Goal: Task Accomplishment & Management: Use online tool/utility

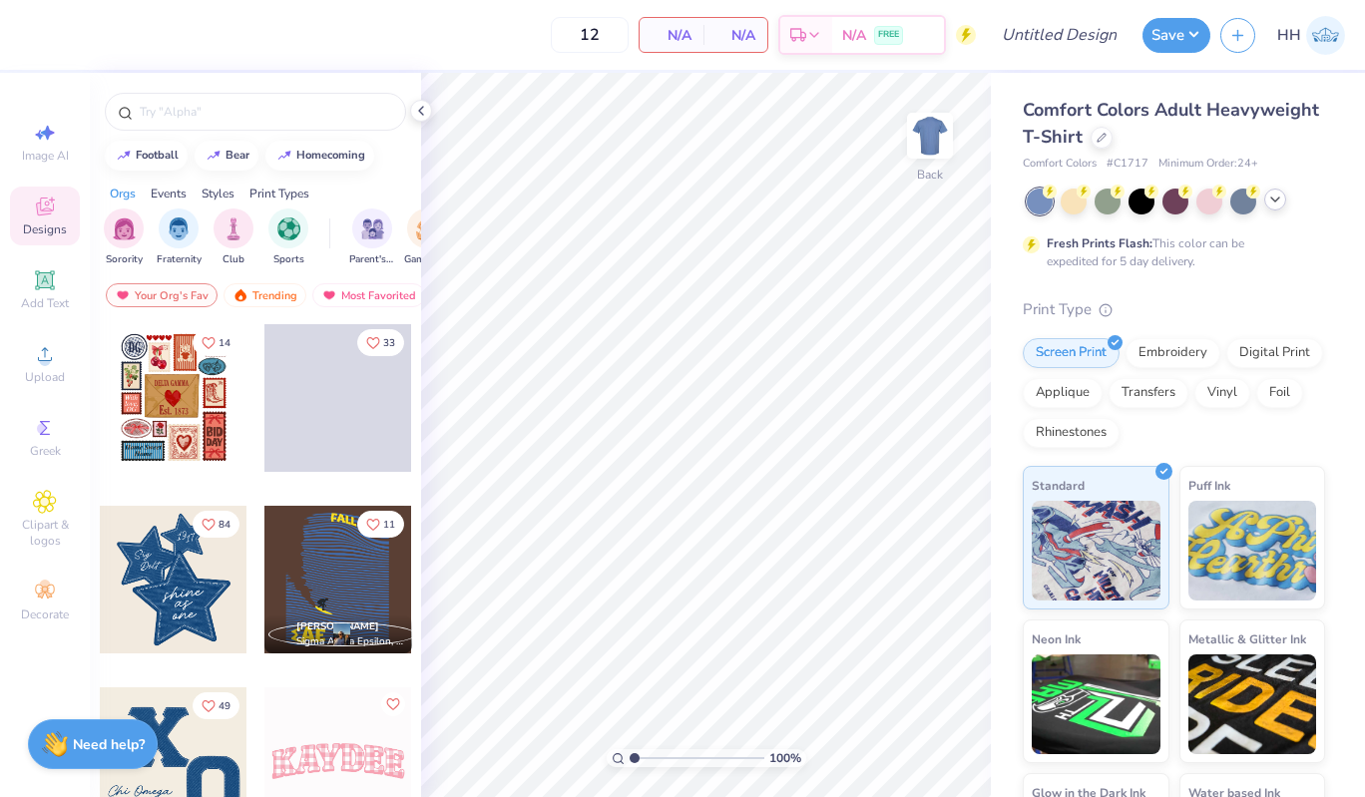
click at [1272, 203] on icon at bounding box center [1275, 200] width 16 height 16
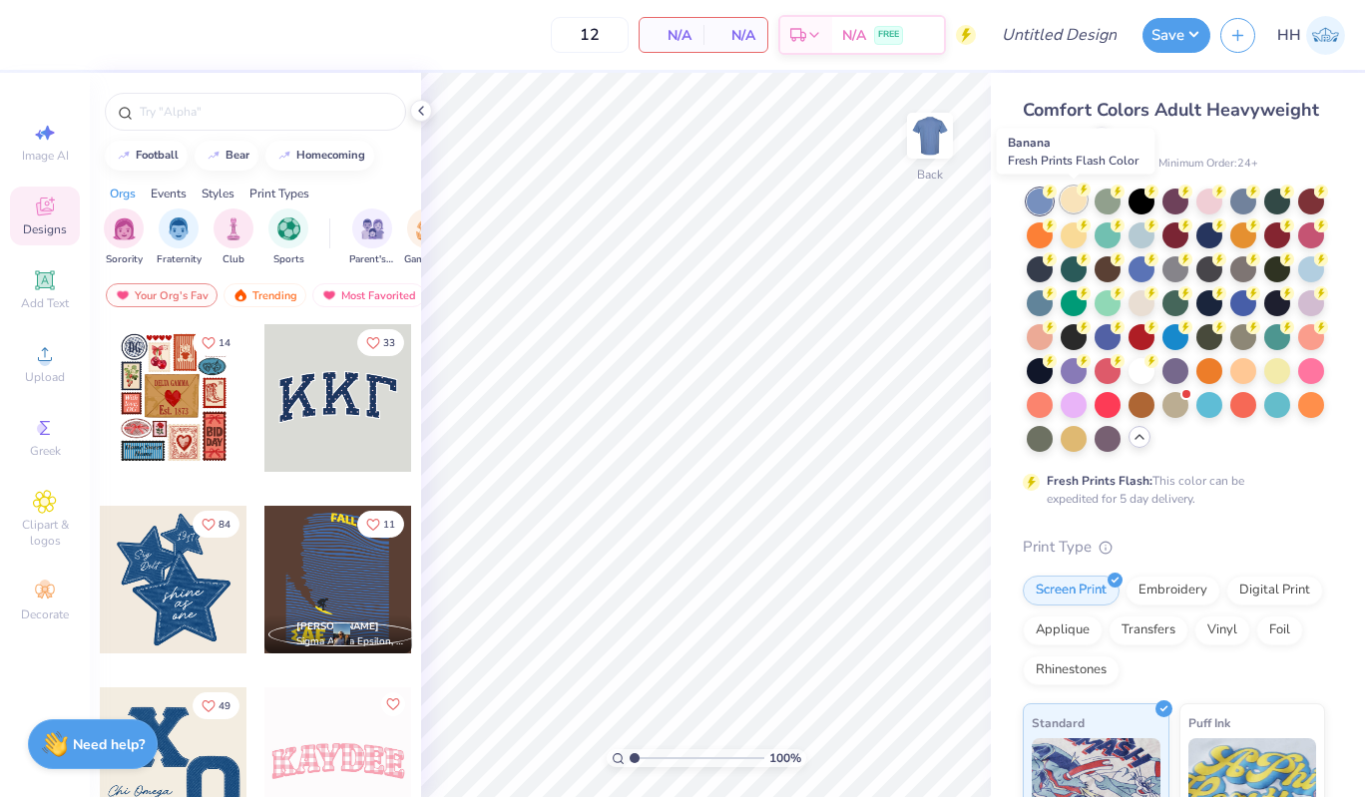
click at [1075, 204] on div at bounding box center [1074, 200] width 26 height 26
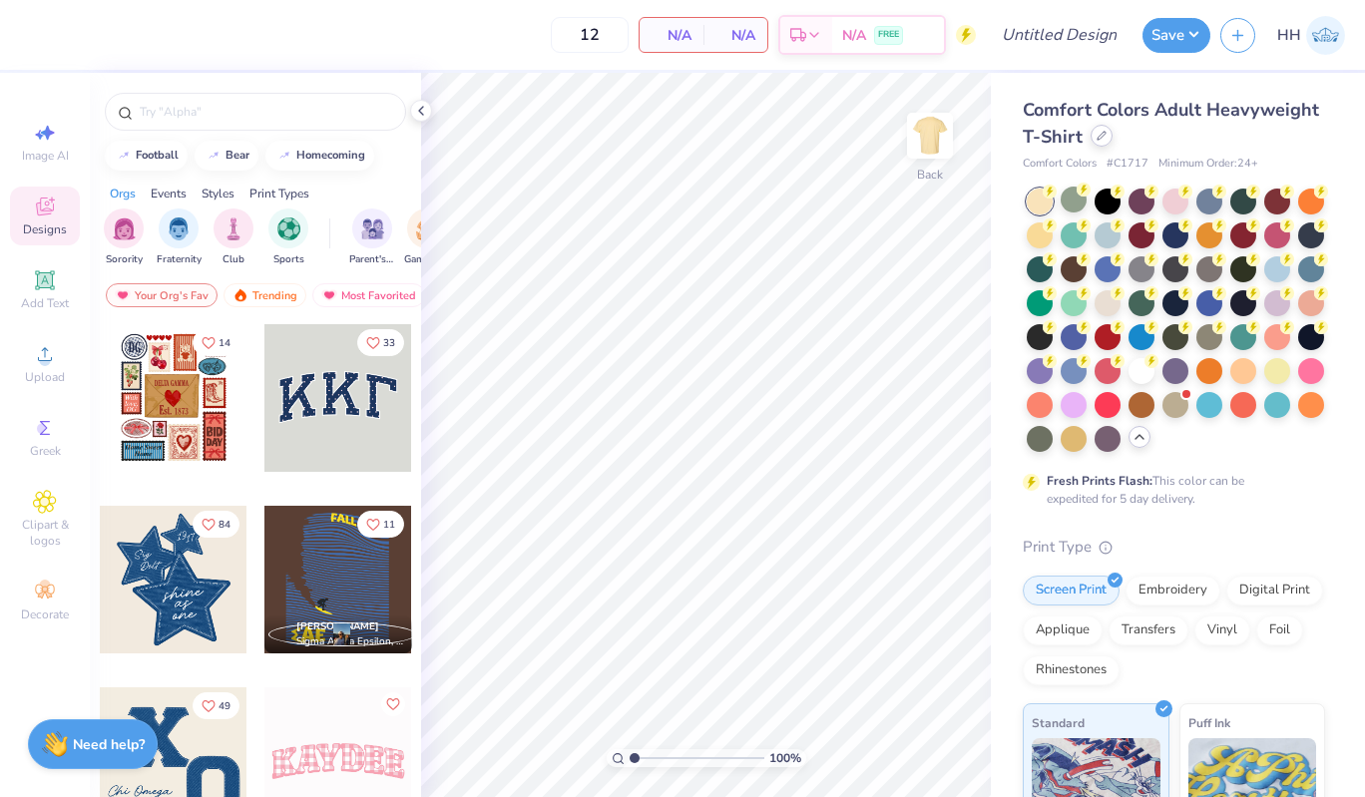
click at [1101, 136] on icon at bounding box center [1102, 136] width 8 height 8
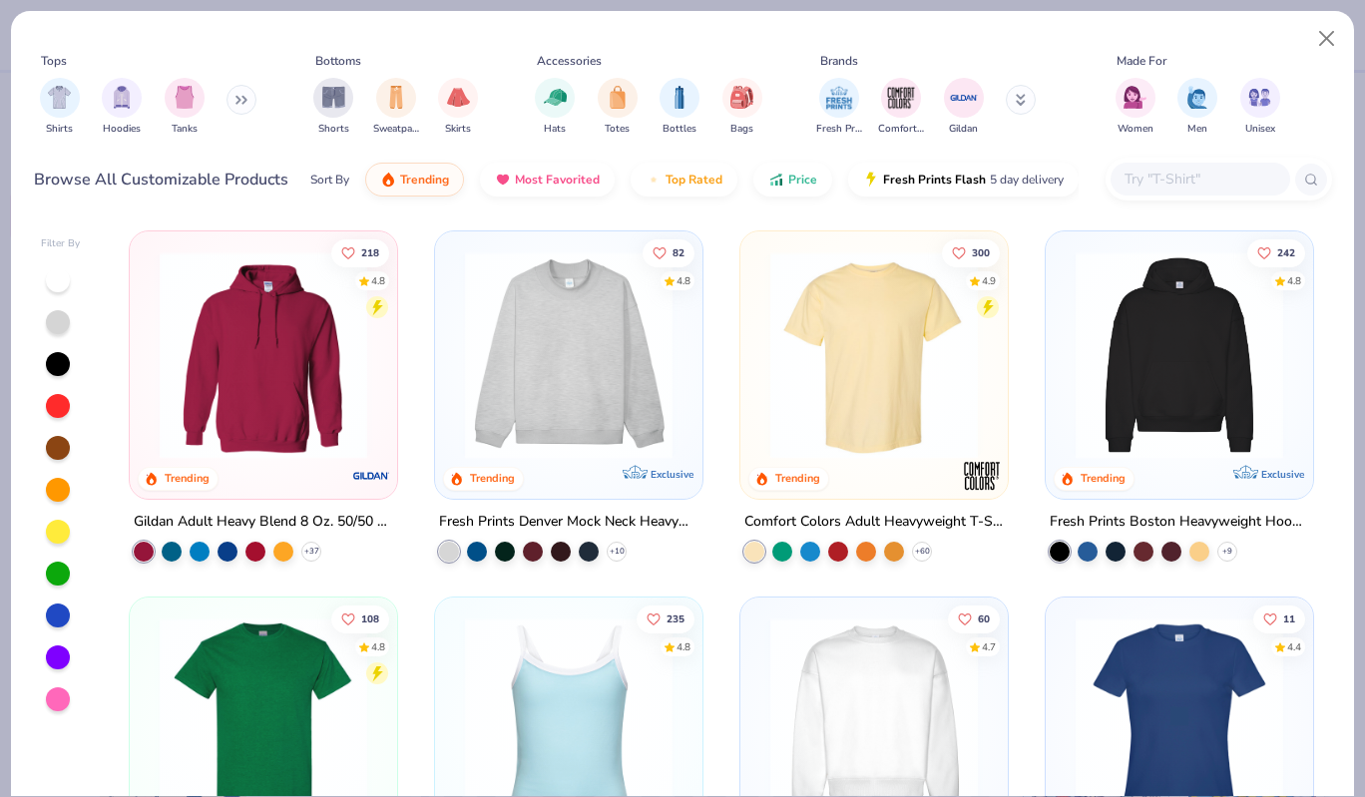
click at [537, 388] on img at bounding box center [569, 355] width 228 height 208
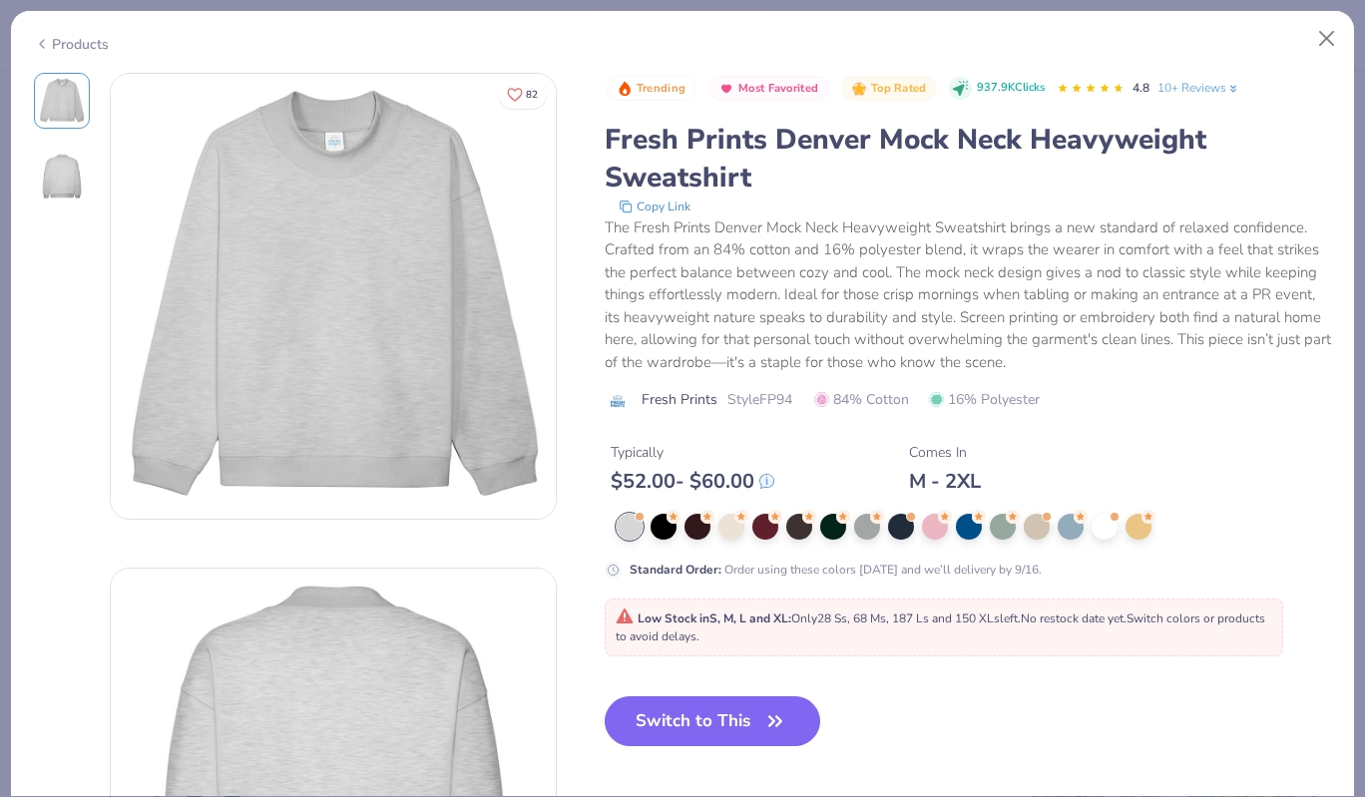
click at [1120, 531] on div at bounding box center [975, 527] width 716 height 26
click at [1105, 521] on div at bounding box center [1105, 525] width 26 height 26
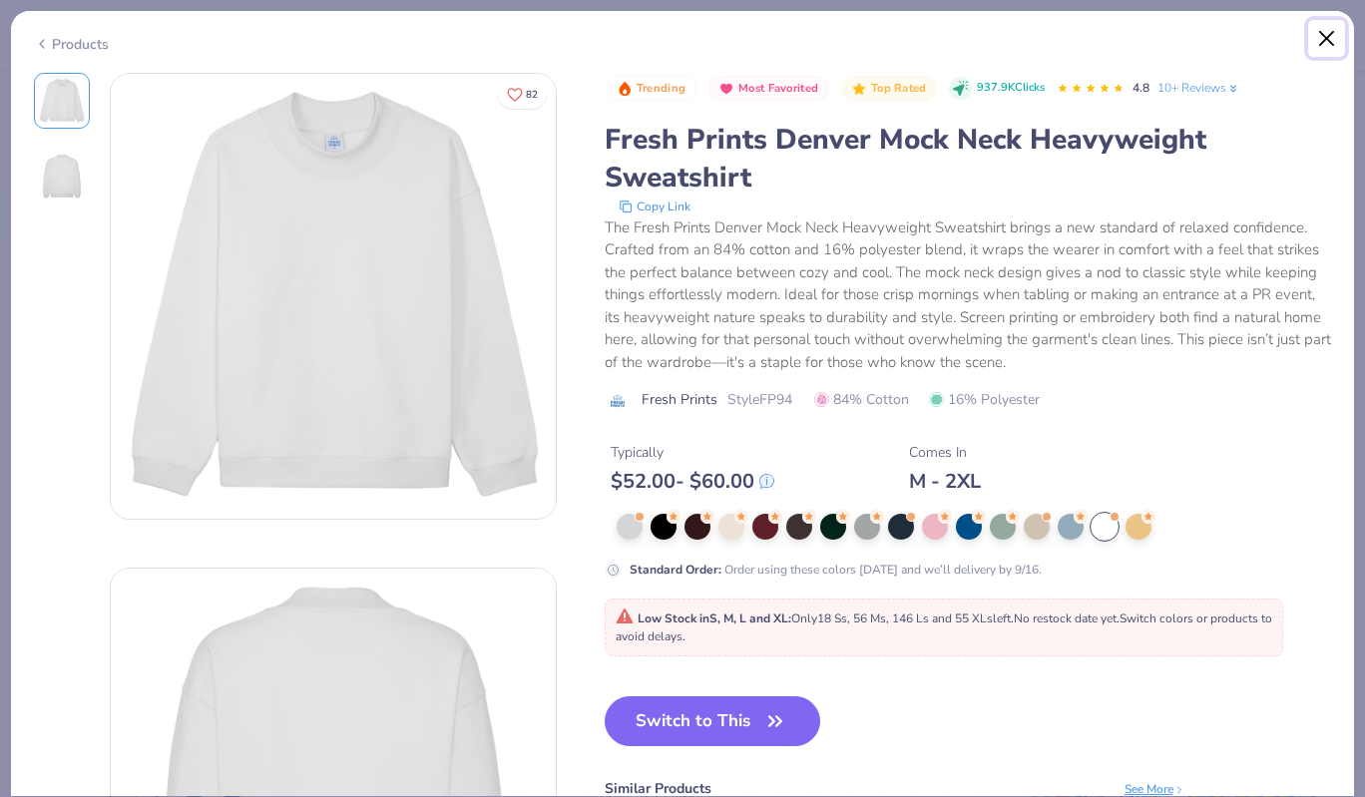
click at [1325, 31] on button "Close" at bounding box center [1327, 39] width 38 height 38
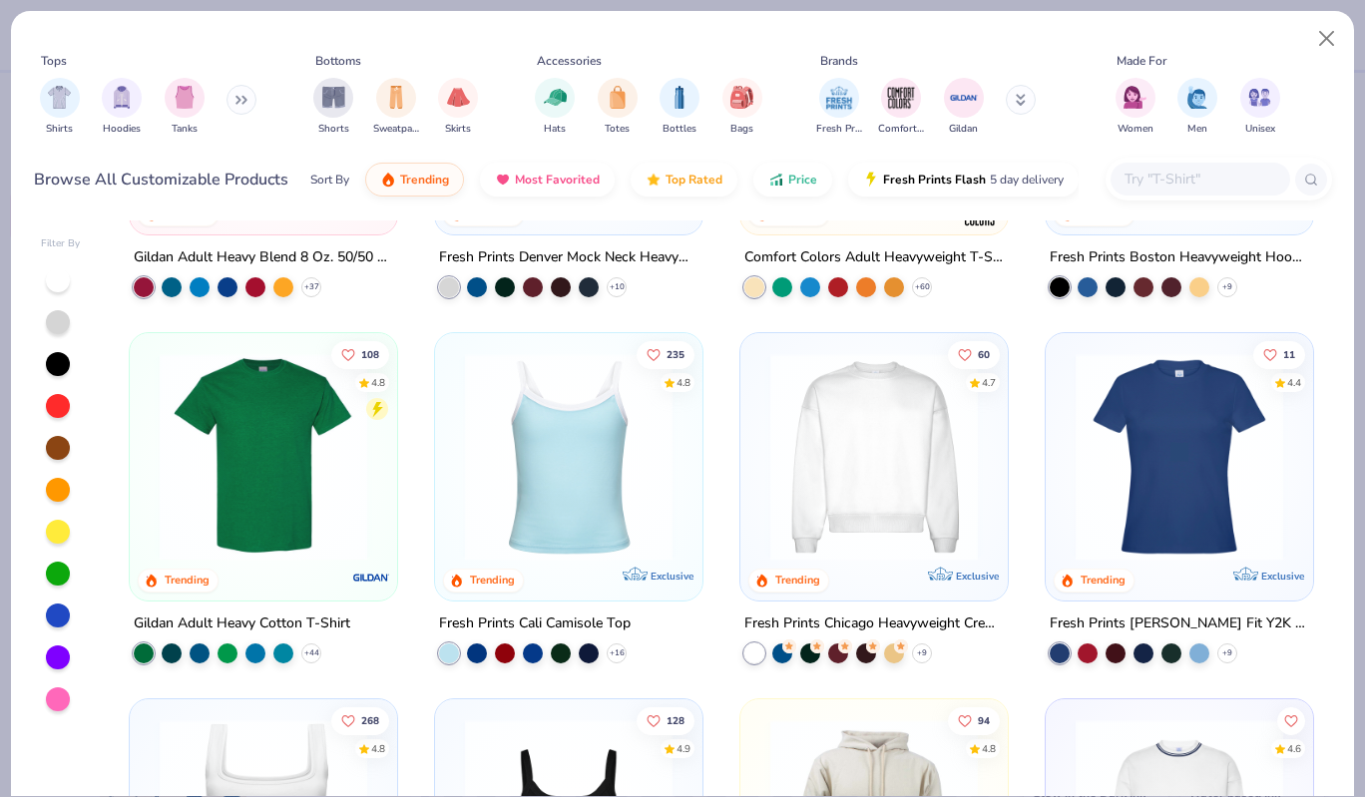
scroll to position [291, 0]
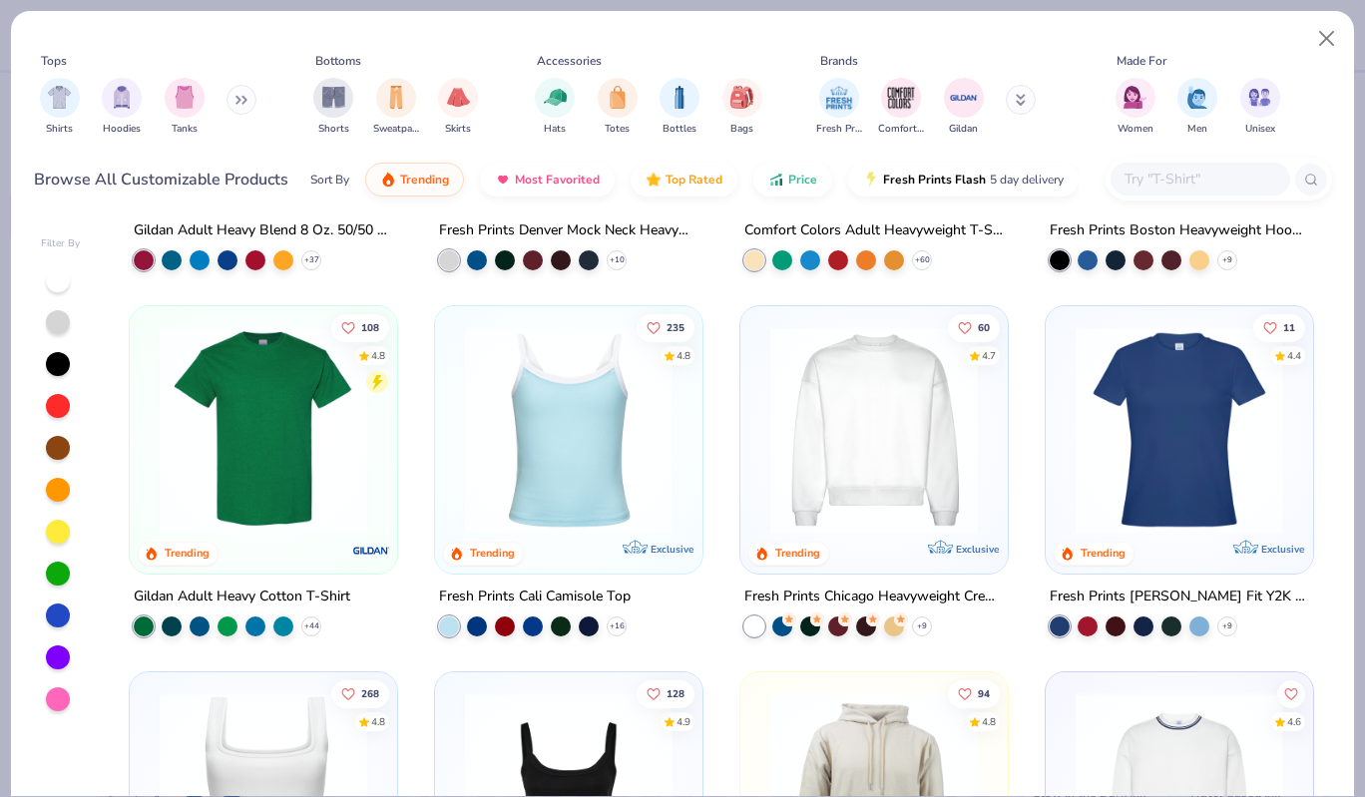
click at [874, 499] on img at bounding box center [874, 430] width 228 height 208
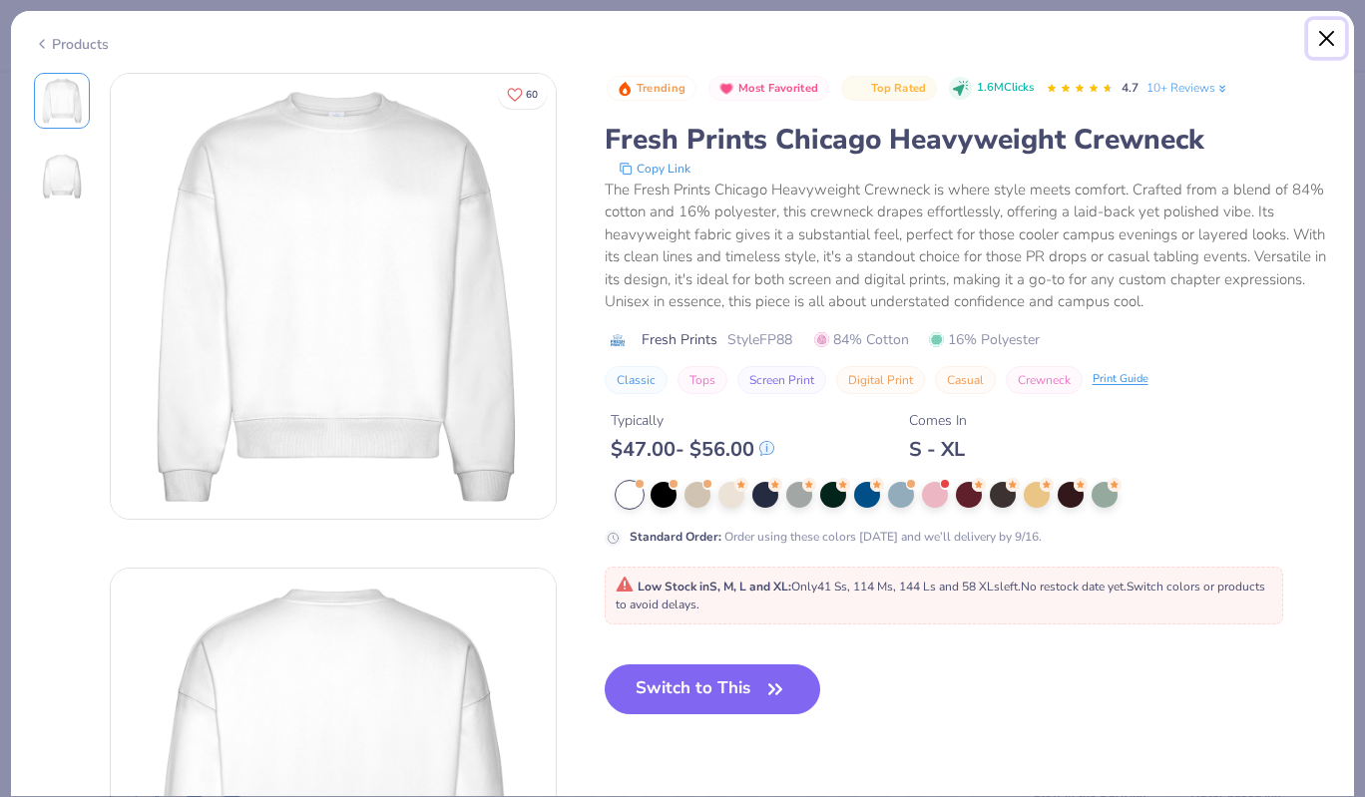
click at [1321, 41] on button "Close" at bounding box center [1327, 39] width 38 height 38
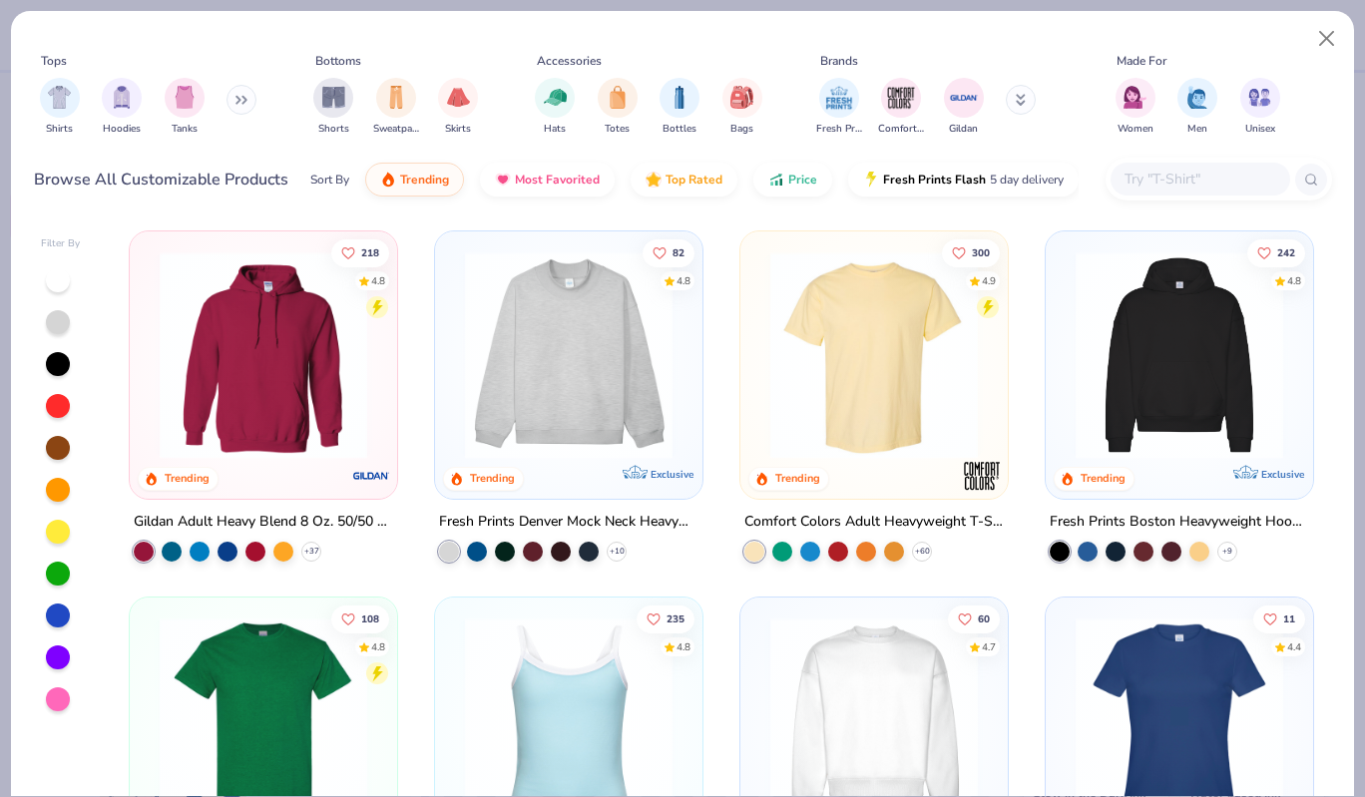
click at [240, 104] on icon at bounding box center [238, 100] width 3 height 7
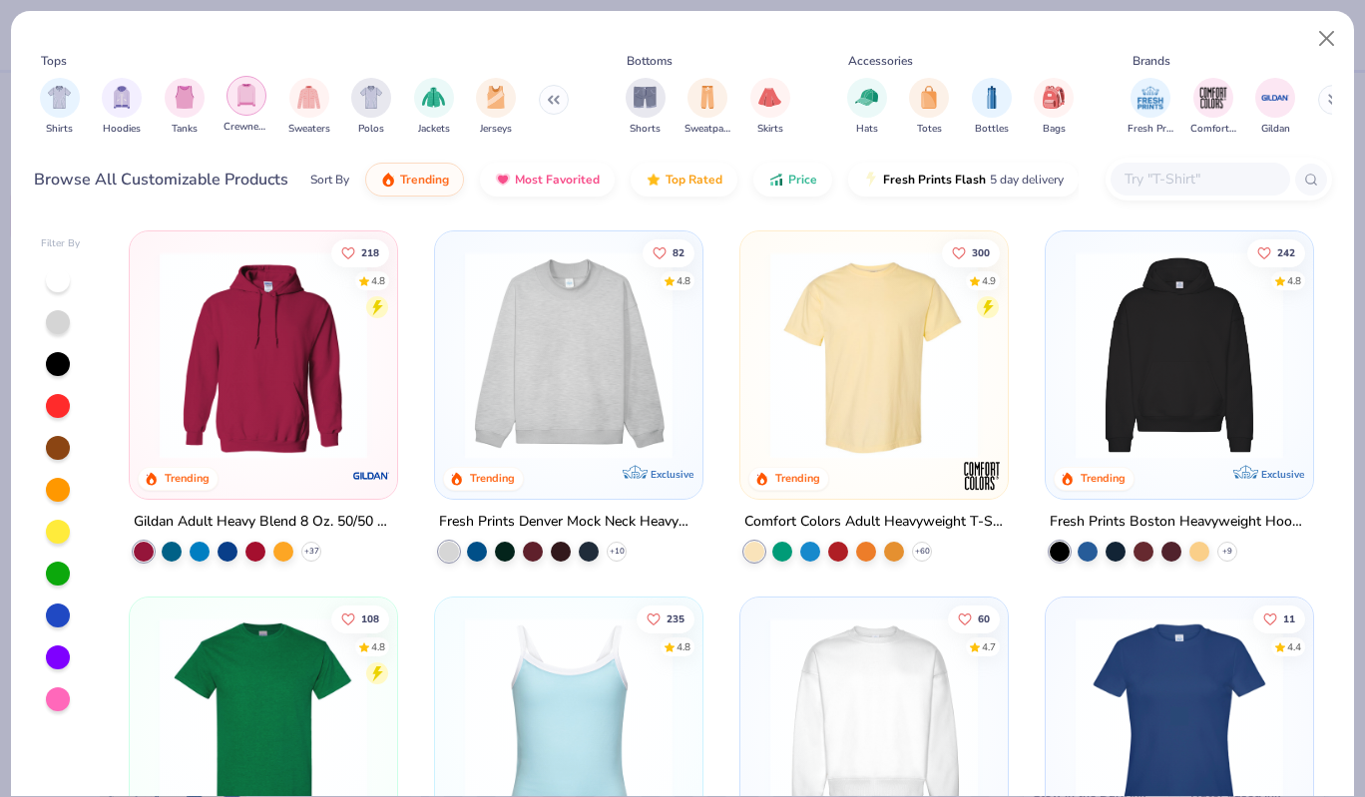
click at [247, 102] on img "filter for Crewnecks" at bounding box center [247, 95] width 22 height 23
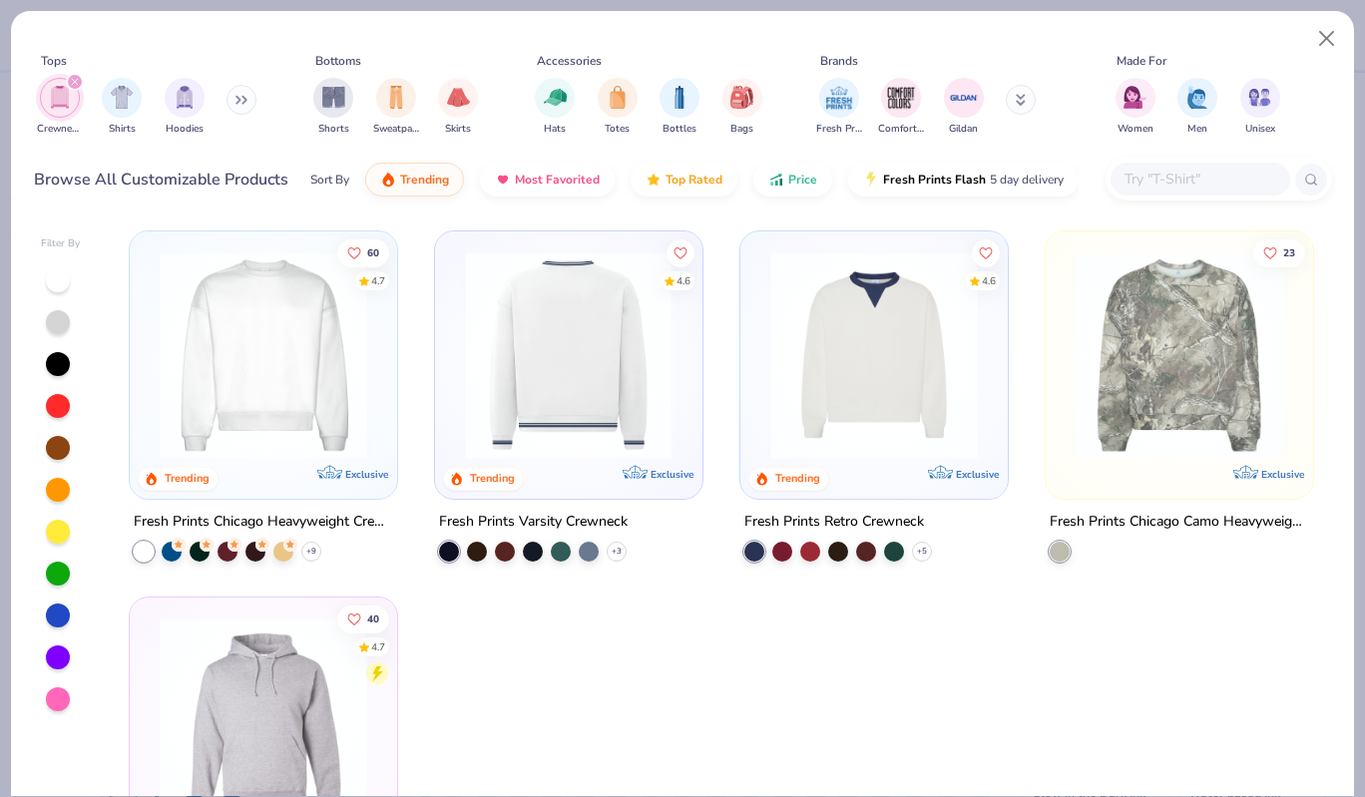
scroll to position [3, 0]
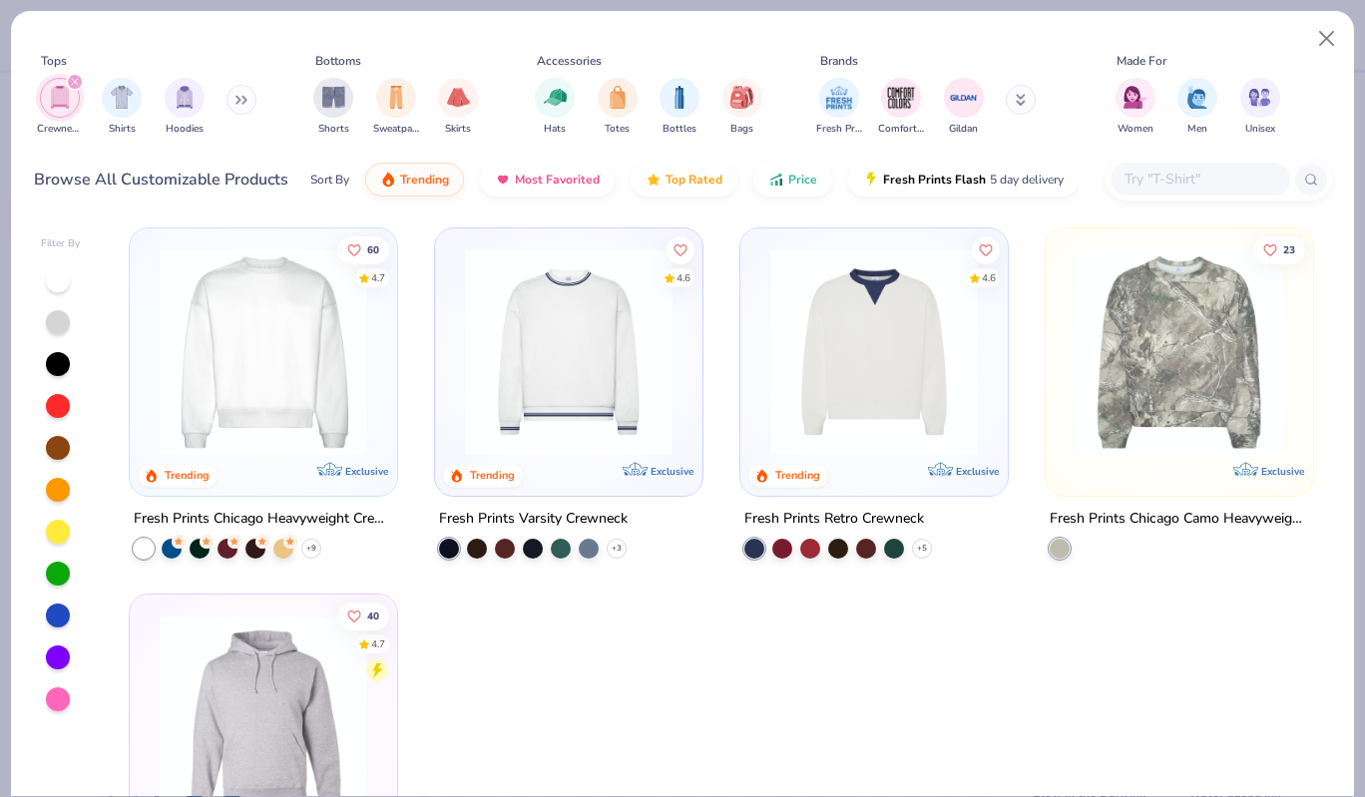
click at [247, 369] on img at bounding box center [264, 352] width 228 height 208
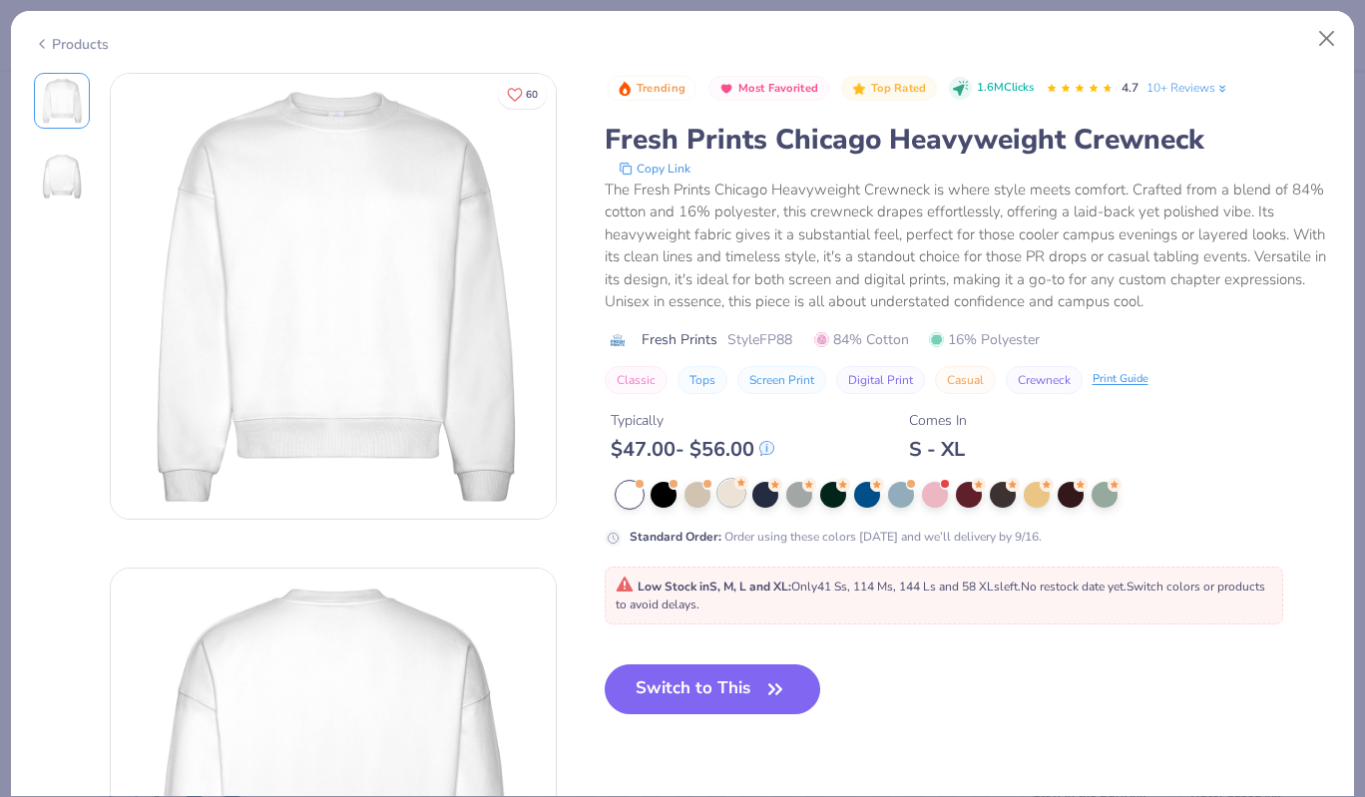
click at [730, 494] on div at bounding box center [732, 493] width 26 height 26
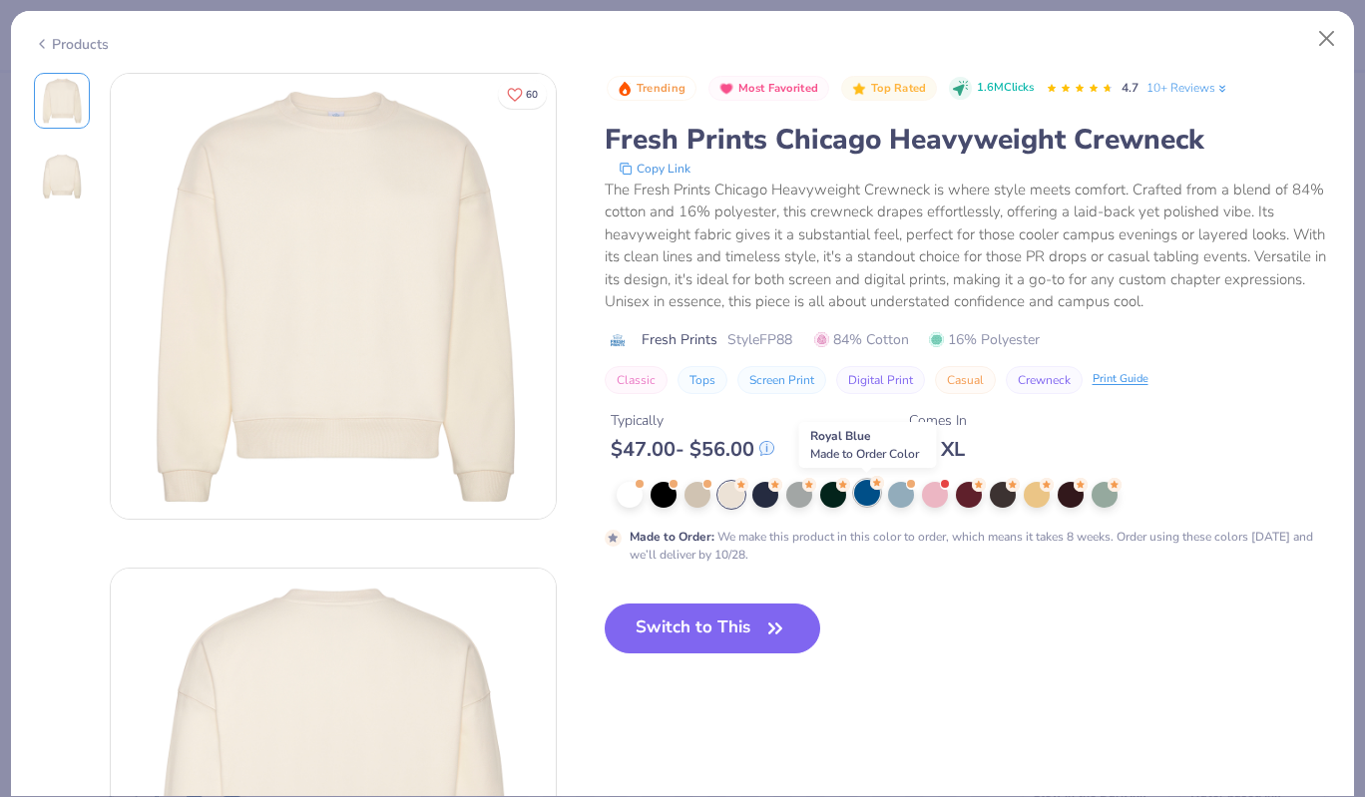
click at [874, 492] on div at bounding box center [867, 493] width 26 height 26
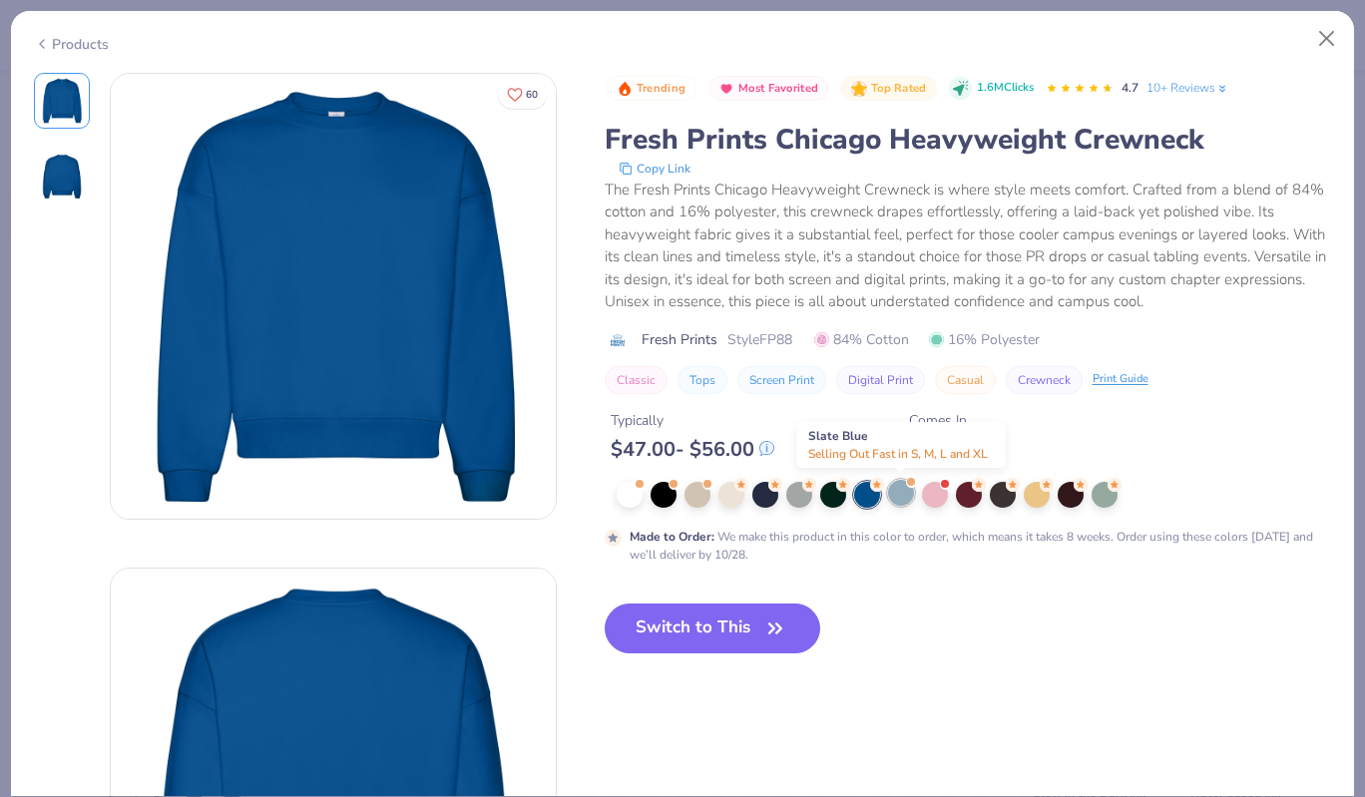
click at [897, 494] on div at bounding box center [901, 493] width 26 height 26
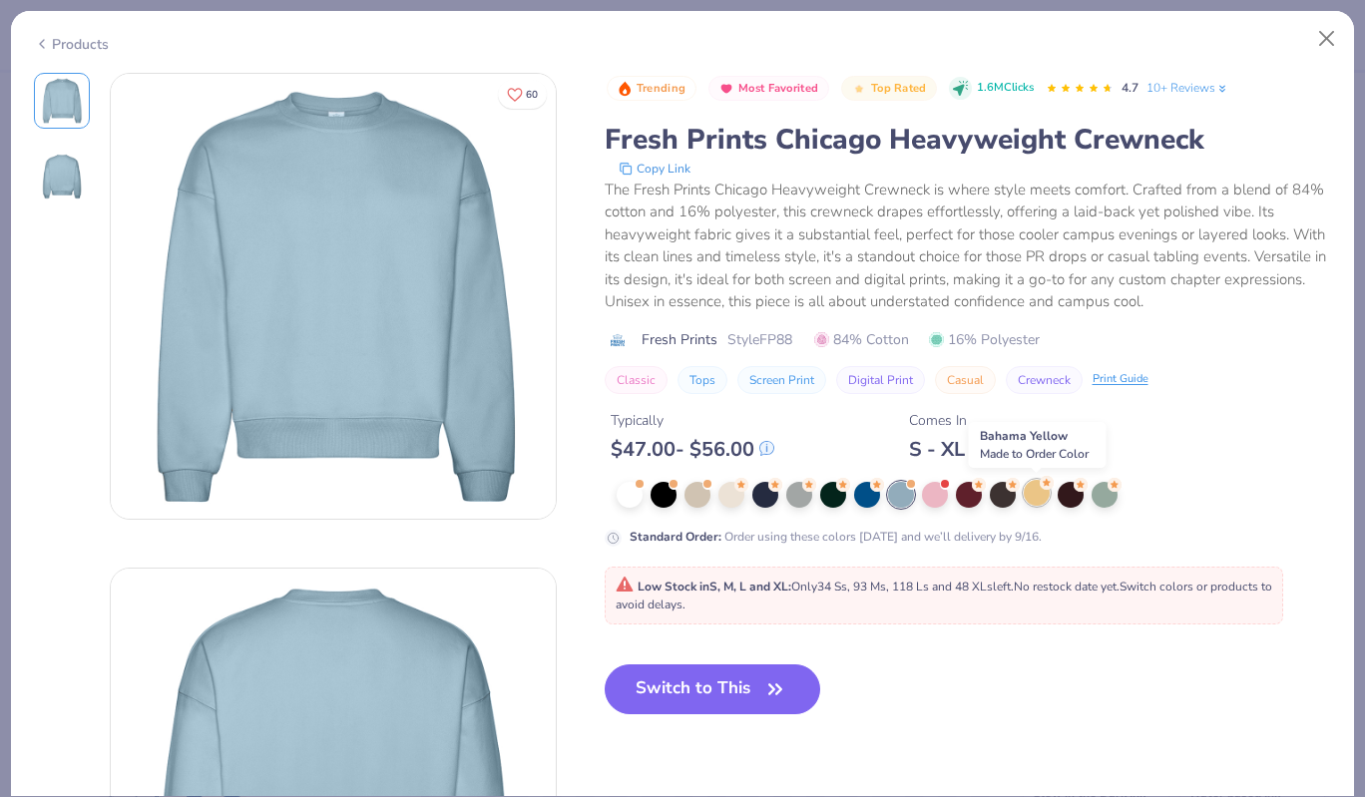
click at [1038, 500] on div at bounding box center [1037, 493] width 26 height 26
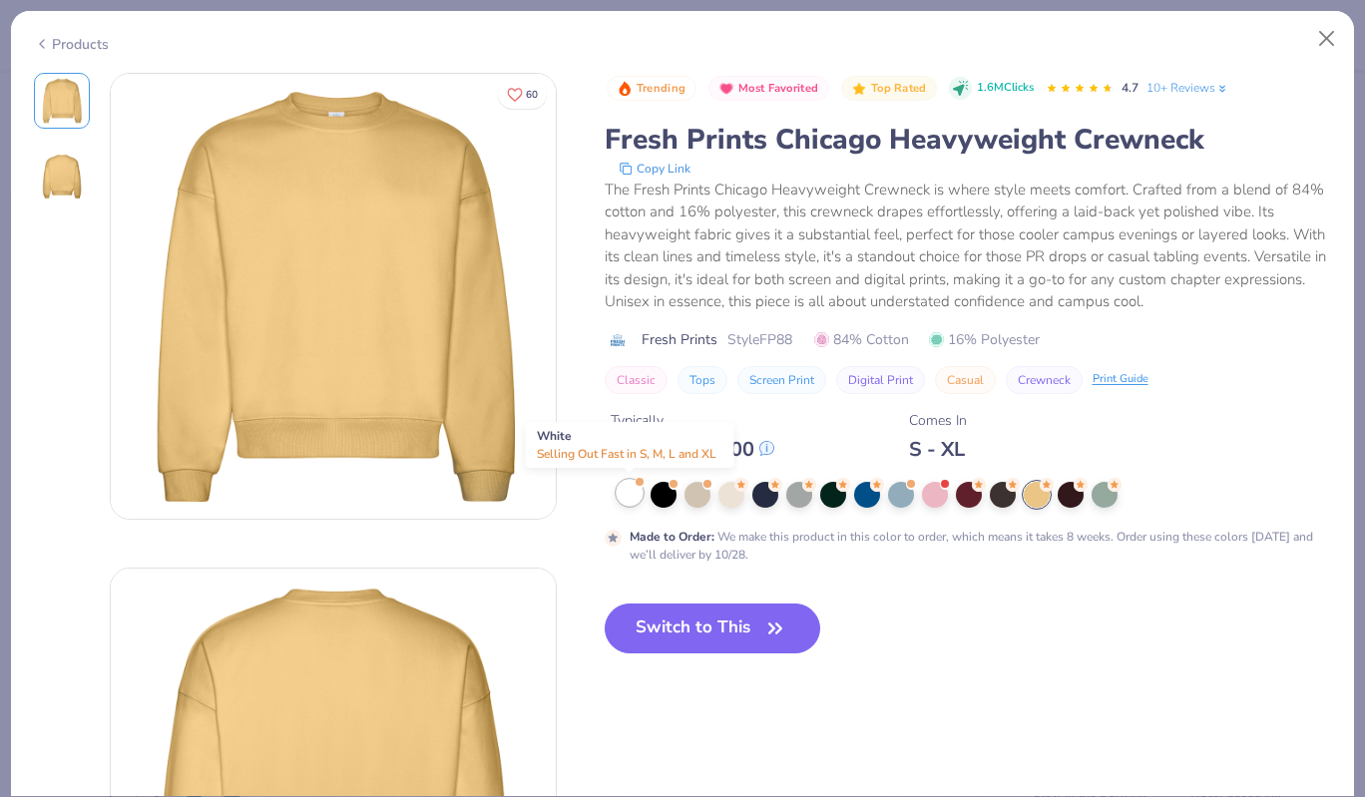
click at [633, 498] on div at bounding box center [630, 493] width 26 height 26
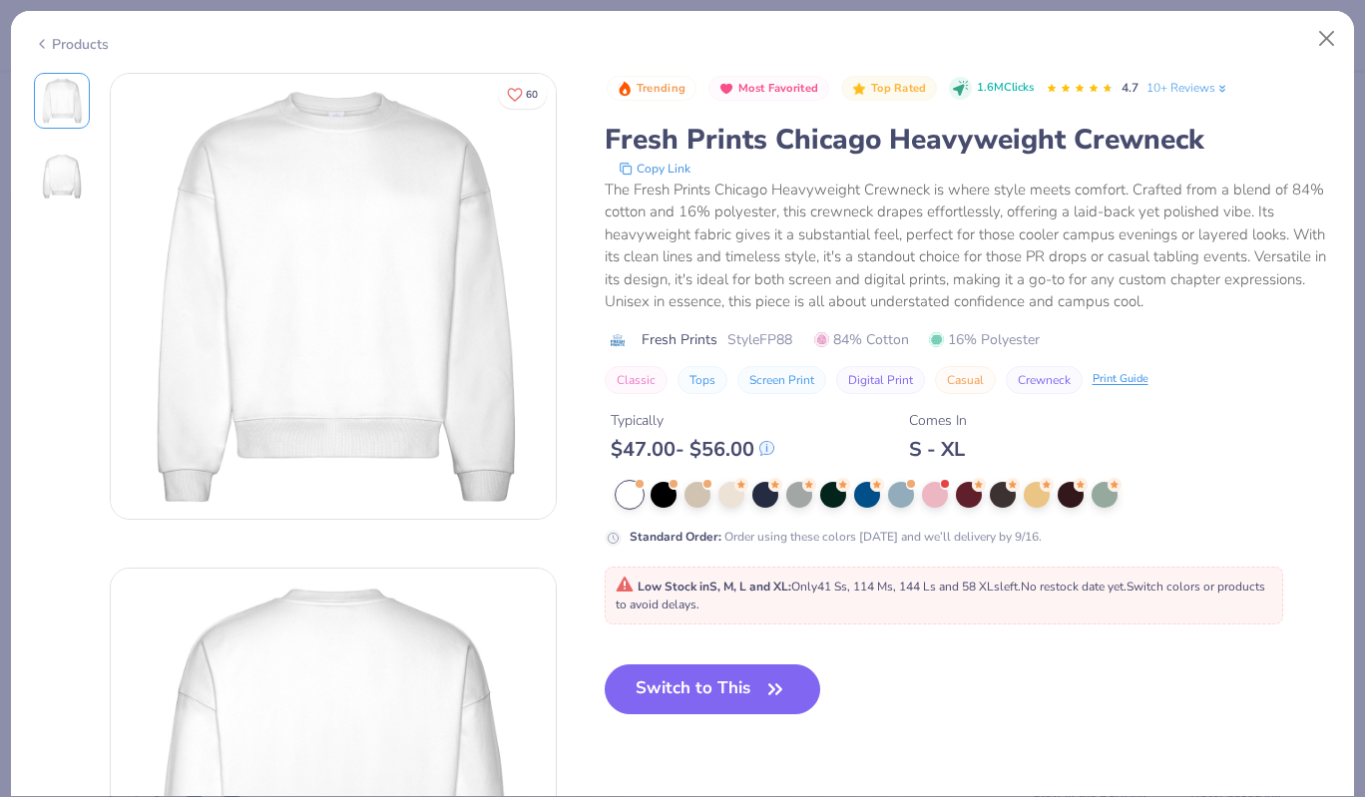
click at [37, 43] on icon at bounding box center [42, 44] width 16 height 24
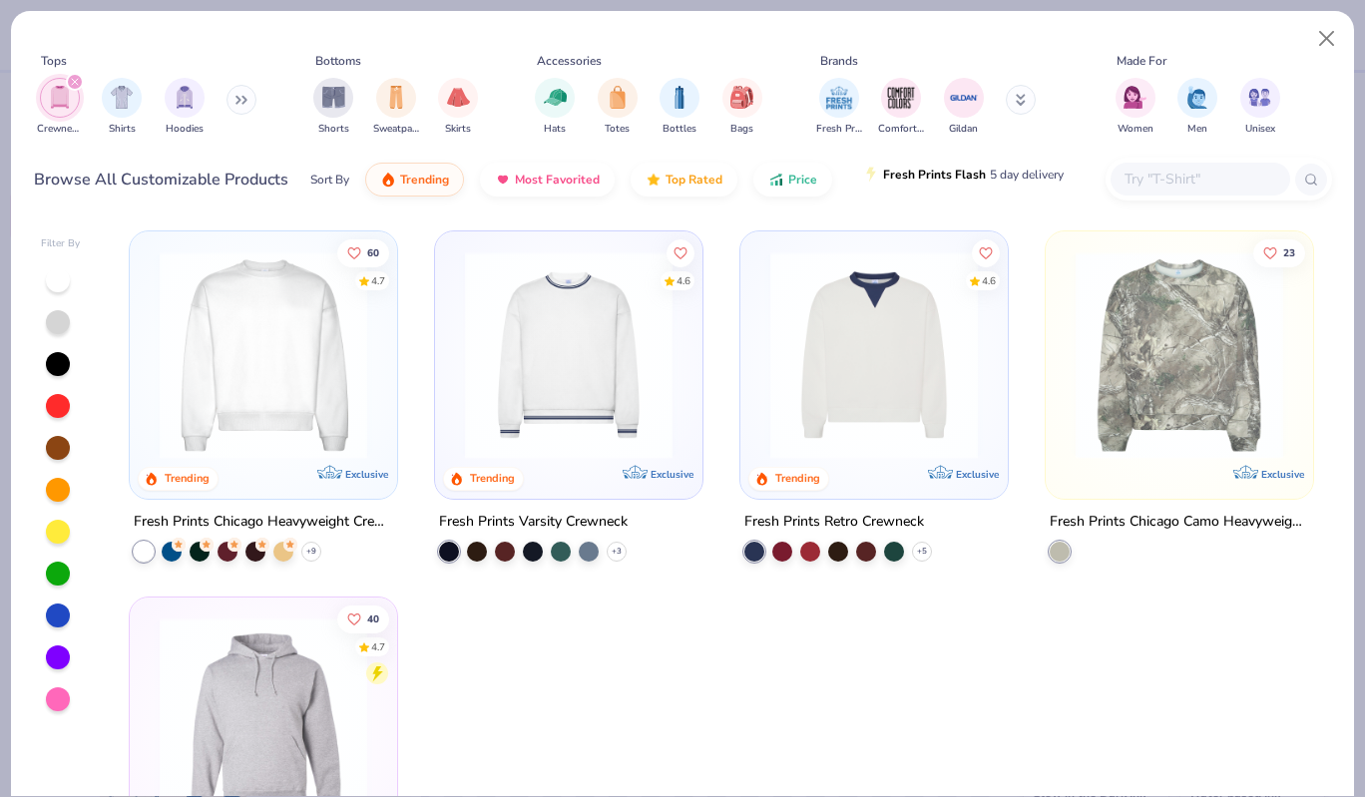
click at [916, 182] on span "Fresh Prints Flash" at bounding box center [934, 175] width 103 height 16
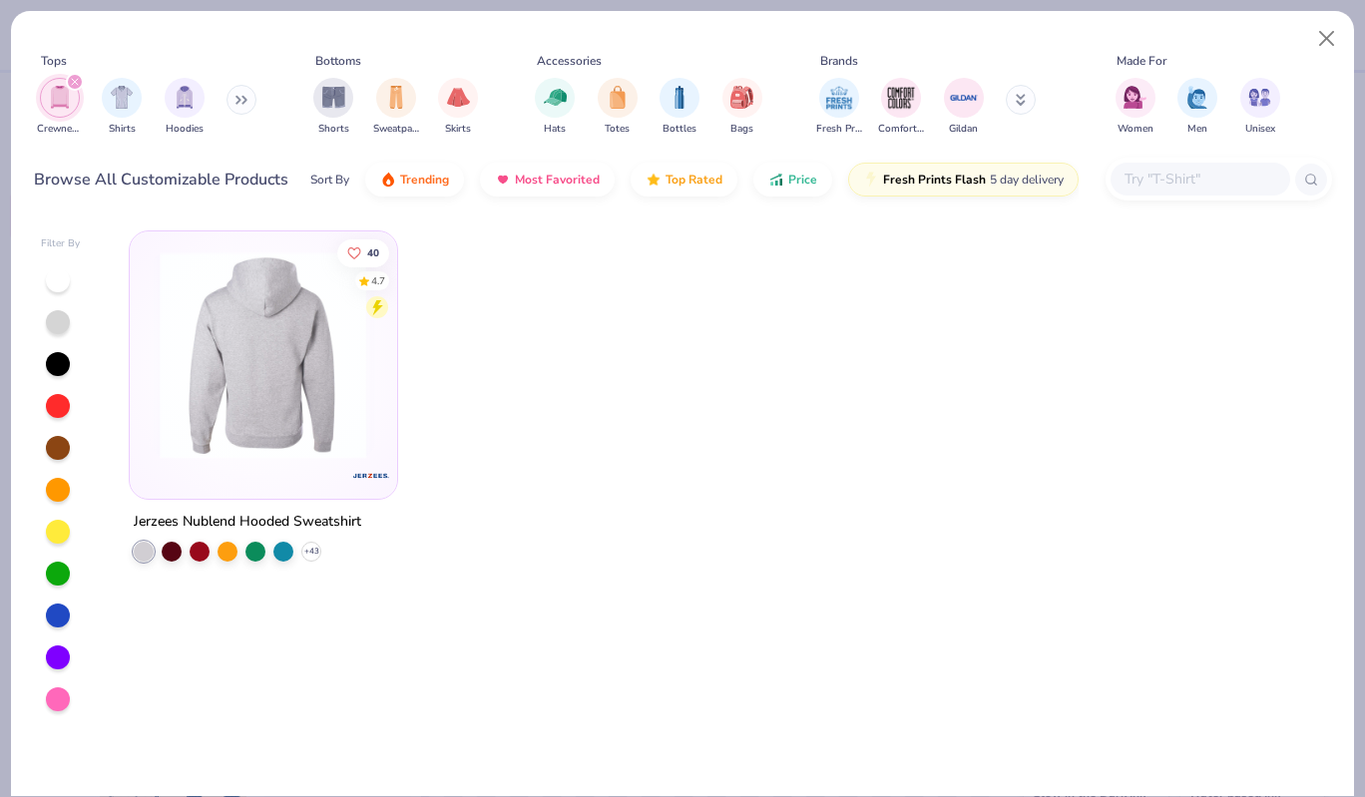
click at [151, 354] on img at bounding box center [37, 355] width 228 height 208
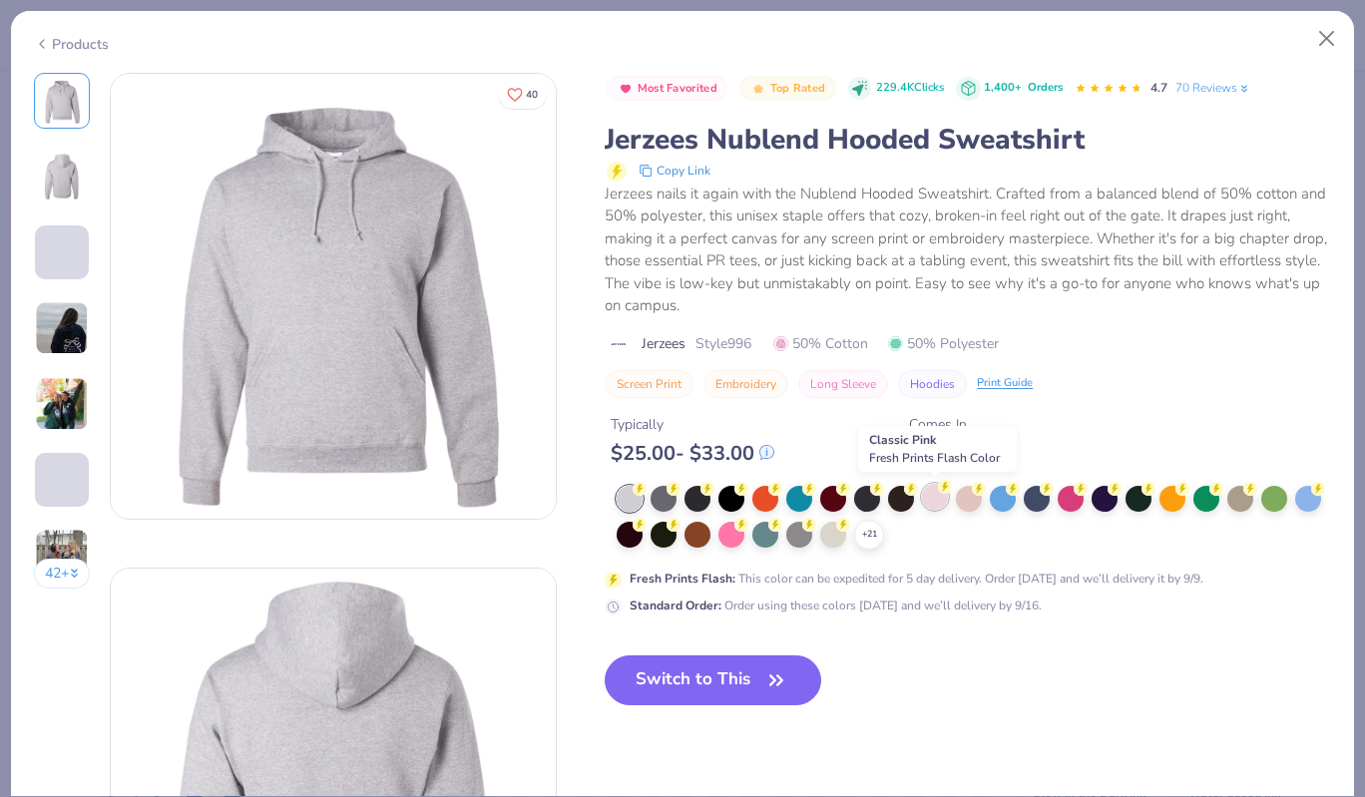
click at [931, 491] on div at bounding box center [935, 497] width 26 height 26
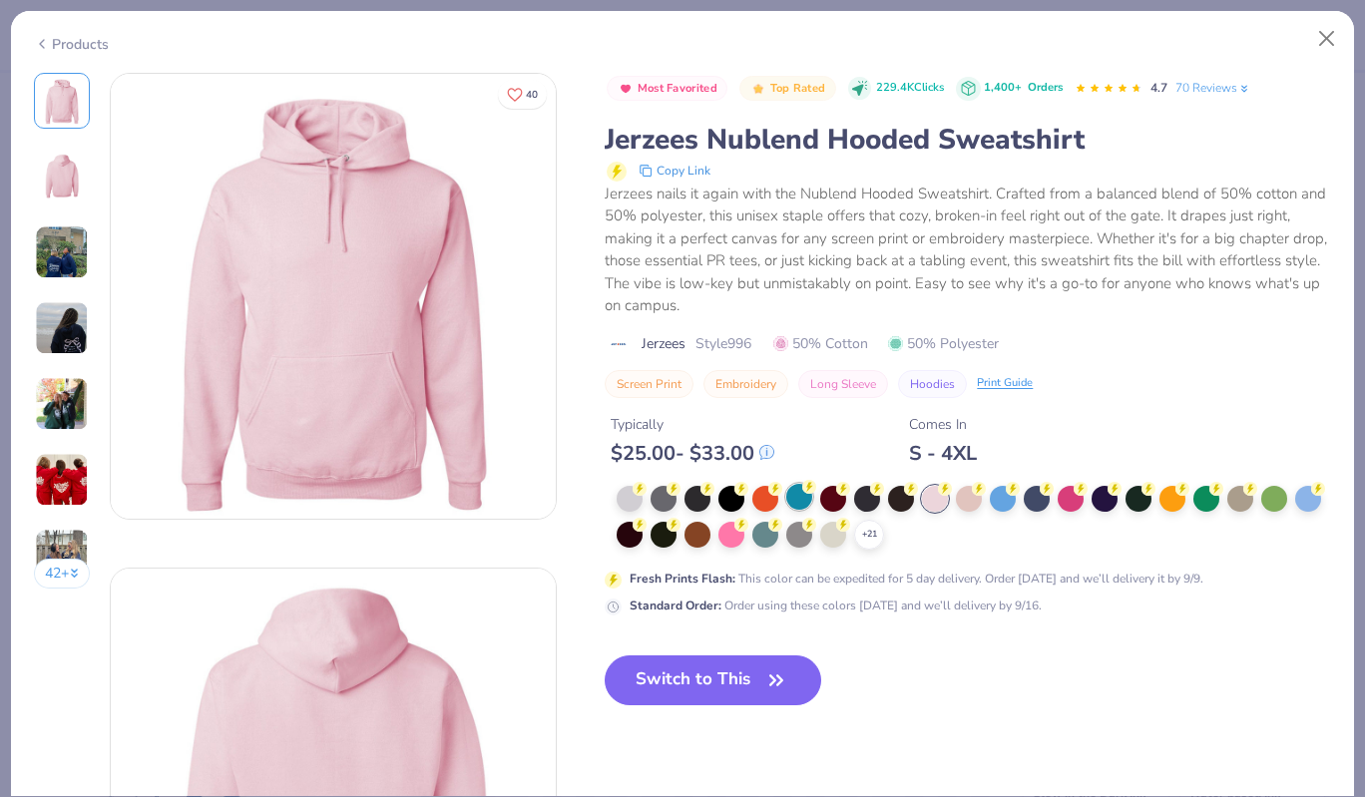
click at [800, 494] on div at bounding box center [799, 497] width 26 height 26
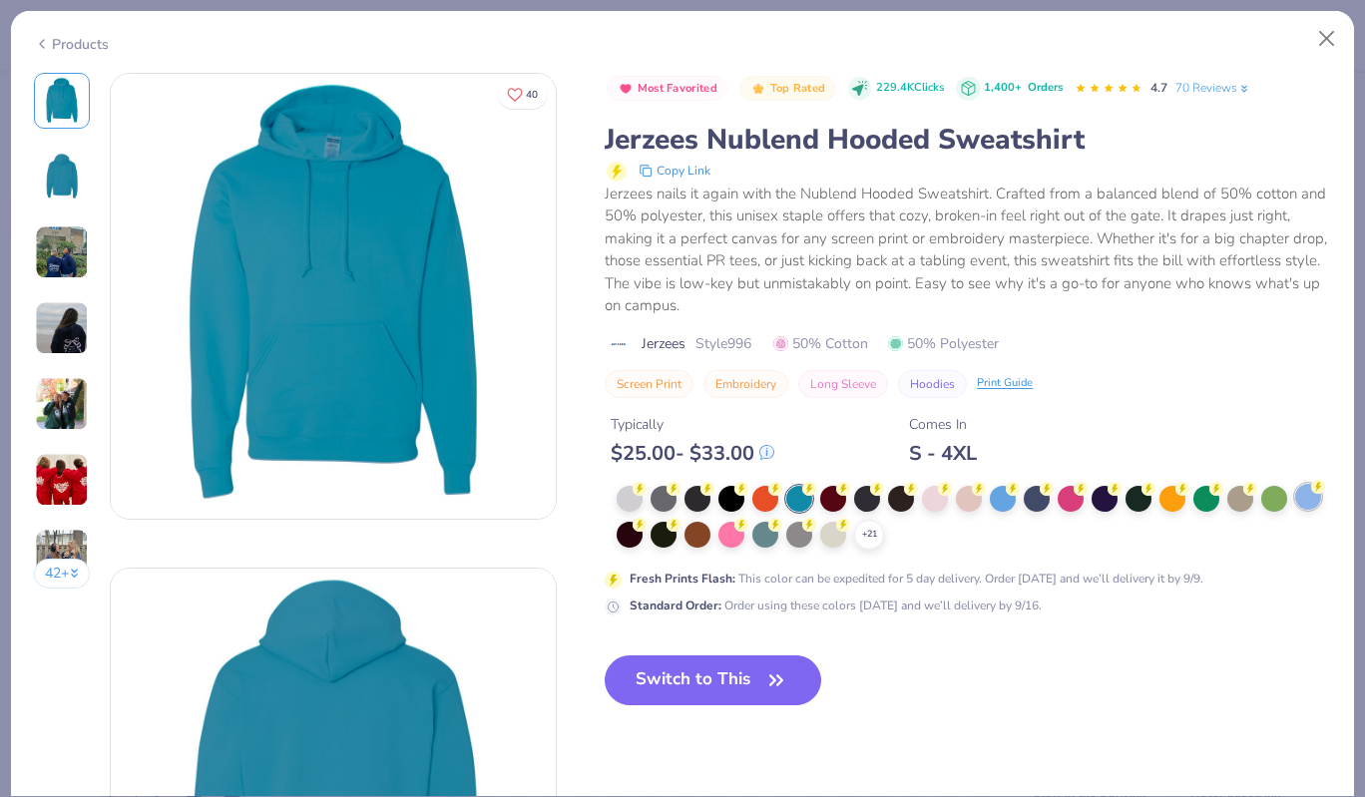
click at [647, 489] on circle at bounding box center [640, 489] width 14 height 14
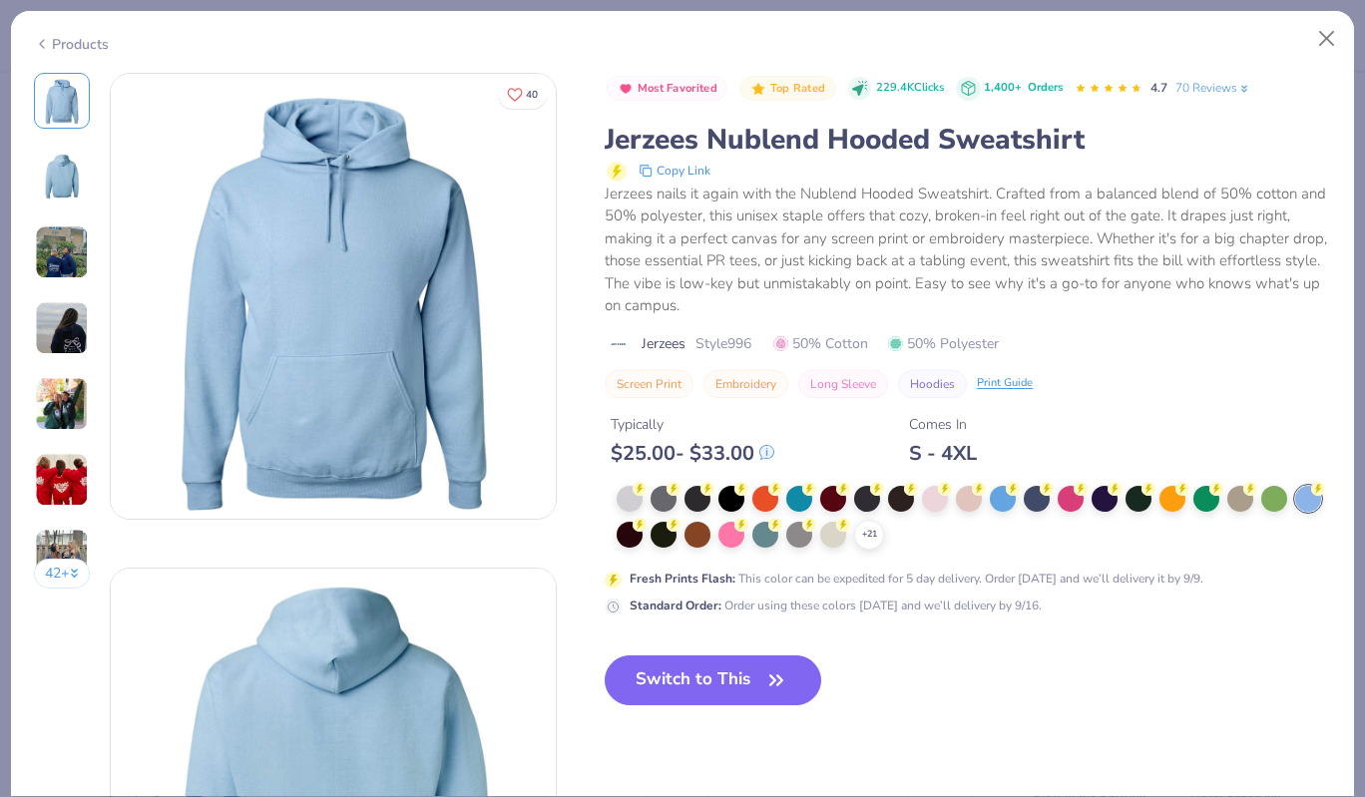
click at [37, 33] on icon at bounding box center [42, 44] width 16 height 24
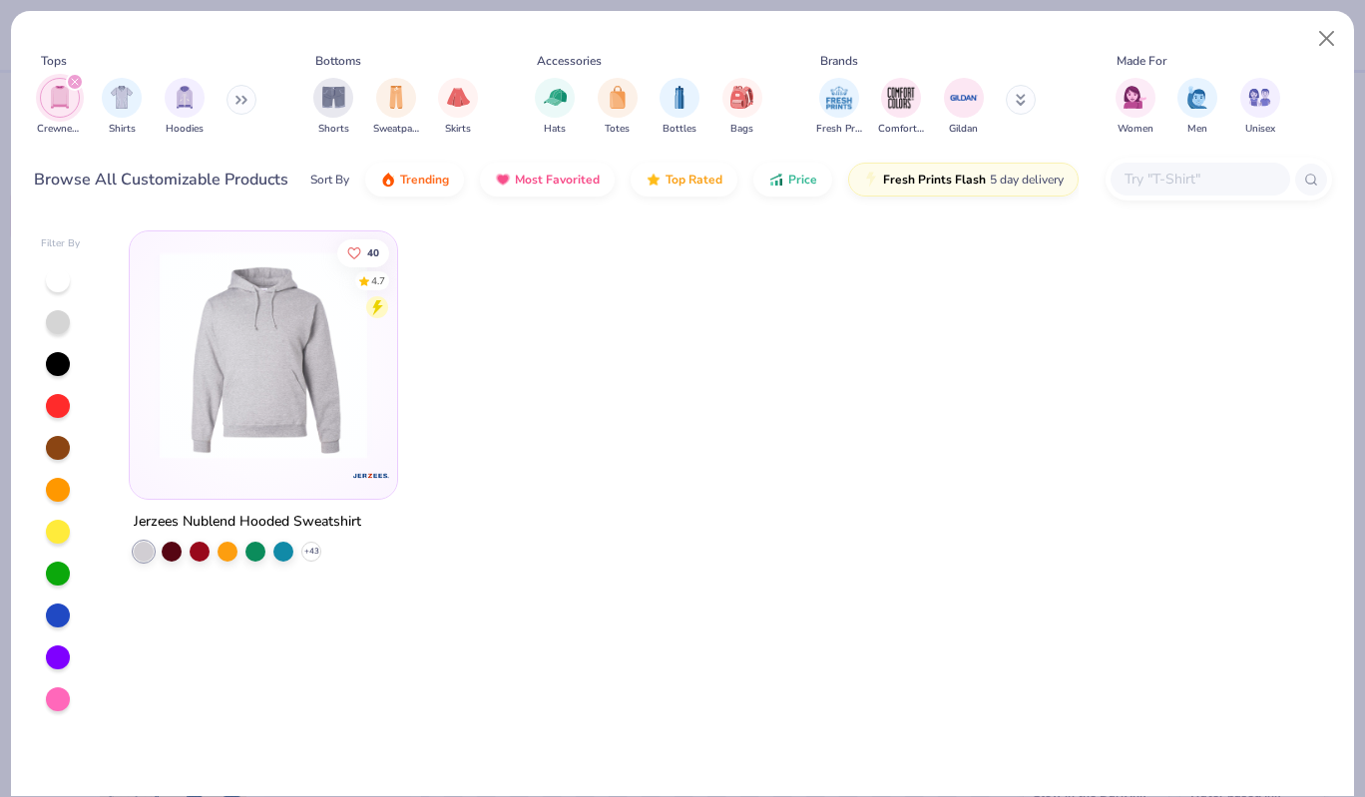
click at [237, 107] on button at bounding box center [242, 100] width 30 height 30
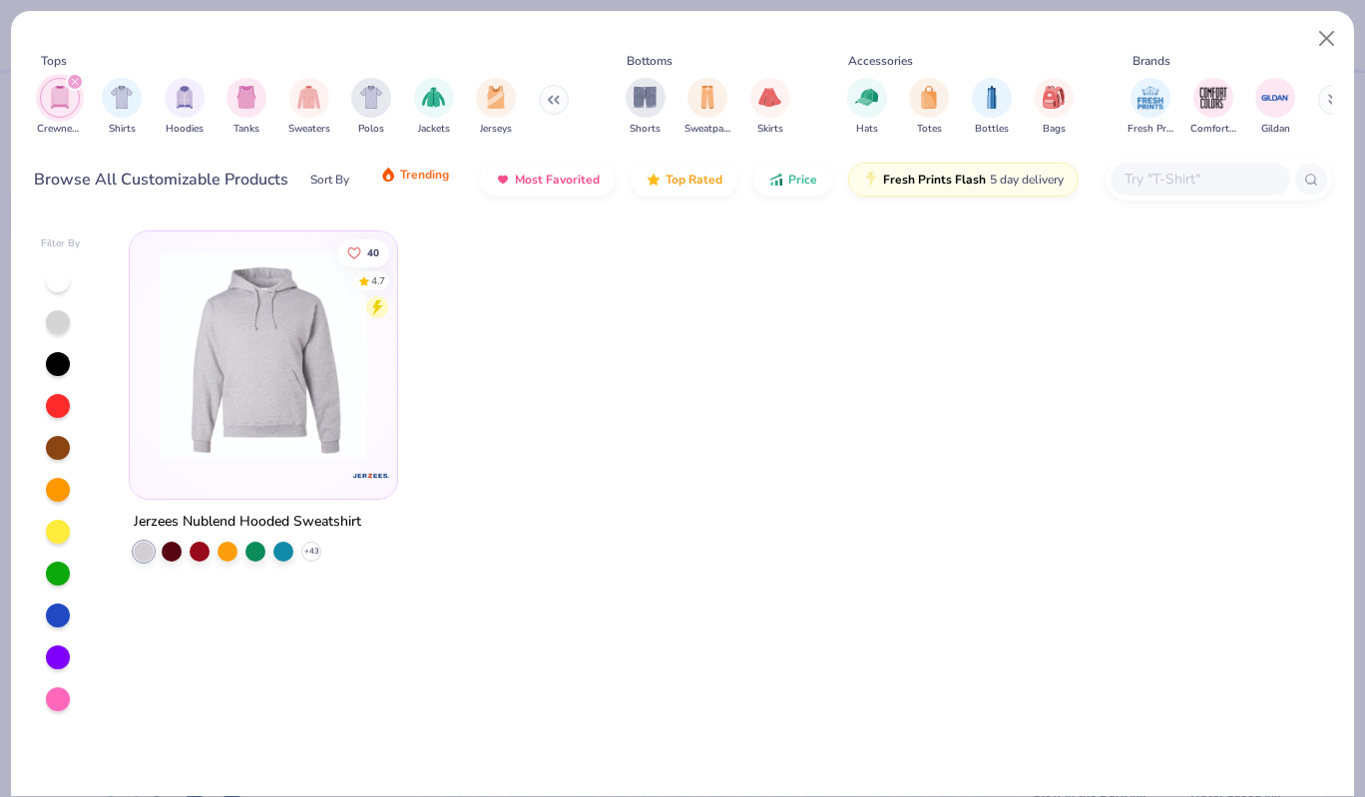
click at [415, 174] on span "Trending" at bounding box center [424, 175] width 49 height 16
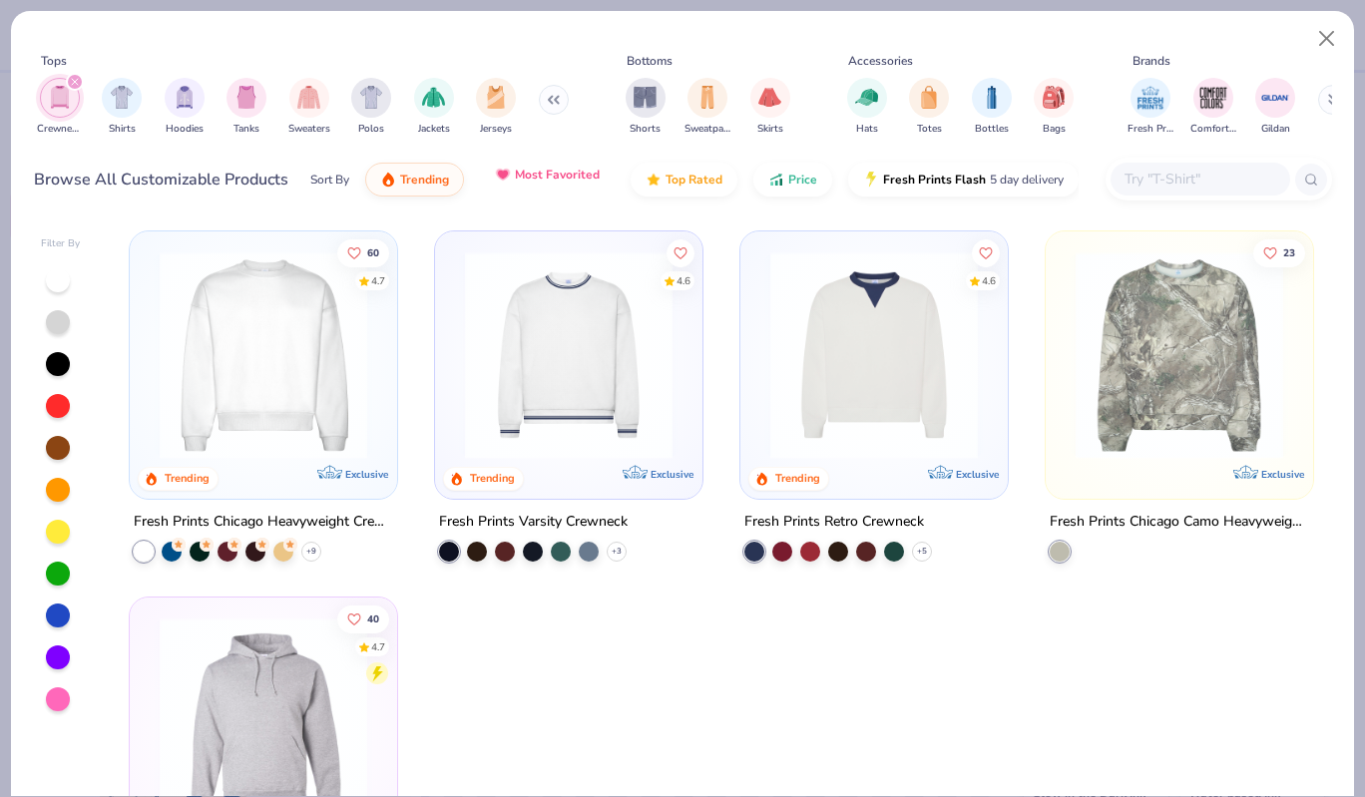
click at [530, 183] on button "Most Favorited" at bounding box center [547, 175] width 135 height 34
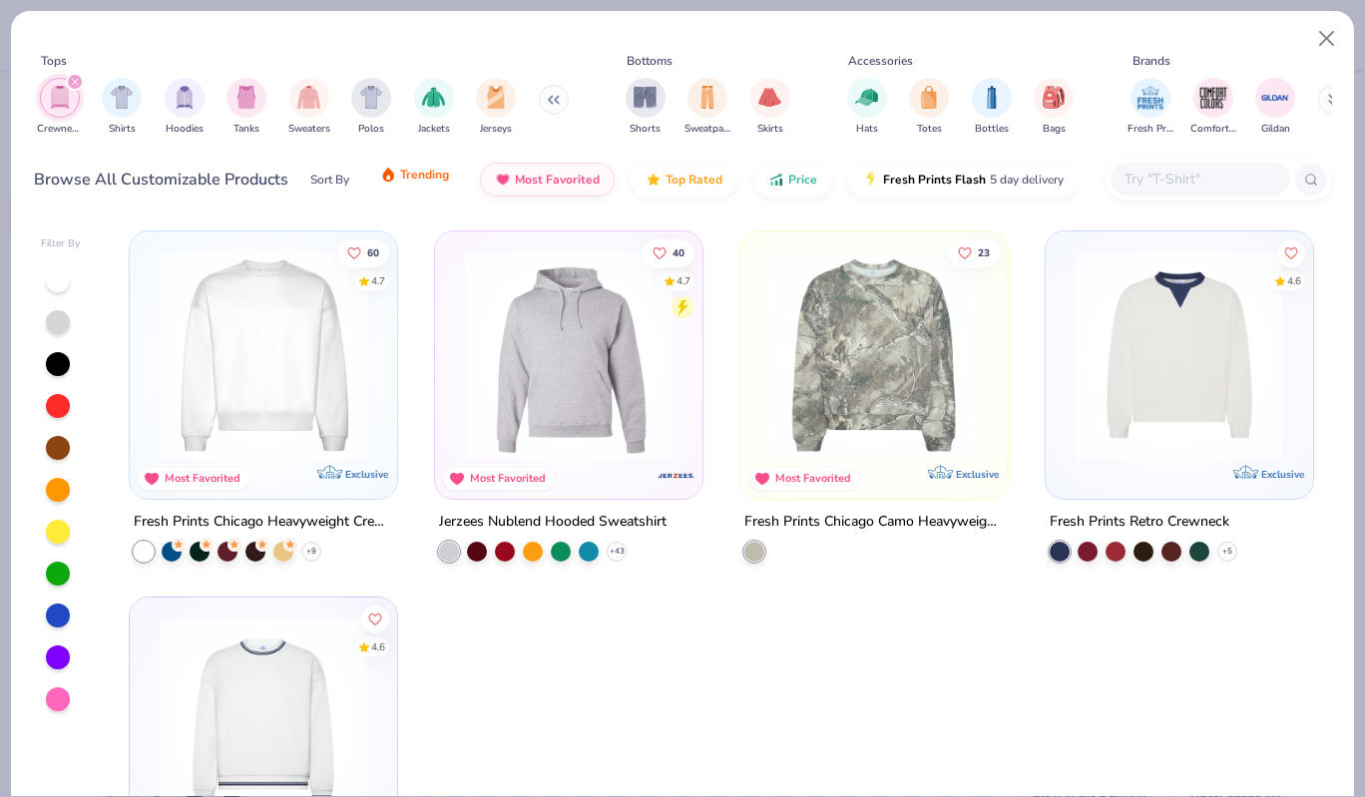
click at [444, 171] on span "Trending" at bounding box center [424, 175] width 49 height 16
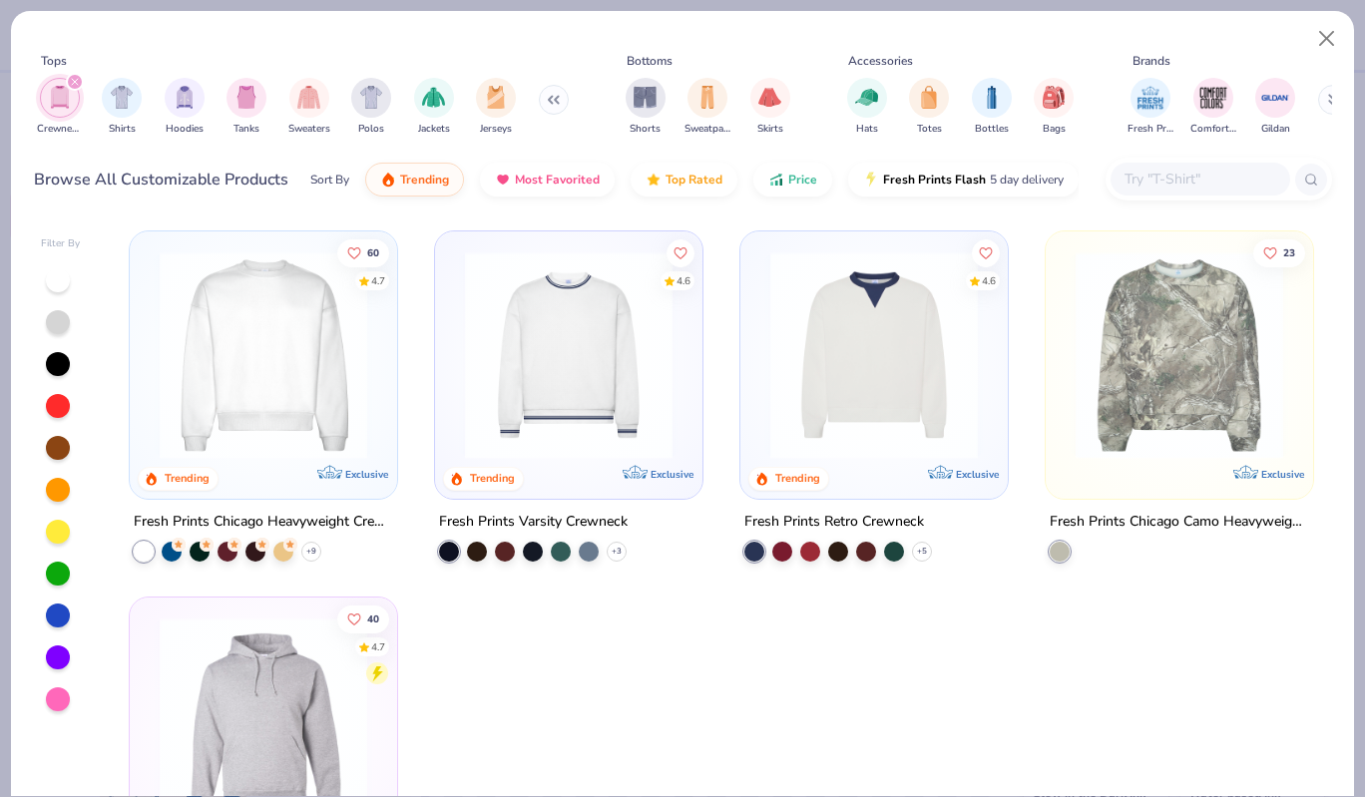
click at [896, 349] on img at bounding box center [874, 355] width 228 height 208
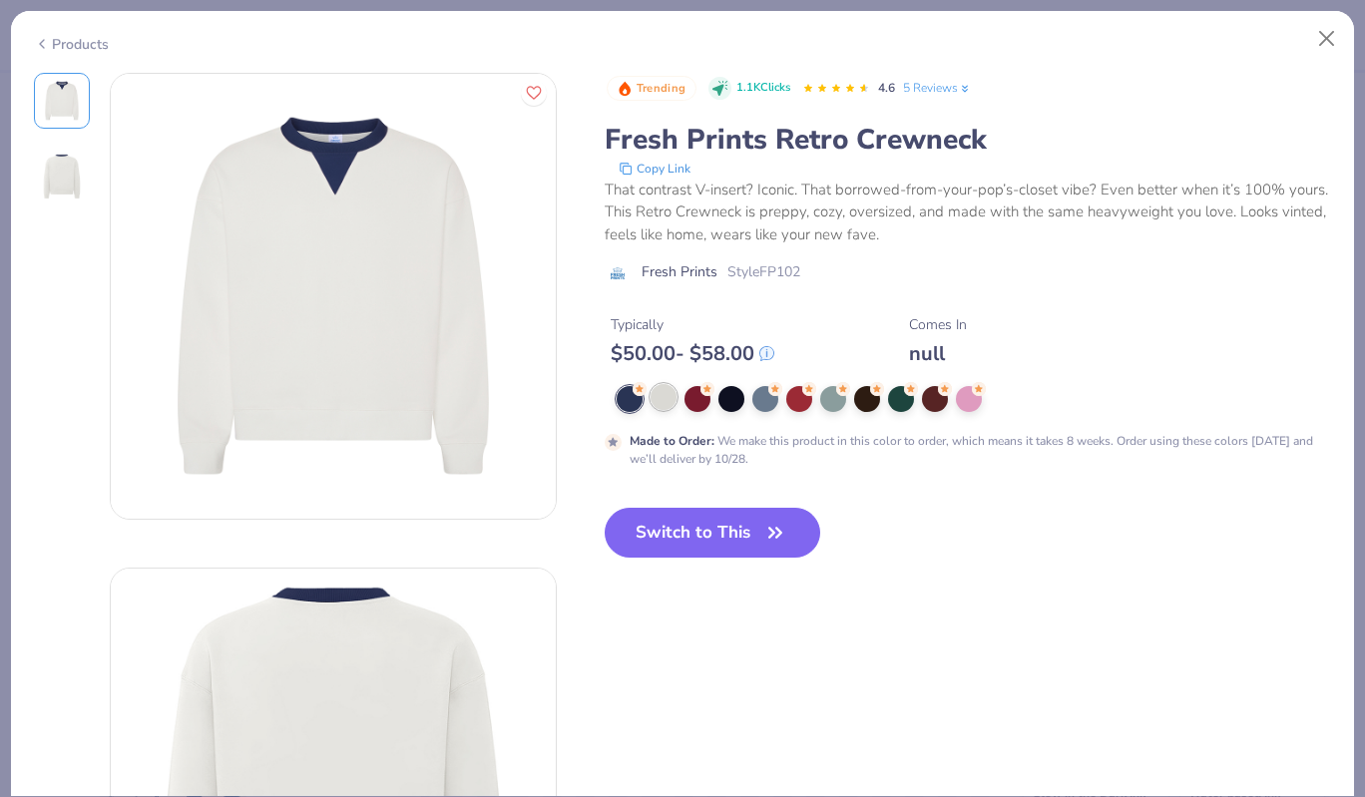
click at [675, 400] on div at bounding box center [664, 397] width 26 height 26
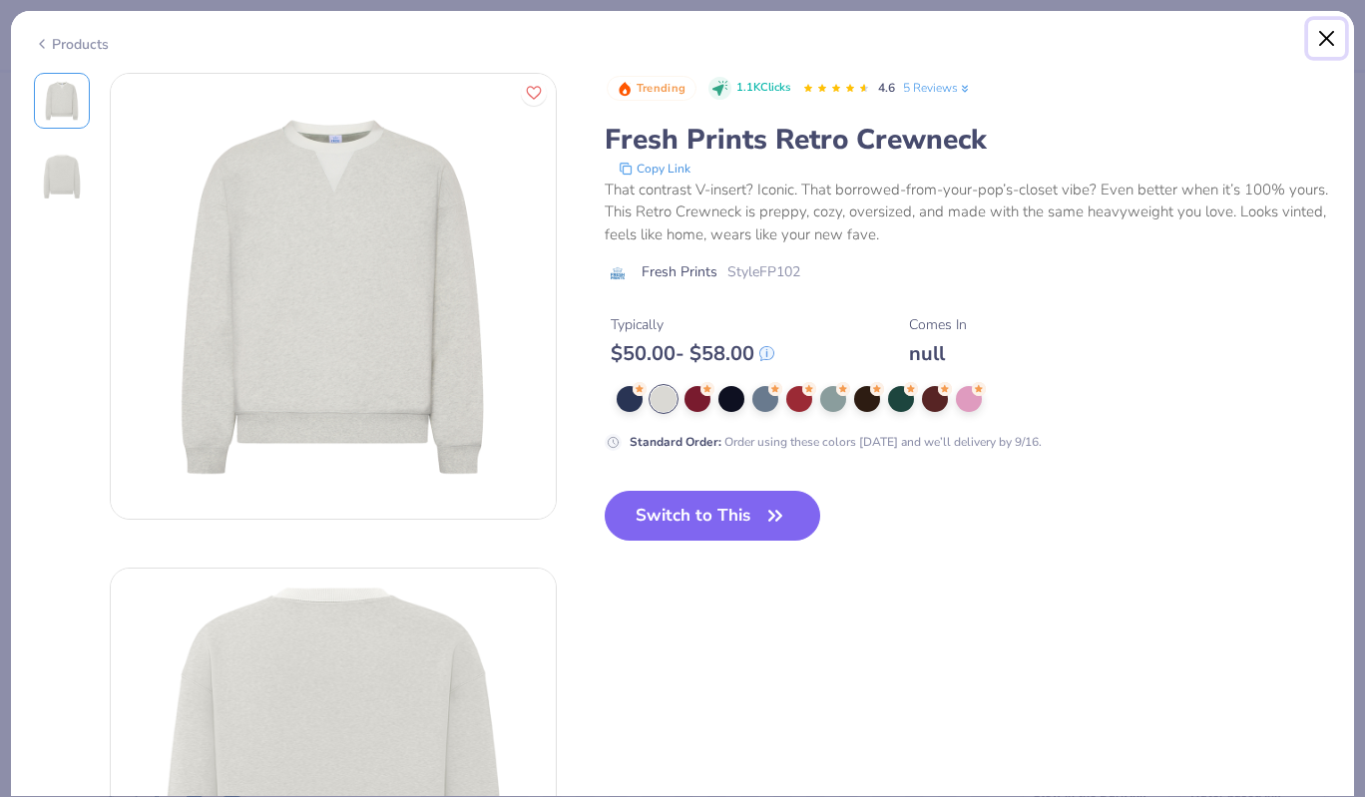
click at [1335, 45] on button "Close" at bounding box center [1327, 39] width 38 height 38
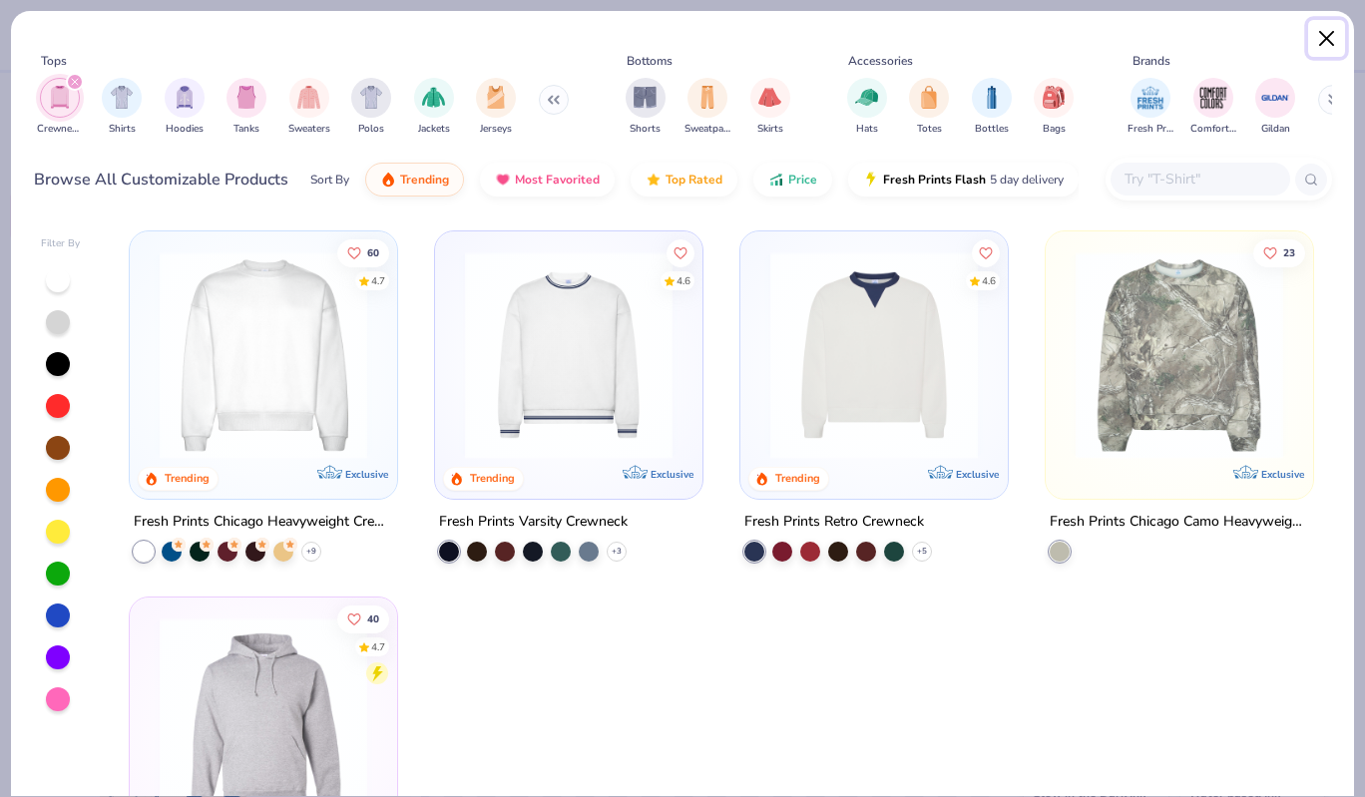
click at [1323, 41] on button "Close" at bounding box center [1327, 39] width 38 height 38
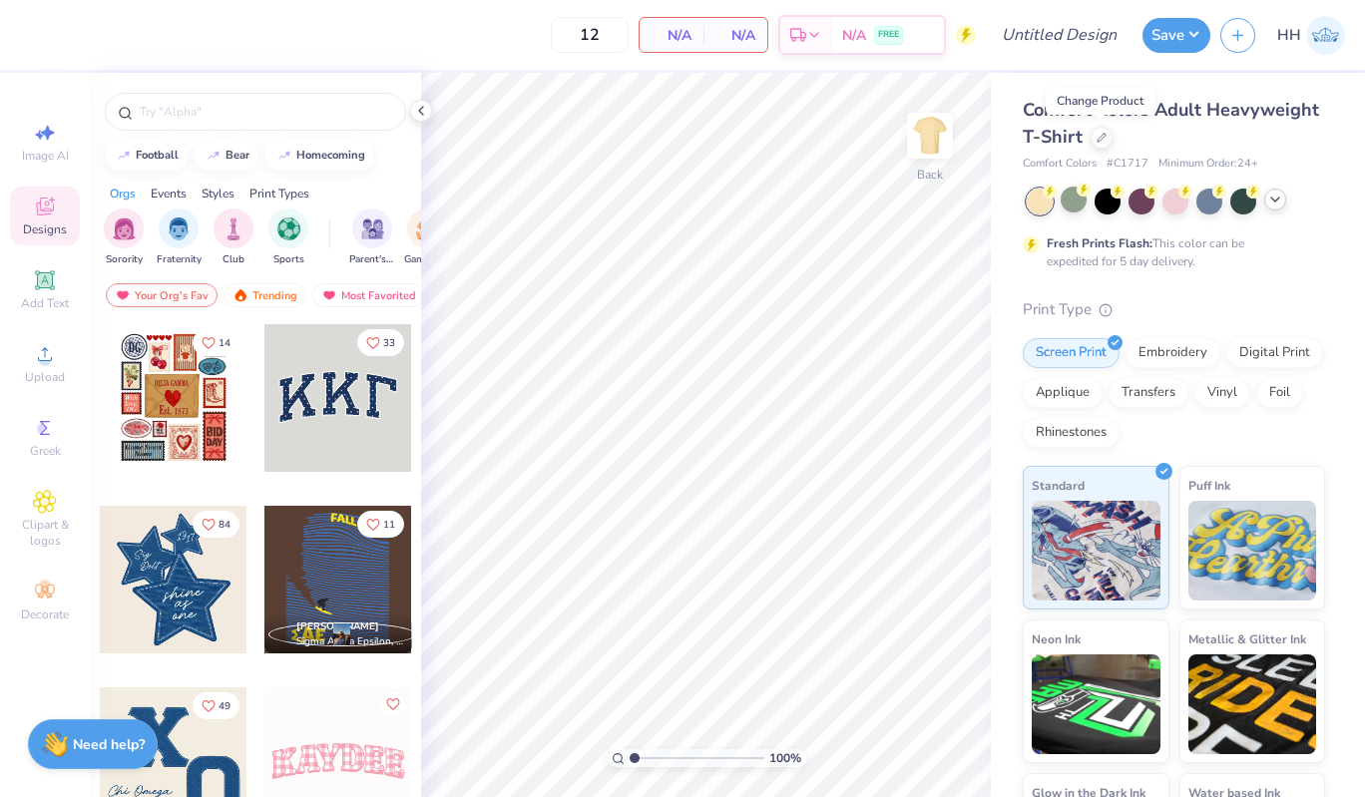
click at [1274, 206] on icon at bounding box center [1275, 200] width 16 height 16
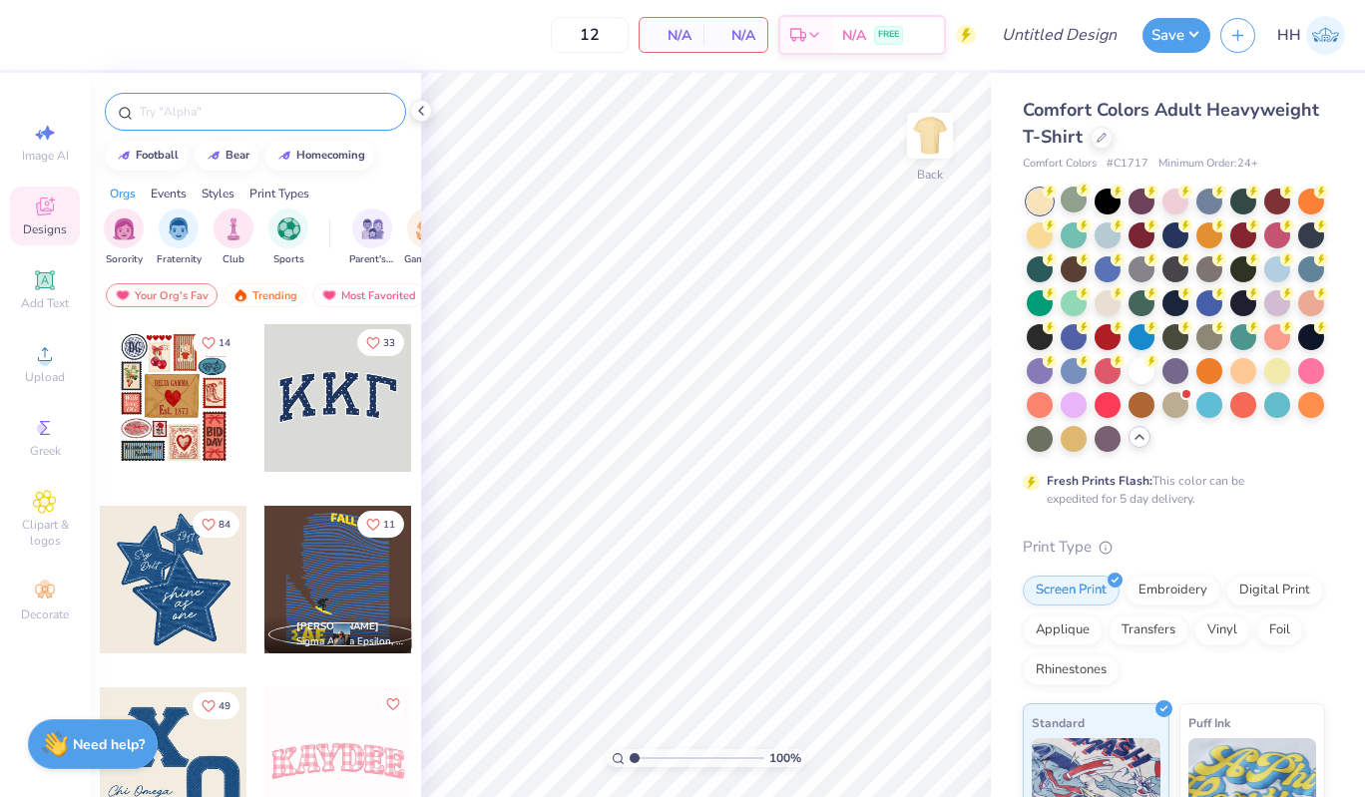
click at [273, 103] on input "text" at bounding box center [265, 112] width 255 height 20
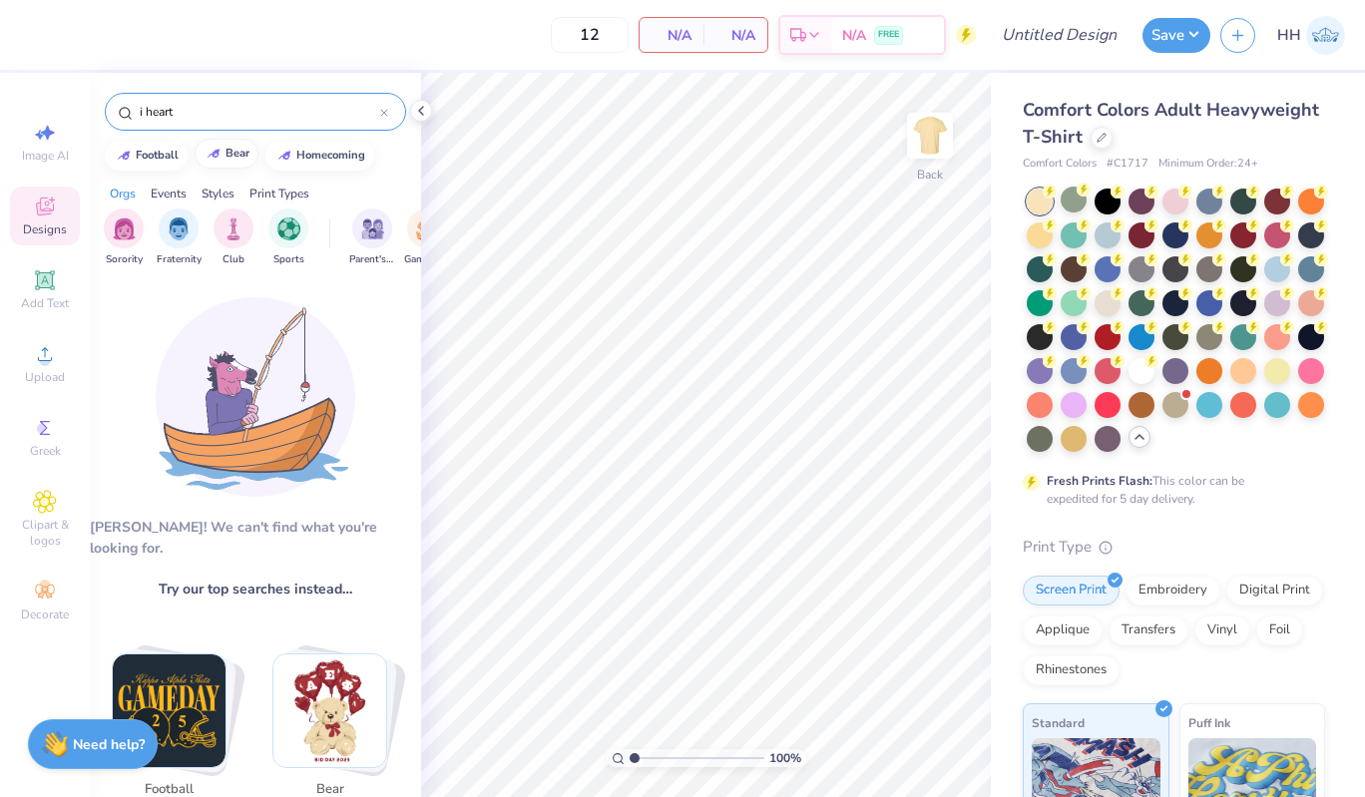
type input "i heart"
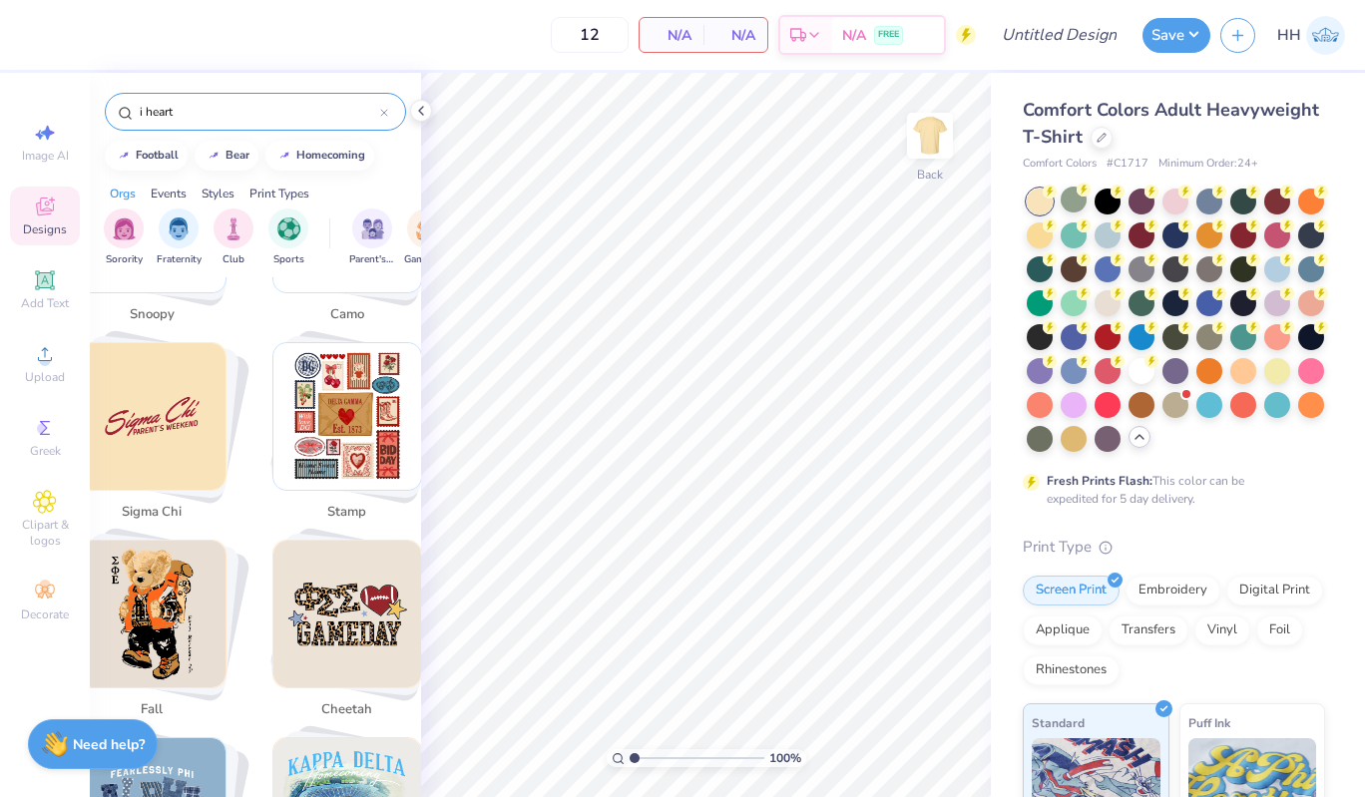
scroll to position [2093, 0]
click at [1337, 27] on img at bounding box center [1325, 35] width 39 height 39
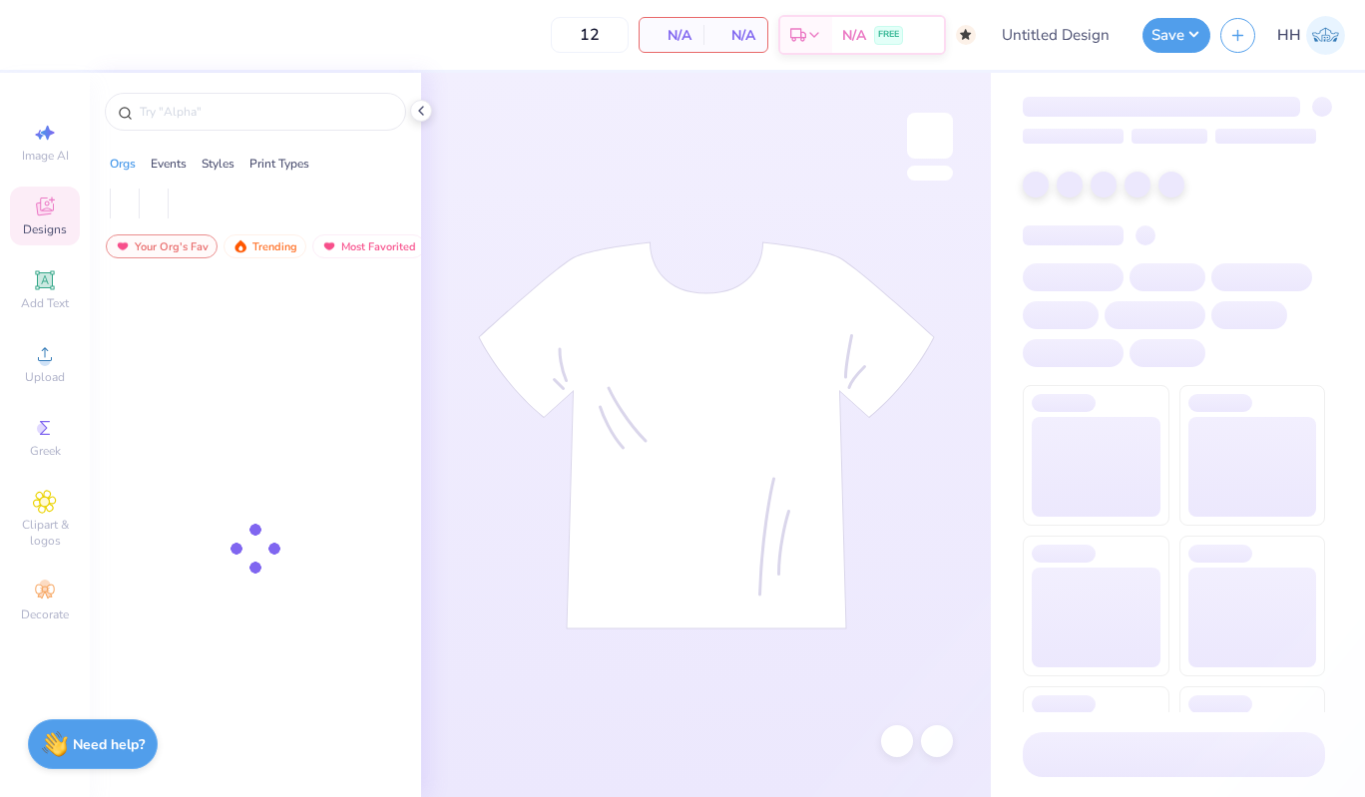
type input "50"
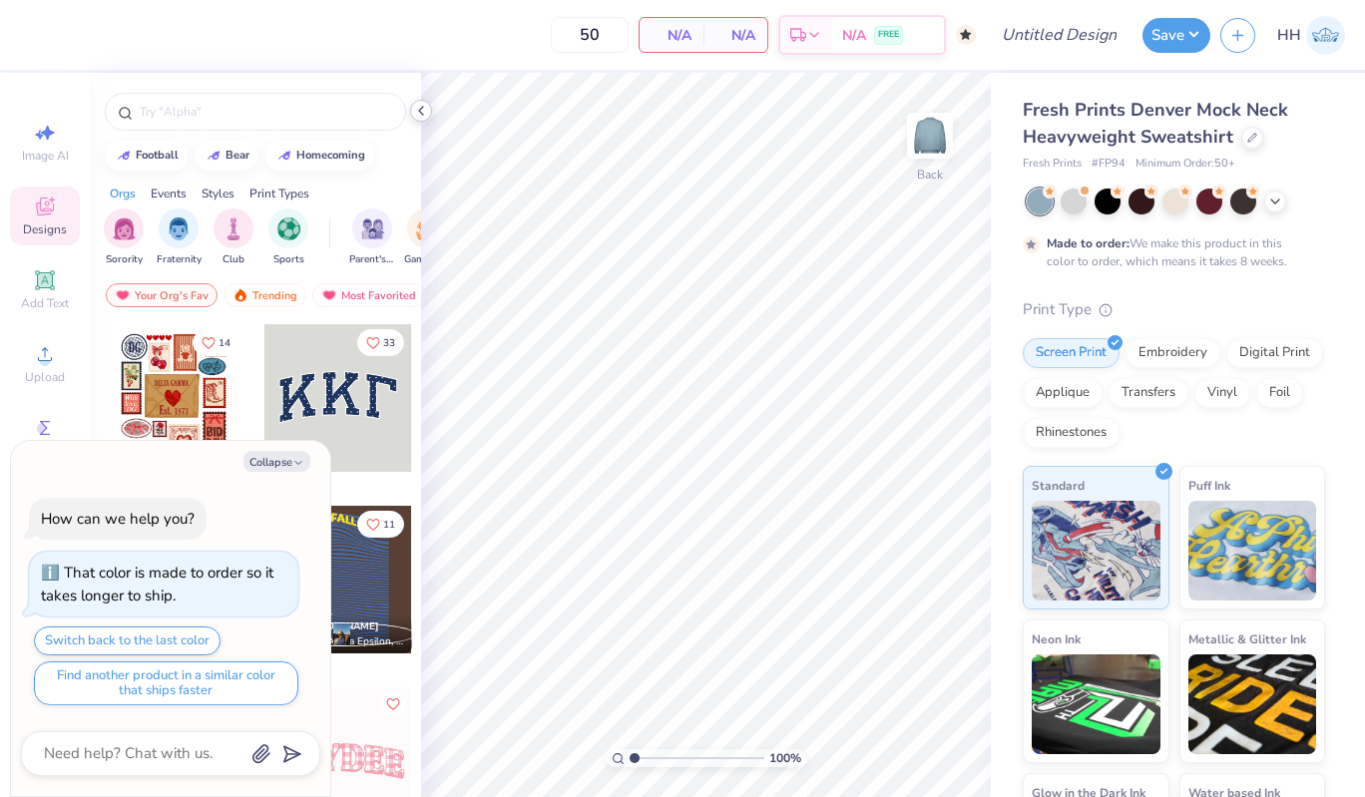
click at [421, 110] on icon at bounding box center [421, 111] width 16 height 16
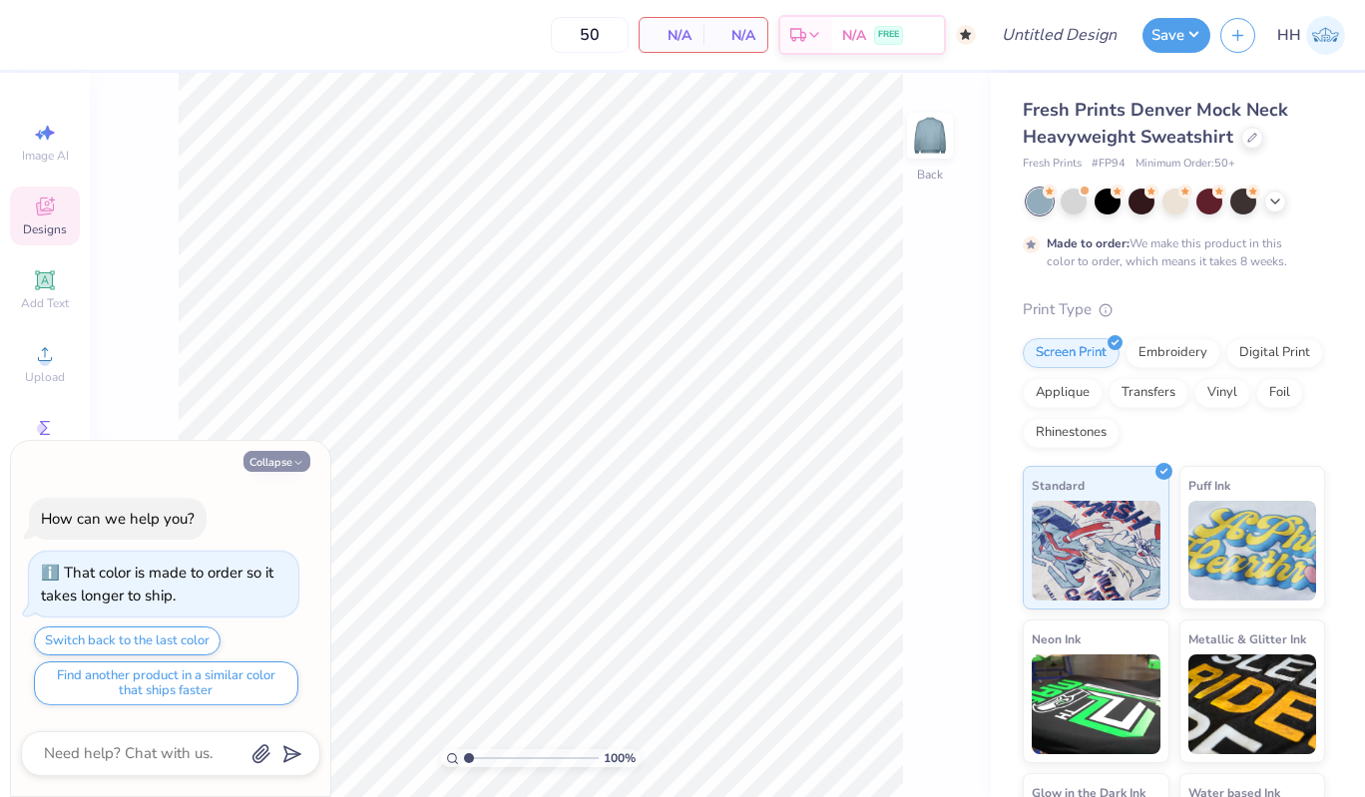
click at [298, 460] on icon "button" at bounding box center [298, 463] width 12 height 12
type textarea "x"
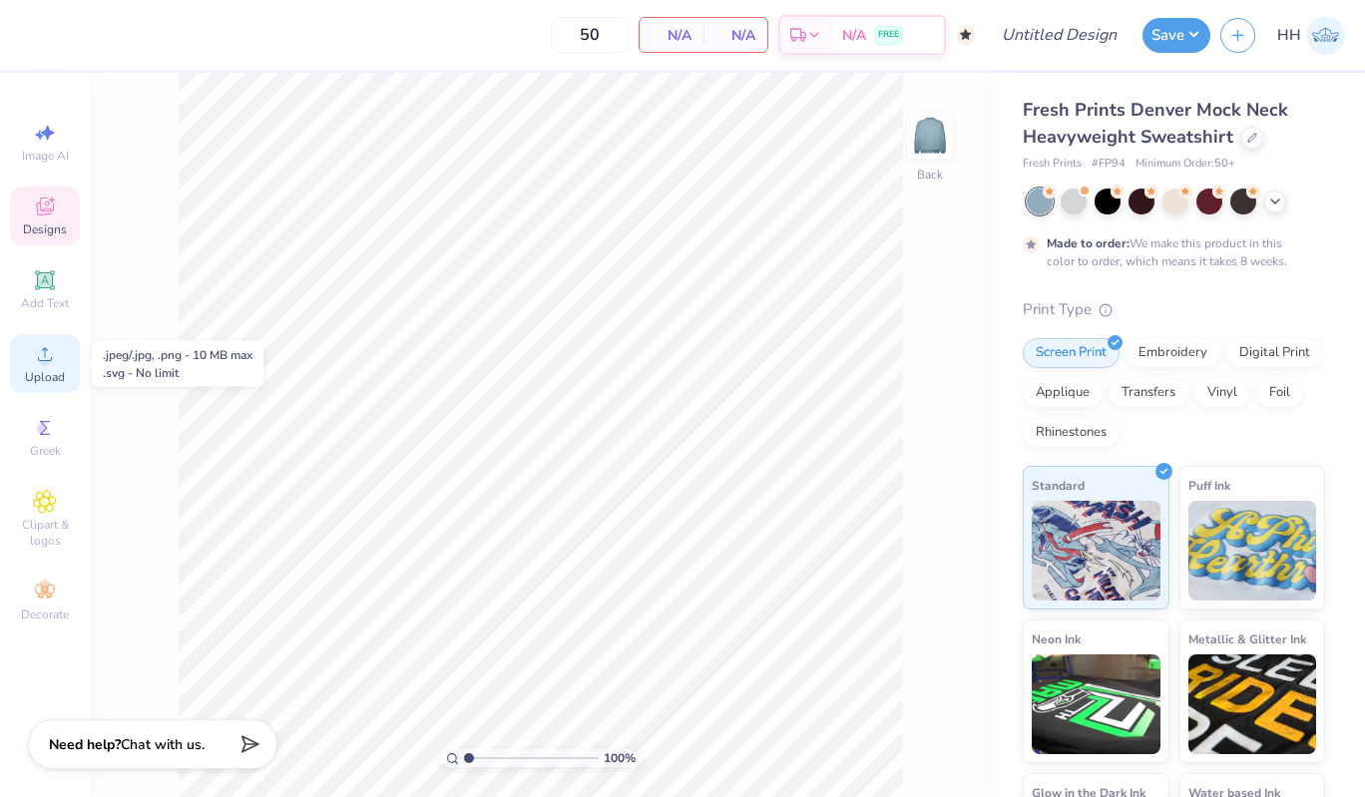
click at [46, 364] on circle at bounding box center [44, 360] width 11 height 11
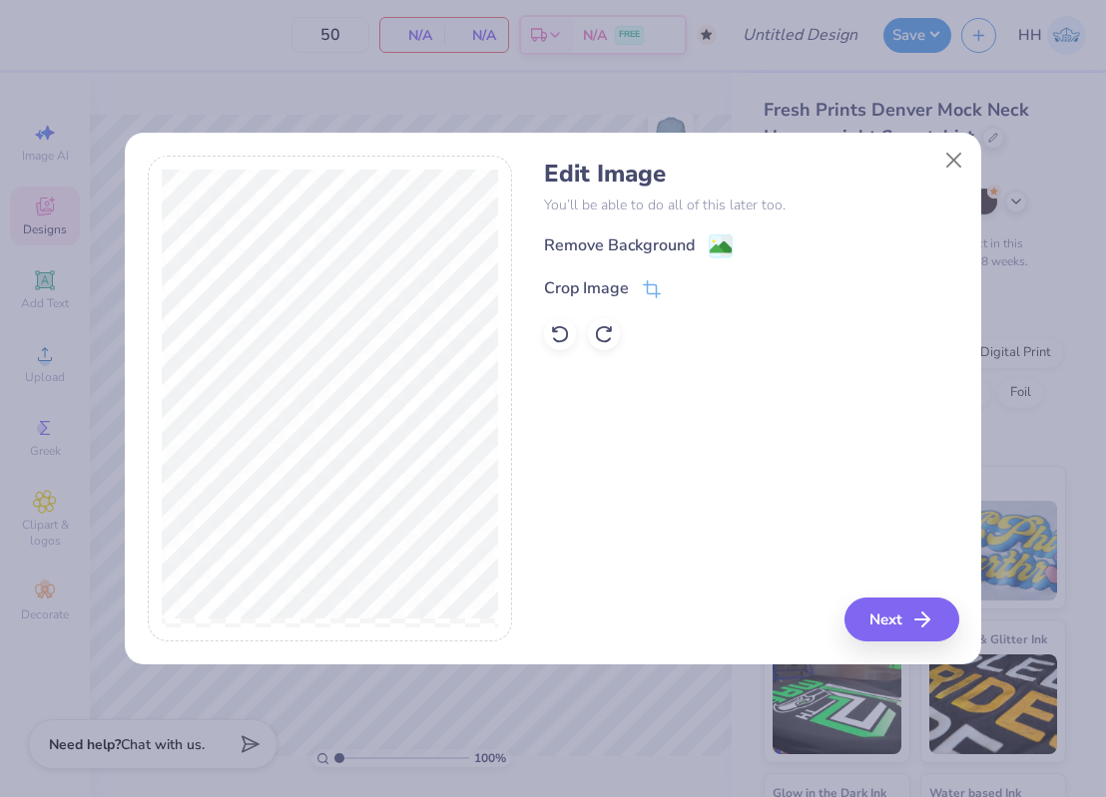
click at [731, 239] on icon at bounding box center [721, 247] width 24 height 24
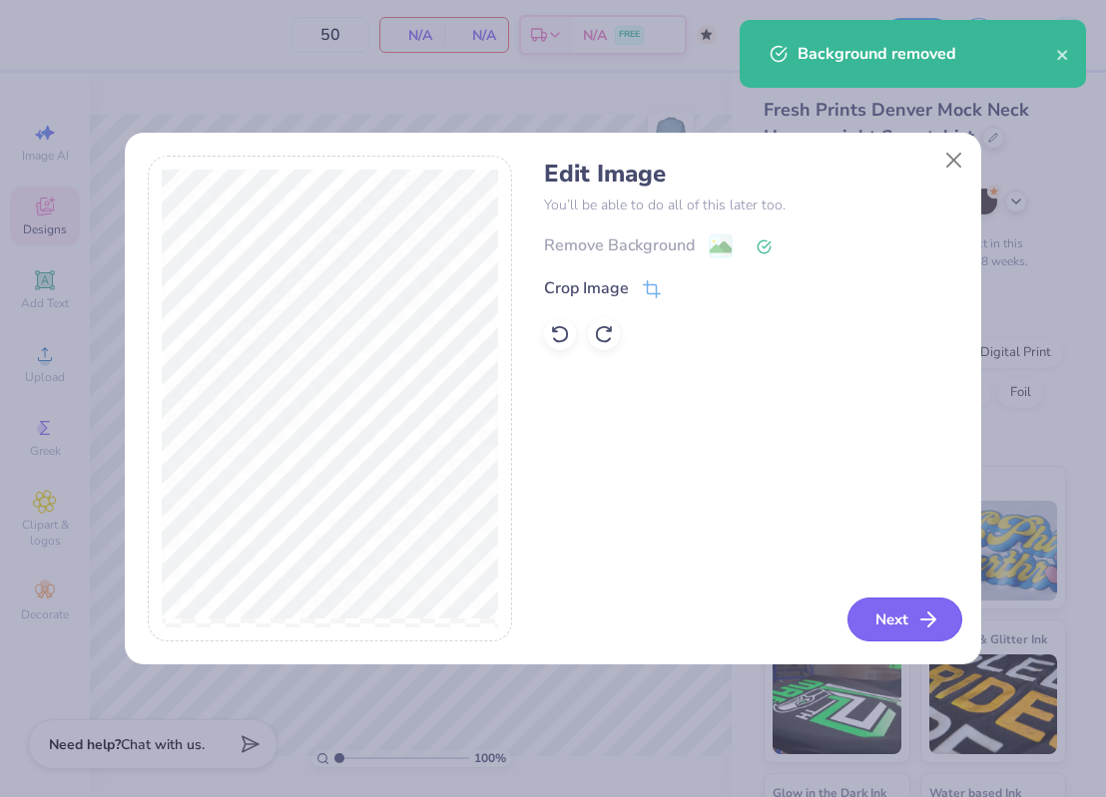
click at [906, 627] on button "Next" at bounding box center [904, 620] width 115 height 44
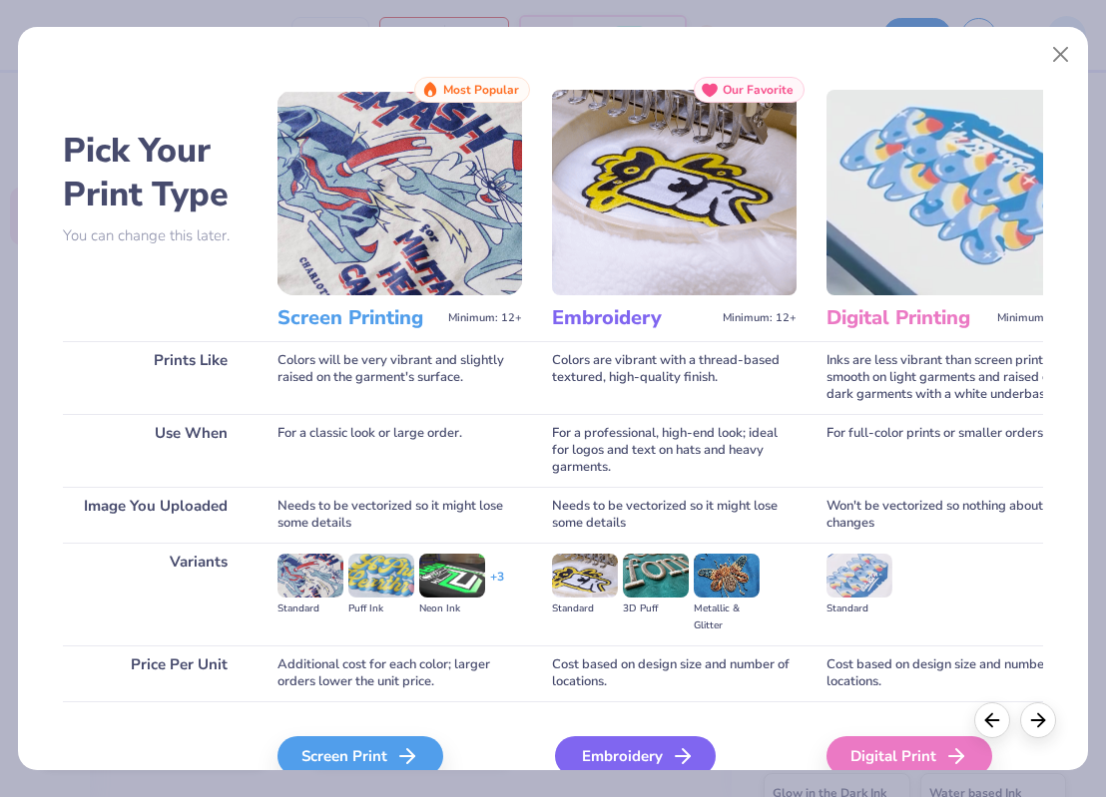
click at [625, 747] on div "Embroidery" at bounding box center [635, 756] width 161 height 40
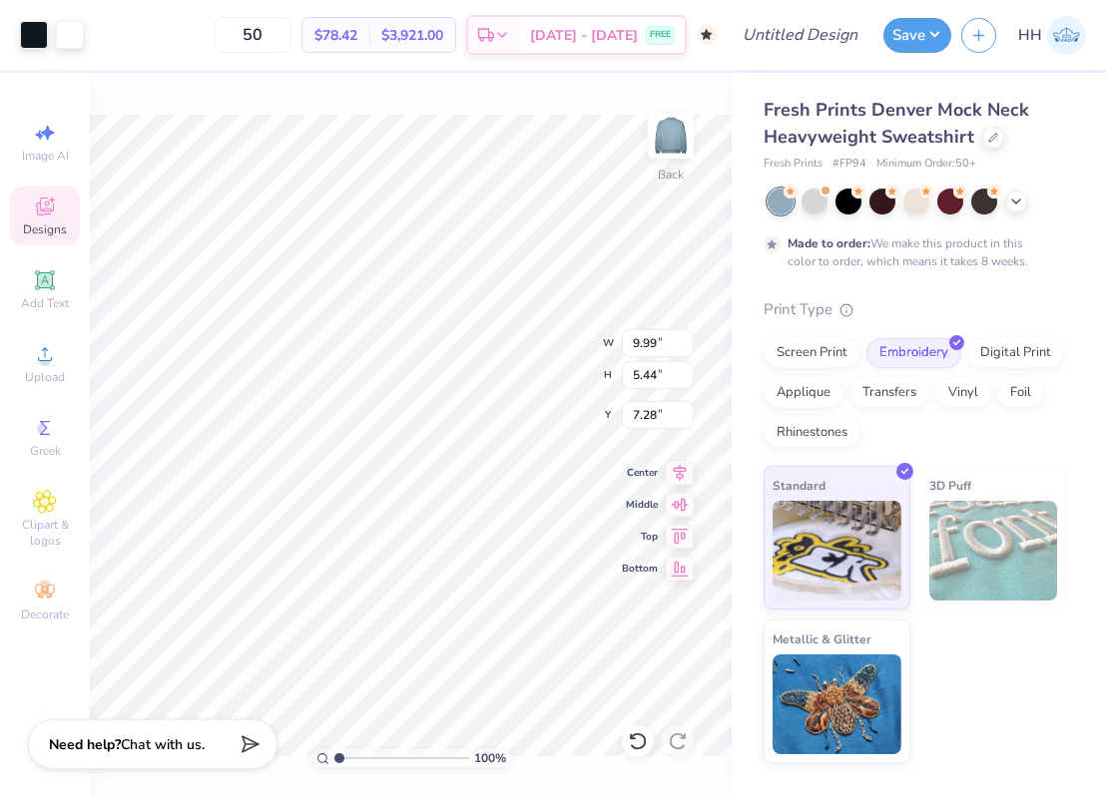
type input "5.16"
type input "2.81"
type input "1.27"
type input "4.66"
type input "2.54"
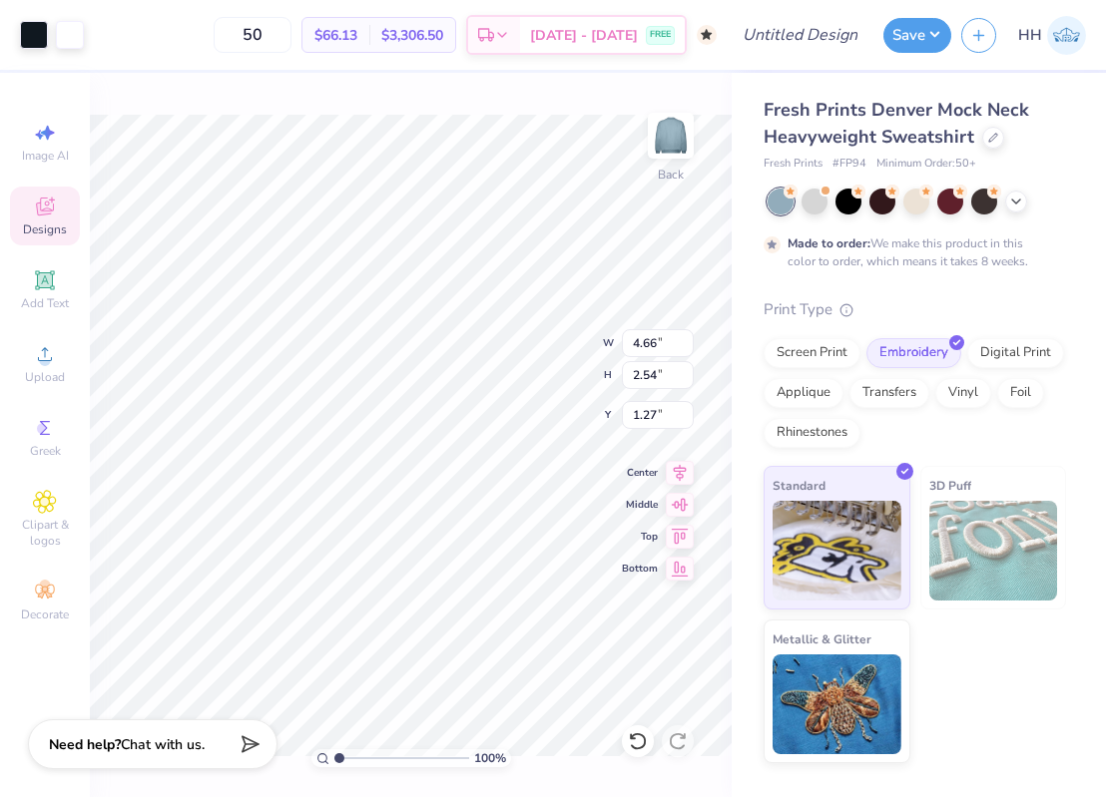
type input "1.73"
click at [34, 40] on div at bounding box center [34, 33] width 28 height 28
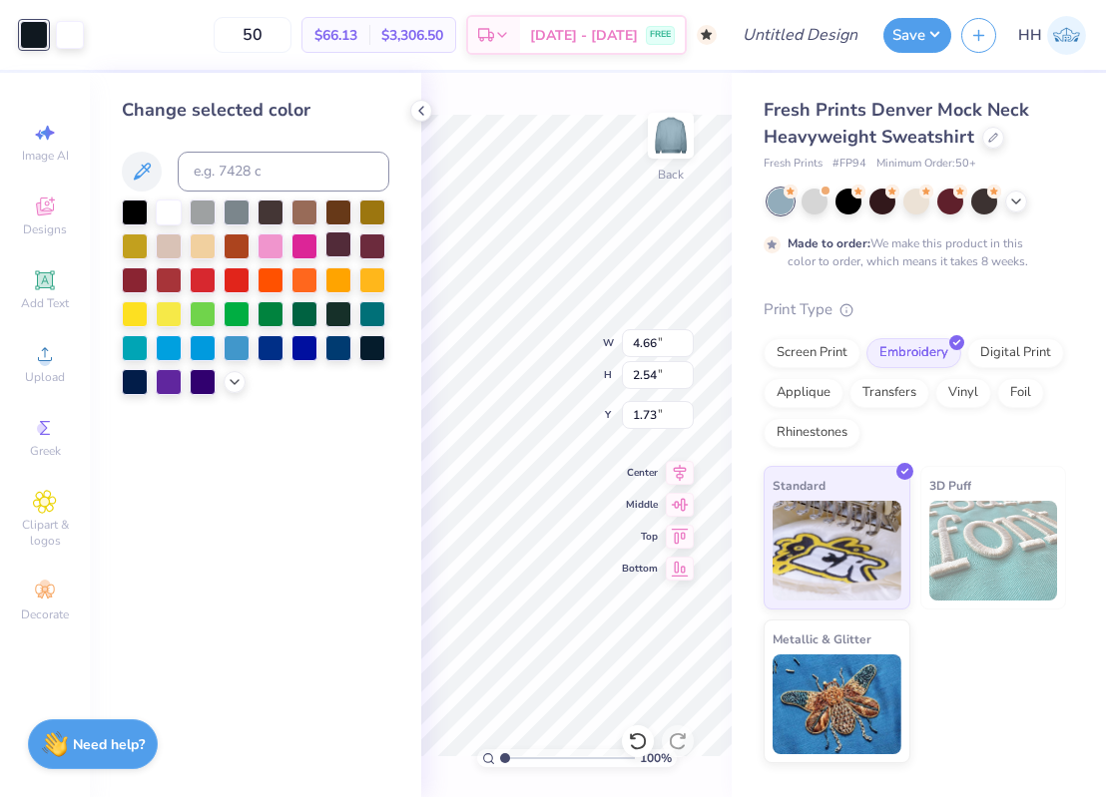
click at [331, 245] on div at bounding box center [338, 245] width 26 height 26
click at [343, 341] on div at bounding box center [338, 346] width 26 height 26
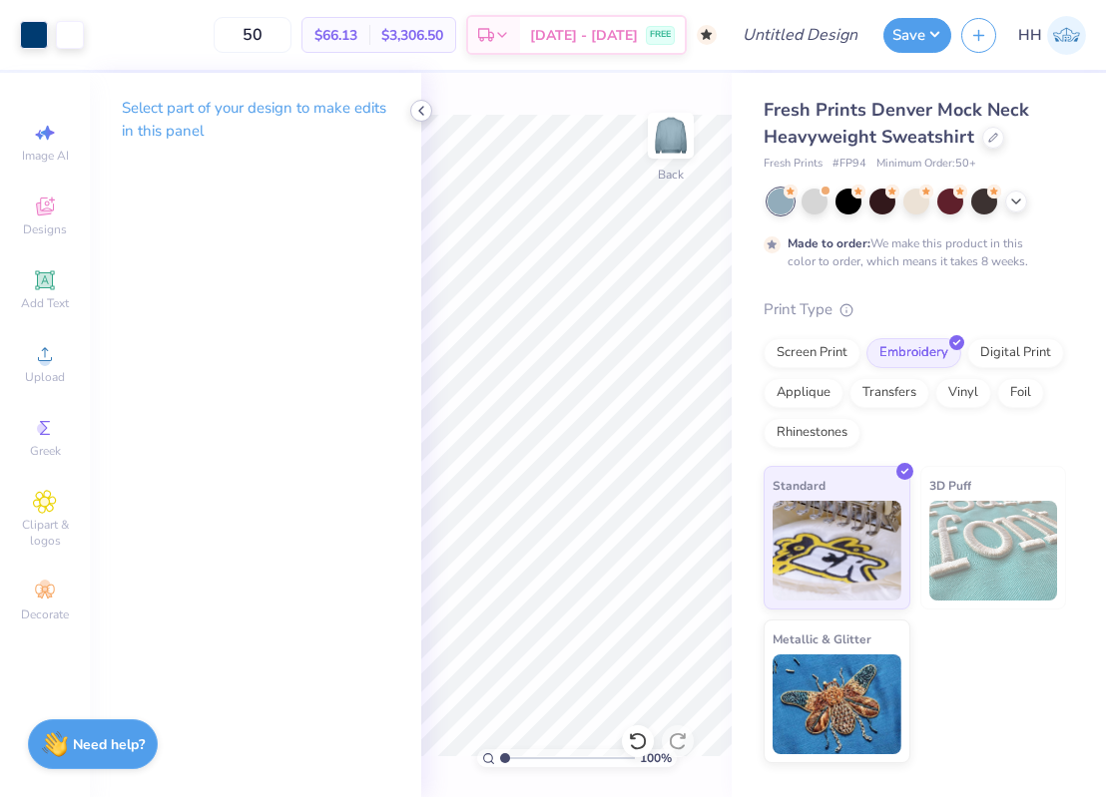
click at [416, 103] on icon at bounding box center [421, 111] width 16 height 16
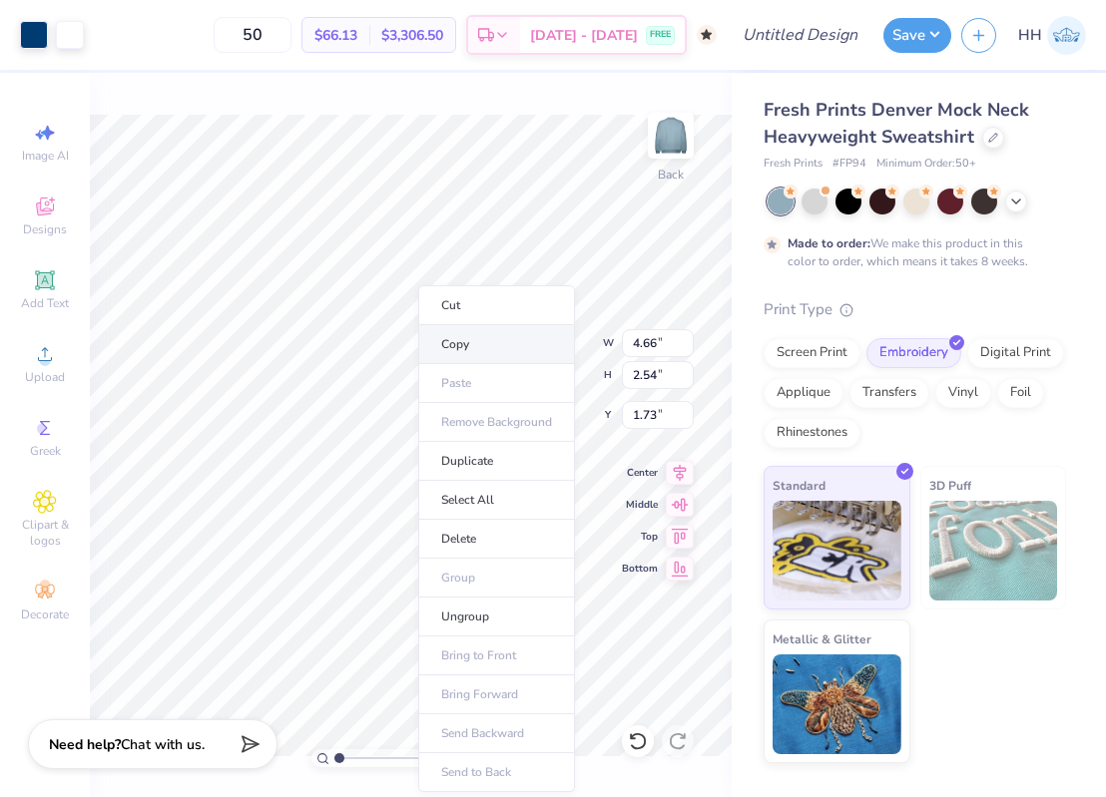
click at [493, 348] on li "Copy" at bounding box center [496, 344] width 157 height 39
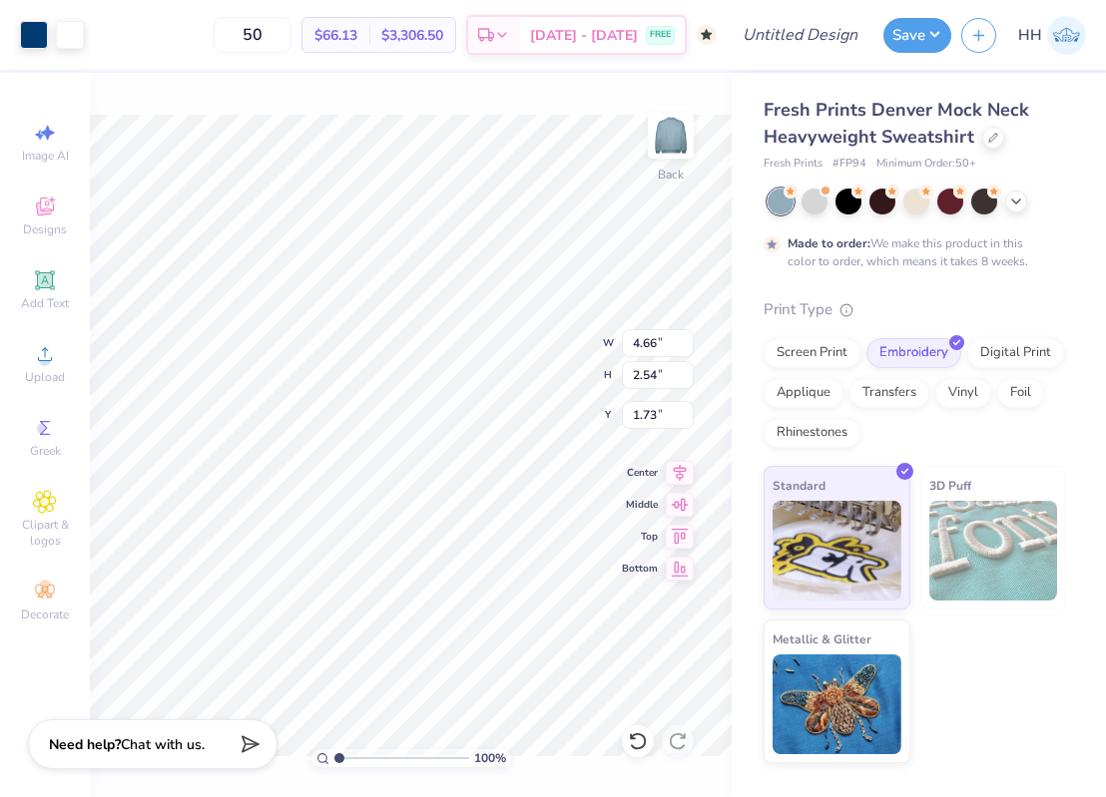
type input "3.81"
type input "2.08"
type input "1.62"
type input "1.53"
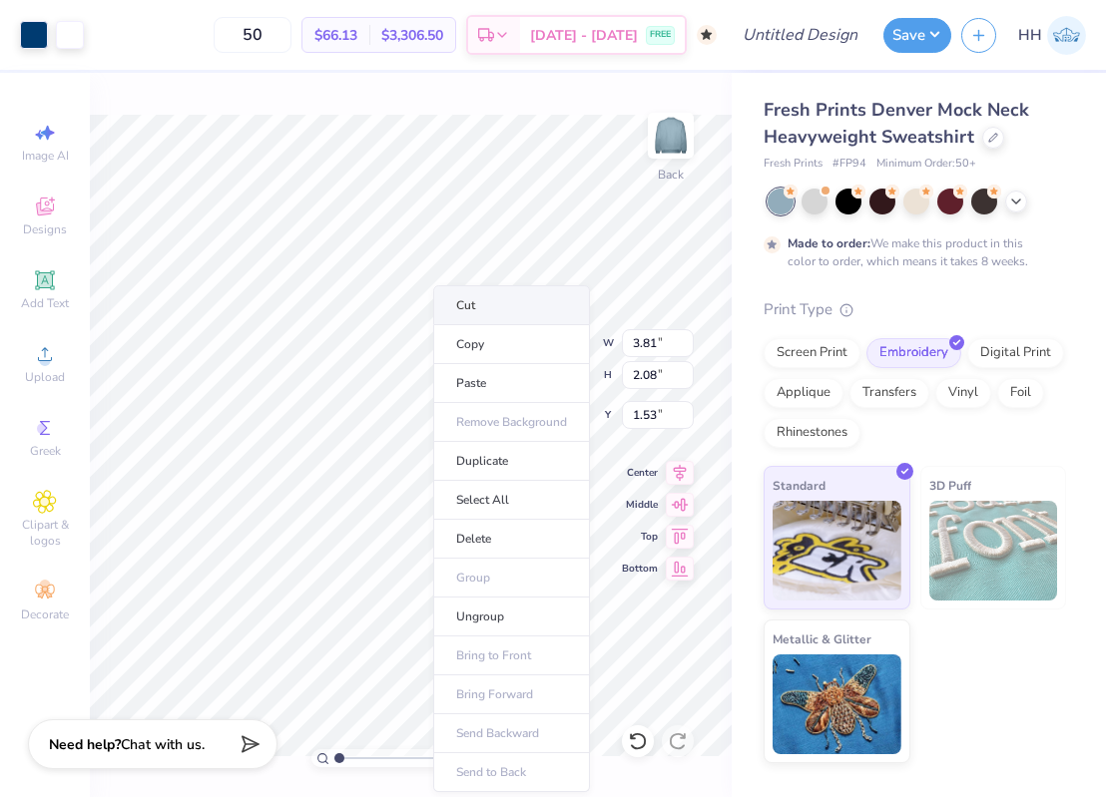
click at [494, 306] on li "Cut" at bounding box center [511, 305] width 157 height 40
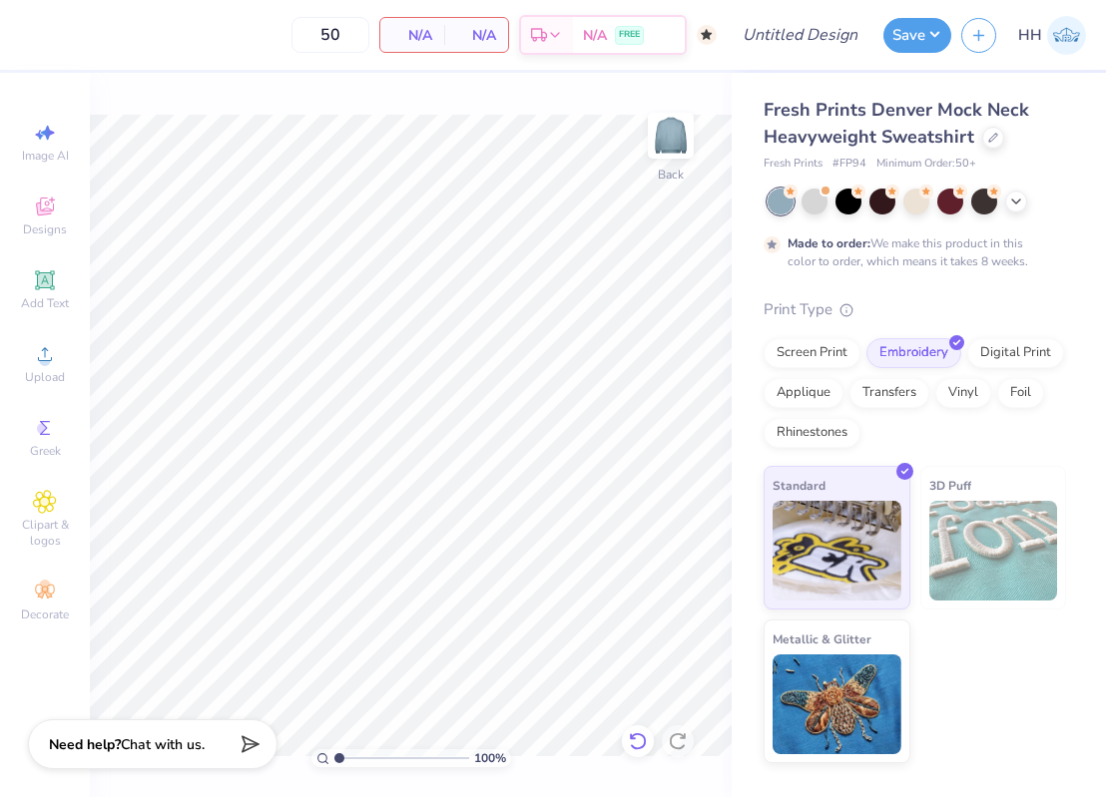
click at [643, 735] on icon at bounding box center [637, 741] width 17 height 18
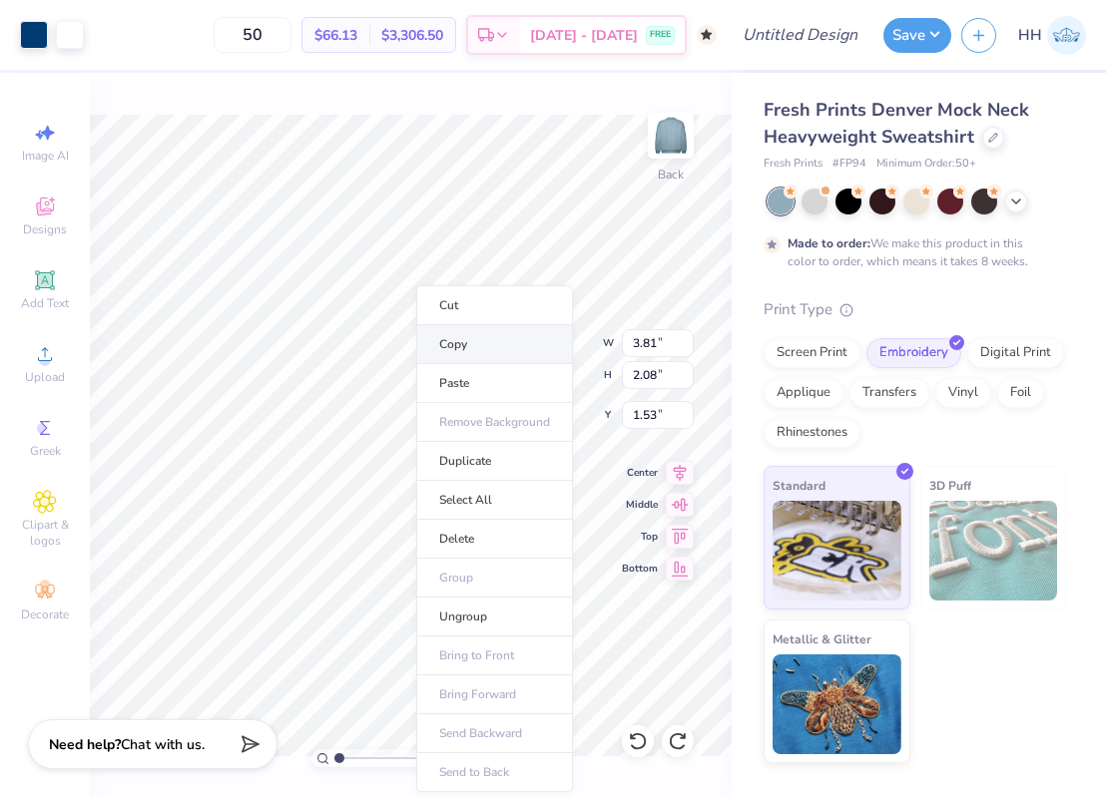
click at [483, 345] on li "Copy" at bounding box center [494, 344] width 157 height 39
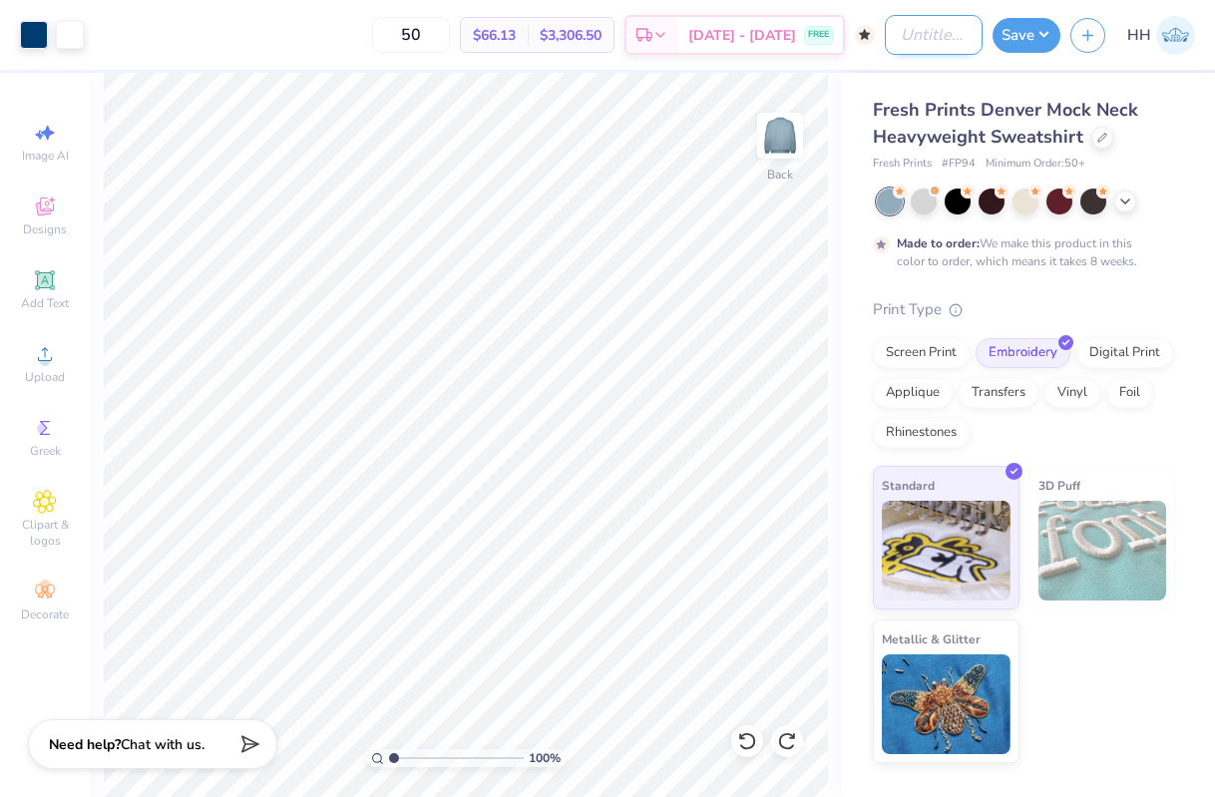
click at [918, 29] on input "Design Title" at bounding box center [934, 35] width 98 height 40
type input "Kappa Patch Slate Blue"
click at [1043, 32] on button "Save" at bounding box center [1027, 32] width 68 height 35
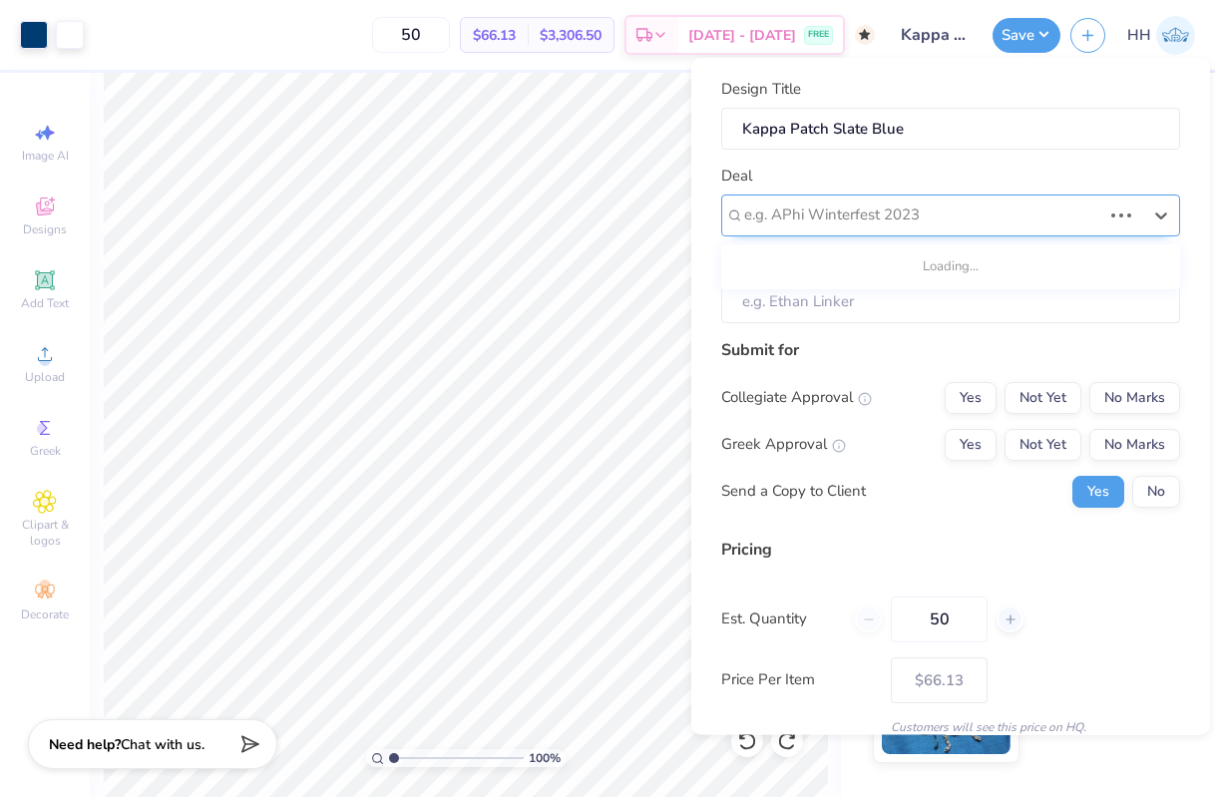
click at [966, 206] on div at bounding box center [922, 215] width 357 height 27
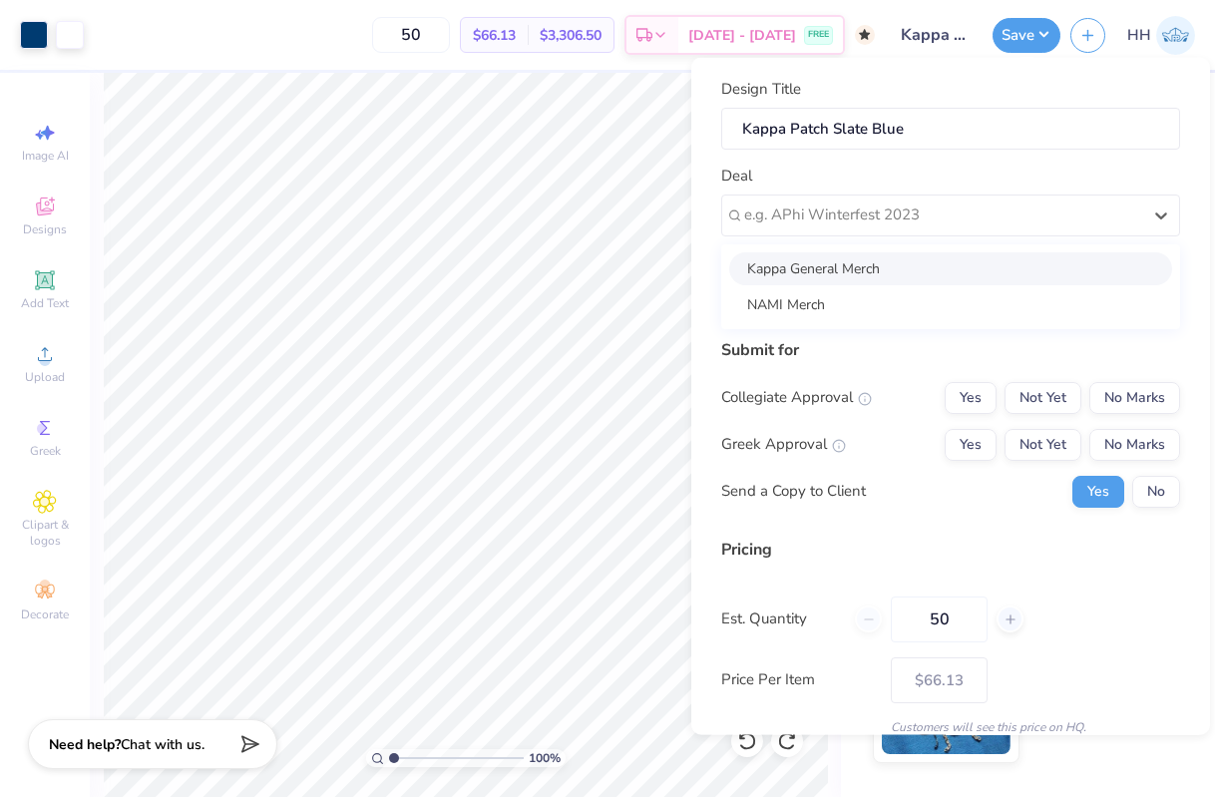
click at [952, 265] on div "Kappa General Merch" at bounding box center [950, 267] width 443 height 33
type input "[PERSON_NAME]"
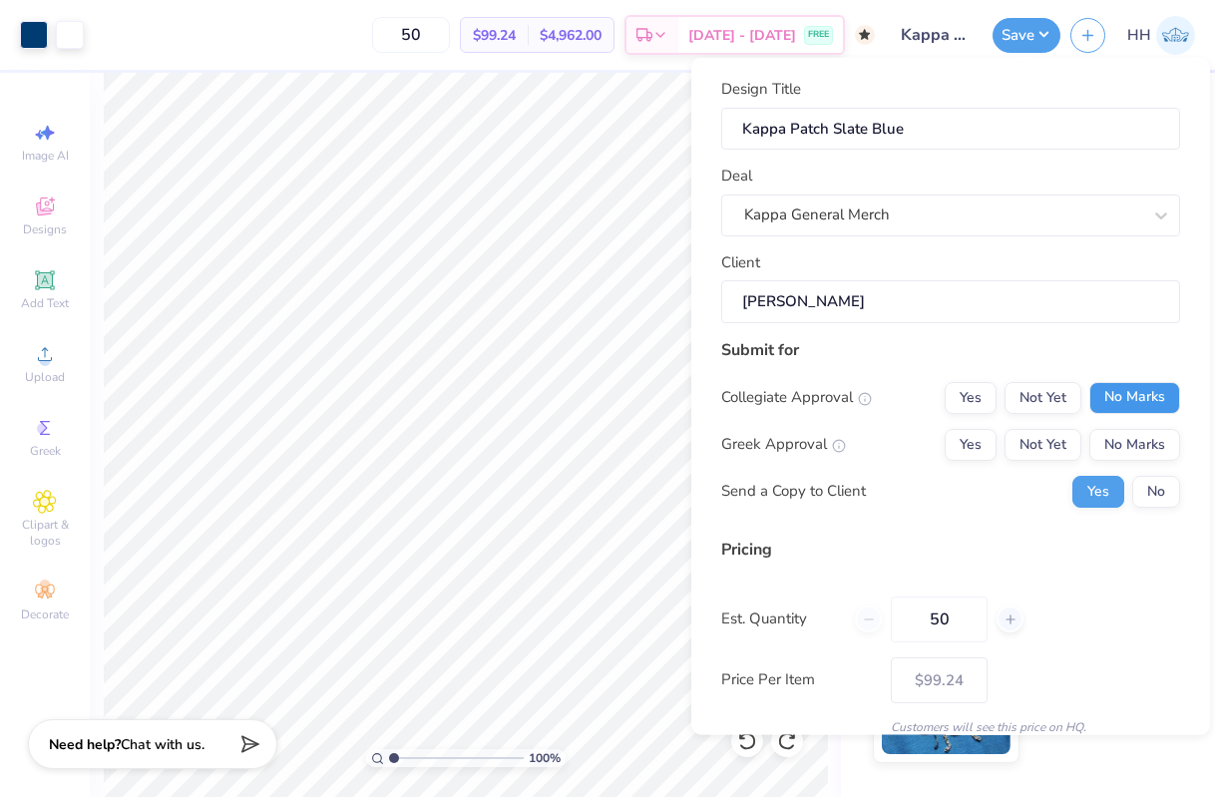
click at [1121, 393] on button "No Marks" at bounding box center [1135, 397] width 91 height 32
click at [974, 441] on button "Yes" at bounding box center [971, 444] width 52 height 32
type input "$78.42"
click at [1149, 484] on button "No" at bounding box center [1157, 491] width 48 height 32
click at [962, 620] on input "50" at bounding box center [939, 619] width 97 height 46
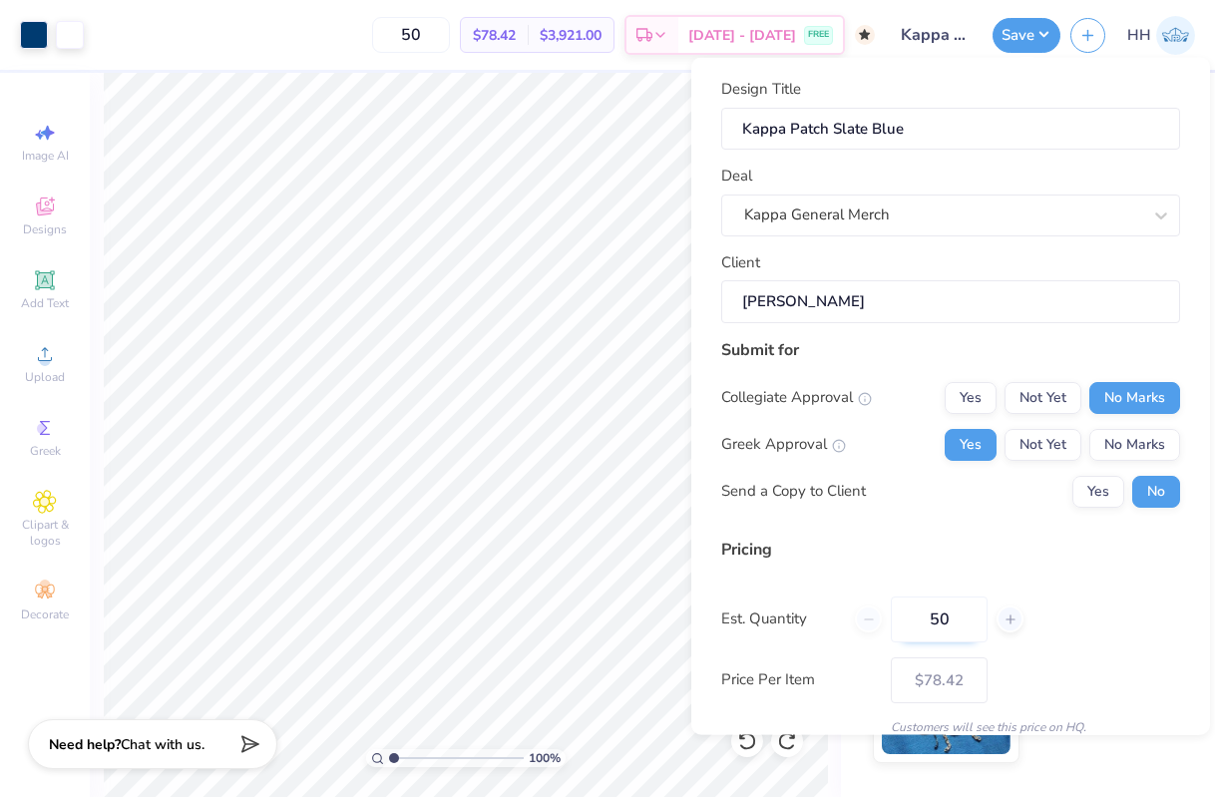
type input "5"
type input "100"
type input "$76.87"
type input "100"
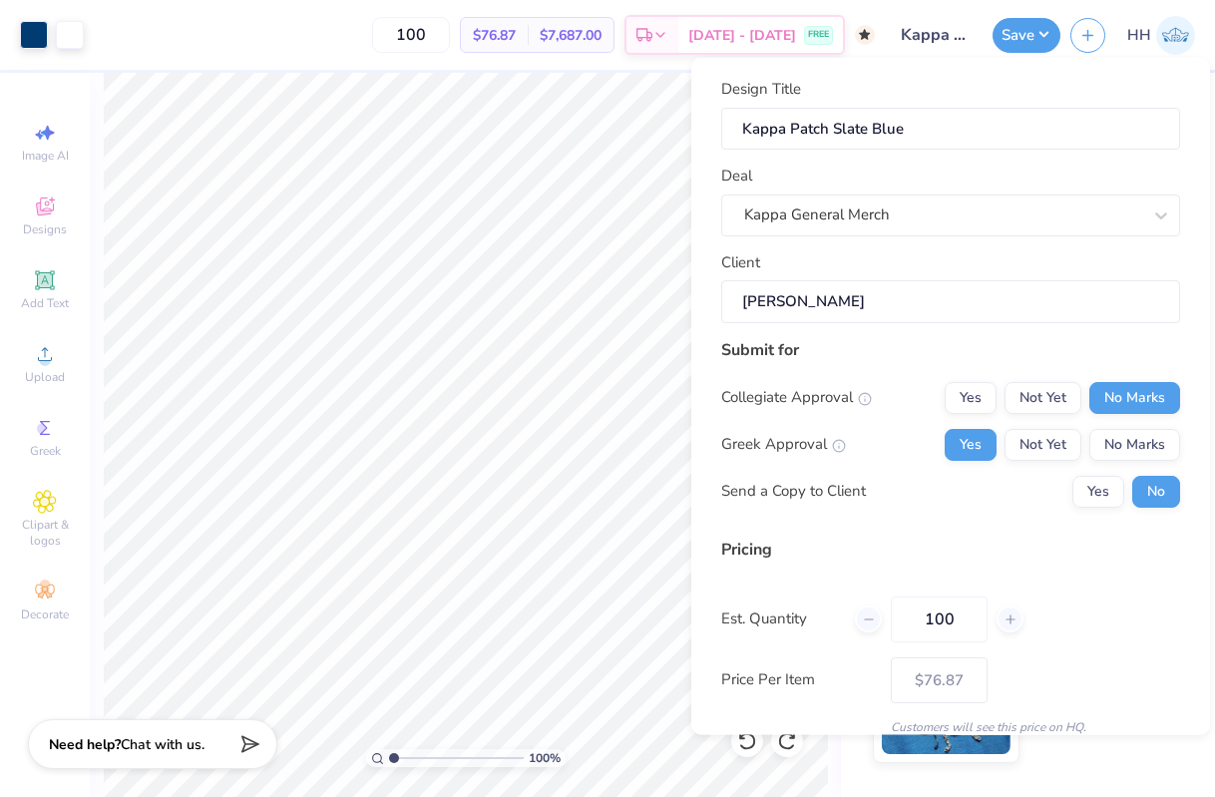
click at [1065, 631] on div "Est. Quantity 100" at bounding box center [951, 619] width 459 height 46
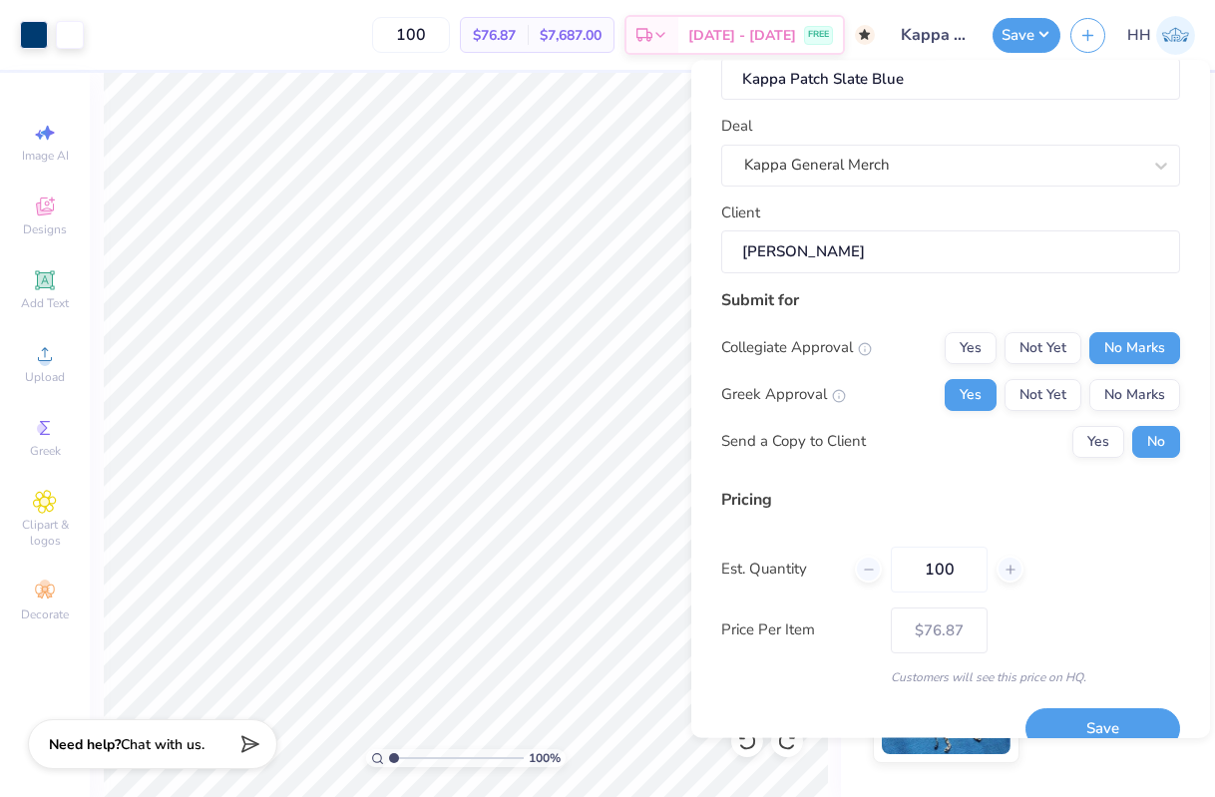
scroll to position [83, 0]
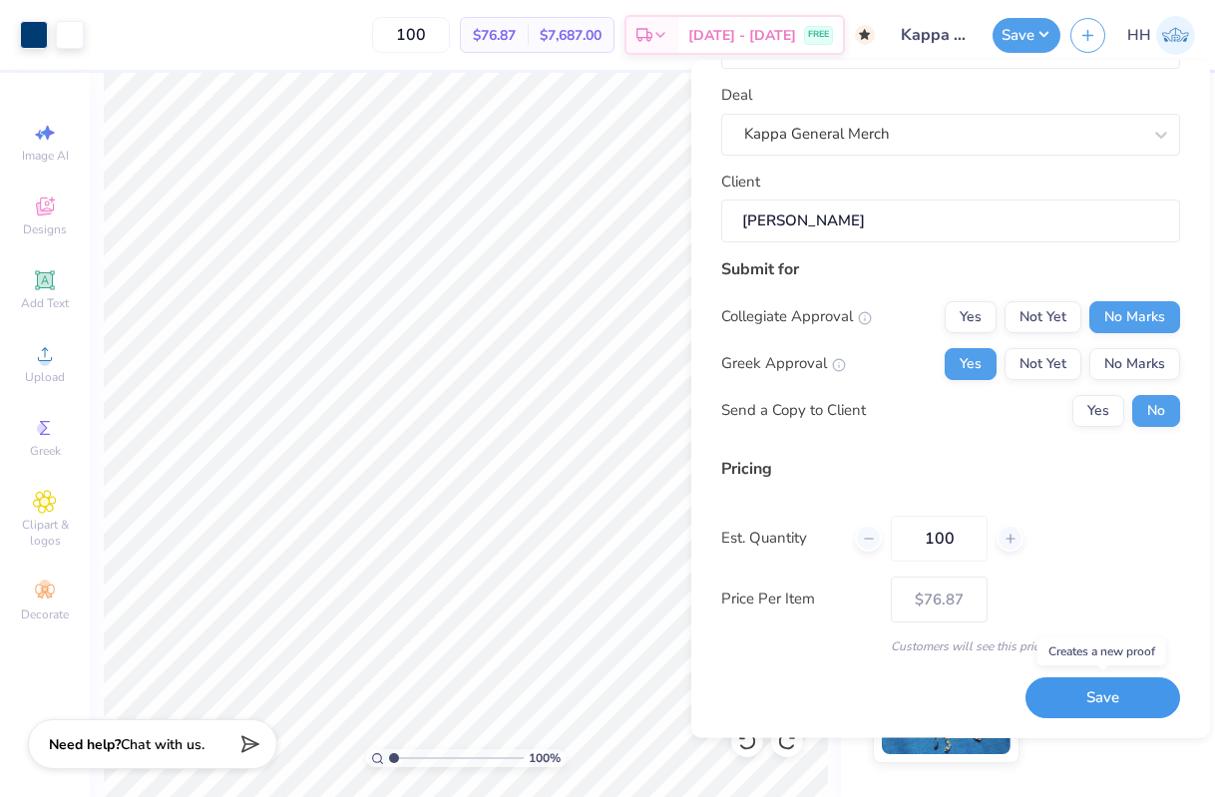
click at [1115, 702] on button "Save" at bounding box center [1103, 699] width 155 height 41
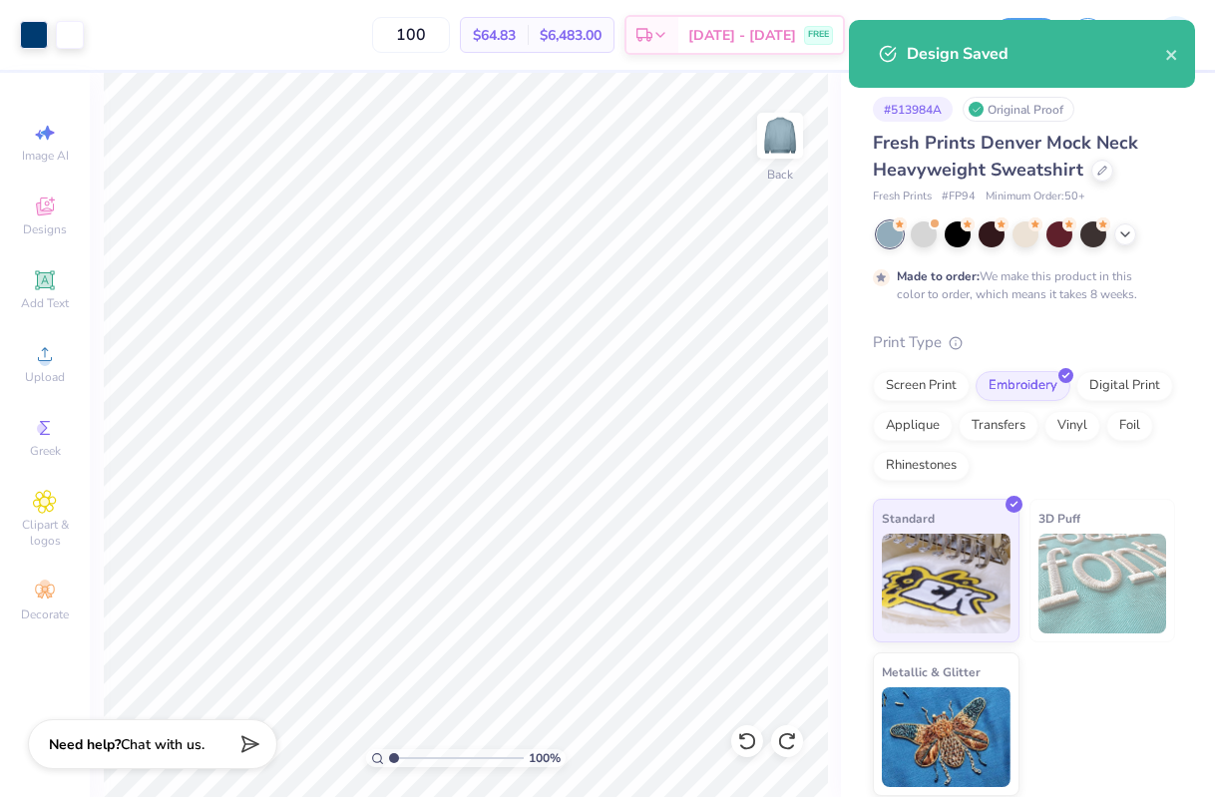
type input "$76.87"
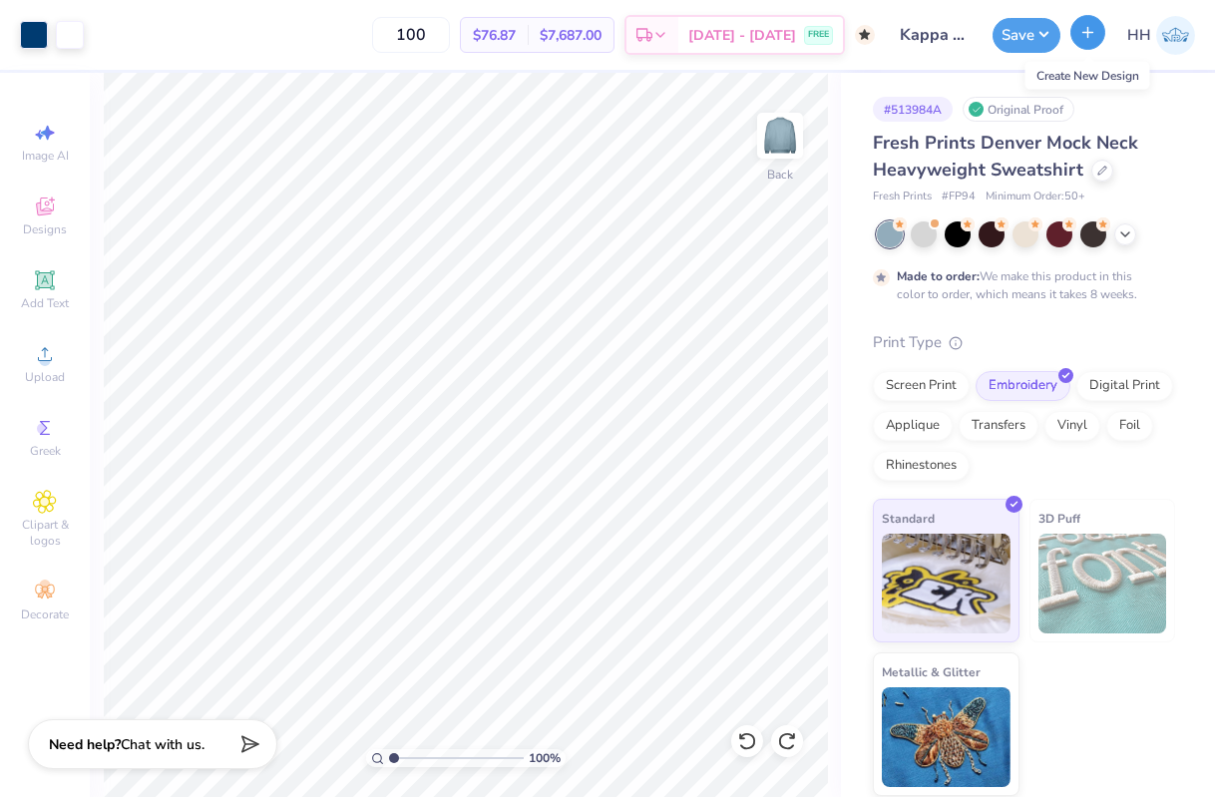
click at [1085, 36] on icon "button" at bounding box center [1088, 32] width 17 height 17
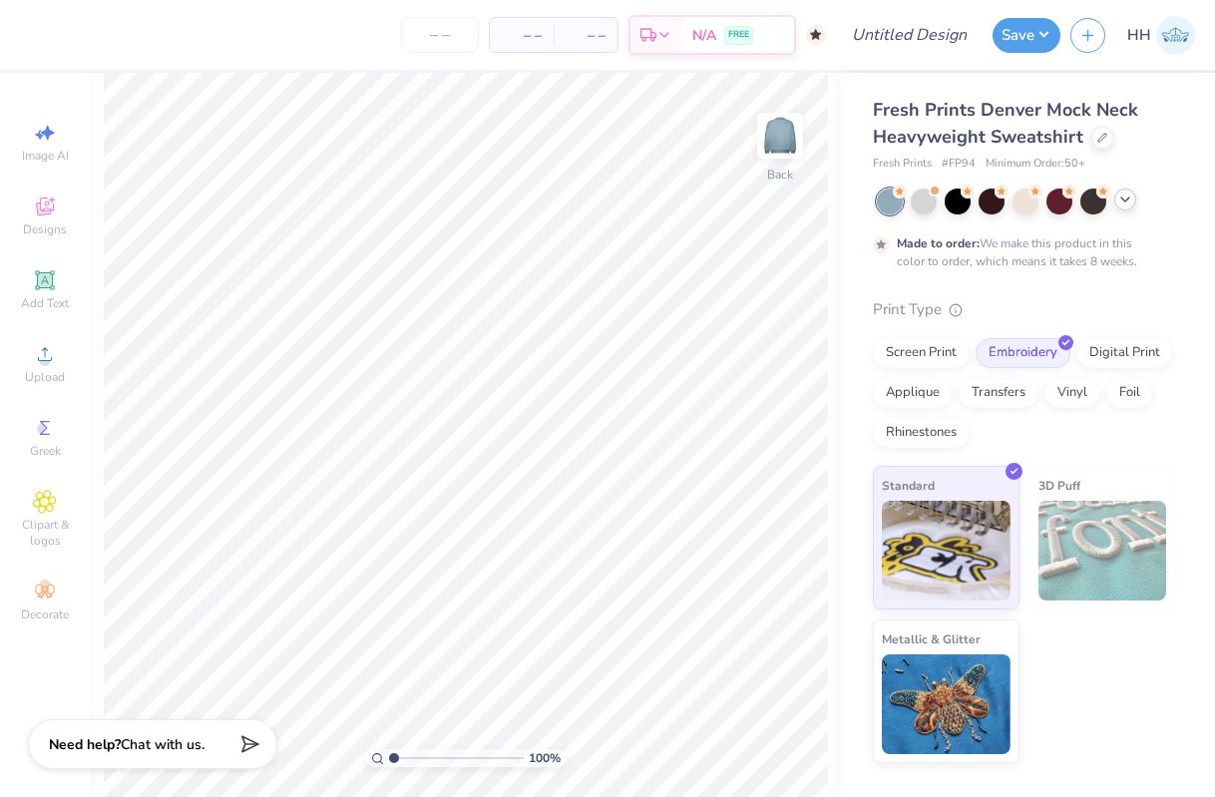
click at [1127, 197] on icon at bounding box center [1126, 200] width 16 height 16
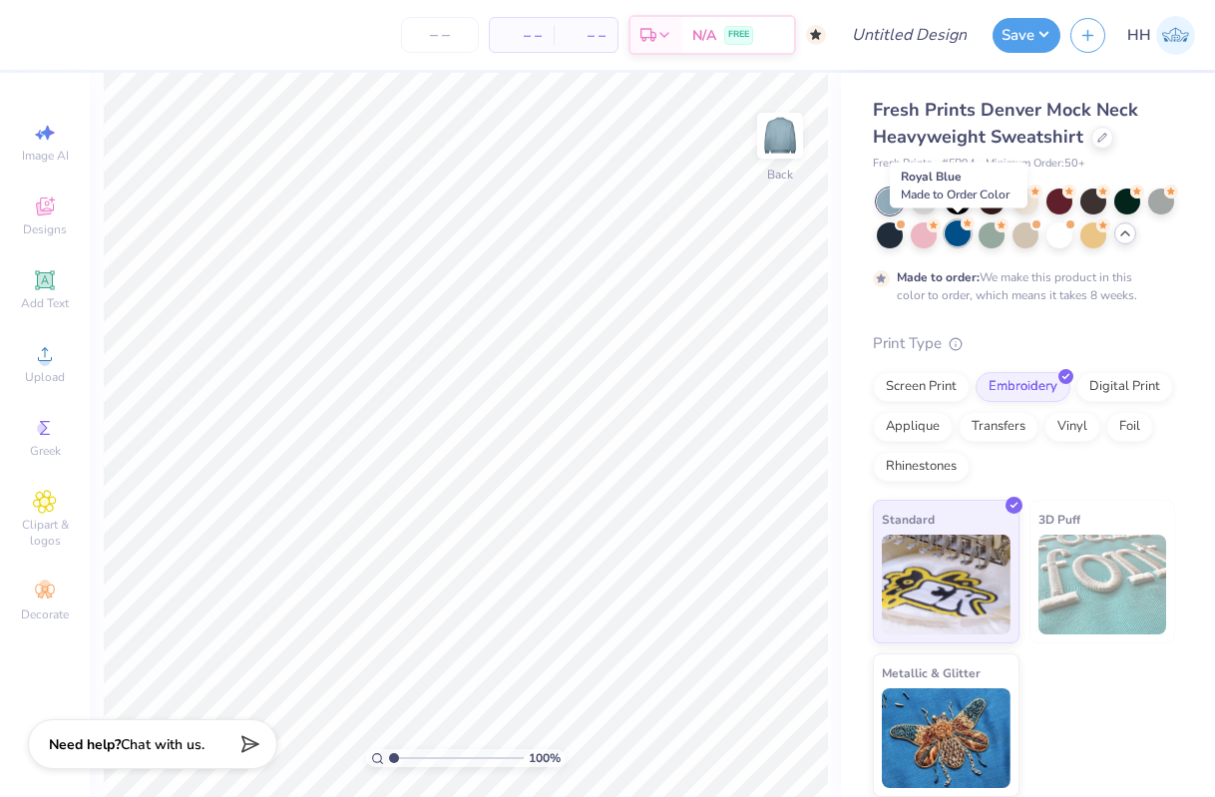
click at [963, 230] on icon at bounding box center [968, 224] width 14 height 14
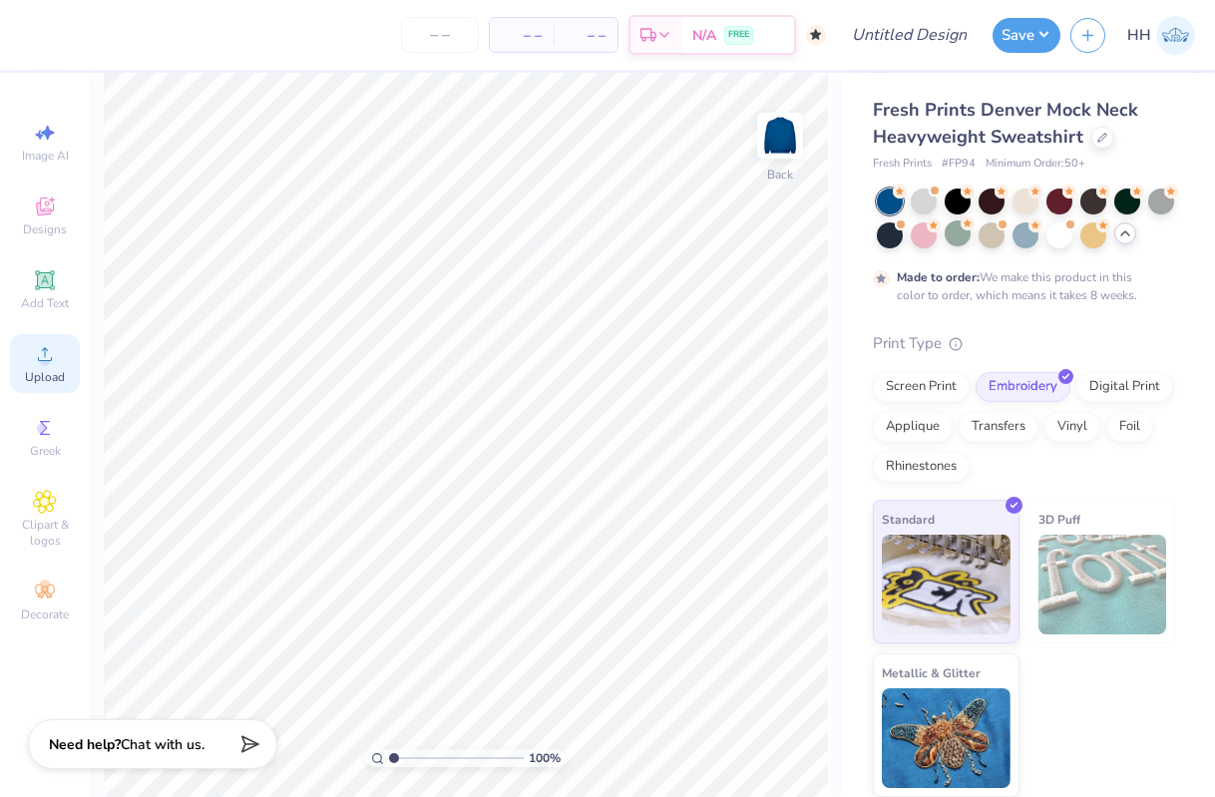
click at [45, 355] on circle at bounding box center [44, 360] width 11 height 11
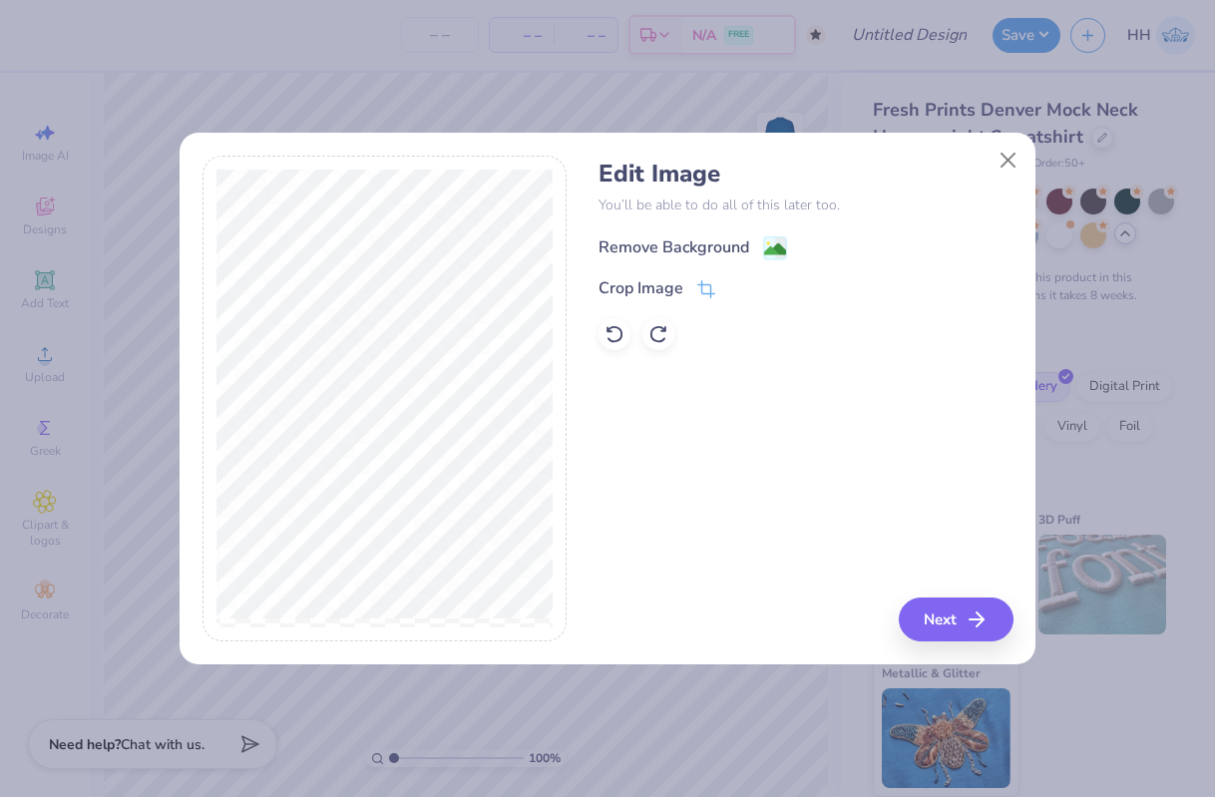
click at [771, 239] on image at bounding box center [775, 250] width 22 height 22
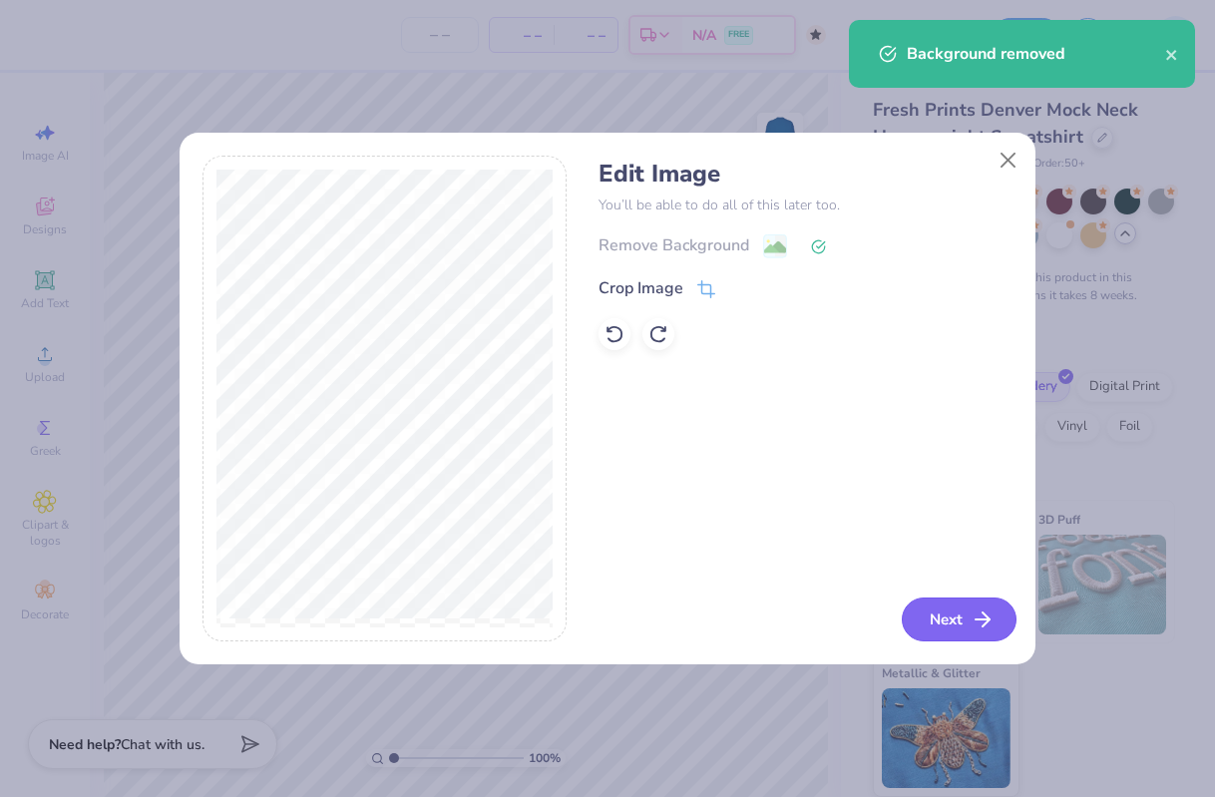
click at [953, 616] on button "Next" at bounding box center [959, 620] width 115 height 44
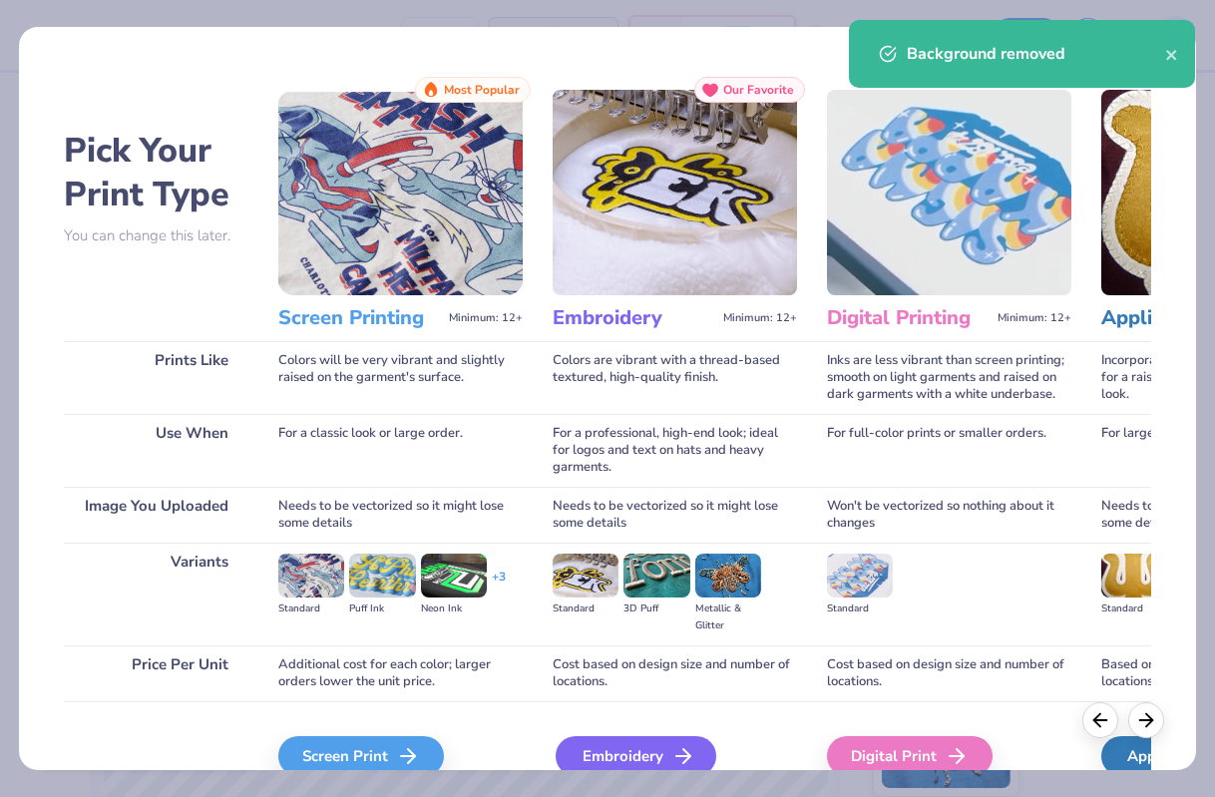
click at [624, 746] on div "Embroidery" at bounding box center [636, 756] width 161 height 40
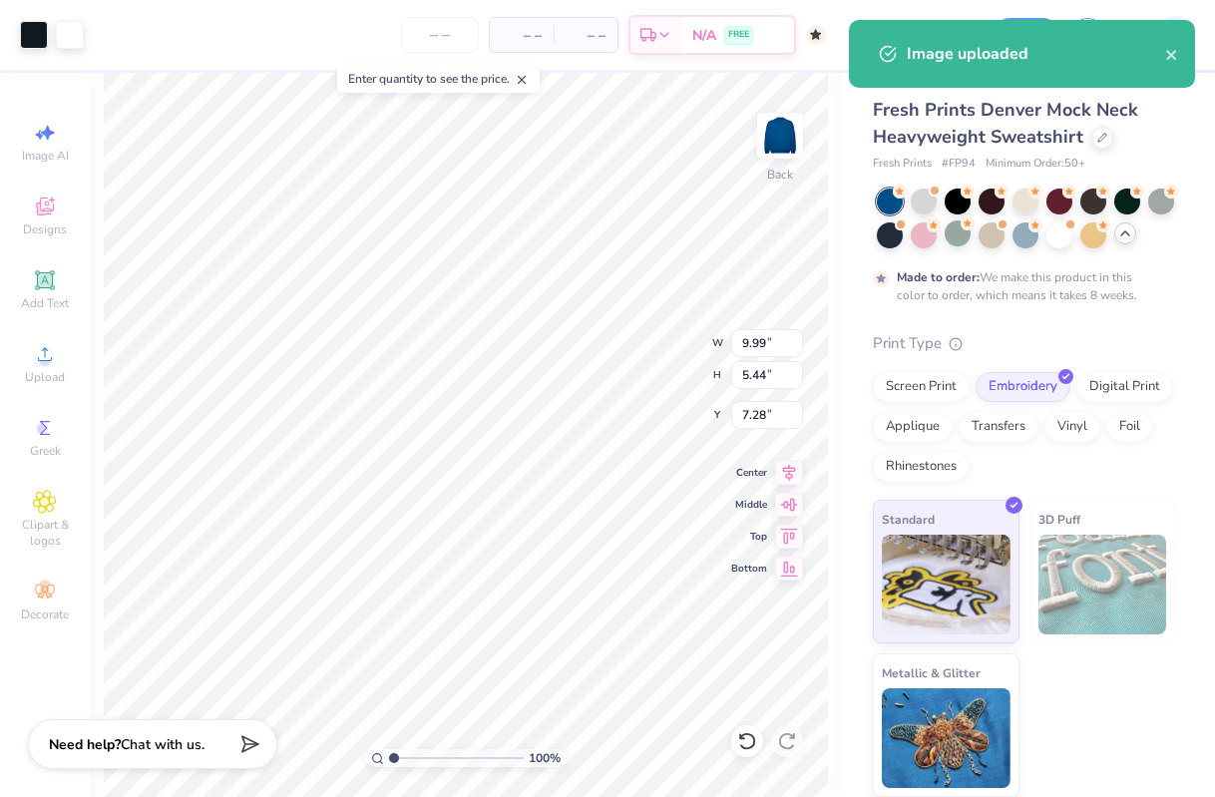
type input "5.47"
type input "2.98"
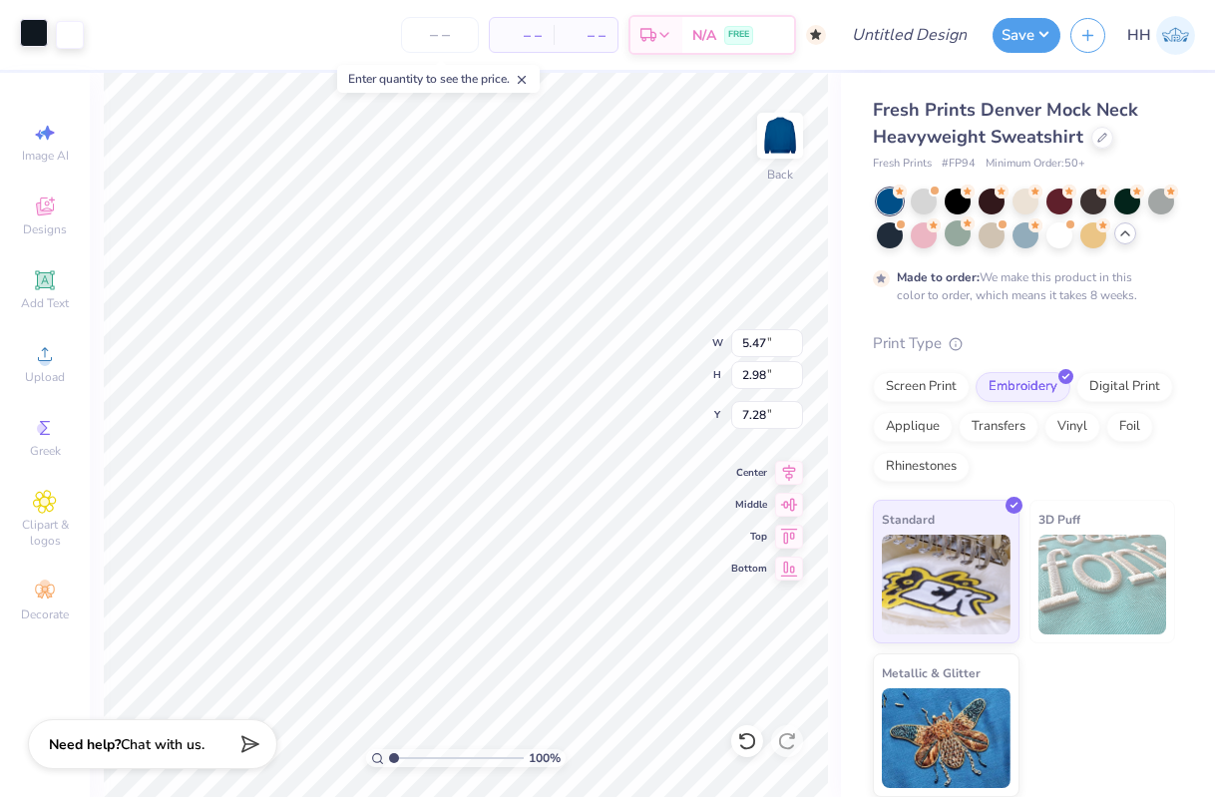
click at [34, 32] on div at bounding box center [34, 33] width 28 height 28
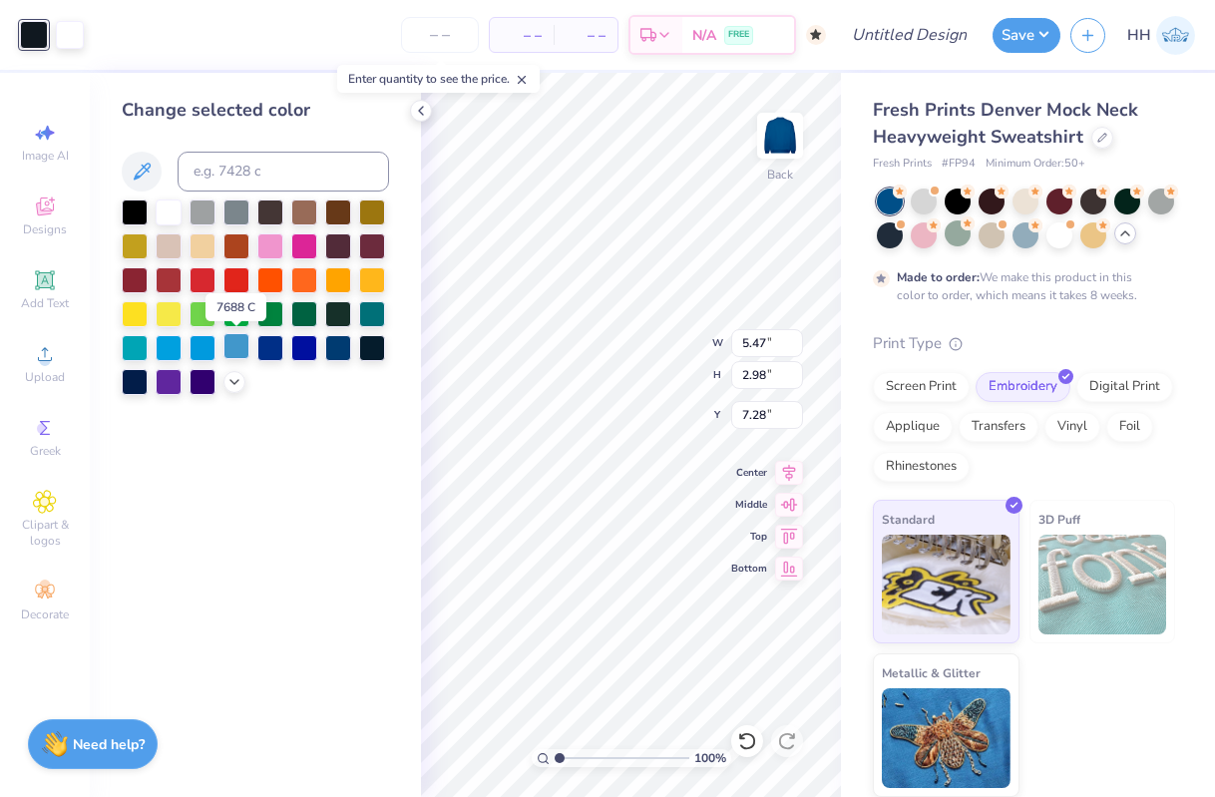
click at [234, 351] on div at bounding box center [237, 346] width 26 height 26
click at [204, 345] on div at bounding box center [203, 346] width 26 height 26
click at [172, 346] on div at bounding box center [169, 346] width 26 height 26
click at [151, 162] on icon at bounding box center [142, 172] width 24 height 24
click at [228, 179] on input at bounding box center [284, 172] width 212 height 40
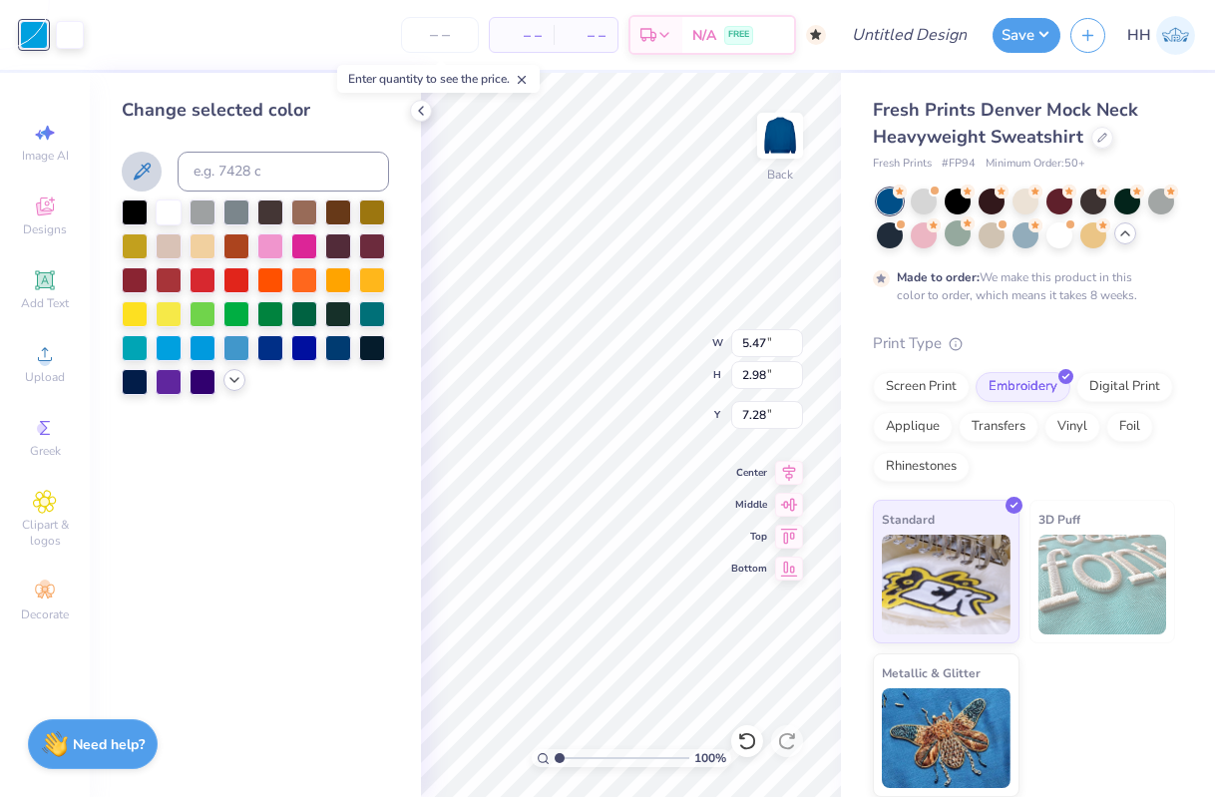
click at [227, 376] on icon at bounding box center [235, 380] width 16 height 16
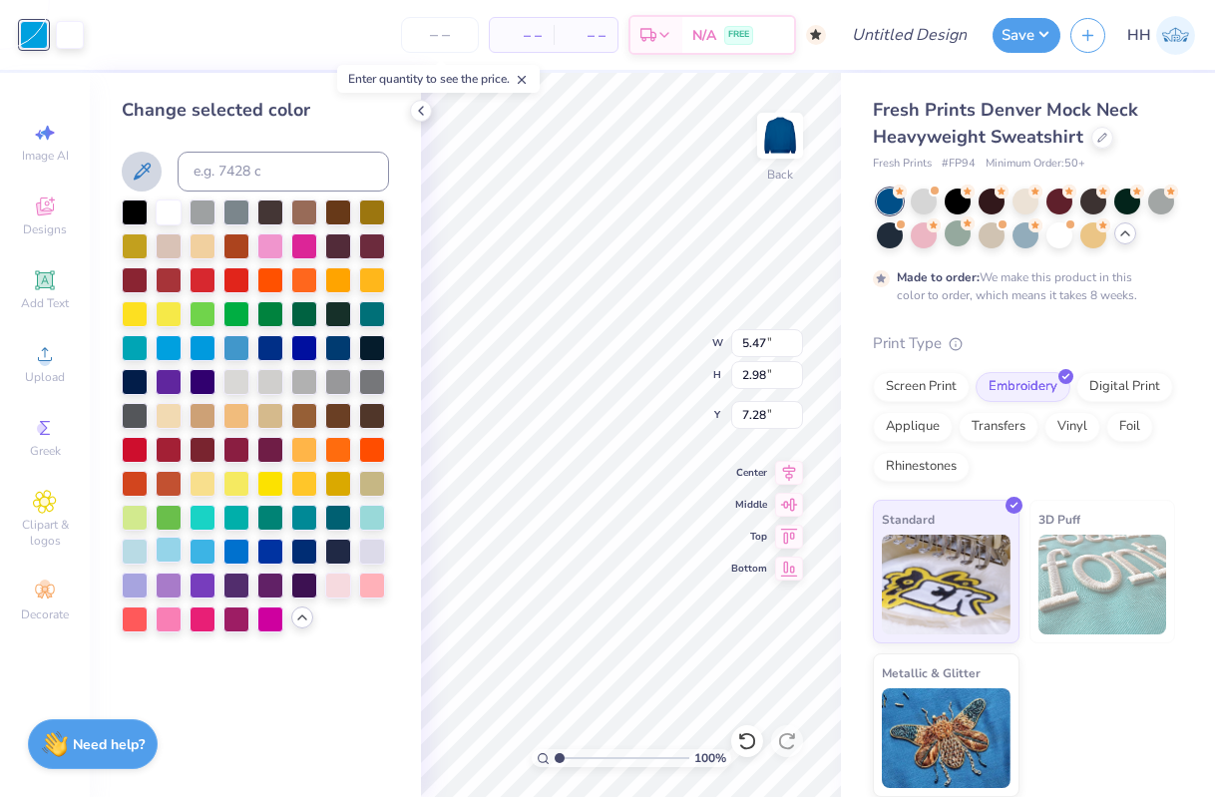
click at [165, 548] on div at bounding box center [169, 550] width 26 height 26
click at [141, 547] on div at bounding box center [135, 550] width 26 height 26
click at [156, 546] on div at bounding box center [169, 550] width 26 height 26
click at [209, 348] on div at bounding box center [203, 346] width 26 height 26
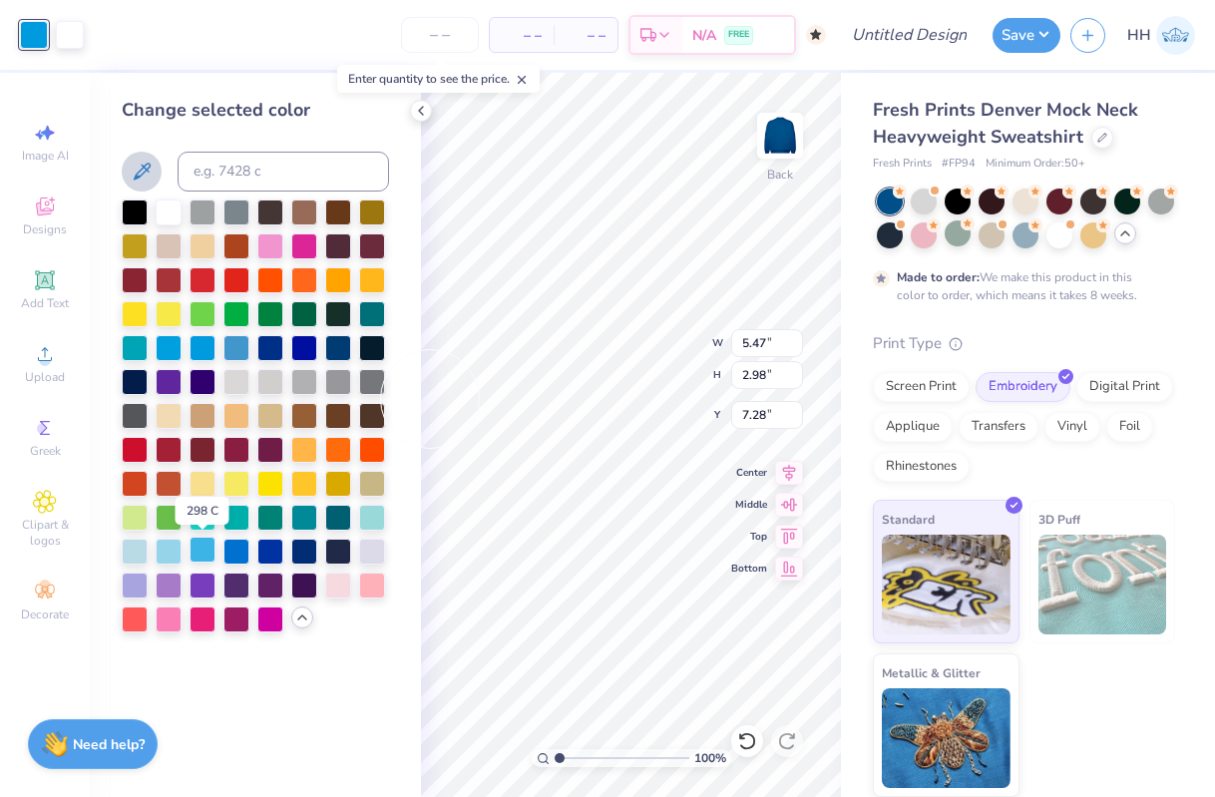
click at [204, 556] on div at bounding box center [203, 550] width 26 height 26
click at [167, 547] on div at bounding box center [169, 550] width 26 height 26
type input "3.00"
click at [141, 551] on div at bounding box center [135, 550] width 26 height 26
click at [177, 543] on div at bounding box center [169, 550] width 26 height 26
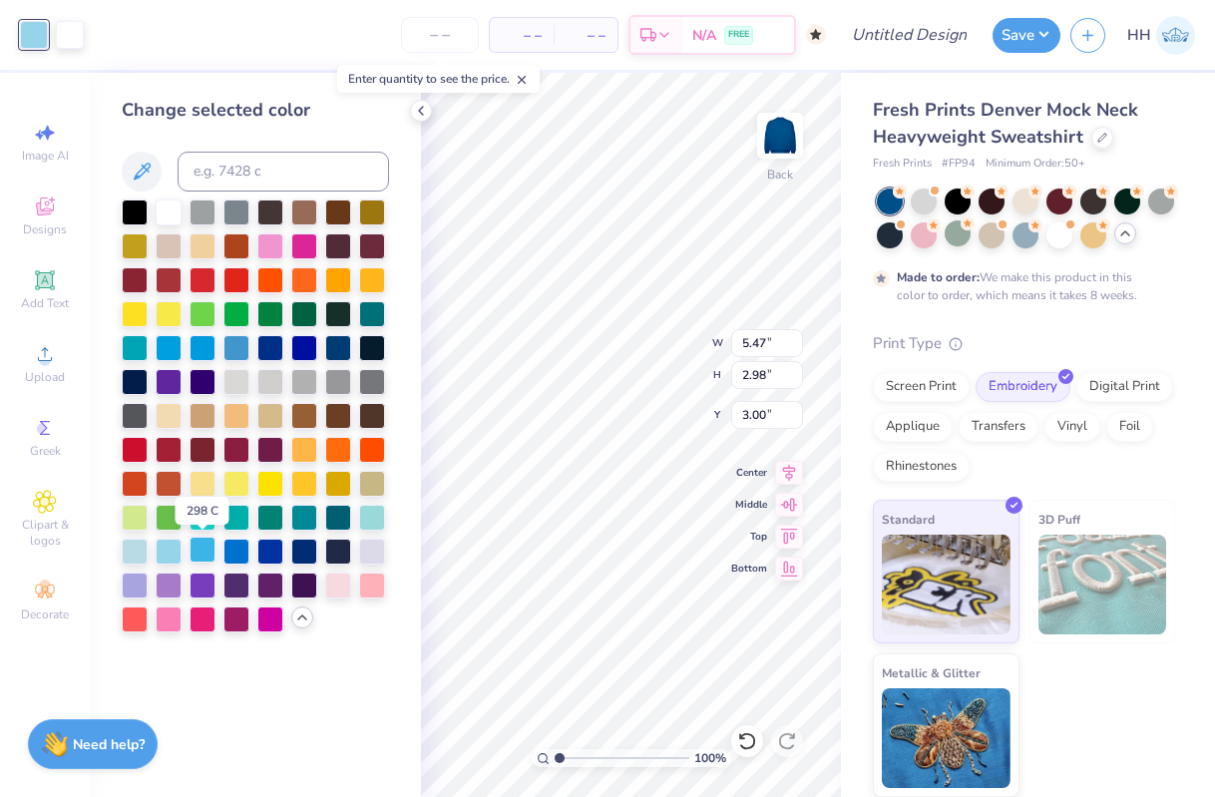
click at [211, 545] on div at bounding box center [203, 550] width 26 height 26
click at [232, 351] on div at bounding box center [237, 346] width 26 height 26
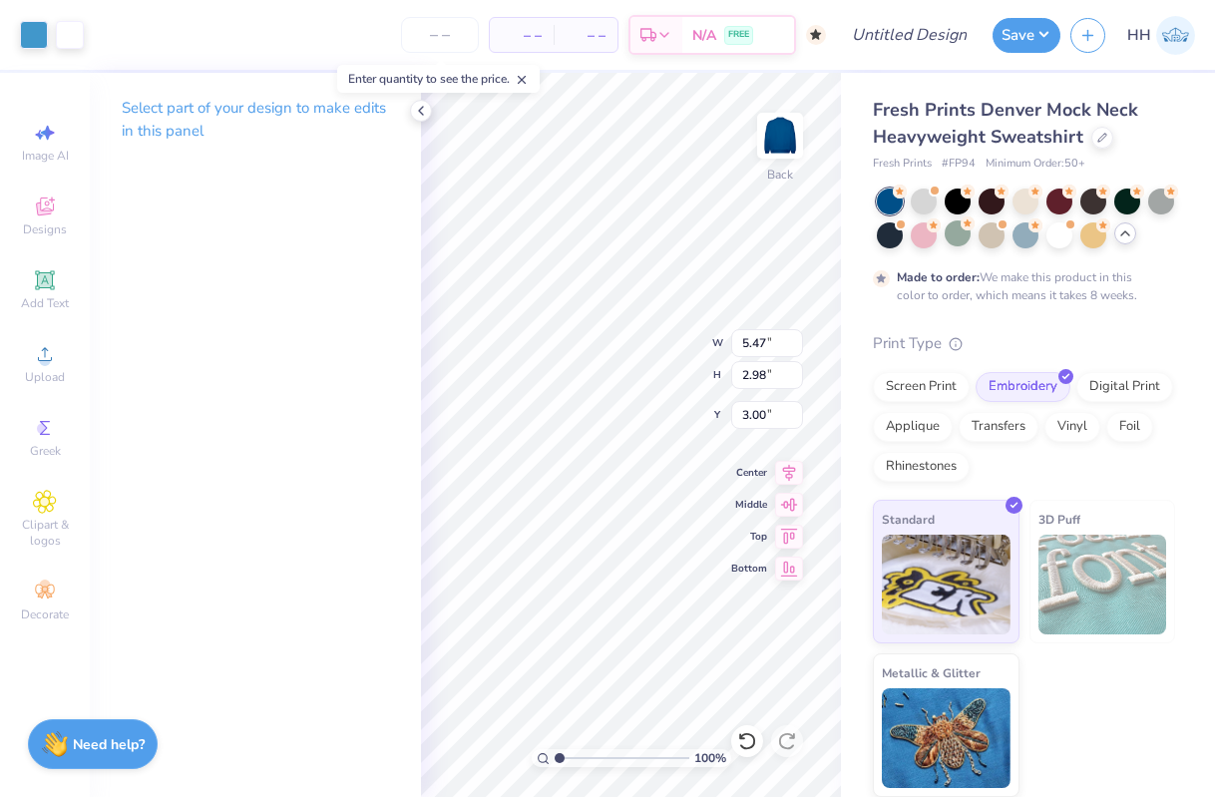
type input "3.96"
type input "2.15"
click at [419, 111] on polyline at bounding box center [421, 111] width 4 height 8
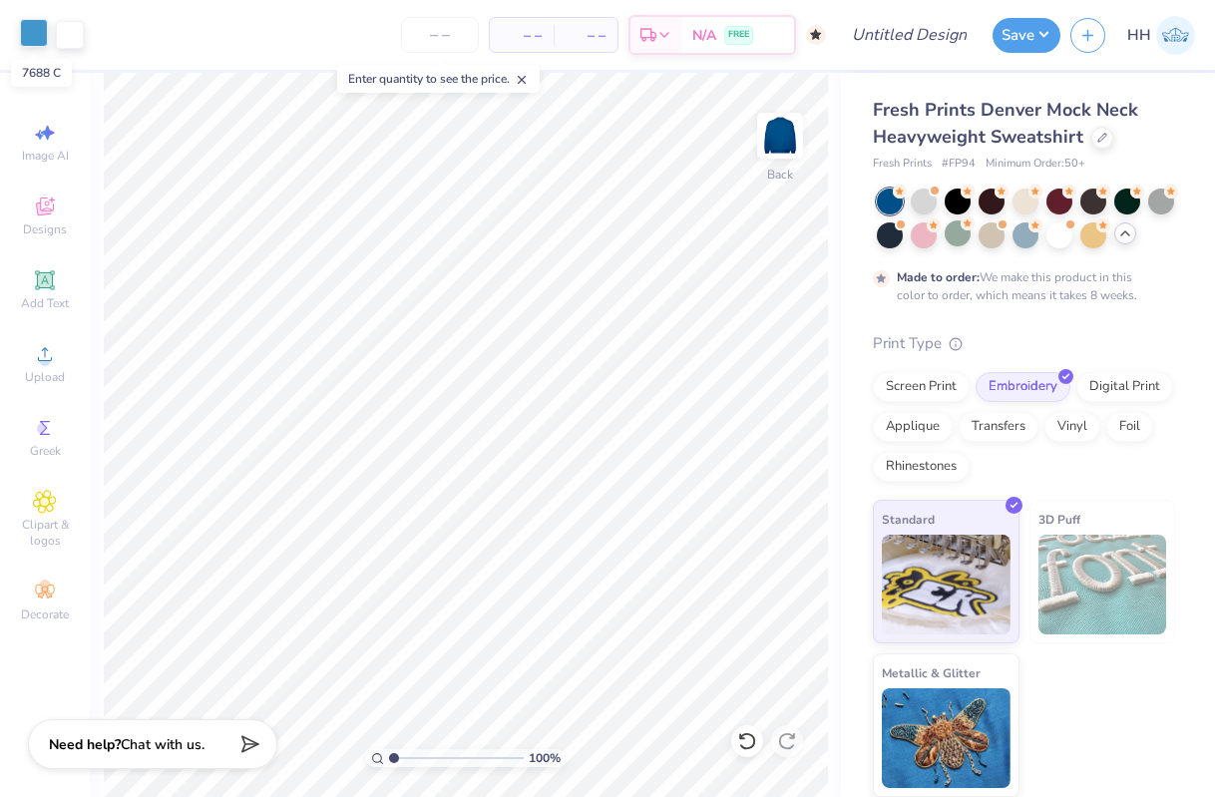
click at [37, 36] on div at bounding box center [34, 33] width 28 height 28
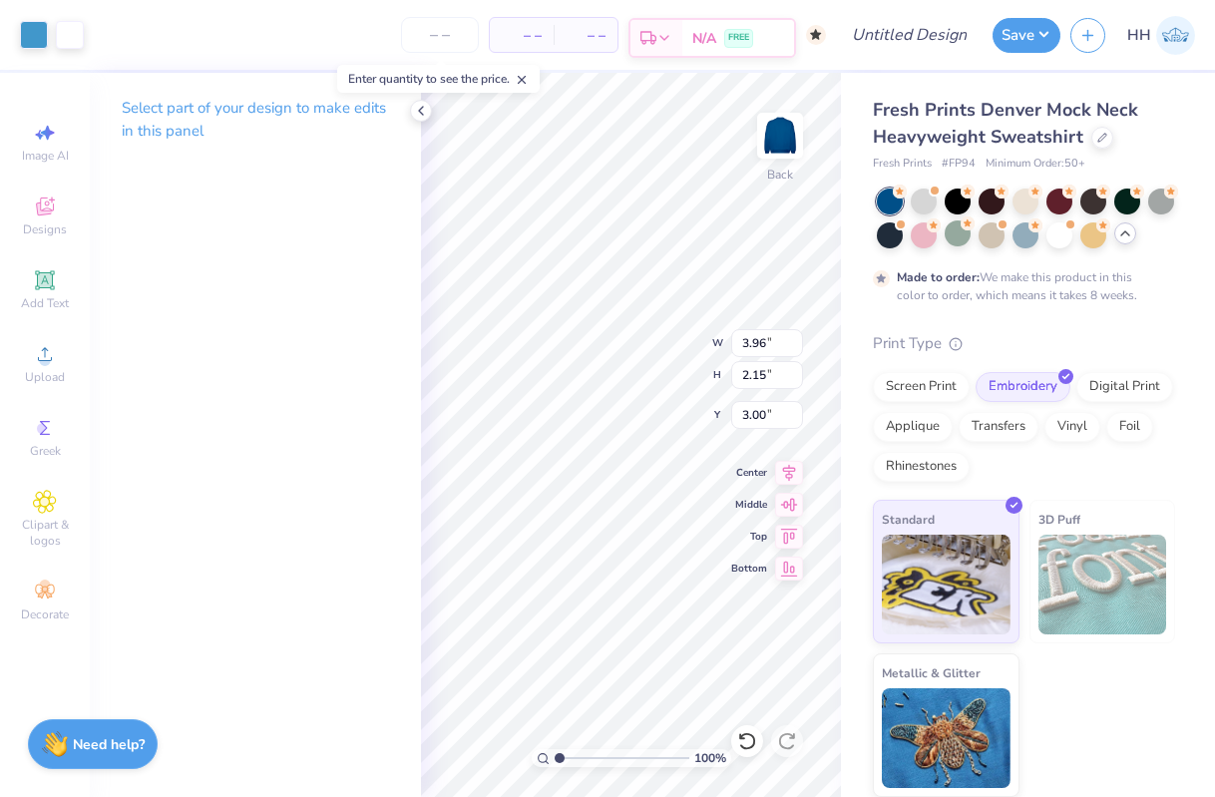
type input "4.00"
type input "2.18"
type input "2.71"
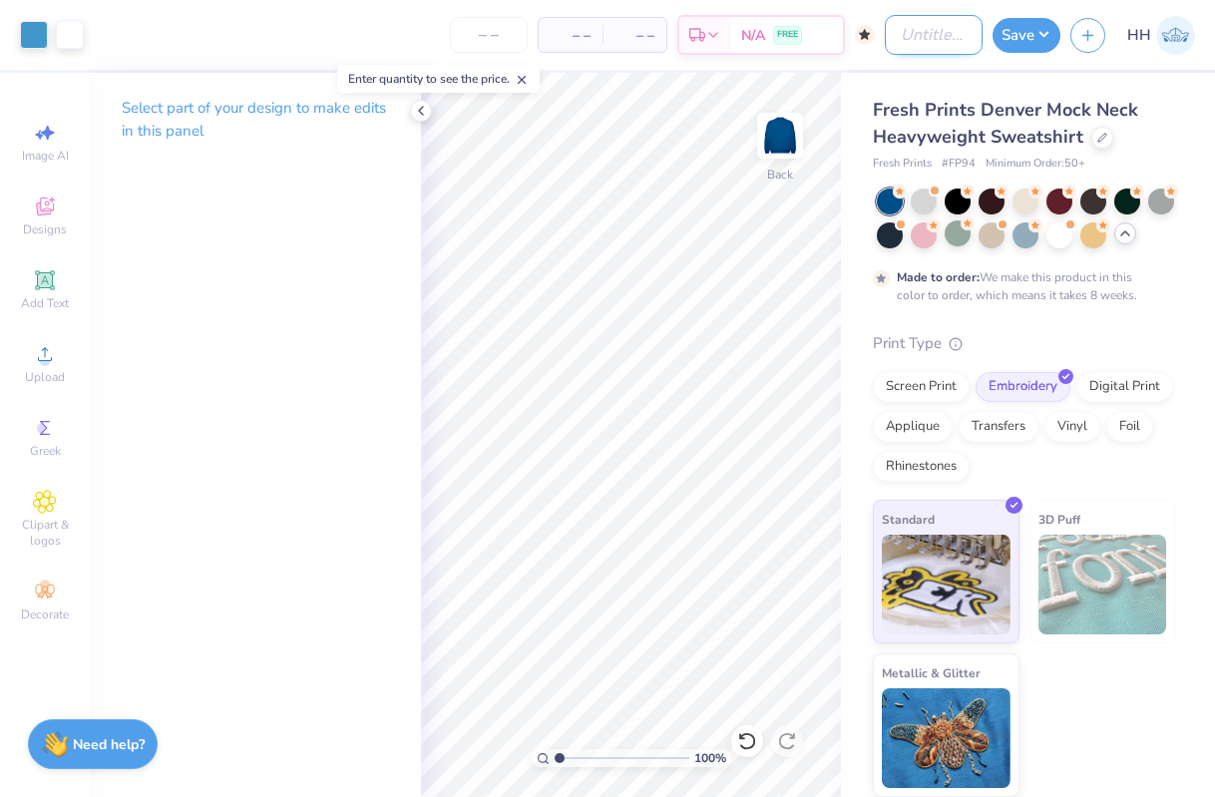
click at [933, 34] on input "Design Title" at bounding box center [934, 35] width 98 height 40
type input "KKG Patch Royal Blue"
click at [1027, 38] on button "Save" at bounding box center [1027, 32] width 68 height 35
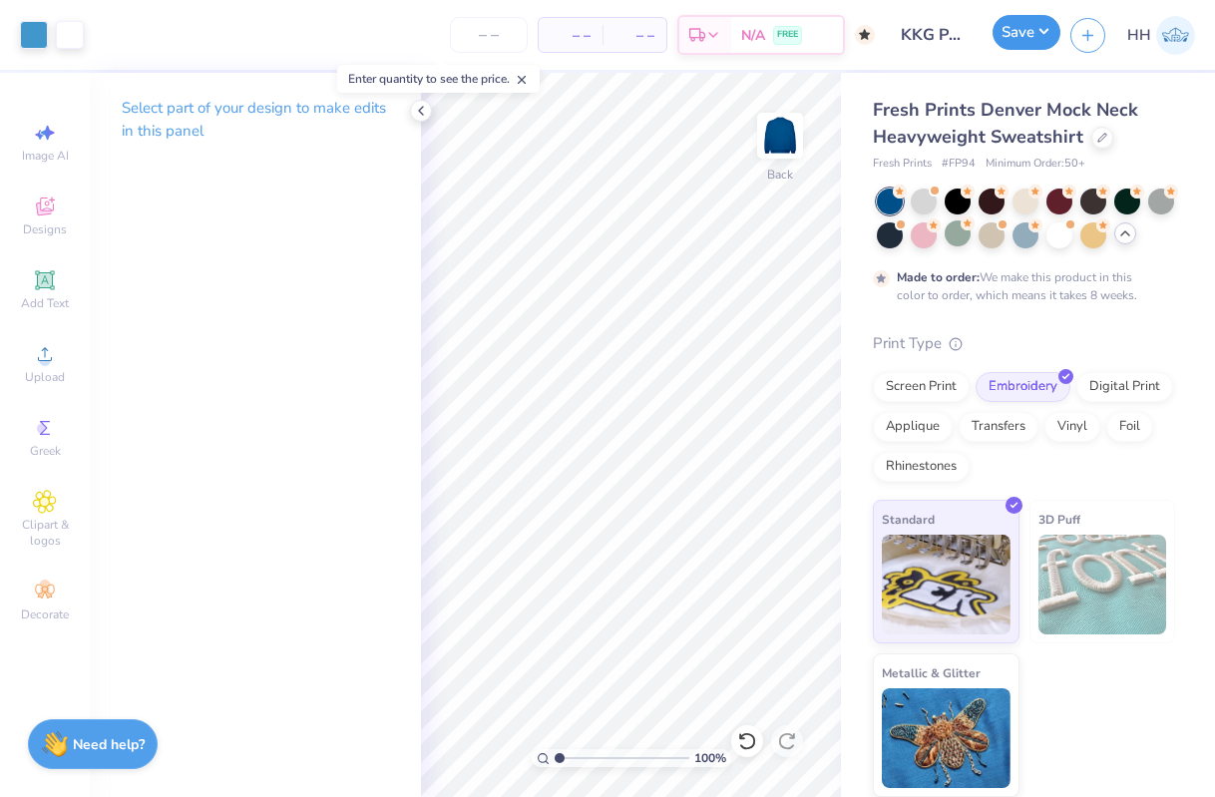
type input "0"
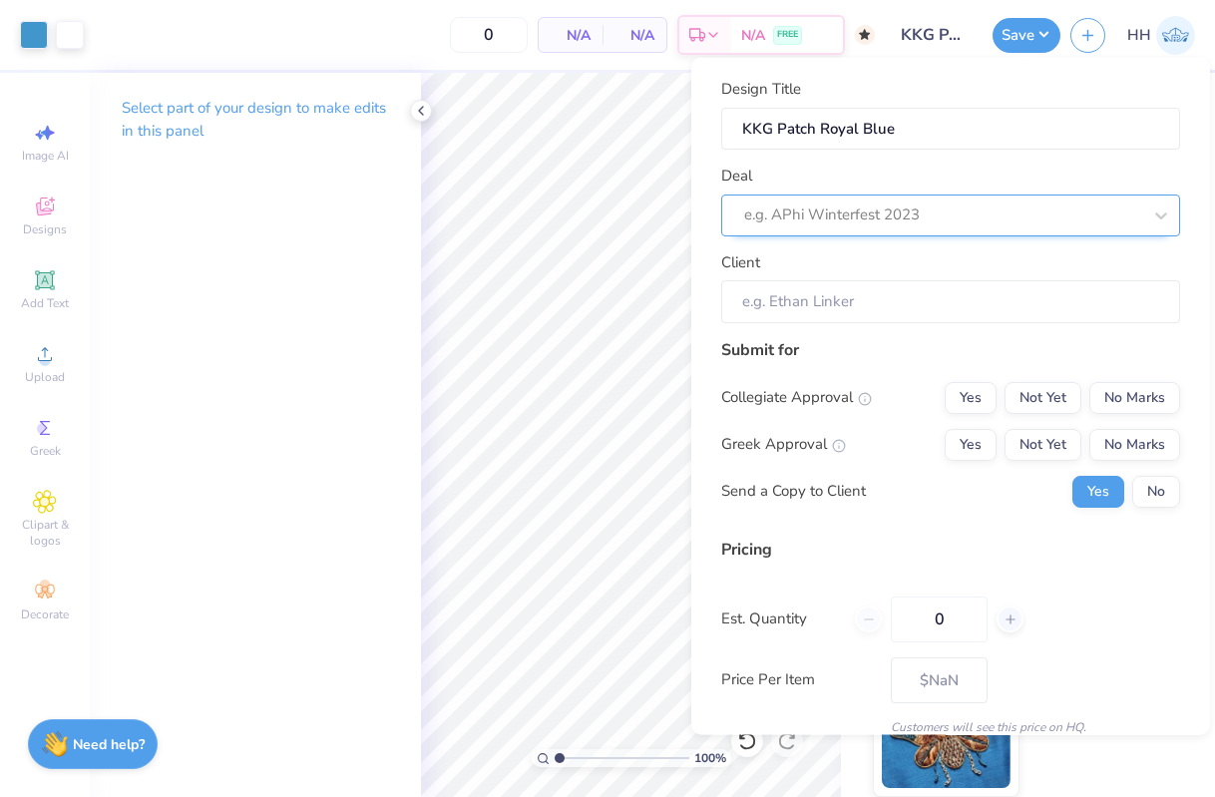
click at [933, 224] on div at bounding box center [942, 215] width 397 height 27
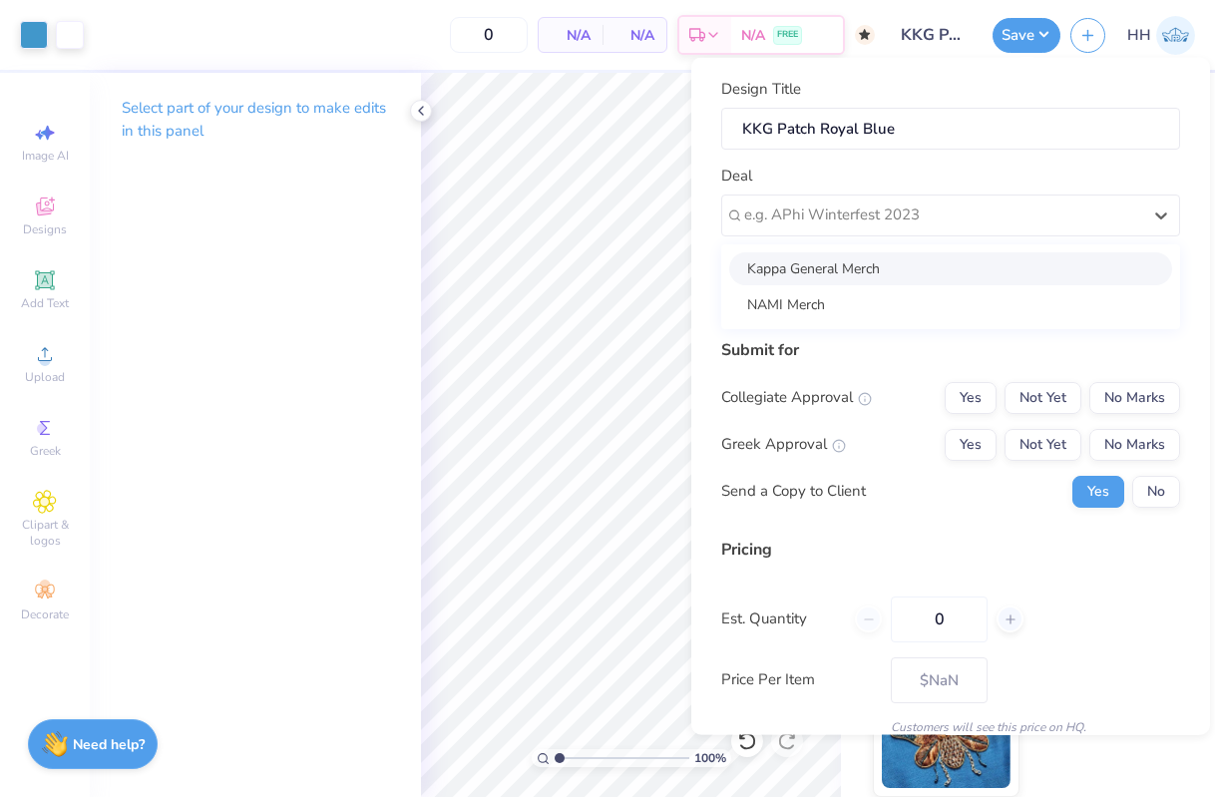
click at [925, 270] on div "Kappa General Merch" at bounding box center [950, 267] width 443 height 33
type input "Parker Bowers"
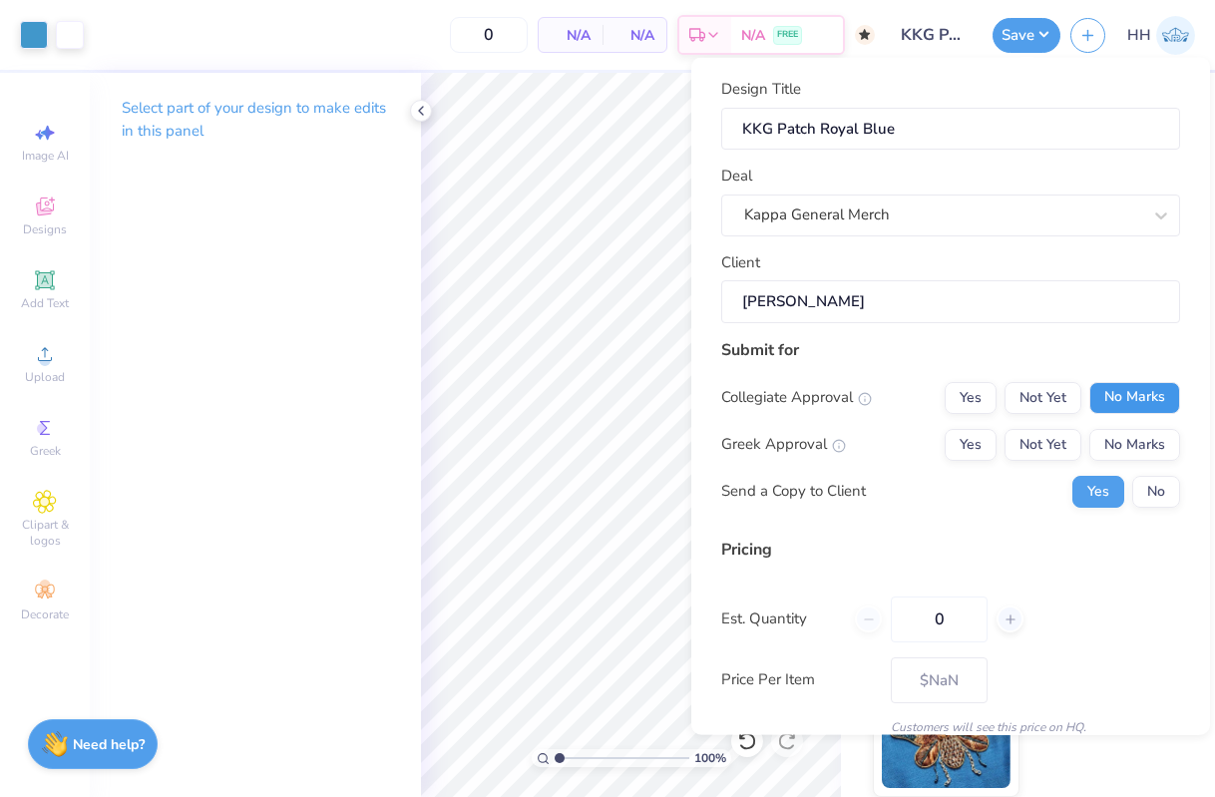
click at [1151, 403] on button "No Marks" at bounding box center [1135, 397] width 91 height 32
click at [995, 433] on button "Yes" at bounding box center [971, 444] width 52 height 32
click at [1152, 485] on button "No" at bounding box center [1157, 491] width 48 height 32
click at [949, 615] on input "0" at bounding box center [939, 619] width 97 height 46
type input "100"
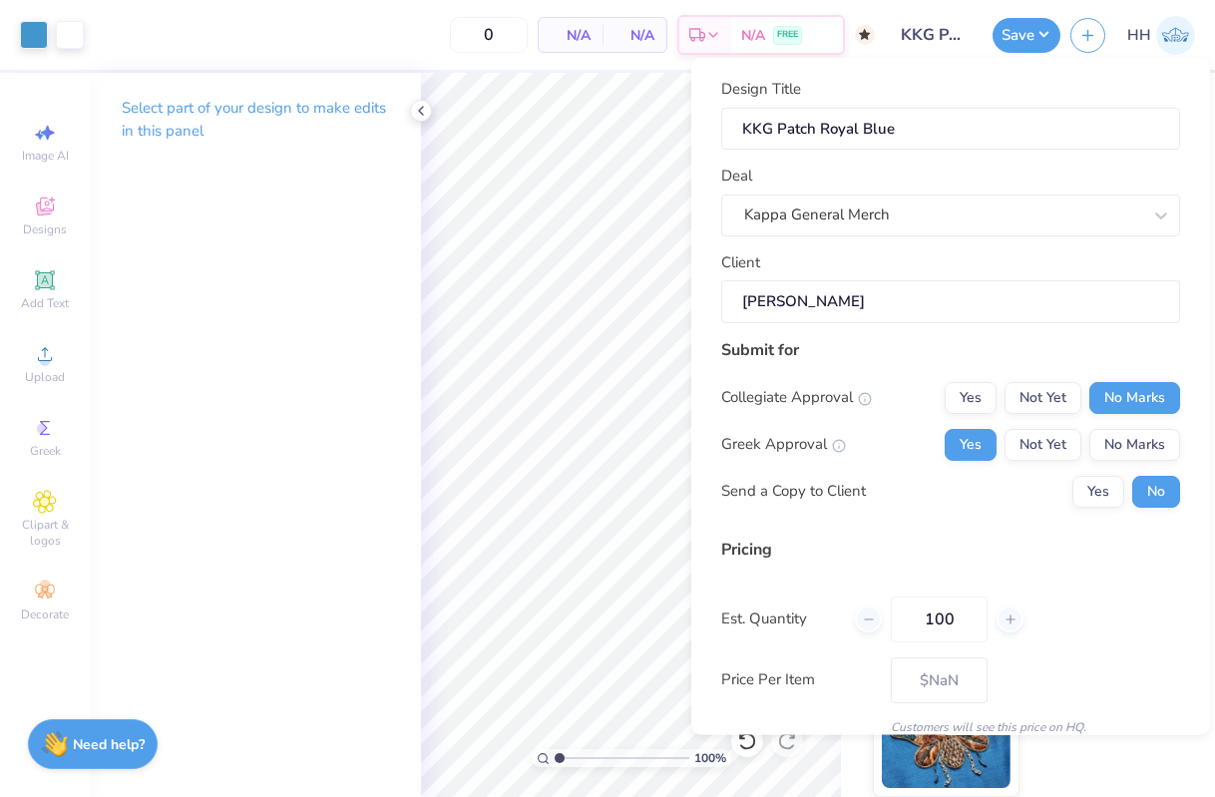
type input "100"
click at [1083, 613] on div "Est. Quantity 100" at bounding box center [951, 619] width 459 height 46
type input "$76.87"
click at [1045, 40] on button "Save" at bounding box center [1027, 32] width 68 height 35
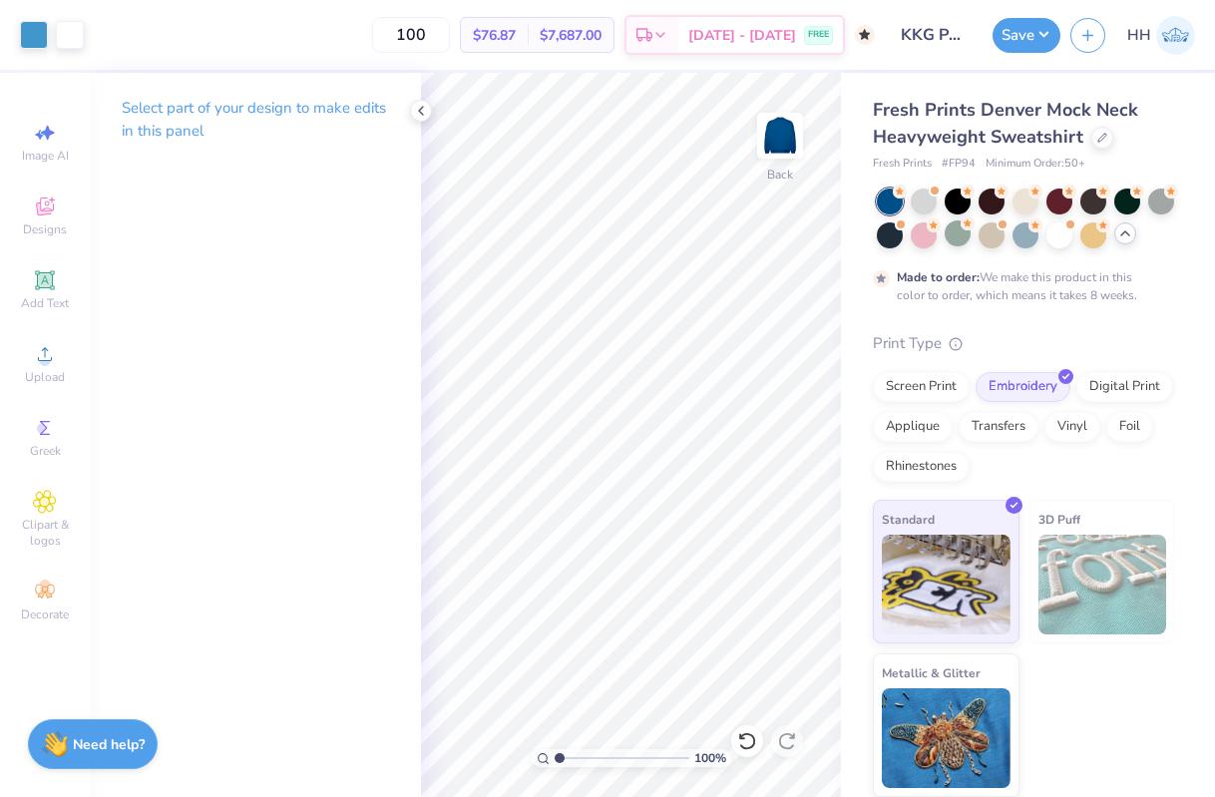
click at [419, 106] on icon at bounding box center [421, 111] width 16 height 16
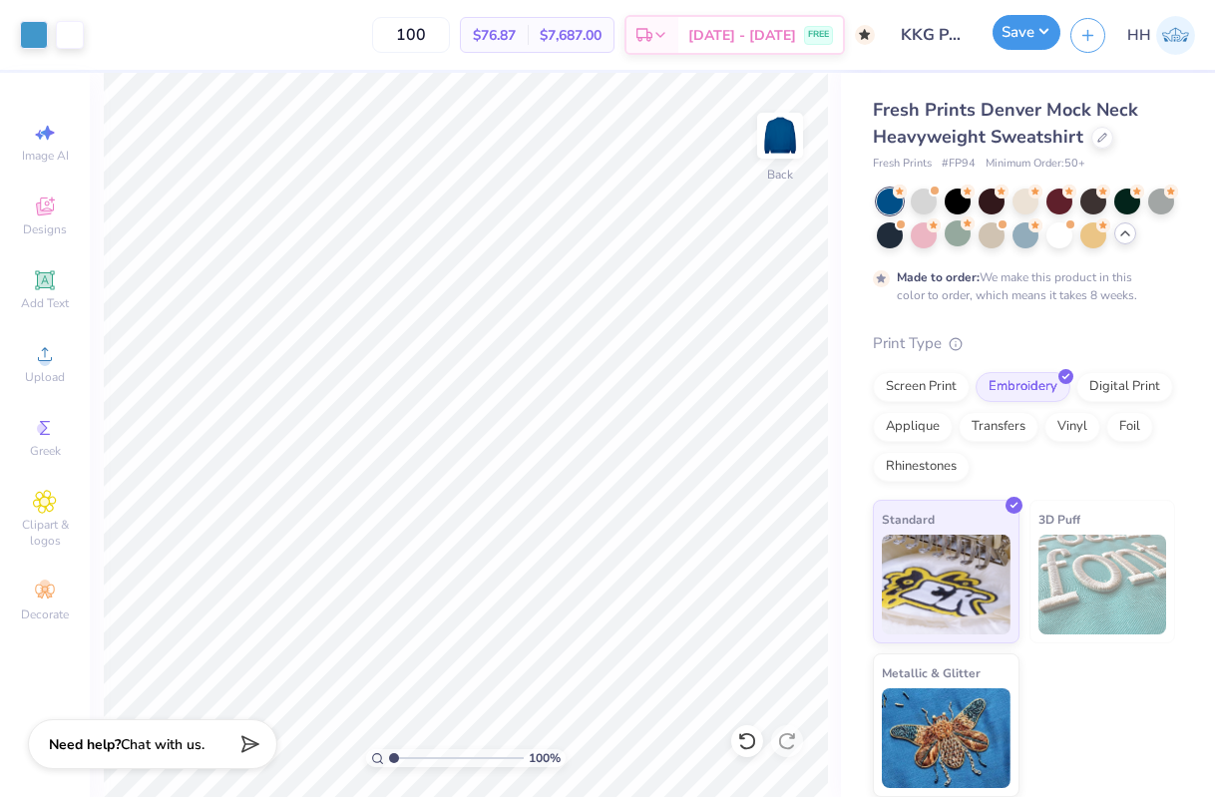
click at [1031, 50] on div "Save" at bounding box center [1027, 35] width 68 height 35
click at [1032, 42] on button "Save" at bounding box center [1027, 32] width 68 height 35
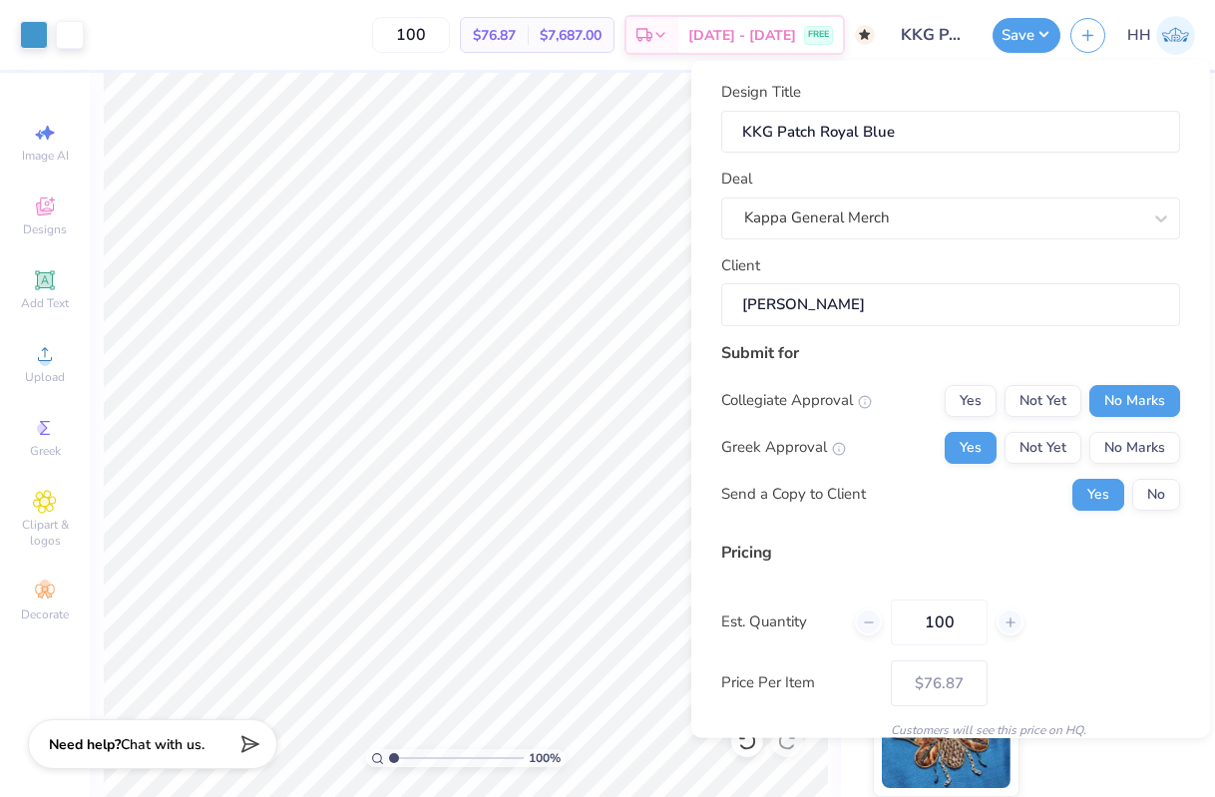
scroll to position [83, 0]
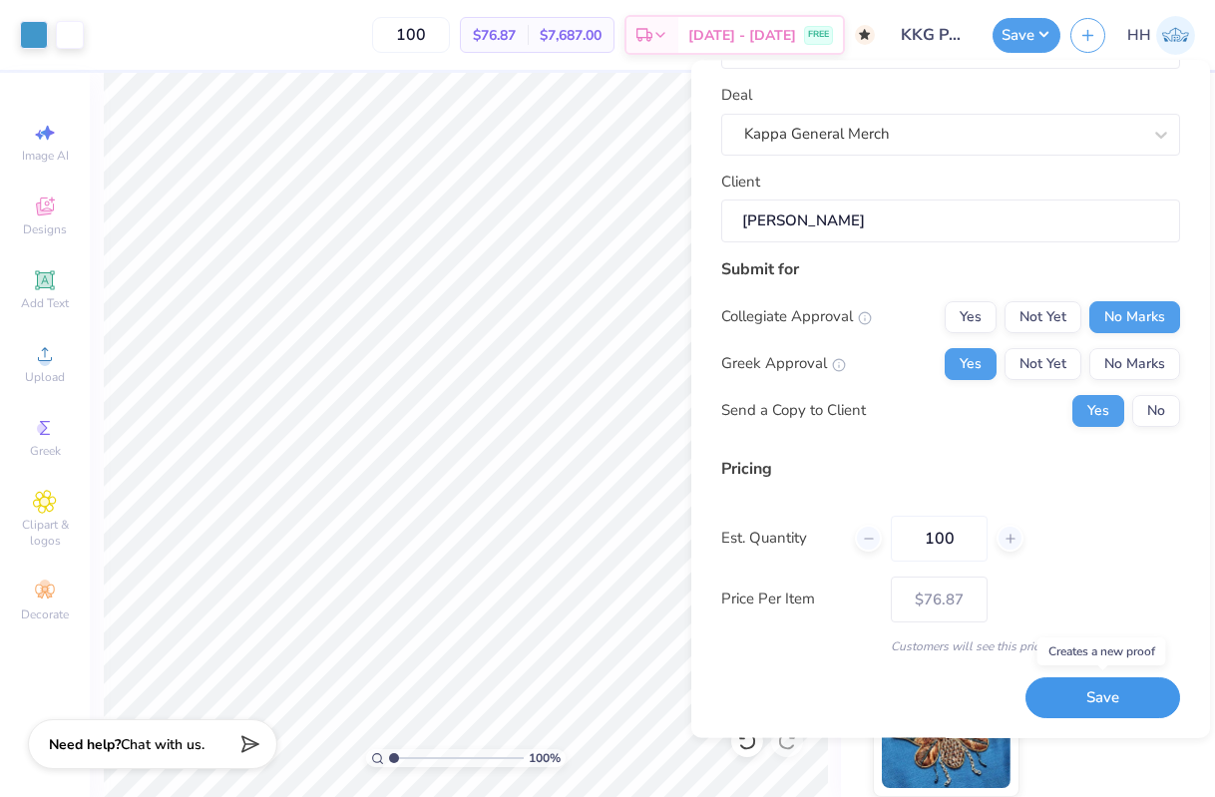
click at [1113, 696] on button "Save" at bounding box center [1103, 699] width 155 height 41
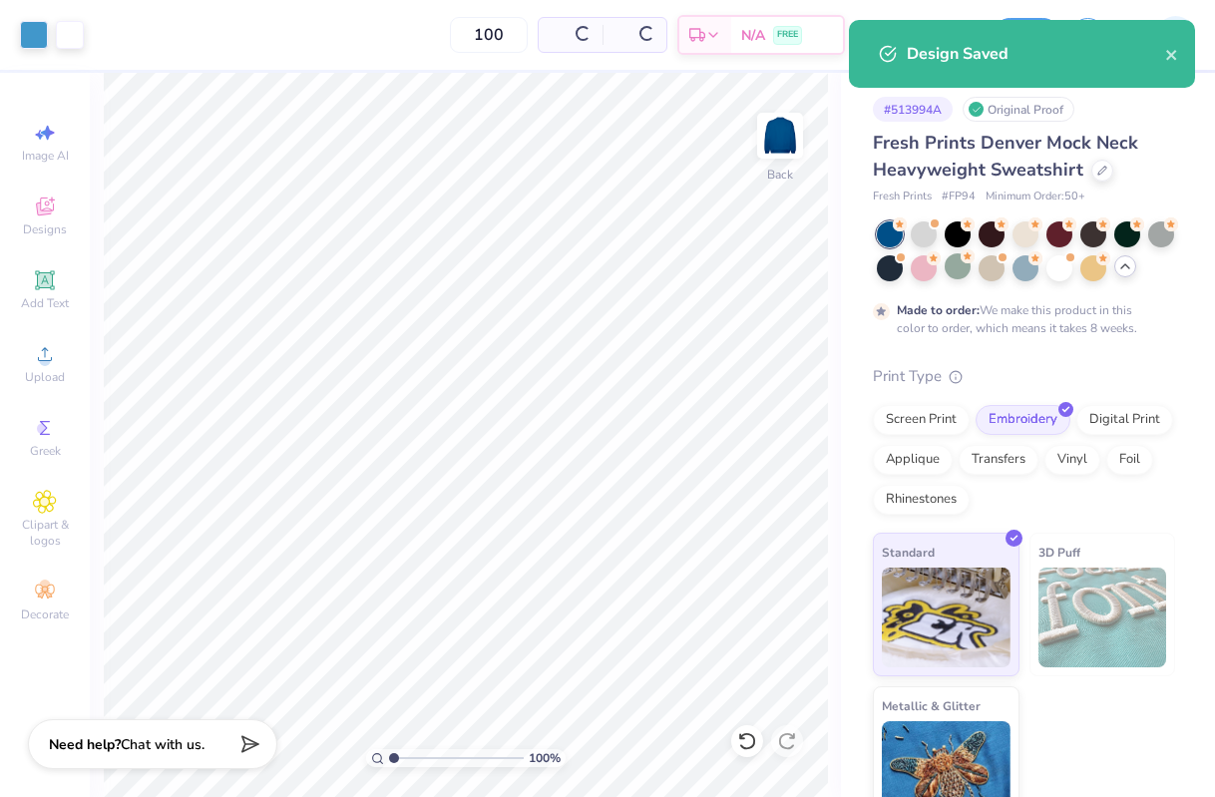
type input "$76.87"
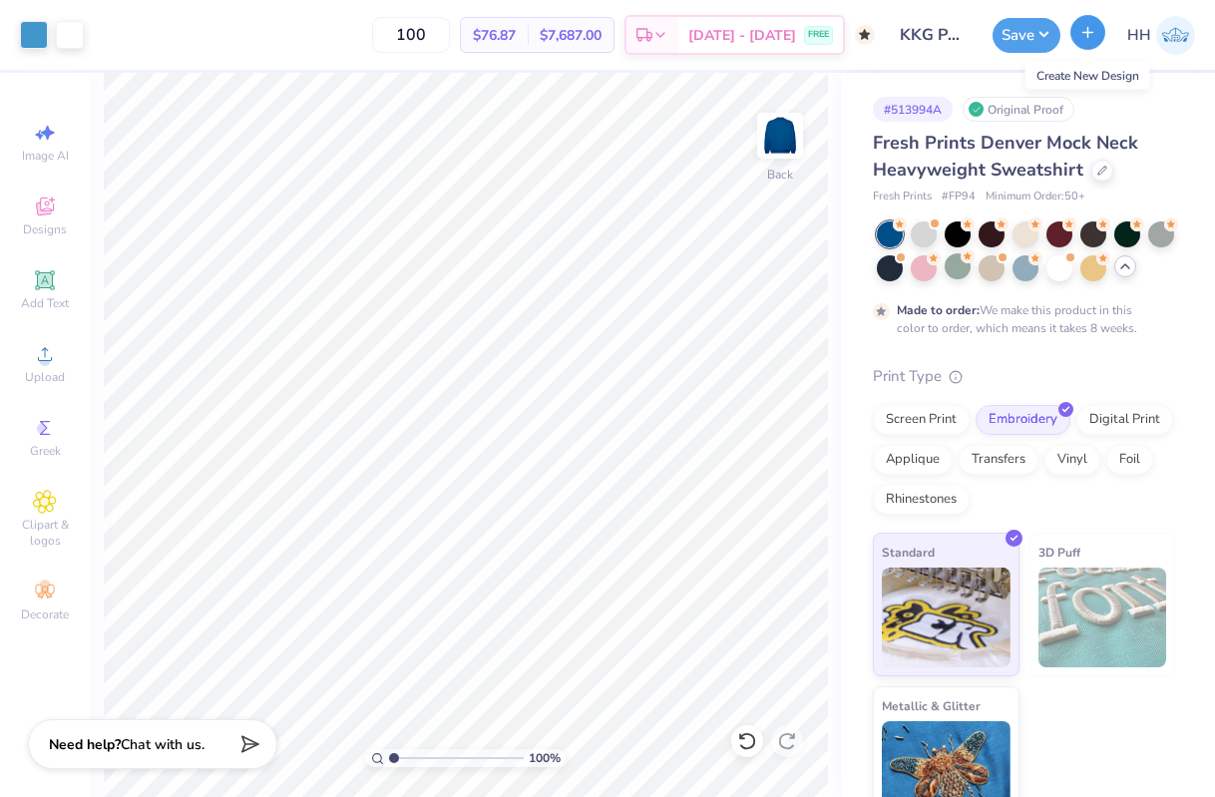
click at [1084, 35] on icon "button" at bounding box center [1088, 32] width 17 height 17
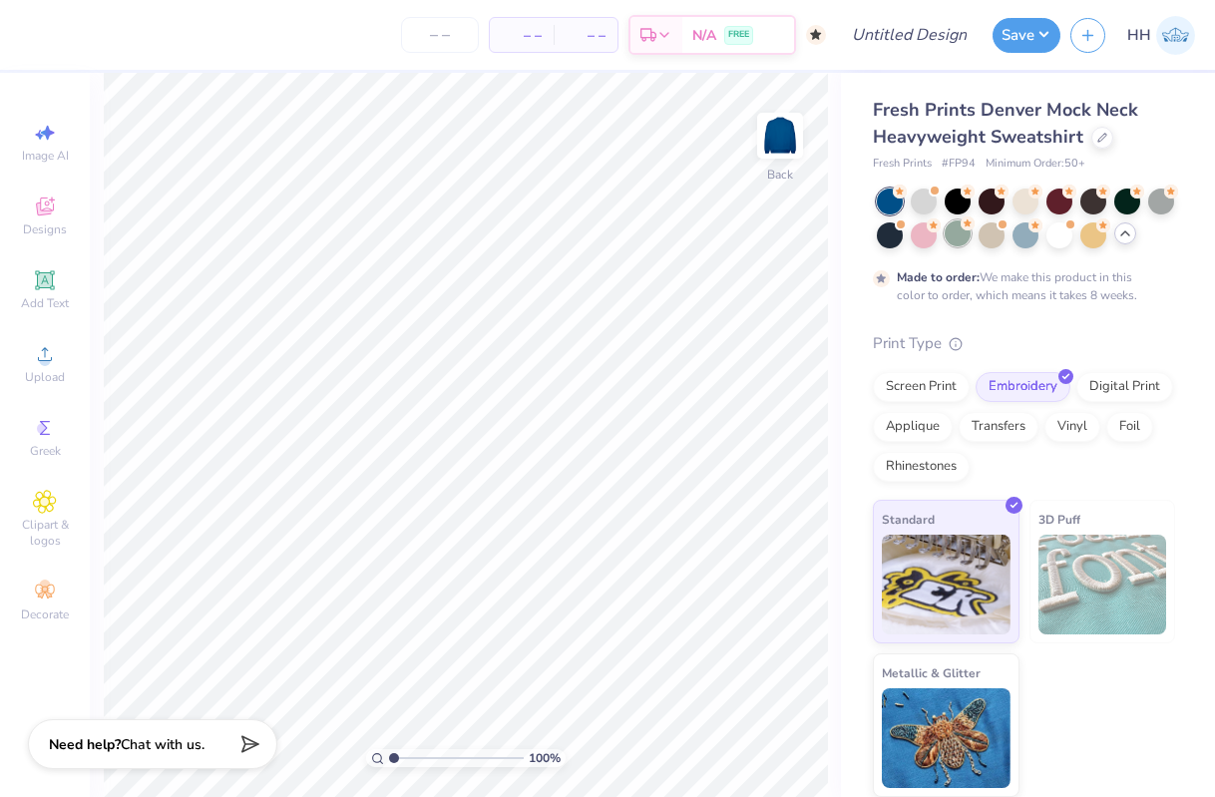
click at [960, 232] on div at bounding box center [958, 234] width 26 height 26
click at [1062, 239] on div at bounding box center [1060, 234] width 26 height 26
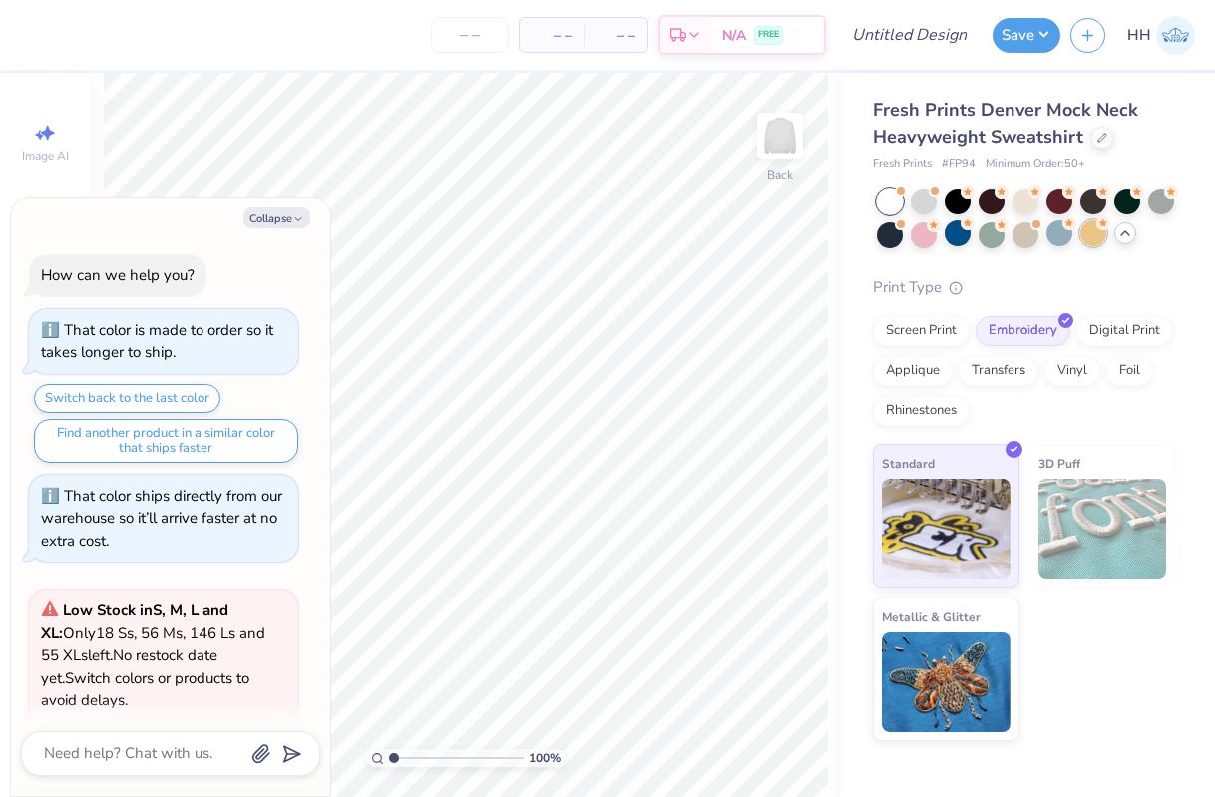
scroll to position [465, 0]
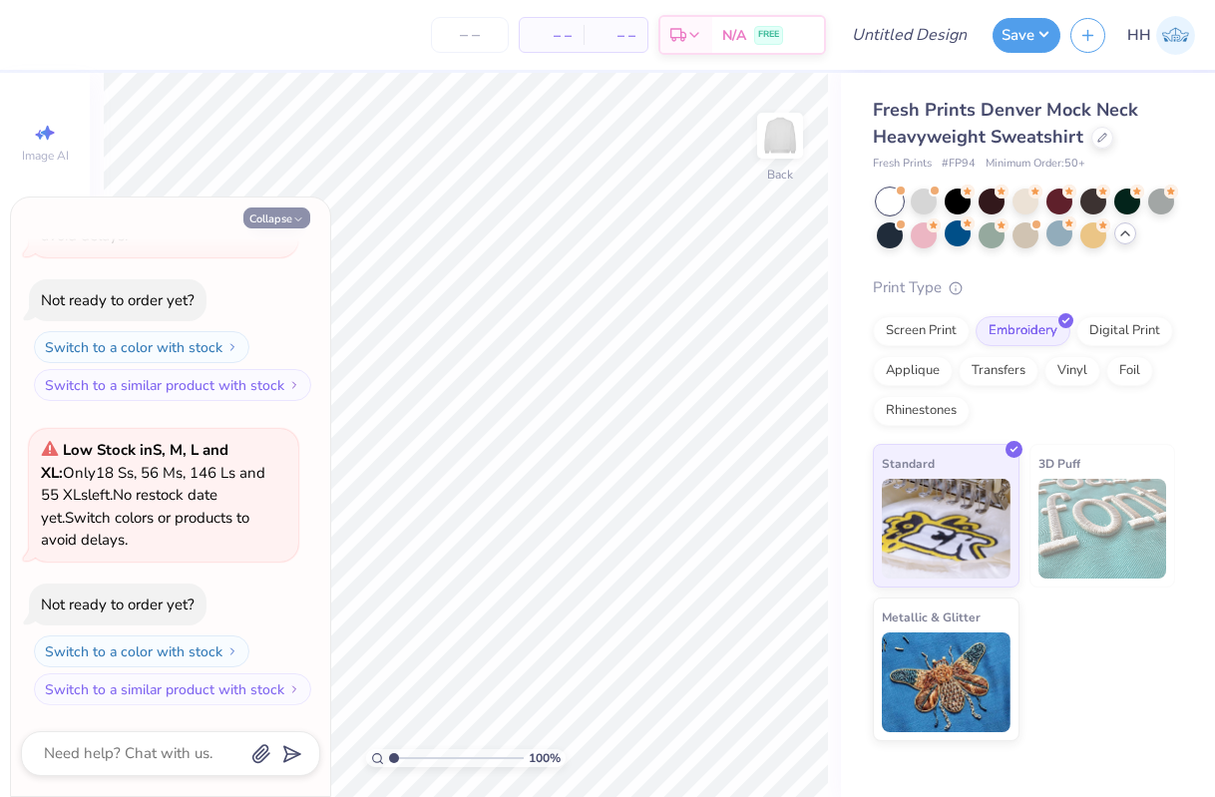
click at [296, 214] on icon "button" at bounding box center [298, 220] width 12 height 12
type textarea "x"
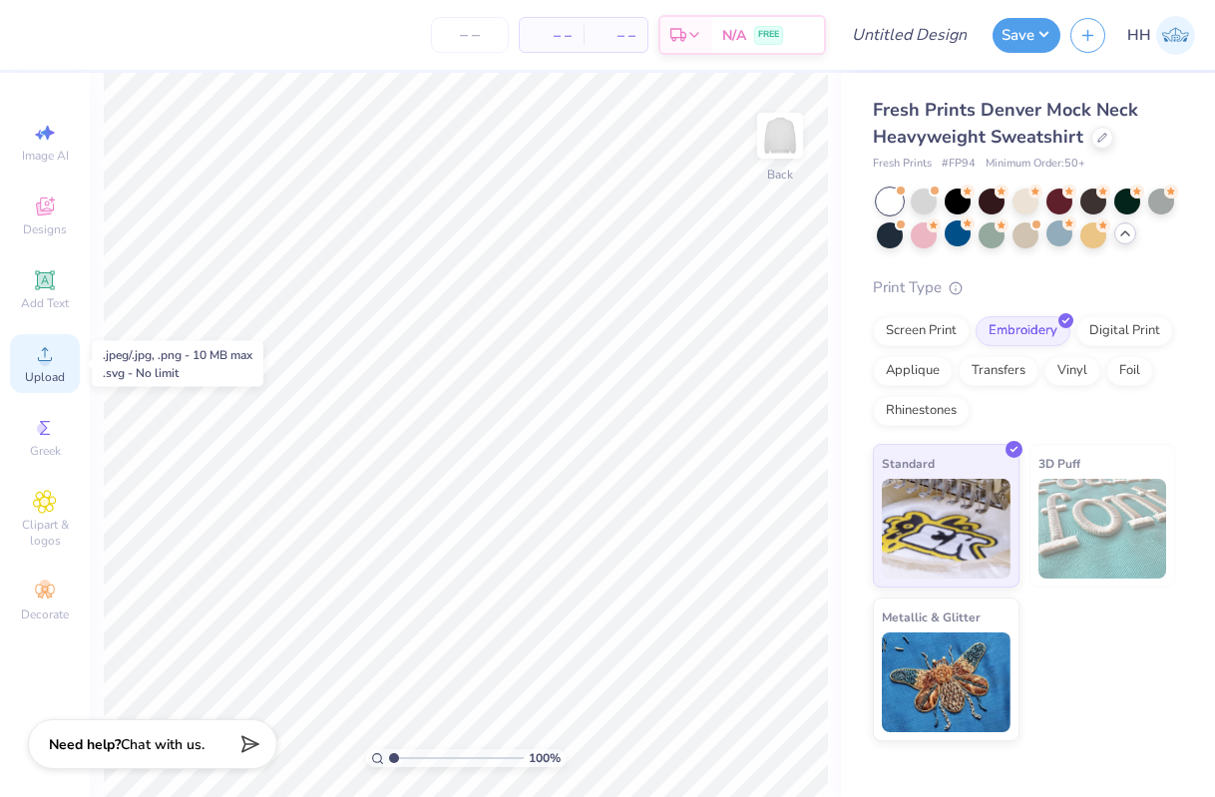
click at [49, 359] on circle at bounding box center [44, 360] width 11 height 11
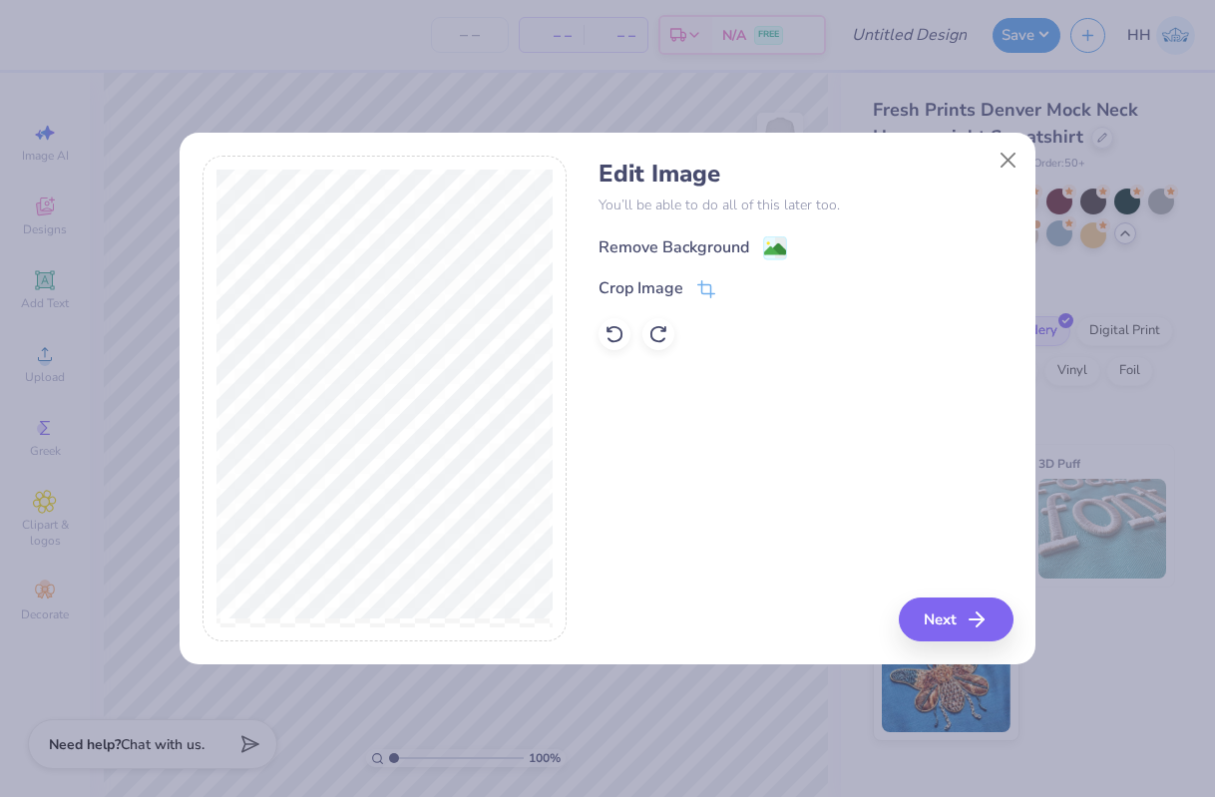
click at [776, 251] on image at bounding box center [775, 250] width 22 height 22
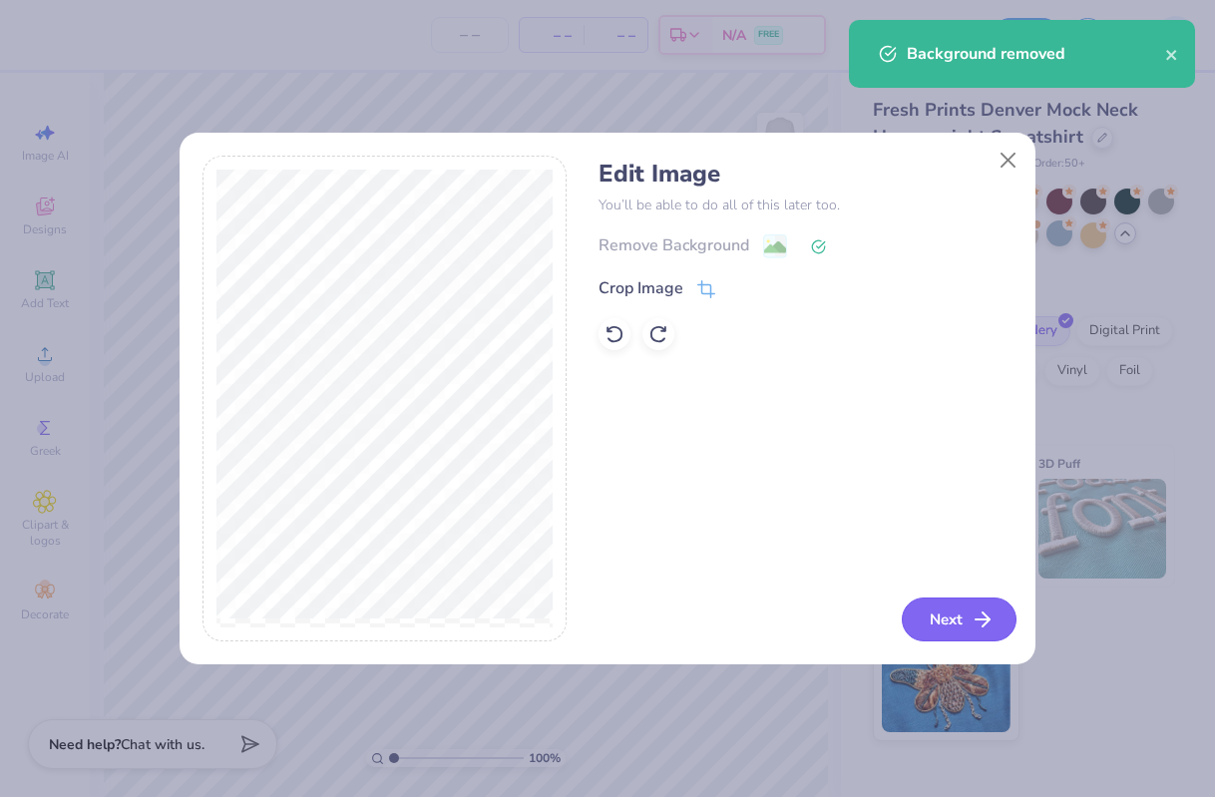
click at [960, 621] on button "Next" at bounding box center [959, 620] width 115 height 44
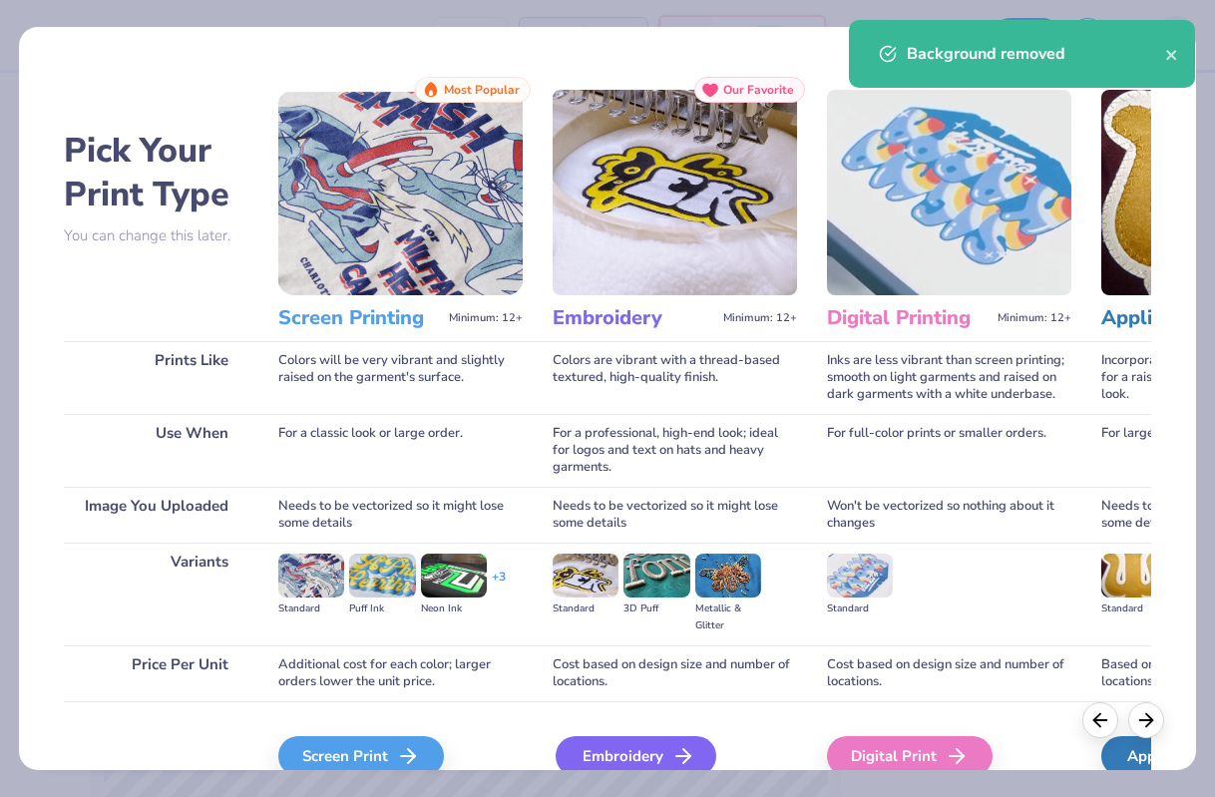
click at [613, 751] on div "Embroidery" at bounding box center [636, 756] width 161 height 40
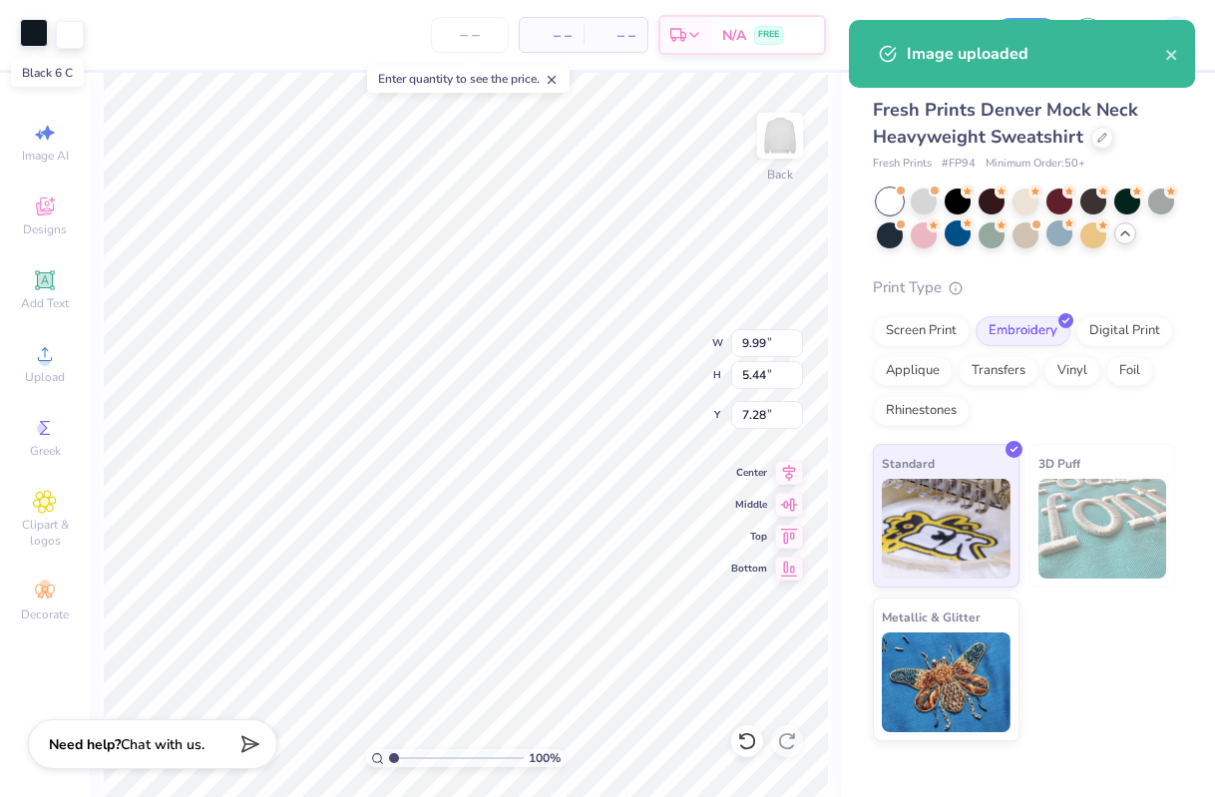
click at [30, 35] on div at bounding box center [34, 33] width 28 height 28
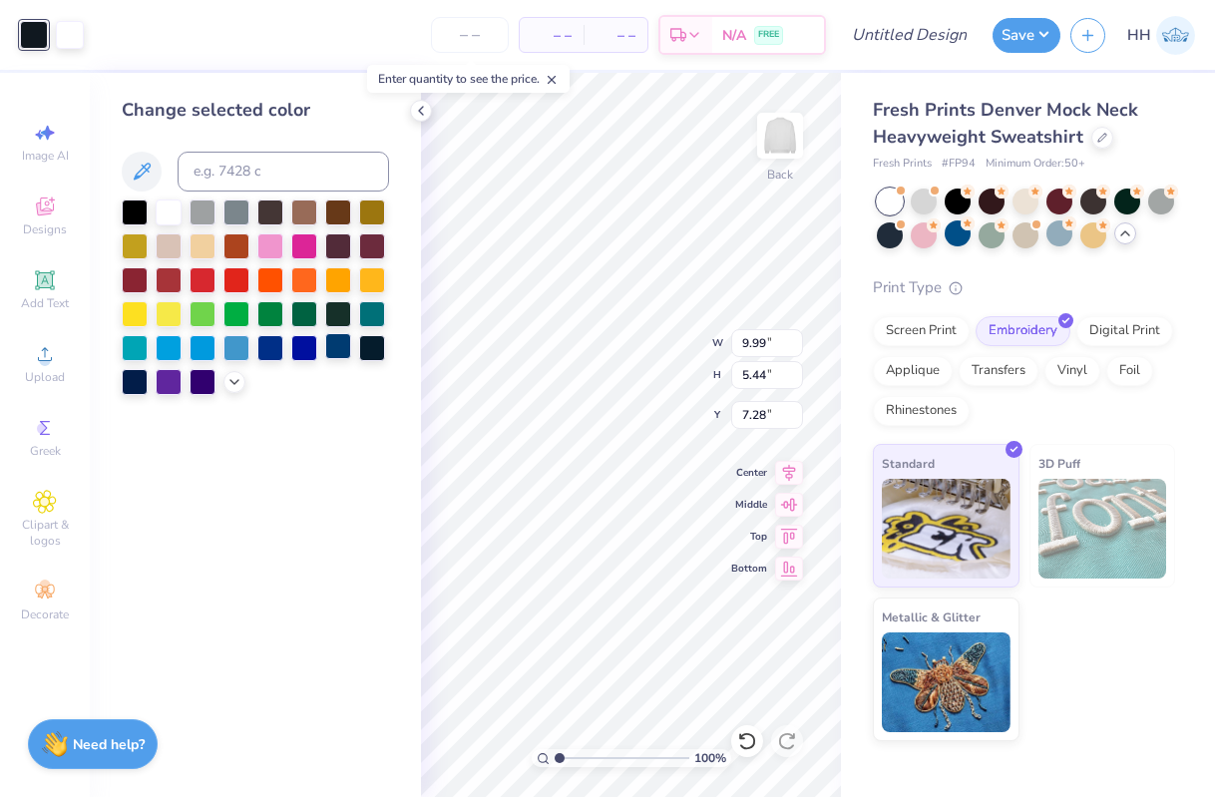
click at [337, 347] on div at bounding box center [338, 346] width 26 height 26
click at [72, 33] on div at bounding box center [70, 33] width 28 height 28
click at [237, 376] on icon at bounding box center [235, 380] width 16 height 16
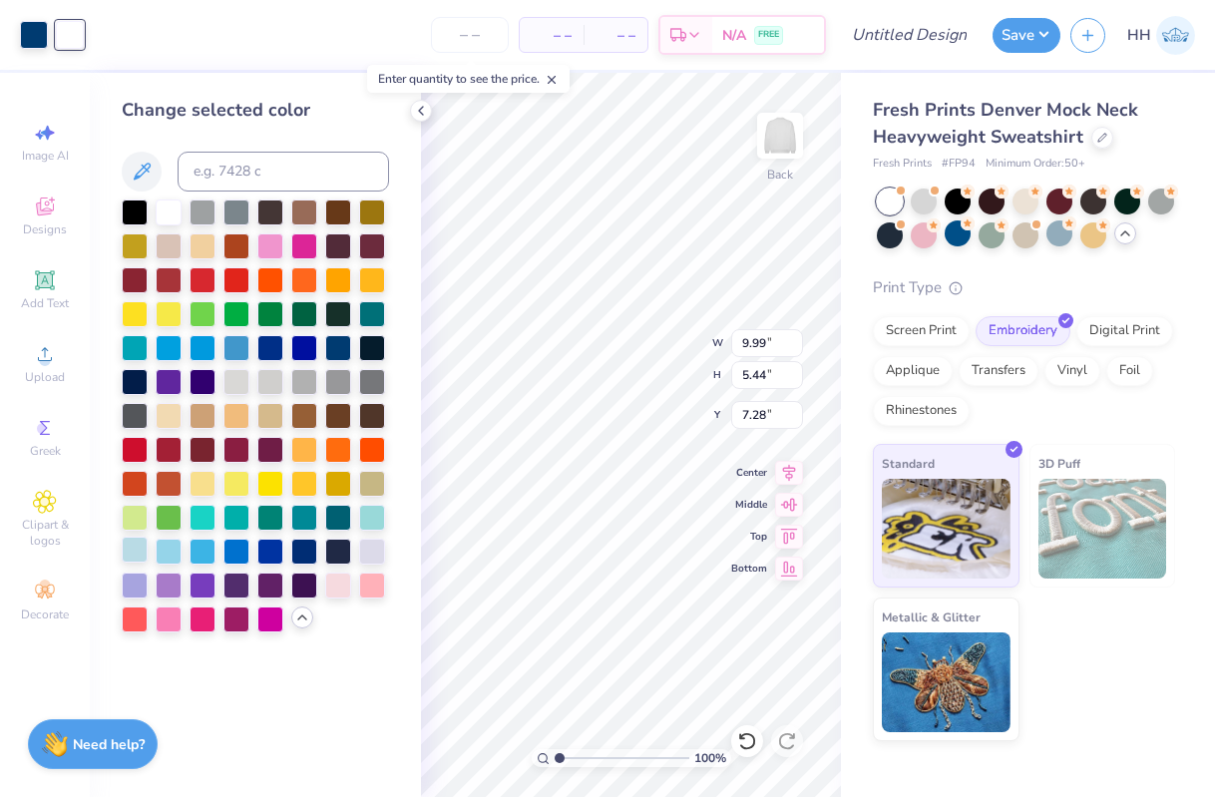
click at [138, 551] on div at bounding box center [135, 550] width 26 height 26
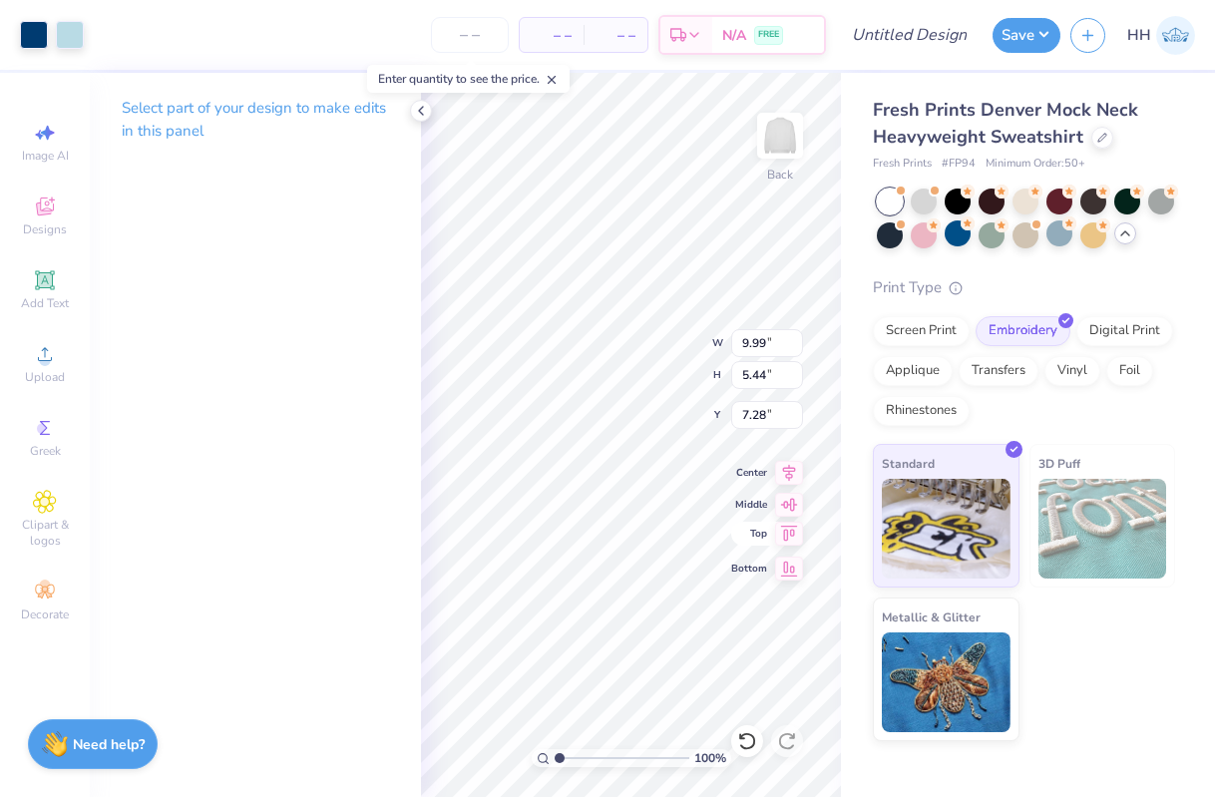
type input "4.93"
type input "2.69"
type input "1.66"
click at [422, 107] on polyline at bounding box center [421, 111] width 4 height 8
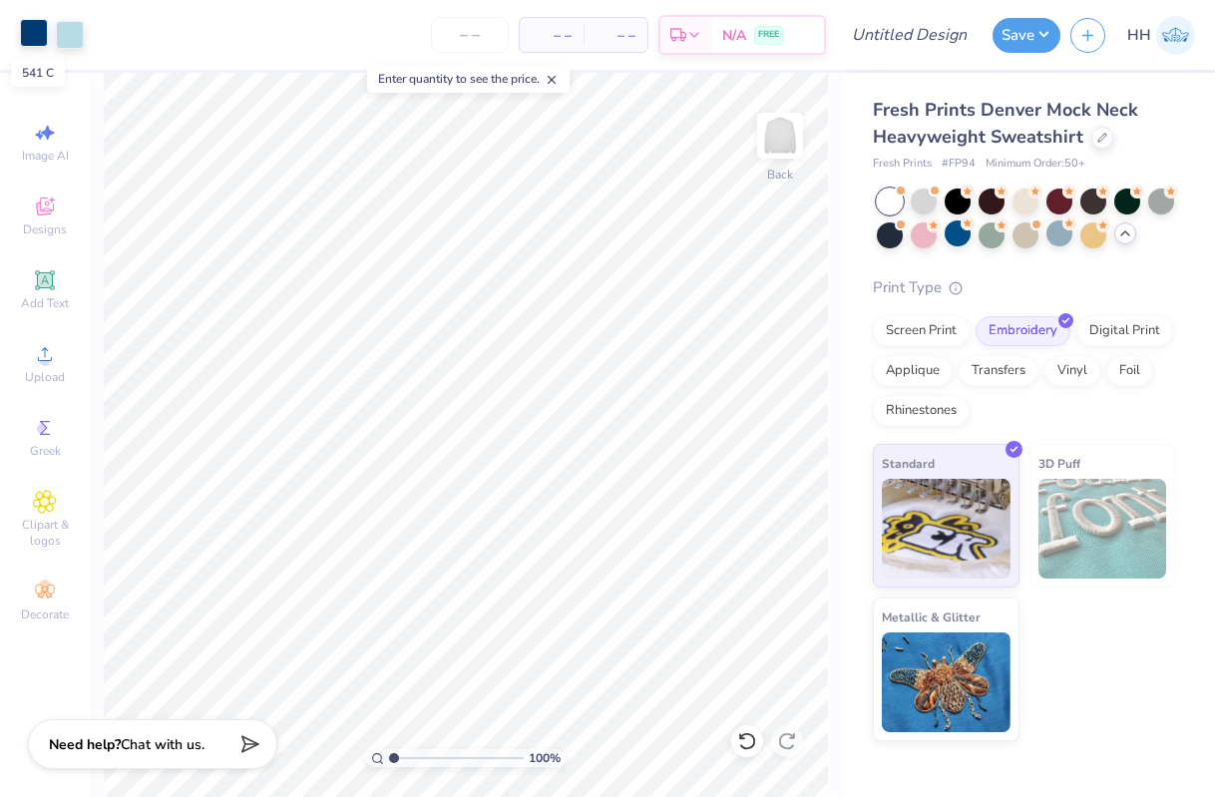
click at [33, 39] on div at bounding box center [34, 33] width 28 height 28
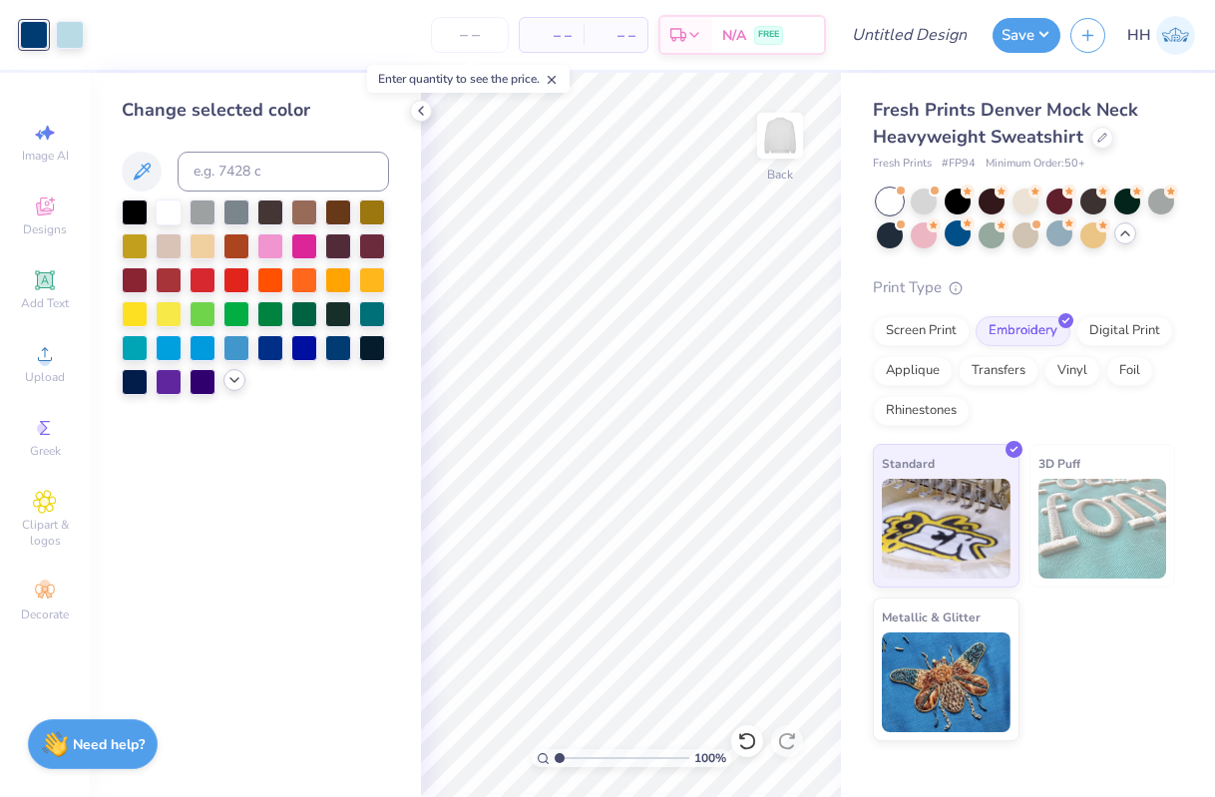
click at [228, 381] on icon at bounding box center [235, 380] width 16 height 16
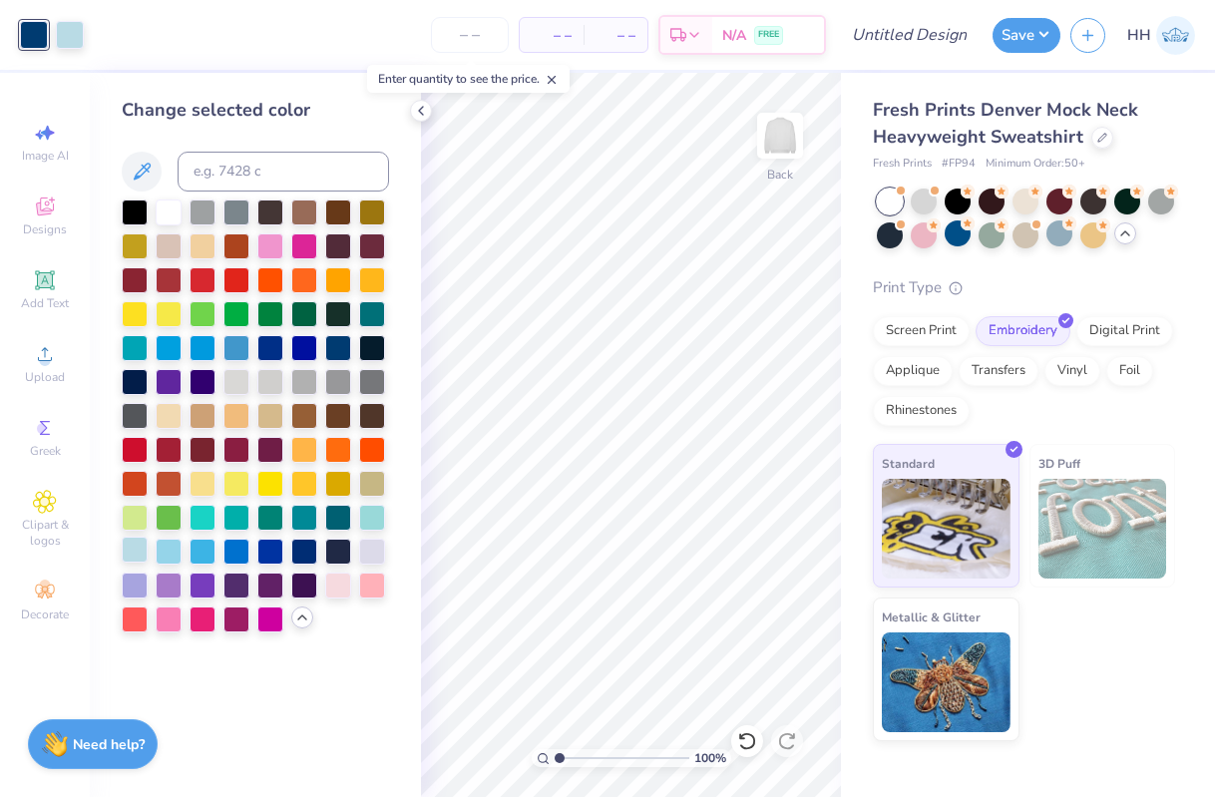
click at [130, 549] on div at bounding box center [135, 550] width 26 height 26
click at [70, 34] on div "– – Per Item – – Total Est. Delivery N/A FREE" at bounding box center [442, 35] width 768 height 70
click at [63, 23] on div "– – Per Item – – Total Est. Delivery N/A FREE" at bounding box center [442, 35] width 768 height 70
click at [300, 618] on polyline at bounding box center [302, 618] width 8 height 4
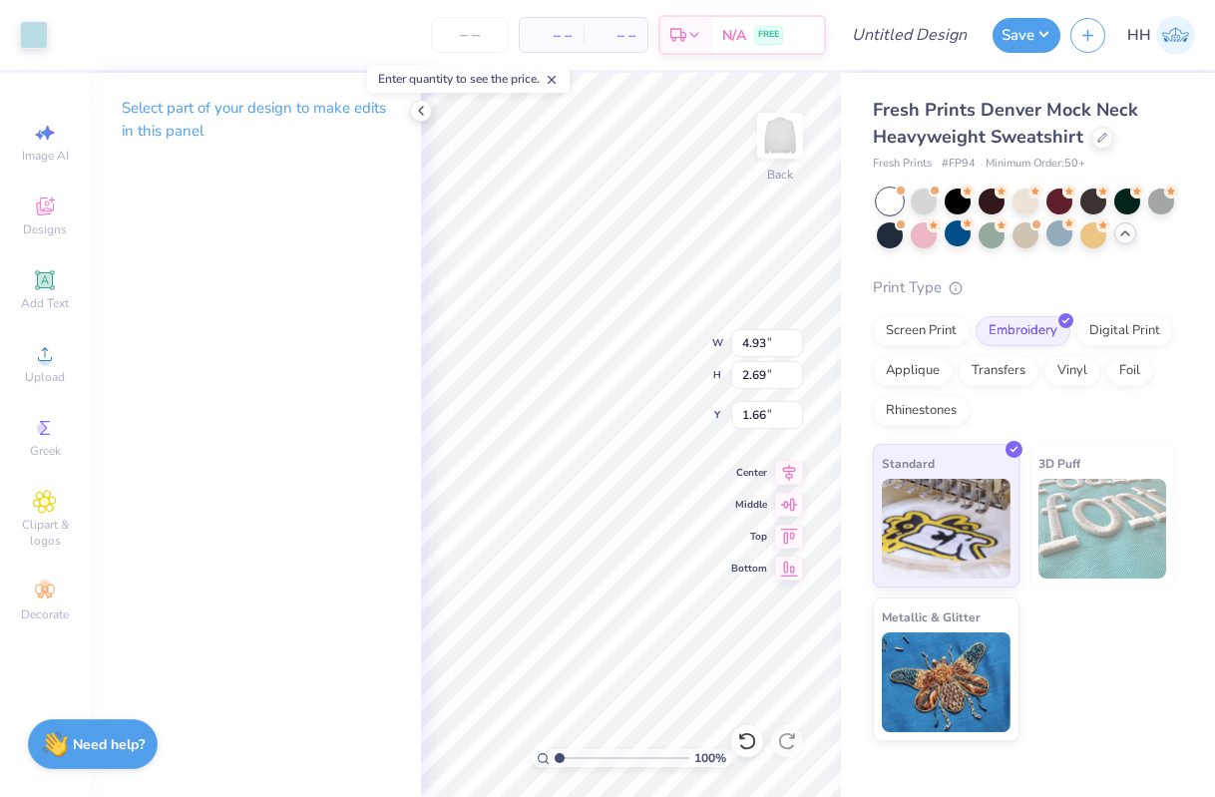
click at [50, 28] on div "Art colors – – Per Item – – Total Est. Delivery N/A FREE Design Title Save HH" at bounding box center [607, 35] width 1215 height 70
click at [751, 737] on icon at bounding box center [747, 741] width 20 height 20
click at [752, 738] on icon at bounding box center [747, 741] width 20 height 20
click at [72, 37] on div at bounding box center [70, 33] width 28 height 28
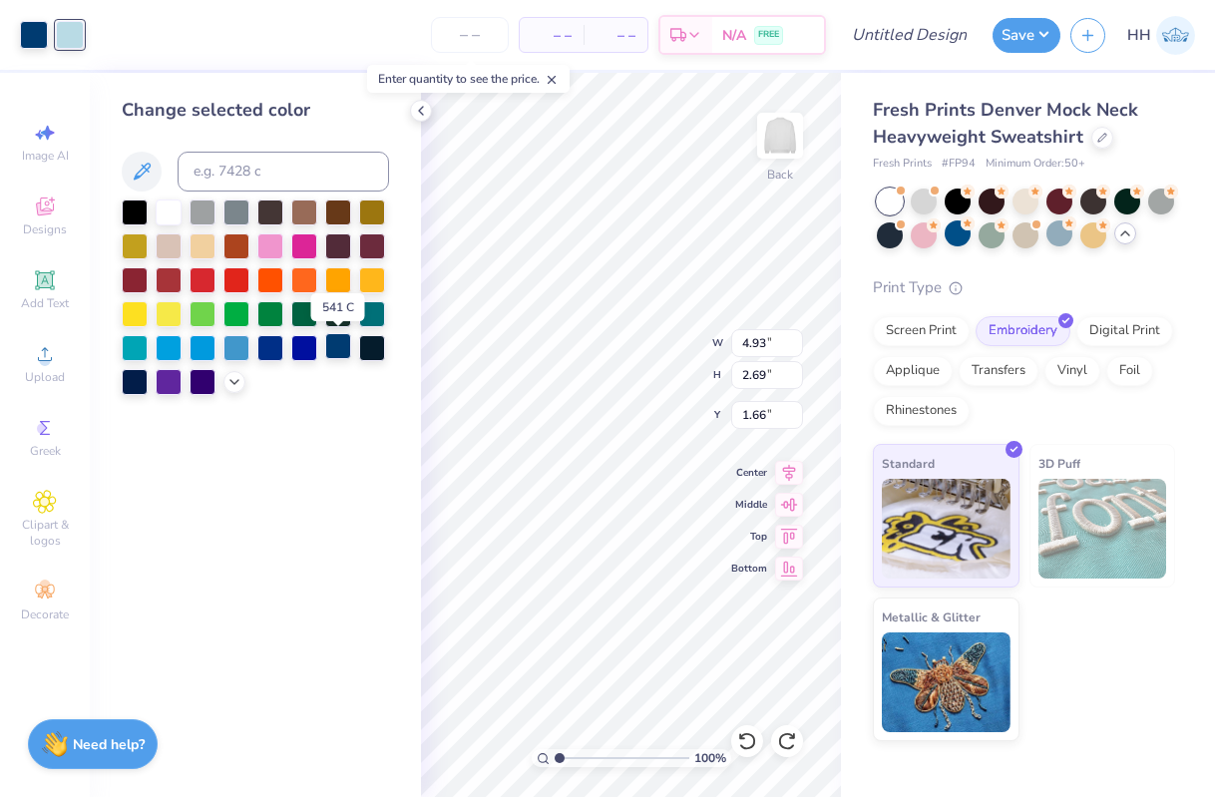
click at [342, 348] on div at bounding box center [338, 346] width 26 height 26
click at [34, 39] on div at bounding box center [34, 35] width 28 height 28
click at [235, 378] on icon at bounding box center [235, 380] width 16 height 16
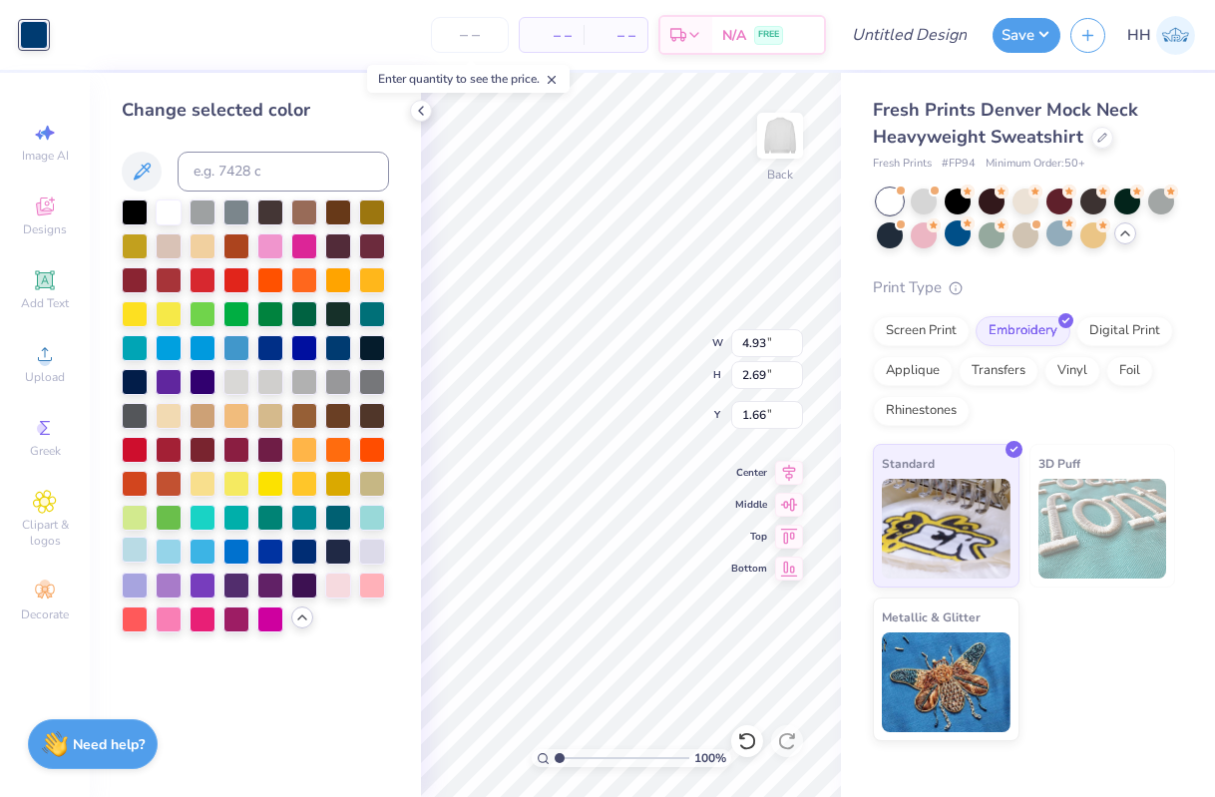
click at [134, 540] on div at bounding box center [135, 550] width 26 height 26
click at [733, 734] on div at bounding box center [747, 742] width 32 height 32
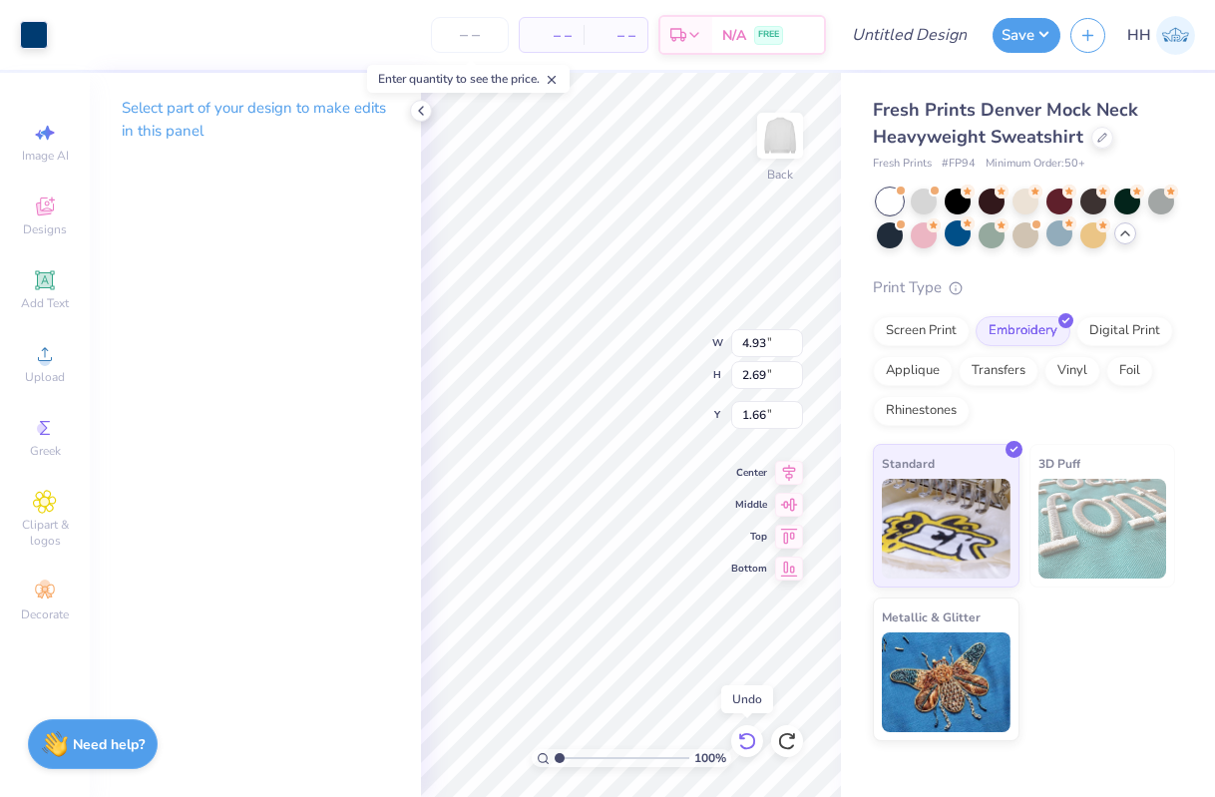
click at [735, 734] on div at bounding box center [747, 742] width 32 height 32
click at [35, 33] on div at bounding box center [34, 33] width 28 height 28
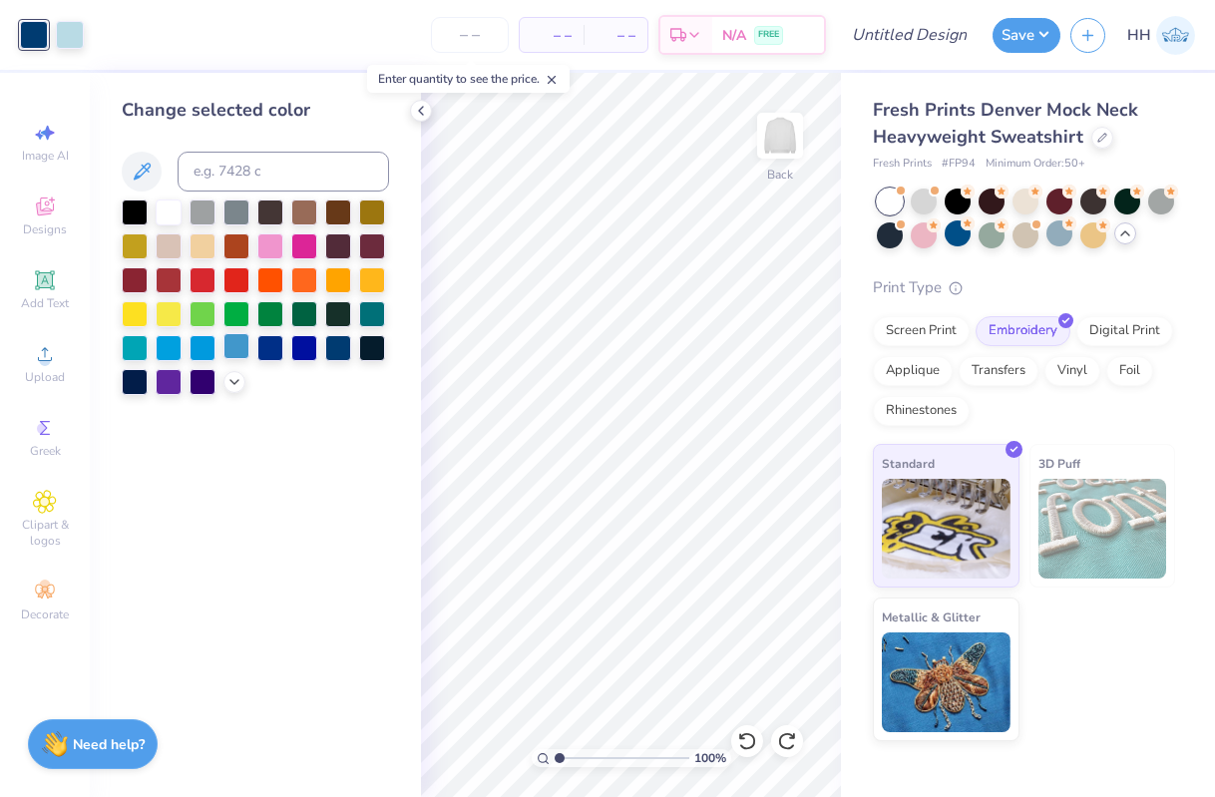
click at [242, 345] on div at bounding box center [237, 346] width 26 height 26
click at [168, 204] on div at bounding box center [169, 211] width 26 height 26
click at [69, 37] on div at bounding box center [70, 33] width 28 height 28
click at [305, 343] on div at bounding box center [304, 346] width 26 height 26
click at [343, 350] on div at bounding box center [338, 346] width 26 height 26
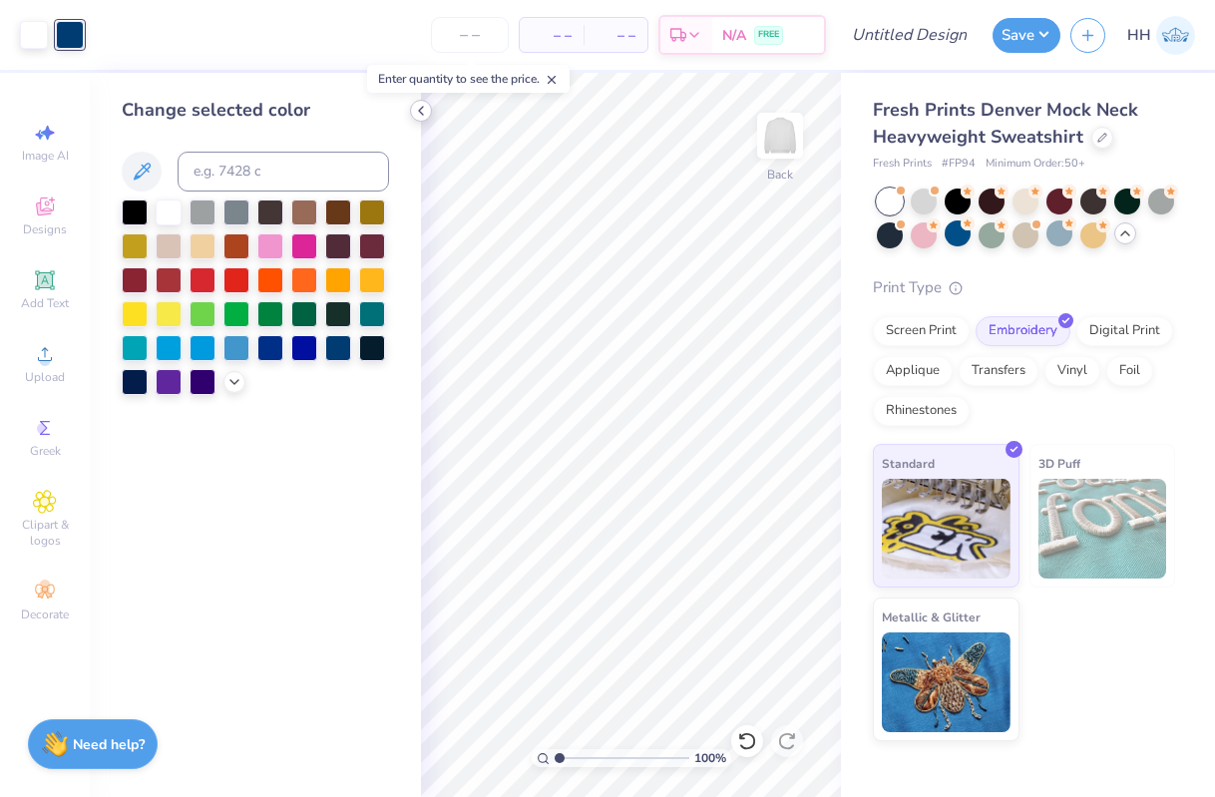
click at [422, 108] on icon at bounding box center [421, 111] width 16 height 16
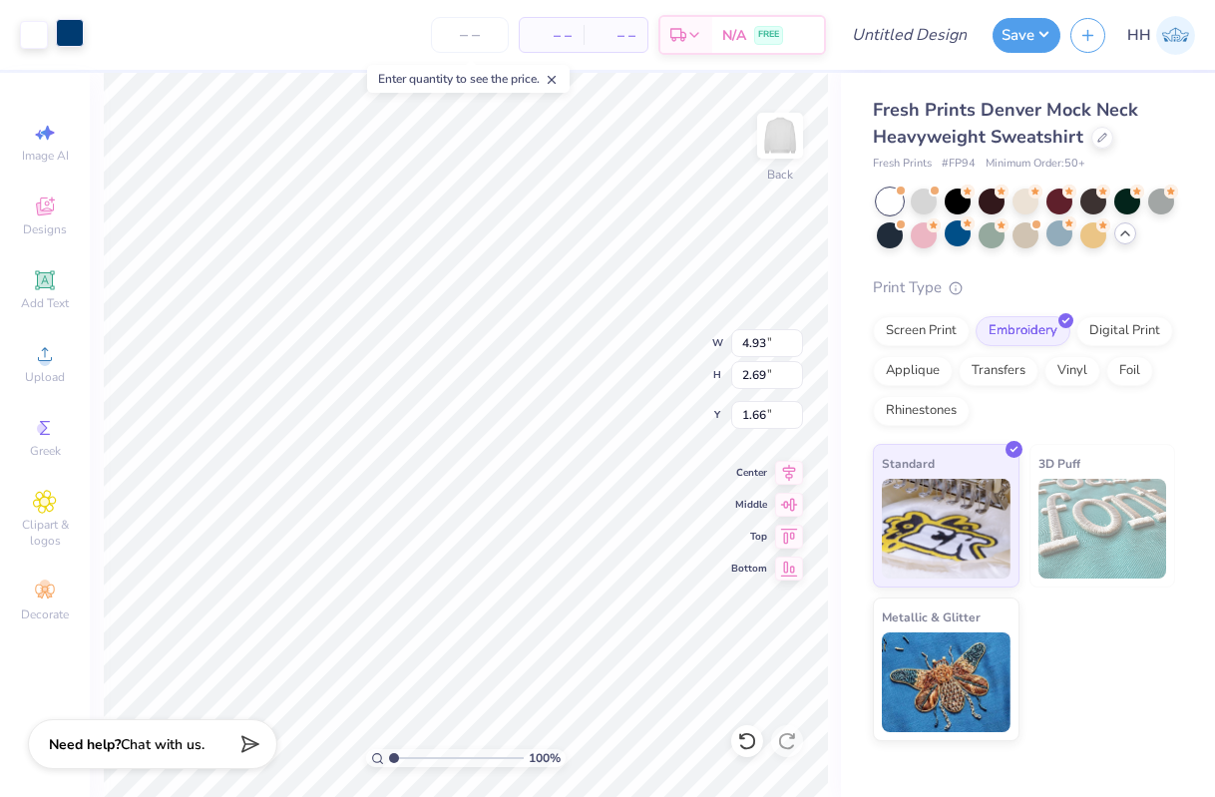
click at [78, 32] on div at bounding box center [70, 33] width 28 height 28
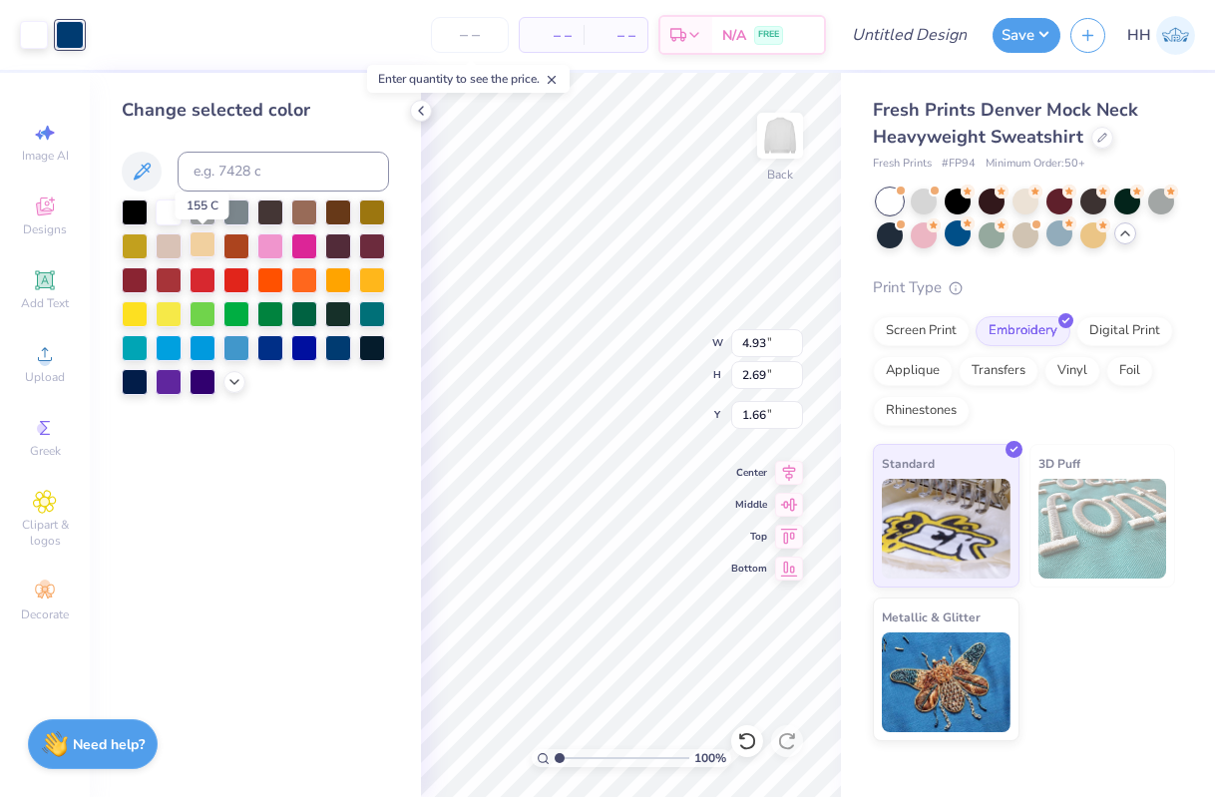
click at [207, 241] on div at bounding box center [203, 245] width 26 height 26
click at [33, 37] on div at bounding box center [34, 33] width 28 height 28
click at [202, 343] on div at bounding box center [203, 346] width 26 height 26
click at [73, 31] on div at bounding box center [70, 33] width 28 height 28
click at [174, 206] on div at bounding box center [169, 211] width 26 height 26
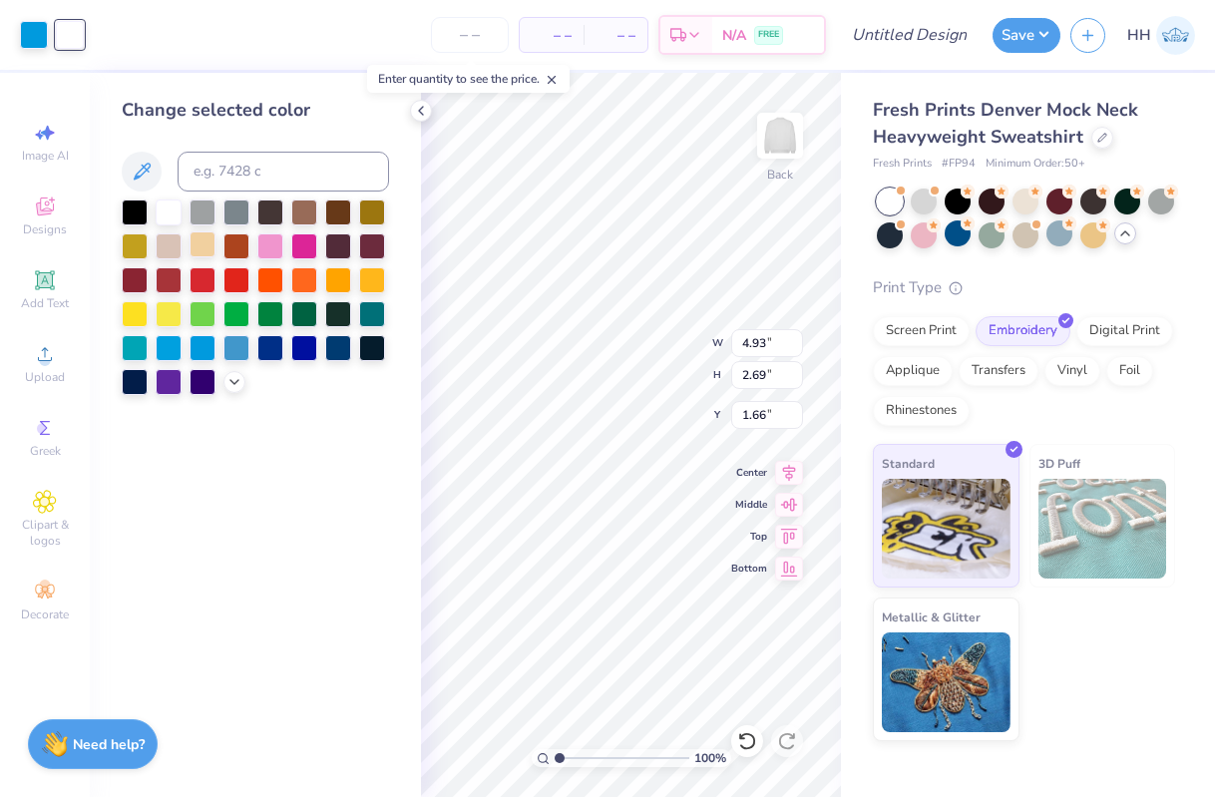
click at [204, 245] on div at bounding box center [203, 245] width 26 height 26
click at [169, 209] on div at bounding box center [169, 211] width 26 height 26
click at [27, 40] on div at bounding box center [34, 33] width 28 height 28
click at [207, 252] on div at bounding box center [203, 245] width 26 height 26
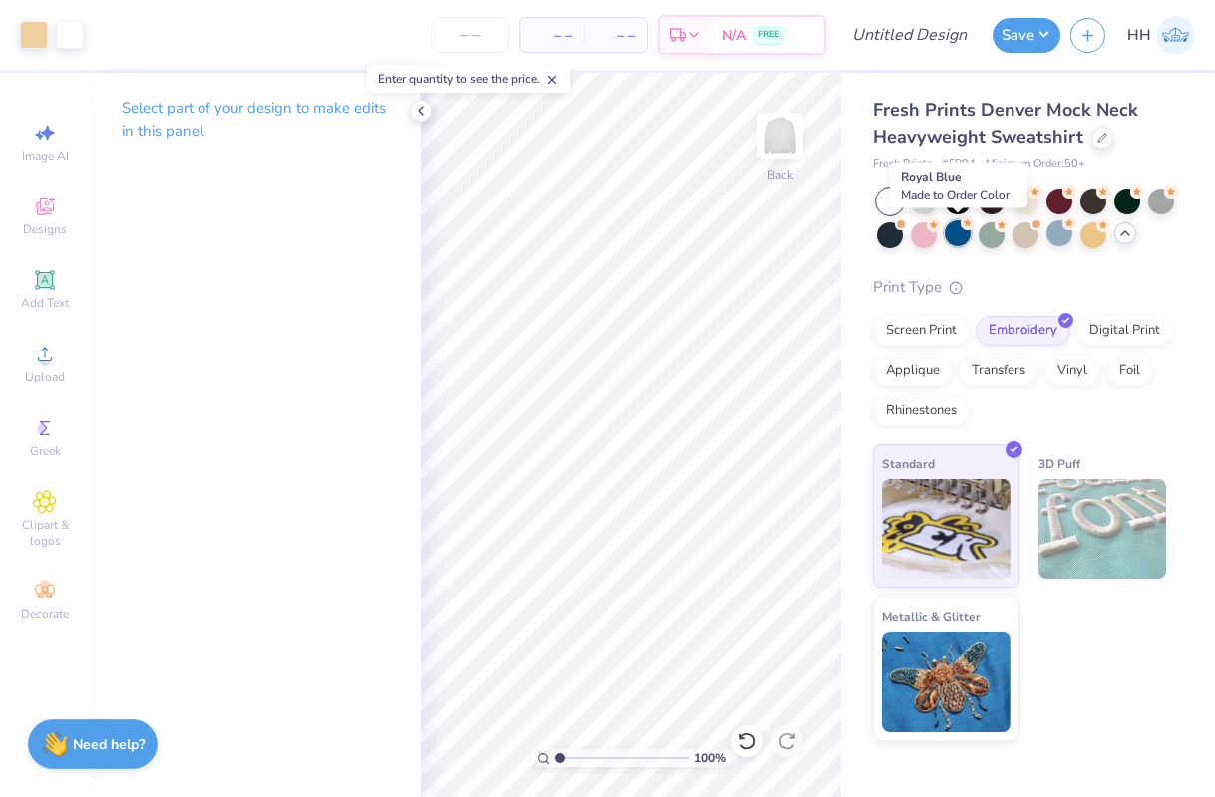
click at [960, 235] on div at bounding box center [958, 234] width 26 height 26
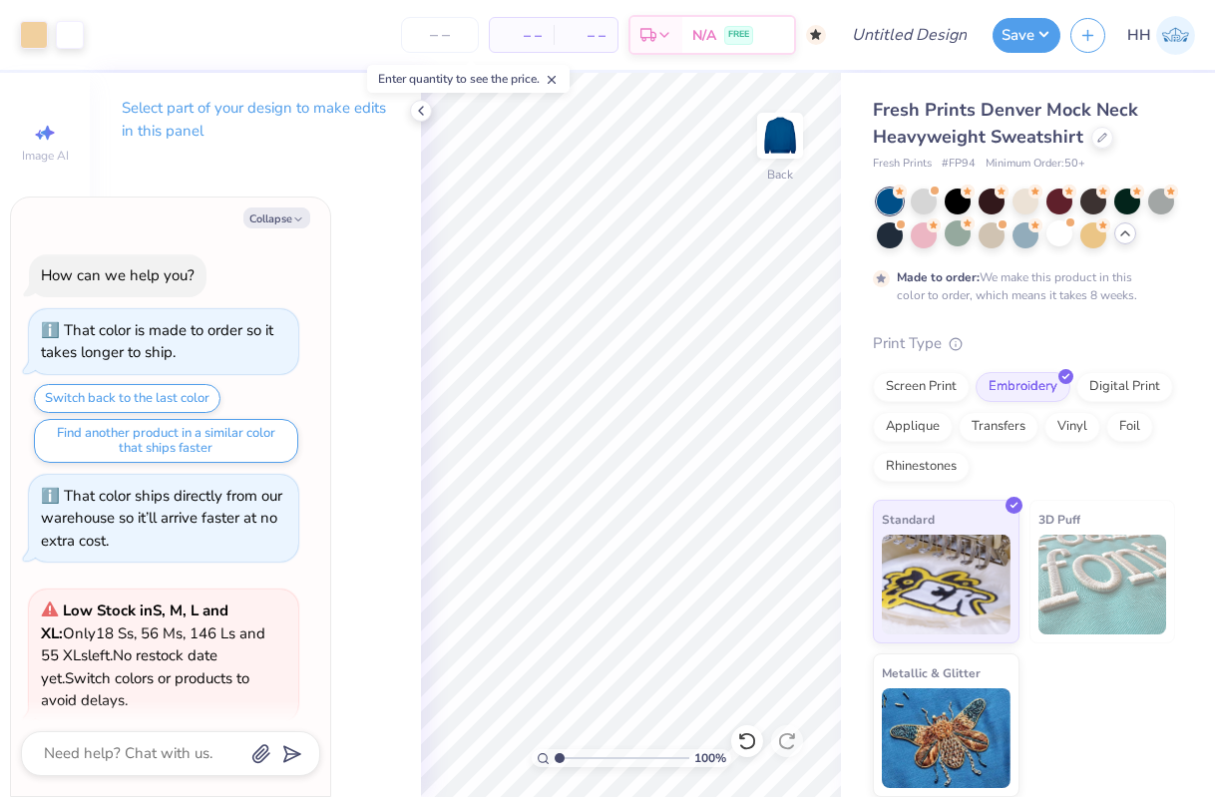
scroll to position [631, 0]
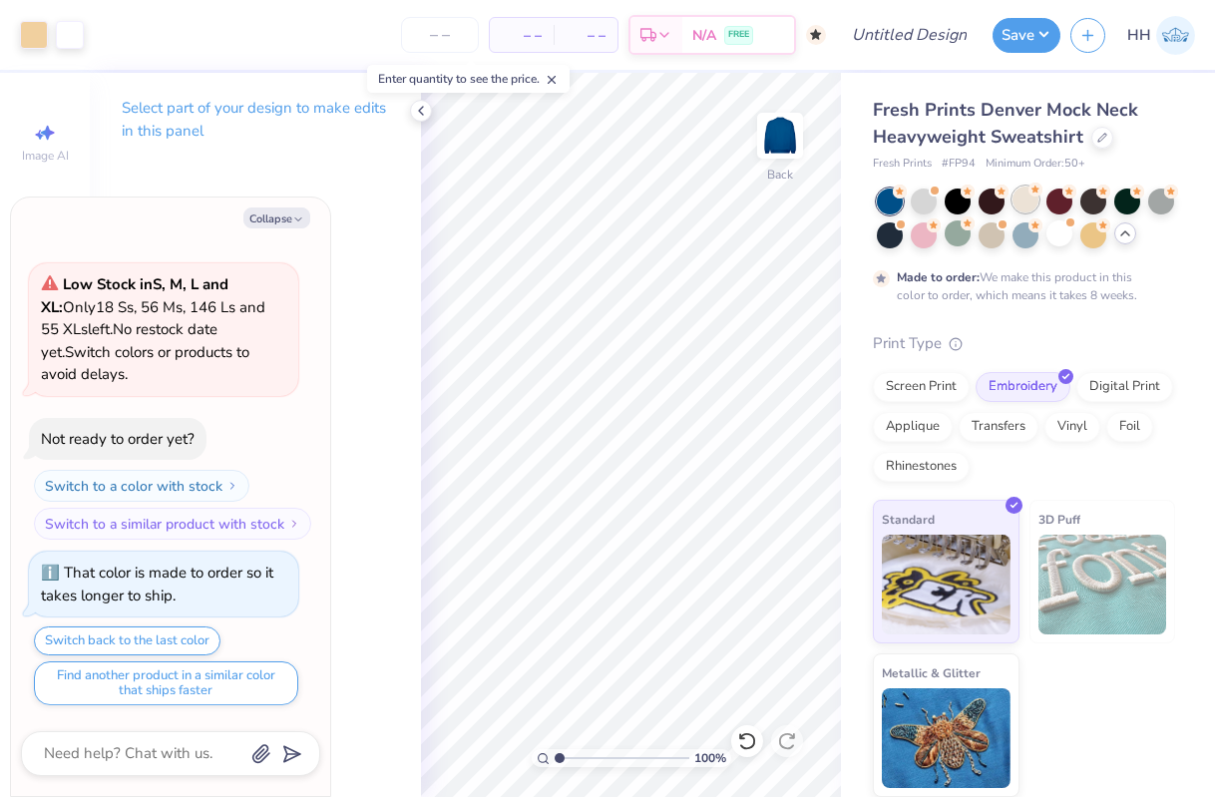
click at [1033, 198] on div at bounding box center [1026, 200] width 26 height 26
click at [1099, 229] on icon at bounding box center [1104, 224] width 14 height 14
click at [1120, 235] on icon at bounding box center [1126, 234] width 16 height 16
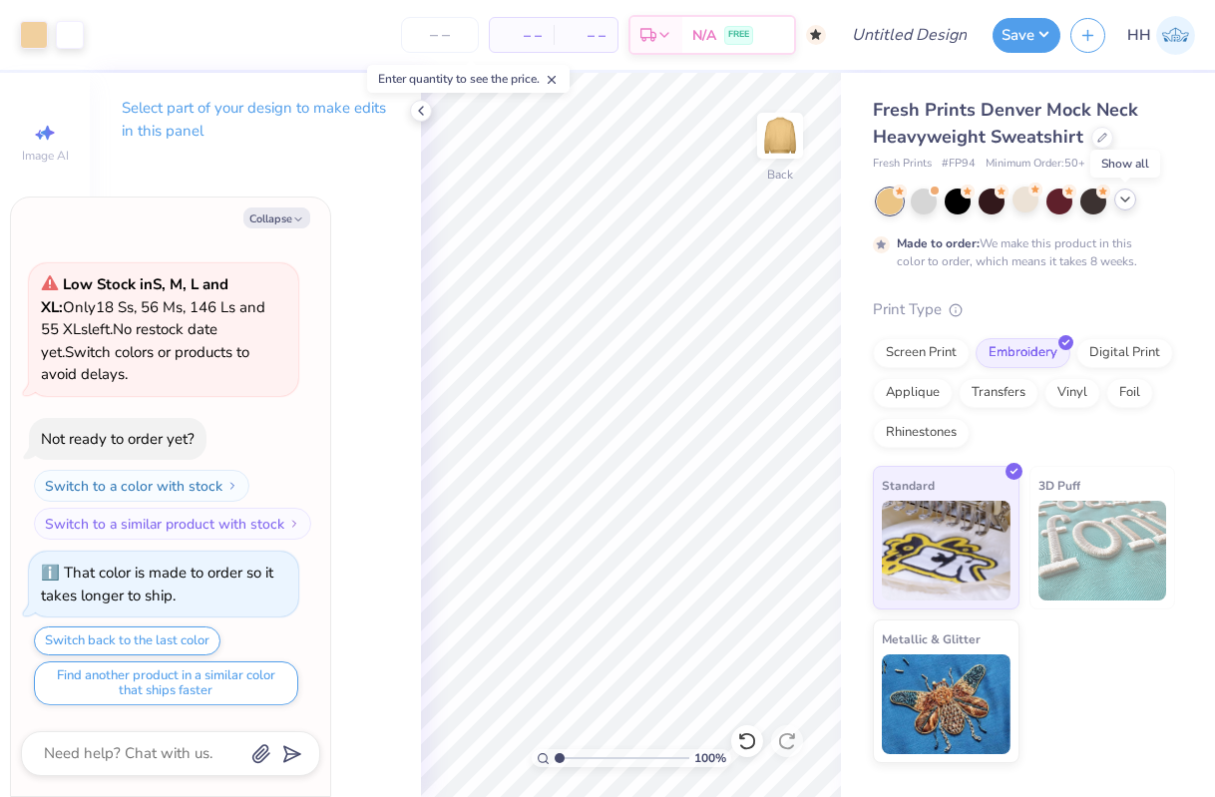
click at [1129, 200] on icon at bounding box center [1126, 200] width 16 height 16
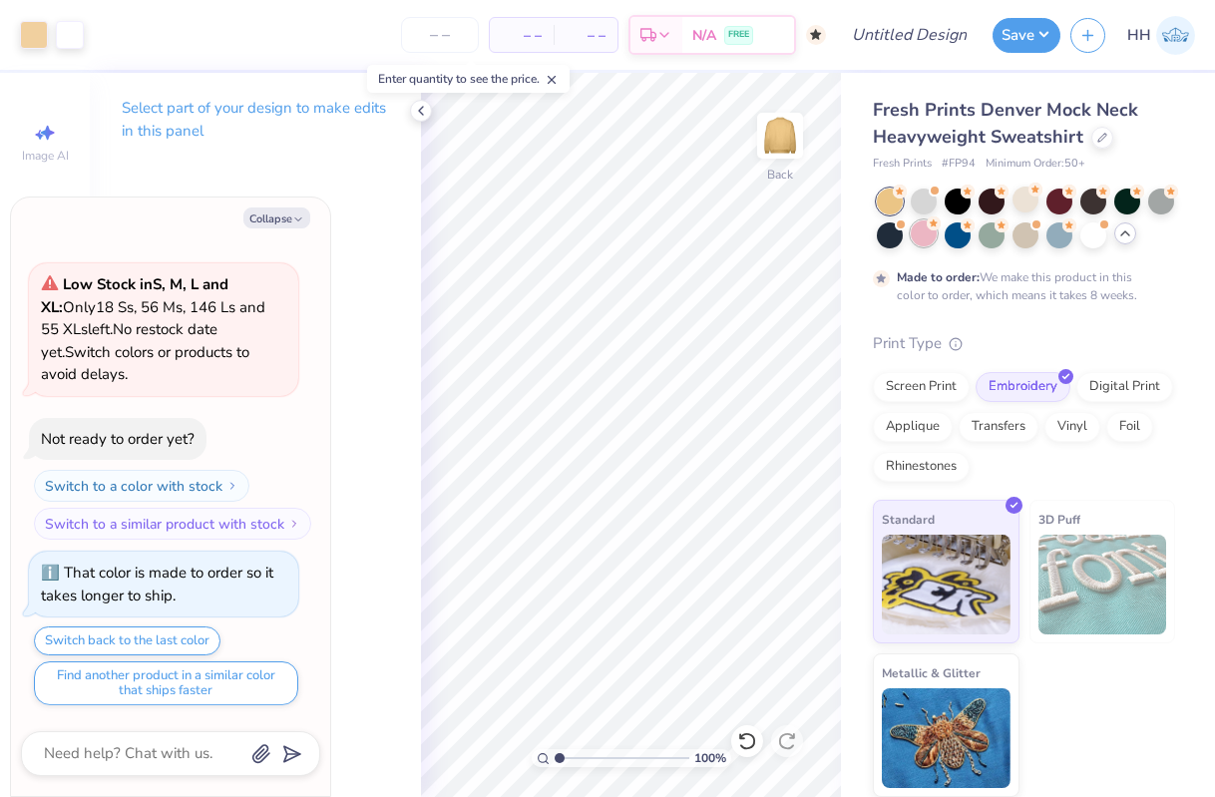
click at [907, 199] on g at bounding box center [900, 192] width 14 height 14
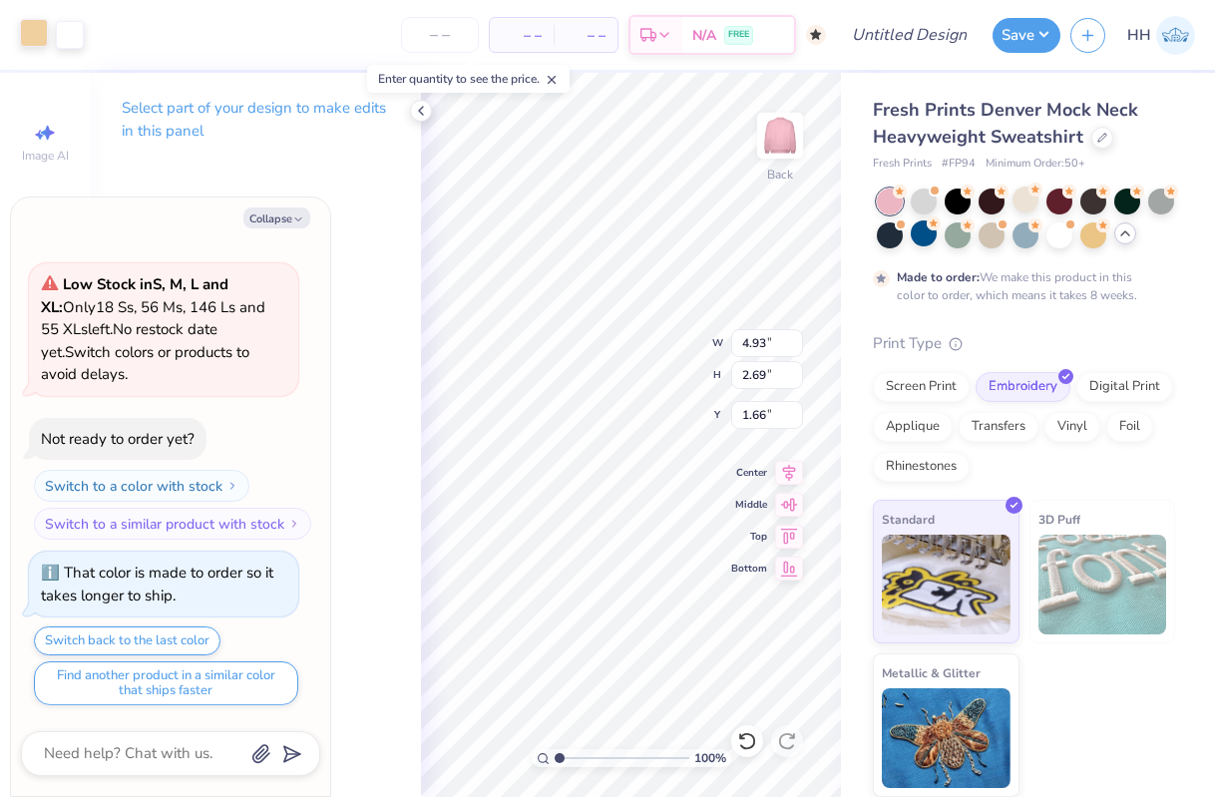
click at [29, 36] on div at bounding box center [34, 33] width 28 height 28
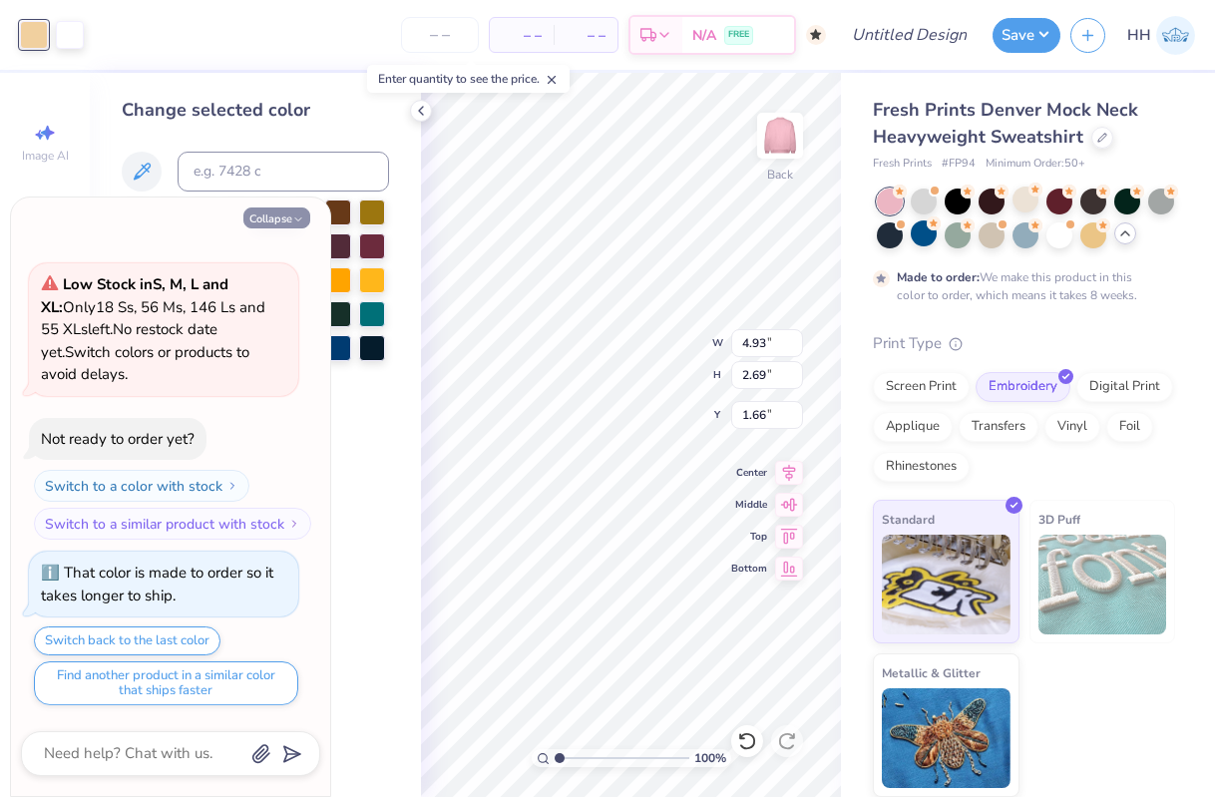
click at [295, 217] on icon "button" at bounding box center [298, 220] width 12 height 12
type textarea "x"
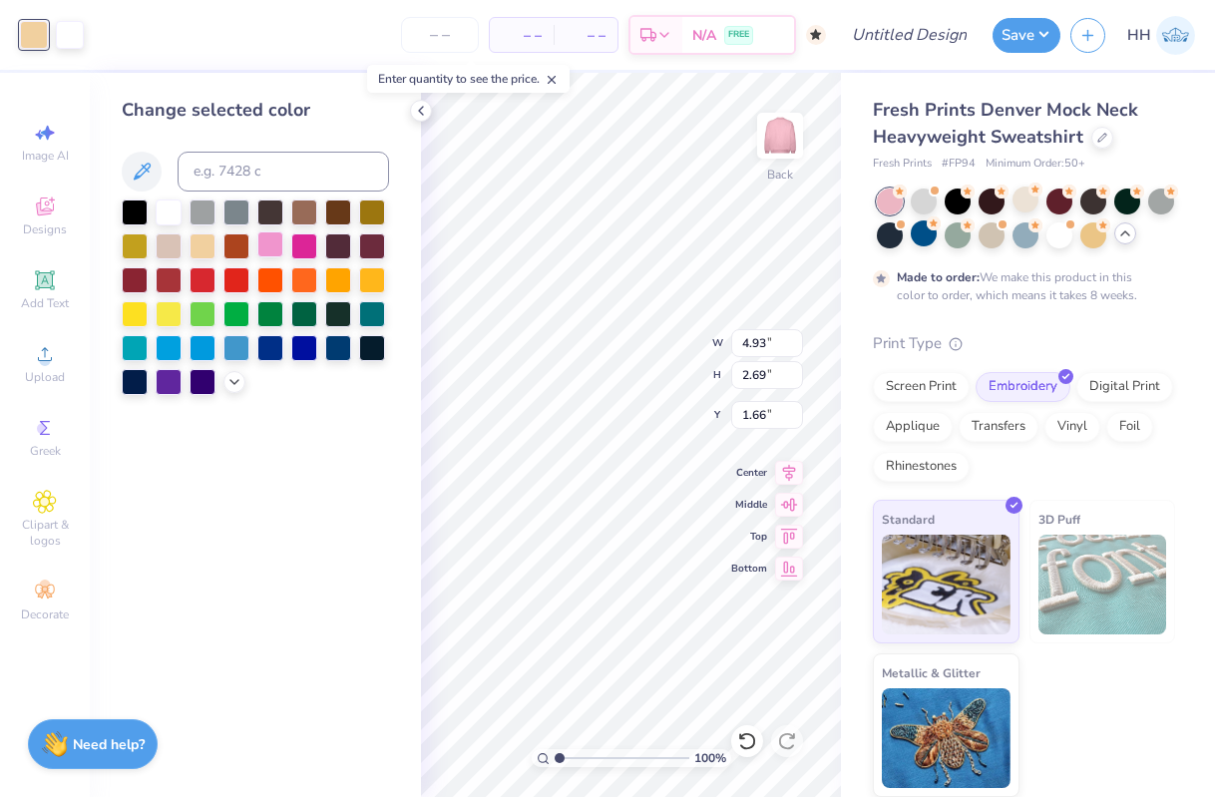
click at [270, 244] on div at bounding box center [270, 245] width 26 height 26
click at [235, 383] on icon at bounding box center [235, 380] width 16 height 16
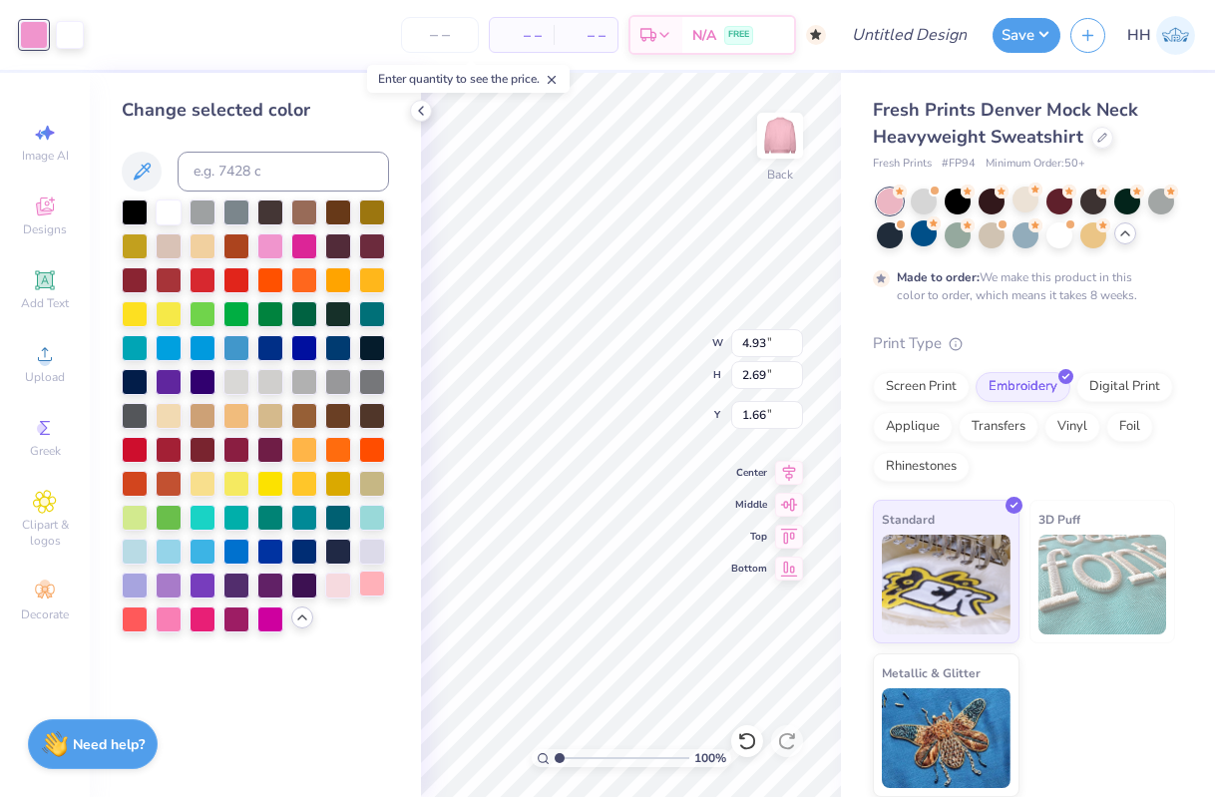
click at [360, 587] on div at bounding box center [372, 584] width 26 height 26
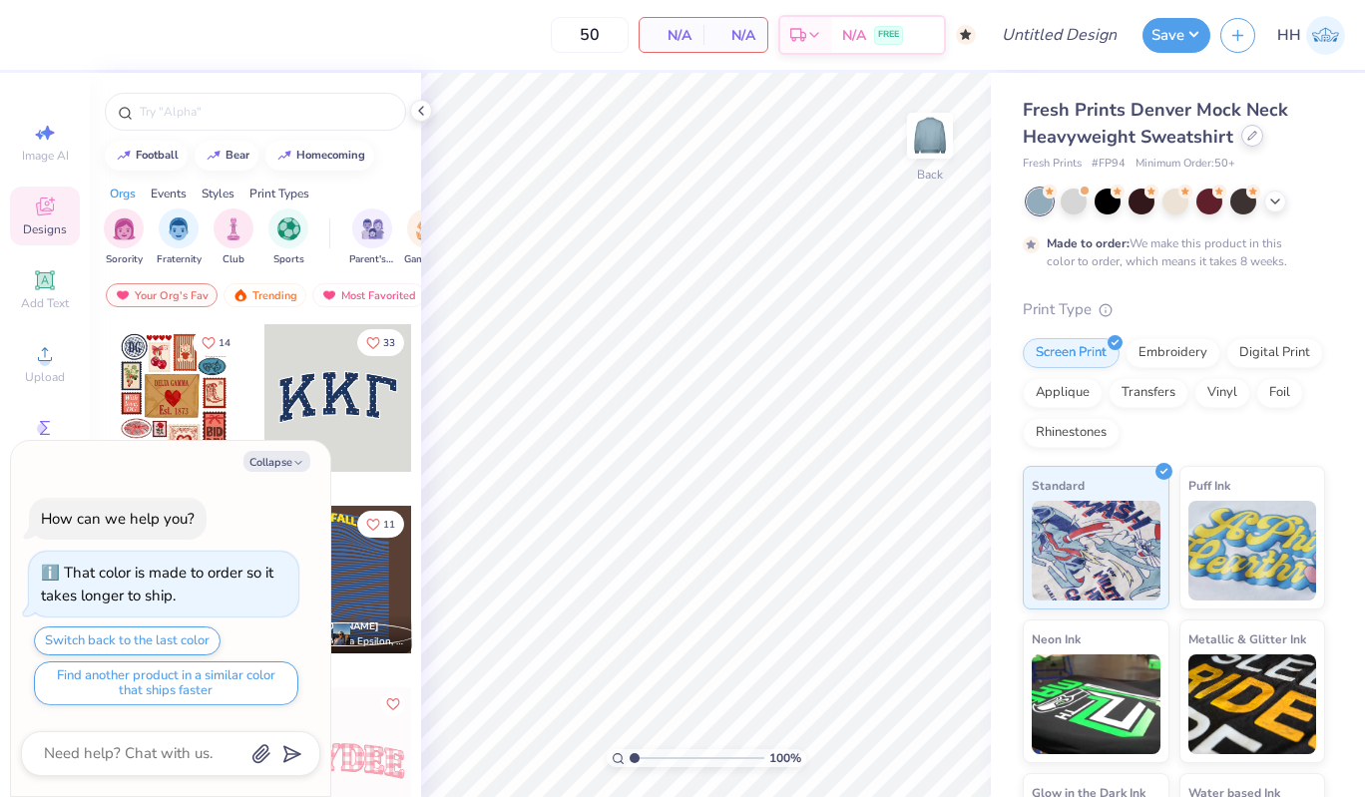
click at [1250, 137] on icon at bounding box center [1252, 136] width 10 height 10
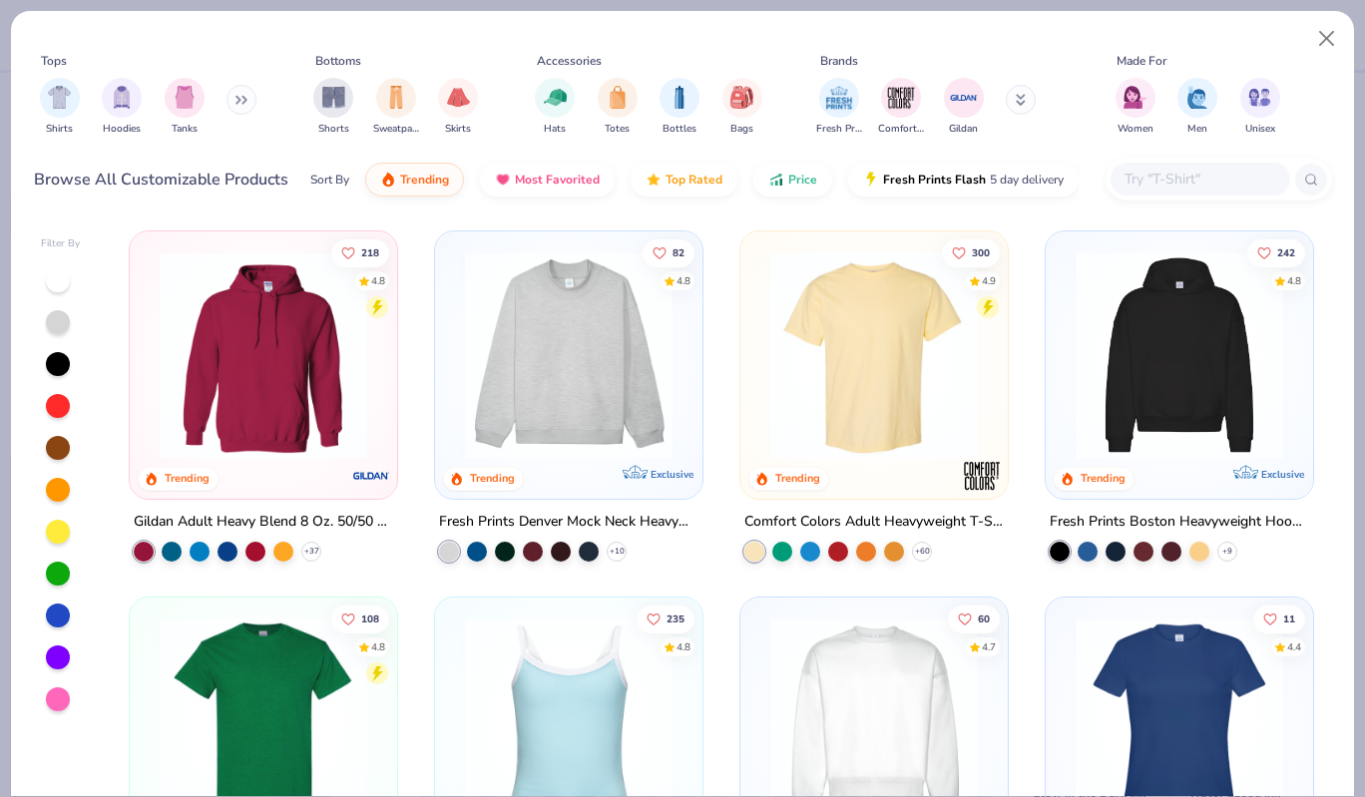
click at [247, 100] on icon at bounding box center [242, 100] width 12 height 10
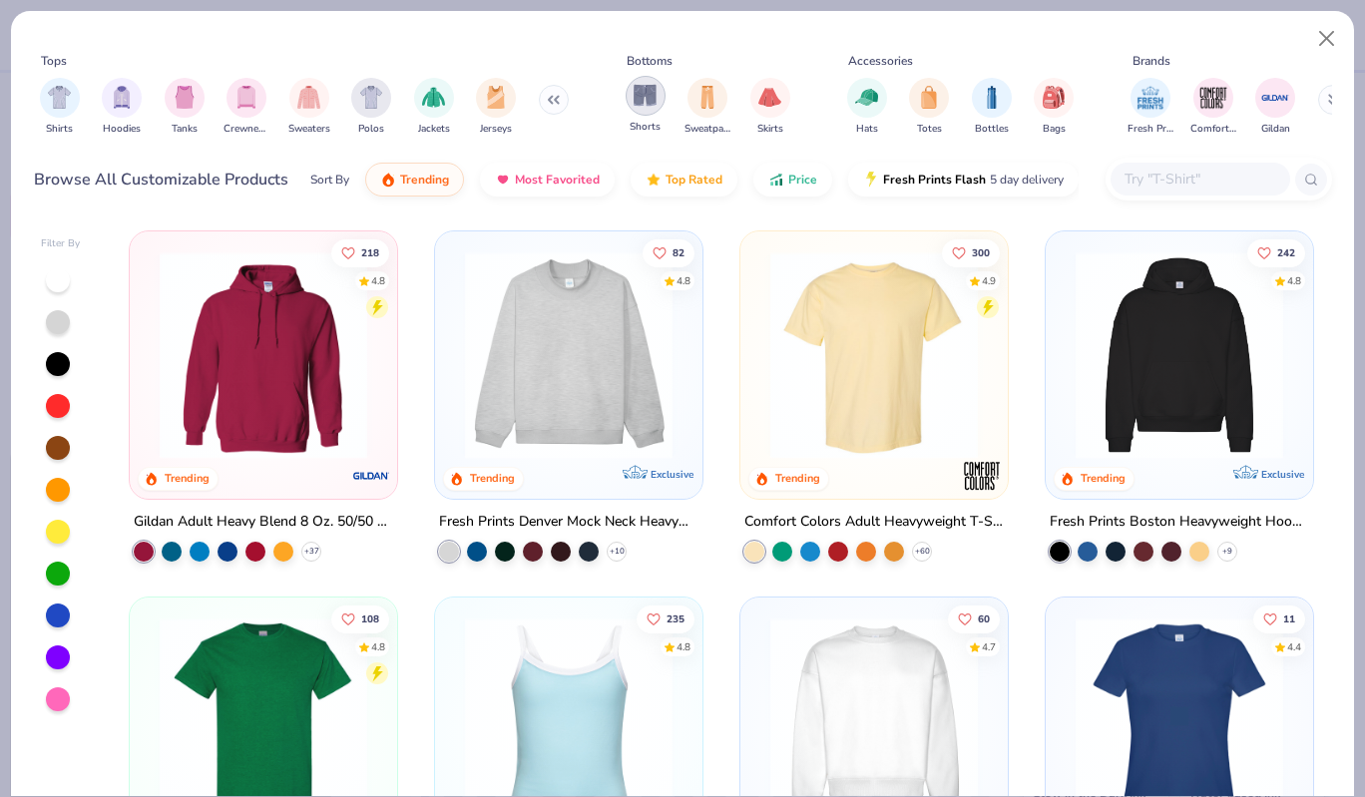
click at [659, 101] on div "filter for Shorts" at bounding box center [646, 96] width 40 height 40
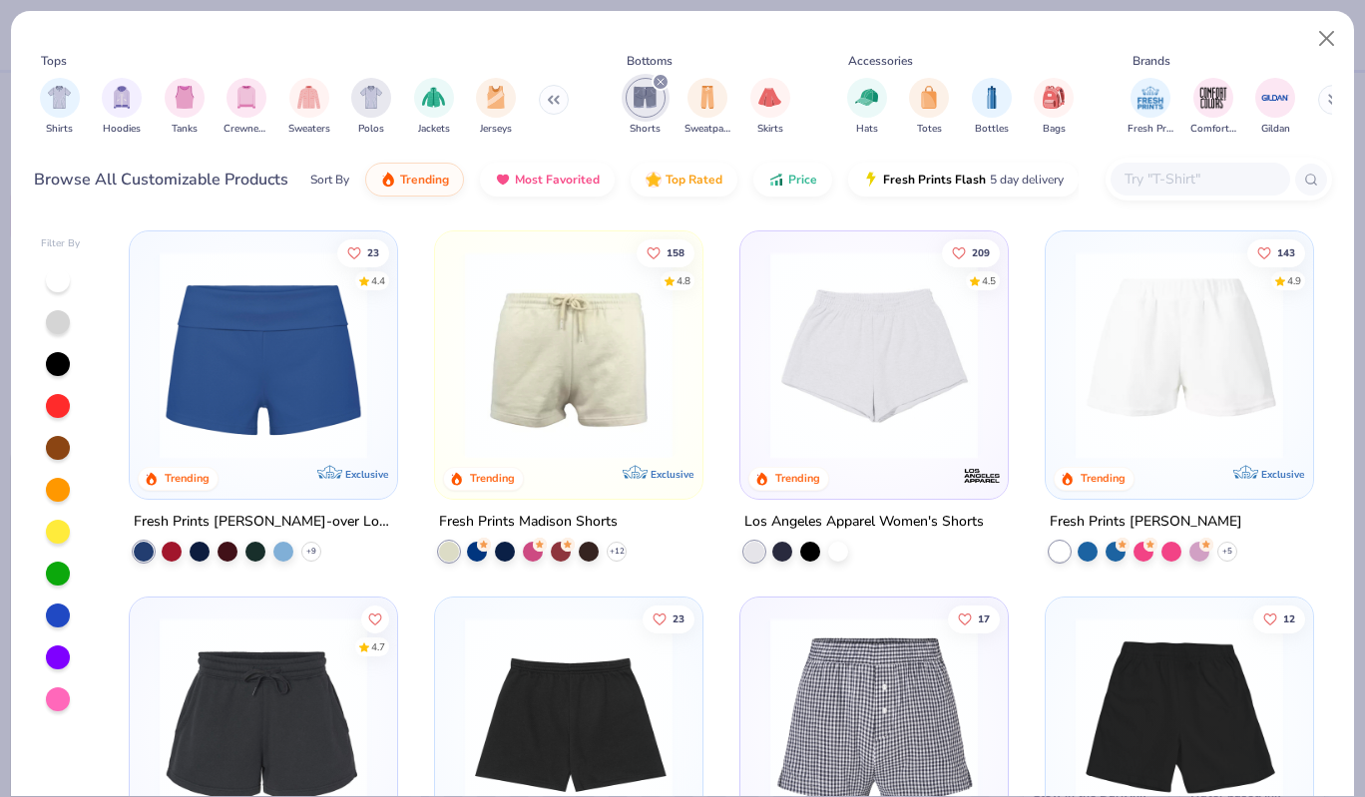
click at [1163, 385] on img at bounding box center [1180, 355] width 228 height 208
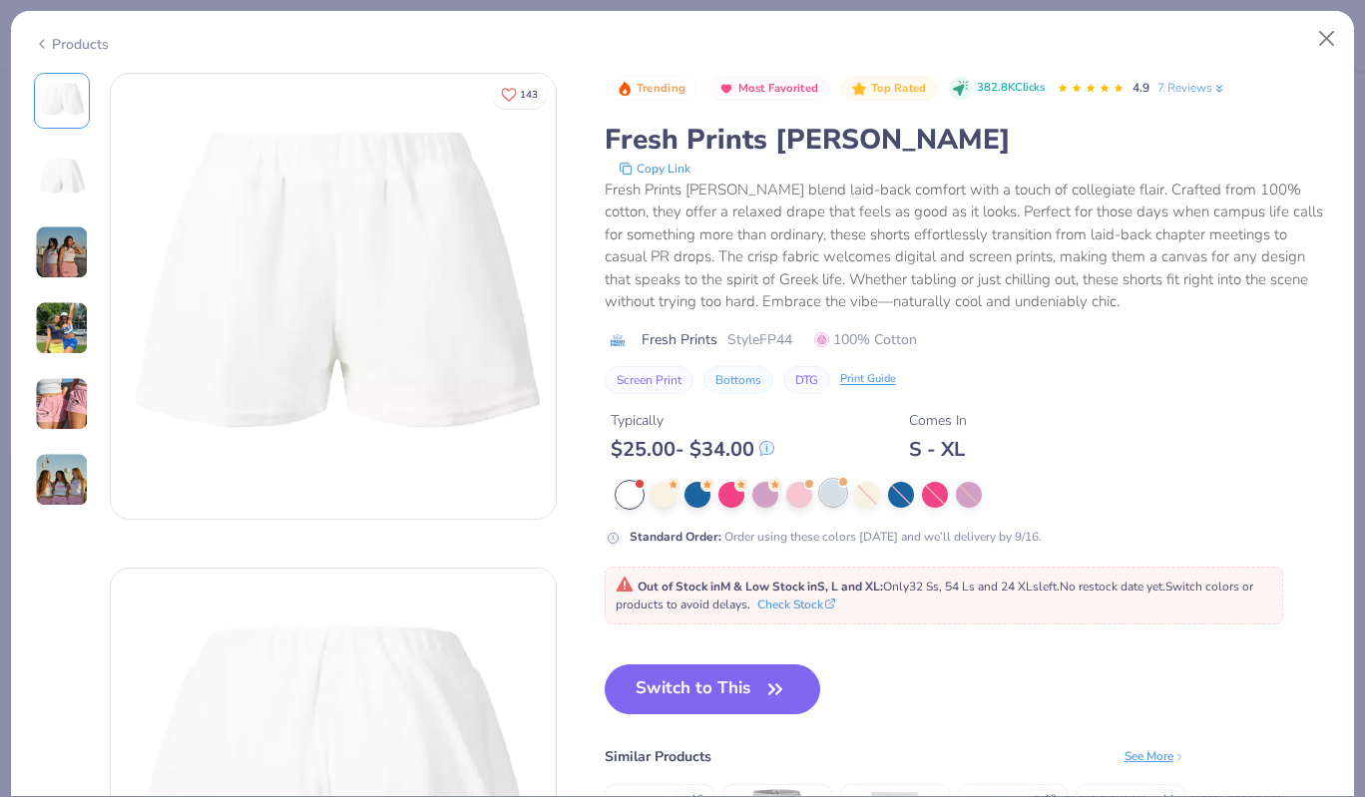
click at [826, 491] on div at bounding box center [833, 493] width 26 height 26
type textarea "x"
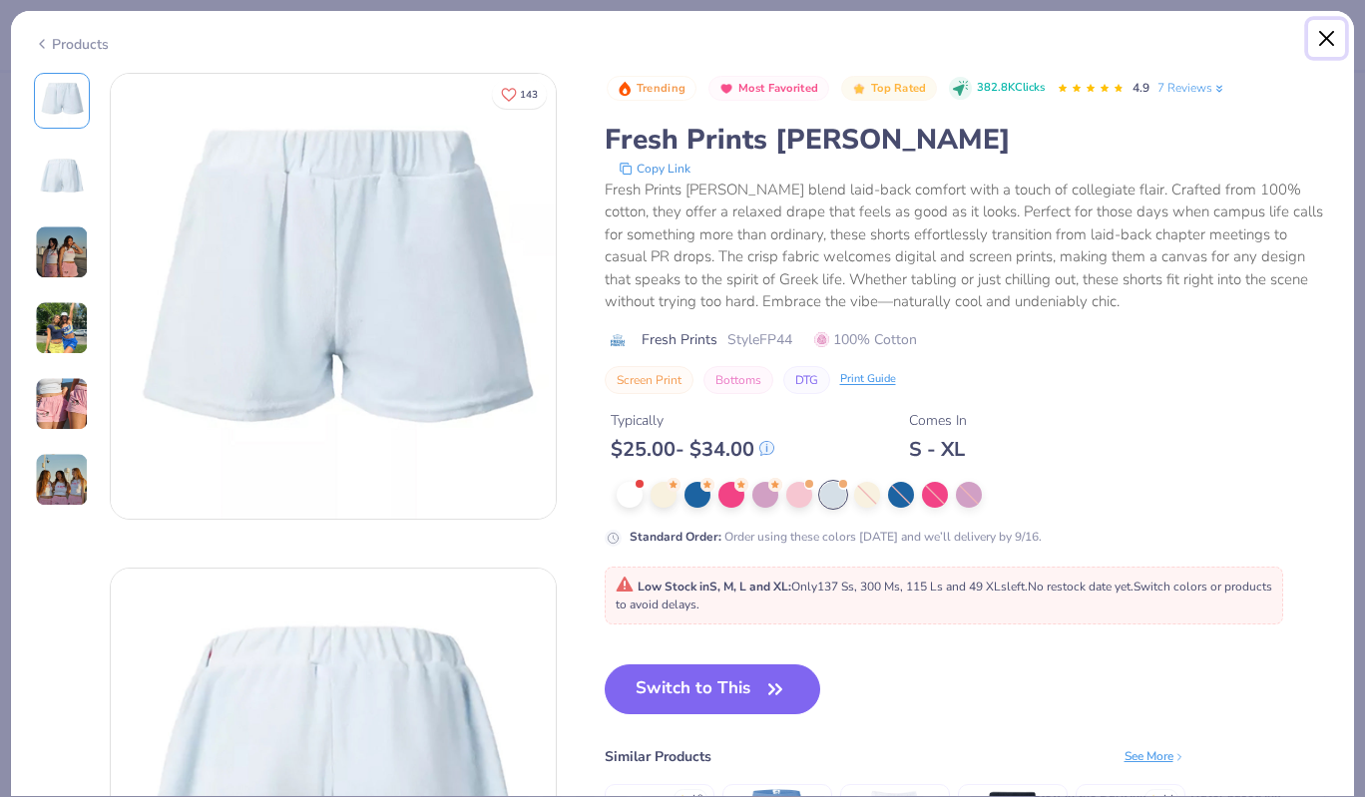
click at [1326, 40] on button "Close" at bounding box center [1327, 39] width 38 height 38
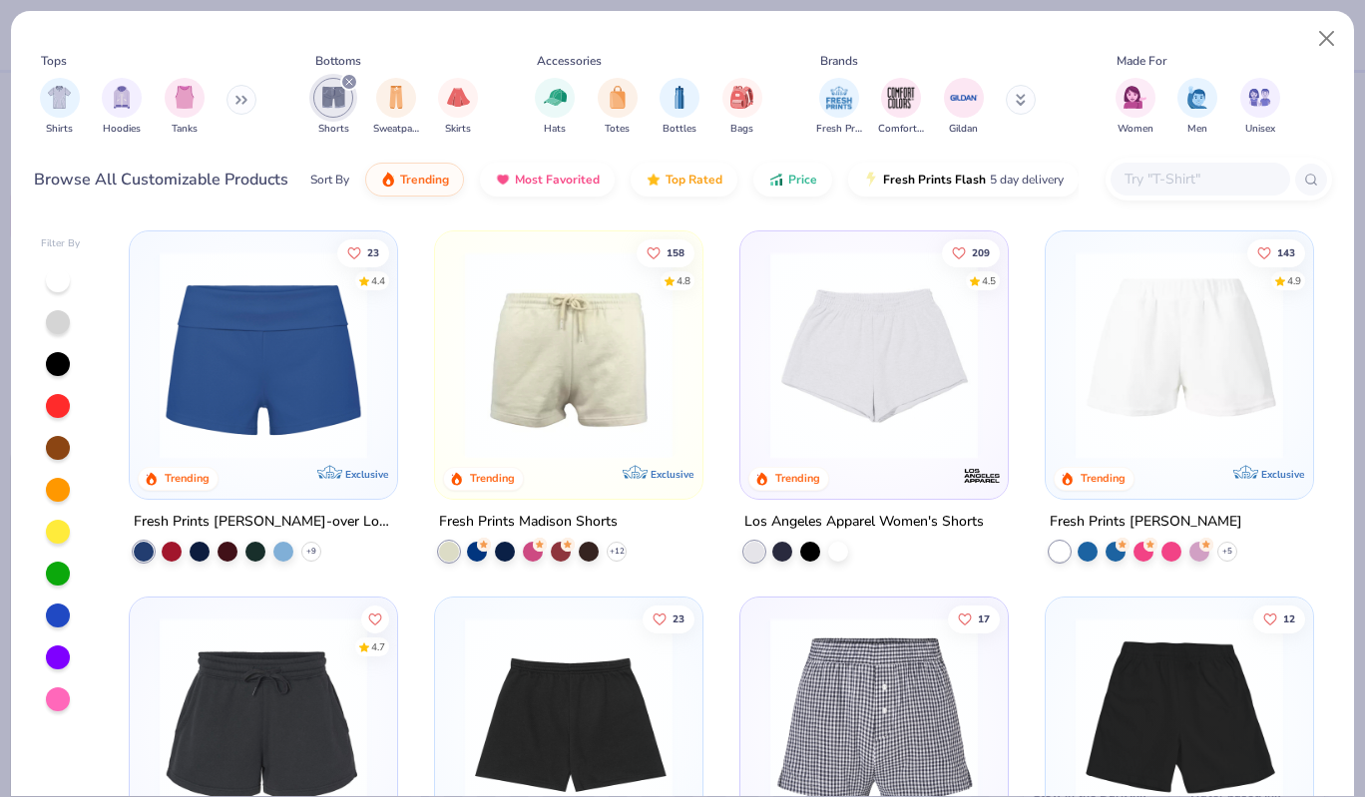
click at [893, 411] on img at bounding box center [874, 355] width 228 height 208
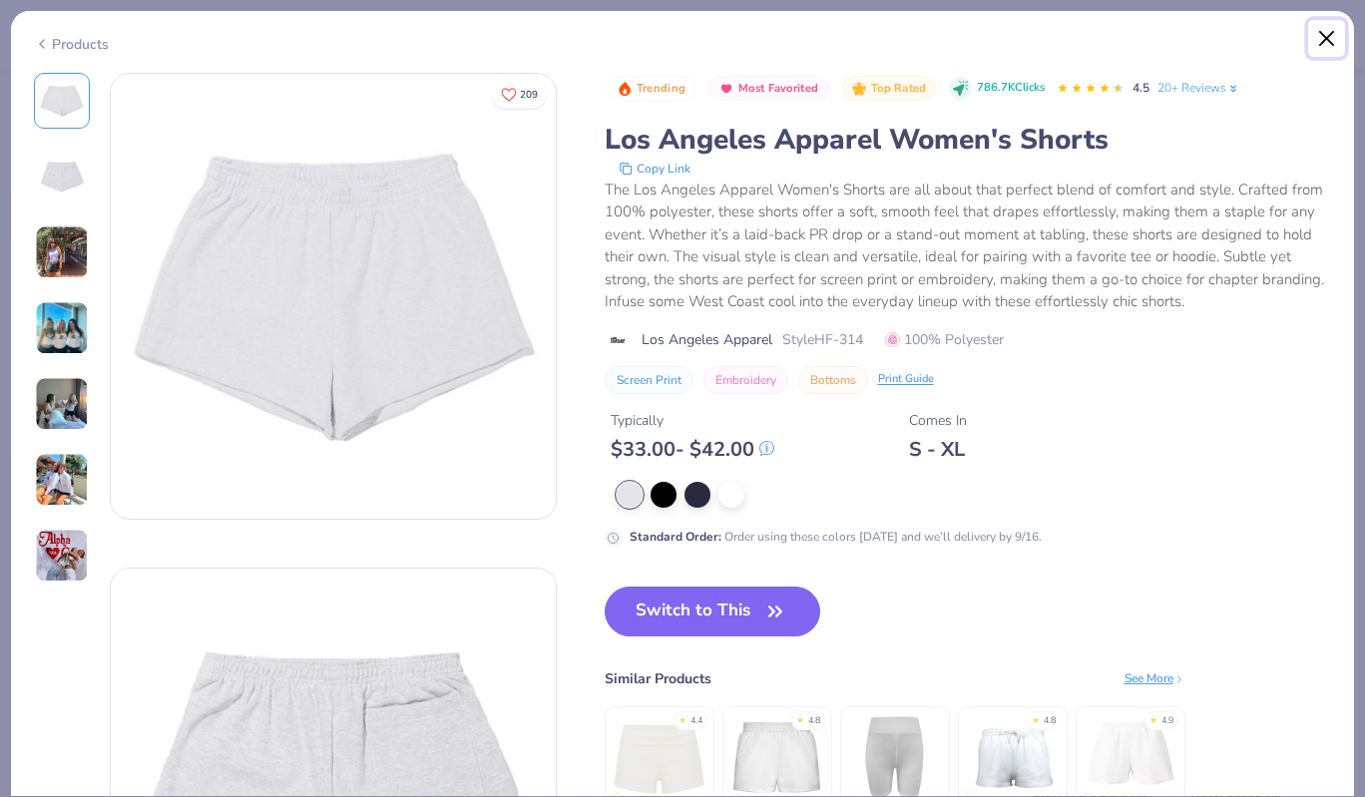
click at [1329, 30] on button "Close" at bounding box center [1327, 39] width 38 height 38
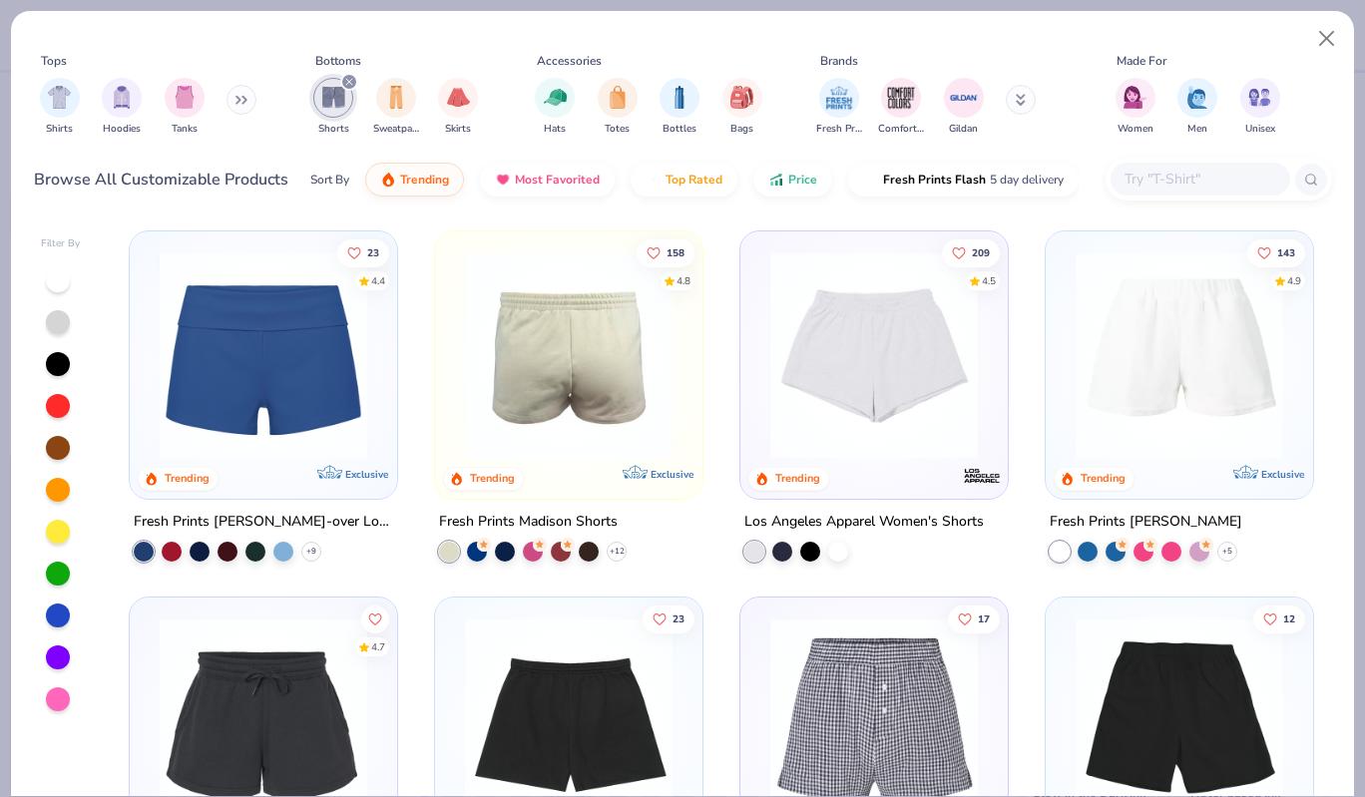
click at [616, 384] on div at bounding box center [569, 355] width 682 height 208
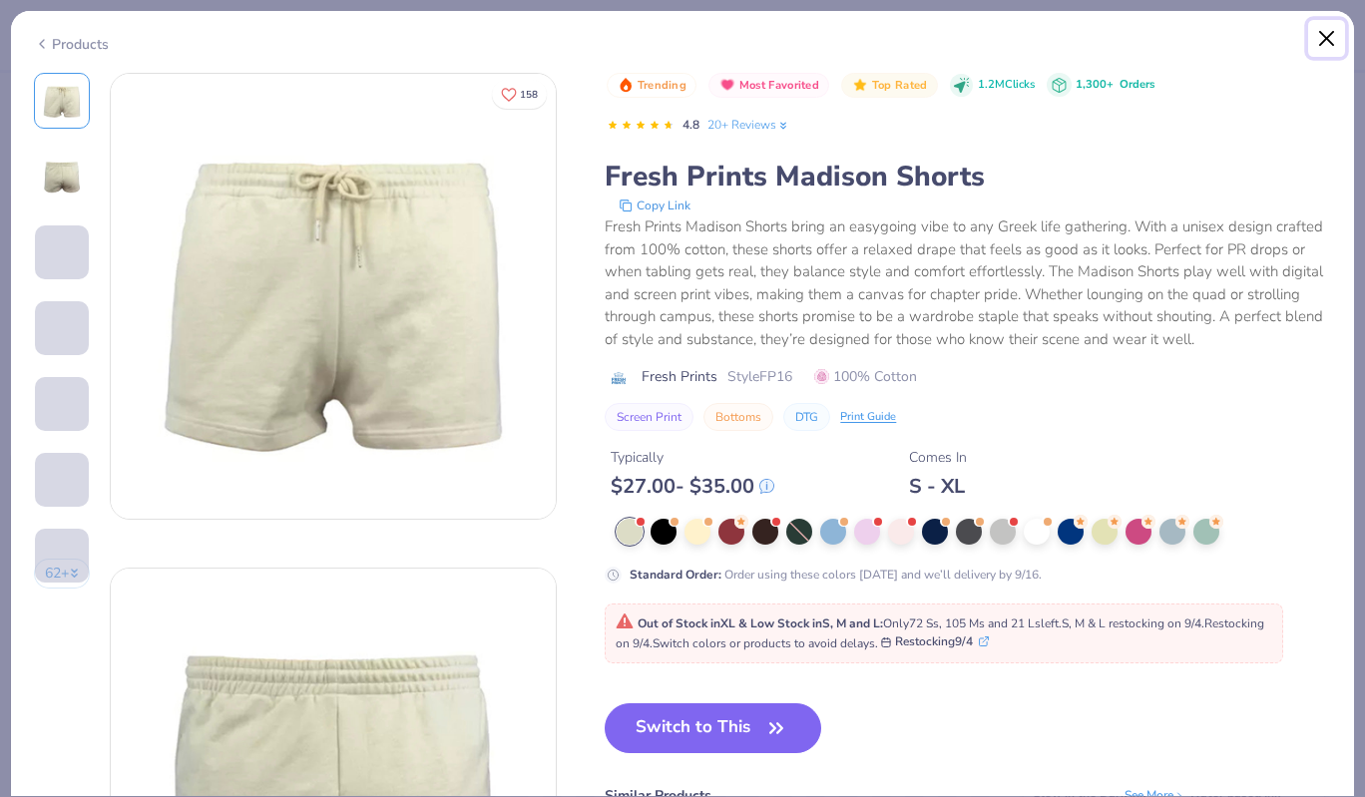
click at [1313, 32] on button "Close" at bounding box center [1327, 39] width 38 height 38
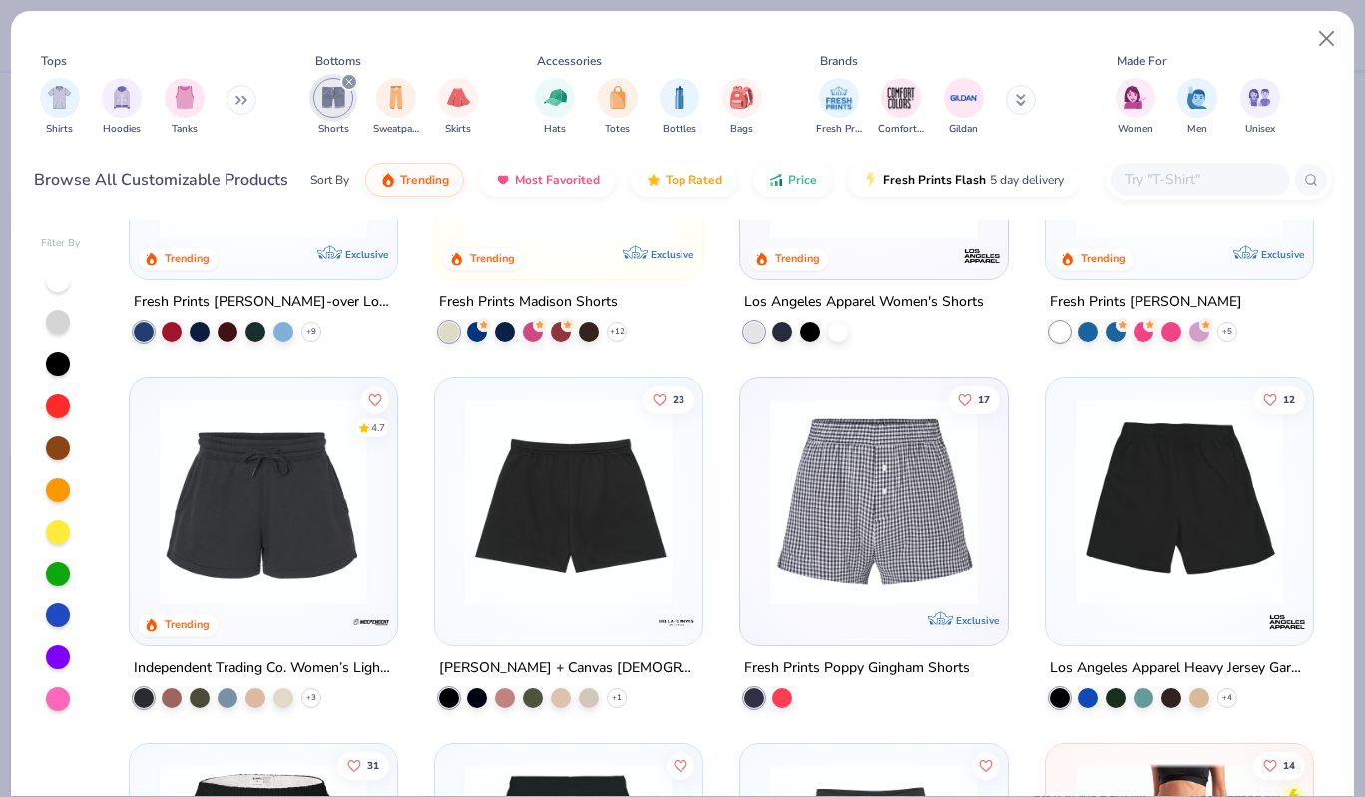
scroll to position [215, 0]
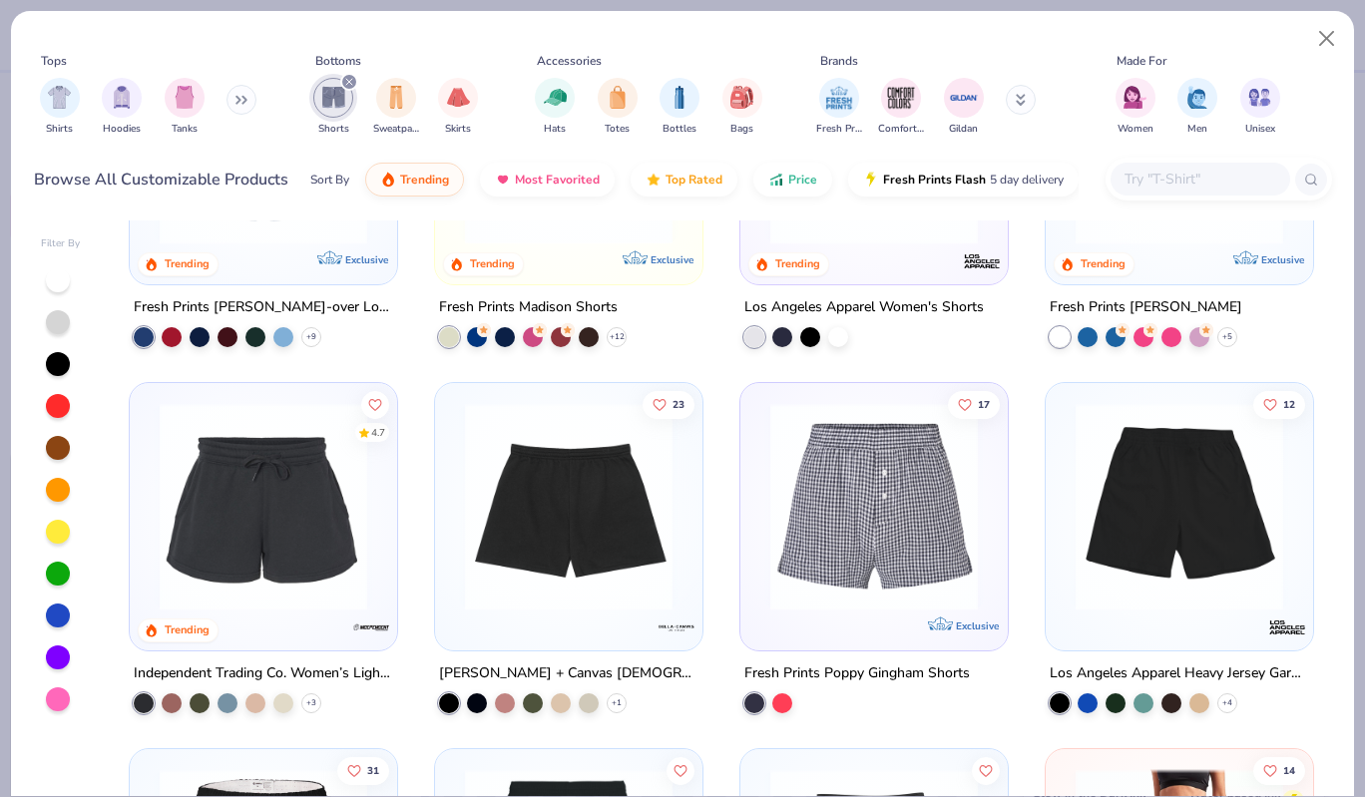
click at [542, 537] on img at bounding box center [569, 507] width 228 height 208
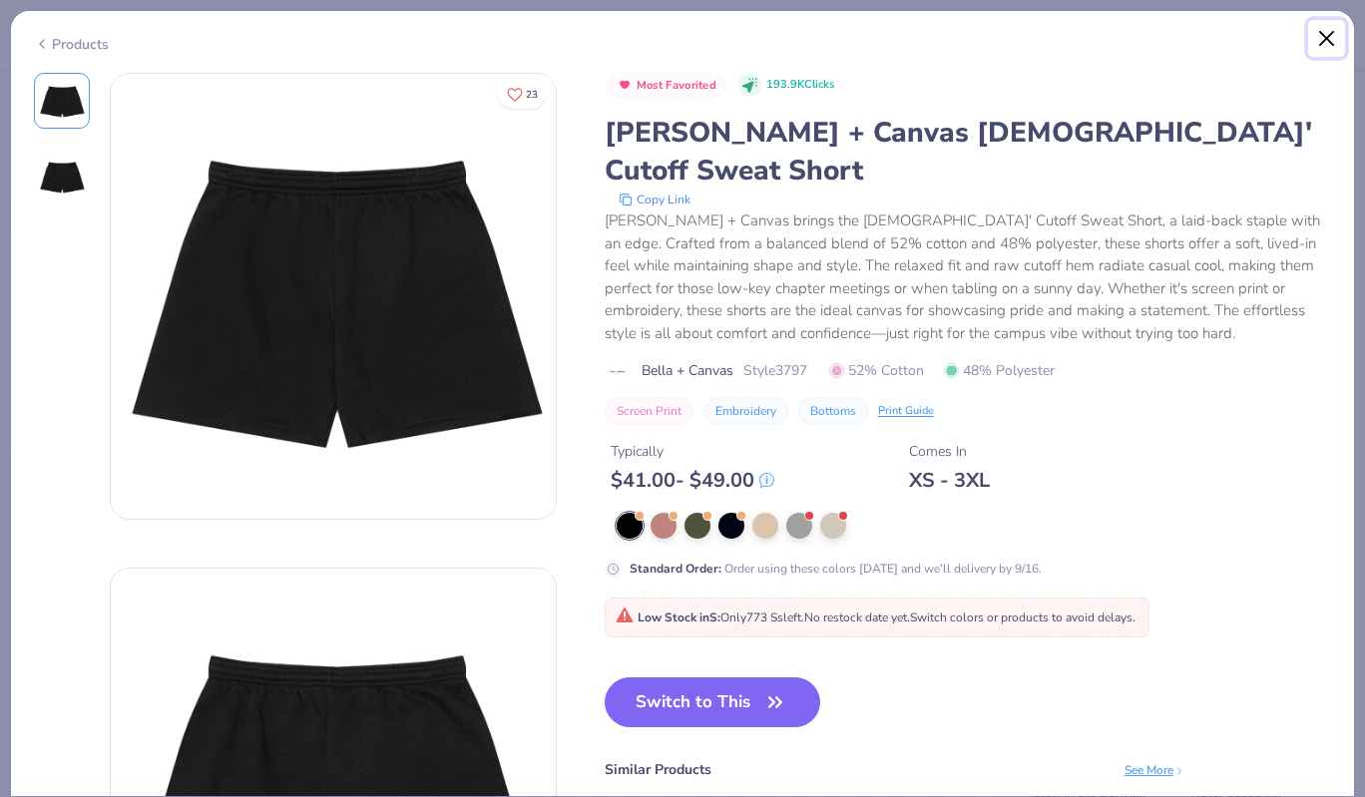
click at [1331, 40] on button "Close" at bounding box center [1327, 39] width 38 height 38
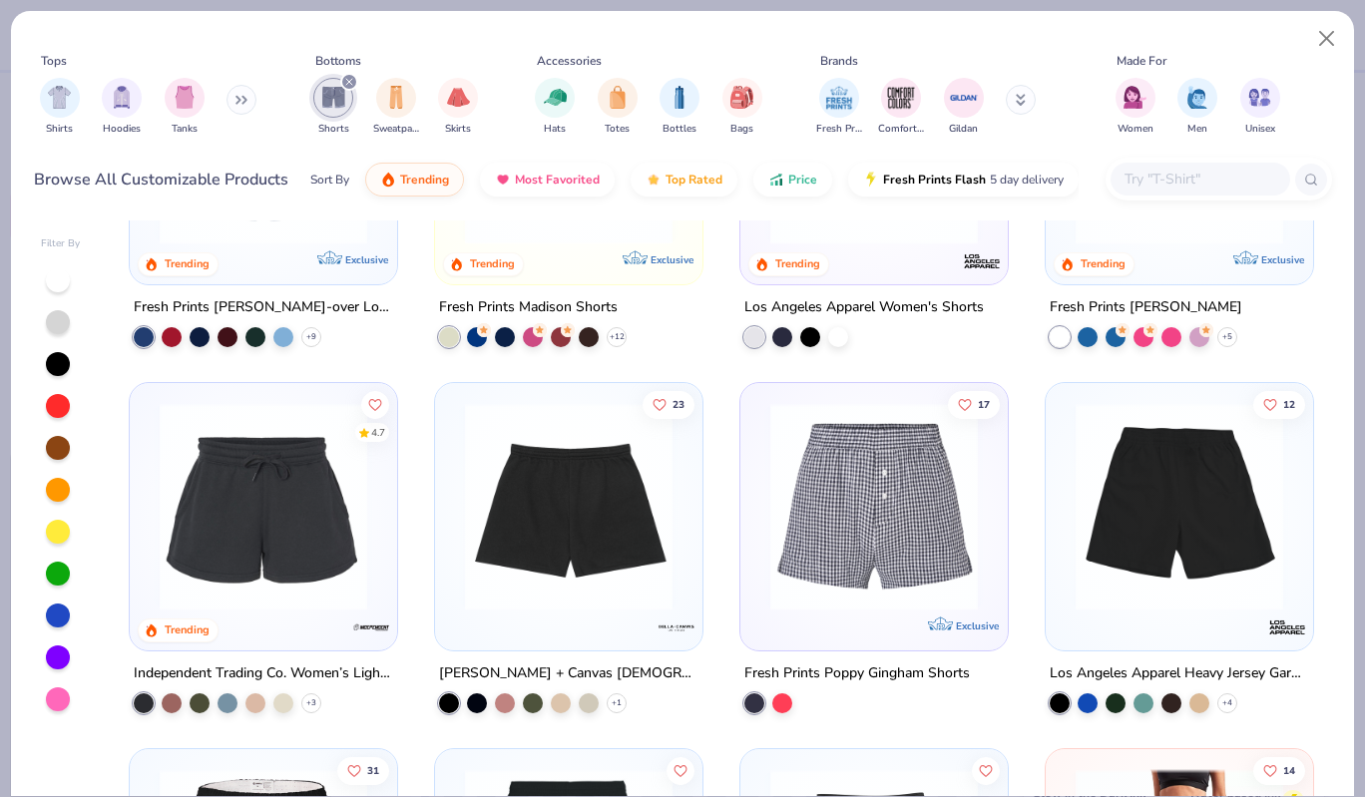
click at [168, 535] on img at bounding box center [264, 507] width 228 height 208
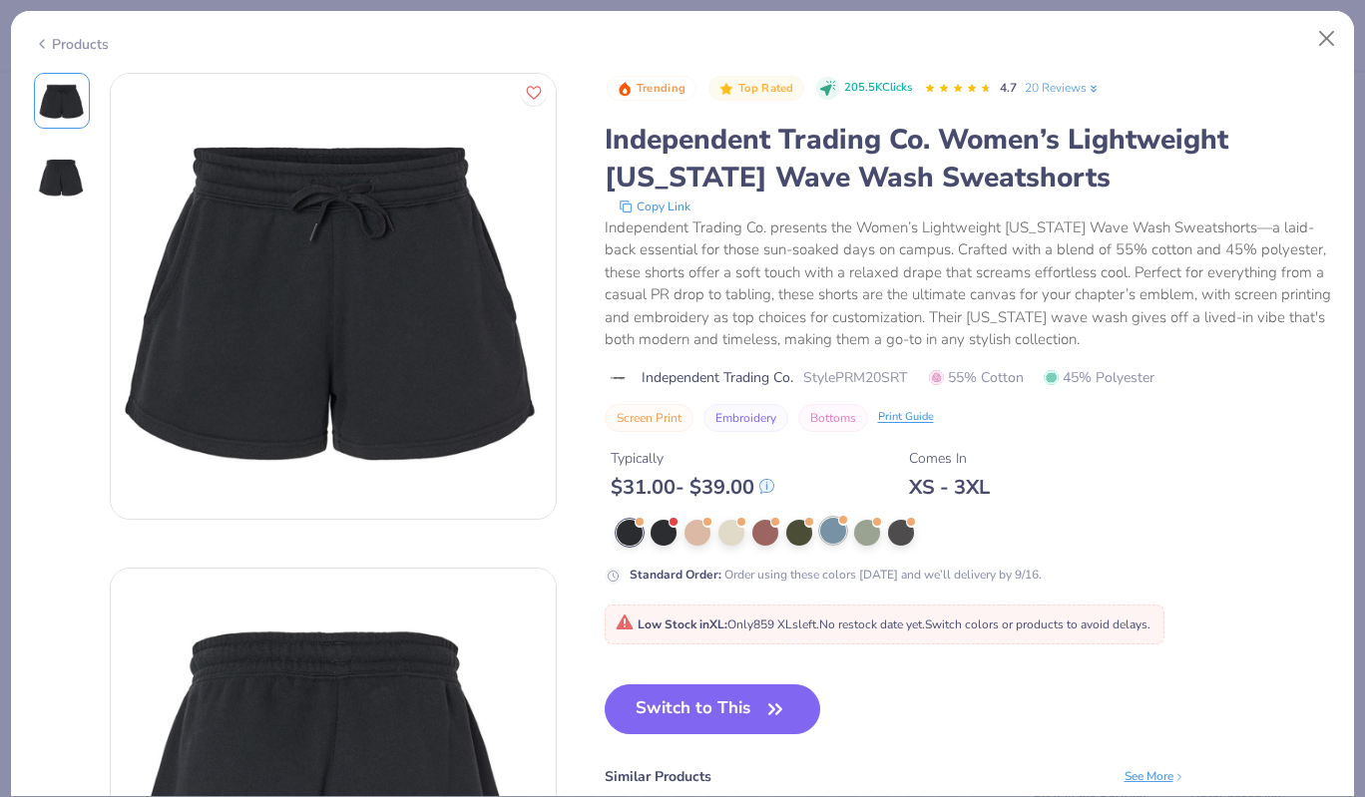
click at [829, 526] on div at bounding box center [833, 531] width 26 height 26
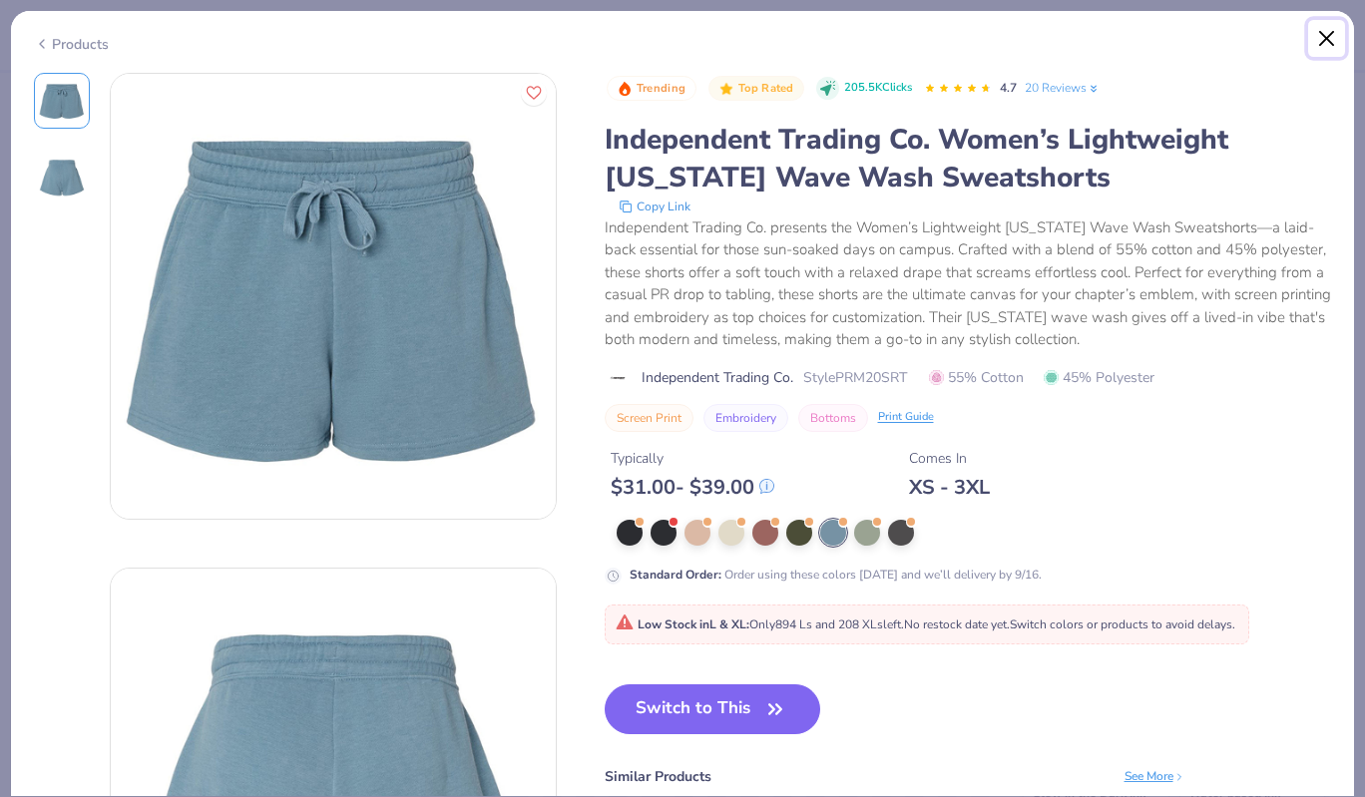
click at [1326, 46] on button "Close" at bounding box center [1327, 39] width 38 height 38
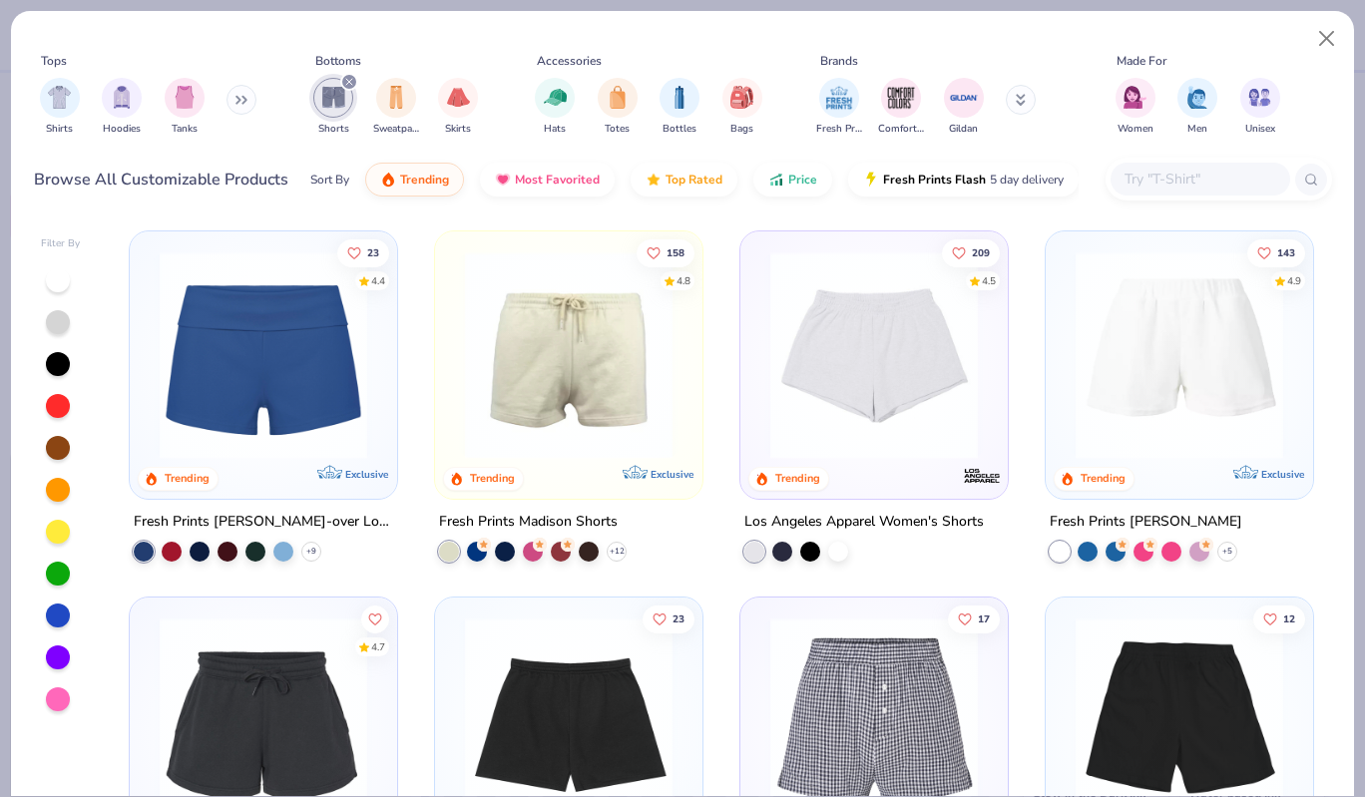
click at [1168, 376] on img at bounding box center [1180, 355] width 228 height 208
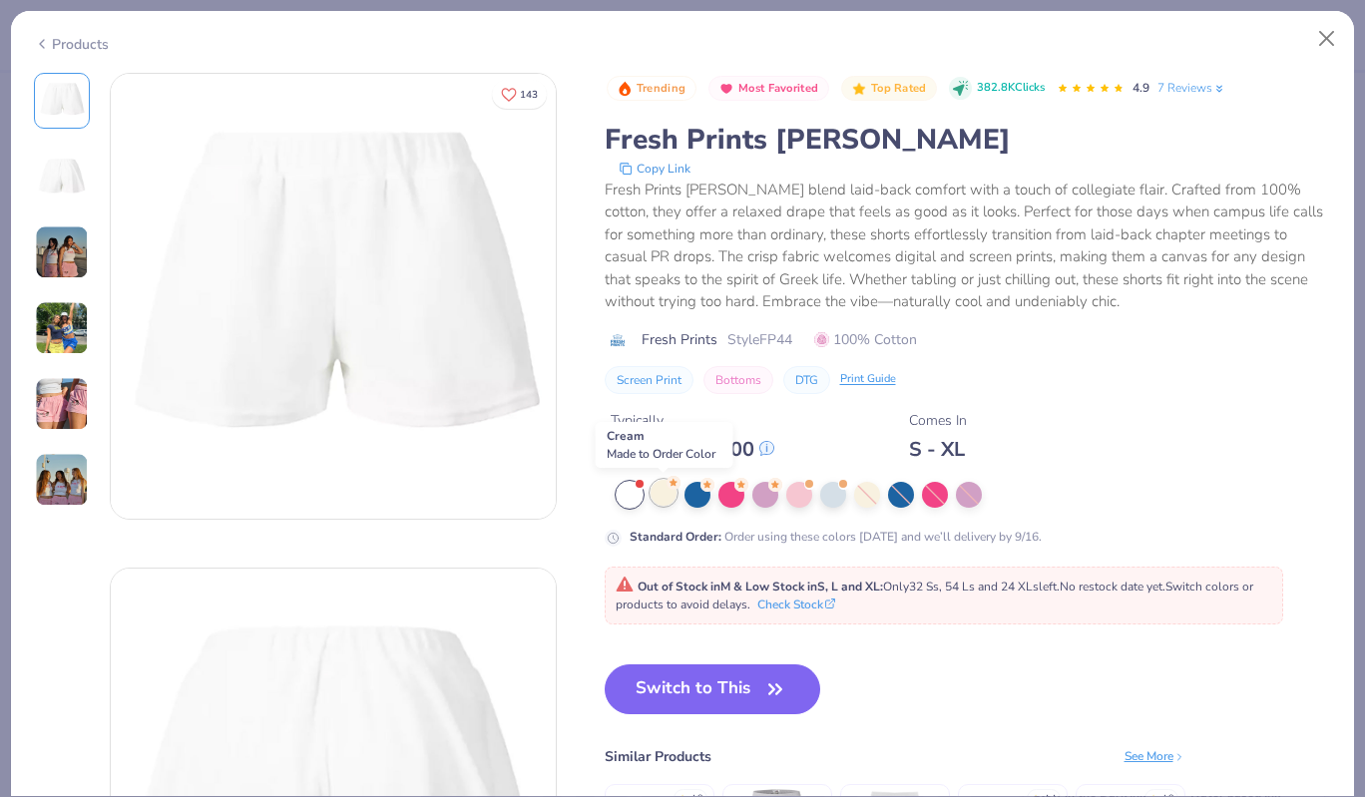
click at [671, 490] on div at bounding box center [664, 493] width 26 height 26
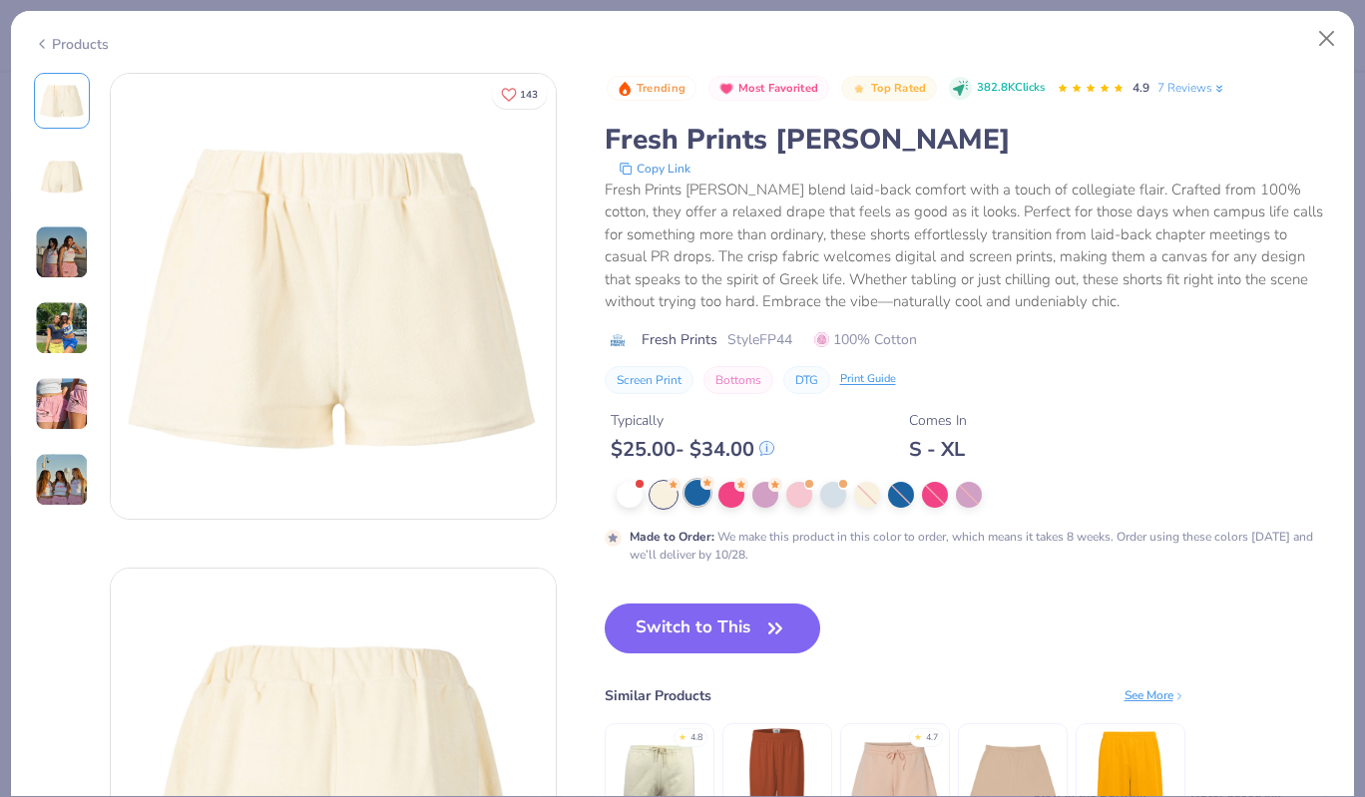
click at [694, 494] on div at bounding box center [698, 493] width 26 height 26
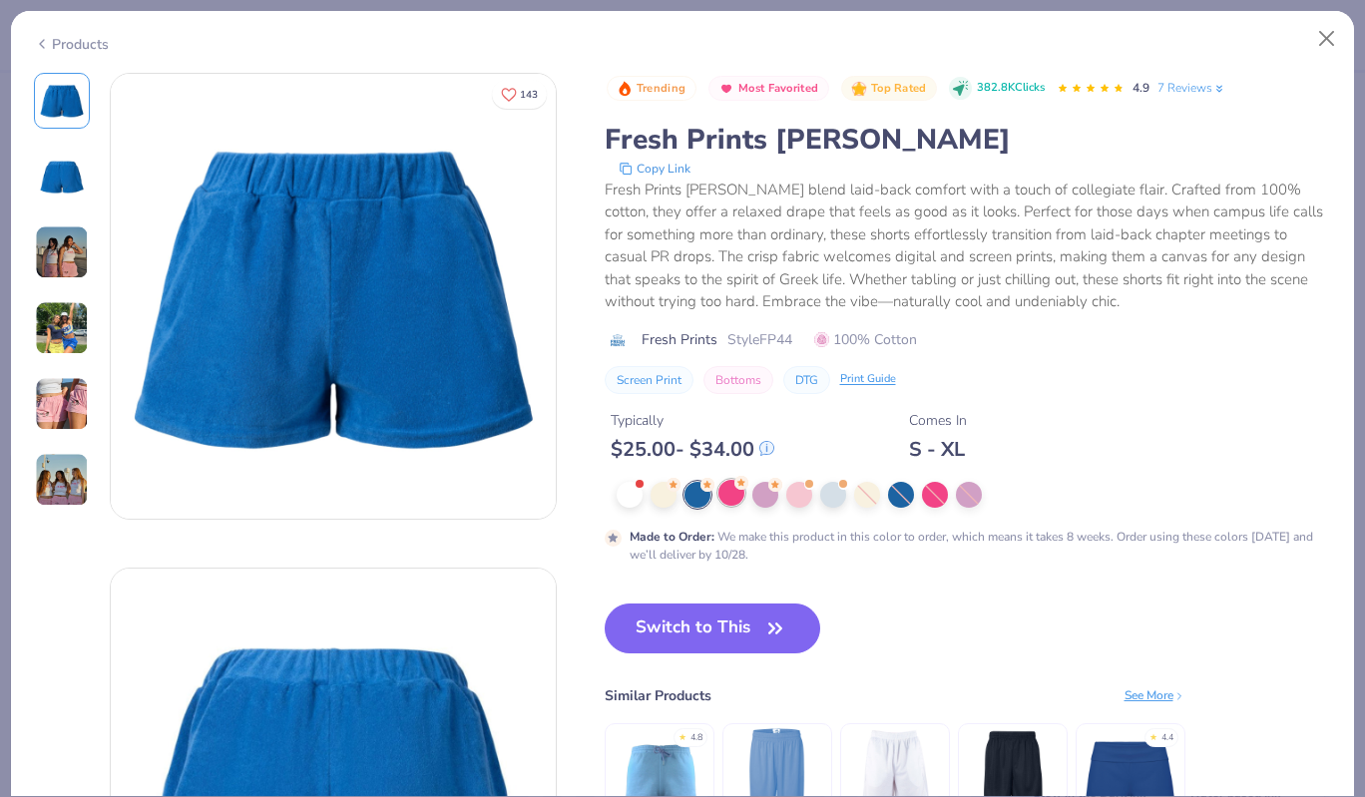
click at [739, 491] on div at bounding box center [732, 493] width 26 height 26
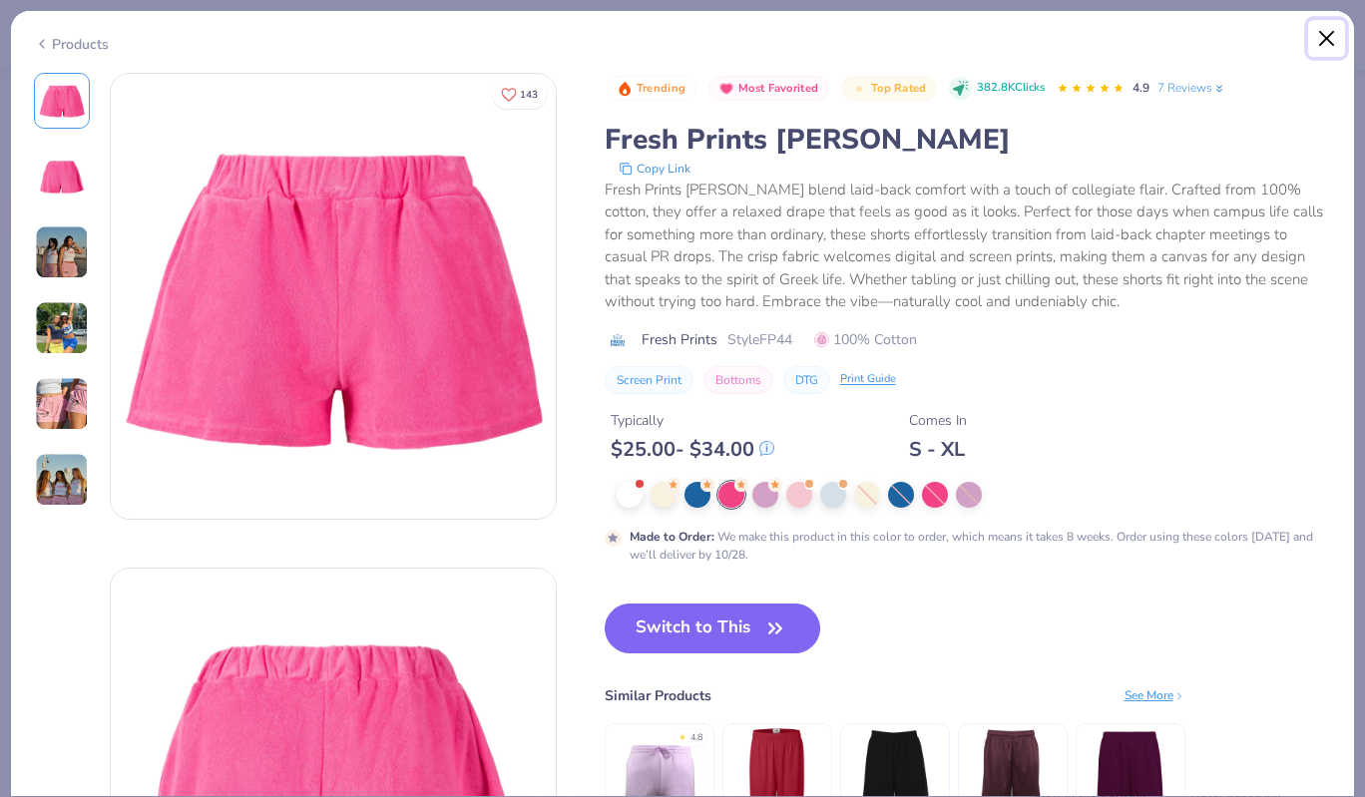
click at [1320, 35] on button "Close" at bounding box center [1327, 39] width 38 height 38
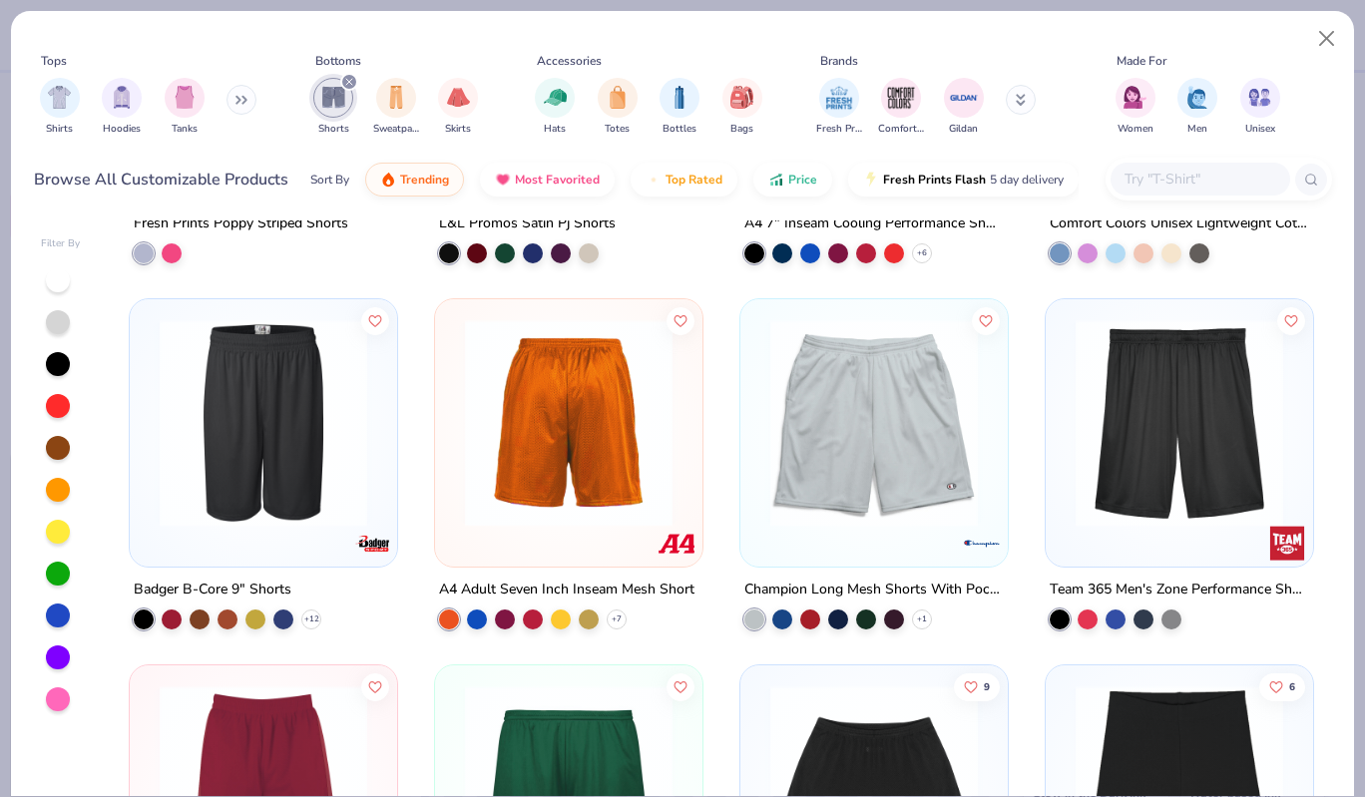
scroll to position [1763, 0]
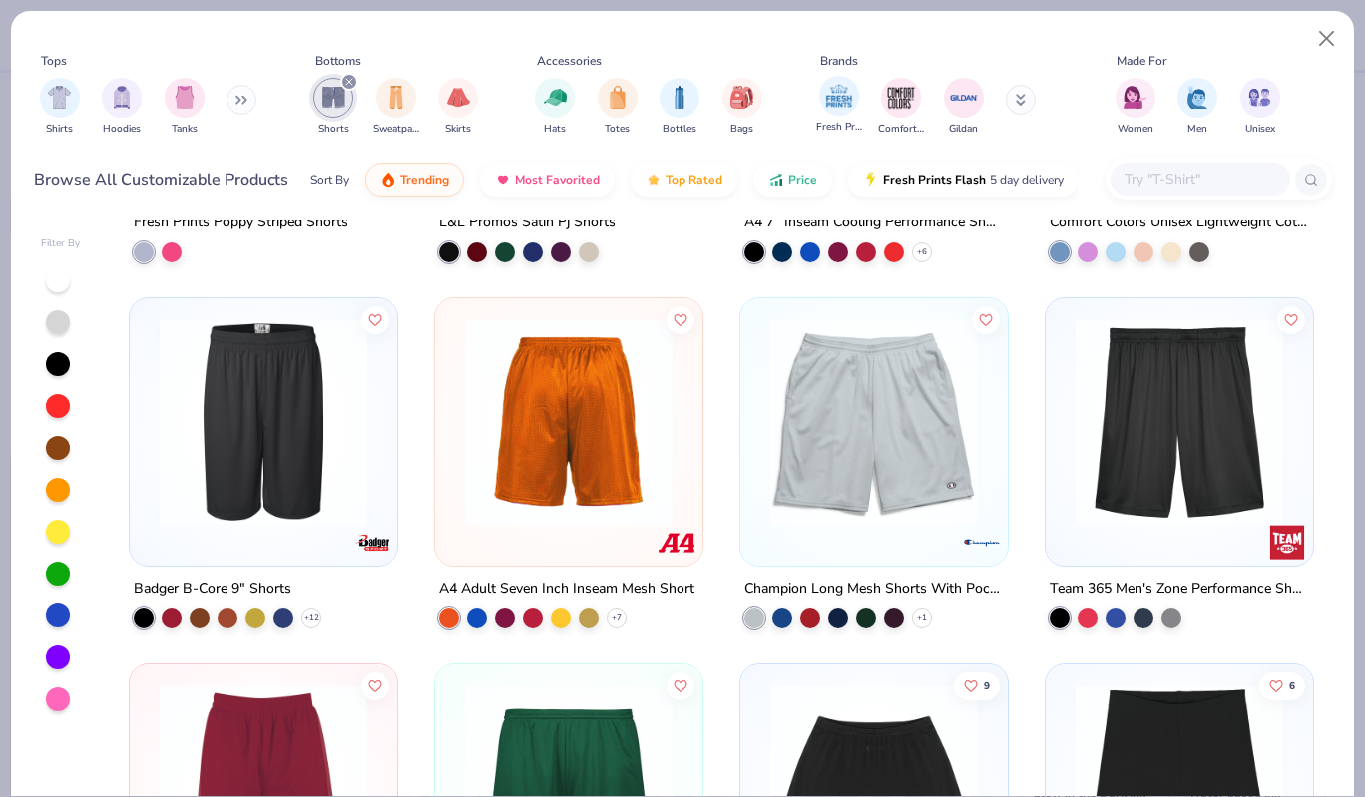
click at [835, 116] on div "Fresh Prints" at bounding box center [839, 105] width 46 height 59
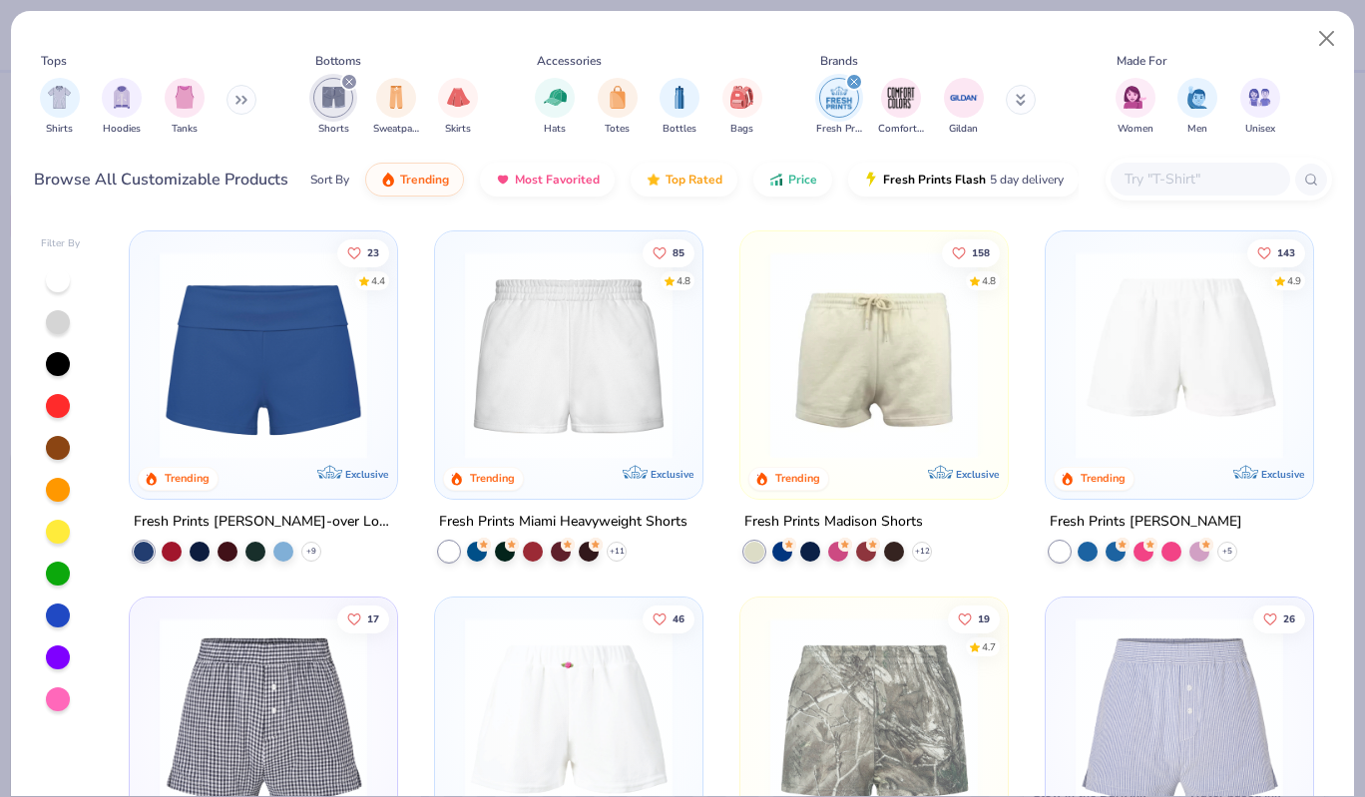
click at [631, 386] on img at bounding box center [569, 355] width 228 height 208
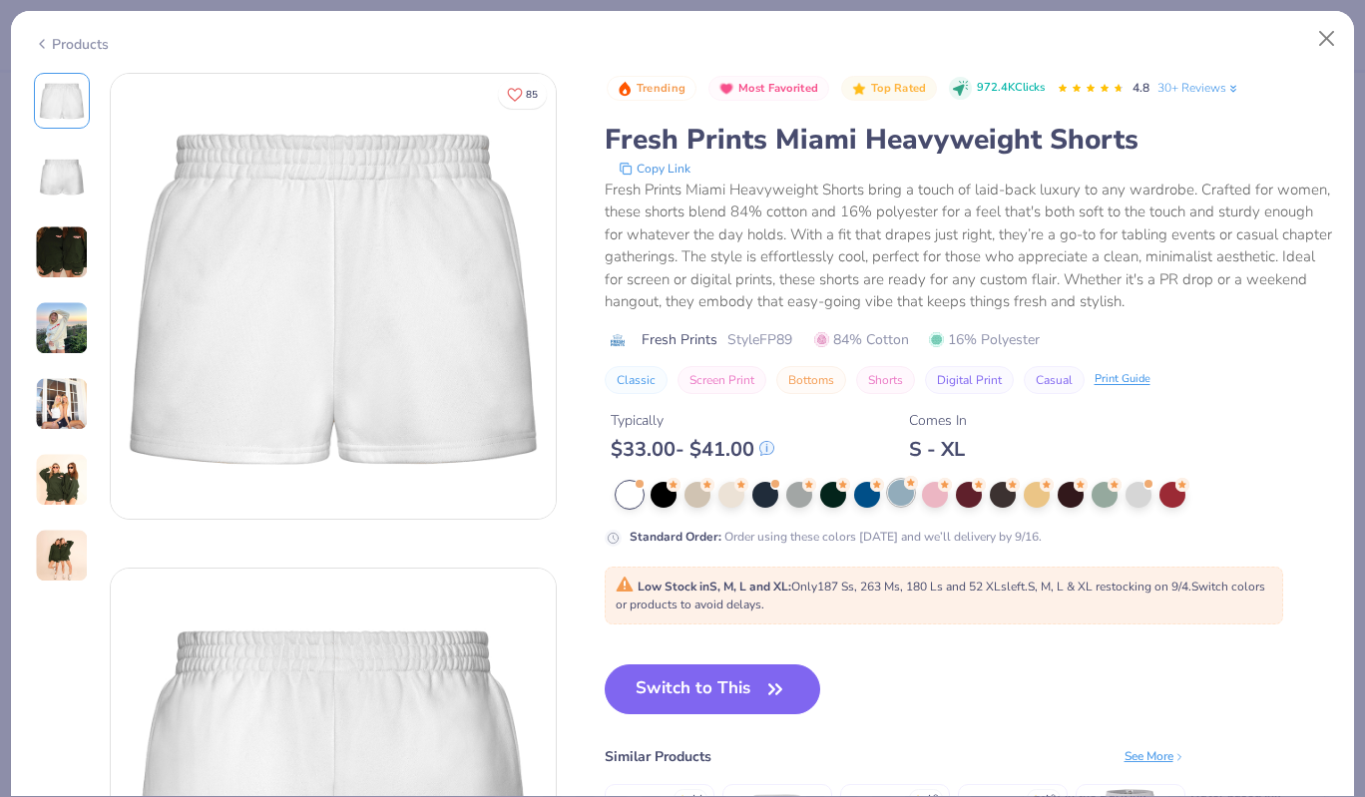
click at [897, 495] on div at bounding box center [901, 493] width 26 height 26
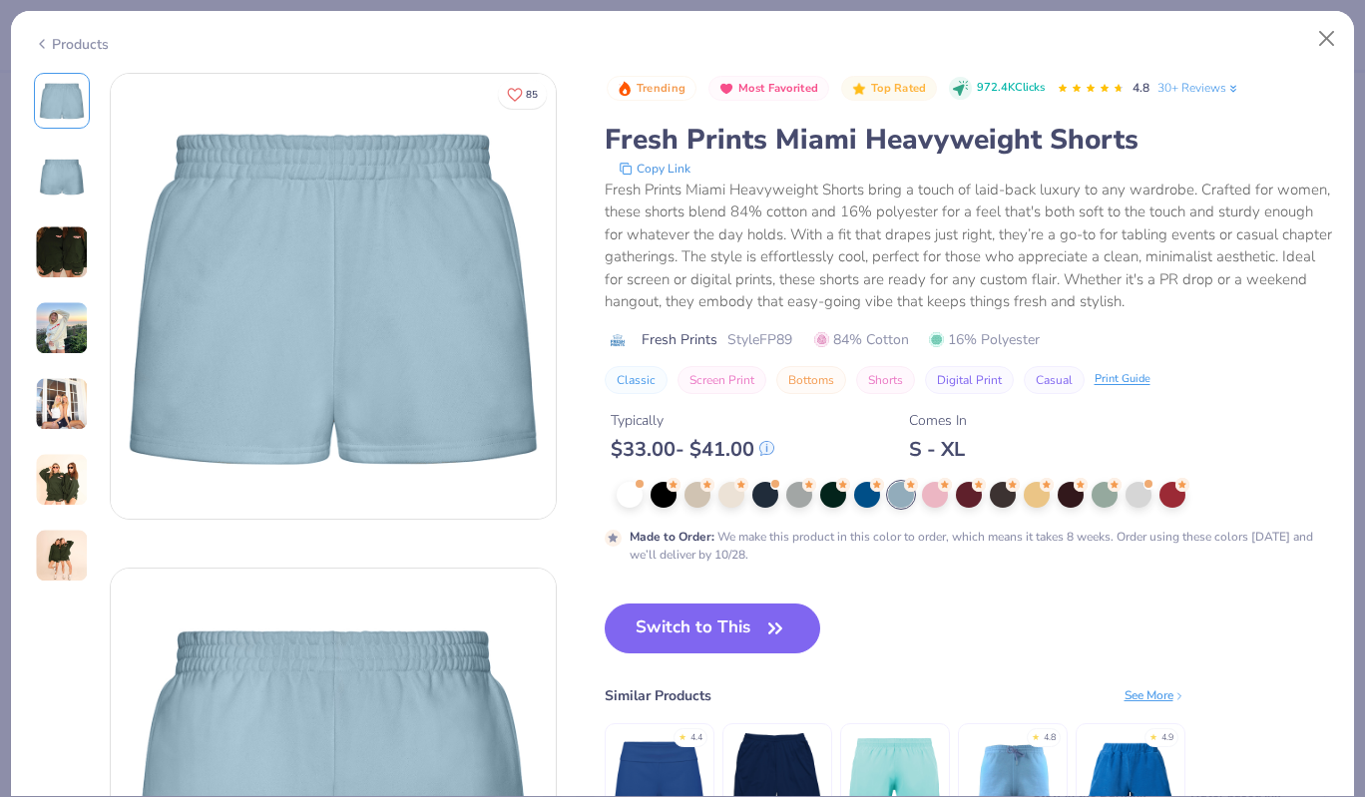
click at [53, 185] on img at bounding box center [62, 177] width 48 height 48
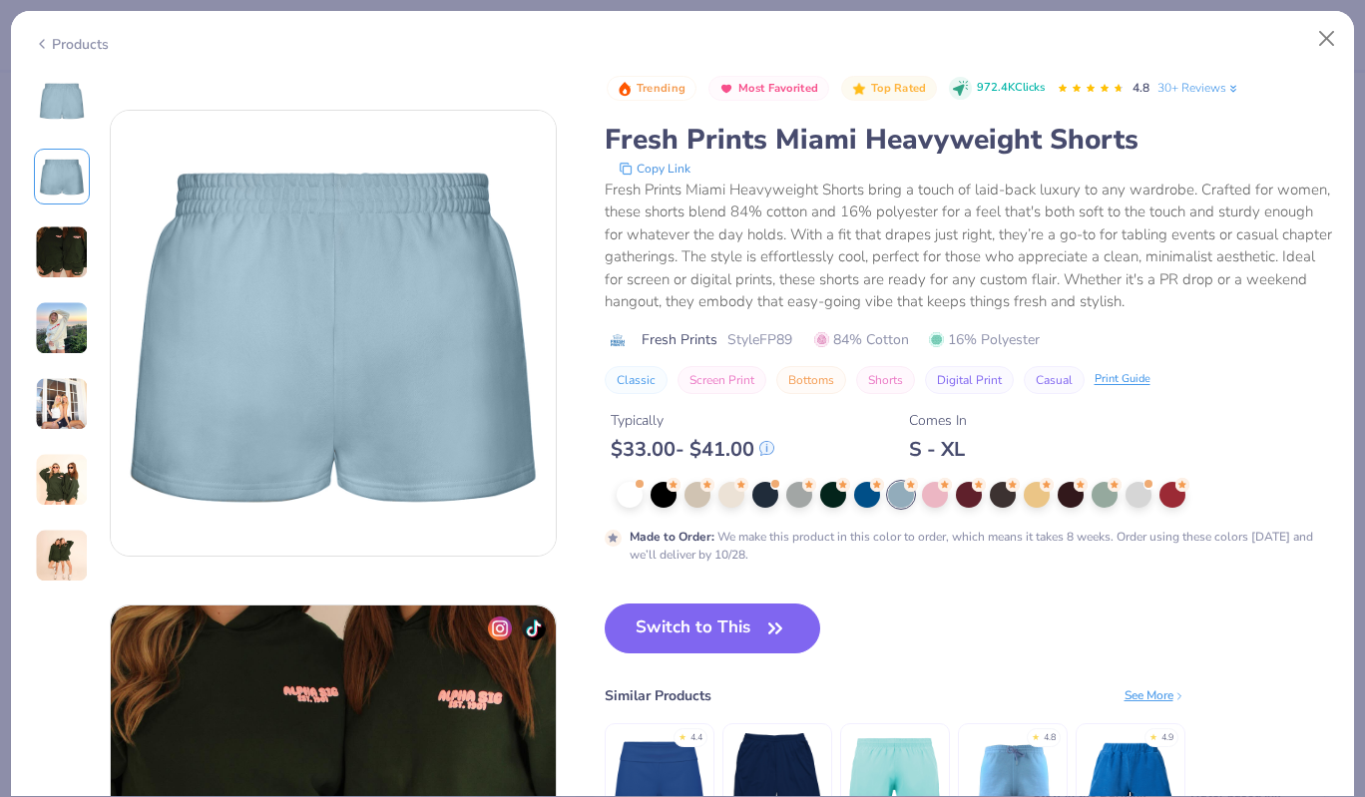
scroll to position [495, 0]
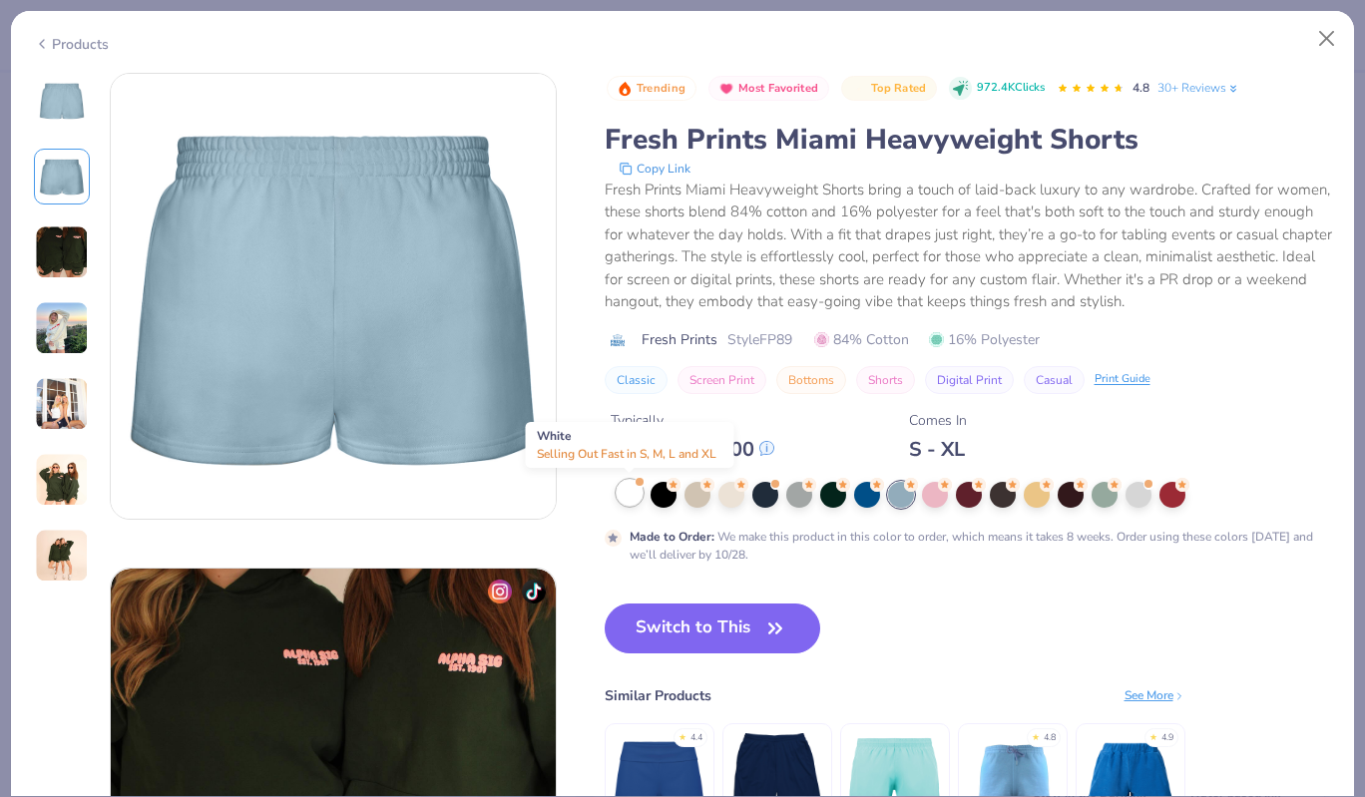
click at [643, 493] on div at bounding box center [630, 493] width 26 height 26
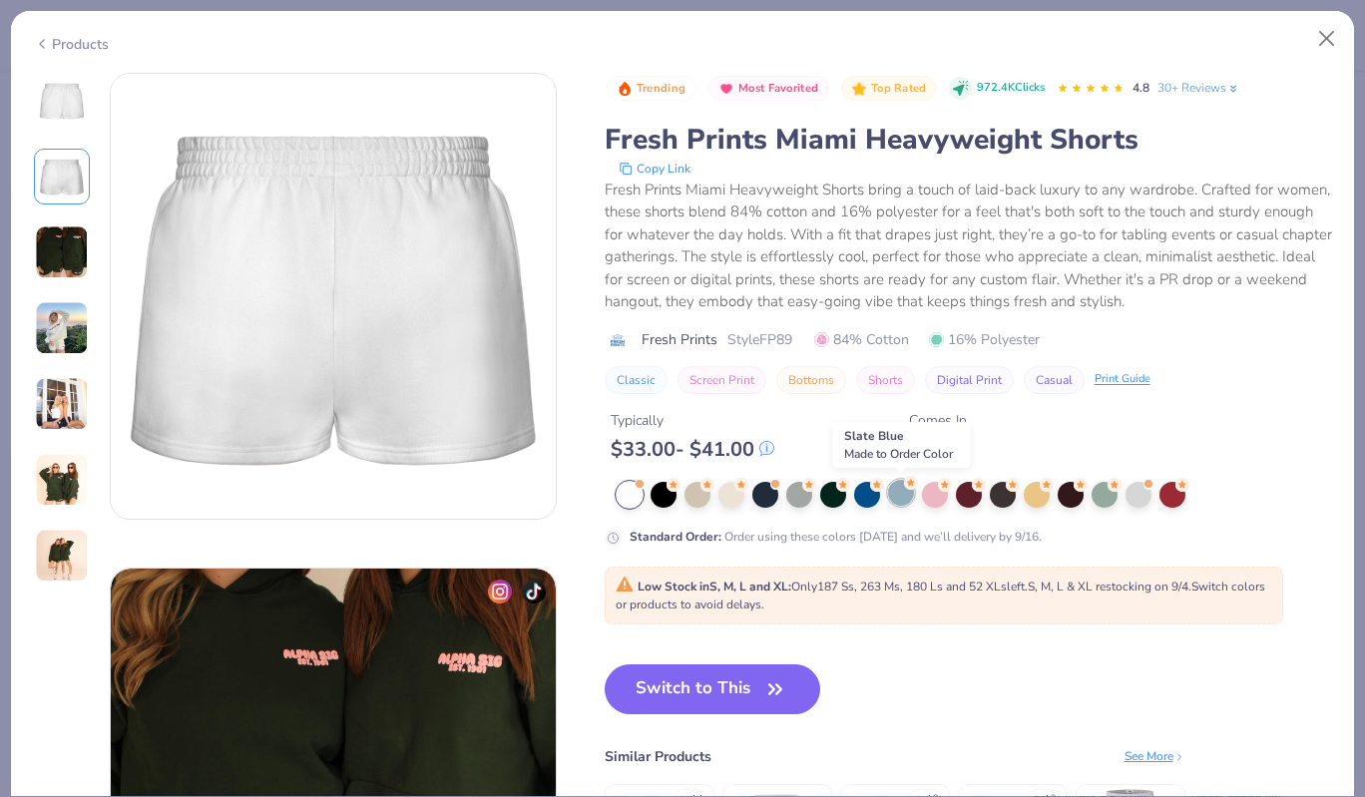
click at [893, 488] on div at bounding box center [901, 493] width 26 height 26
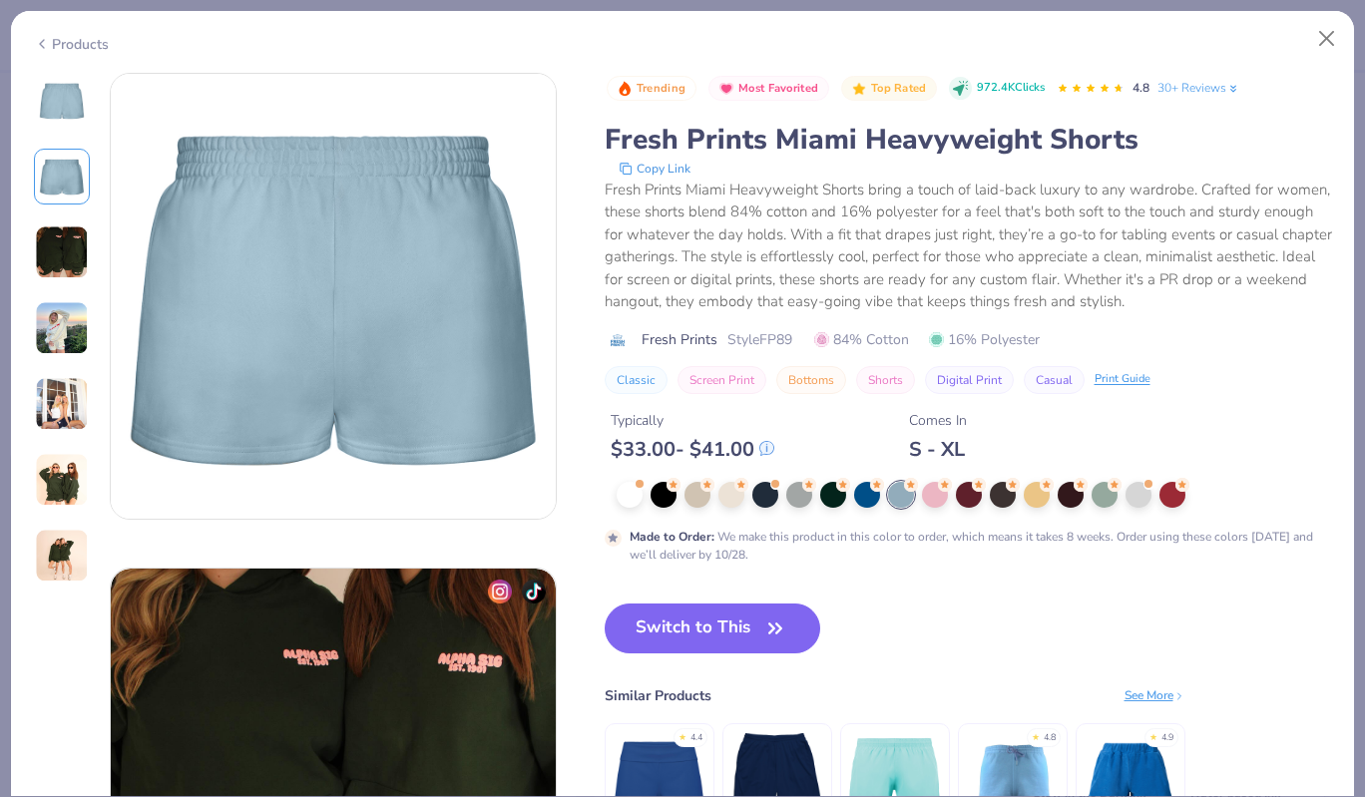
click at [56, 165] on img at bounding box center [62, 177] width 48 height 48
click at [63, 251] on img at bounding box center [62, 253] width 54 height 54
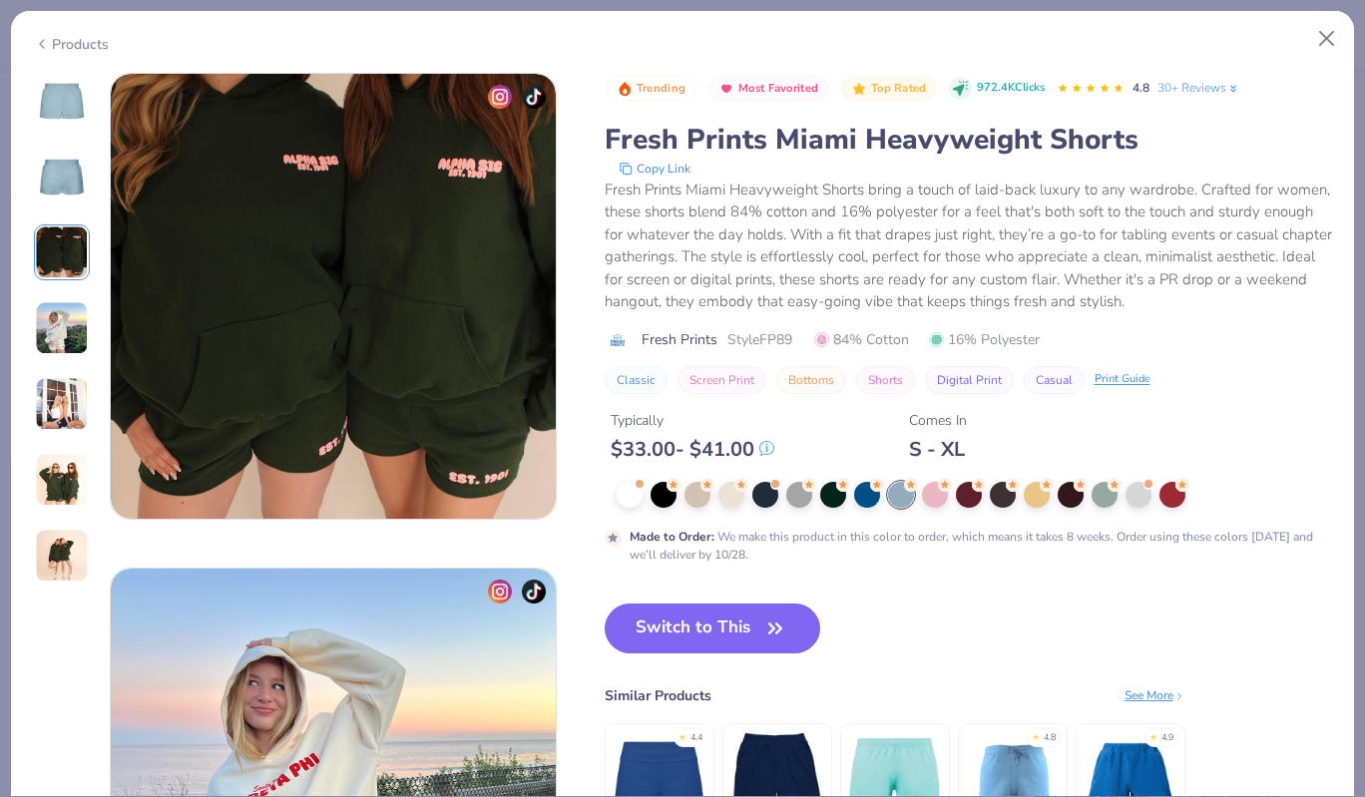
click at [62, 330] on img at bounding box center [62, 328] width 54 height 54
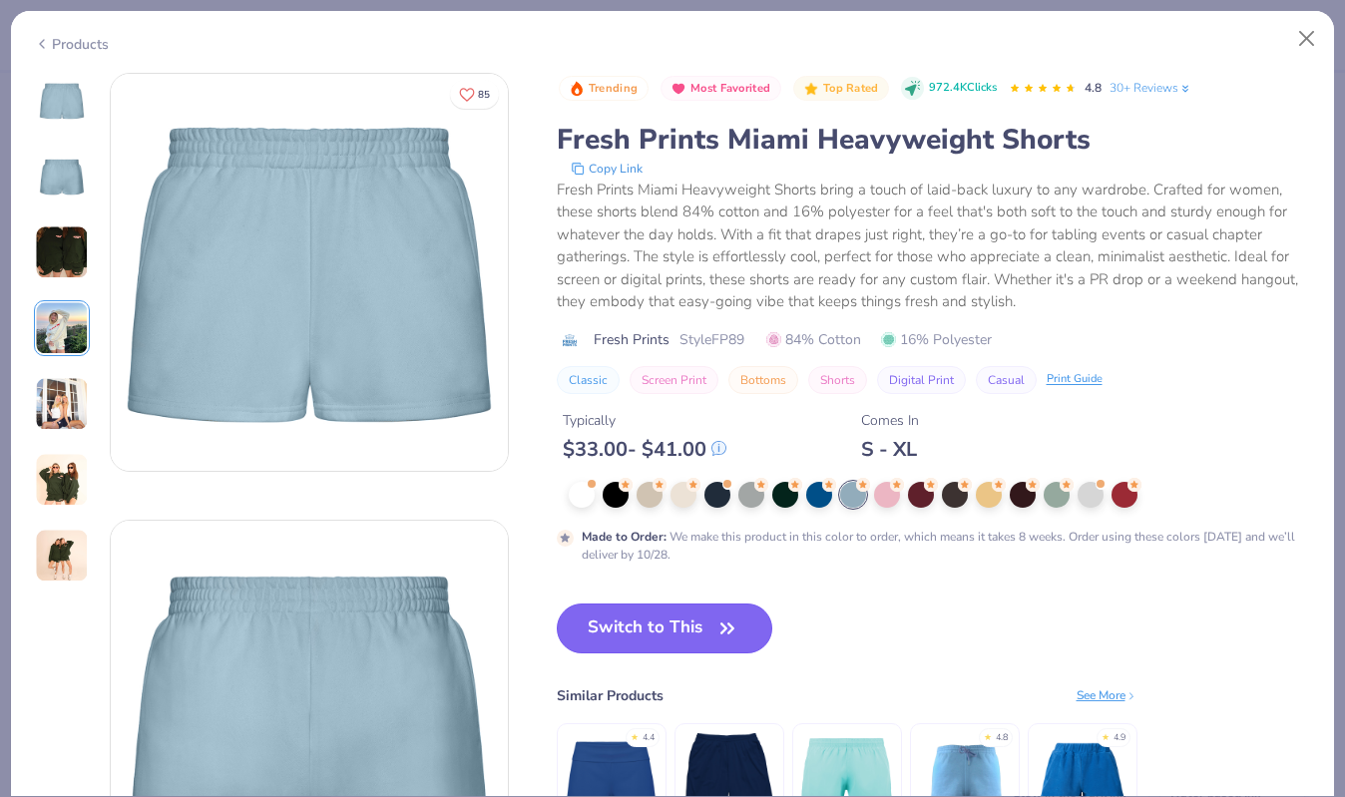
click at [681, 625] on button "Switch to This" at bounding box center [665, 629] width 217 height 50
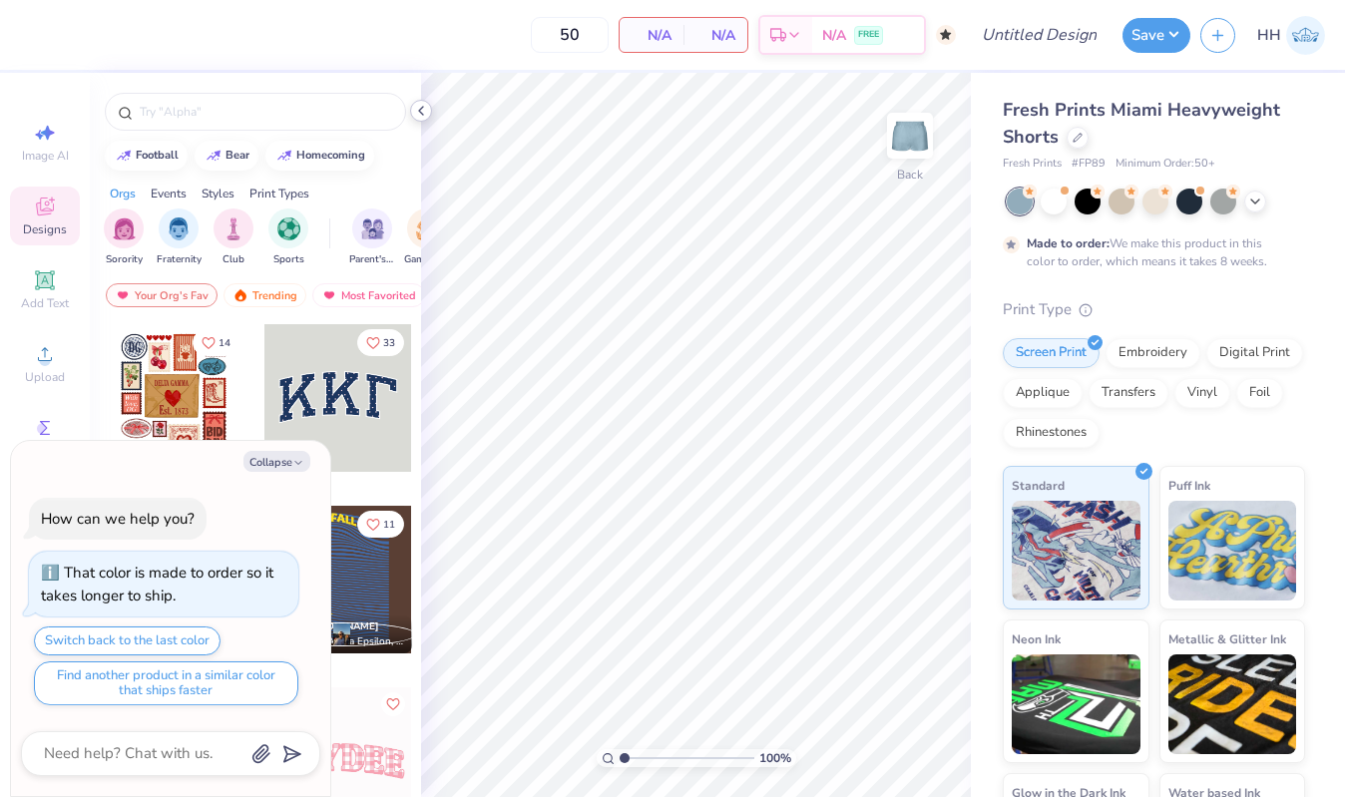
click at [422, 108] on polyline at bounding box center [421, 111] width 4 height 8
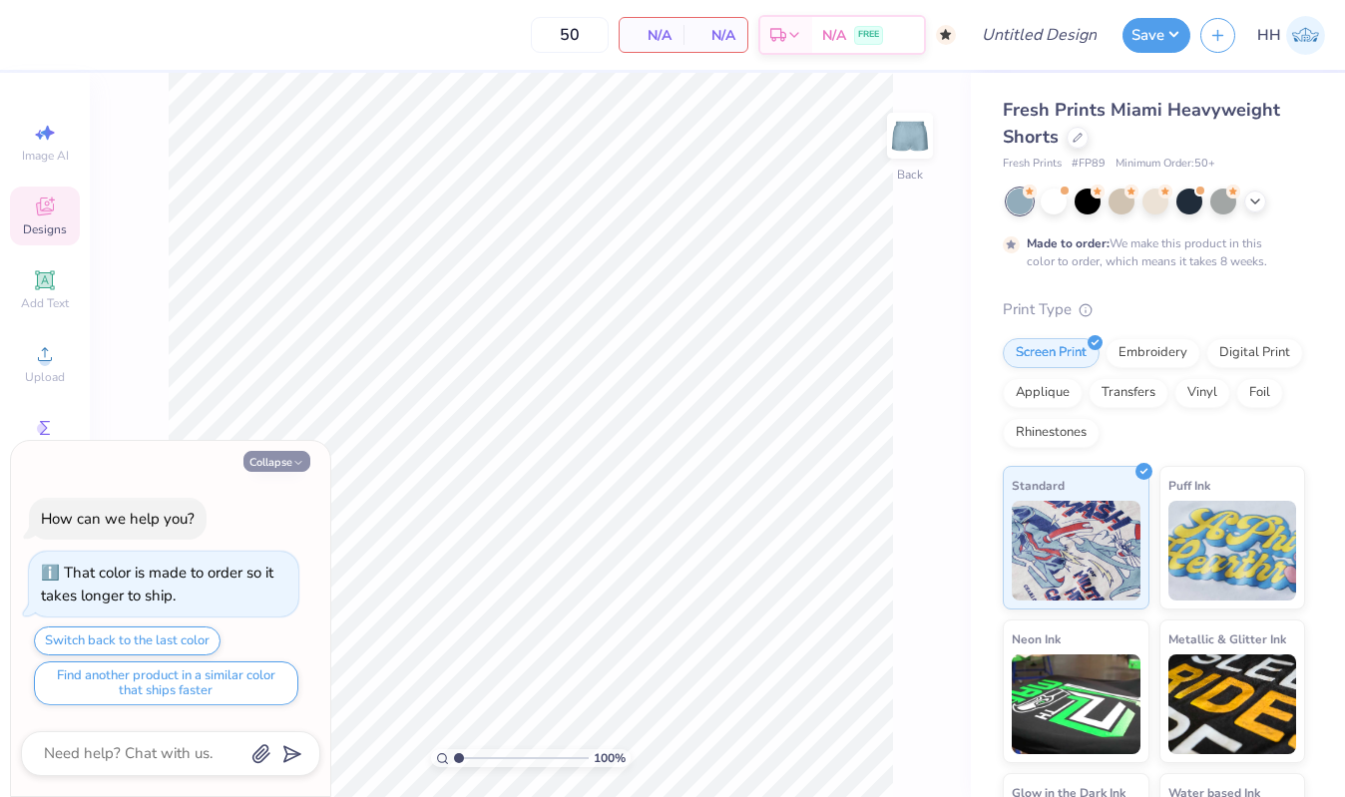
click at [297, 463] on polyline "button" at bounding box center [298, 462] width 6 height 3
type textarea "x"
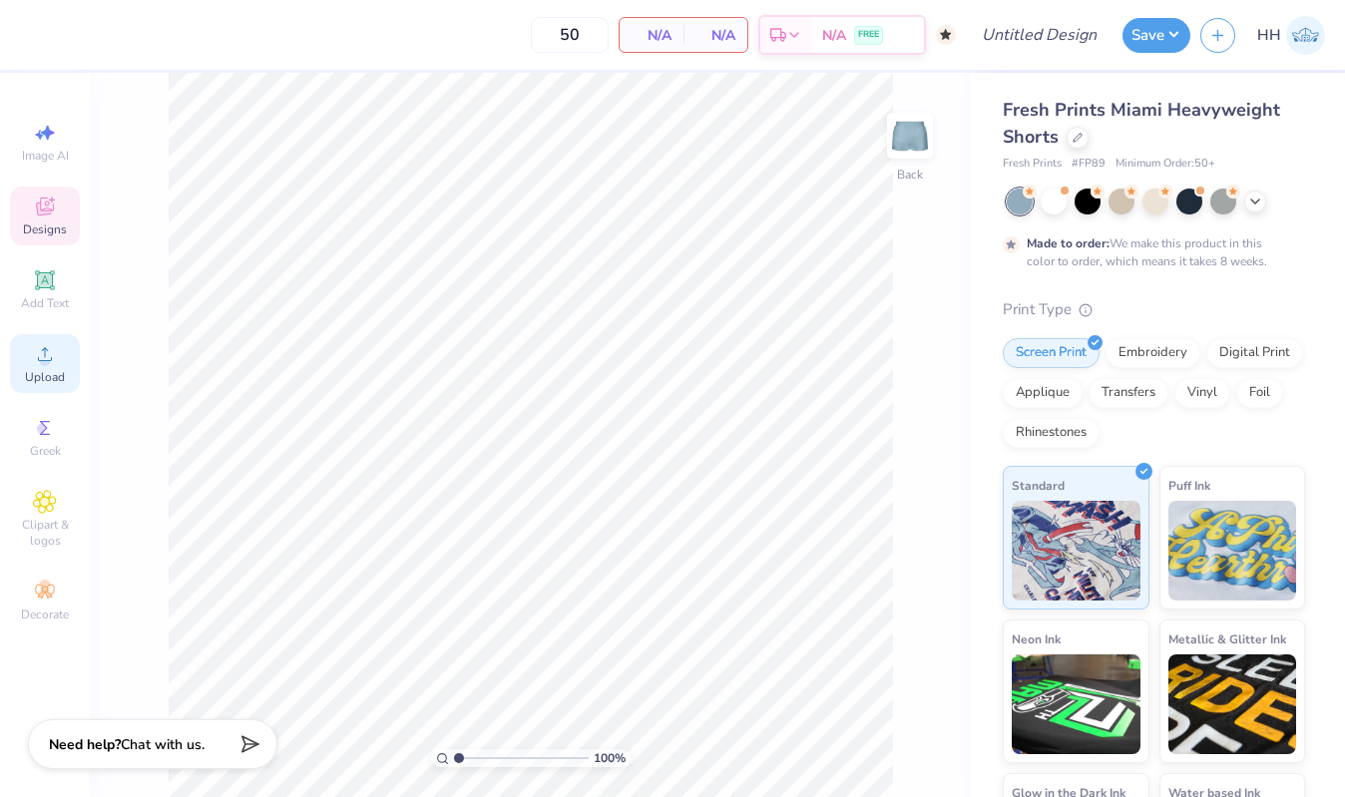
click at [40, 365] on icon at bounding box center [45, 354] width 24 height 24
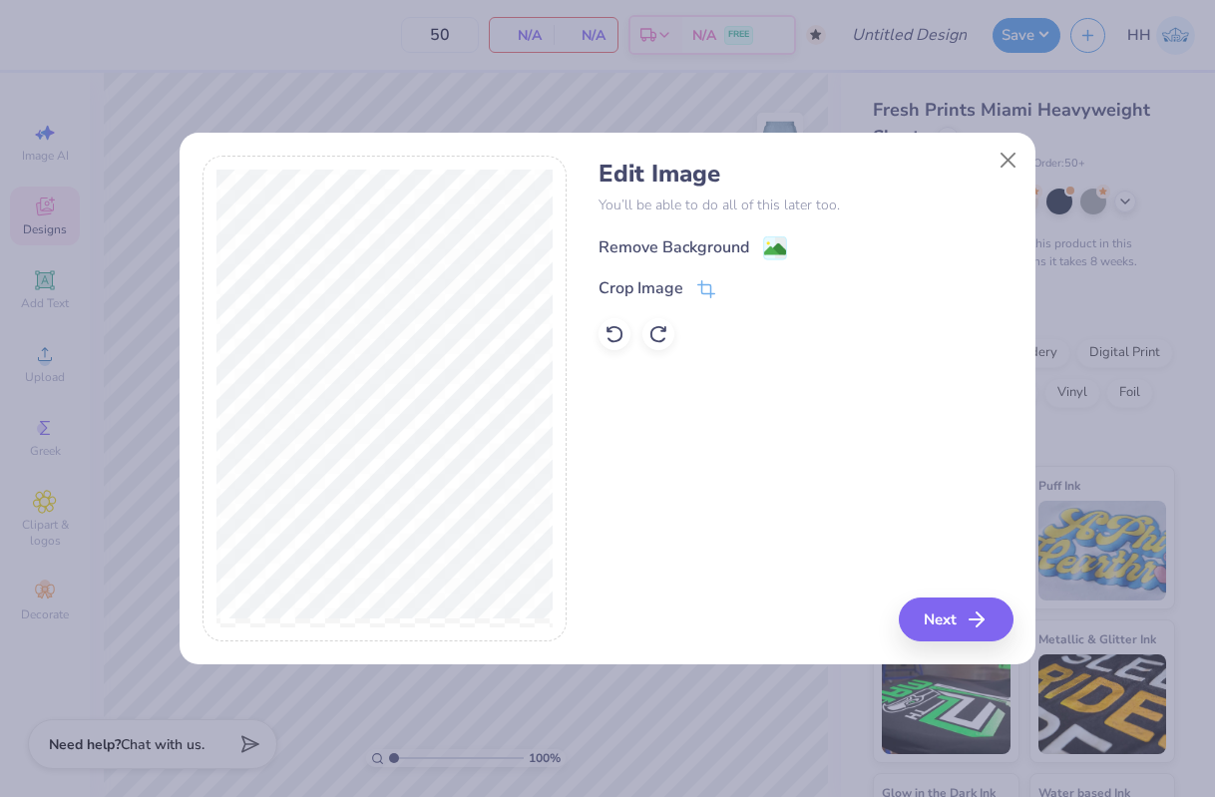
click at [775, 243] on image at bounding box center [775, 250] width 22 height 22
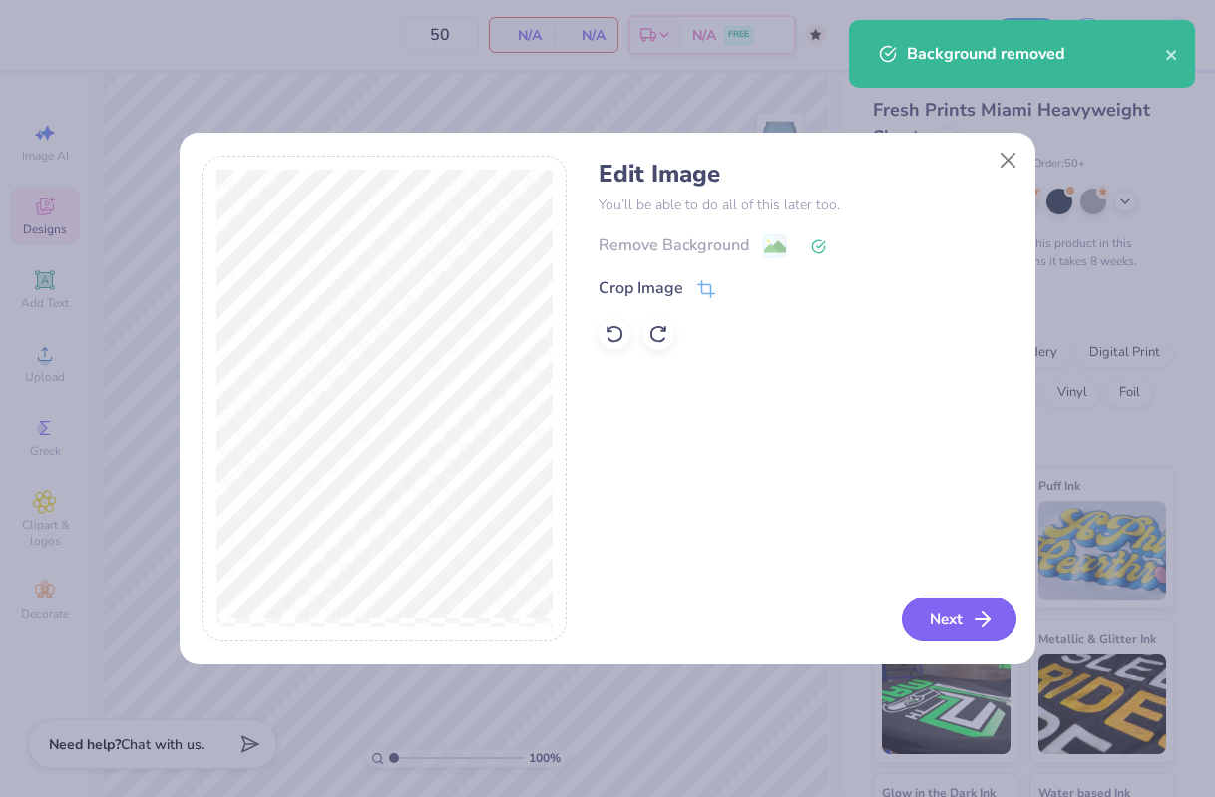
click at [958, 613] on button "Next" at bounding box center [959, 620] width 115 height 44
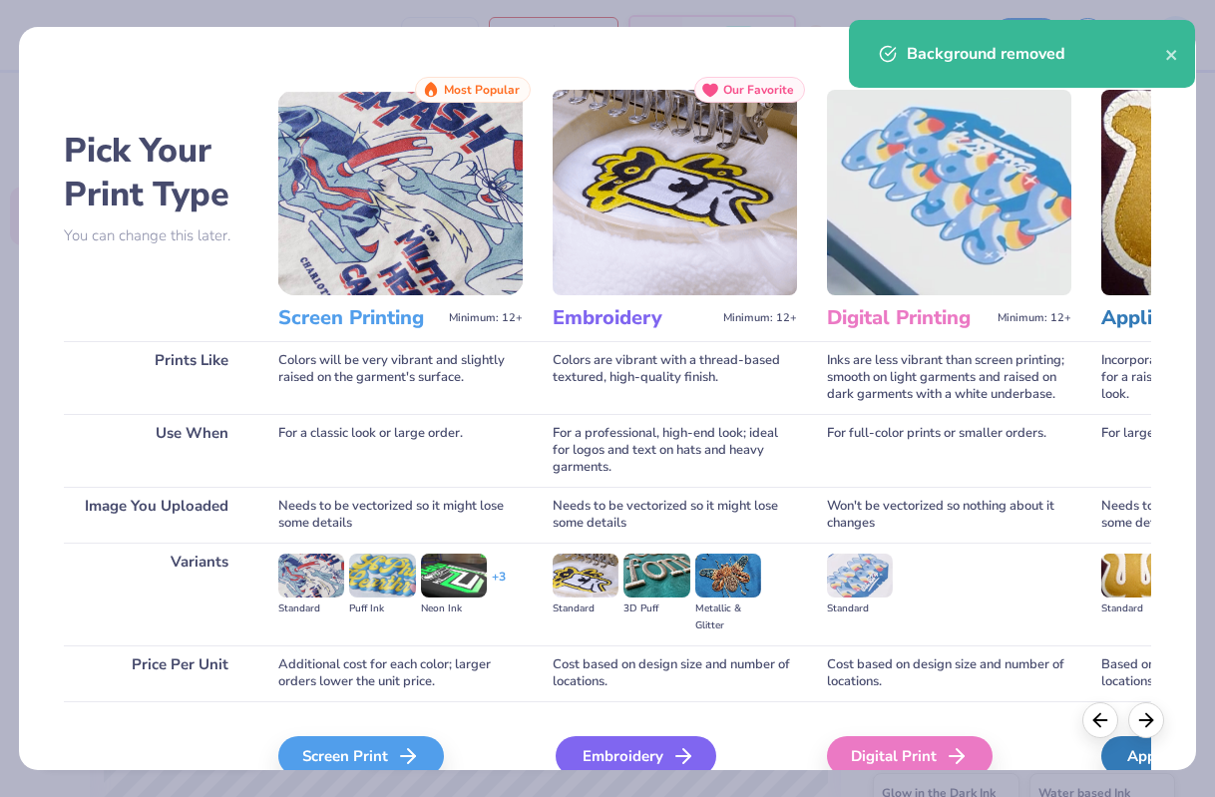
click at [668, 756] on div "Embroidery" at bounding box center [636, 756] width 161 height 40
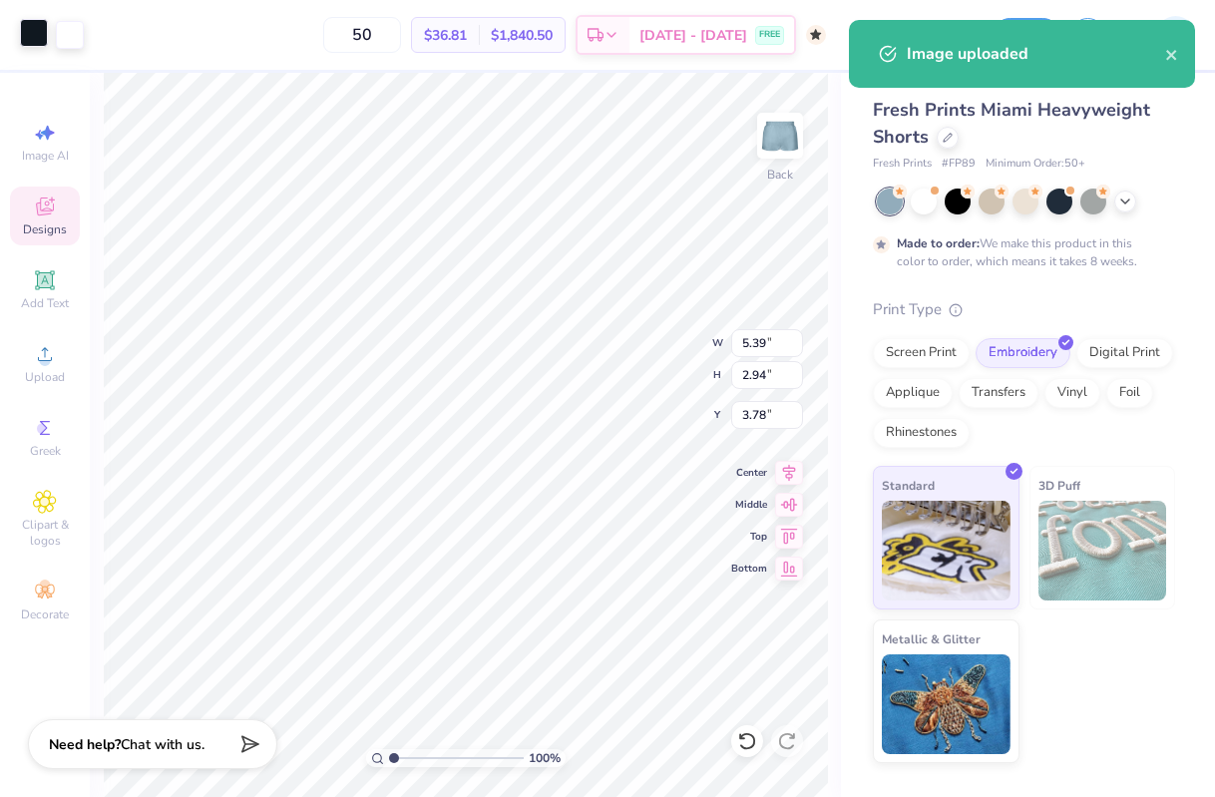
click at [32, 38] on div at bounding box center [34, 33] width 28 height 28
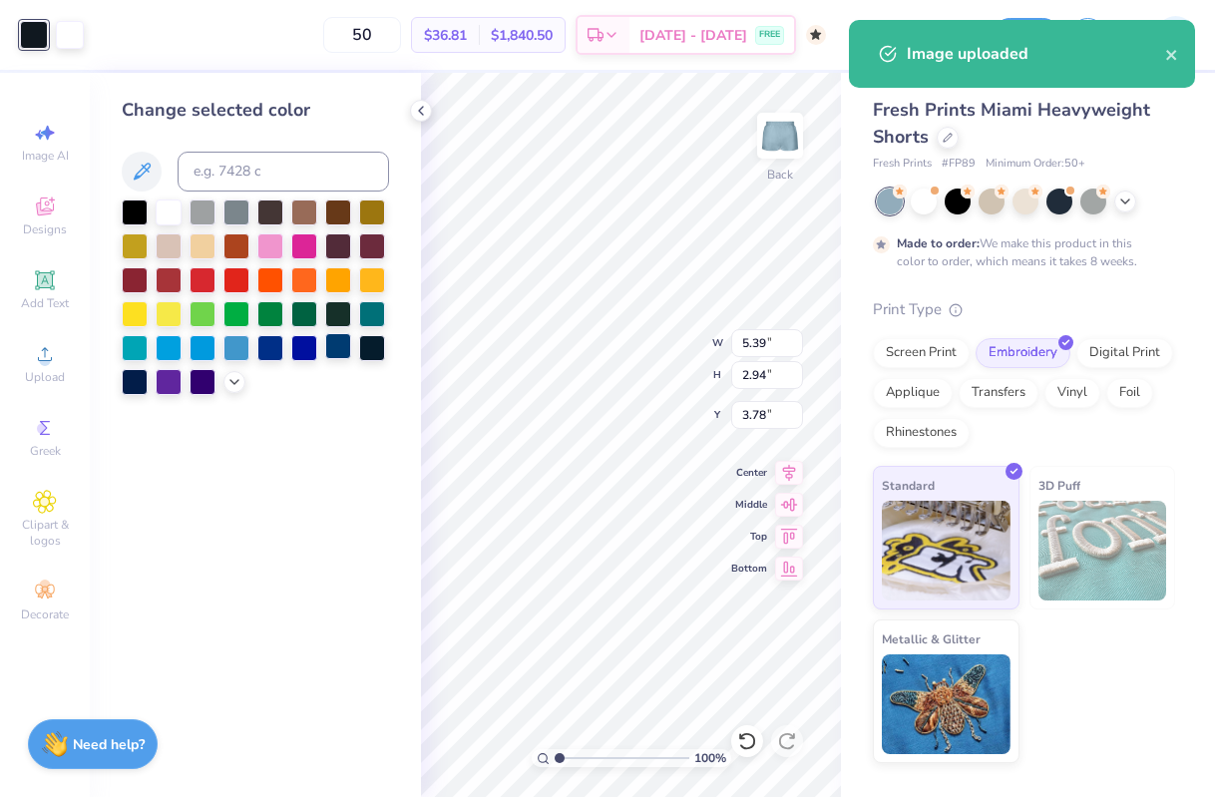
click at [331, 349] on div at bounding box center [338, 346] width 26 height 26
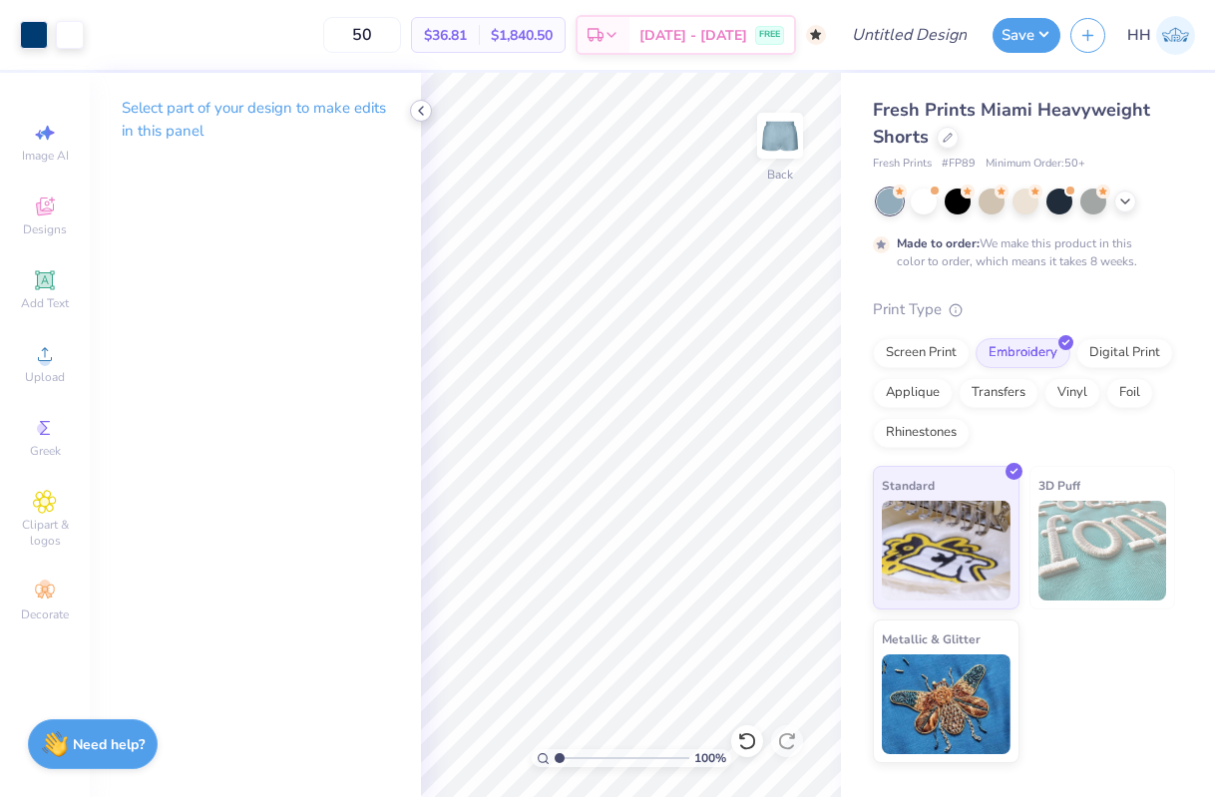
click at [429, 110] on div at bounding box center [421, 111] width 22 height 22
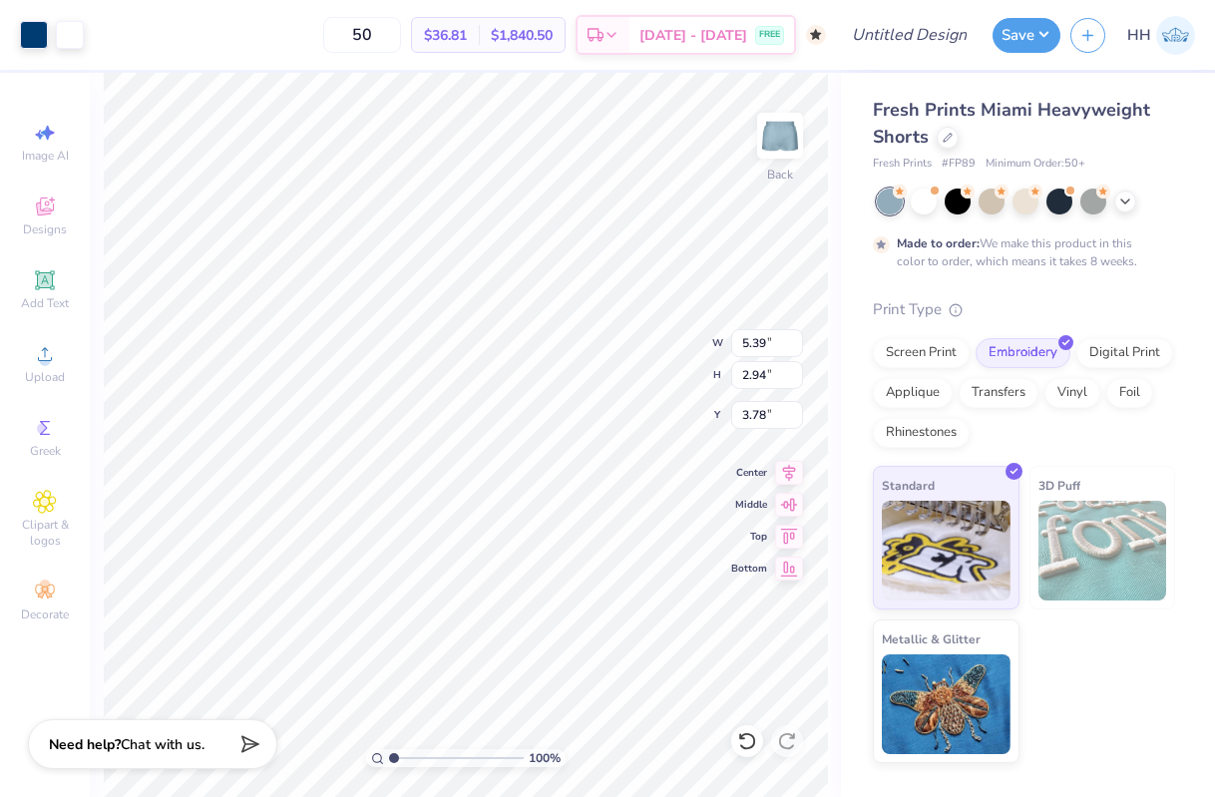
type input "2.73"
type input "1.49"
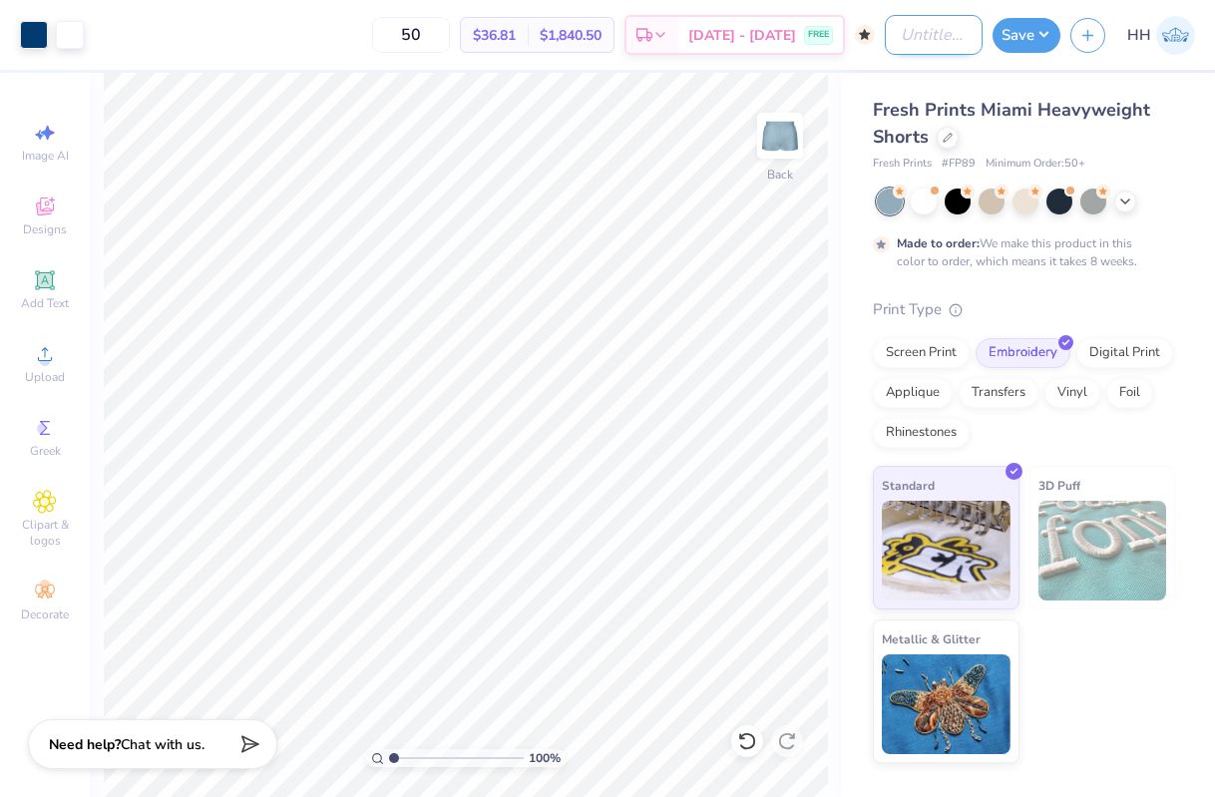
click at [948, 35] on input "Design Title" at bounding box center [934, 35] width 98 height 40
type input "KKG Patch Shorts Slate Blue"
click at [1023, 38] on button "Save" at bounding box center [1027, 32] width 68 height 35
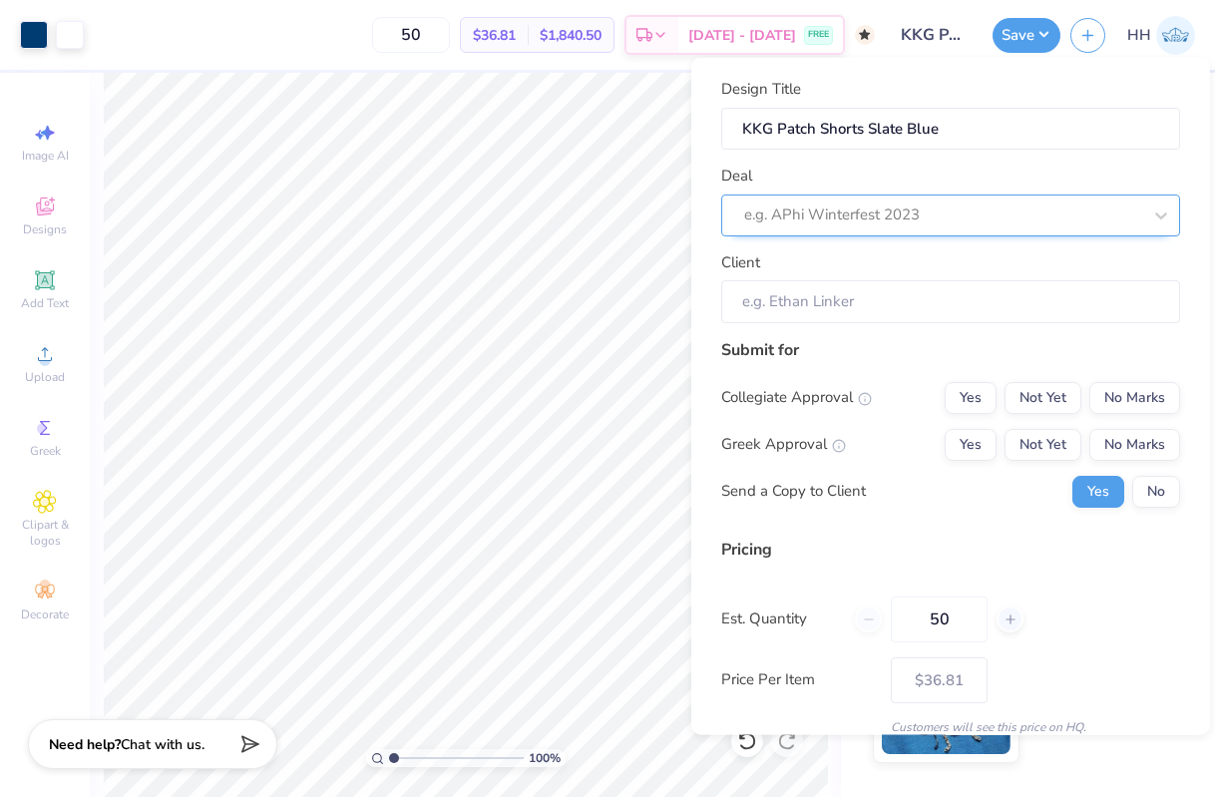
click at [931, 213] on div at bounding box center [942, 215] width 397 height 27
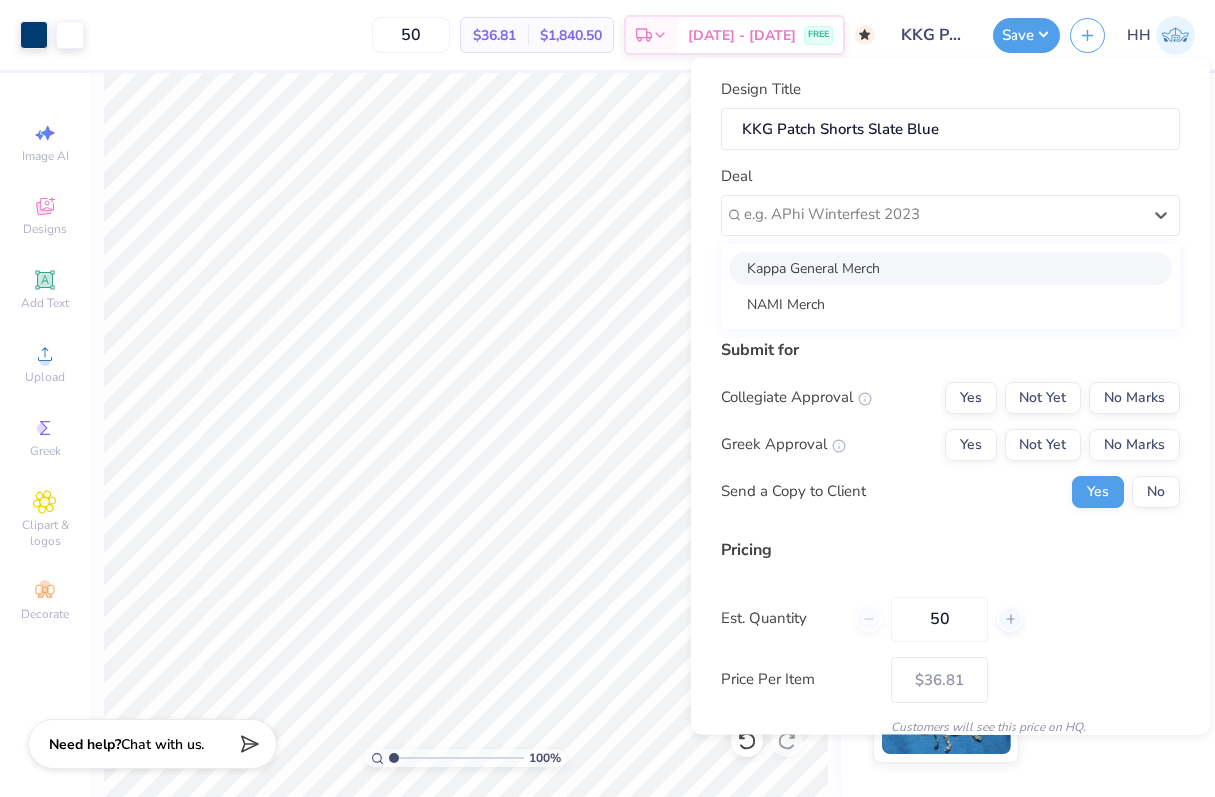
click at [925, 265] on div "Kappa General Merch" at bounding box center [950, 267] width 443 height 33
type input "Parker Bowers"
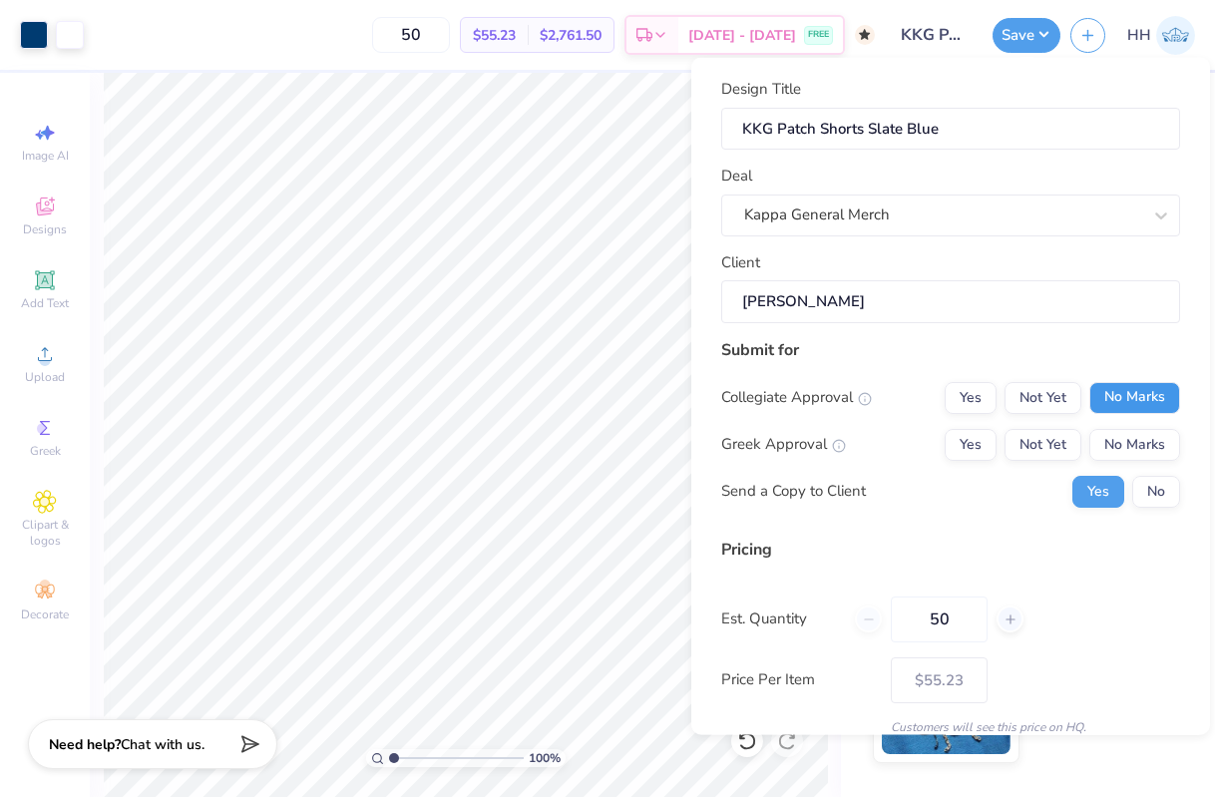
click at [1132, 402] on button "No Marks" at bounding box center [1135, 397] width 91 height 32
click at [980, 436] on button "Yes" at bounding box center [971, 444] width 52 height 32
type input "$43.65"
click at [1147, 479] on button "No" at bounding box center [1157, 491] width 48 height 32
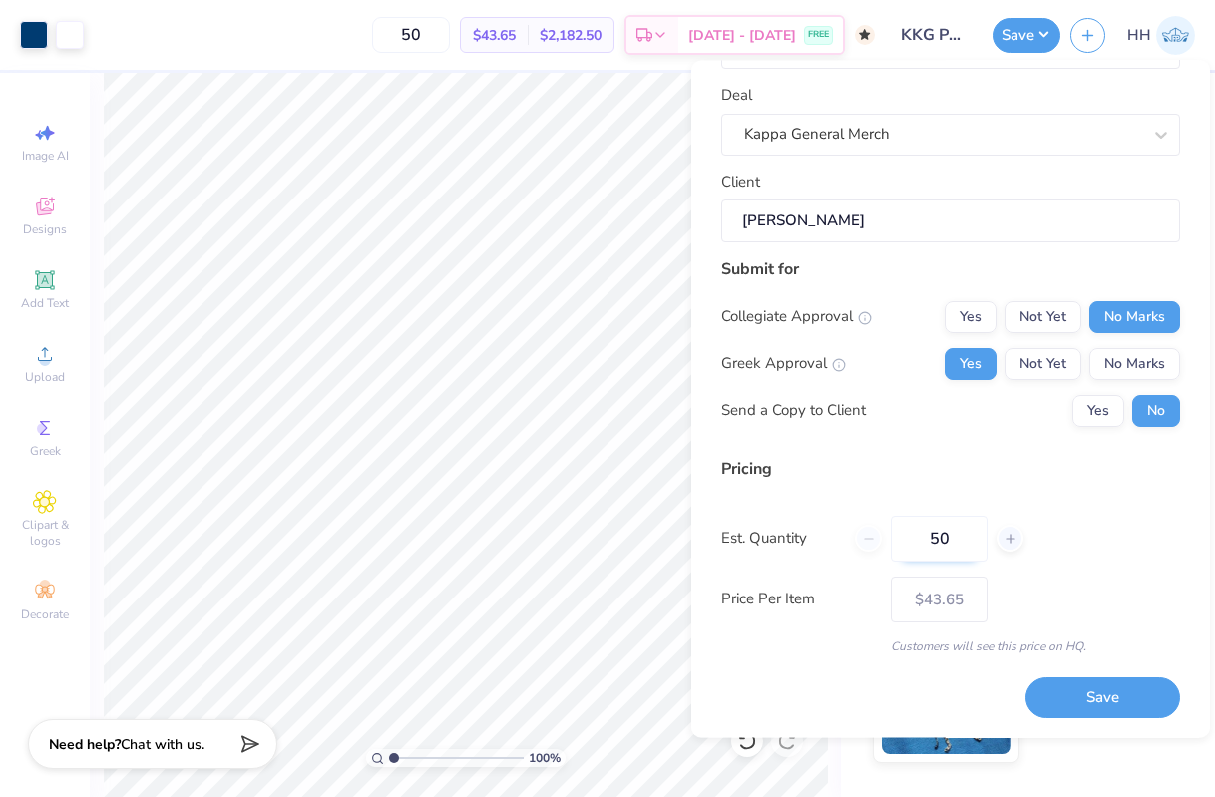
click at [943, 555] on input "50" at bounding box center [939, 539] width 97 height 46
type input "5"
type input "1"
type input "0"
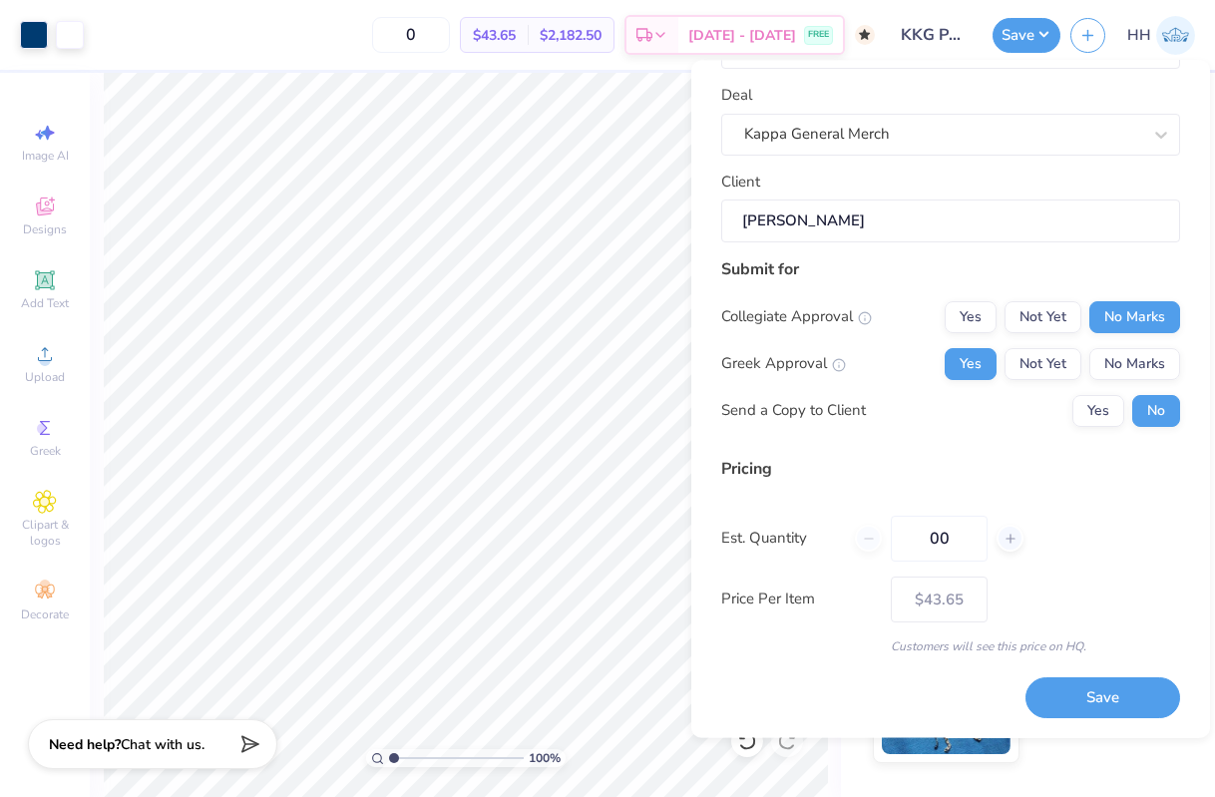
type input "0"
type input "100"
type input "$42.10"
type input "100"
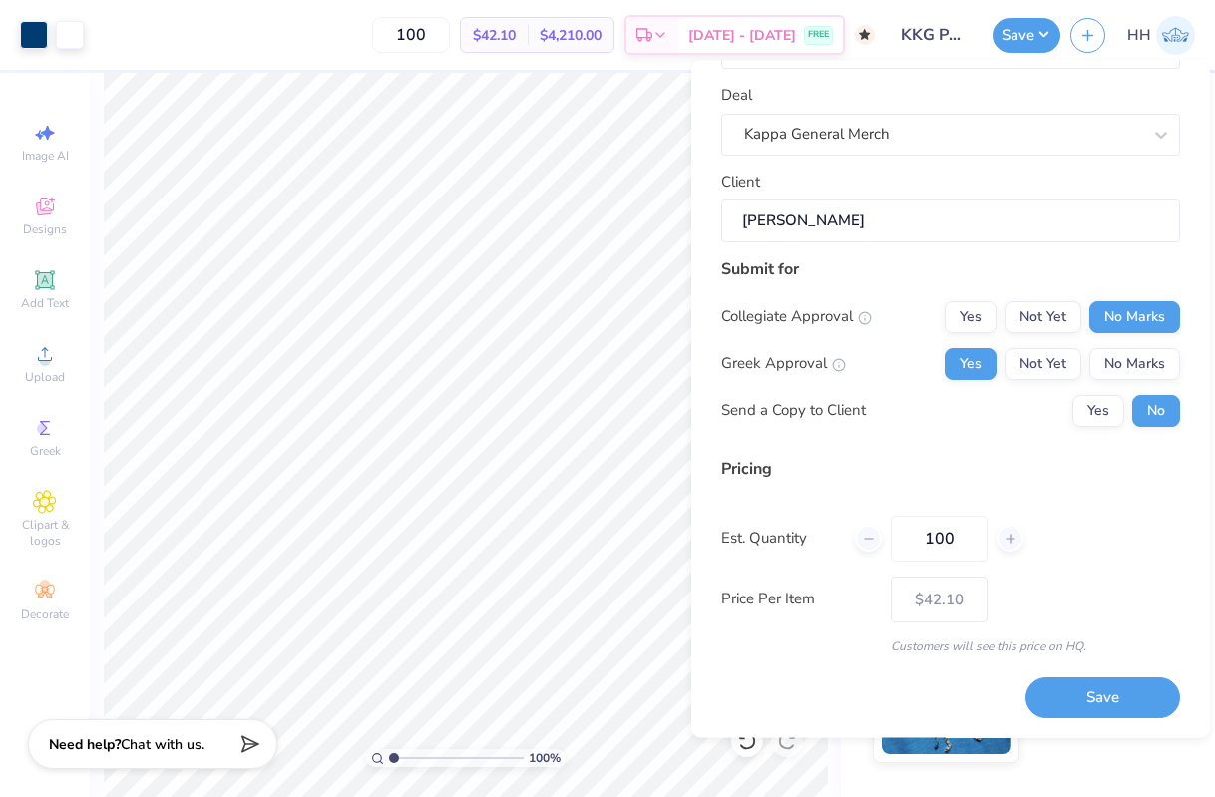
click at [1089, 548] on div "Est. Quantity 100" at bounding box center [951, 539] width 459 height 46
click at [1102, 704] on button "Save" at bounding box center [1103, 699] width 155 height 41
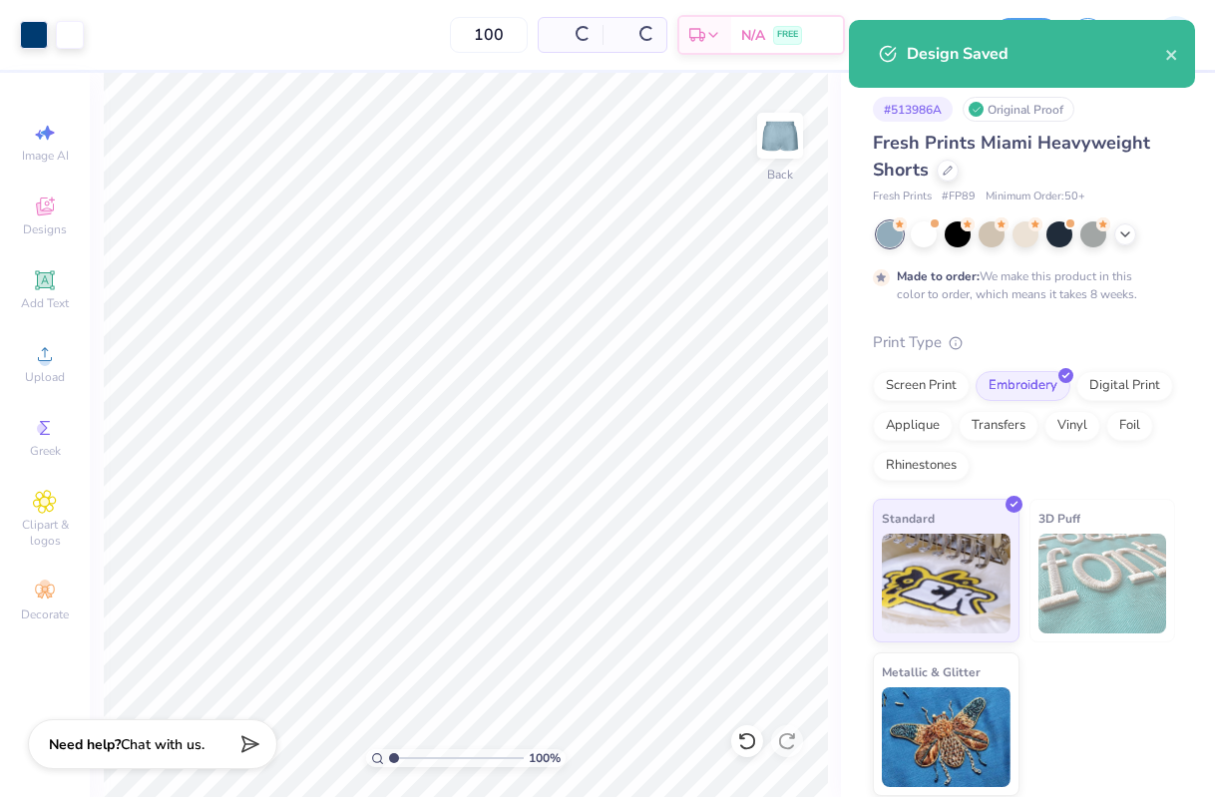
type input "$42.10"
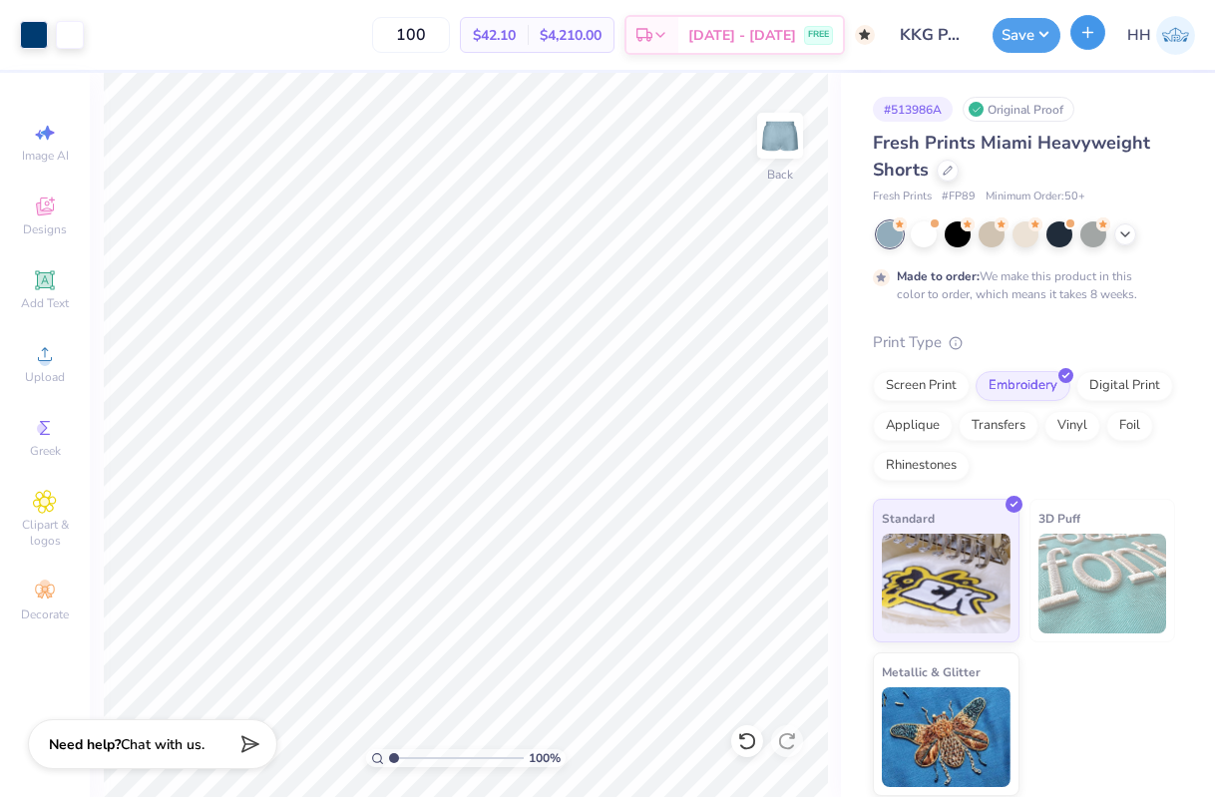
click at [1082, 30] on icon "button" at bounding box center [1088, 32] width 17 height 17
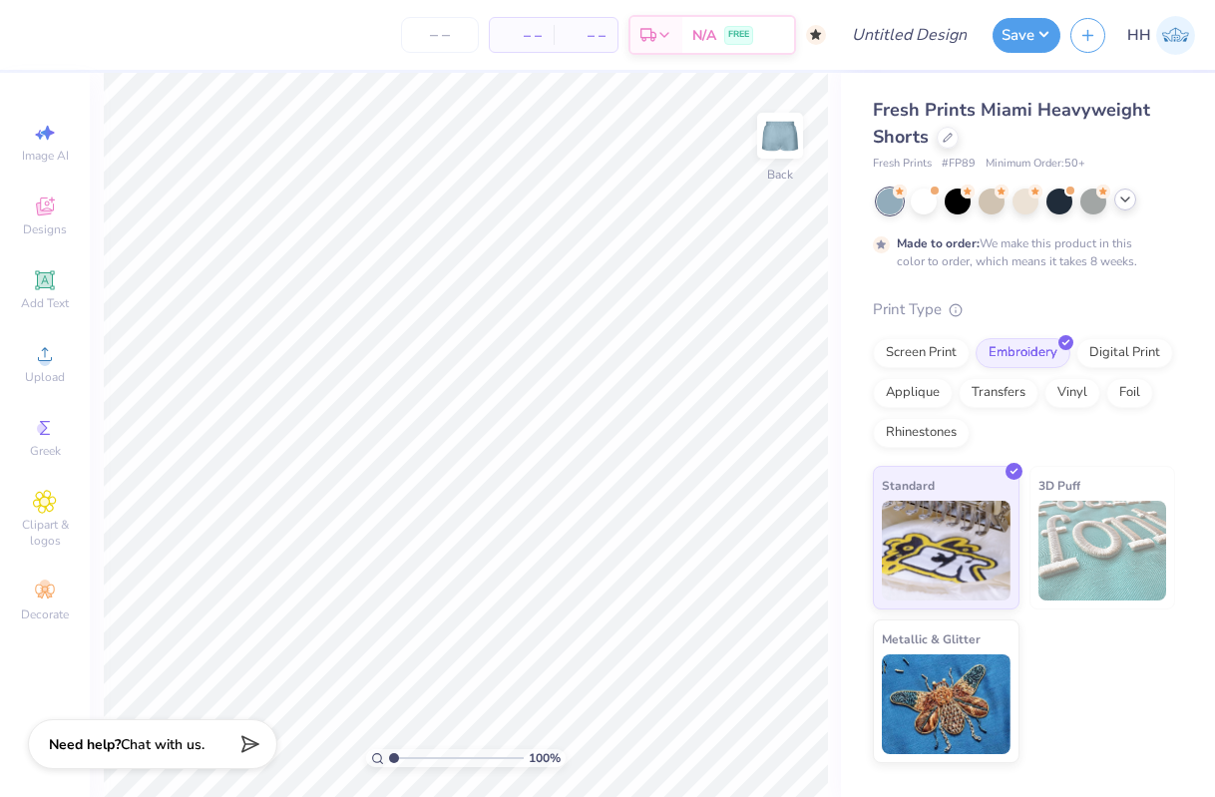
click at [1132, 201] on icon at bounding box center [1126, 200] width 16 height 16
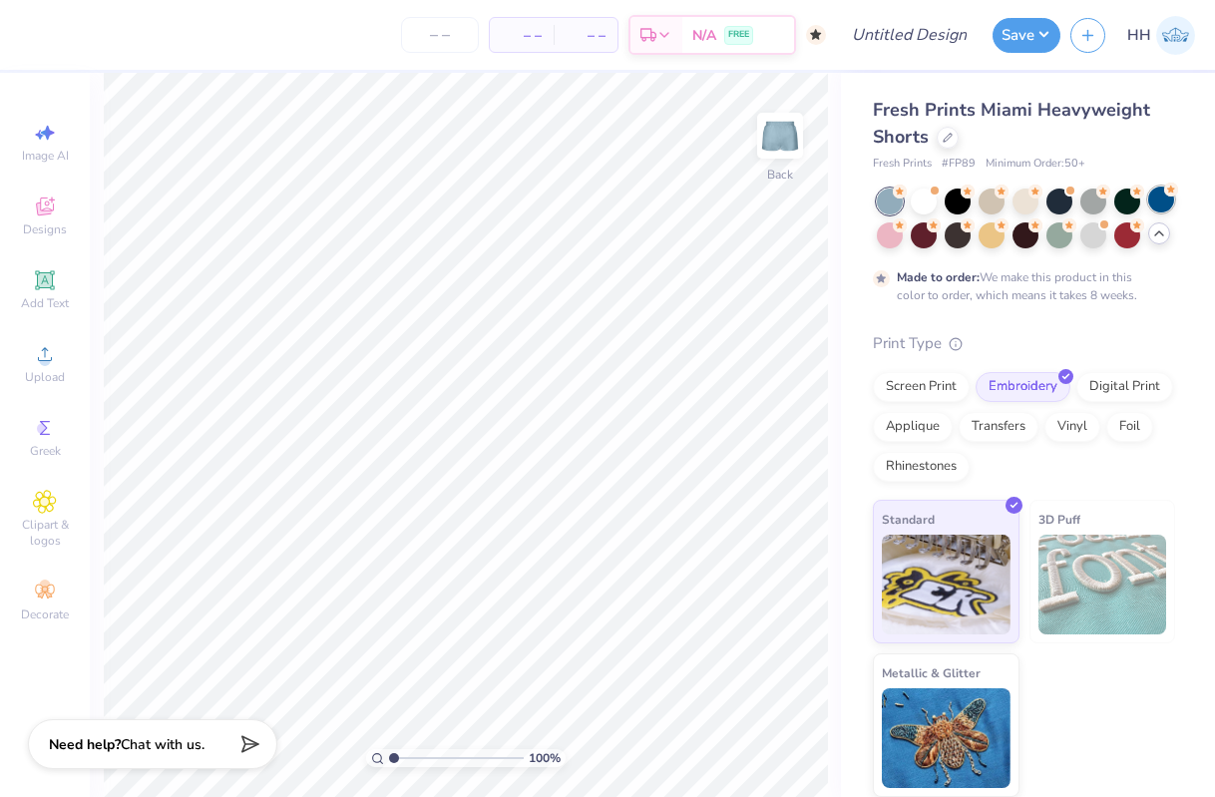
click at [1165, 202] on div at bounding box center [1162, 200] width 26 height 26
click at [39, 368] on div "Upload" at bounding box center [45, 363] width 70 height 59
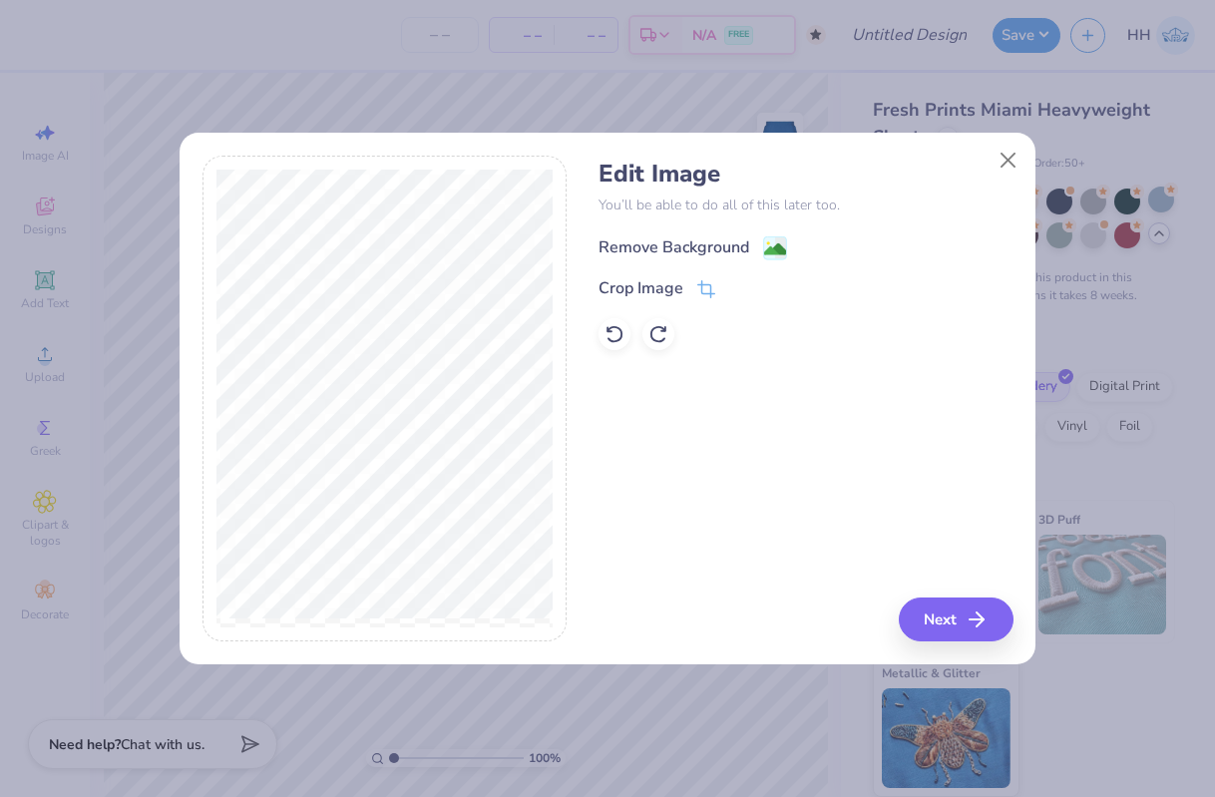
click at [761, 255] on div "Remove Background" at bounding box center [693, 248] width 189 height 25
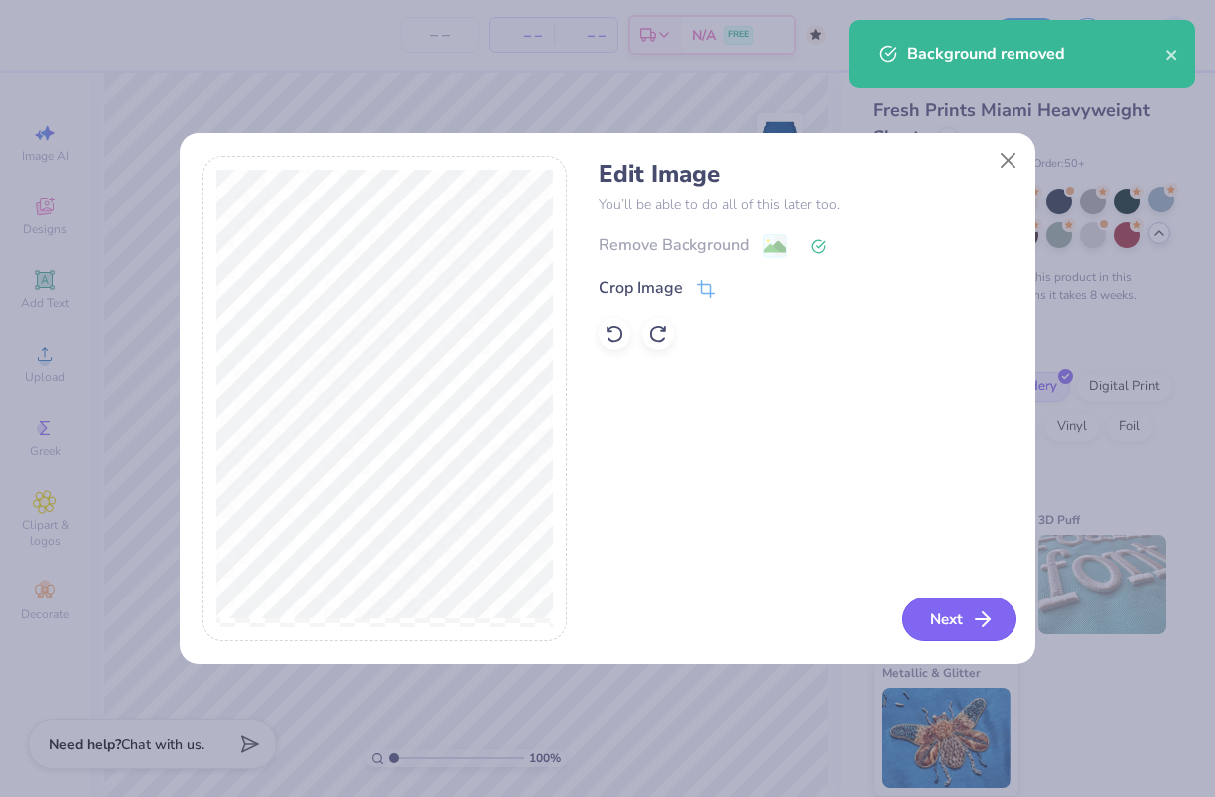
click at [958, 620] on button "Next" at bounding box center [959, 620] width 115 height 44
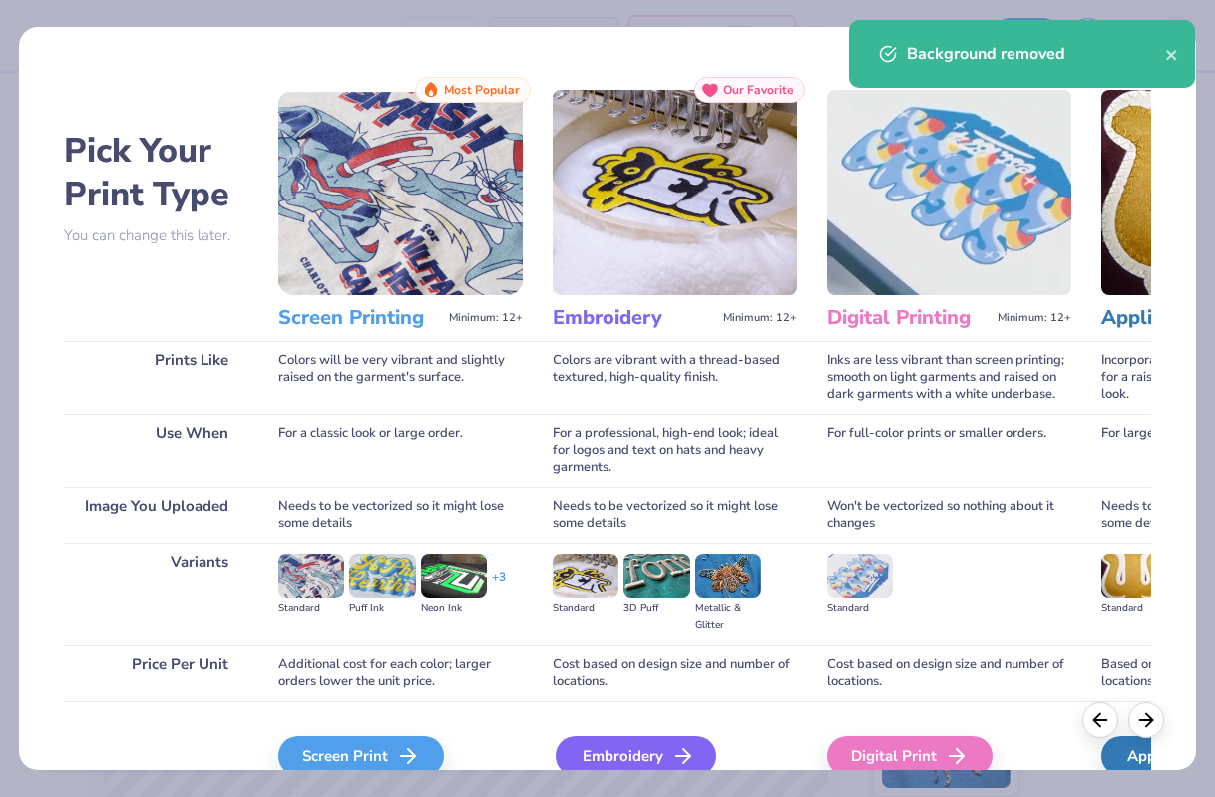
click at [614, 745] on div "Embroidery" at bounding box center [636, 756] width 161 height 40
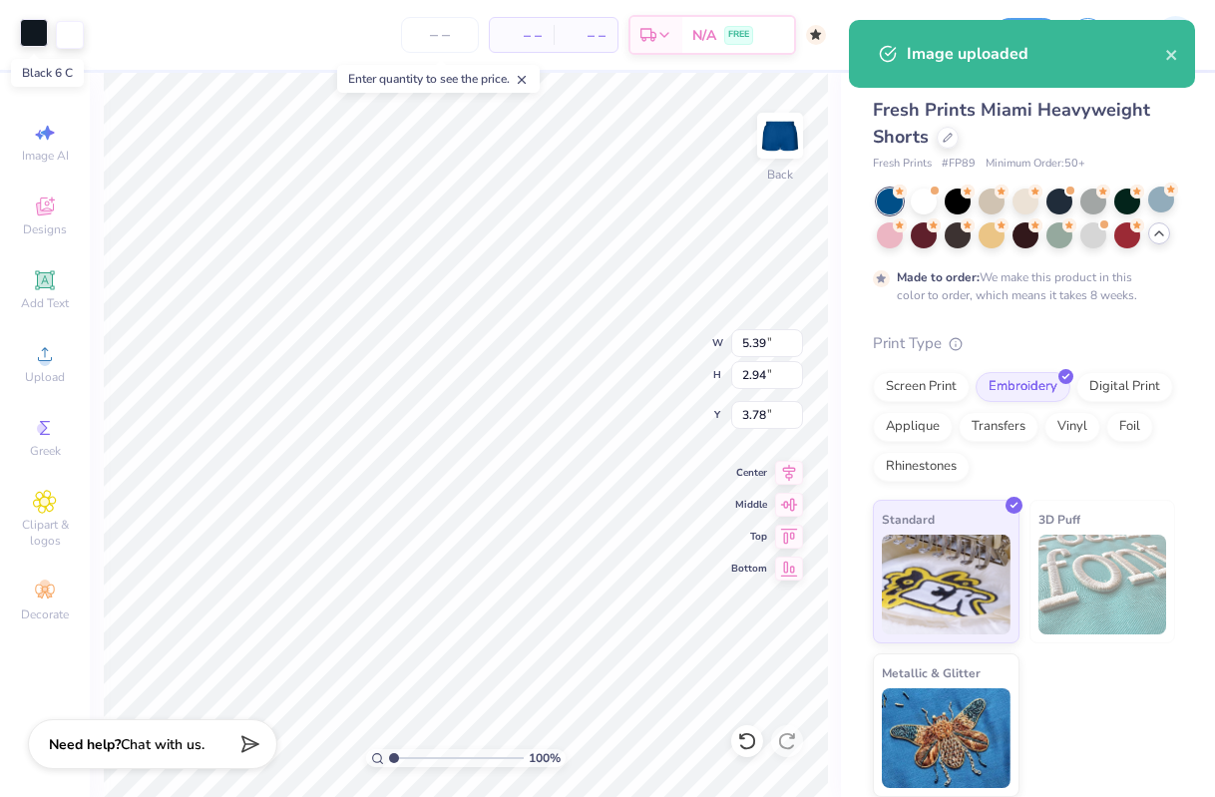
click at [40, 37] on div at bounding box center [34, 33] width 28 height 28
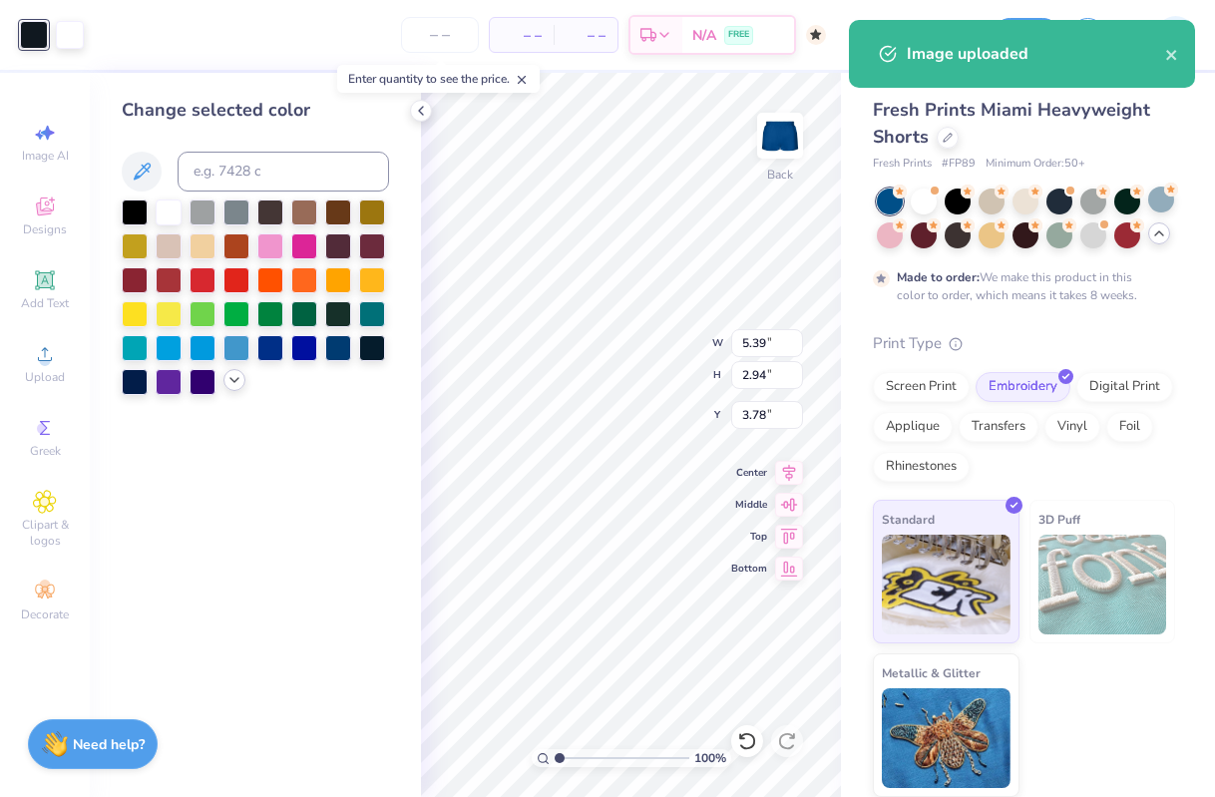
click at [235, 377] on icon at bounding box center [235, 380] width 16 height 16
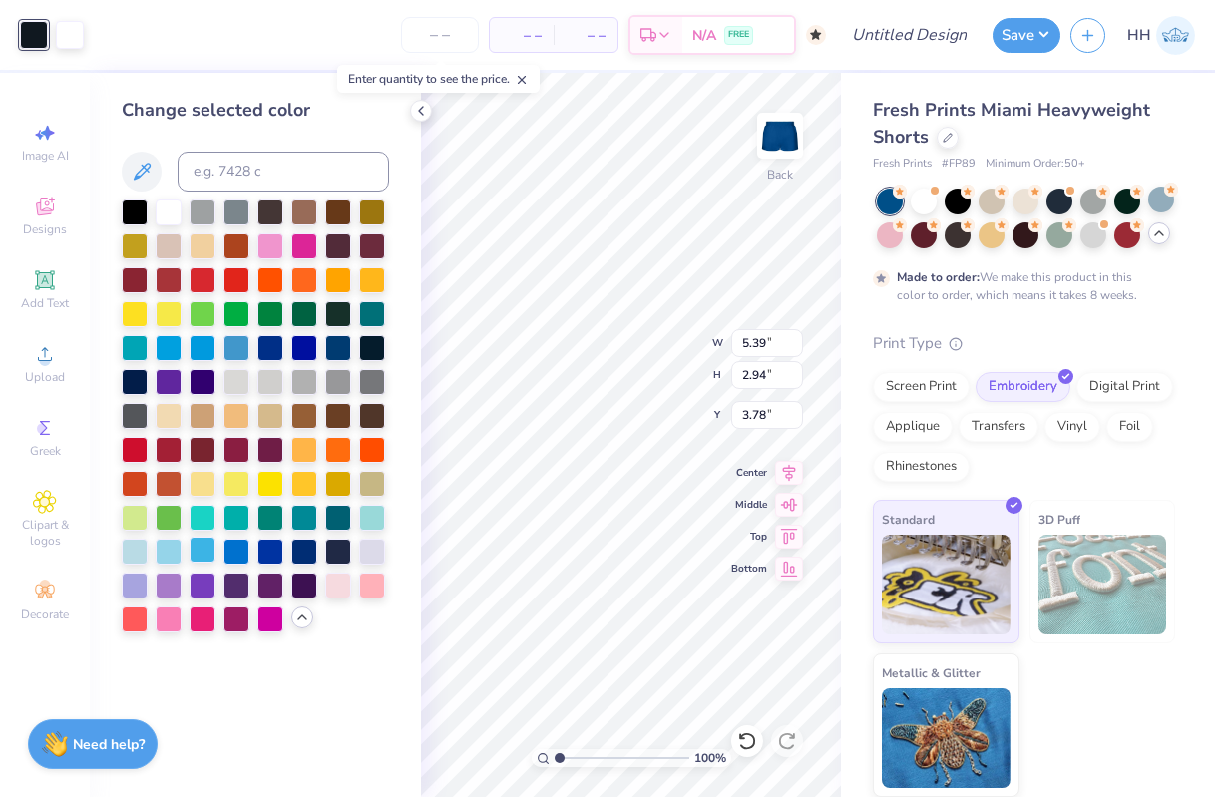
click at [206, 544] on div at bounding box center [203, 550] width 26 height 26
click at [205, 549] on div at bounding box center [203, 550] width 26 height 26
click at [205, 350] on div at bounding box center [203, 346] width 26 height 26
click at [236, 347] on div at bounding box center [237, 346] width 26 height 26
click at [651, 358] on div "100 % Back W 5.39 5.39 " H 2.94 2.94 " Y 3.78 3.78 " Center Middle Top Bottom" at bounding box center [631, 435] width 420 height 725
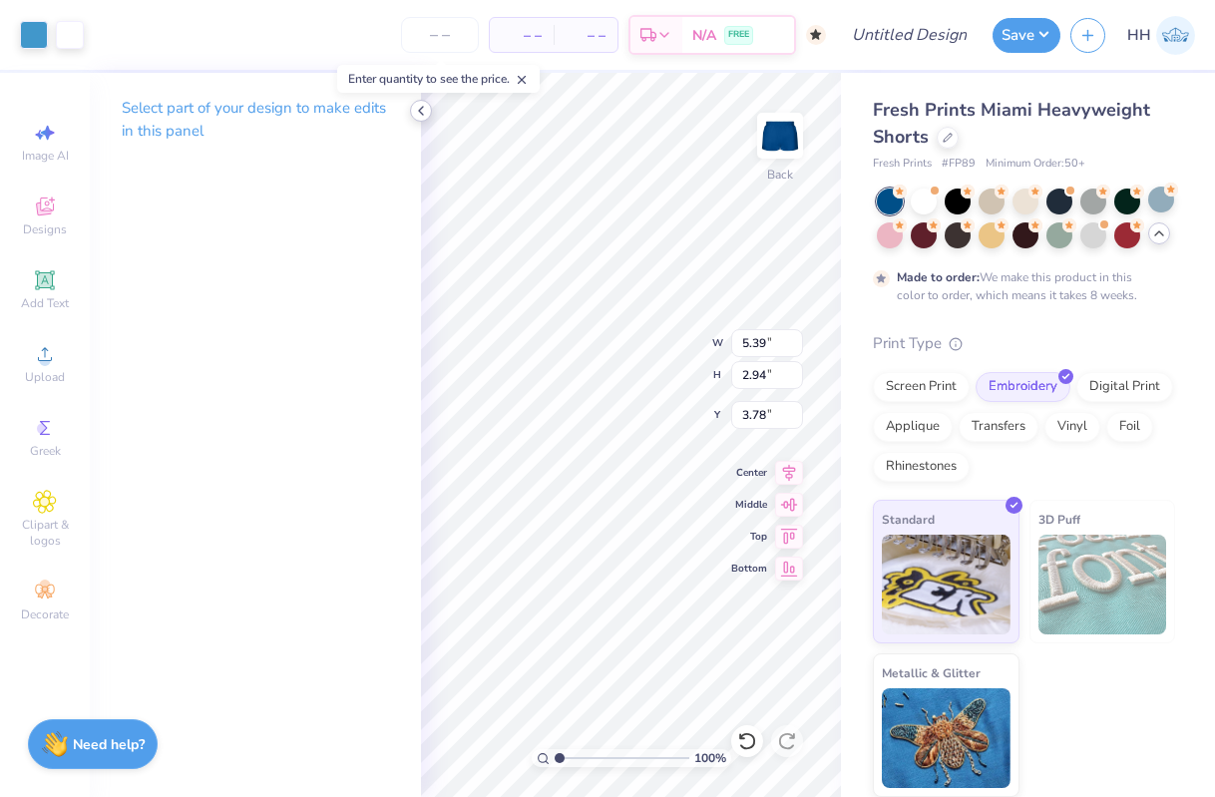
click at [423, 107] on polyline at bounding box center [421, 111] width 4 height 8
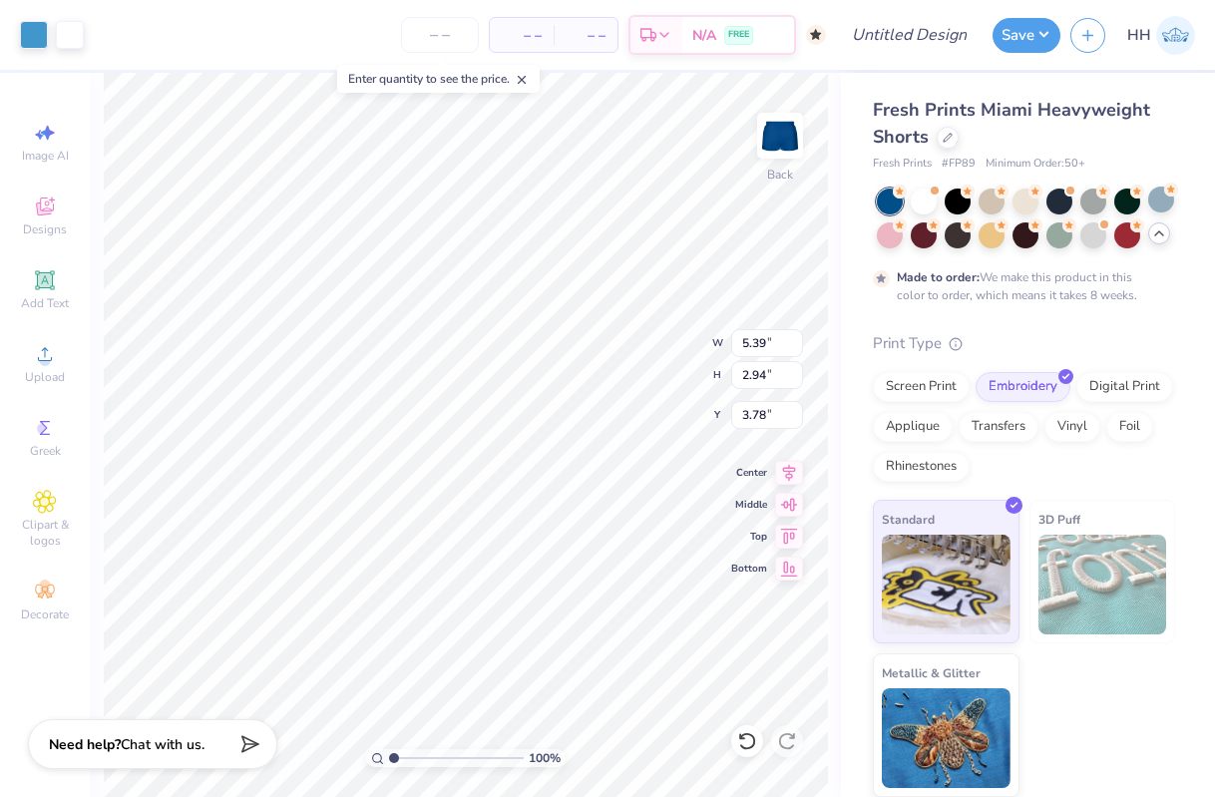
type input "2.52"
type input "1.38"
type input "3.17"
type input "3.13"
type input "1.71"
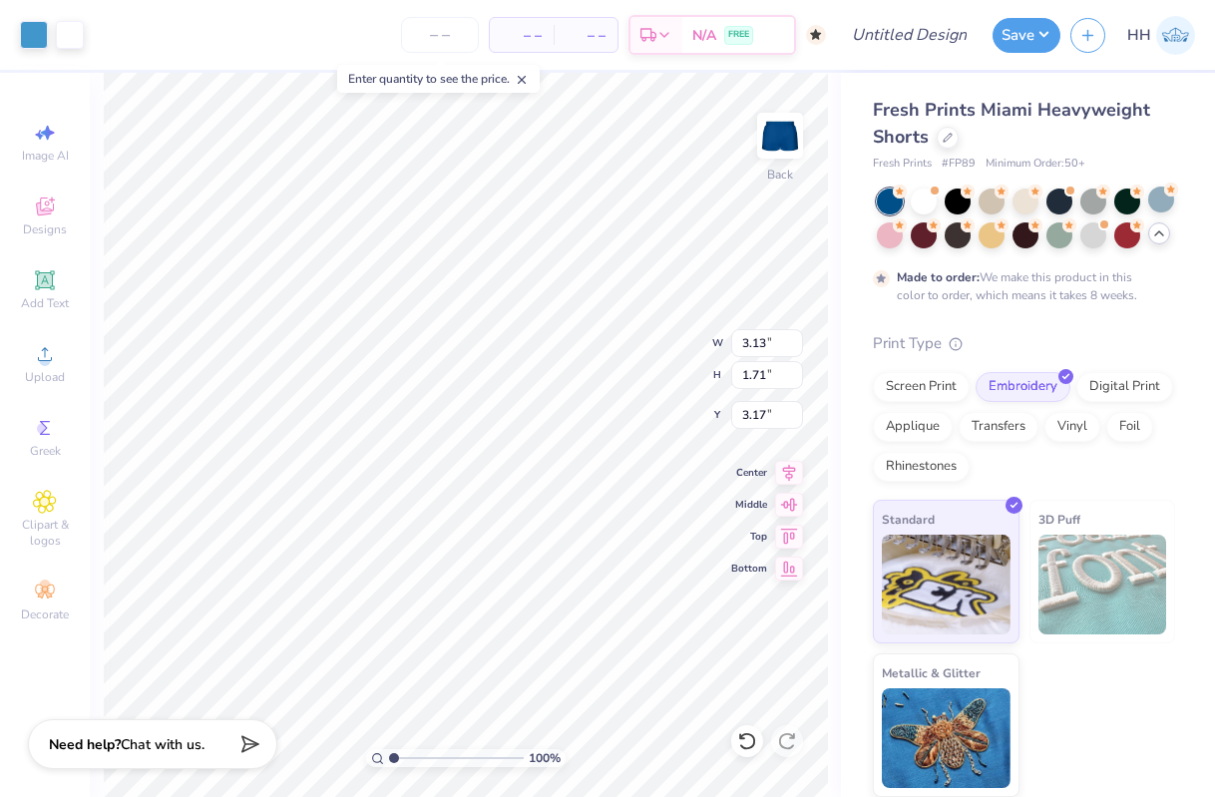
type input "2.06"
type input "3.50"
type input "1.90"
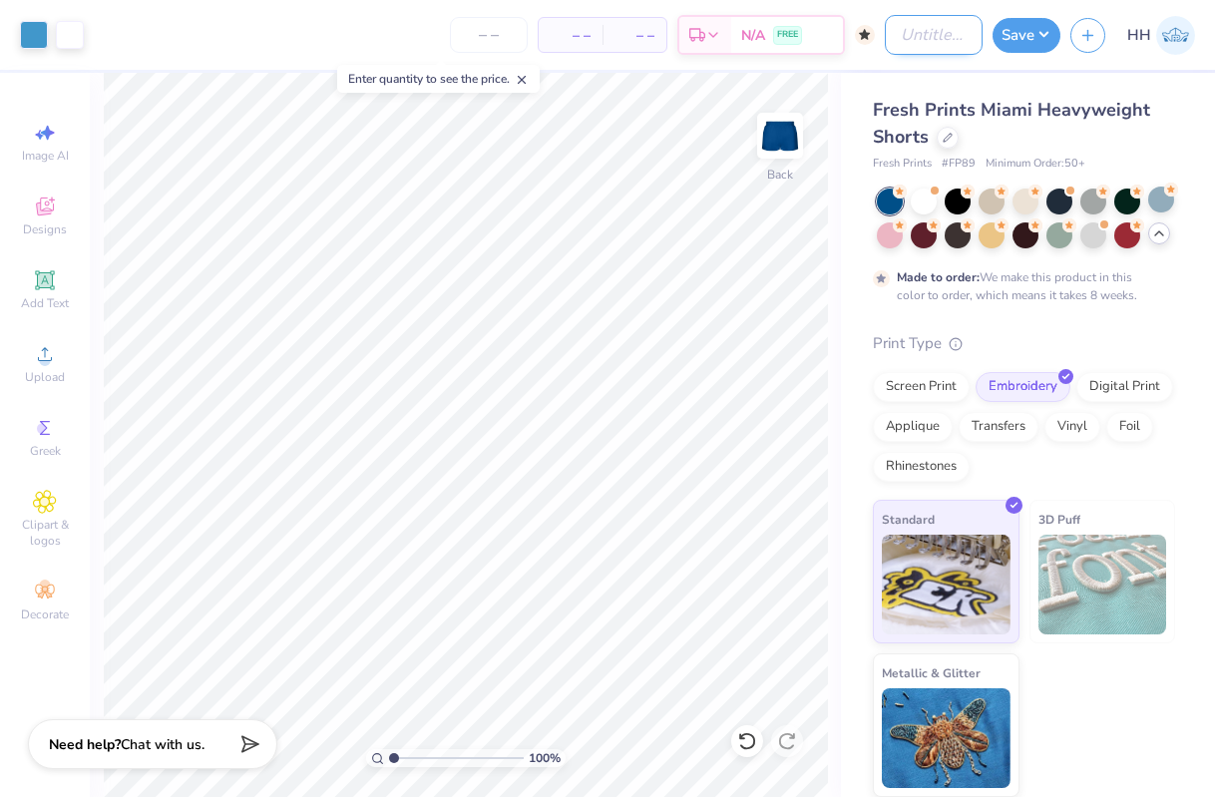
click at [947, 34] on input "Design Title" at bounding box center [934, 35] width 98 height 40
type input "KKG Patch Shorts Royal Blue"
click at [1029, 19] on button "Save" at bounding box center [1027, 32] width 68 height 35
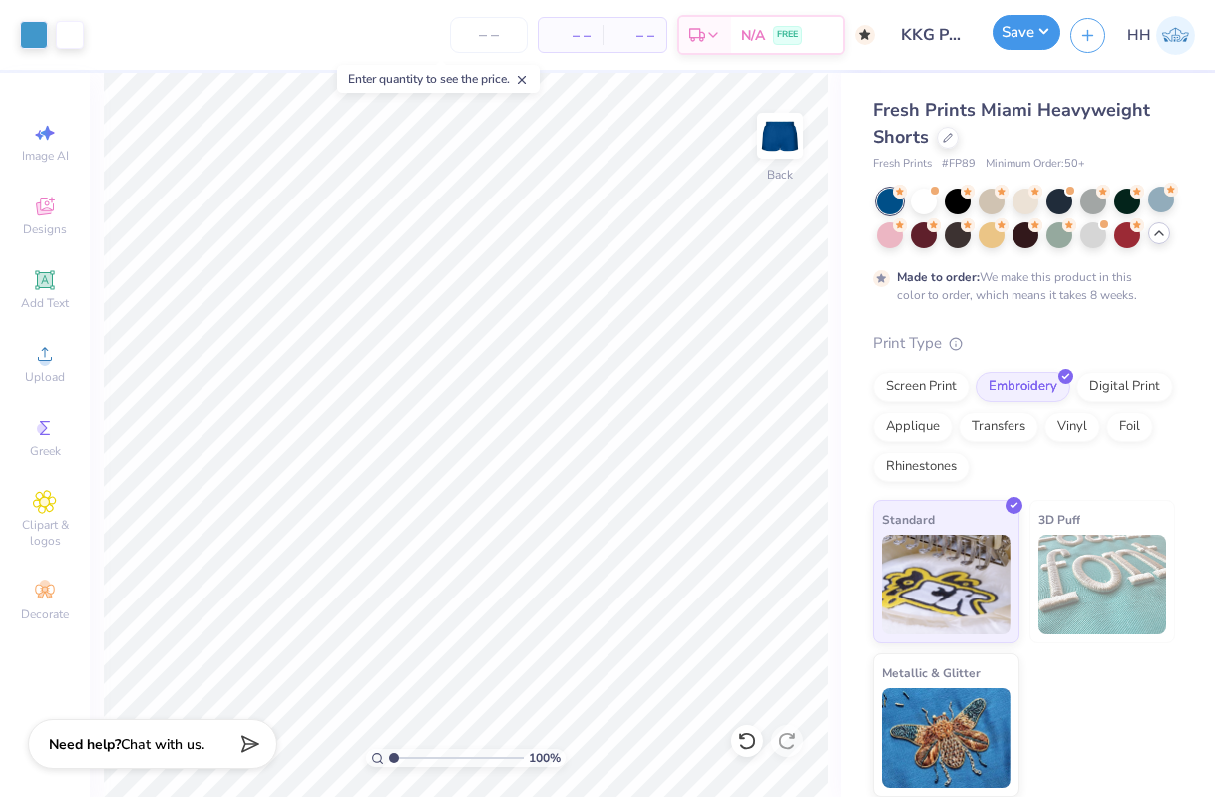
type input "0"
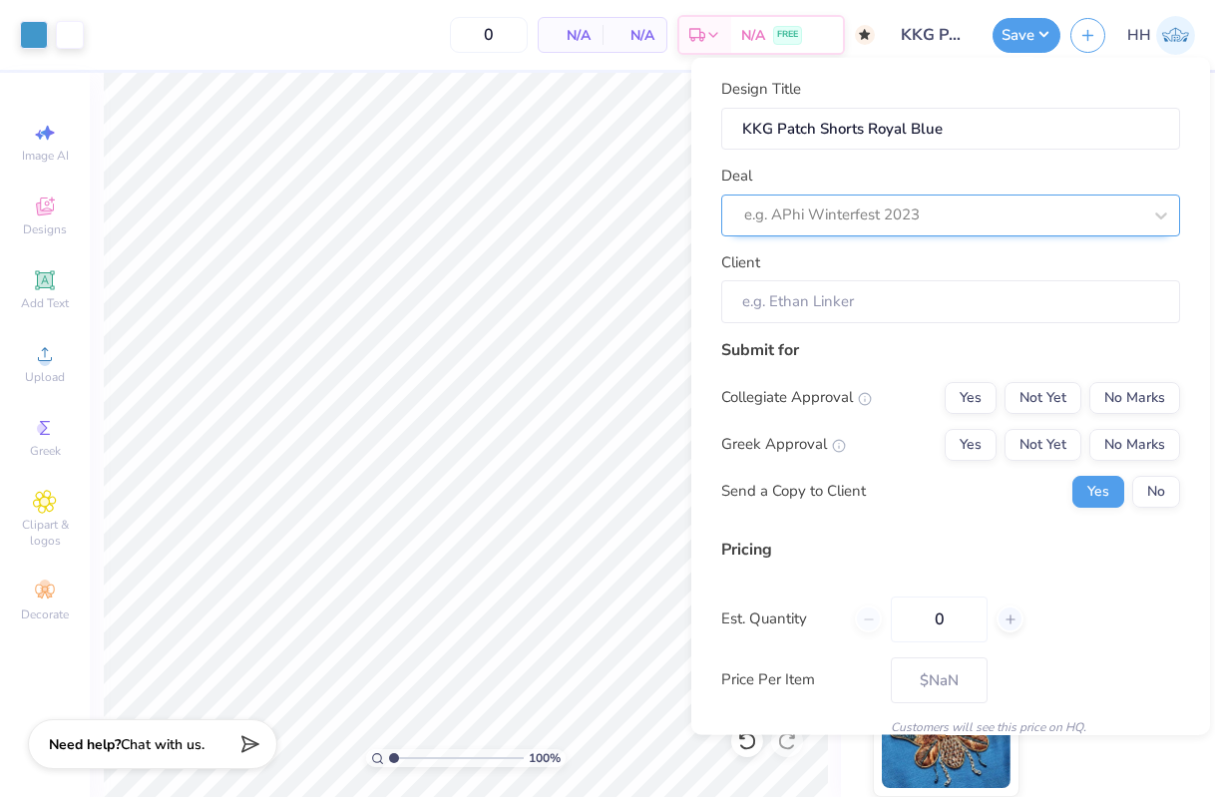
click at [988, 205] on div at bounding box center [942, 215] width 397 height 27
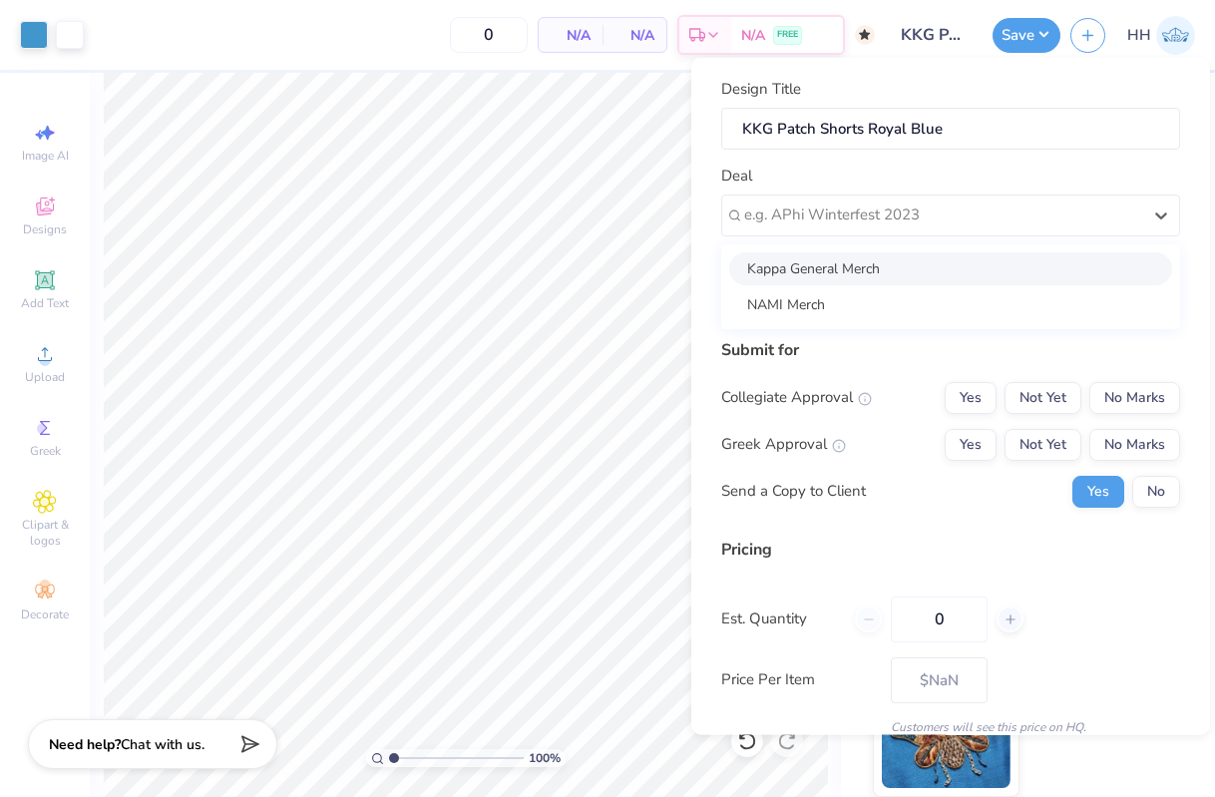
click at [970, 253] on div "Kappa General Merch" at bounding box center [950, 267] width 443 height 33
type input "Parker Bowers"
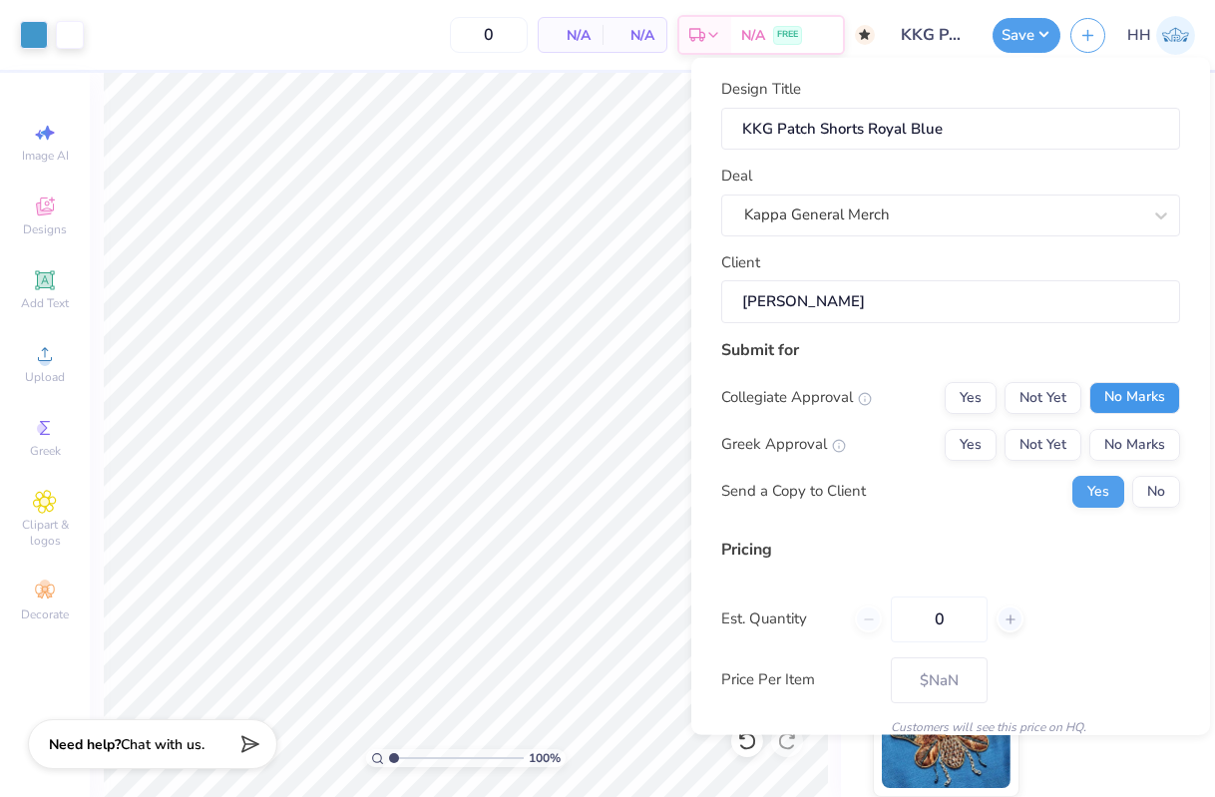
click at [1130, 403] on button "No Marks" at bounding box center [1135, 397] width 91 height 32
click at [986, 452] on button "Yes" at bounding box center [971, 444] width 52 height 32
click at [1145, 482] on button "No" at bounding box center [1157, 491] width 48 height 32
click at [970, 603] on input "0" at bounding box center [939, 619] width 97 height 46
type input "1000"
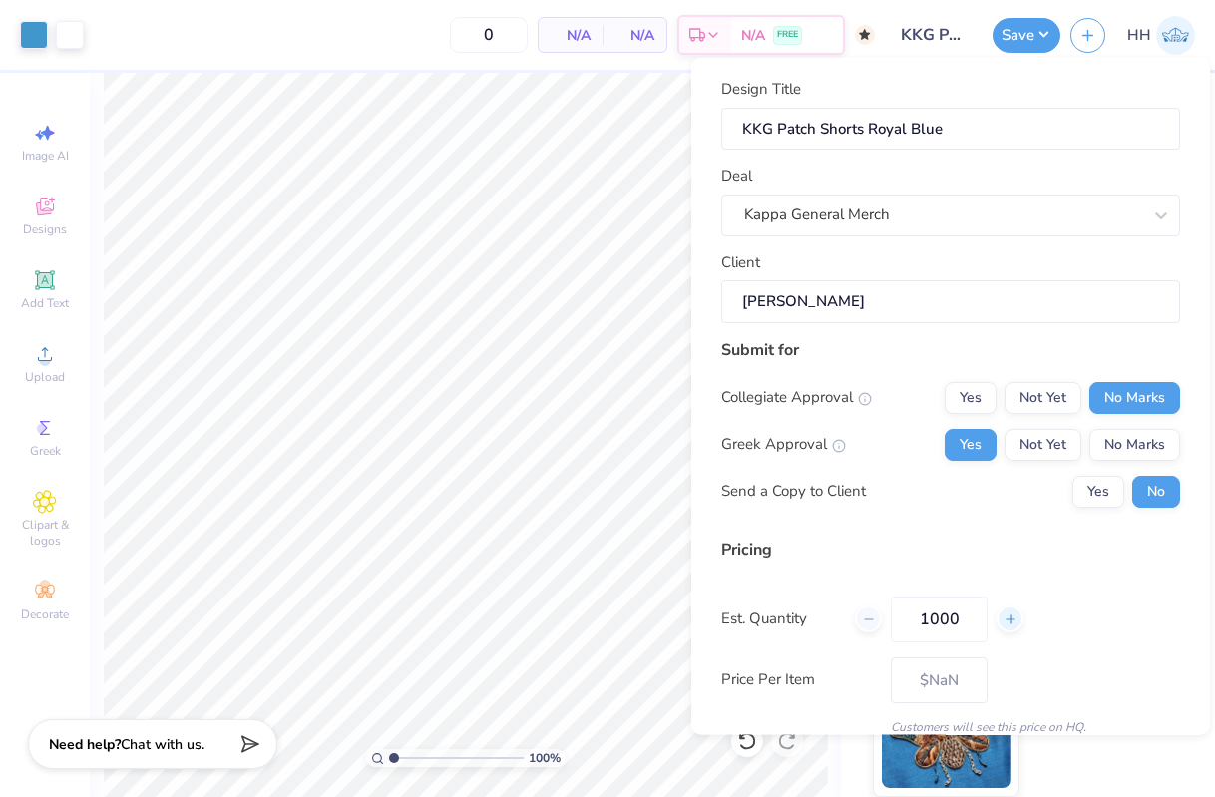
type input "1000"
type input "$46.37"
click at [973, 612] on input "1000" at bounding box center [939, 619] width 97 height 46
type input "100"
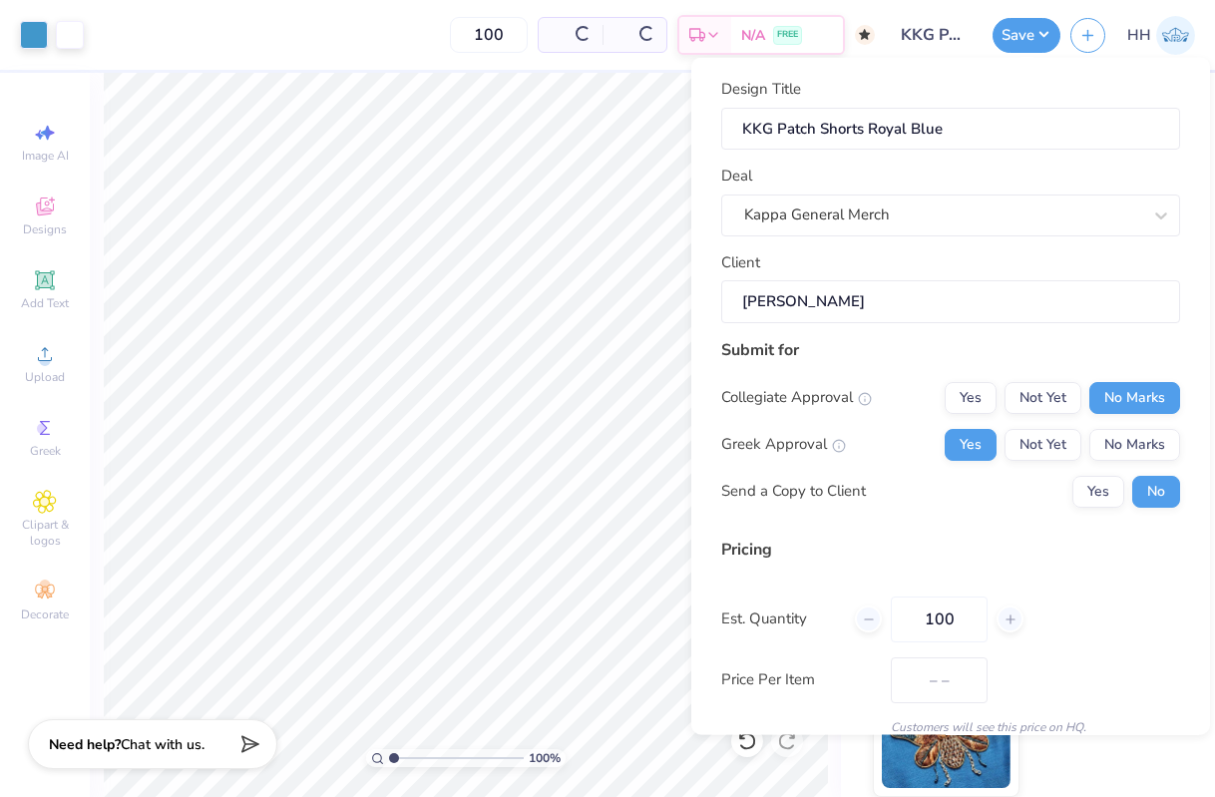
click at [1033, 607] on div "Est. Quantity 100" at bounding box center [951, 619] width 459 height 46
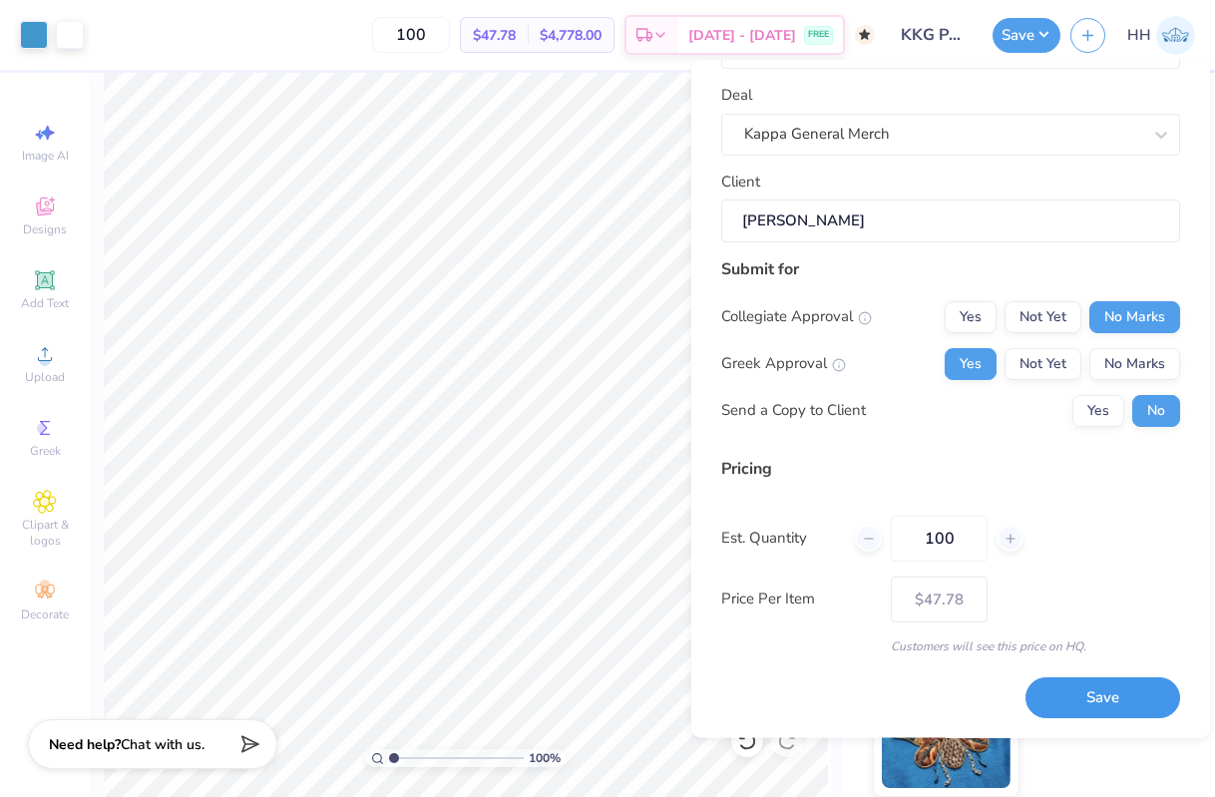
click at [1111, 700] on button "Save" at bounding box center [1103, 699] width 155 height 41
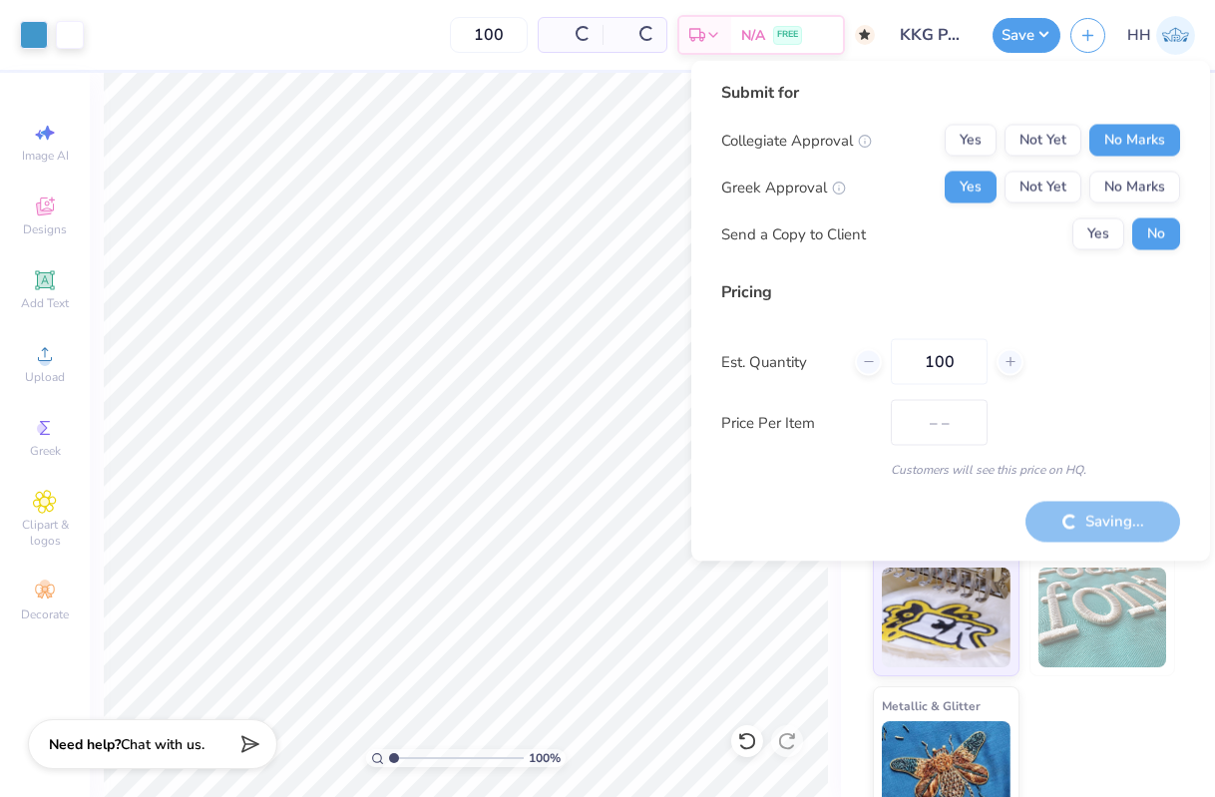
type input "$47.78"
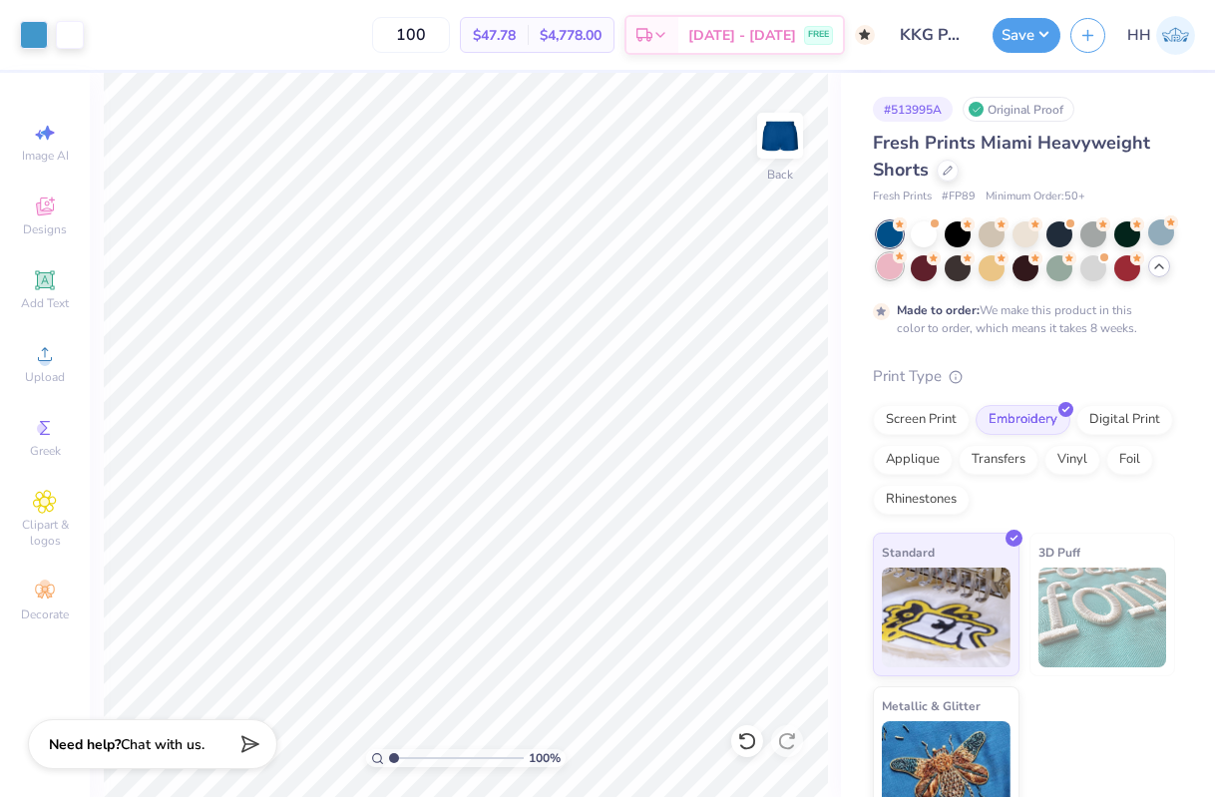
click at [887, 260] on div at bounding box center [890, 266] width 26 height 26
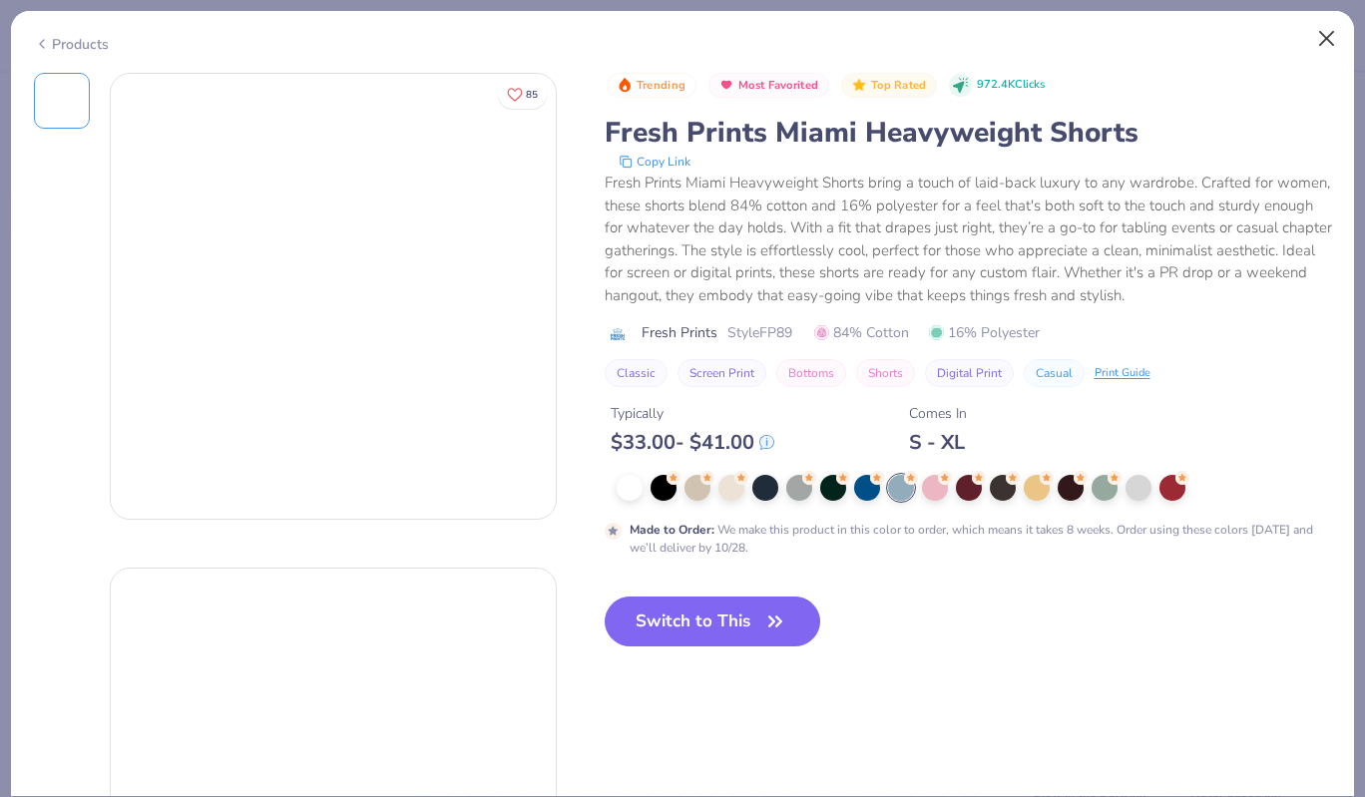
type input "50"
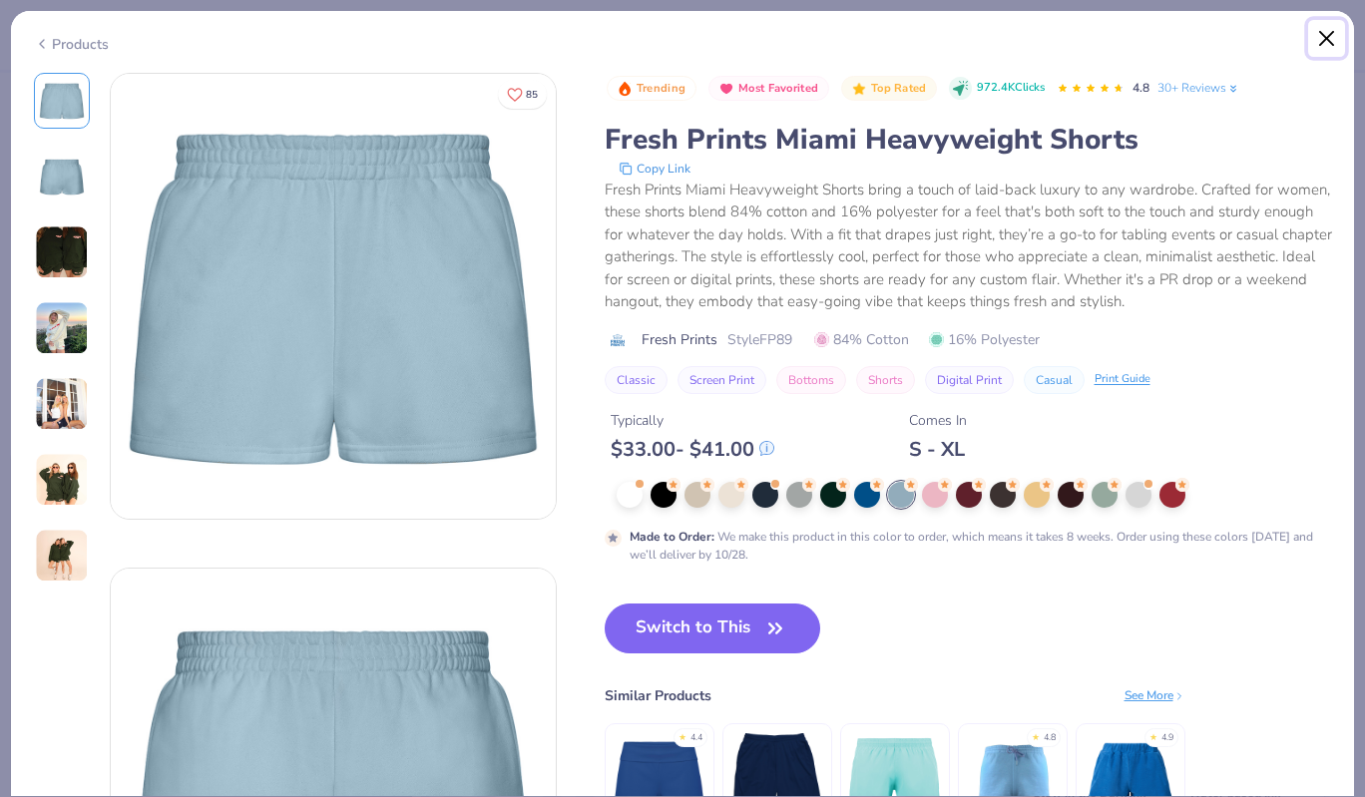
click at [1333, 35] on button "Close" at bounding box center [1327, 39] width 38 height 38
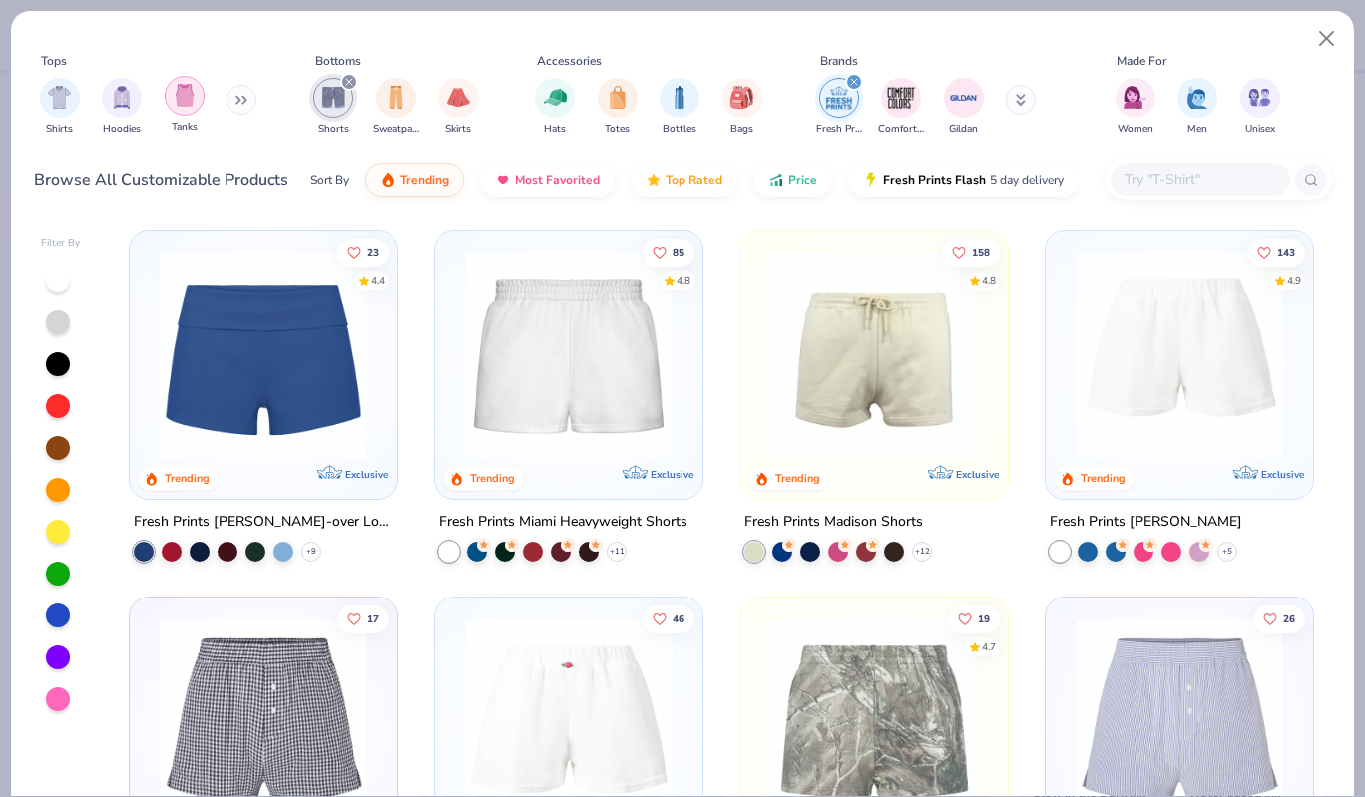
click at [180, 102] on img "filter for Tanks" at bounding box center [185, 95] width 22 height 23
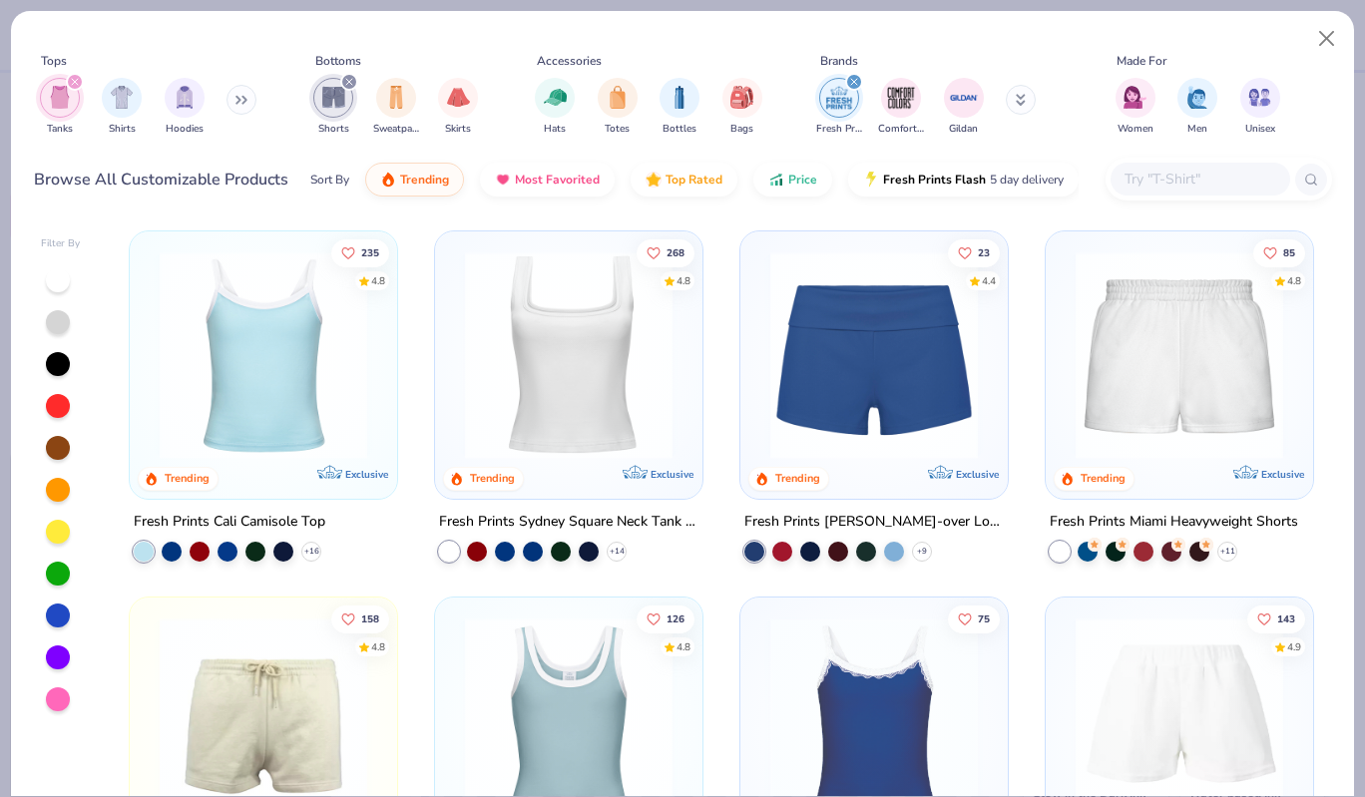
click at [602, 377] on img at bounding box center [569, 355] width 228 height 208
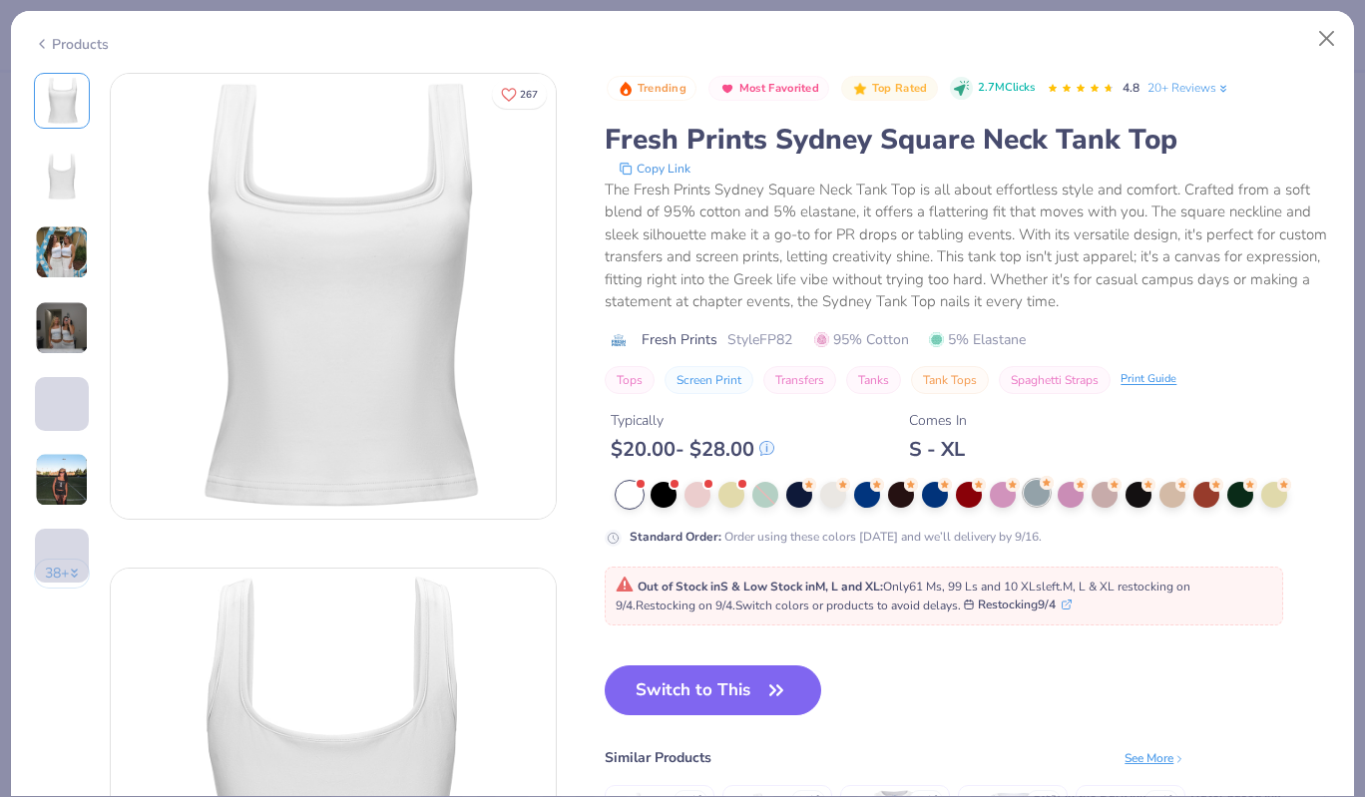
click at [1032, 490] on div at bounding box center [1037, 493] width 26 height 26
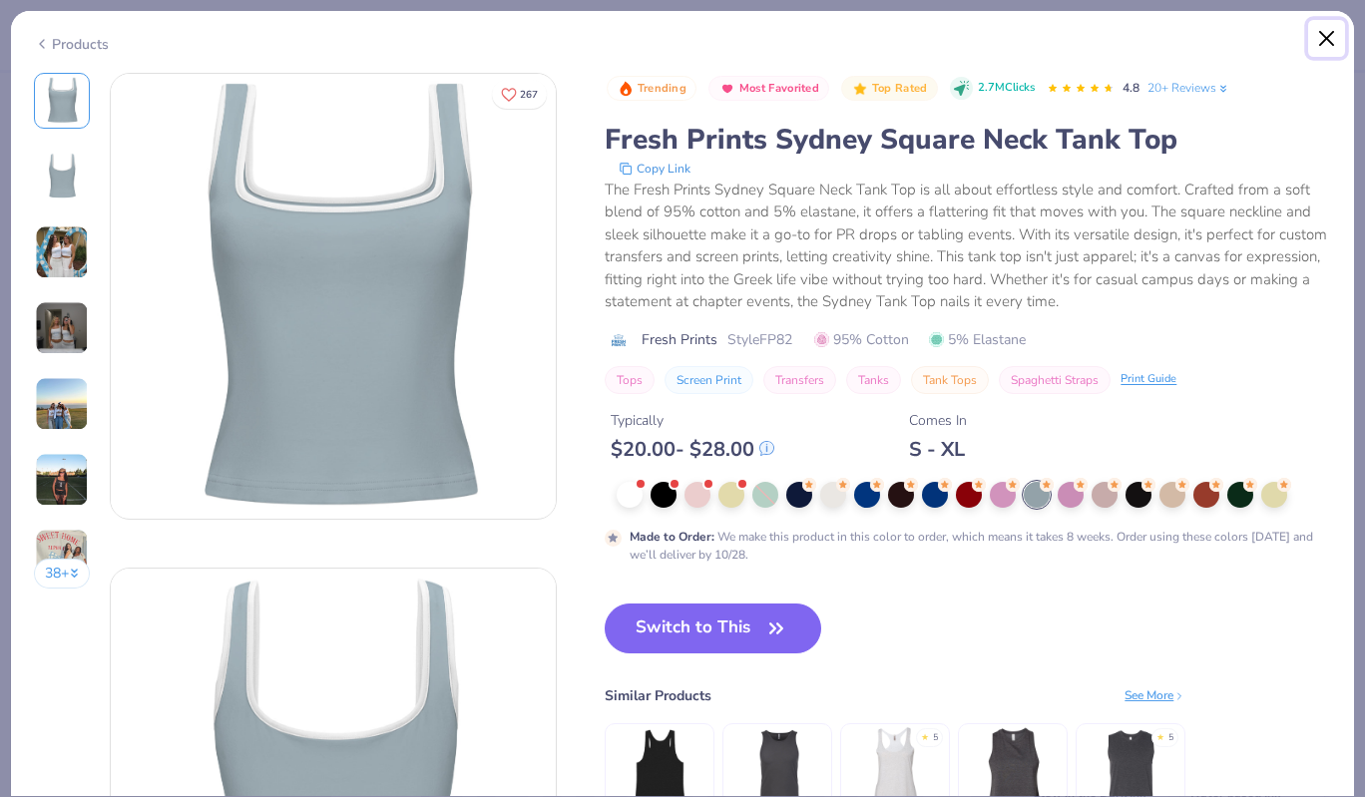
click at [1335, 31] on button "Close" at bounding box center [1327, 39] width 38 height 38
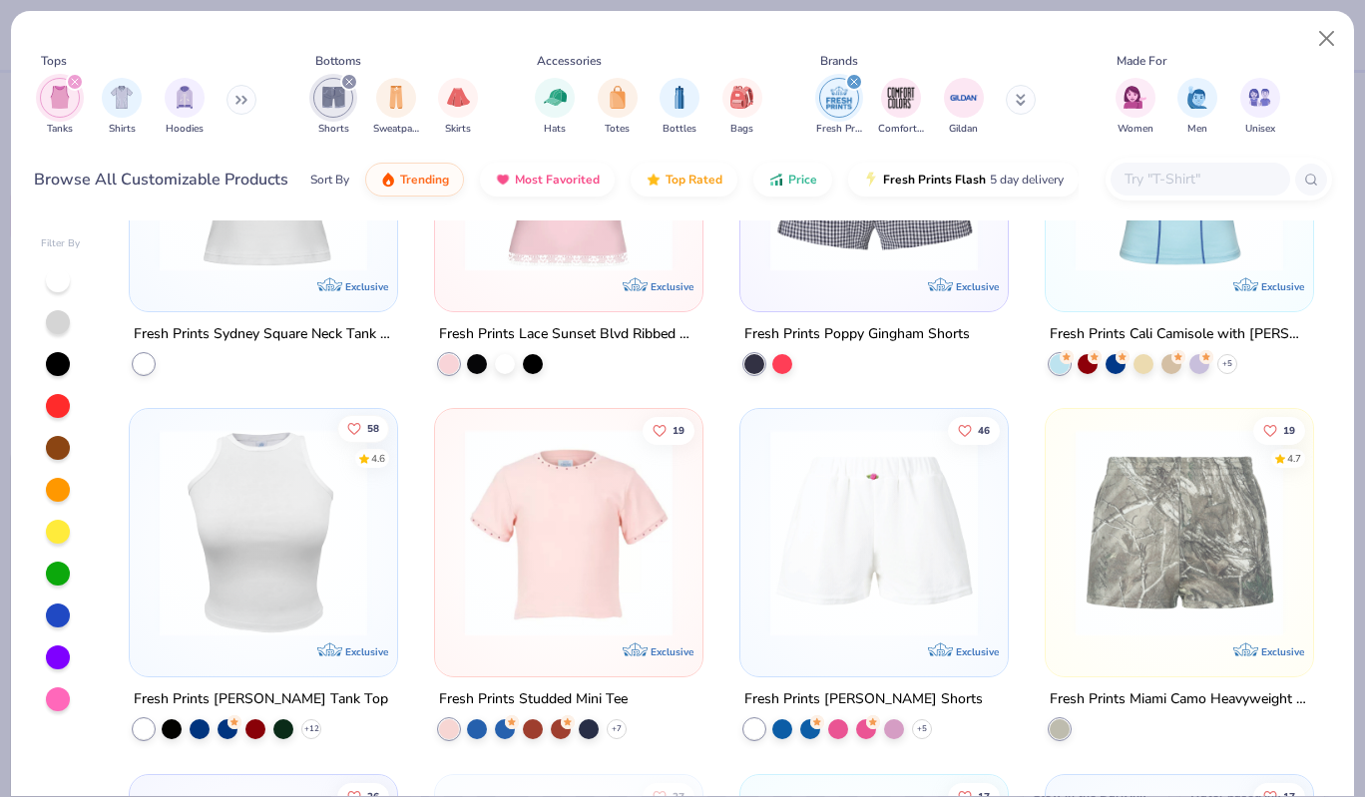
scroll to position [931, 0]
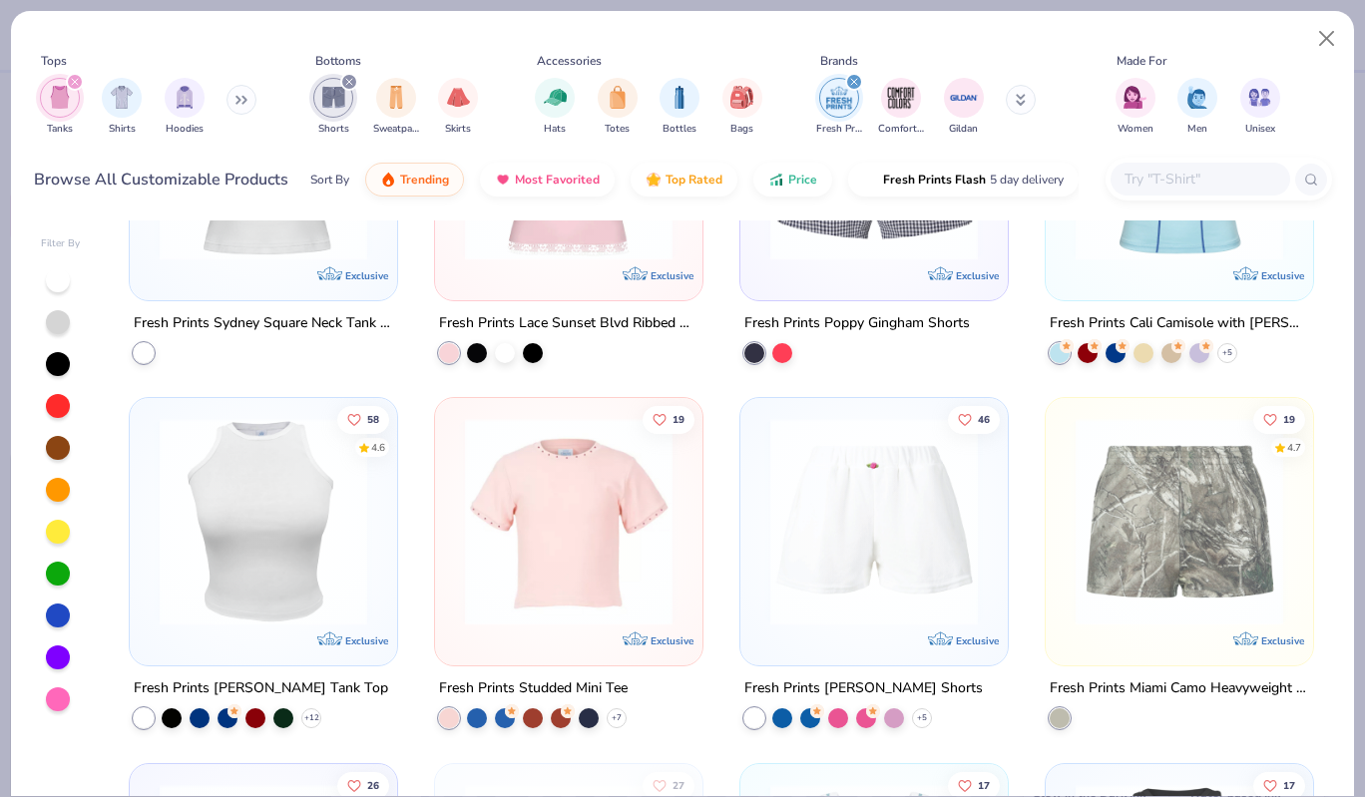
click at [294, 595] on img at bounding box center [264, 522] width 228 height 208
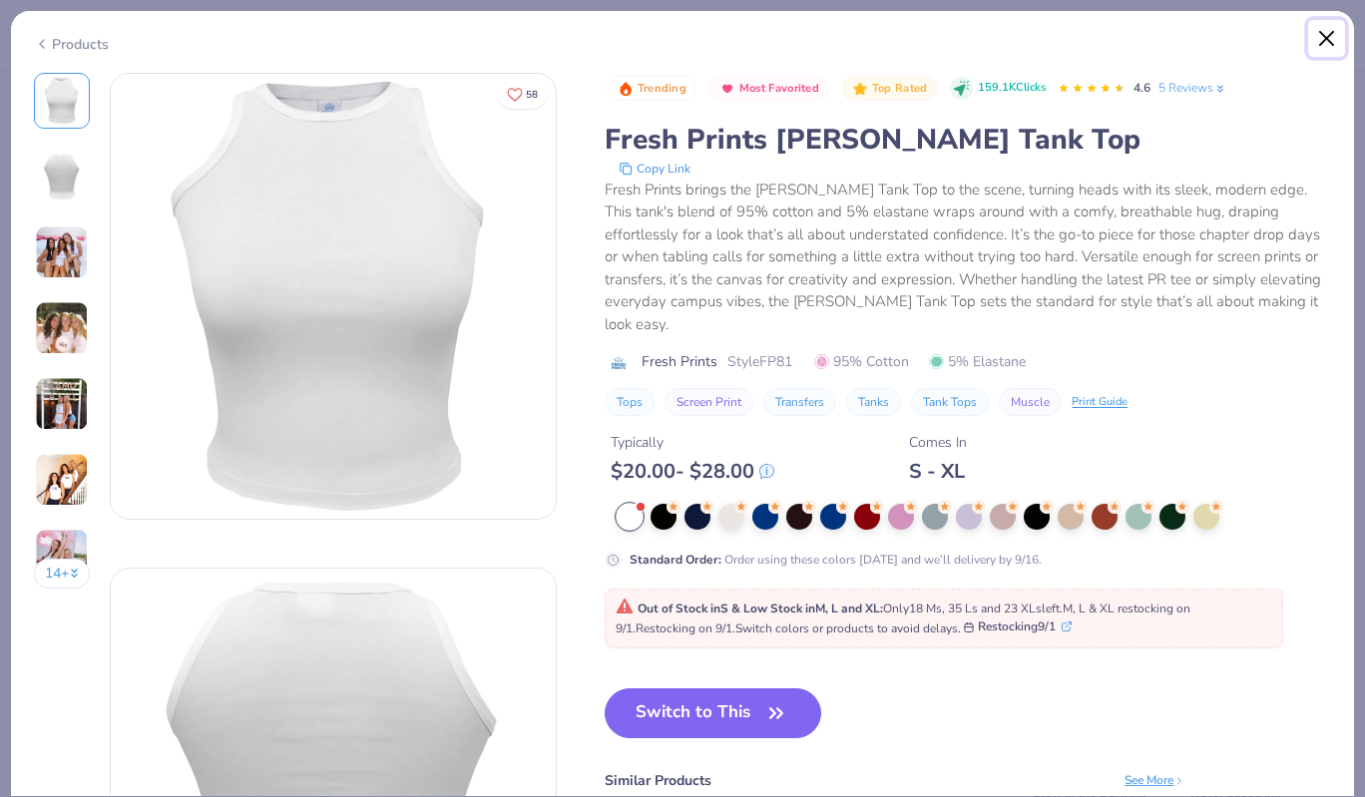
click at [1322, 39] on button "Close" at bounding box center [1327, 39] width 38 height 38
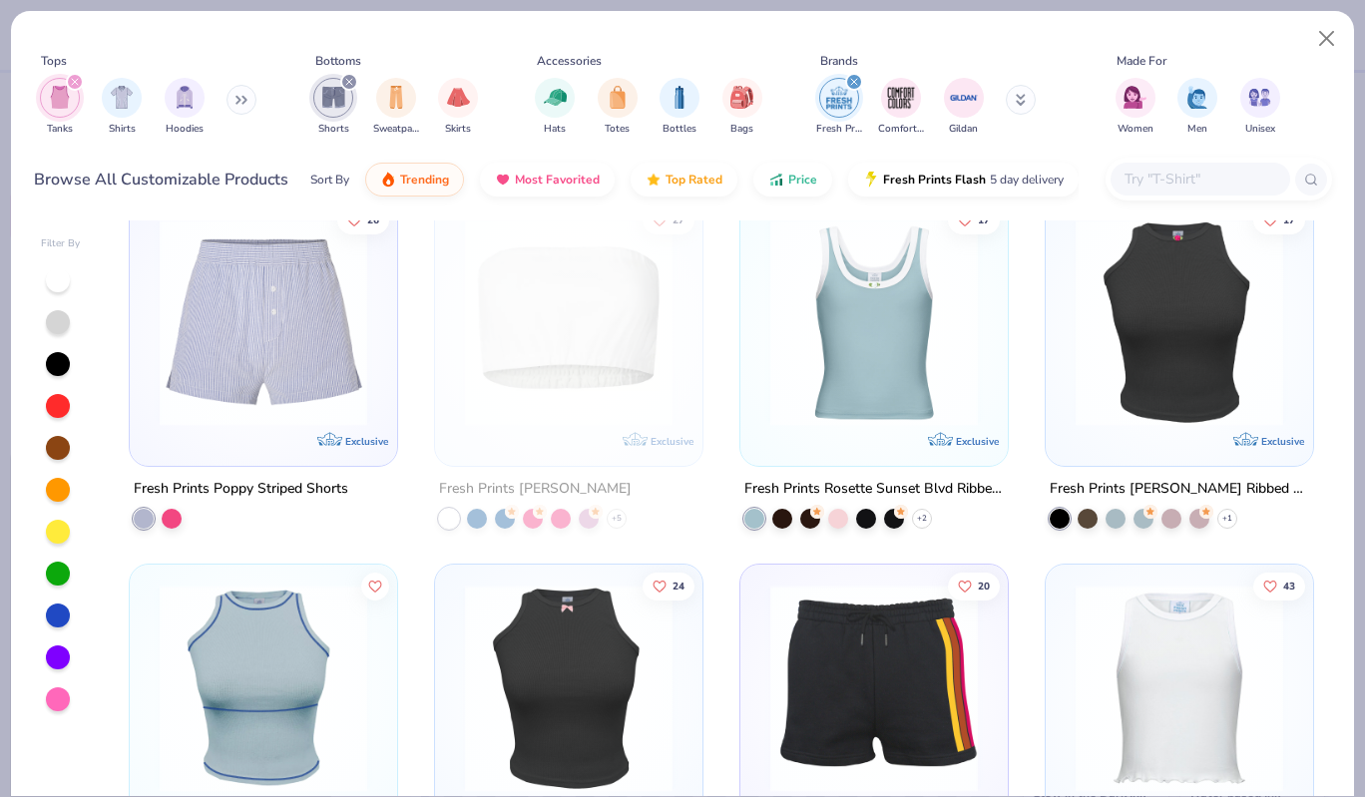
scroll to position [1488, 0]
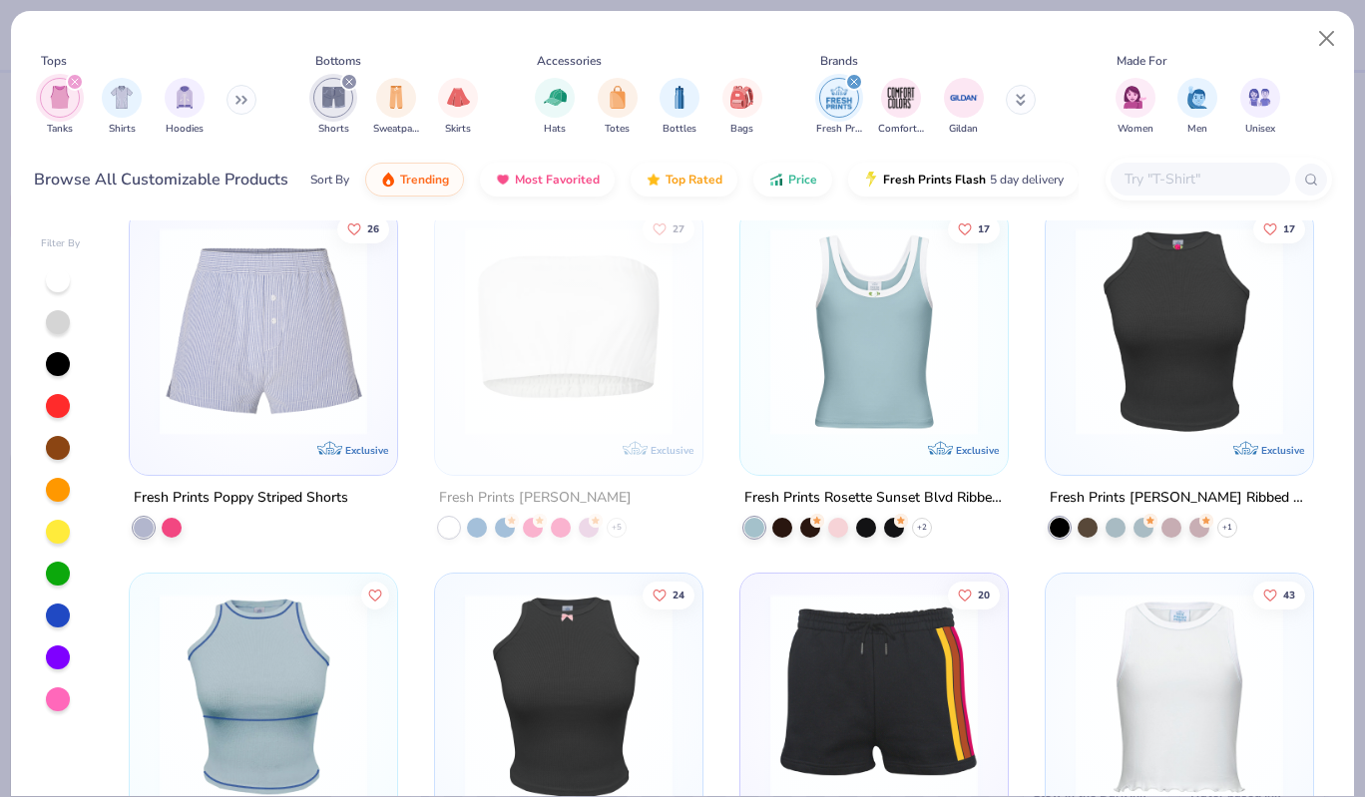
click at [335, 101] on img "filter for Shorts" at bounding box center [333, 97] width 23 height 23
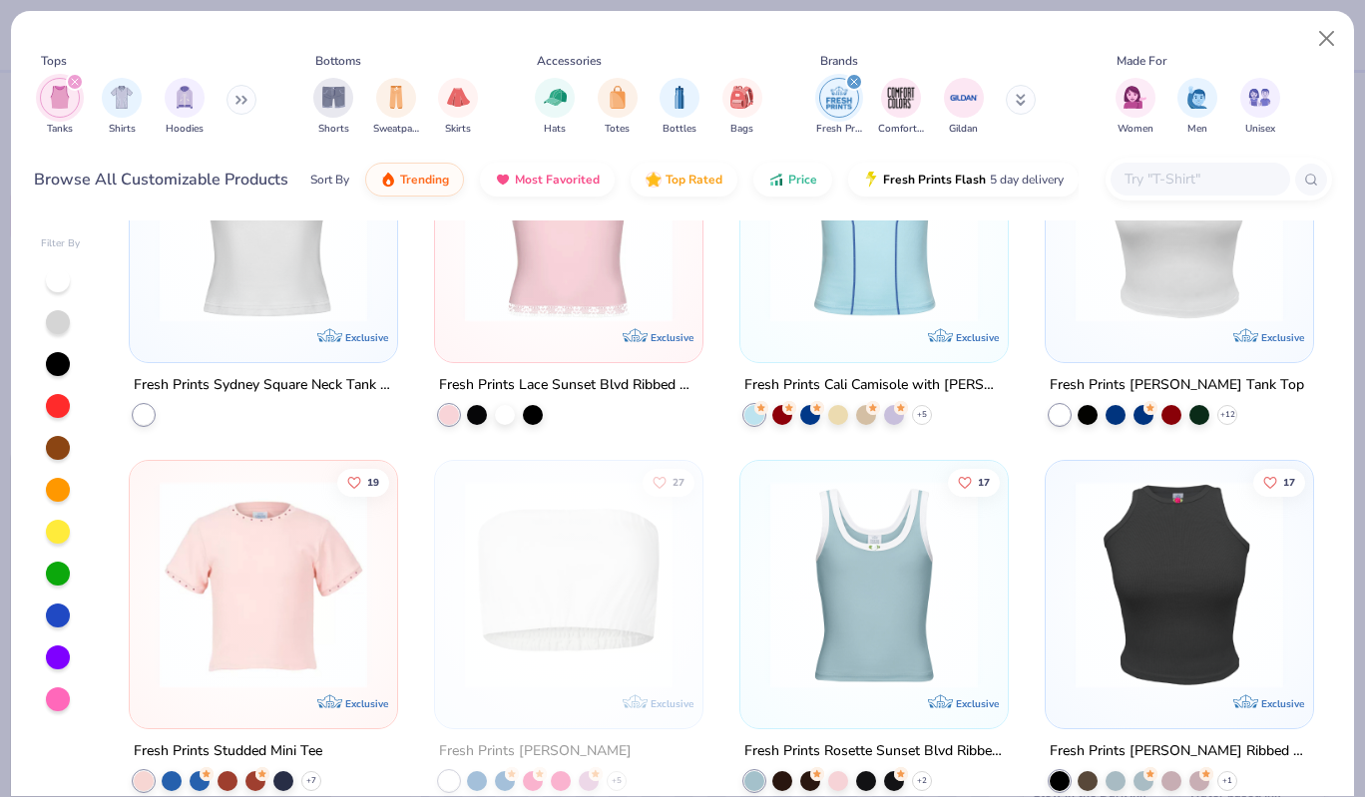
scroll to position [511, 0]
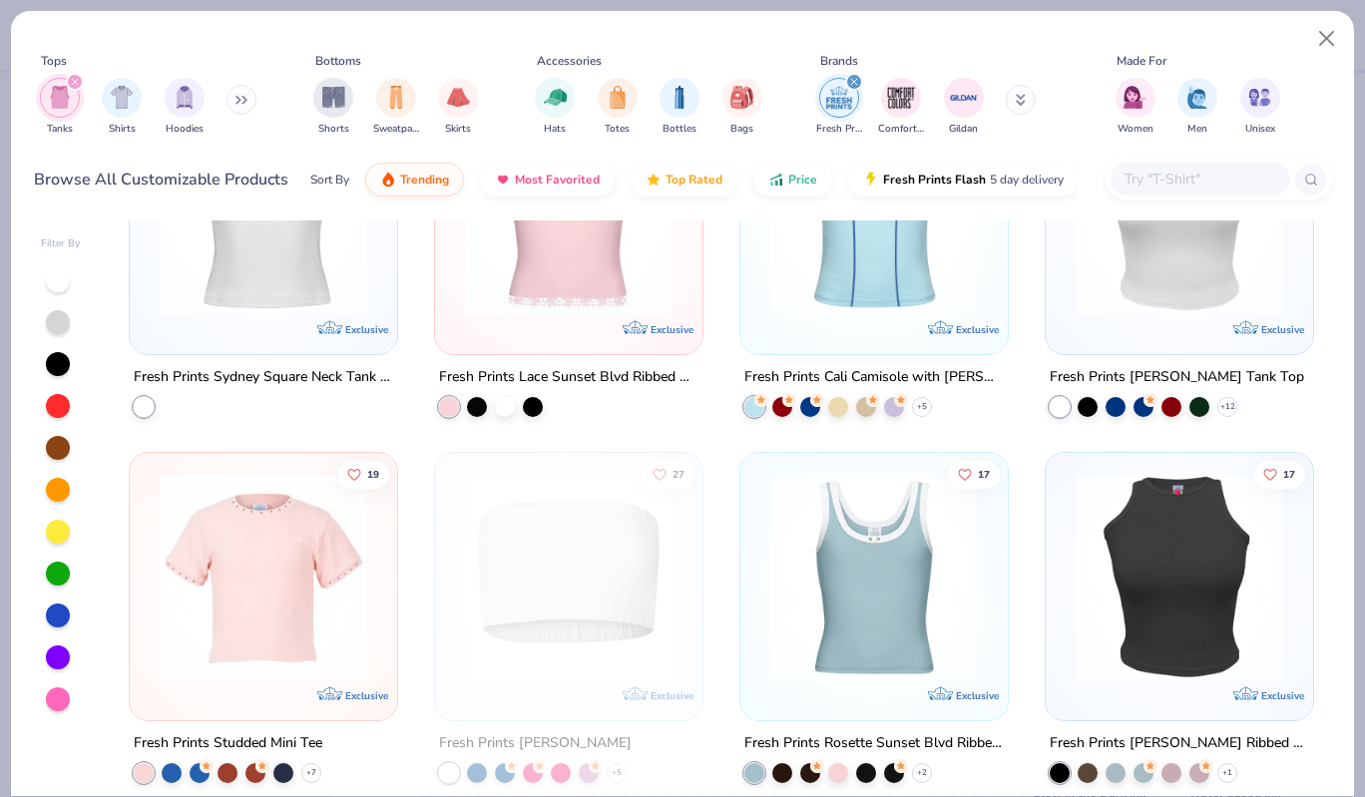
click at [1174, 643] on img at bounding box center [1180, 576] width 228 height 208
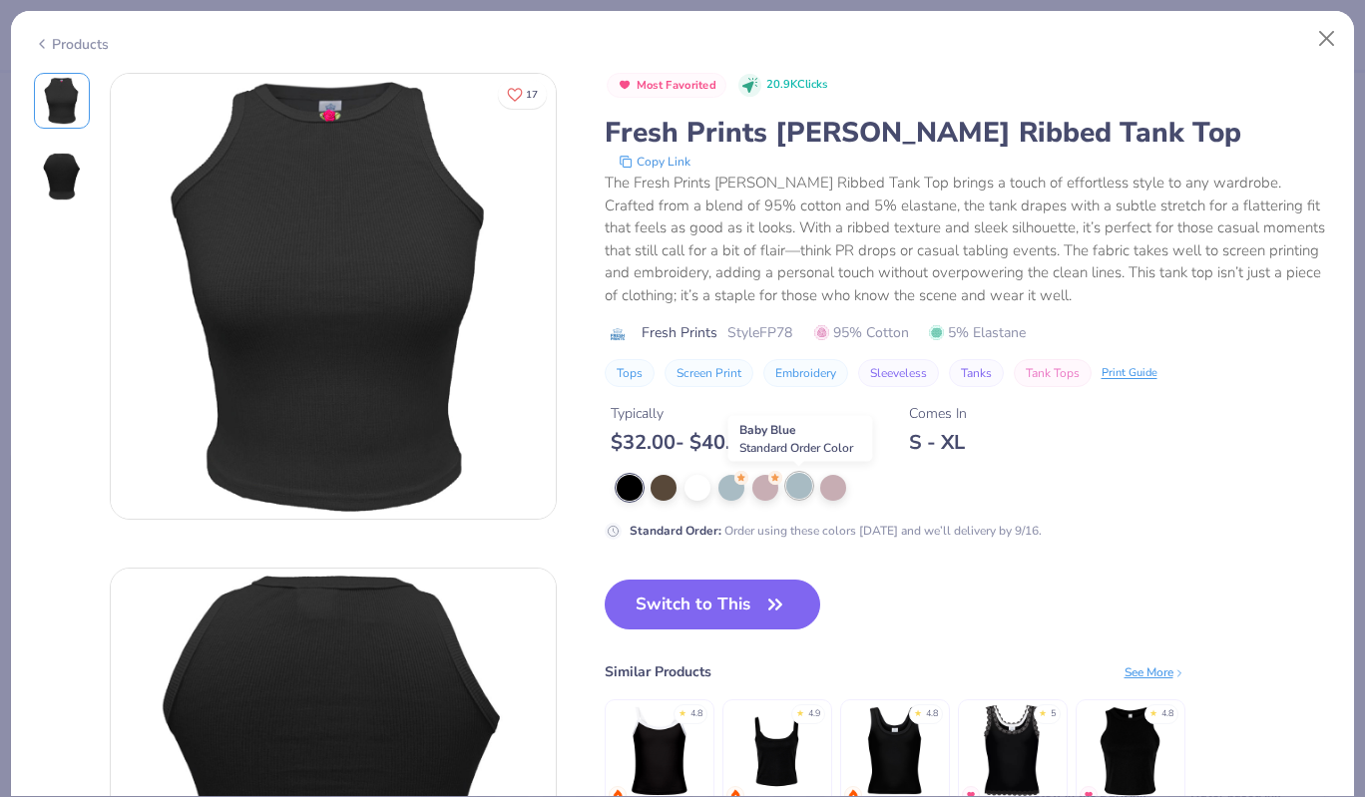
click at [794, 490] on div at bounding box center [799, 486] width 26 height 26
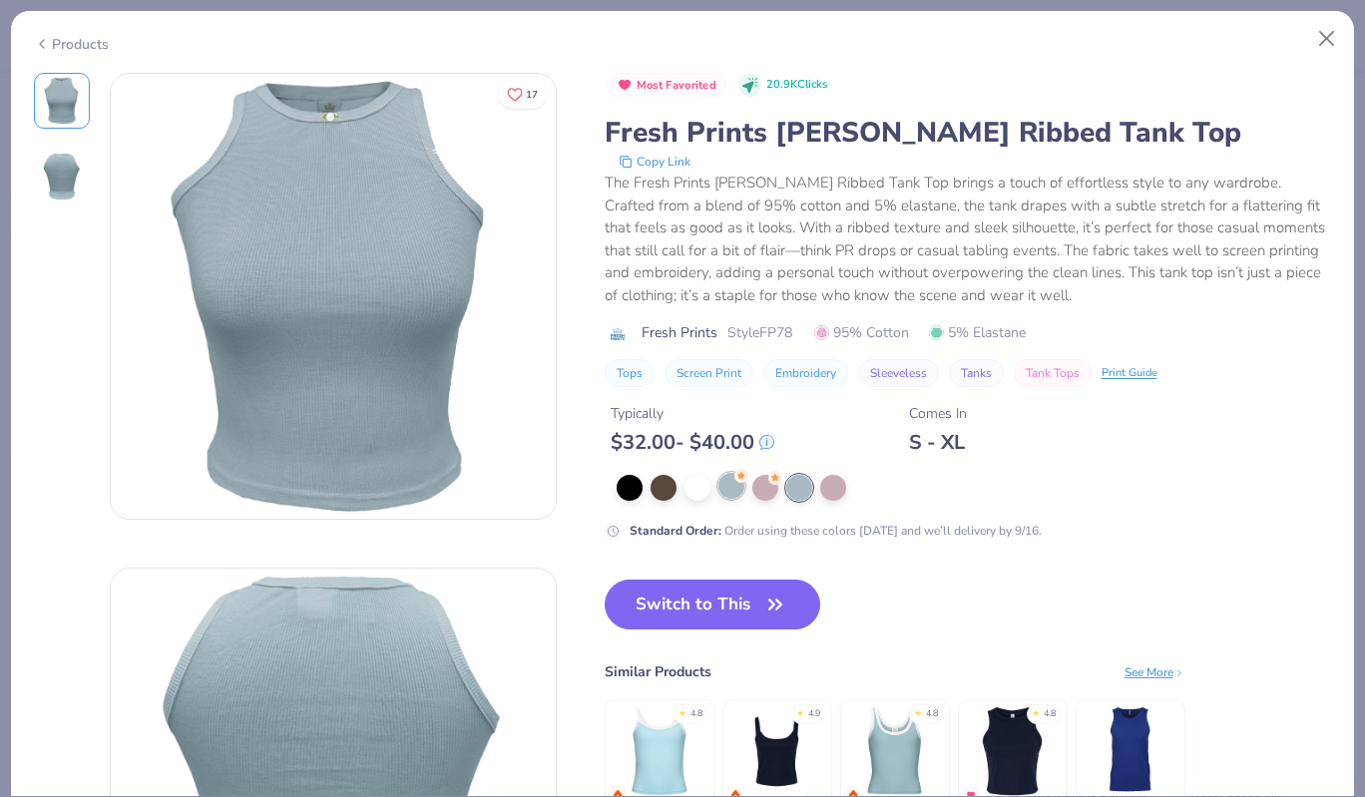
click at [734, 476] on circle at bounding box center [741, 476] width 14 height 14
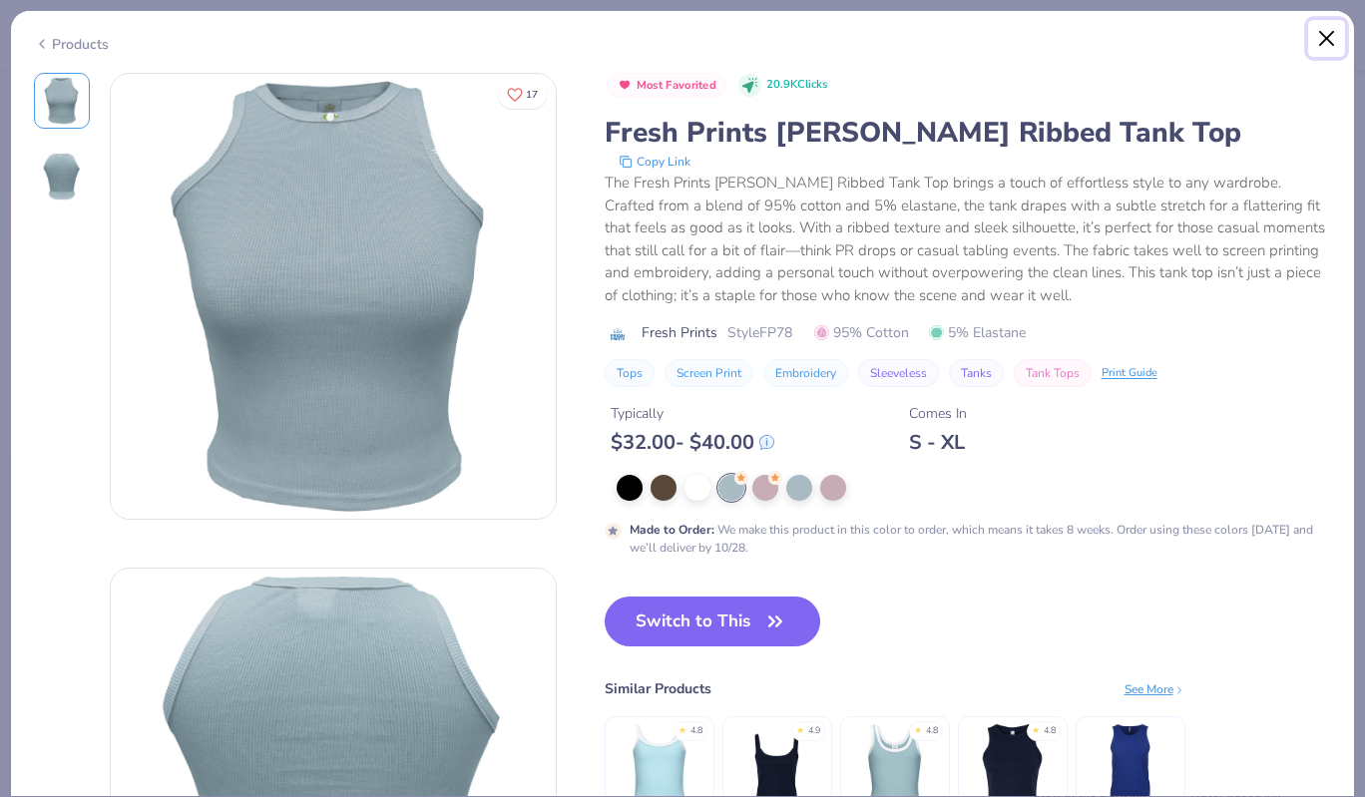
click at [1329, 38] on button "Close" at bounding box center [1327, 39] width 38 height 38
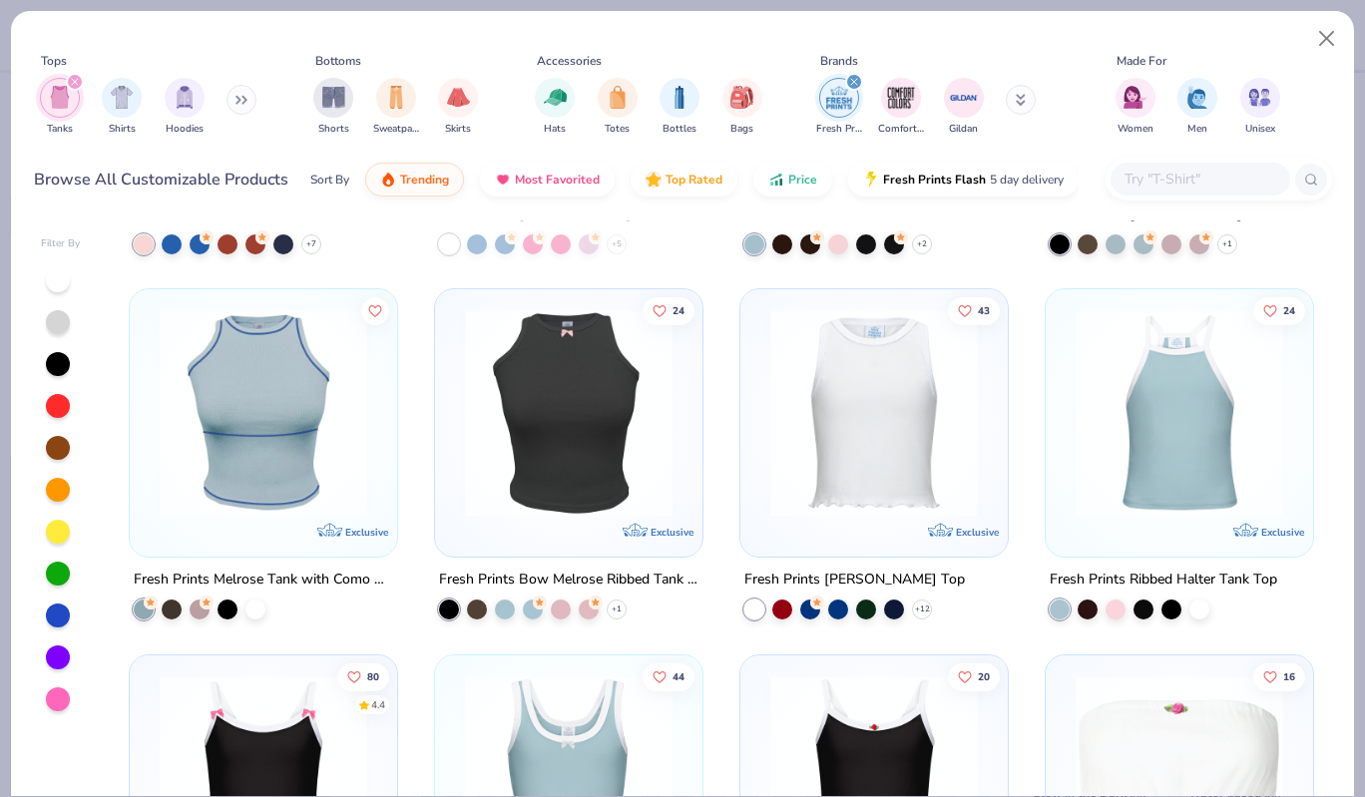
scroll to position [1044, 0]
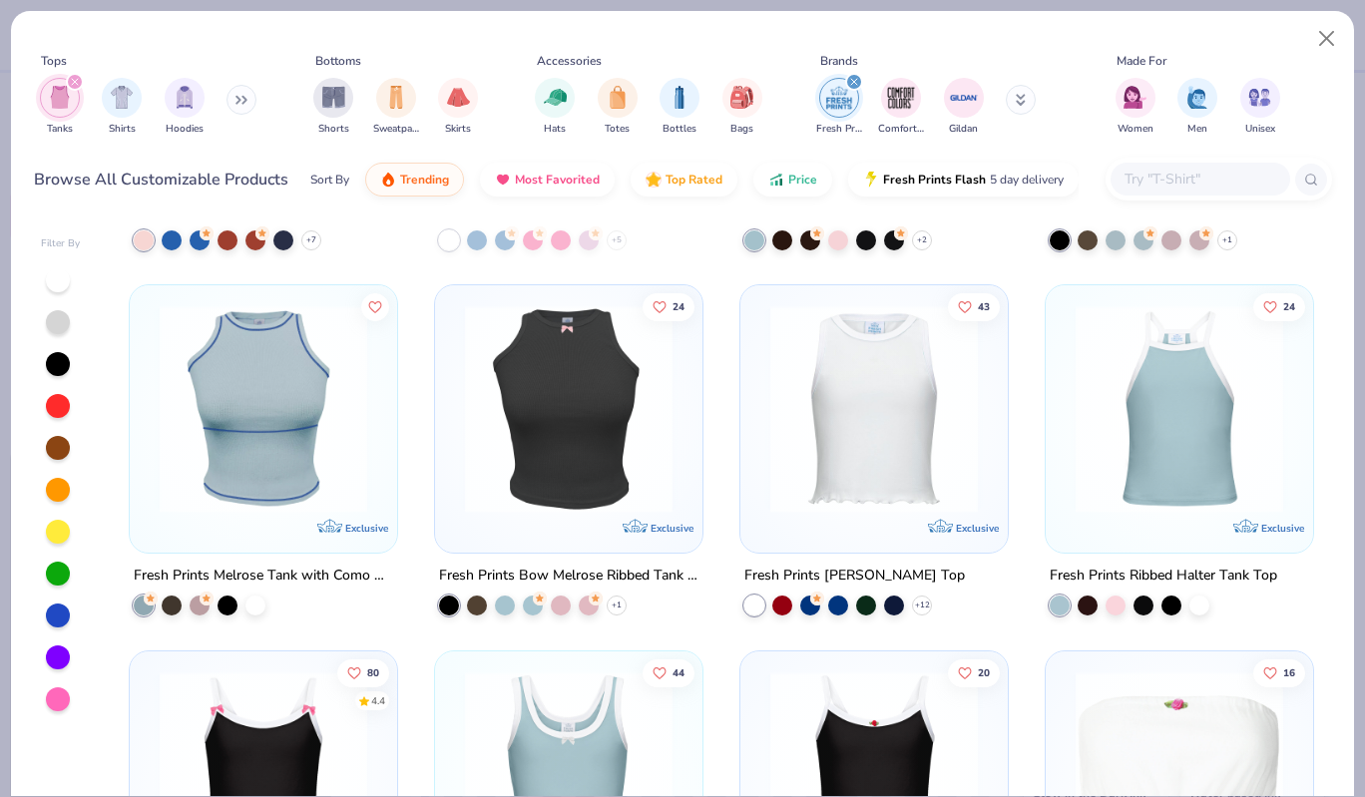
click at [882, 443] on img at bounding box center [874, 409] width 228 height 208
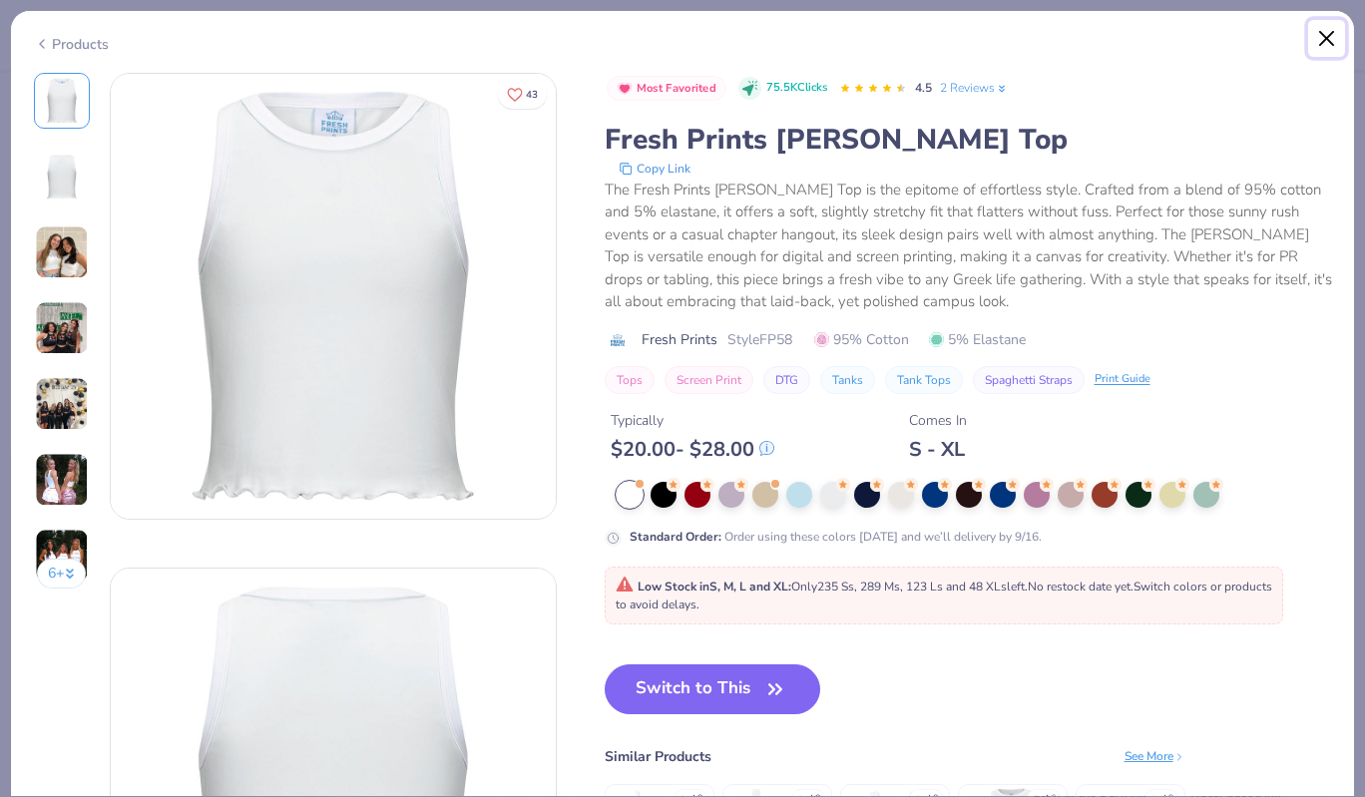
click at [1320, 39] on button "Close" at bounding box center [1327, 39] width 38 height 38
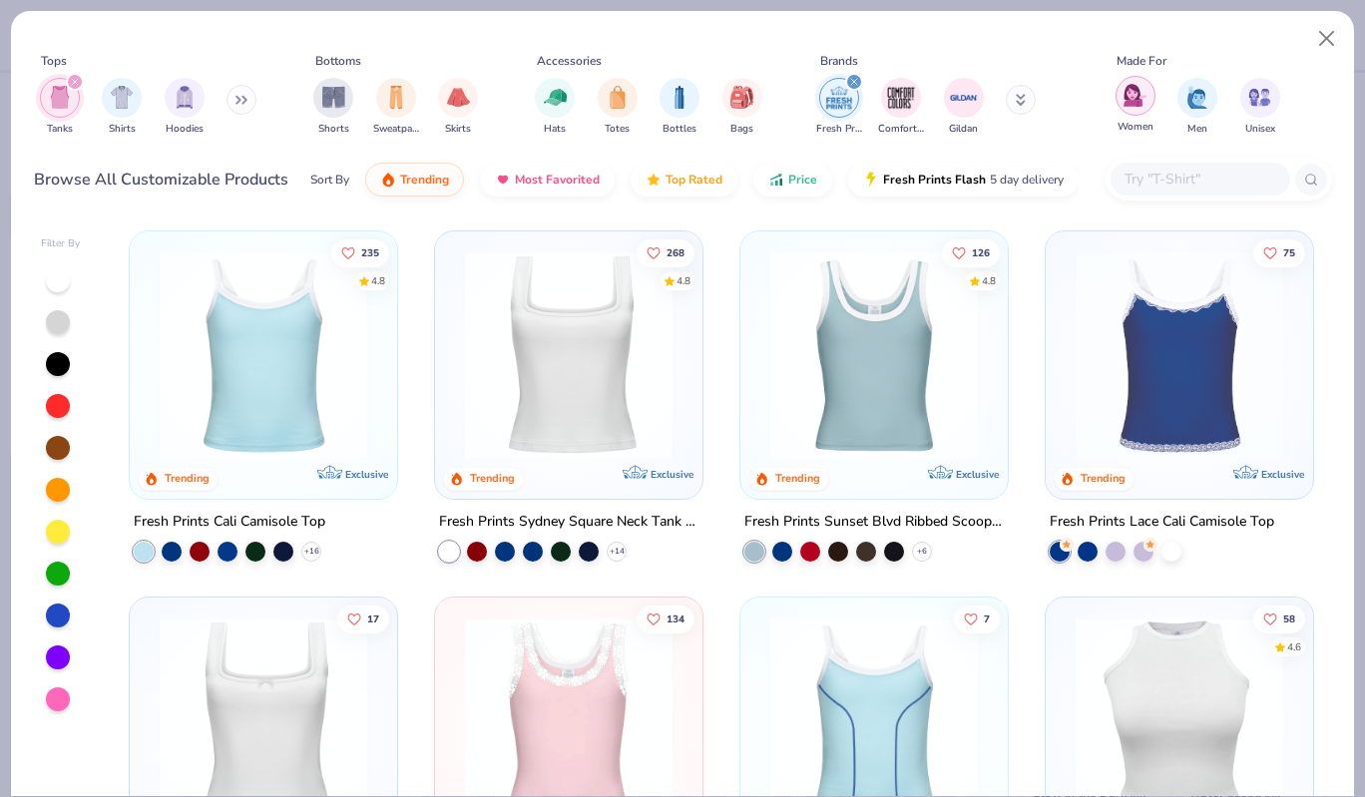
click at [1136, 102] on img "filter for Women" at bounding box center [1135, 95] width 23 height 23
click at [574, 358] on img at bounding box center [569, 355] width 228 height 208
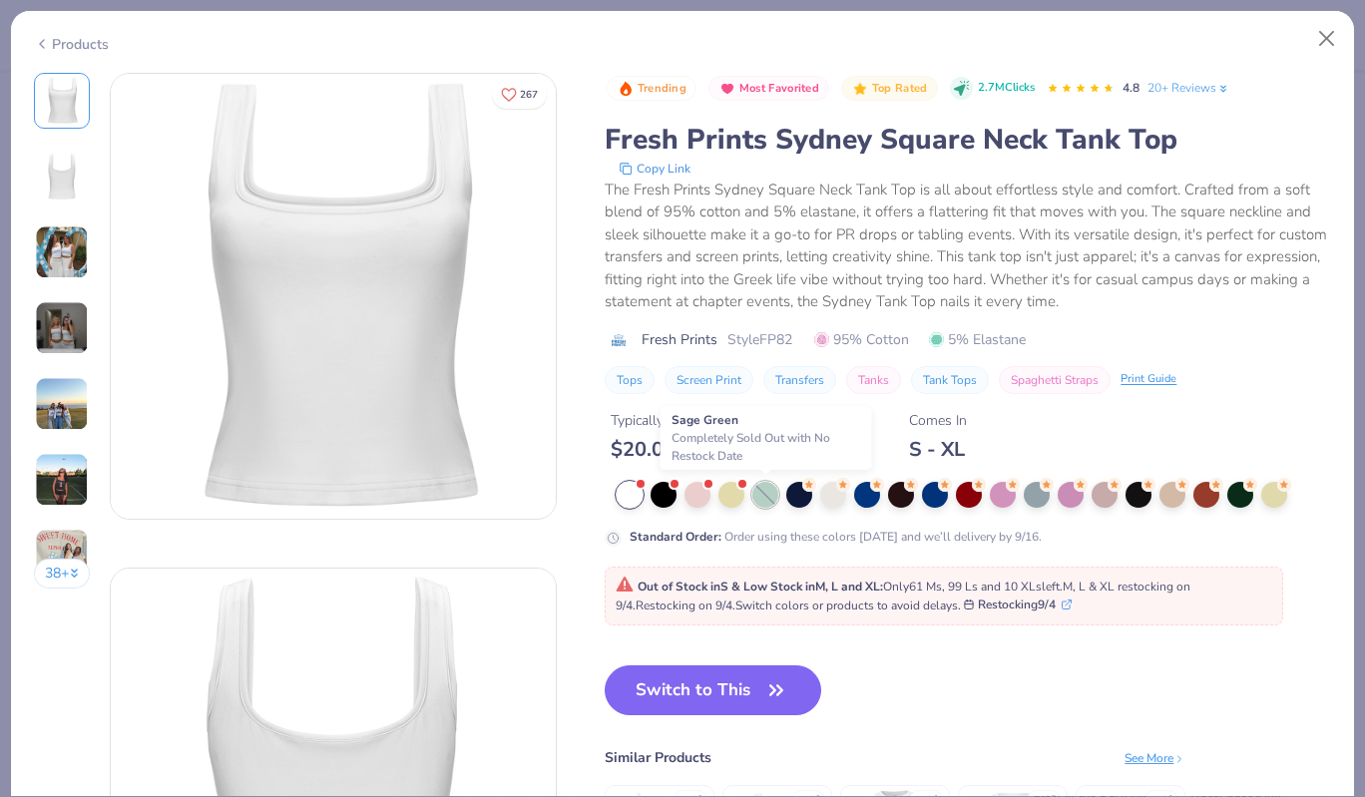
click at [769, 495] on div at bounding box center [765, 495] width 26 height 26
click at [827, 489] on div at bounding box center [833, 493] width 26 height 26
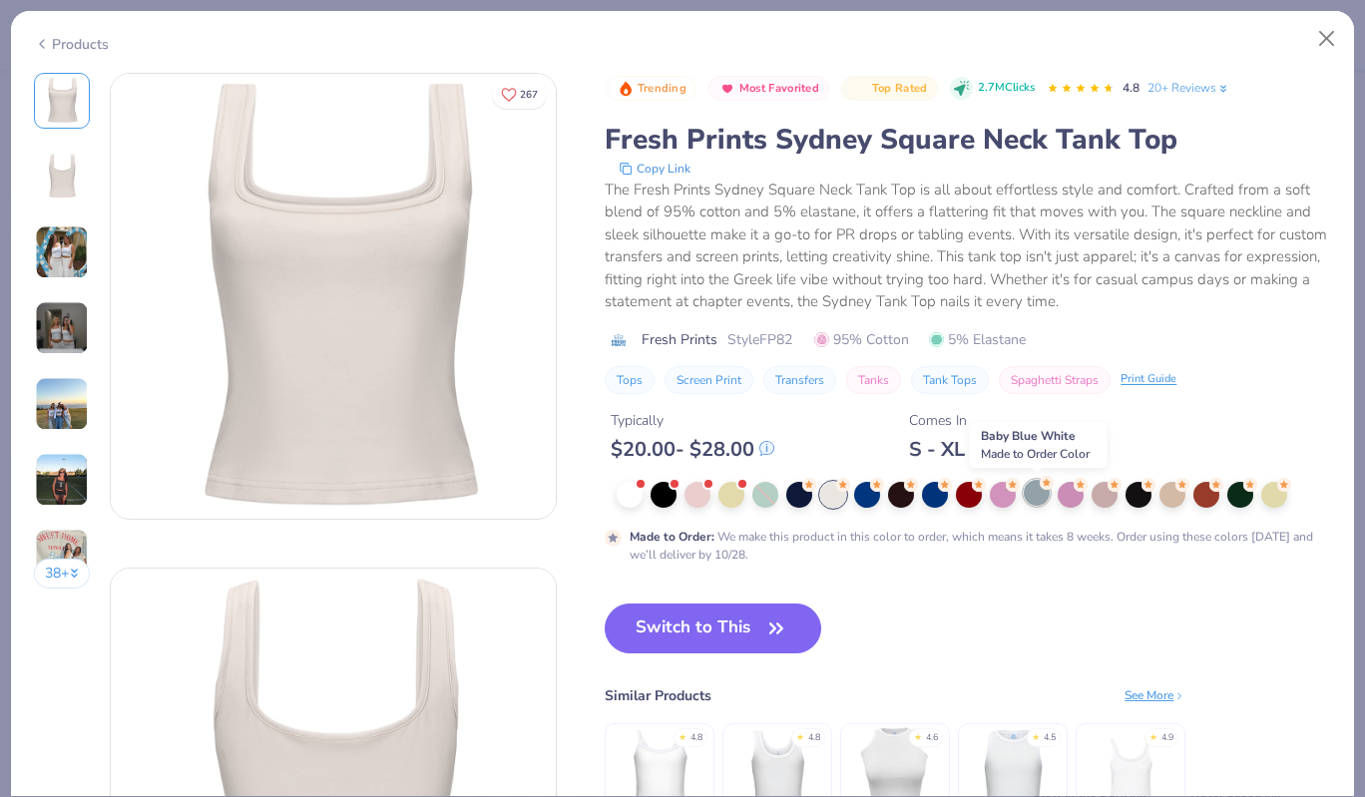
click at [1038, 494] on div at bounding box center [1037, 493] width 26 height 26
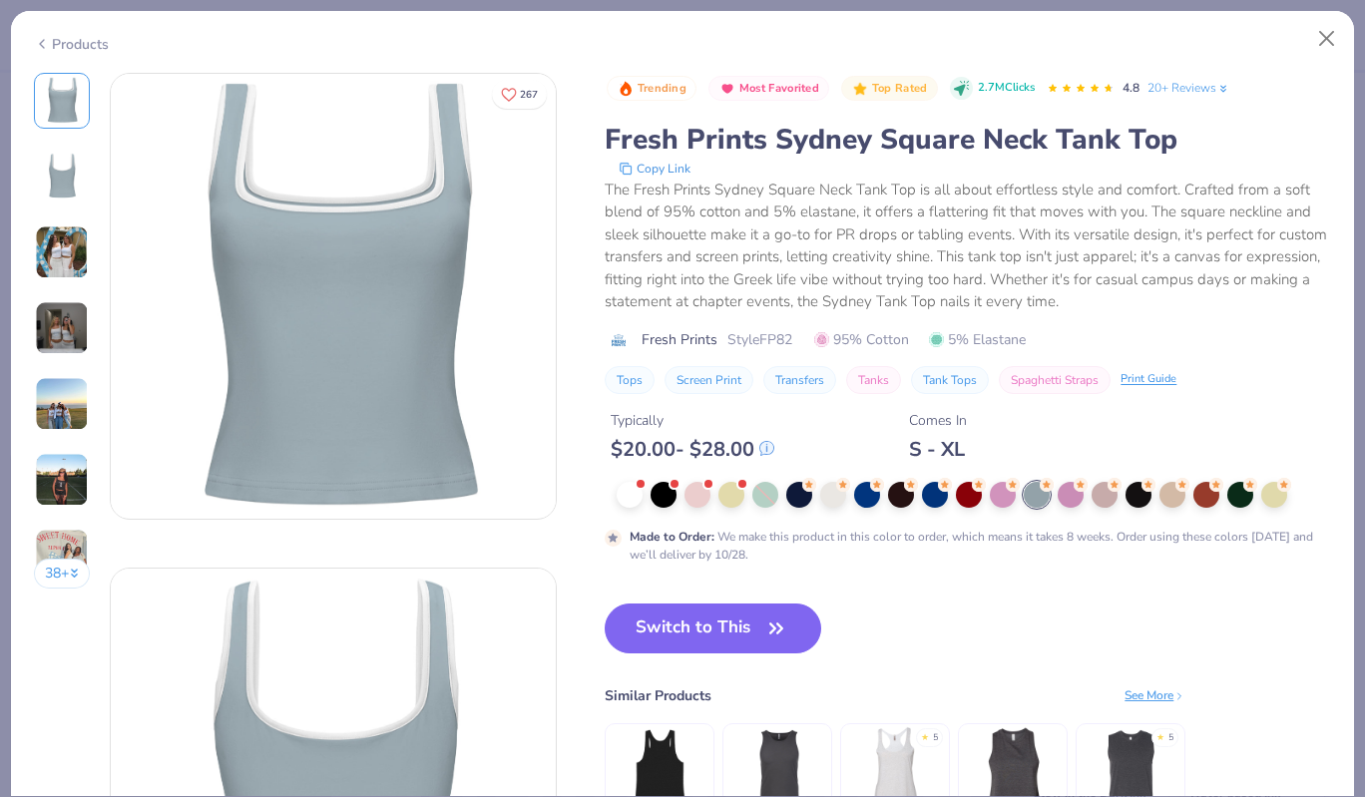
click at [38, 154] on img at bounding box center [62, 177] width 48 height 48
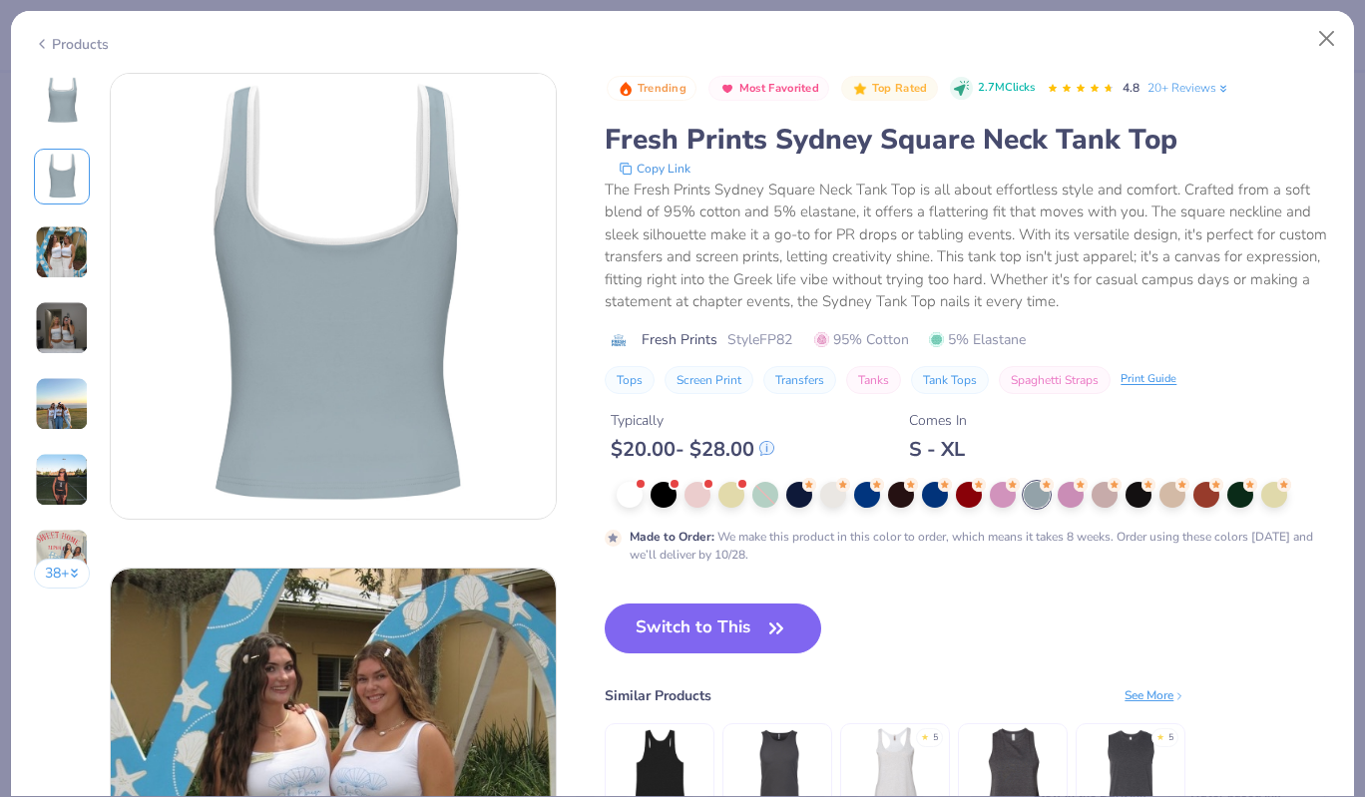
click at [51, 249] on img at bounding box center [62, 253] width 54 height 54
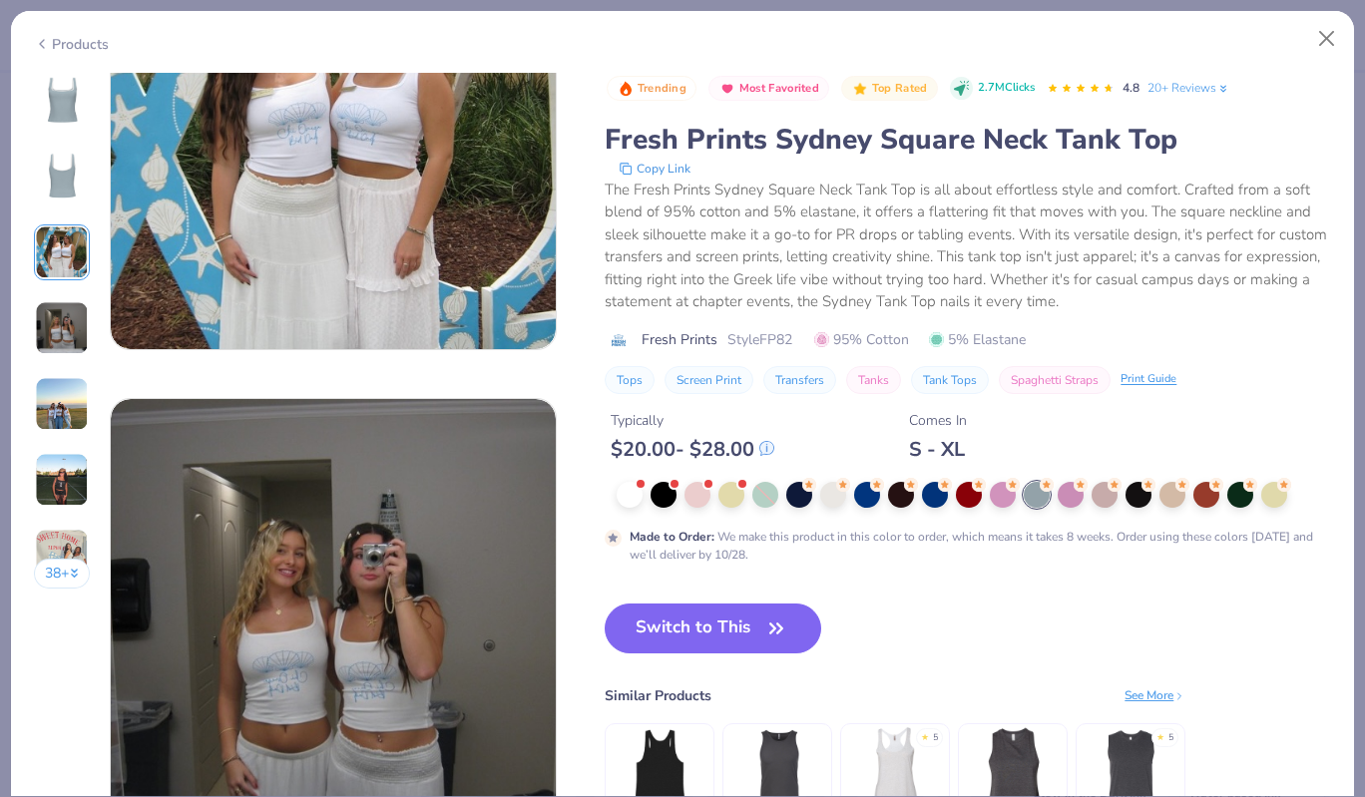
scroll to position [1161, 0]
click at [1322, 33] on button "Close" at bounding box center [1327, 39] width 38 height 38
type textarea "x"
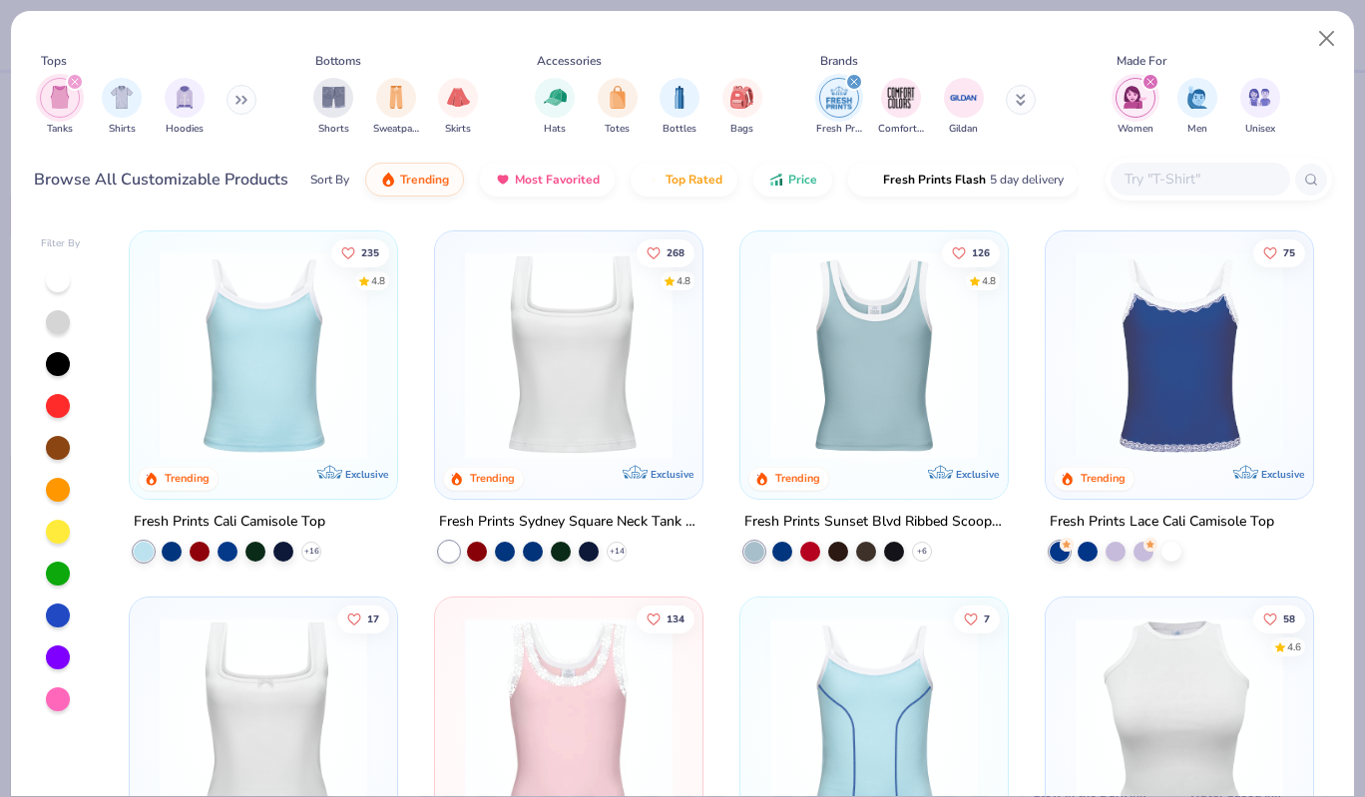
click at [1164, 185] on input "text" at bounding box center [1200, 179] width 154 height 23
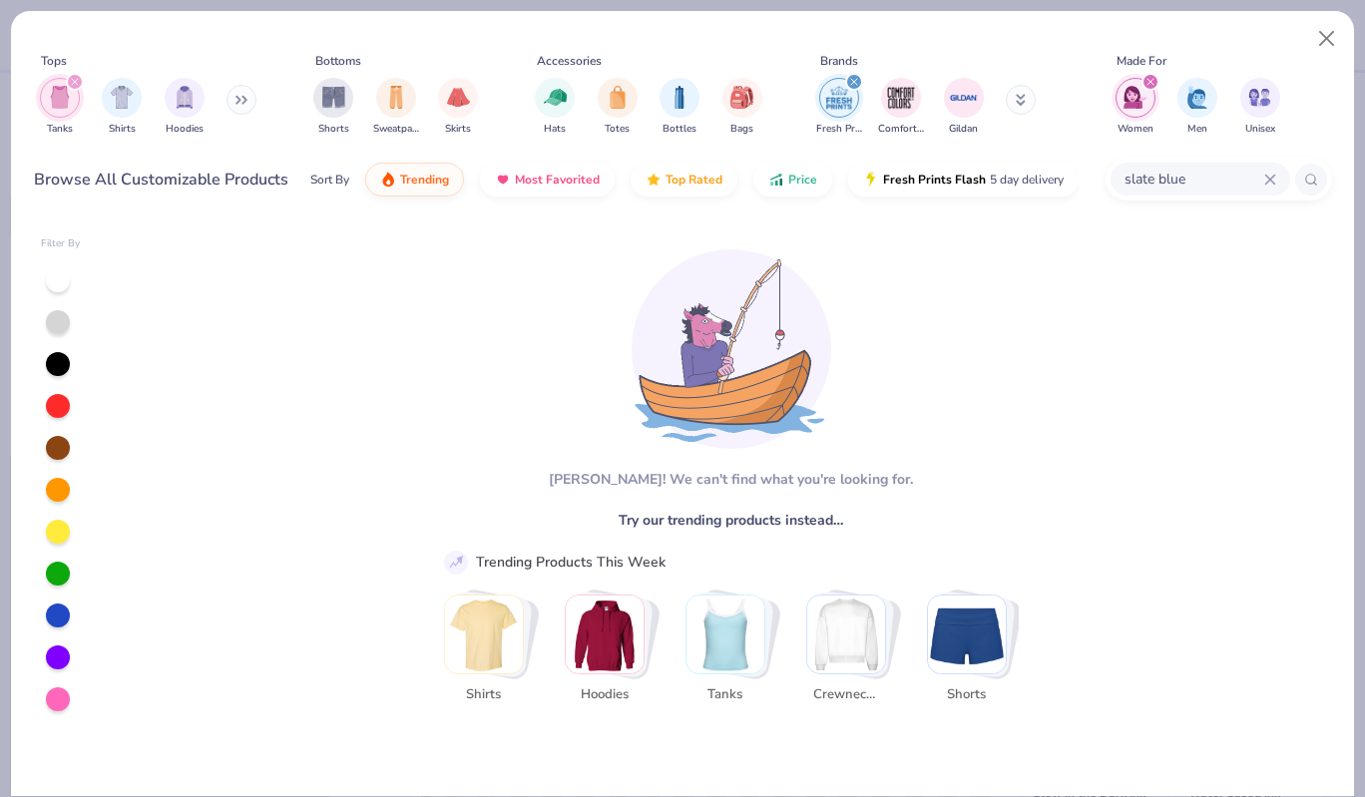
type input "slate blue"
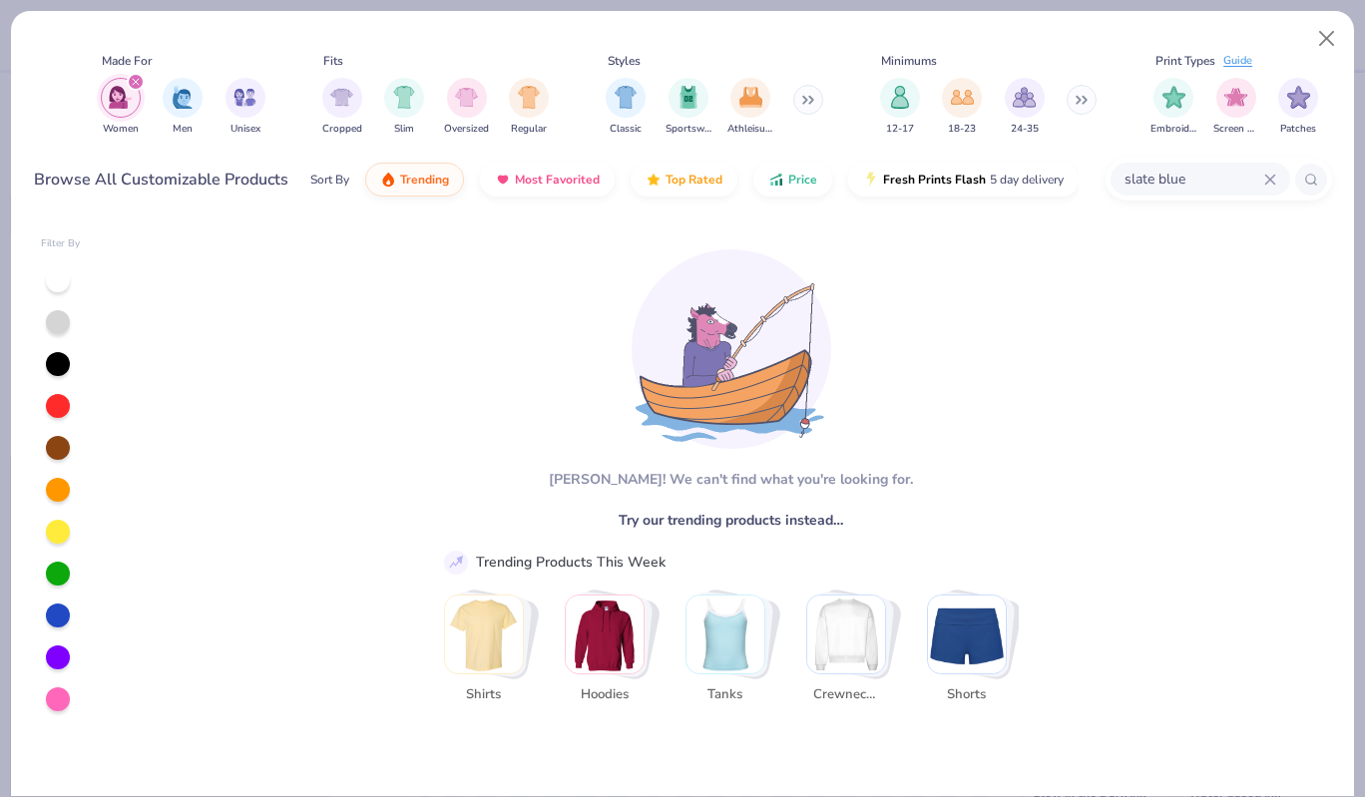
scroll to position [0, 1060]
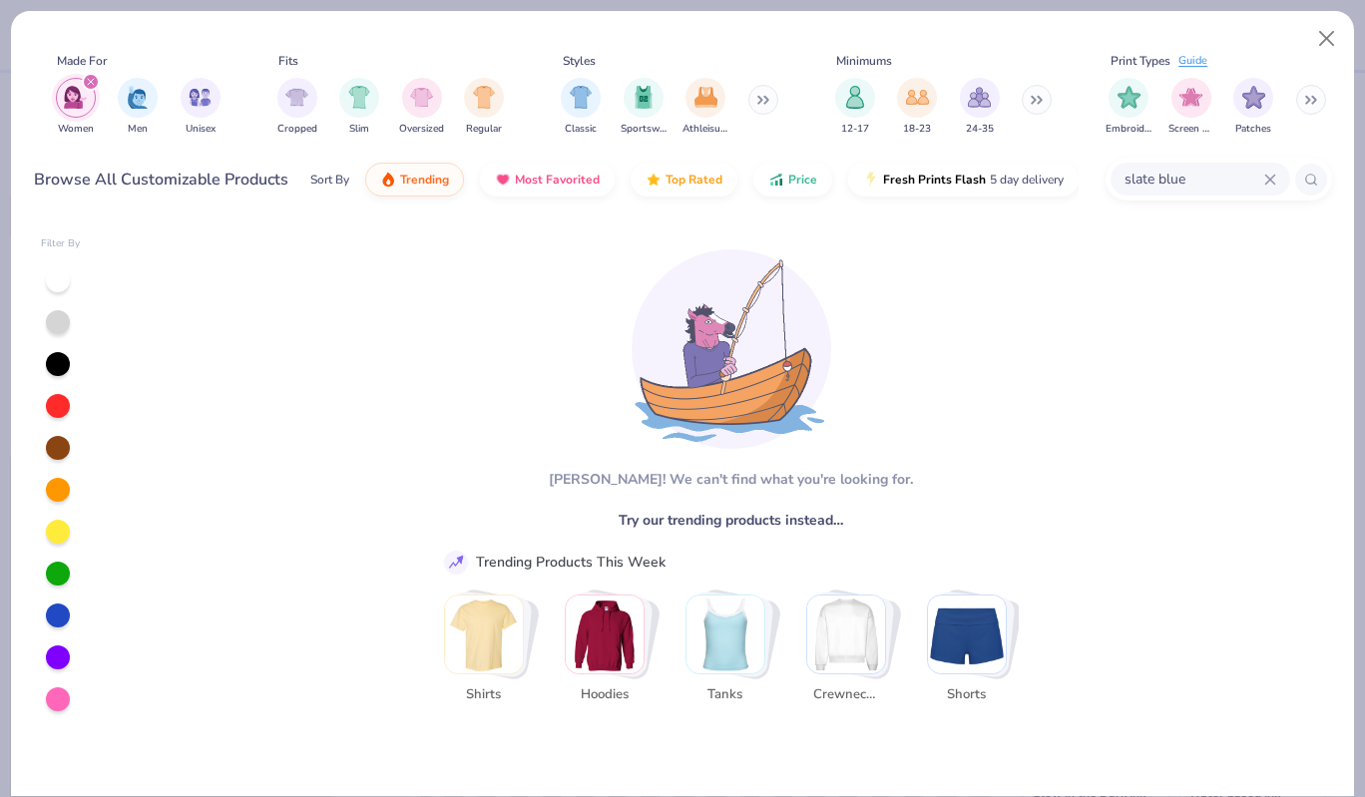
drag, startPoint x: 1204, startPoint y: 170, endPoint x: 1097, endPoint y: 165, distance: 106.9
click at [1097, 169] on div "Browse All Customizable Products Sort By Trending Most Favorited Top Rated Pric…" at bounding box center [683, 180] width 1298 height 56
click at [1256, 97] on img "filter for Patches" at bounding box center [1253, 95] width 23 height 23
click at [83, 108] on img "filter for Women" at bounding box center [75, 97] width 23 height 23
click at [738, 620] on img "Stack Card Button Tanks" at bounding box center [726, 635] width 78 height 78
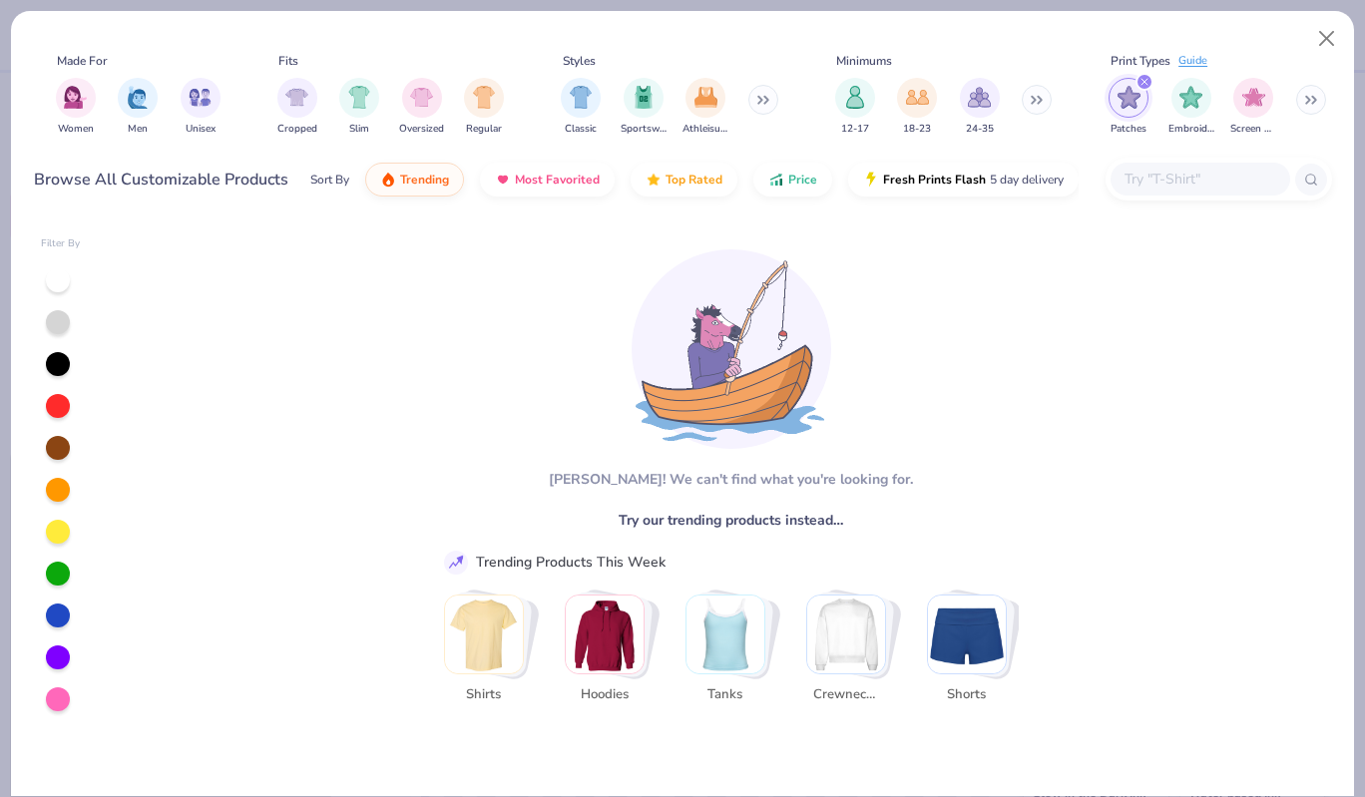
click at [731, 622] on img "Stack Card Button Tanks" at bounding box center [726, 635] width 78 height 78
click at [1131, 92] on img "filter for Patches" at bounding box center [1129, 97] width 23 height 23
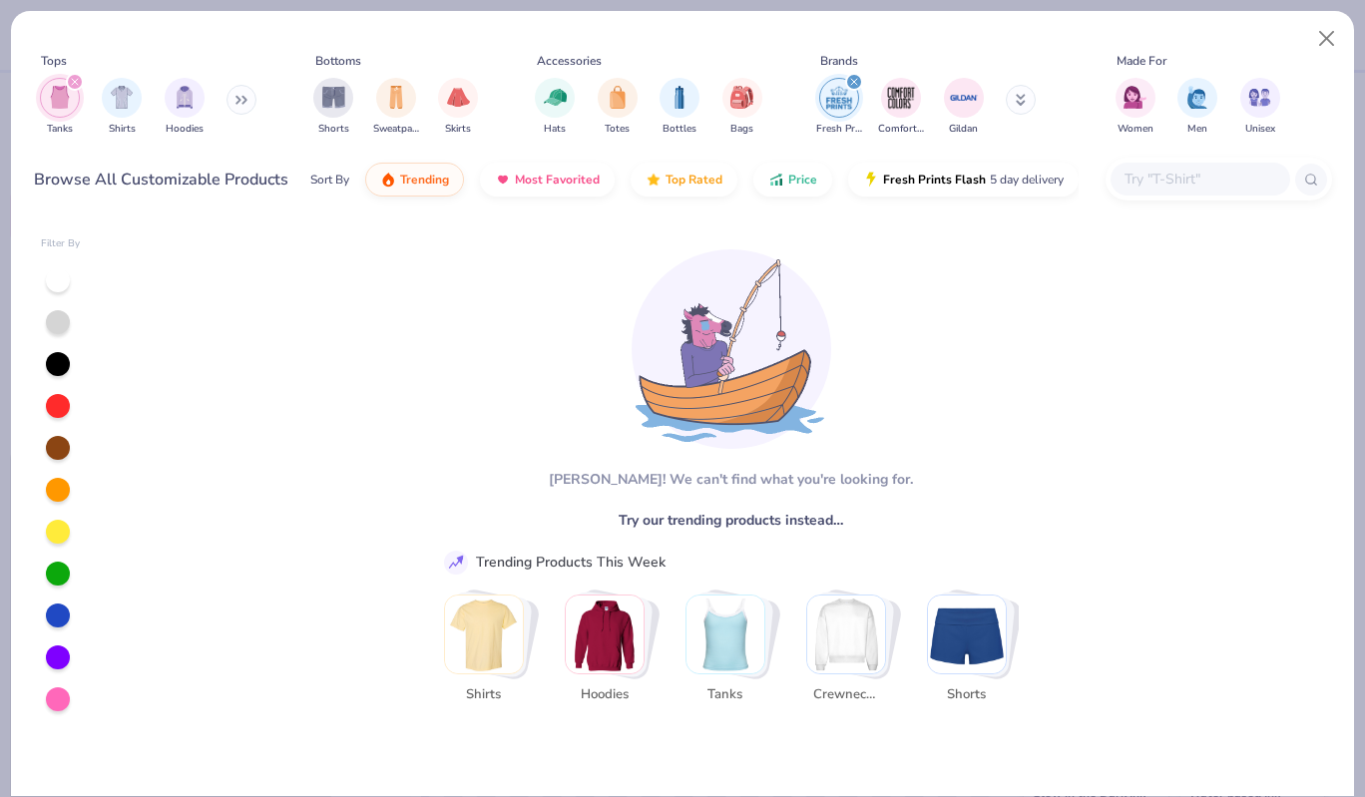
click at [845, 96] on img "filter for Fresh Prints" at bounding box center [839, 98] width 30 height 30
click at [57, 92] on img "filter for Tanks" at bounding box center [60, 97] width 22 height 23
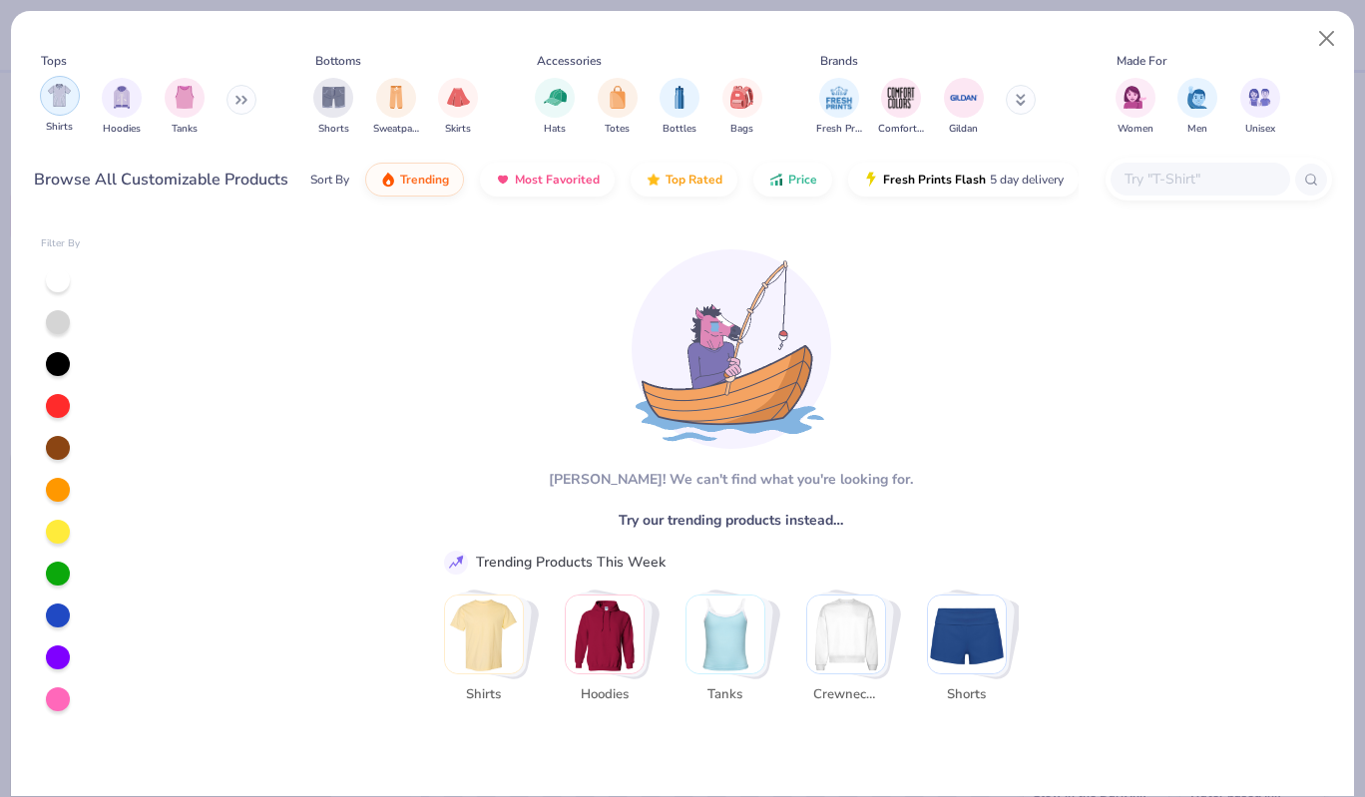
click at [68, 98] on img "filter for Shirts" at bounding box center [59, 95] width 23 height 23
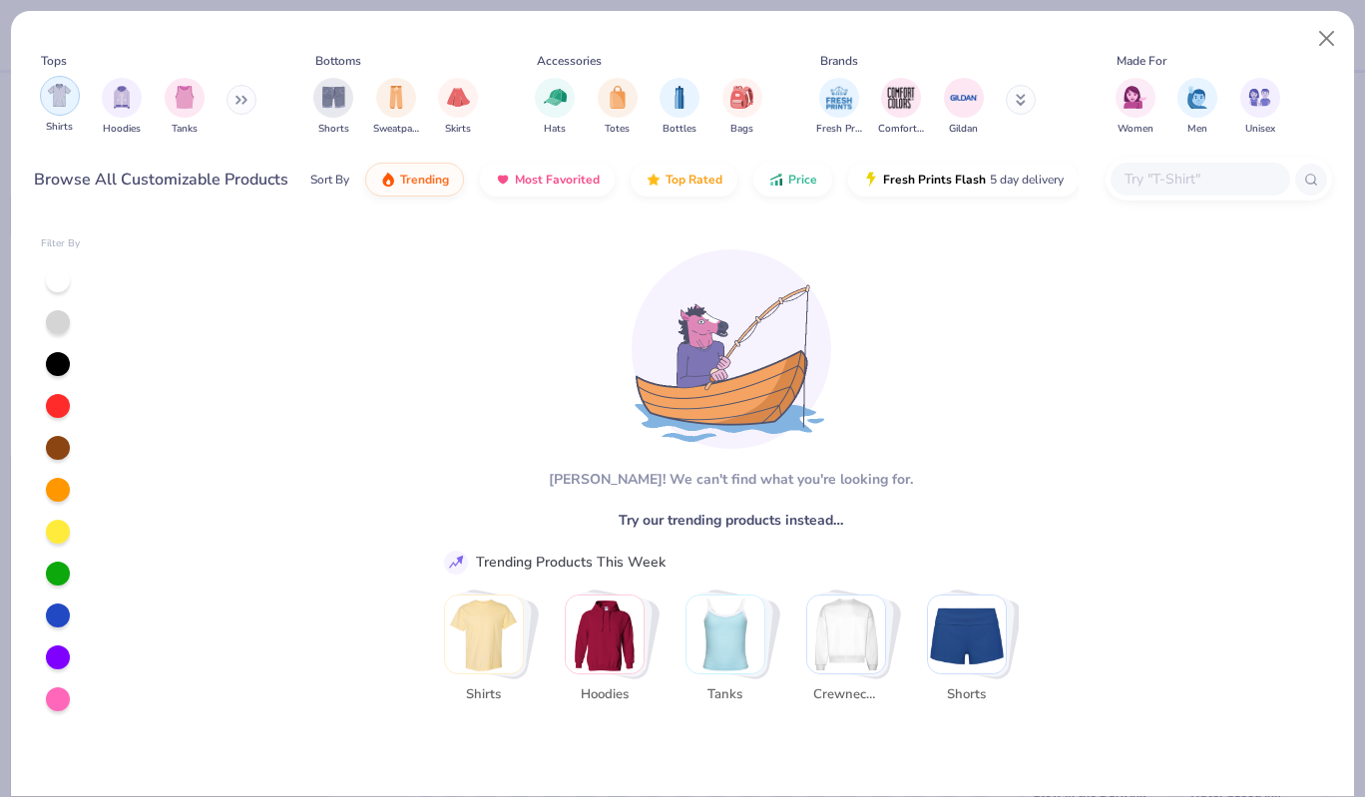
type textarea "x"
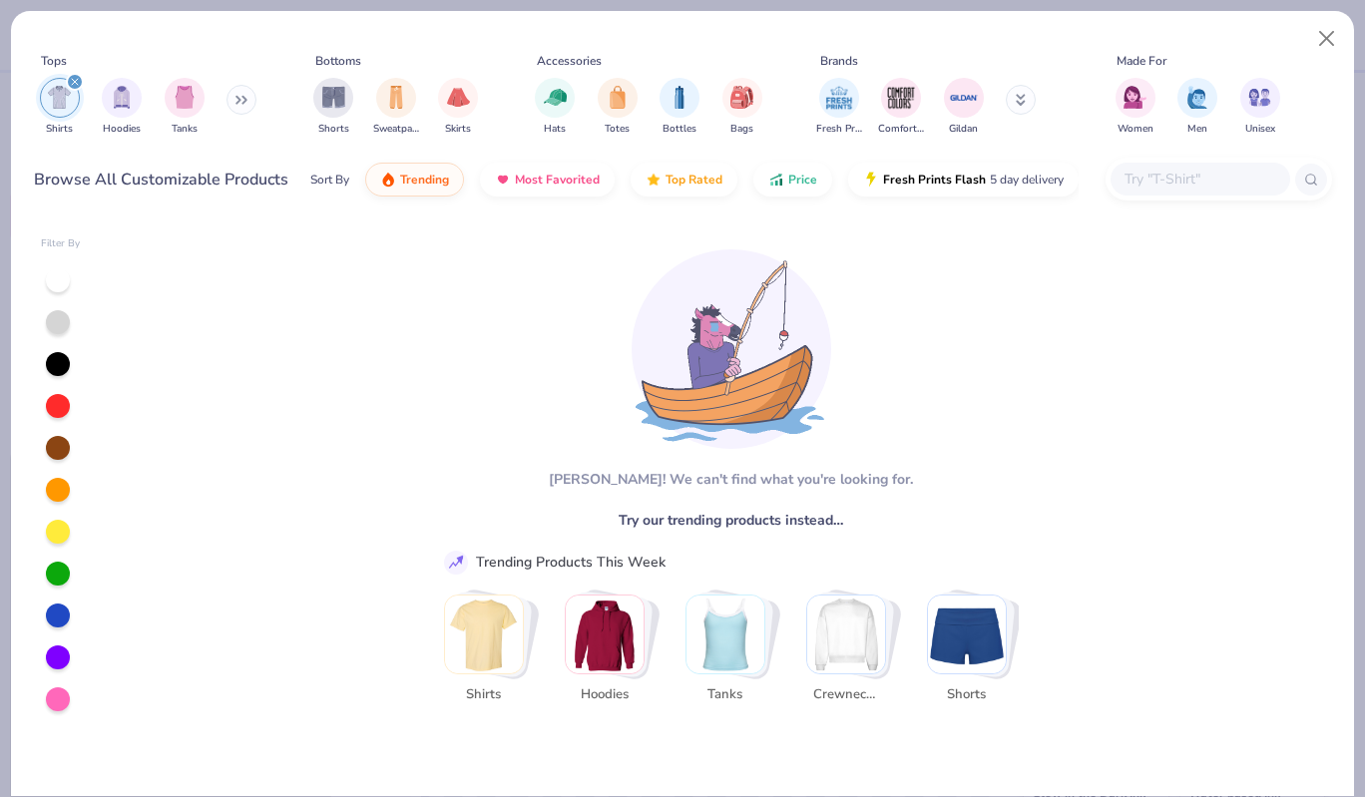
click at [334, 184] on div "Sort By" at bounding box center [329, 180] width 39 height 18
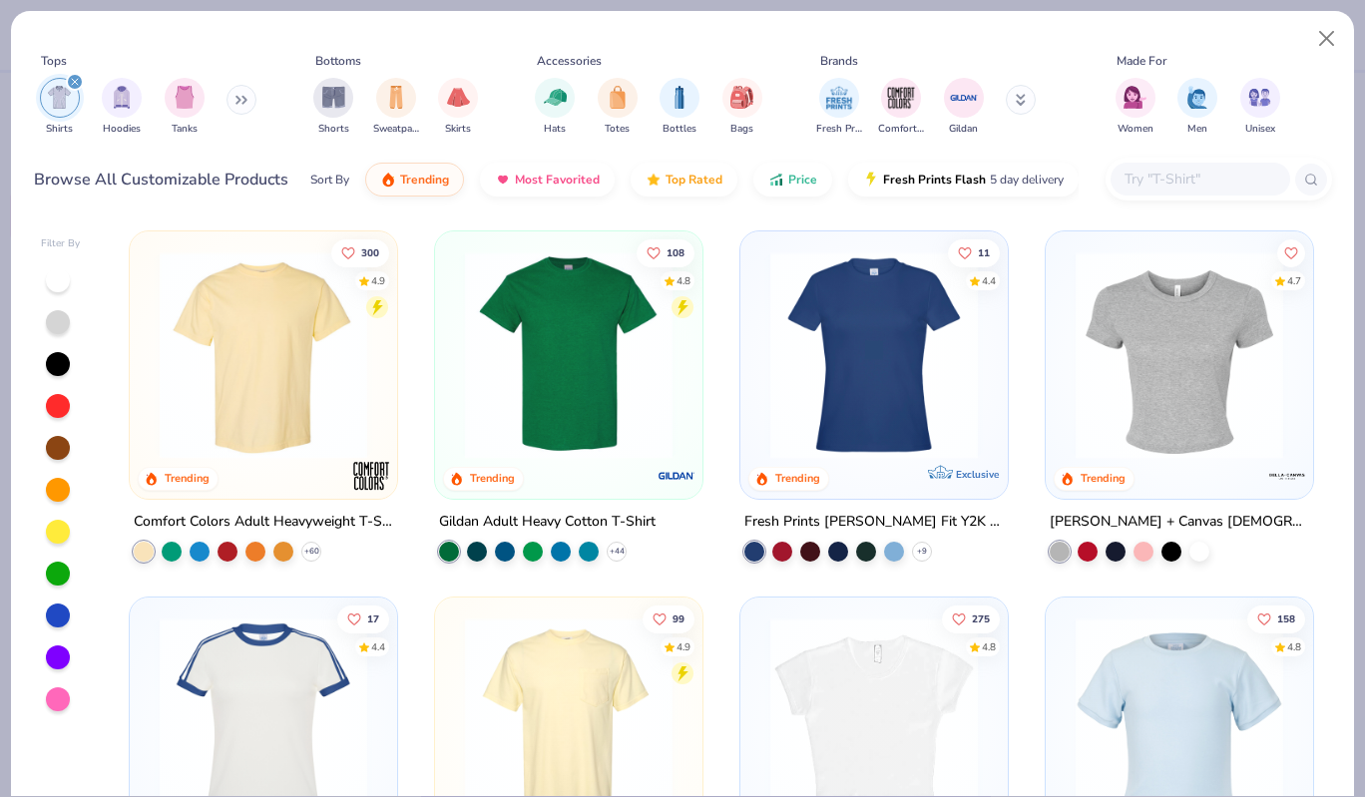
type input "50"
click at [202, 104] on div "Tanks" at bounding box center [185, 105] width 40 height 59
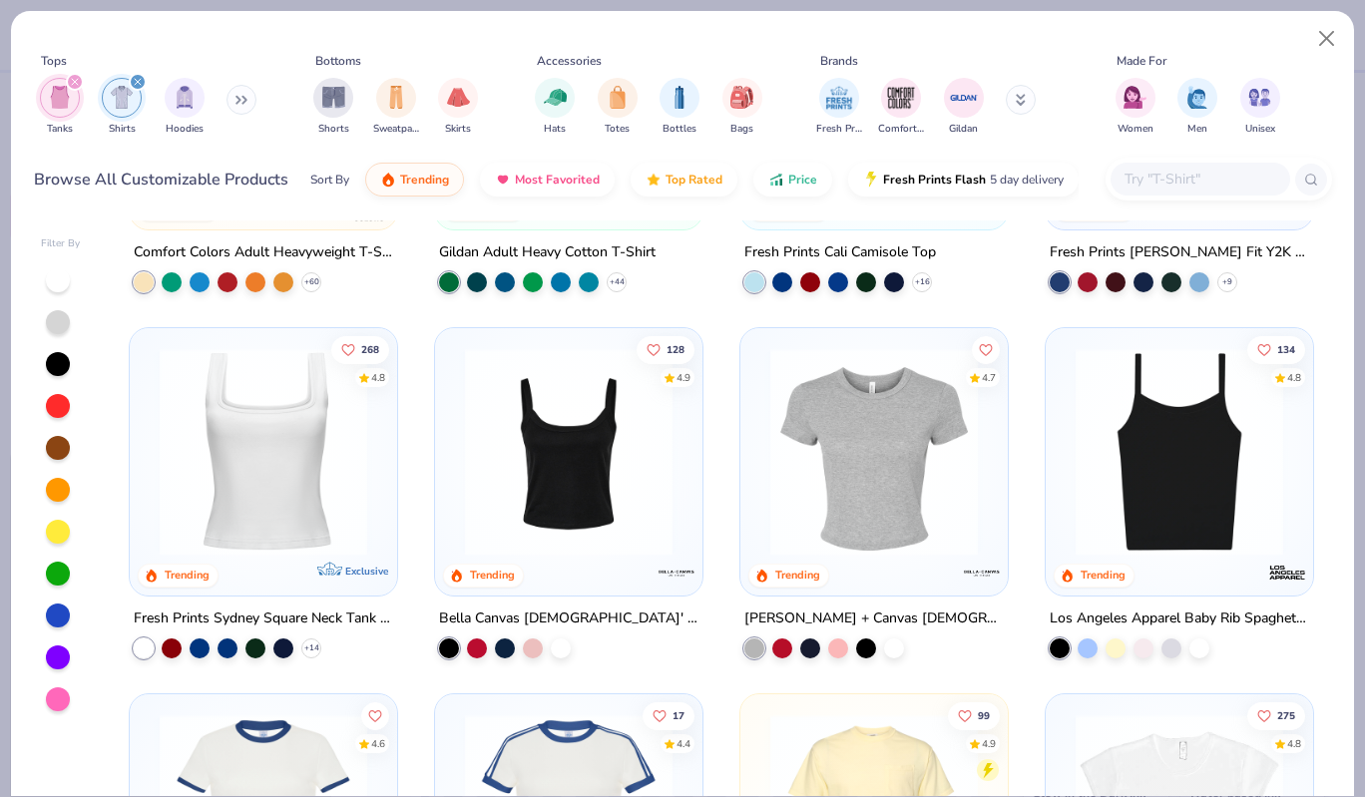
scroll to position [270, 0]
click at [509, 463] on img at bounding box center [569, 451] width 228 height 208
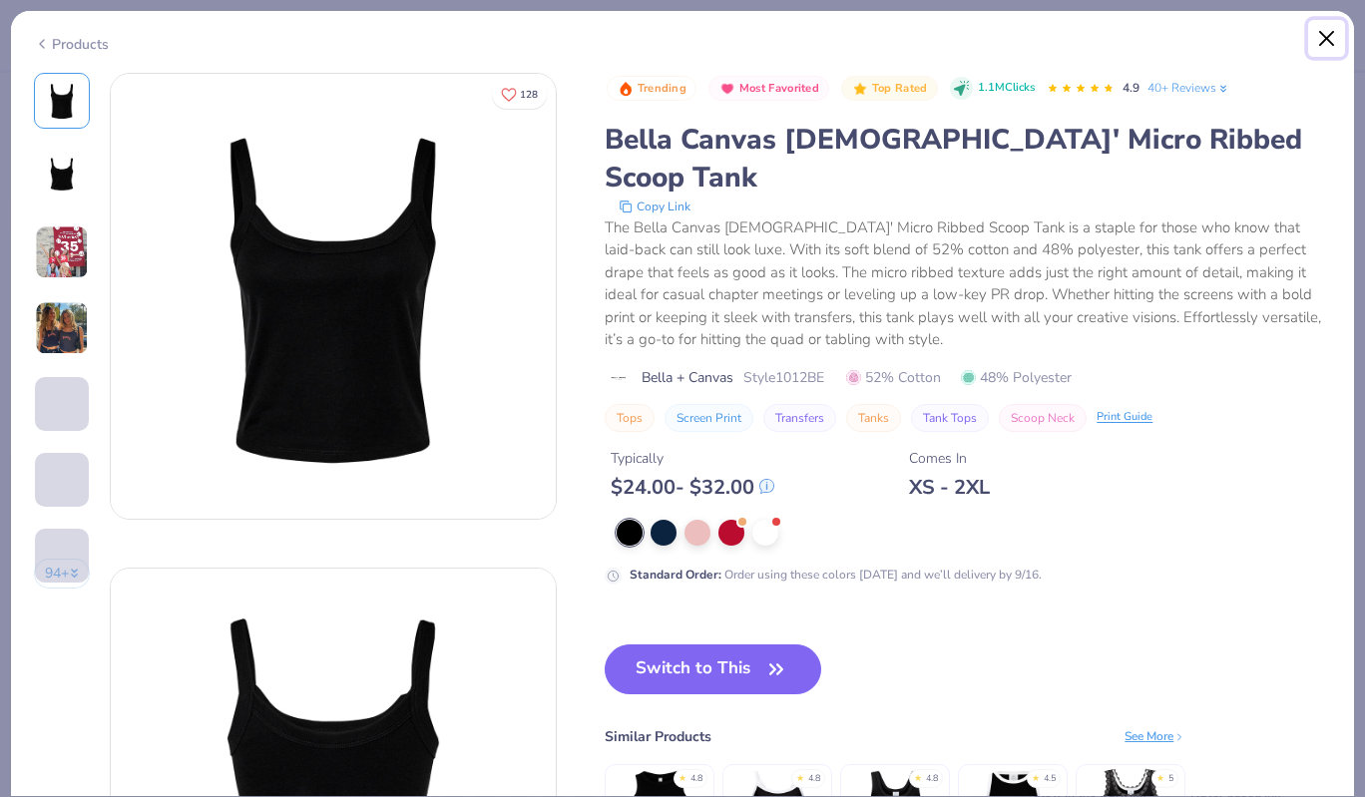
click at [1332, 43] on button "Close" at bounding box center [1327, 39] width 38 height 38
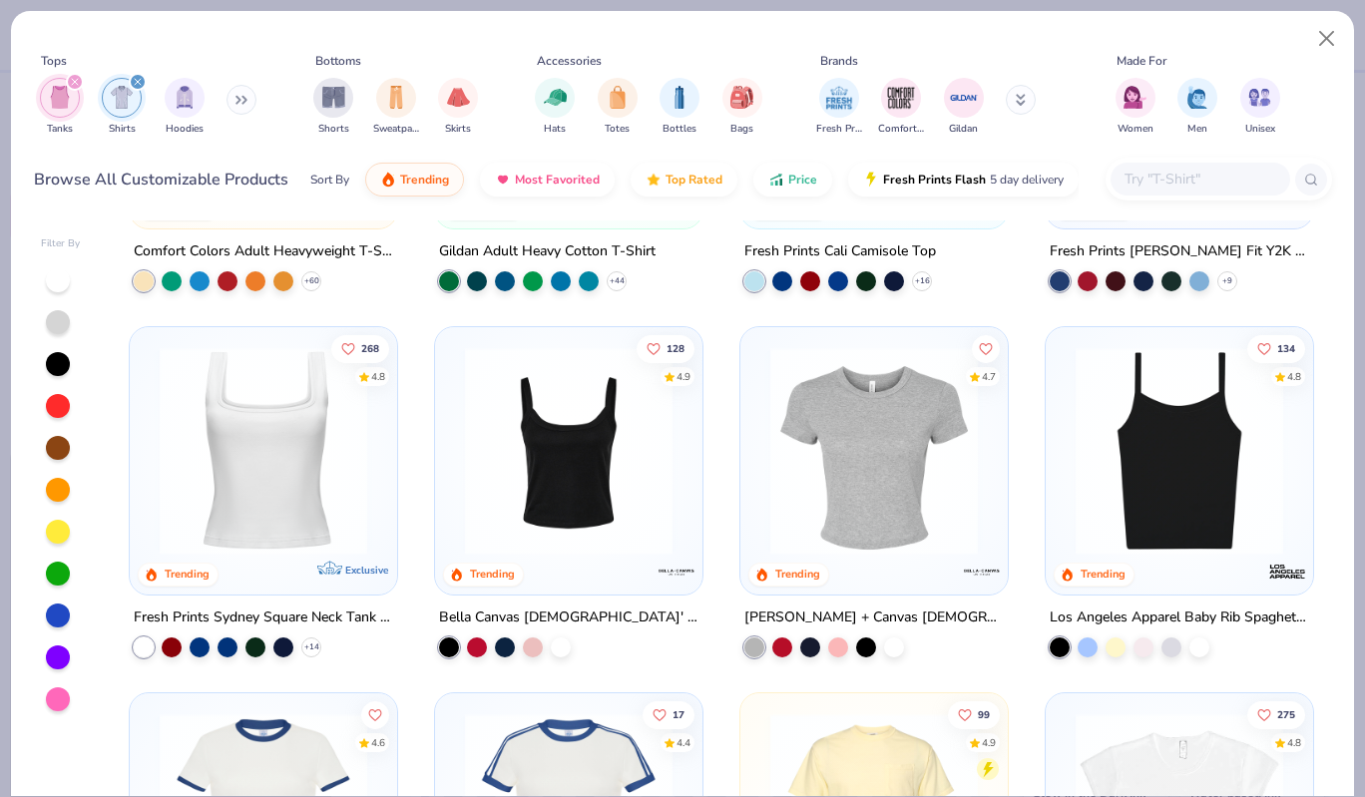
click at [1190, 471] on img at bounding box center [1180, 451] width 228 height 208
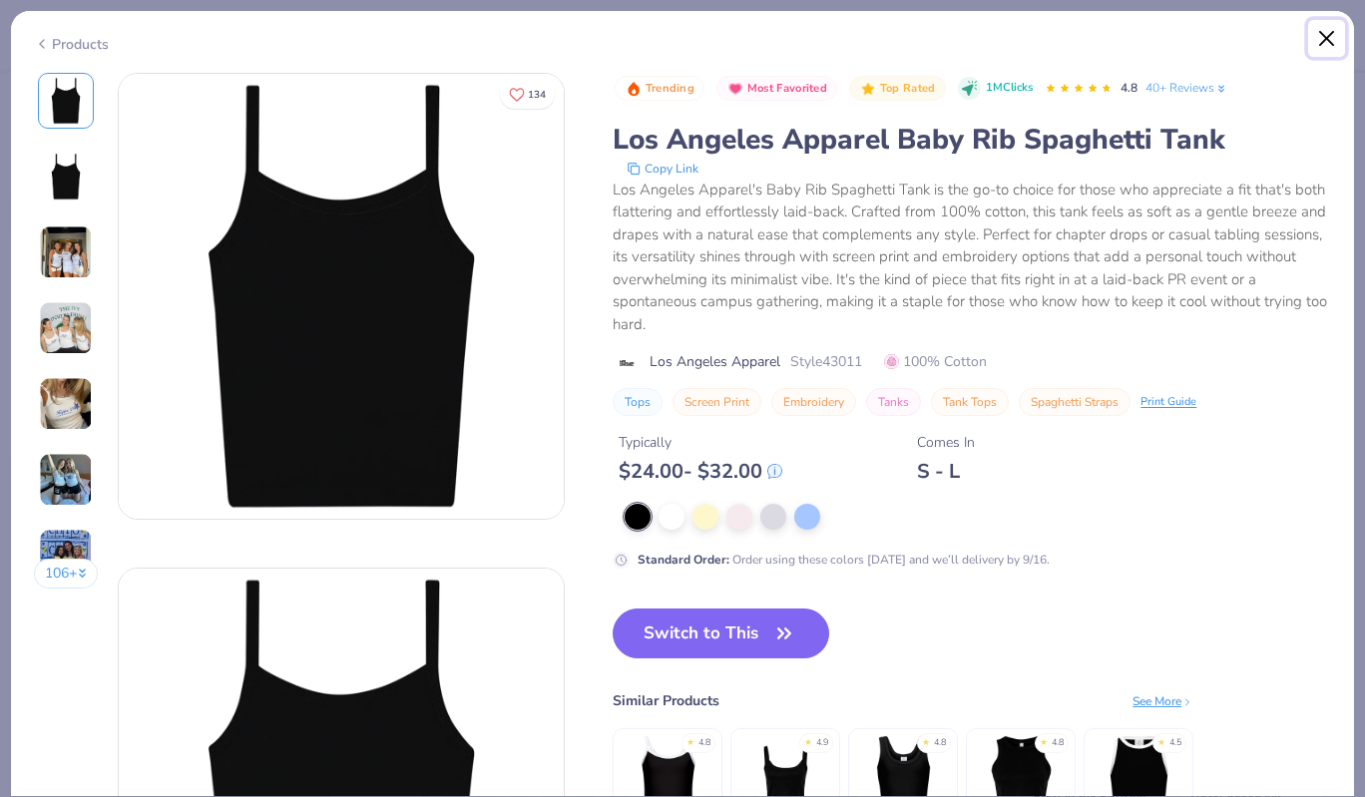
click at [1331, 22] on button "Close" at bounding box center [1327, 39] width 38 height 38
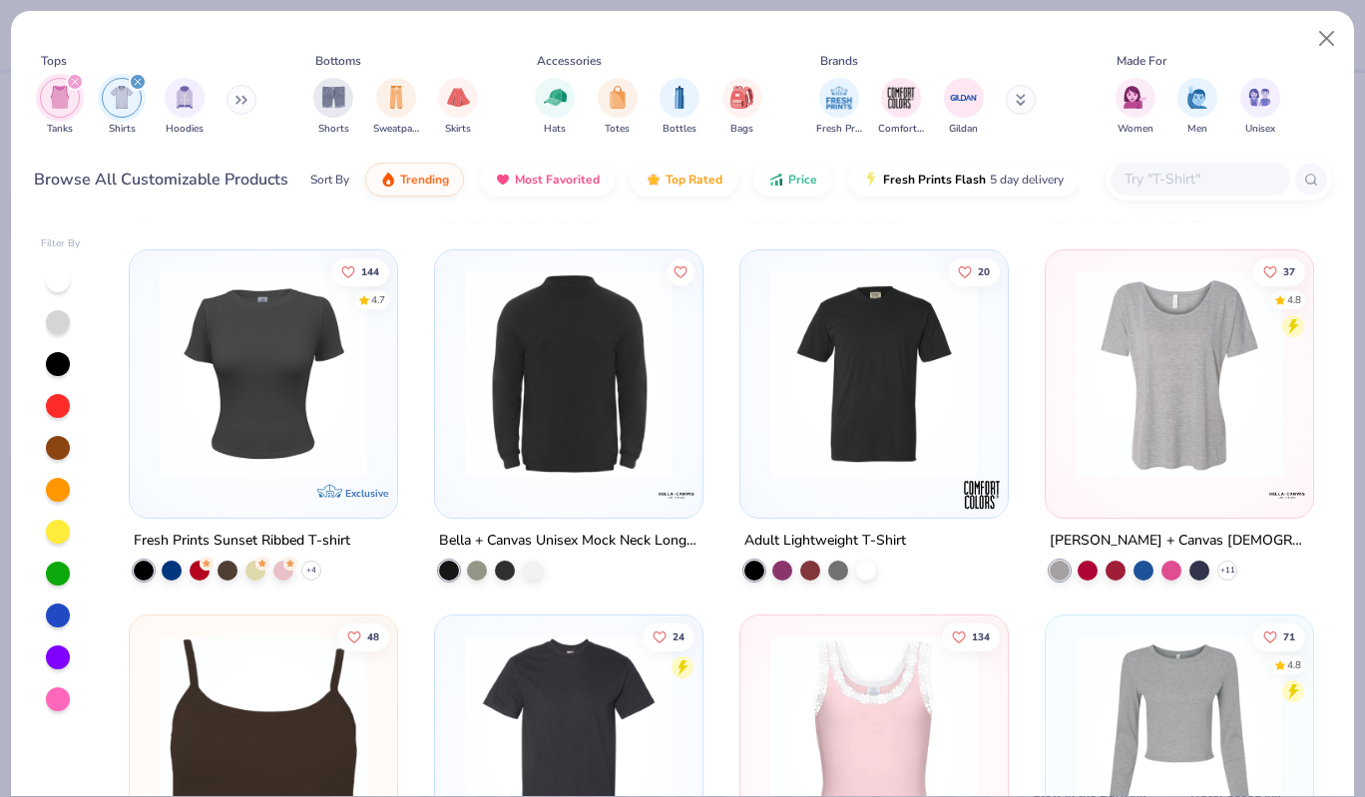
scroll to position [2181, 0]
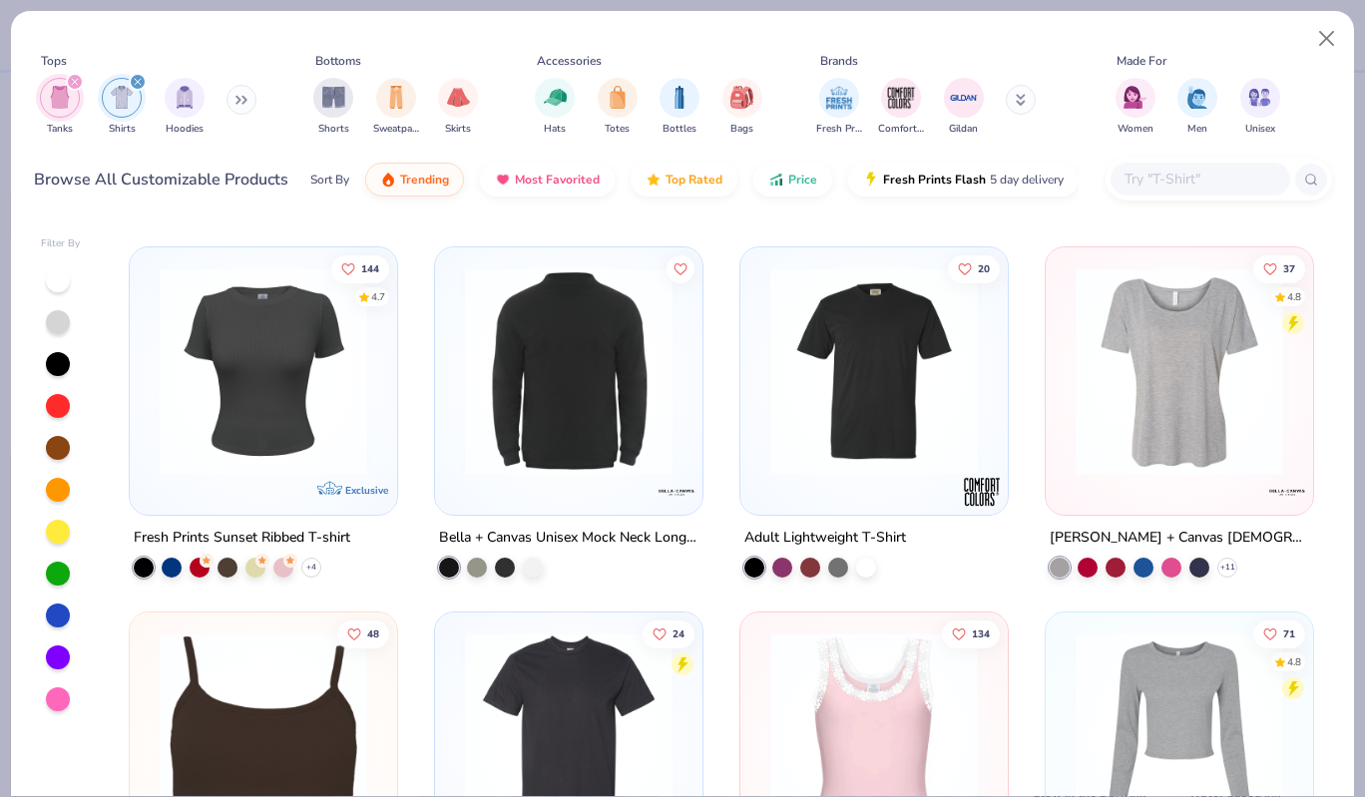
click at [129, 100] on img "filter for Shirts" at bounding box center [122, 97] width 23 height 23
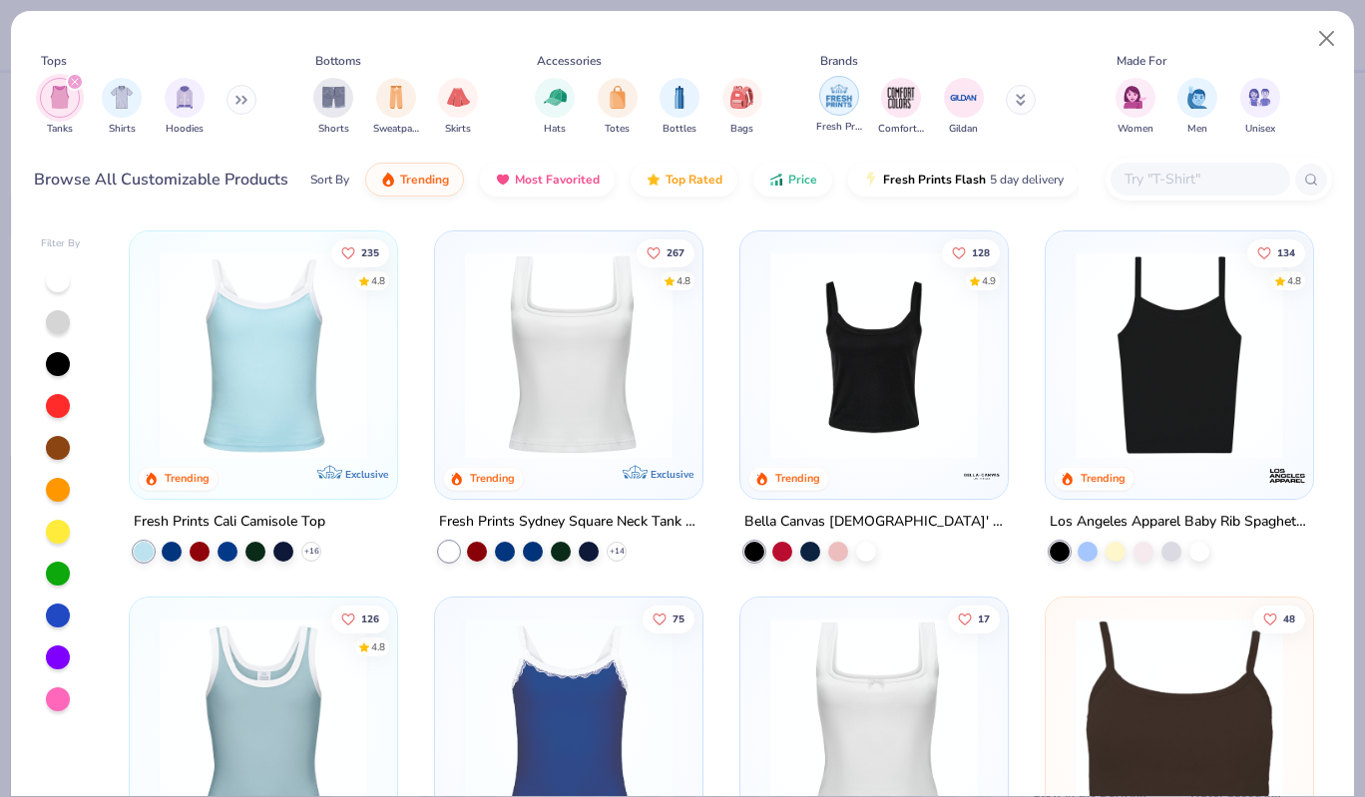
click at [831, 106] on img "filter for Fresh Prints" at bounding box center [839, 96] width 30 height 30
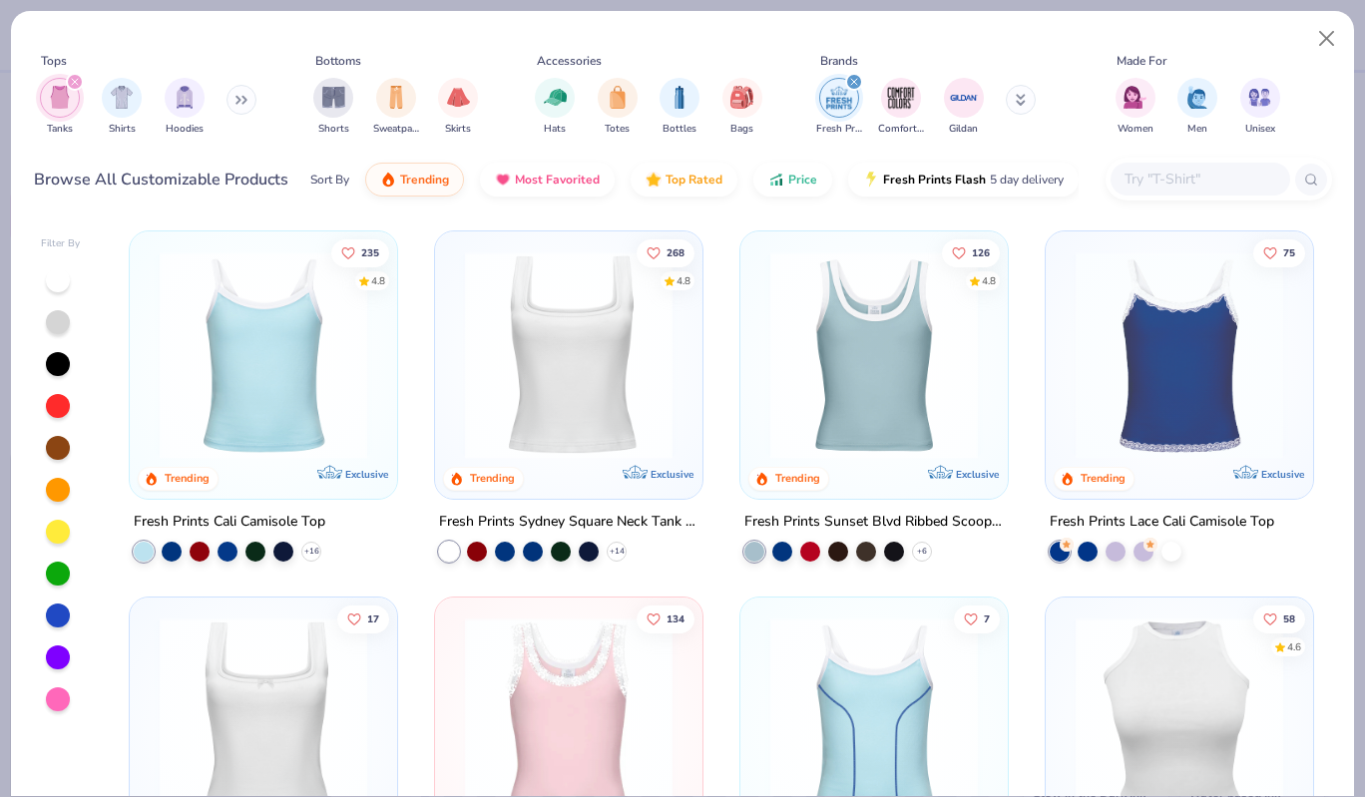
click at [570, 387] on img at bounding box center [569, 355] width 228 height 208
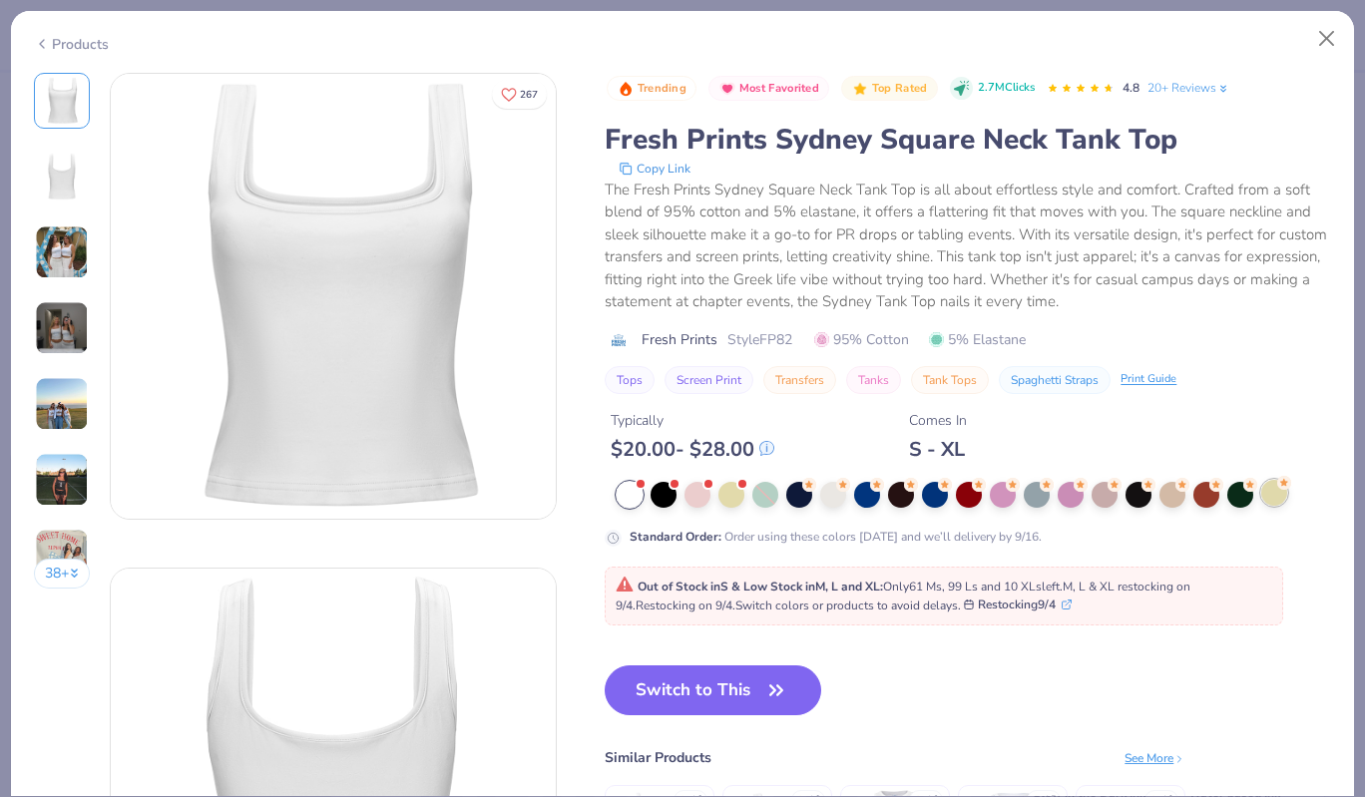
click at [1278, 496] on div at bounding box center [1274, 493] width 26 height 26
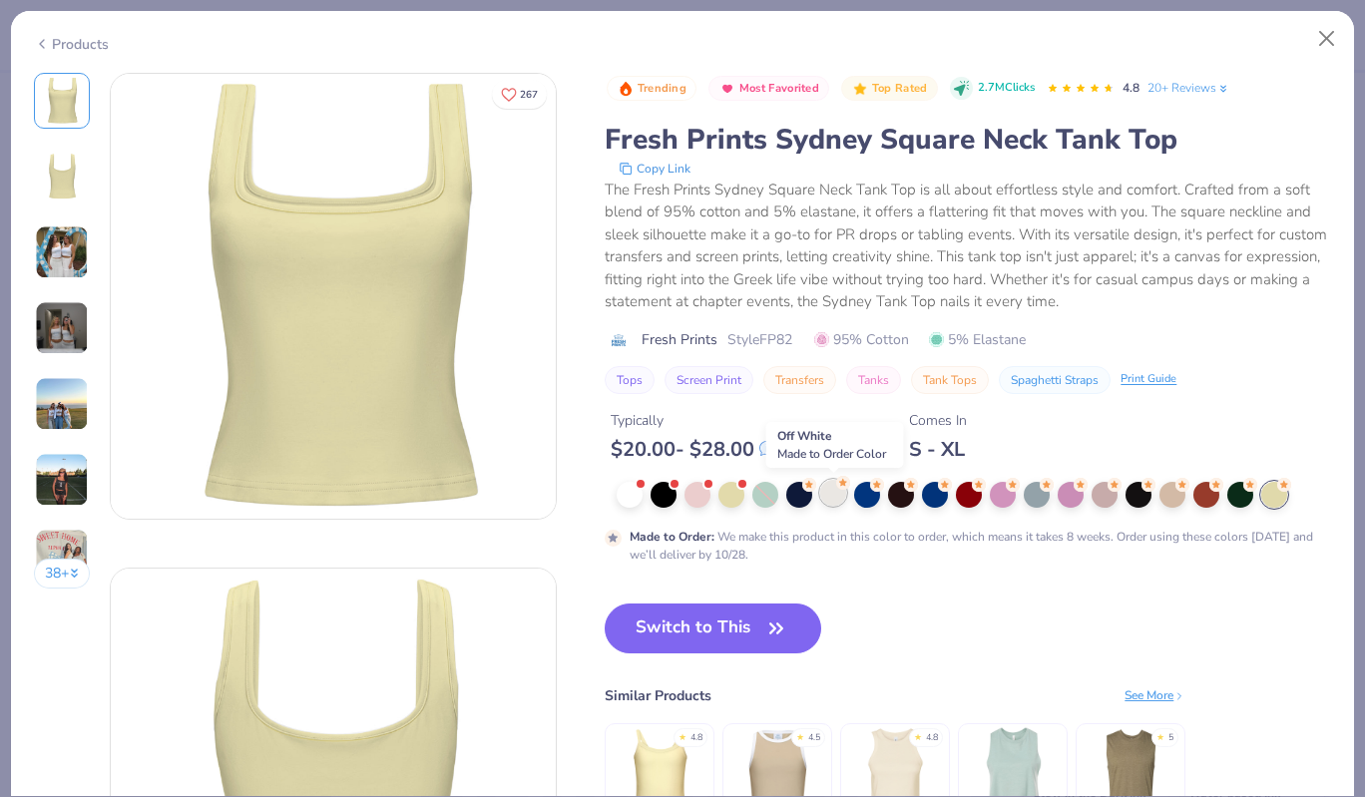
click at [831, 492] on div at bounding box center [833, 493] width 26 height 26
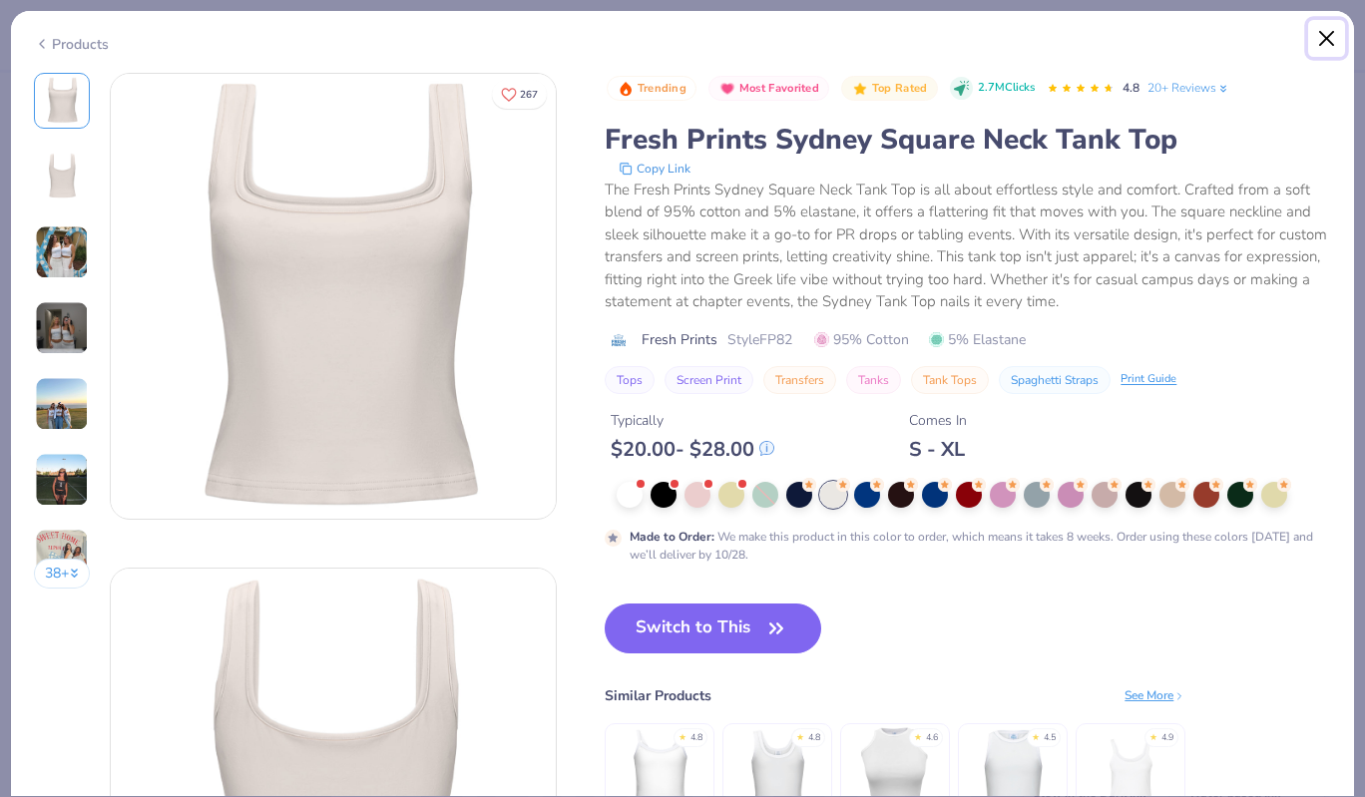
click at [1320, 37] on button "Close" at bounding box center [1327, 39] width 38 height 38
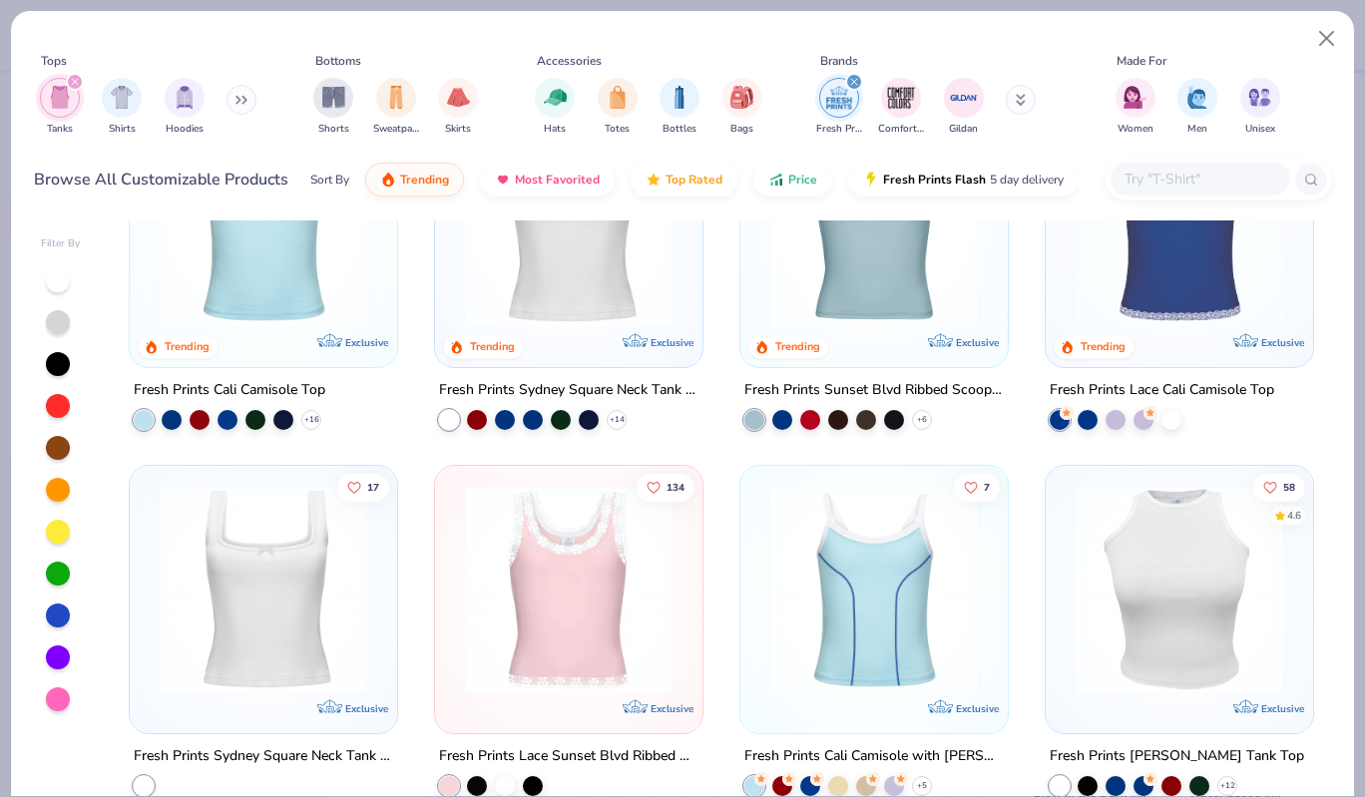
scroll to position [146, 0]
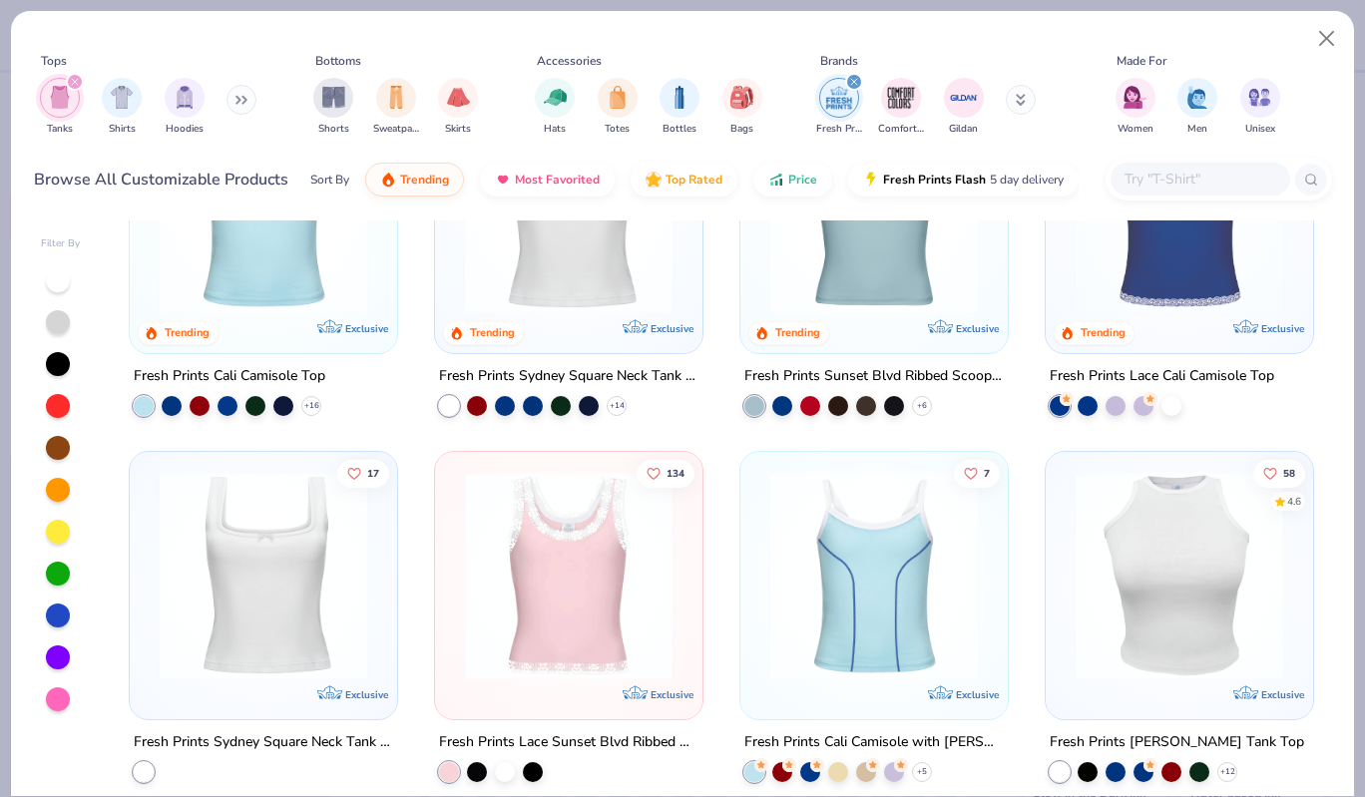
click at [1131, 577] on img at bounding box center [1180, 576] width 228 height 208
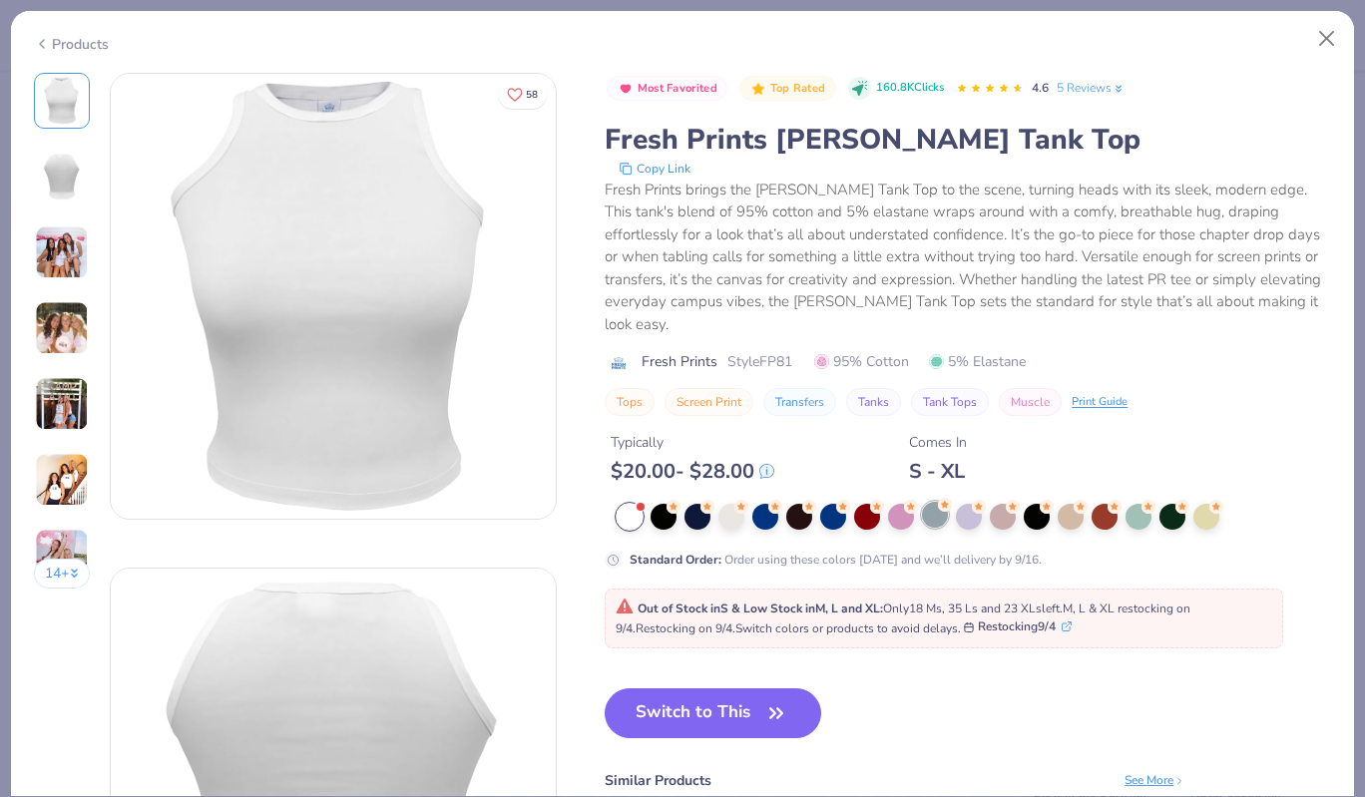
click at [931, 502] on div at bounding box center [935, 515] width 26 height 26
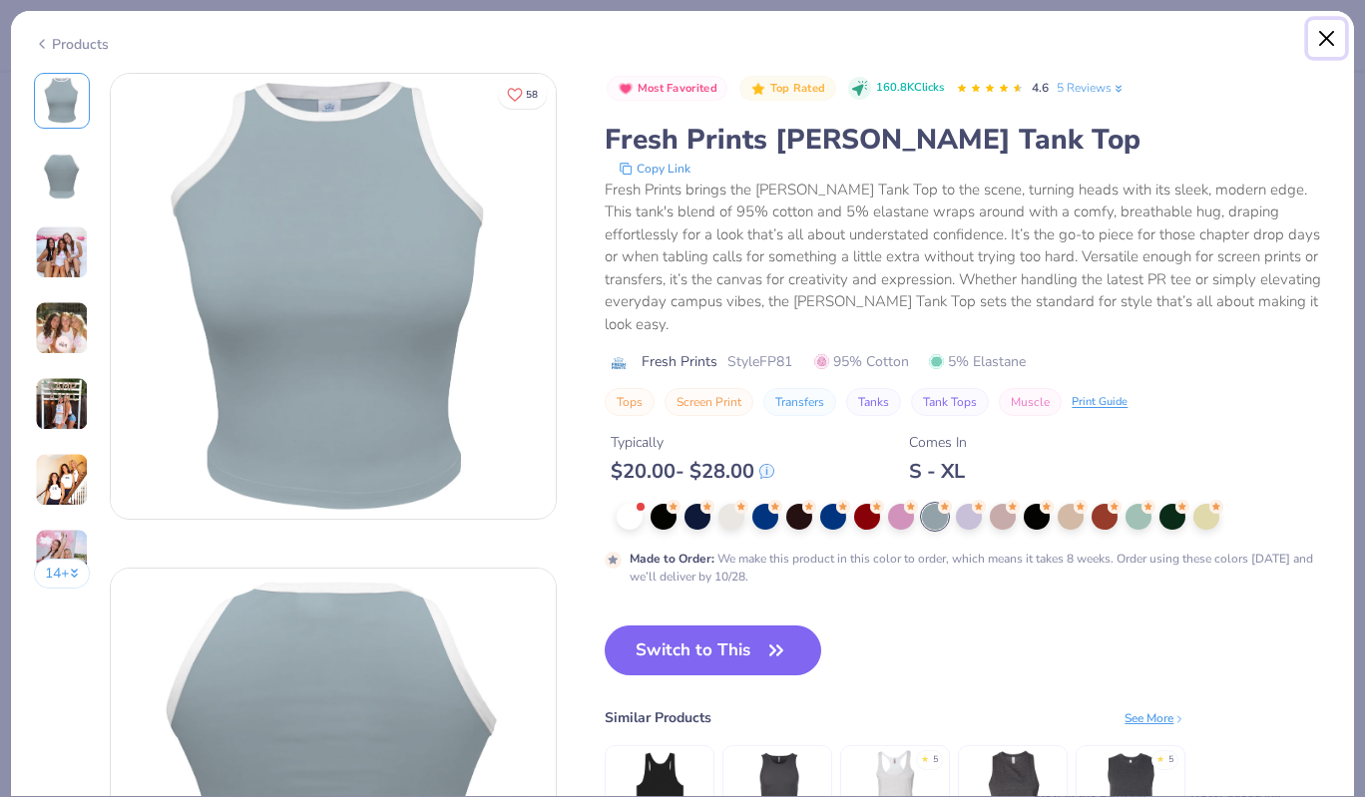
click at [1332, 33] on button "Close" at bounding box center [1327, 39] width 38 height 38
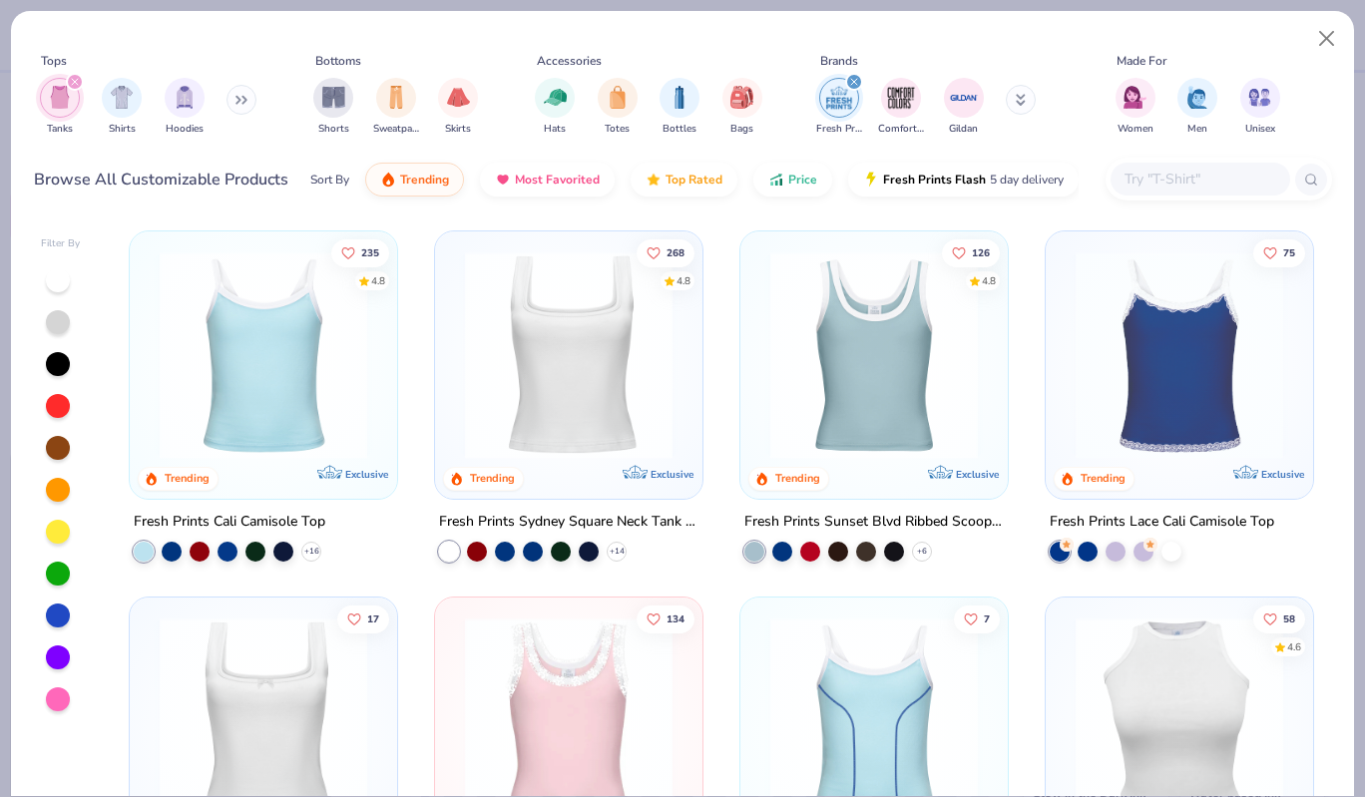
click at [243, 93] on button at bounding box center [242, 100] width 30 height 30
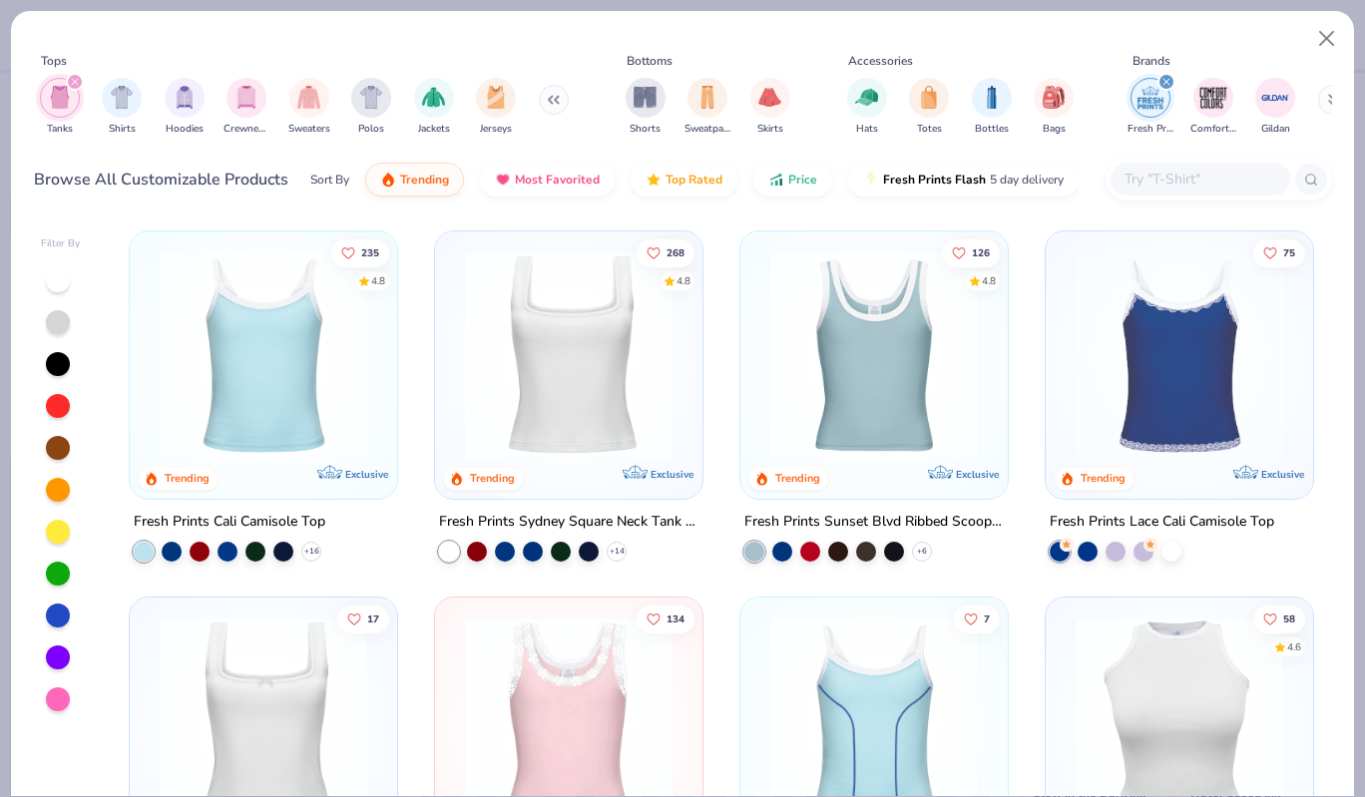
click at [40, 96] on div "filter for Tanks" at bounding box center [60, 98] width 40 height 40
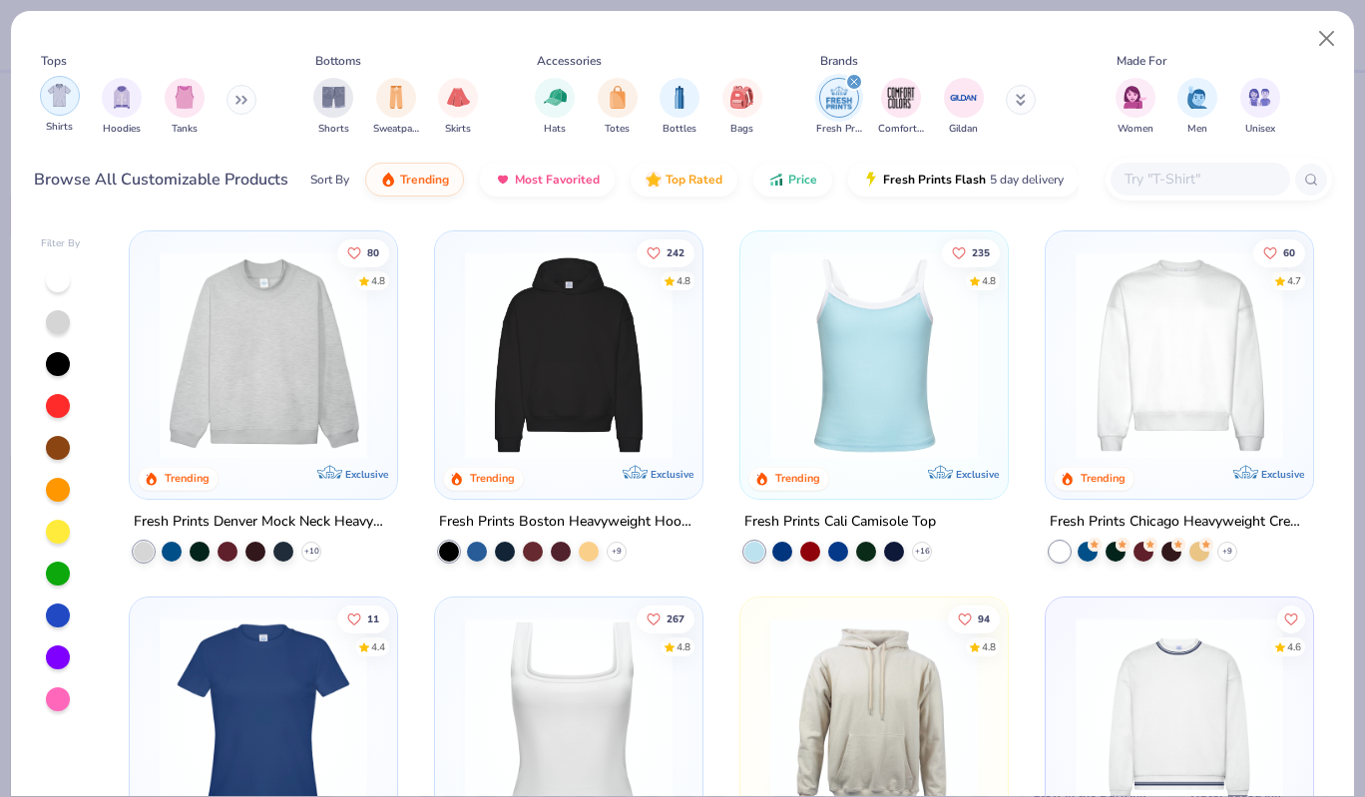
click at [63, 100] on img "filter for Shirts" at bounding box center [59, 95] width 23 height 23
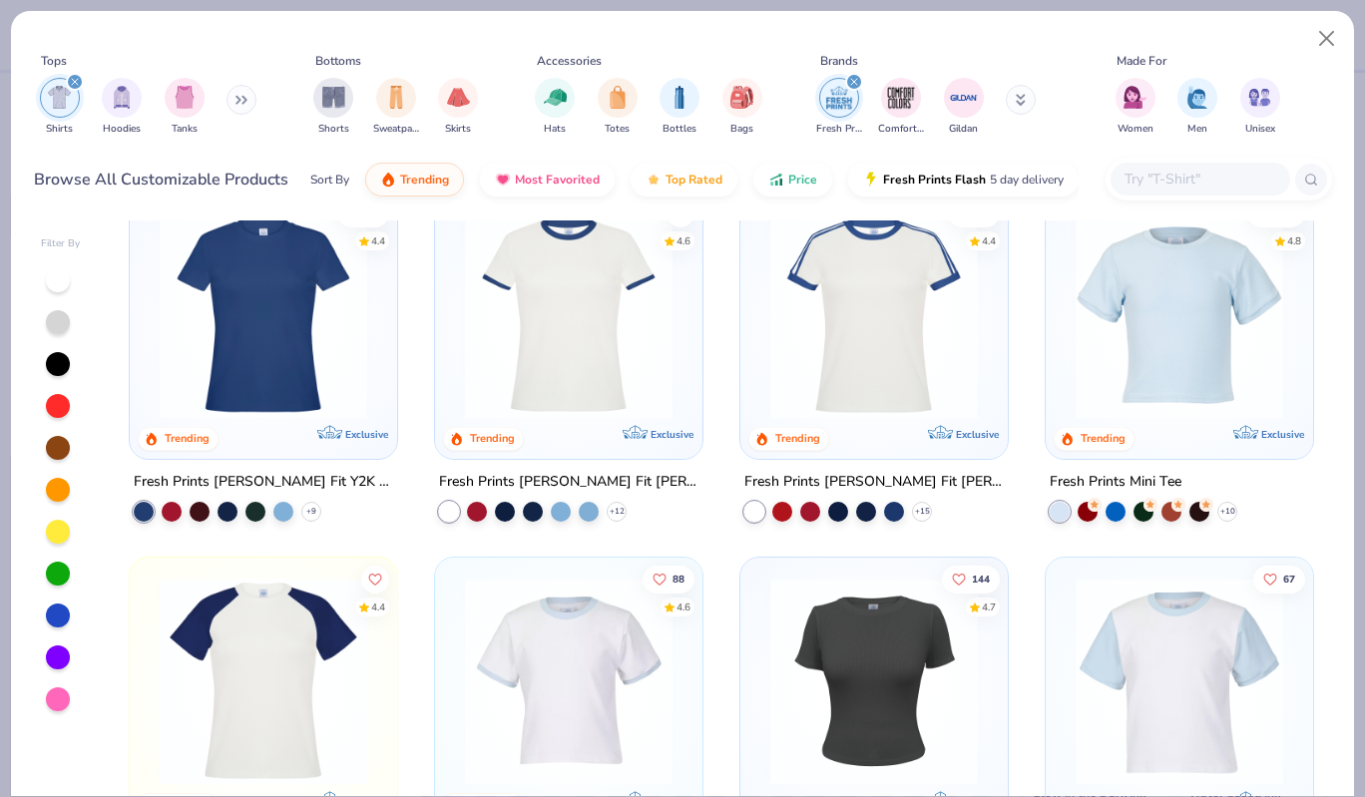
scroll to position [37, 0]
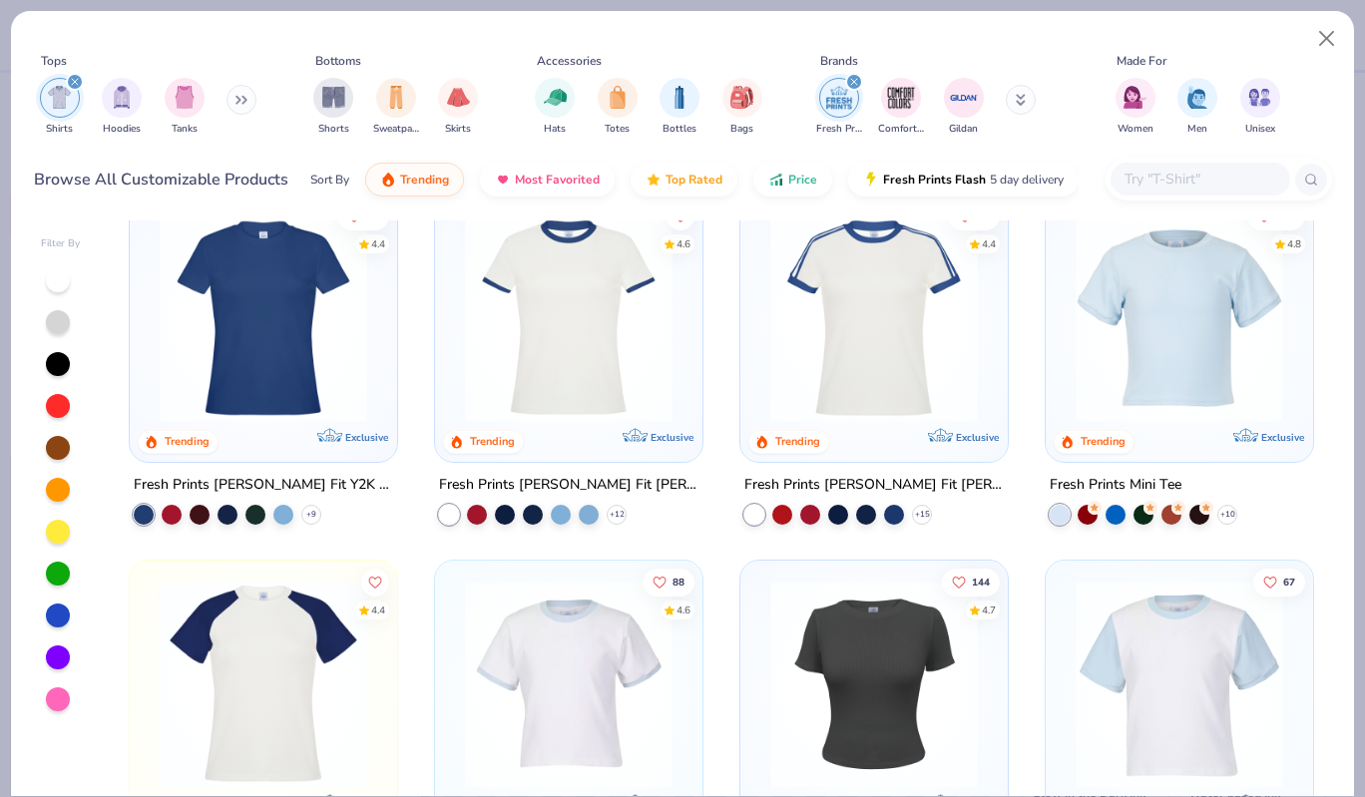
click at [1191, 339] on img at bounding box center [1180, 319] width 228 height 208
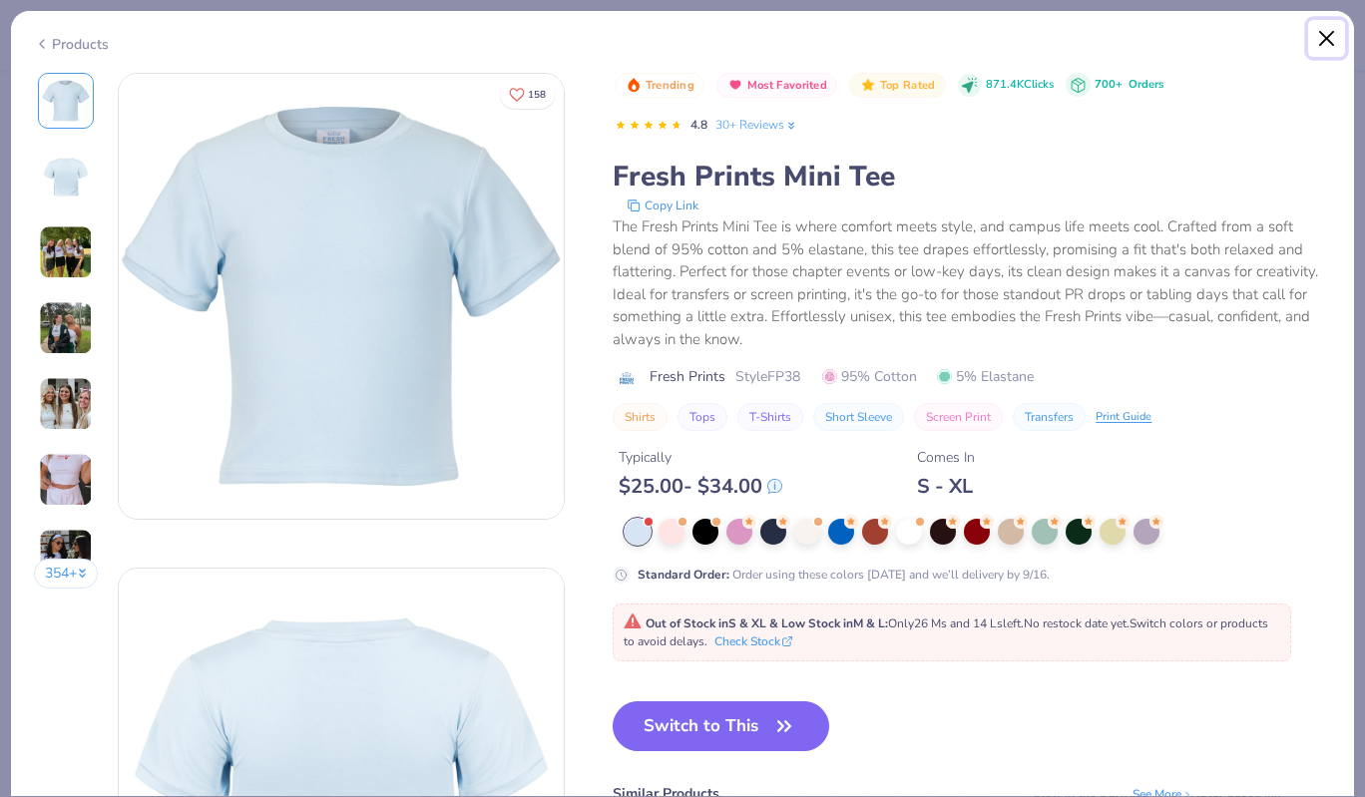
click at [1325, 40] on button "Close" at bounding box center [1327, 39] width 38 height 38
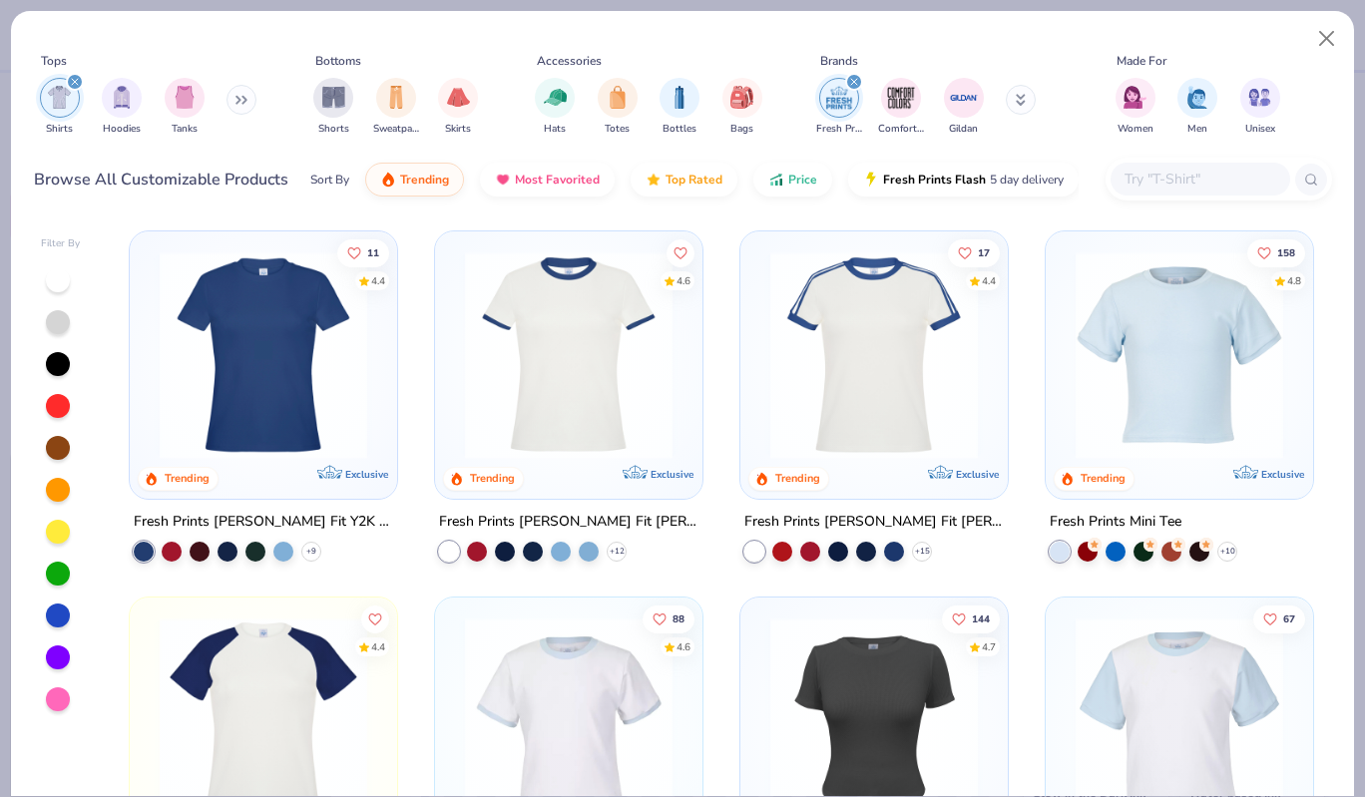
click at [308, 350] on img at bounding box center [264, 355] width 228 height 208
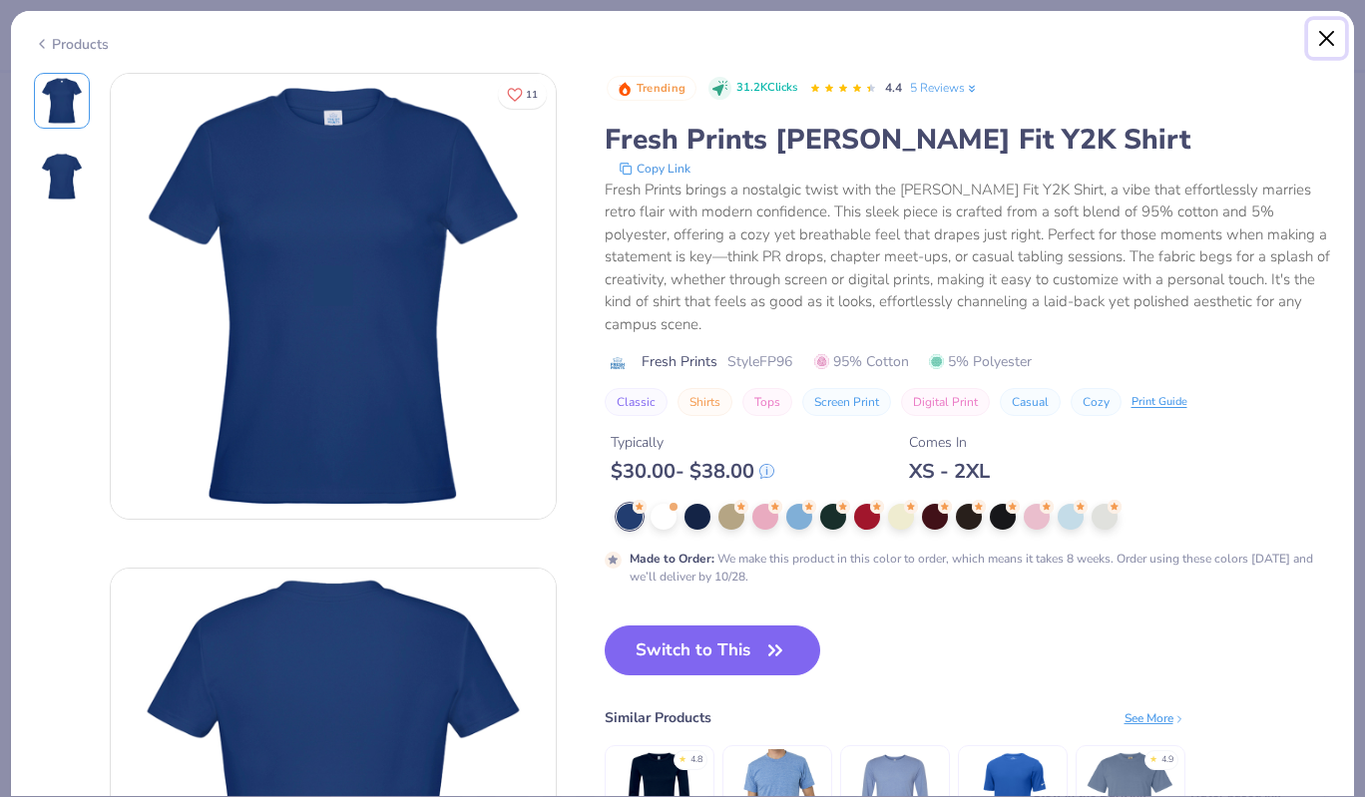
click at [1332, 35] on button "Close" at bounding box center [1327, 39] width 38 height 38
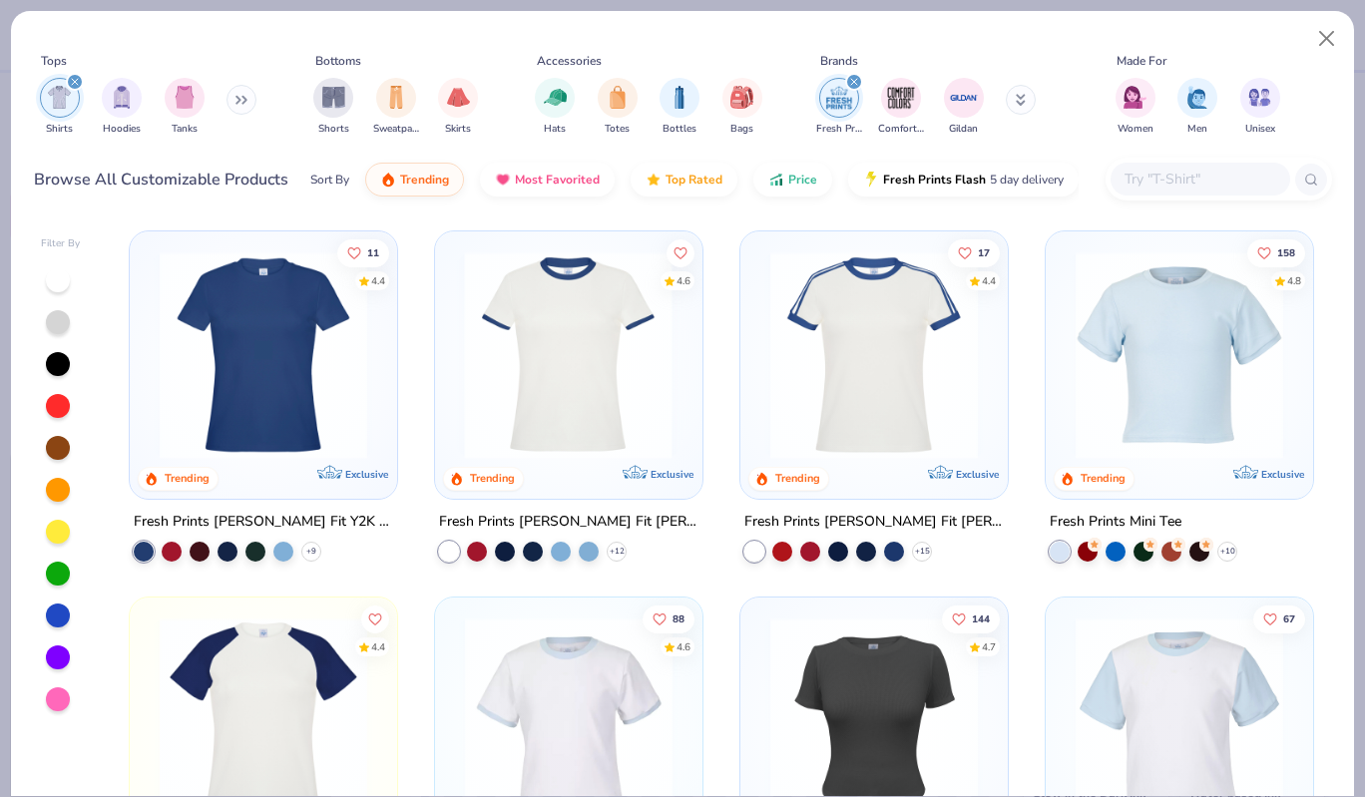
click at [489, 384] on img at bounding box center [569, 355] width 228 height 208
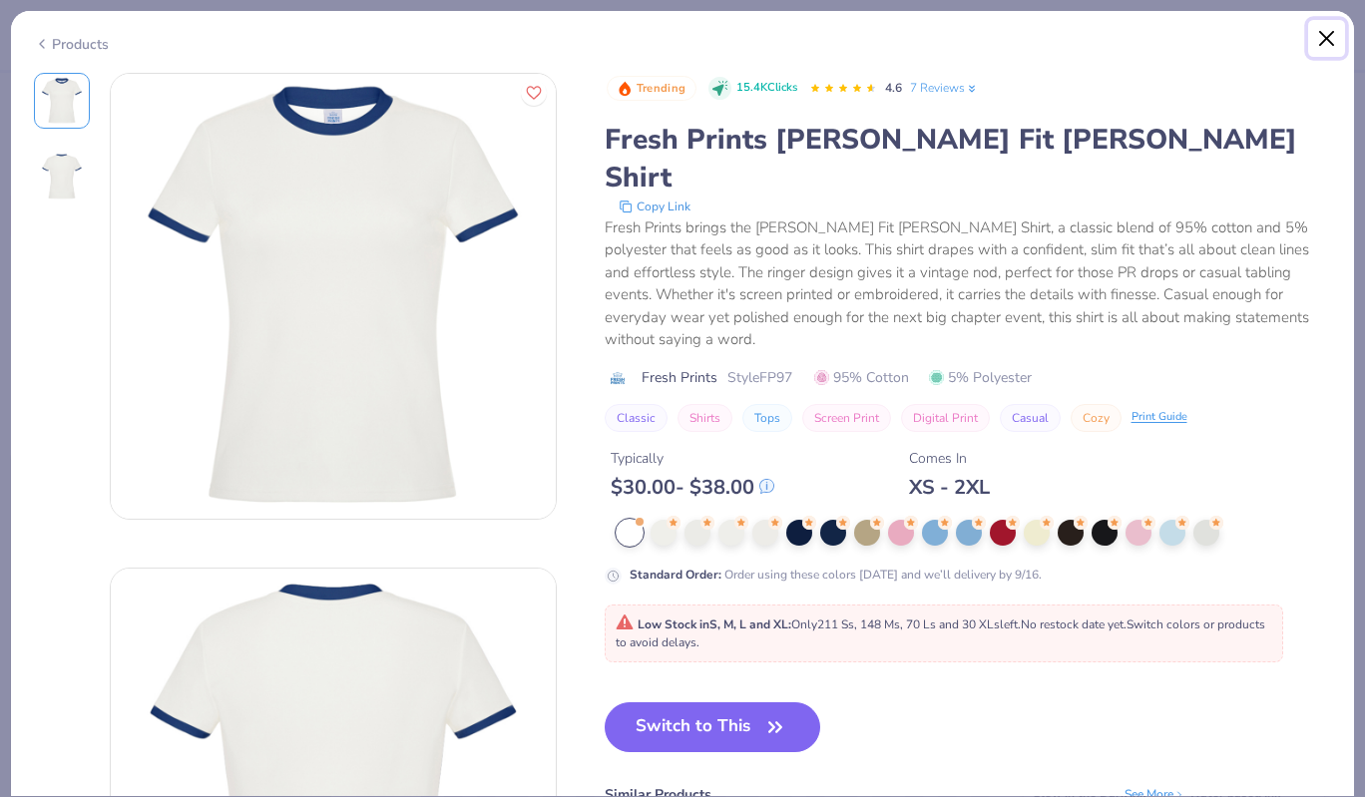
click at [1338, 37] on button "Close" at bounding box center [1327, 39] width 38 height 38
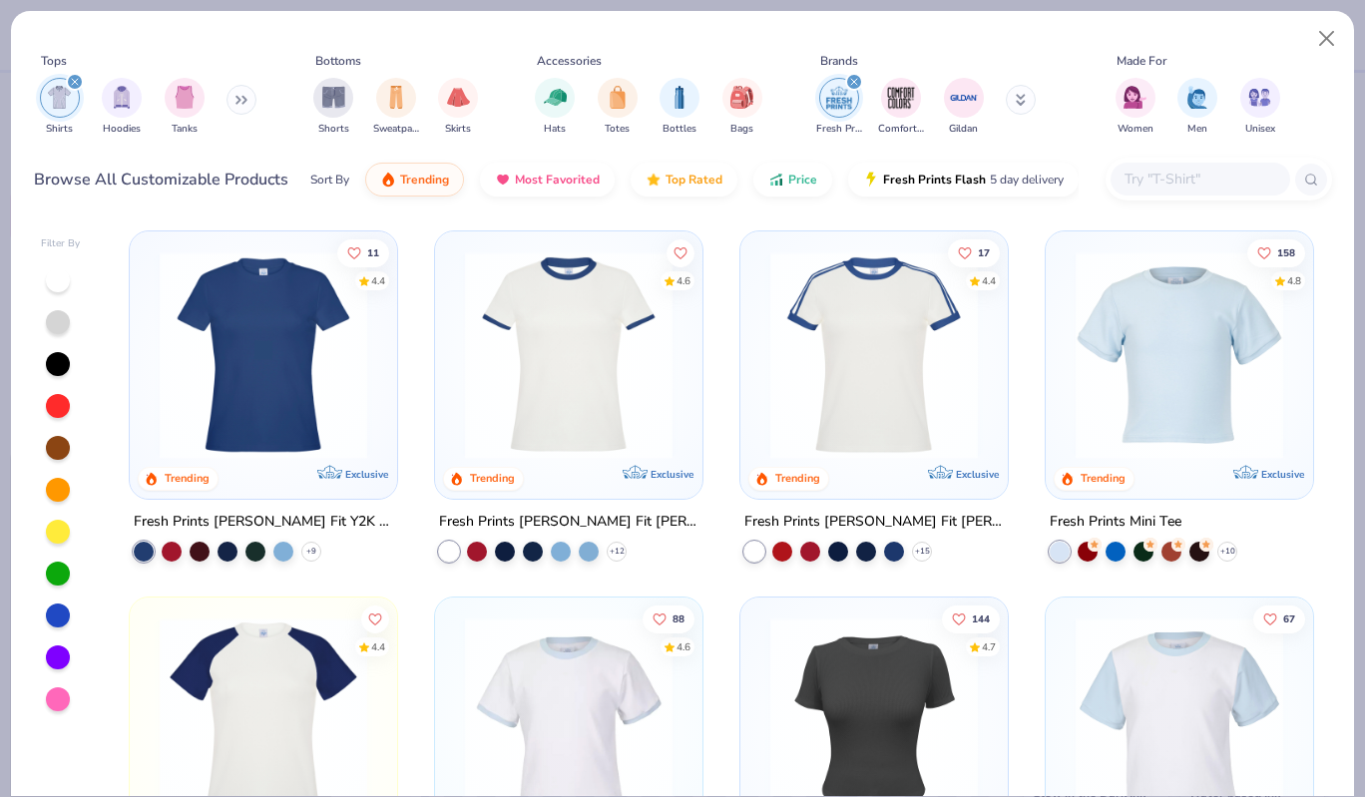
click at [899, 332] on img at bounding box center [874, 355] width 228 height 208
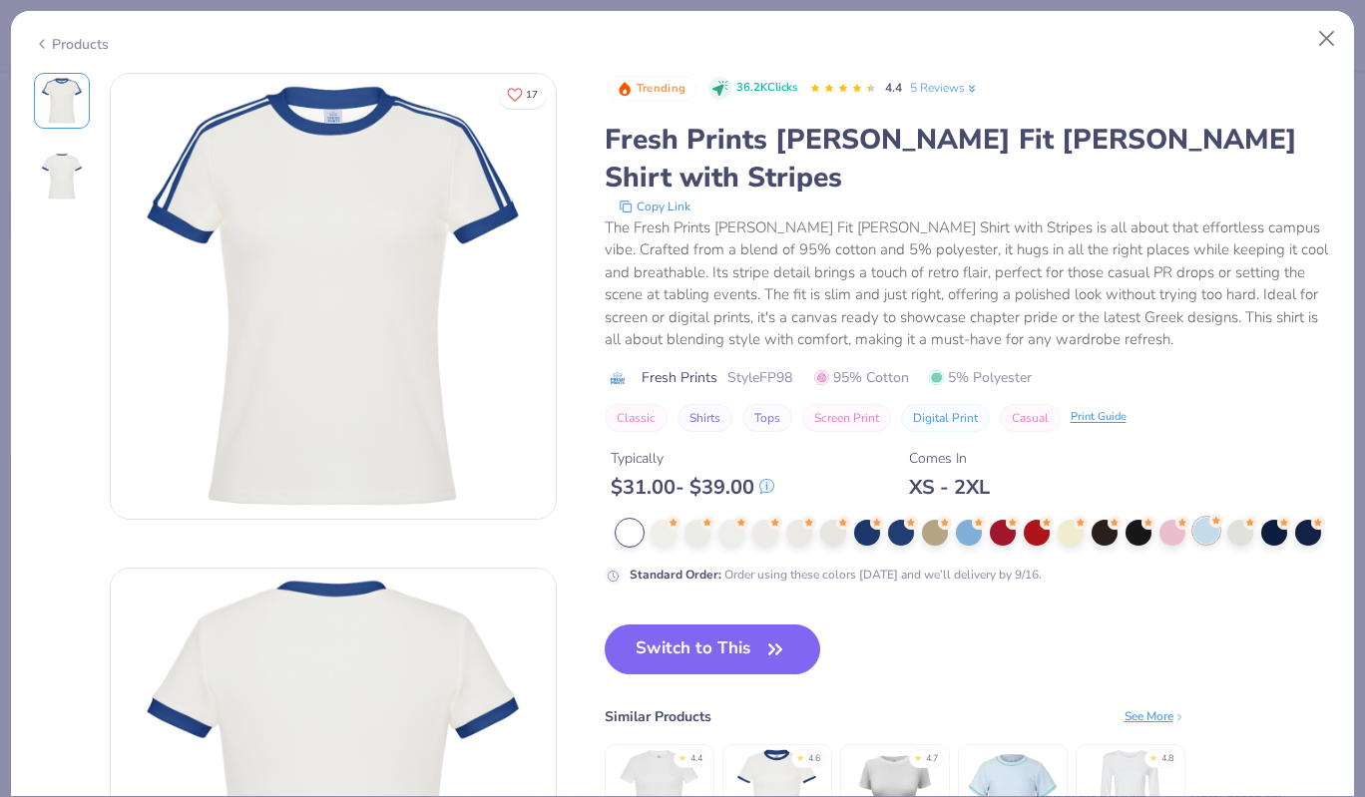
click at [1208, 518] on div at bounding box center [1207, 531] width 26 height 26
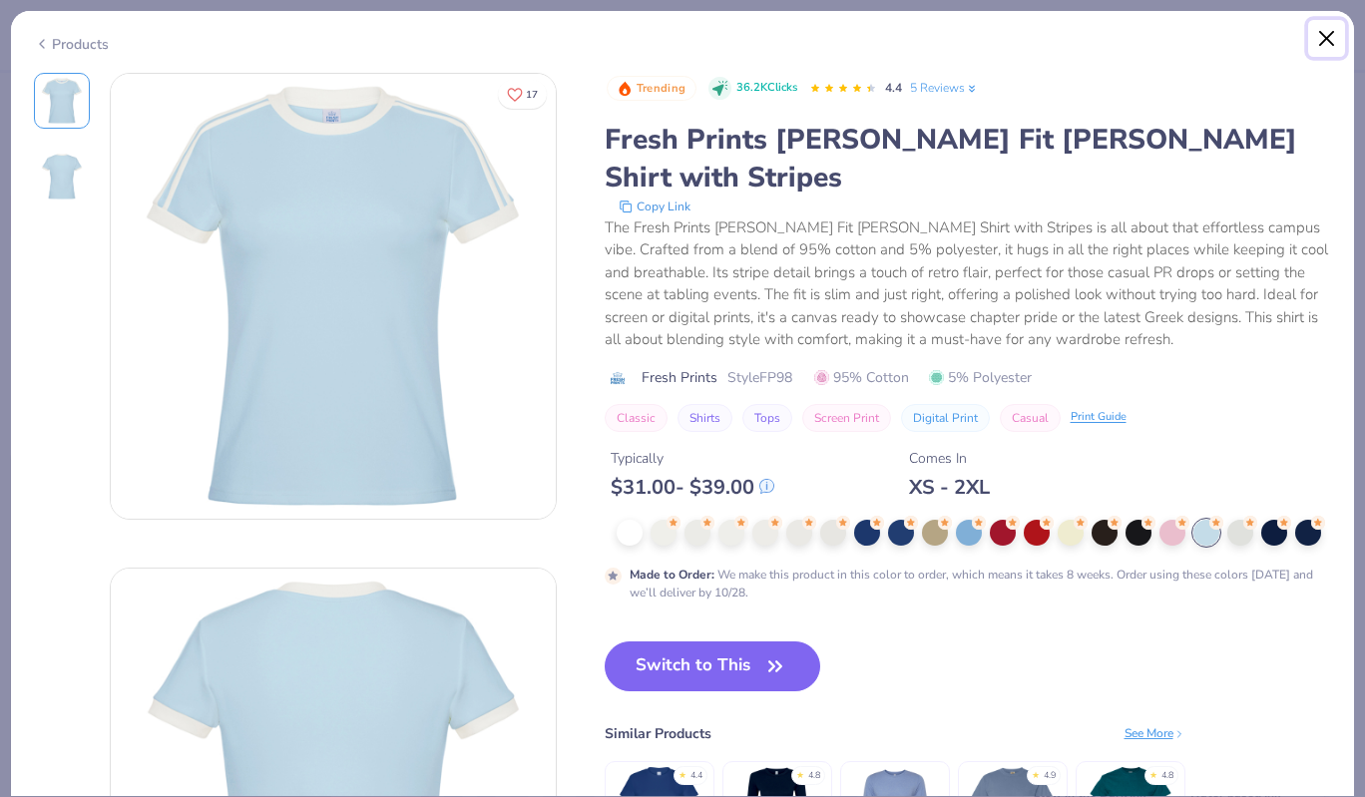
click at [1325, 39] on button "Close" at bounding box center [1327, 39] width 38 height 38
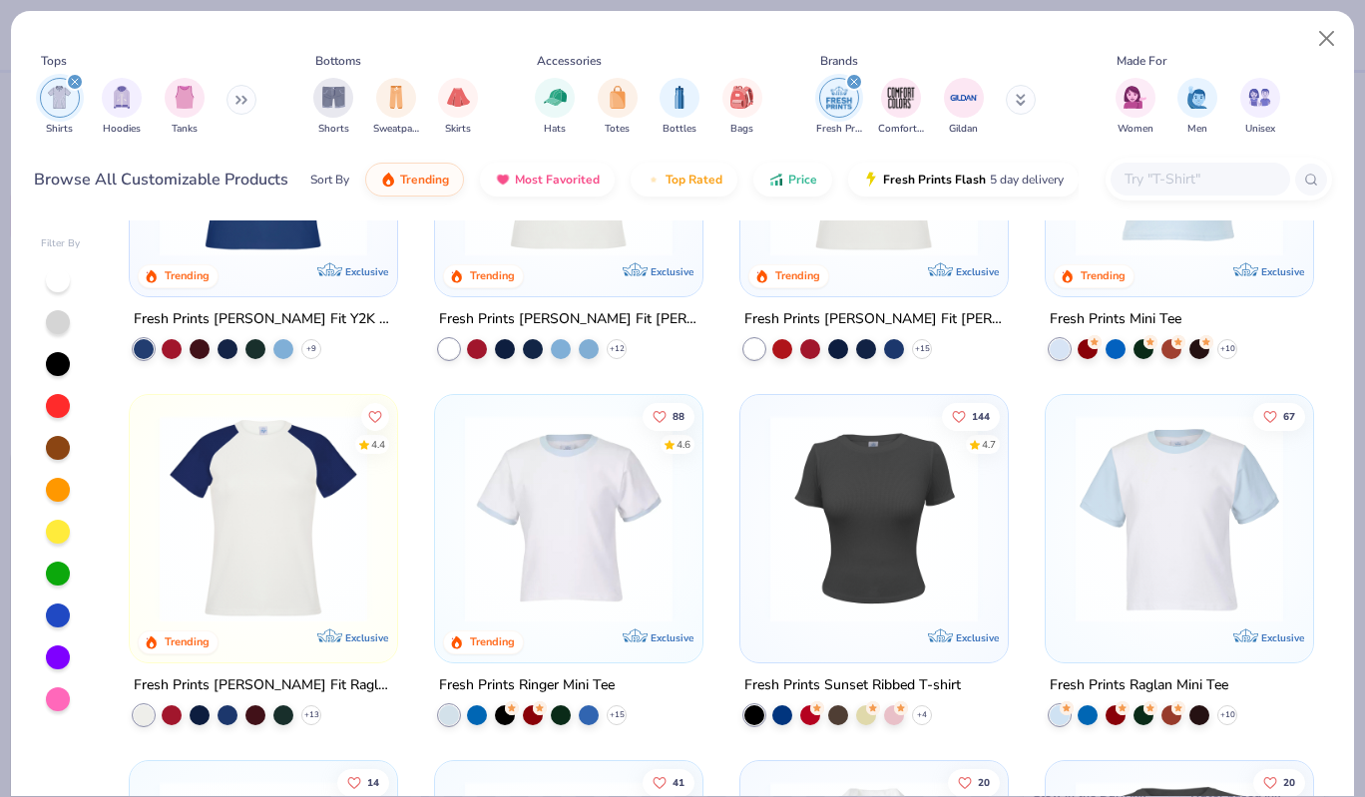
scroll to position [208, 0]
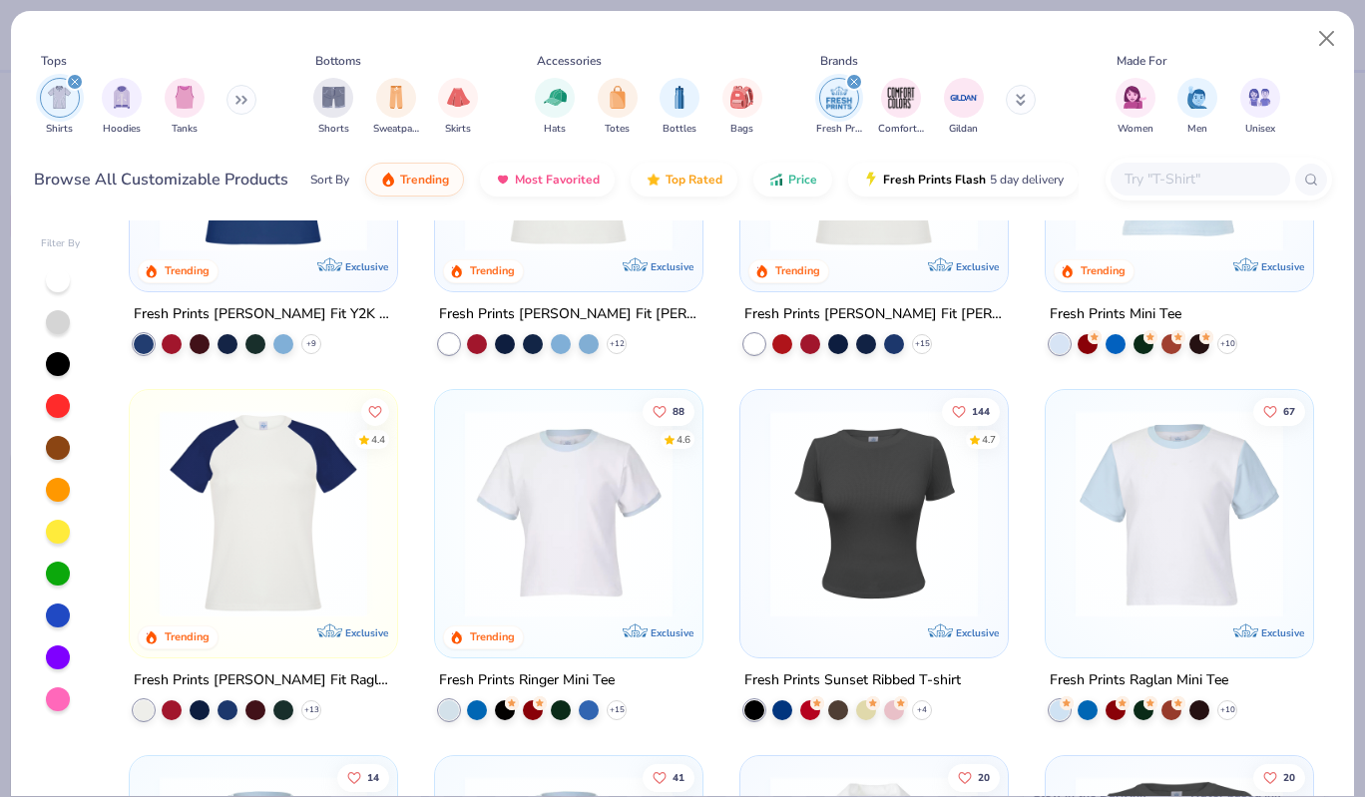
click at [887, 579] on img at bounding box center [874, 514] width 228 height 208
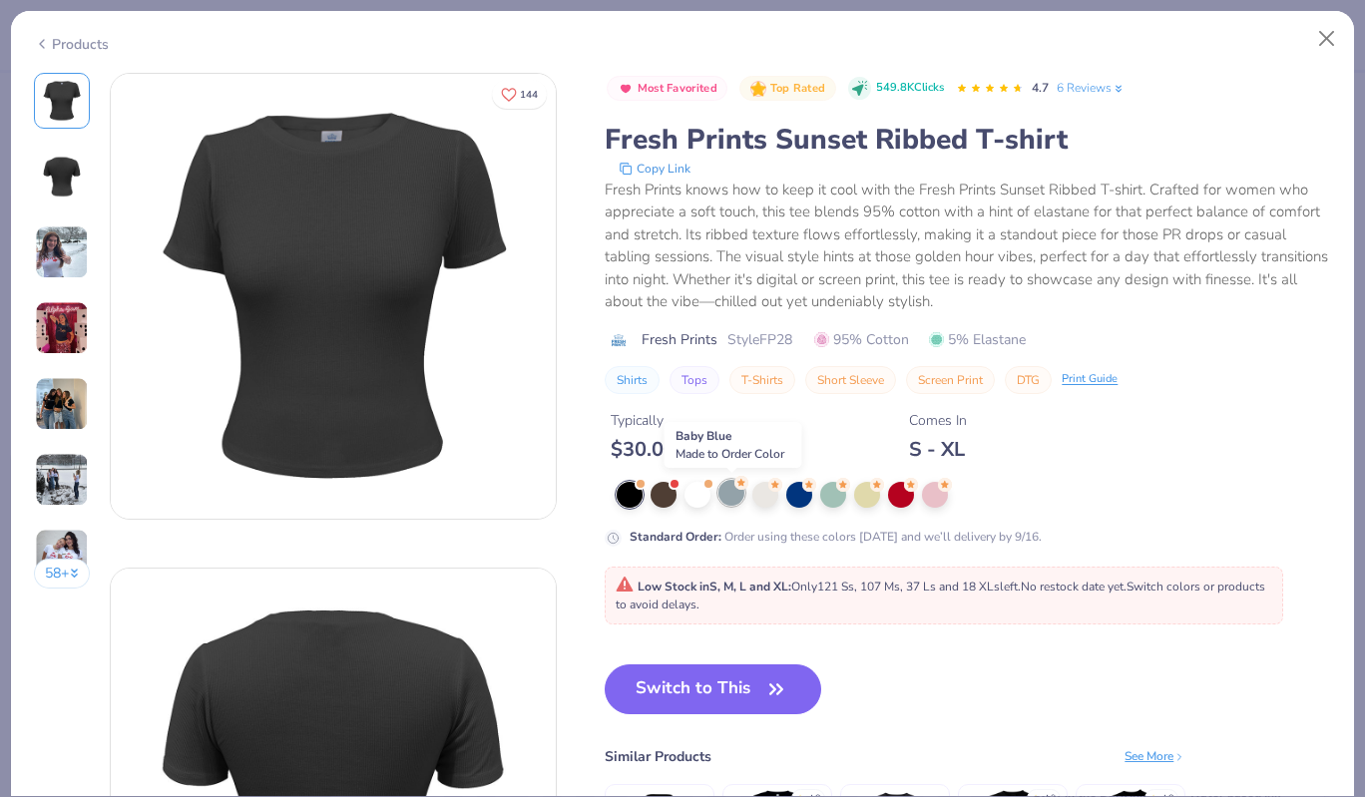
click at [732, 492] on div at bounding box center [732, 493] width 26 height 26
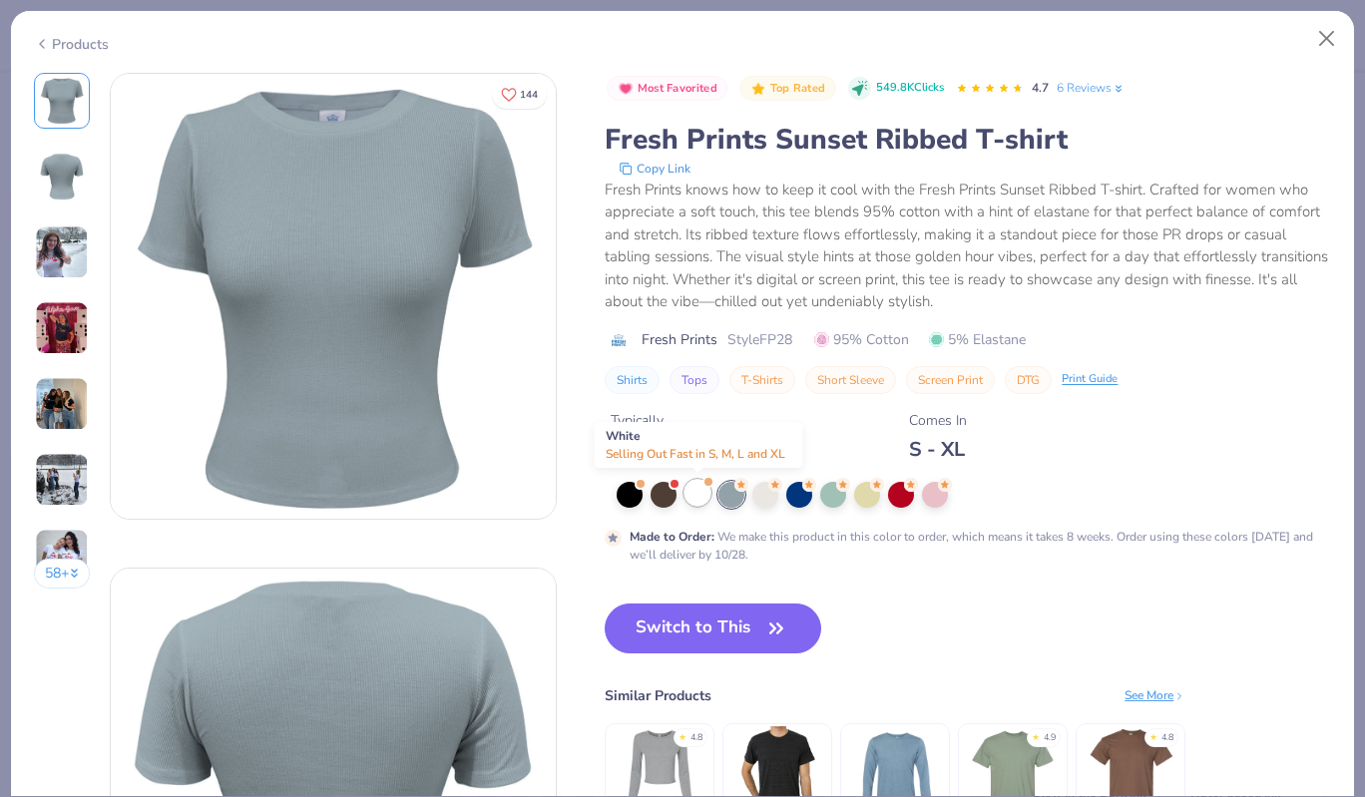
click at [689, 492] on div at bounding box center [698, 493] width 26 height 26
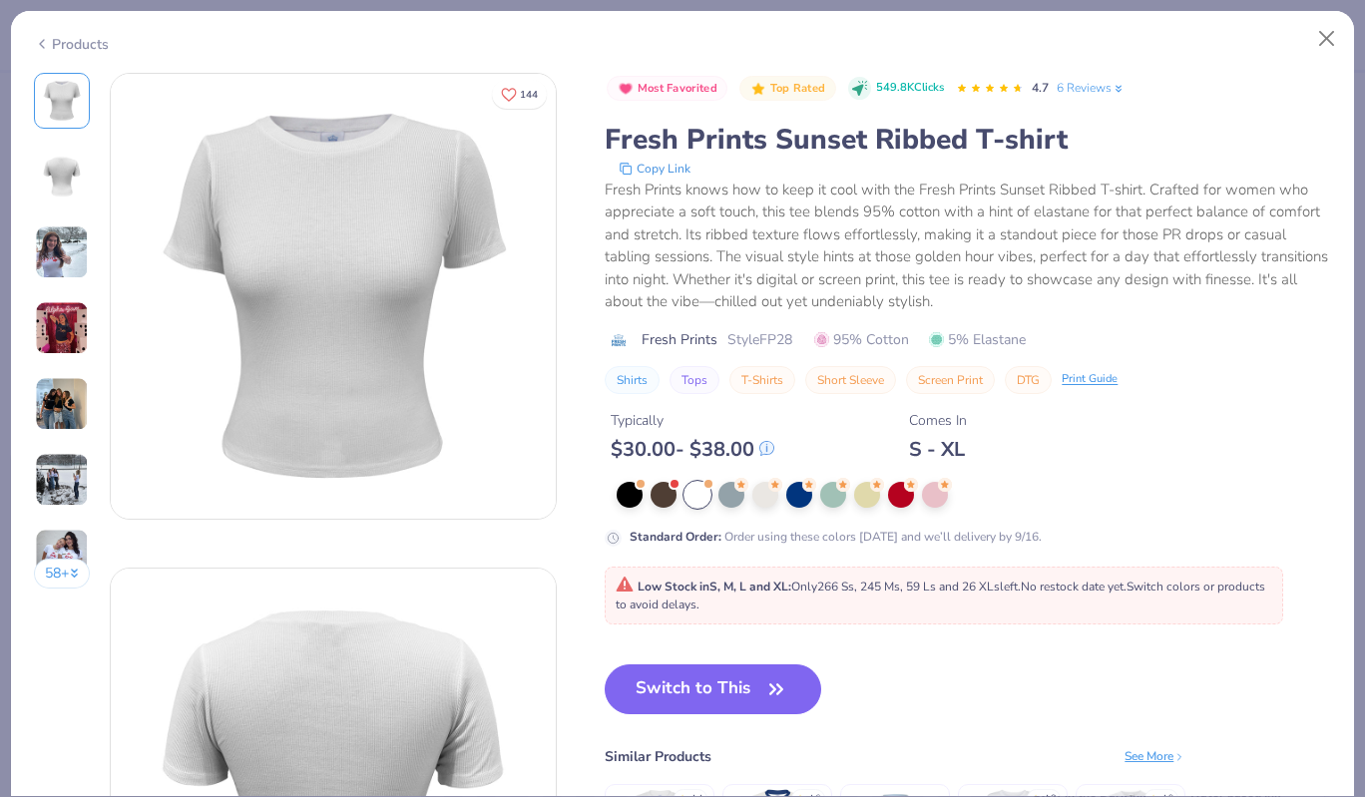
click at [58, 184] on img at bounding box center [62, 177] width 48 height 48
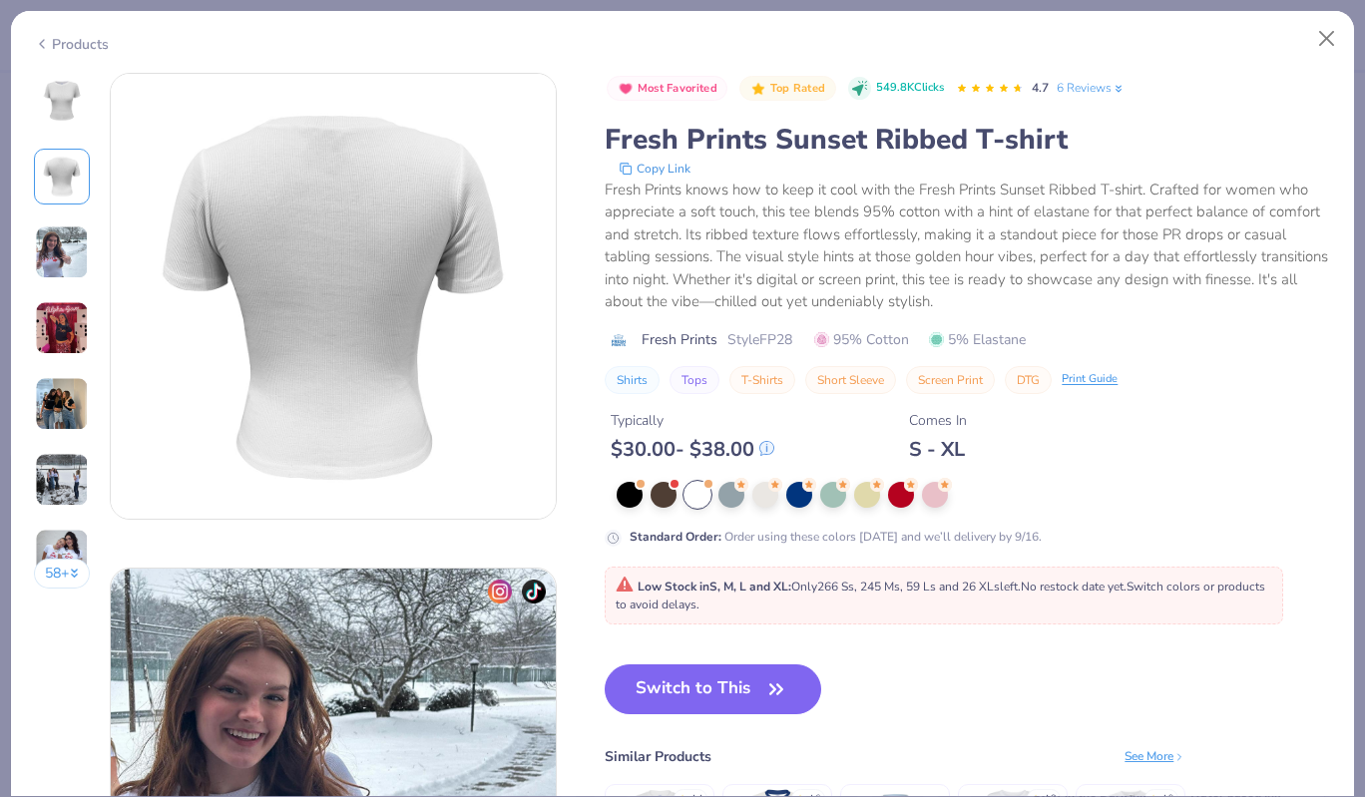
click at [60, 262] on img at bounding box center [62, 253] width 54 height 54
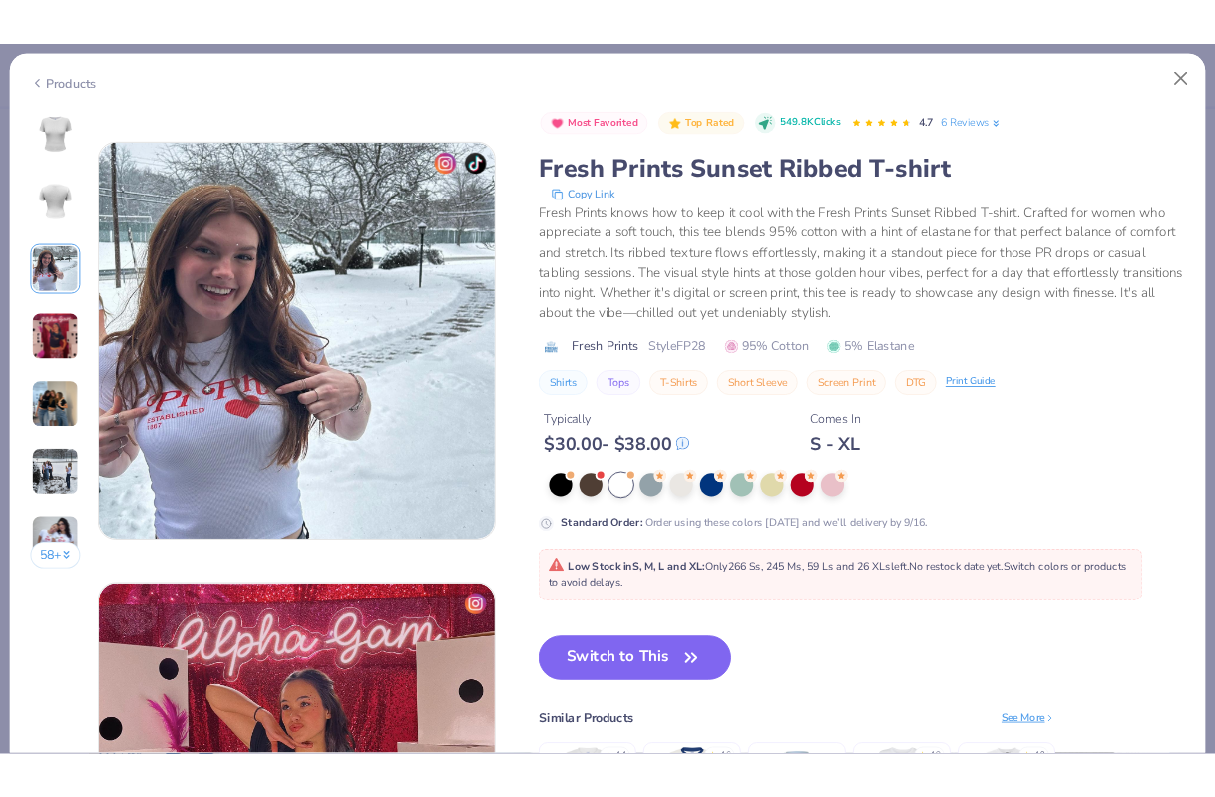
scroll to position [990, 0]
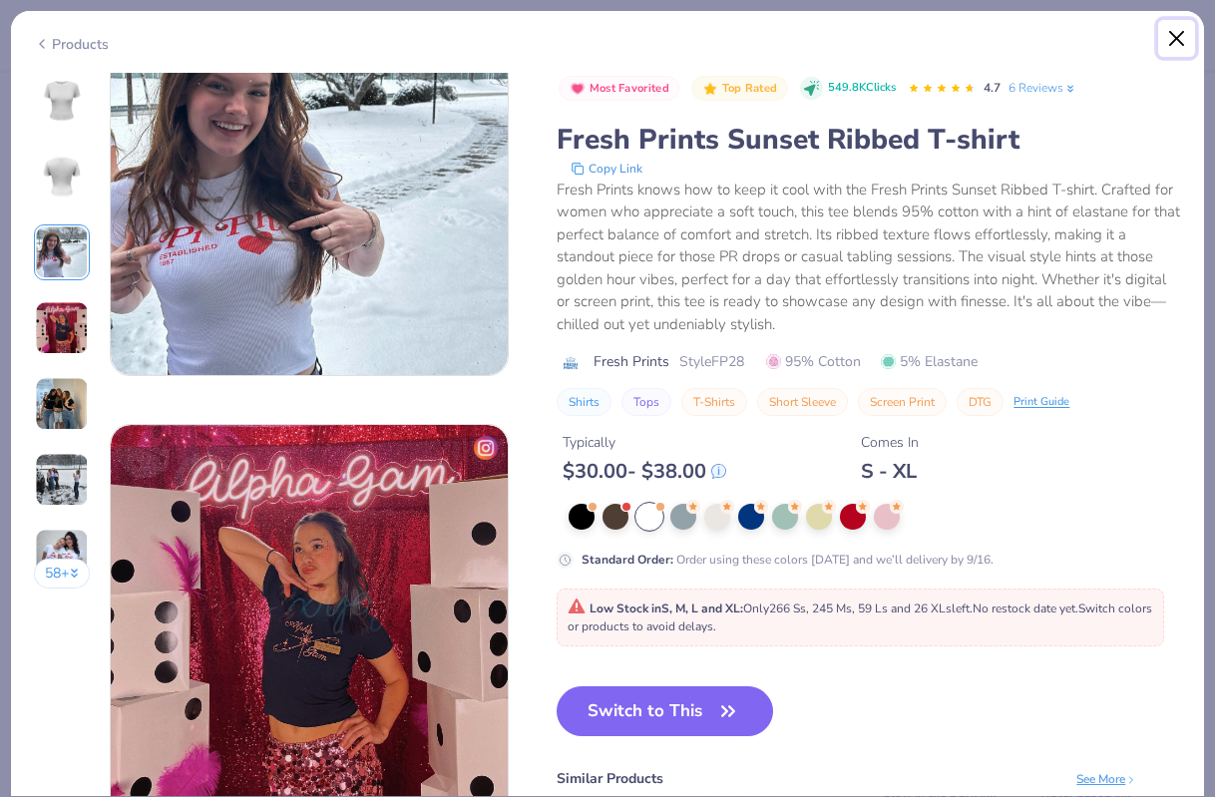
click at [1175, 33] on button "Close" at bounding box center [1178, 39] width 38 height 38
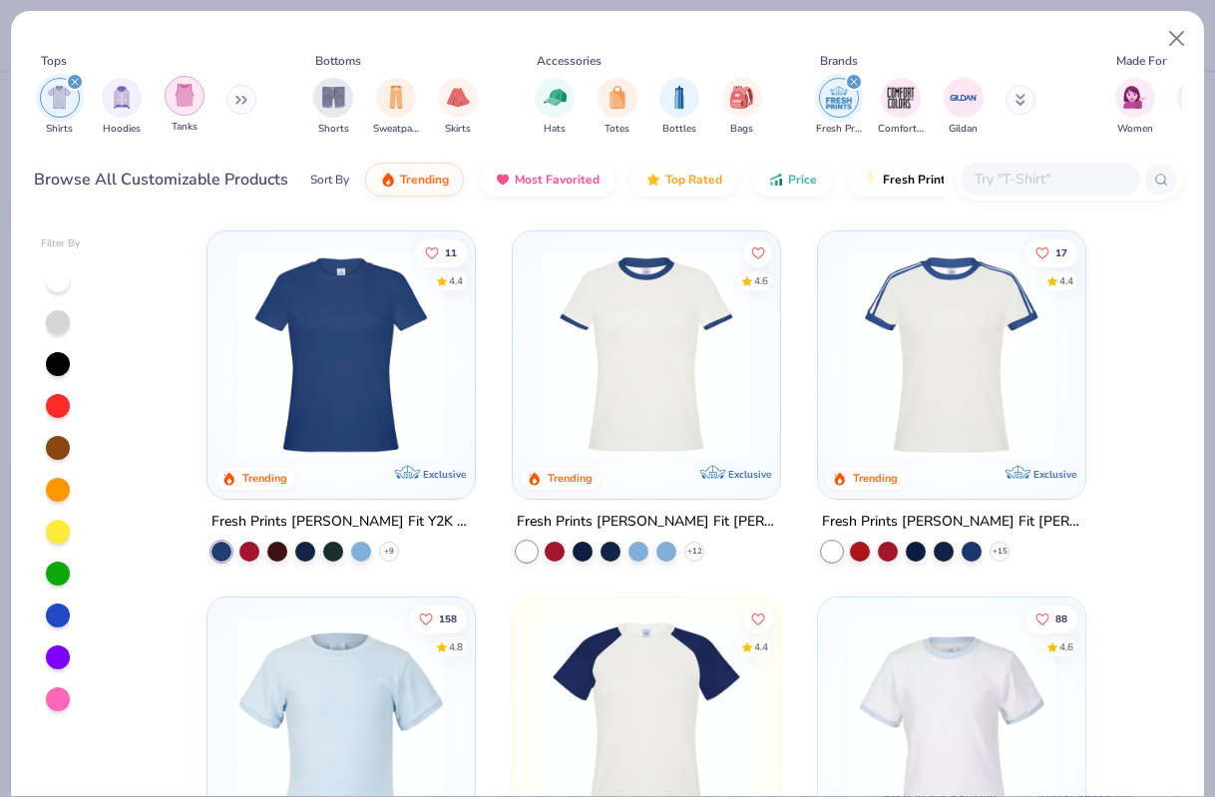
click at [176, 102] on img "filter for Tanks" at bounding box center [185, 95] width 22 height 23
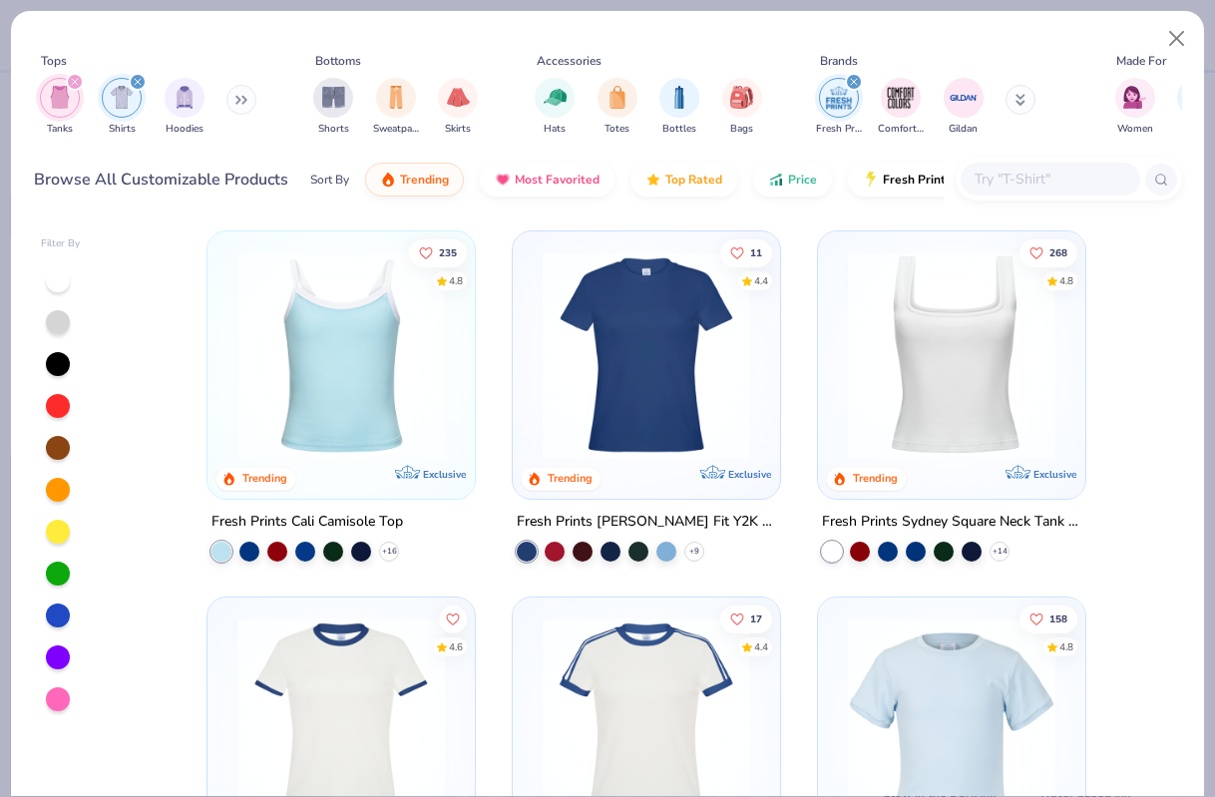
click at [58, 101] on img "filter for Tanks" at bounding box center [60, 97] width 22 height 23
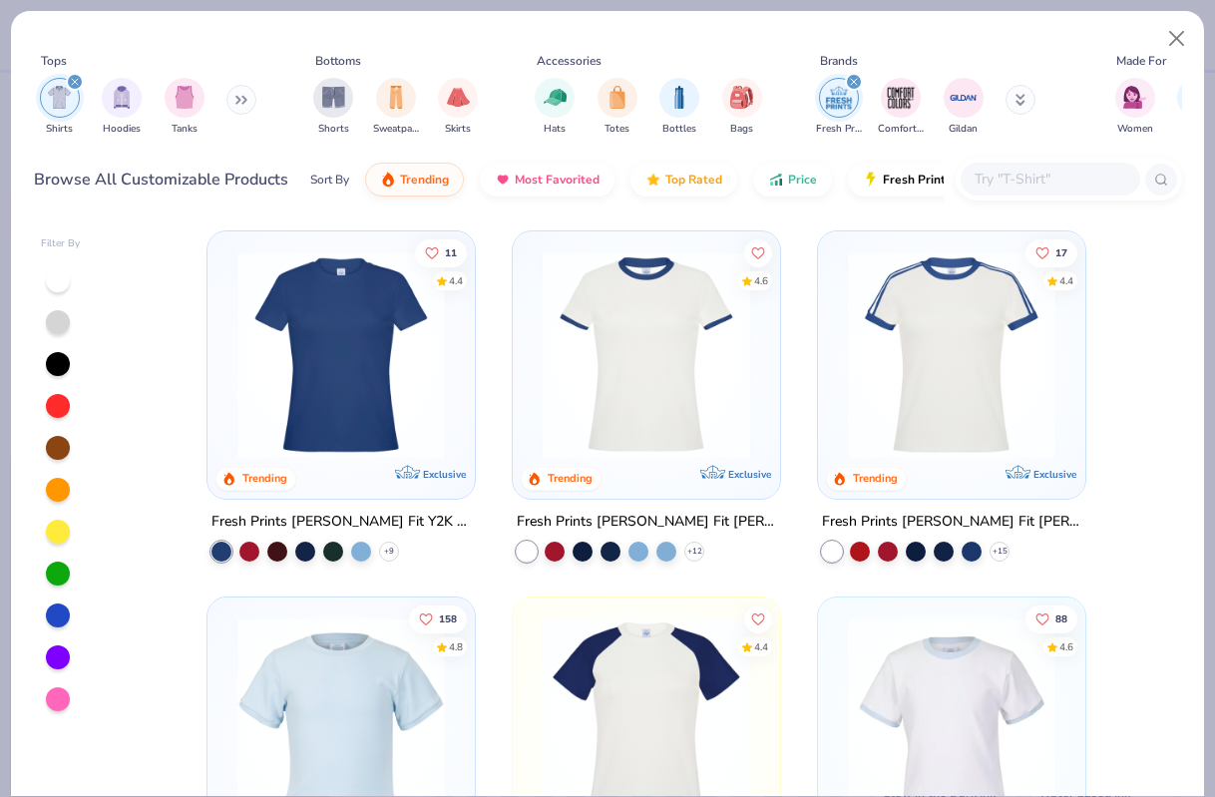
click at [58, 101] on img "filter for Shirts" at bounding box center [59, 97] width 23 height 23
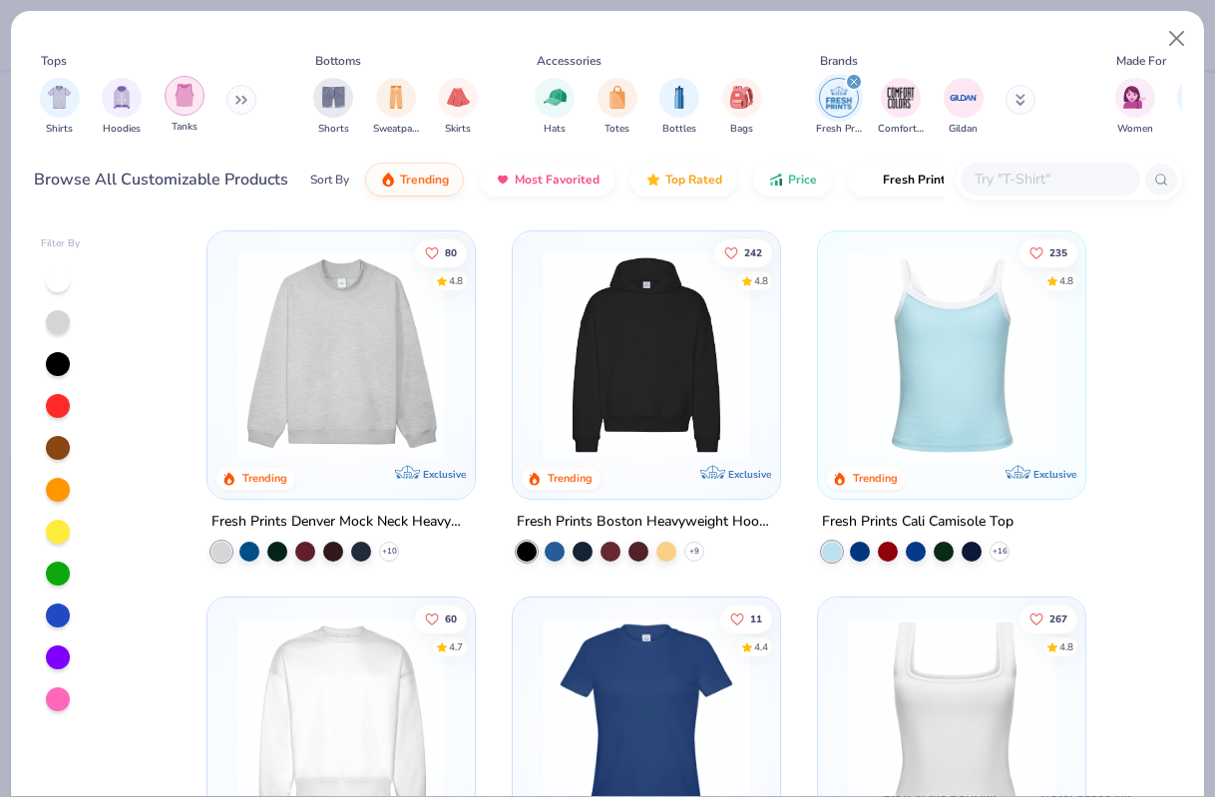
click at [182, 99] on img "filter for Tanks" at bounding box center [185, 95] width 22 height 23
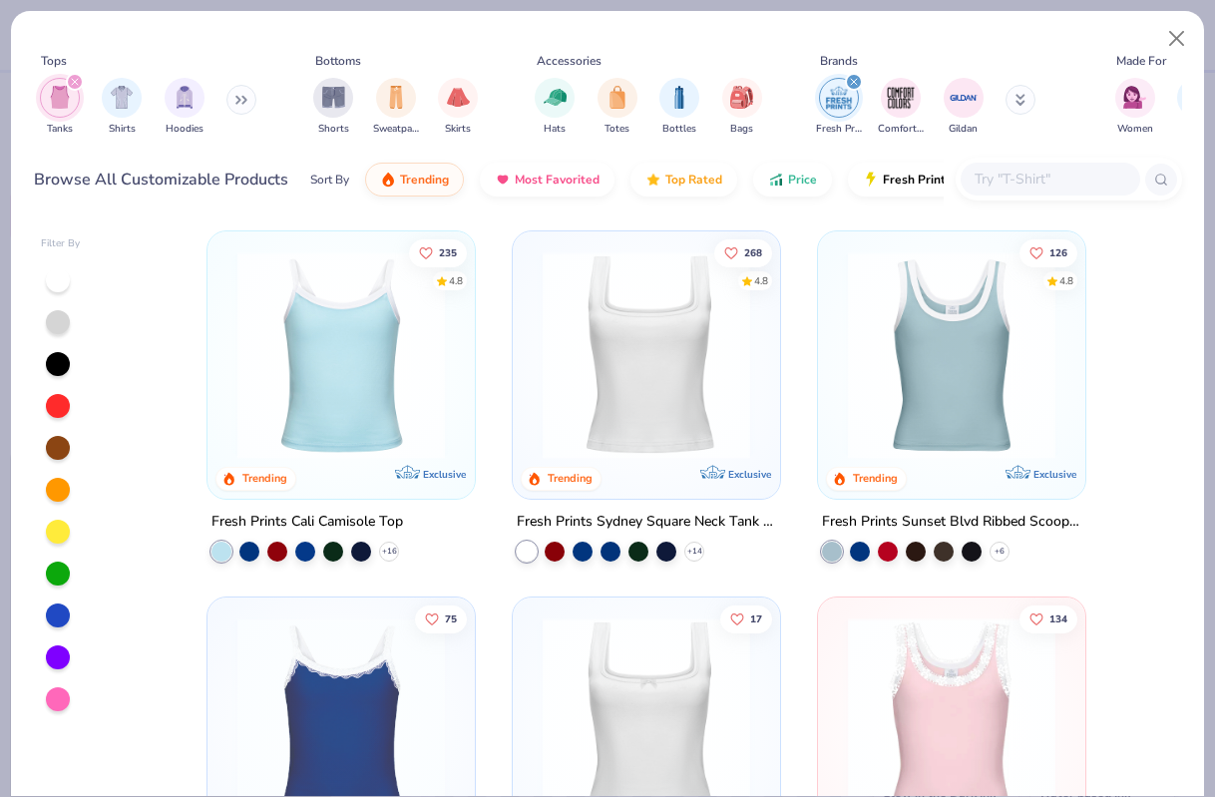
click at [606, 364] on img at bounding box center [647, 355] width 228 height 208
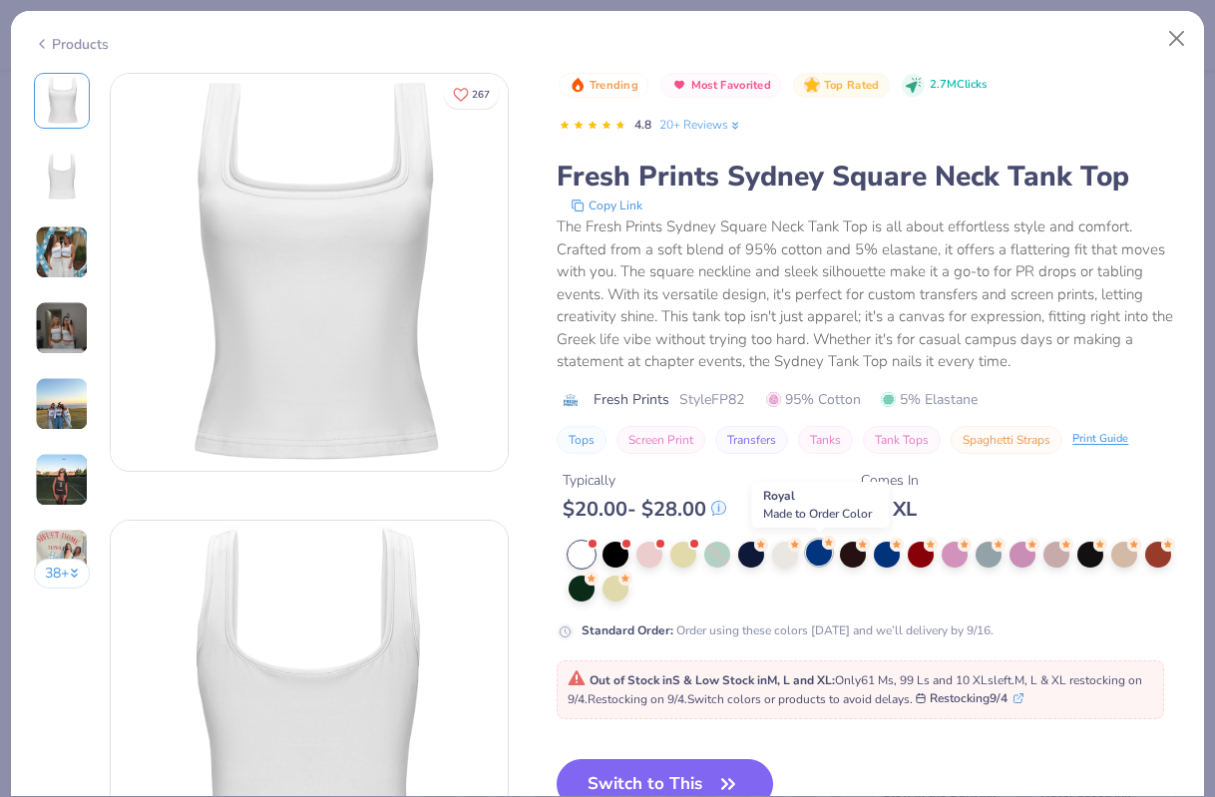
click at [822, 553] on div at bounding box center [819, 553] width 26 height 26
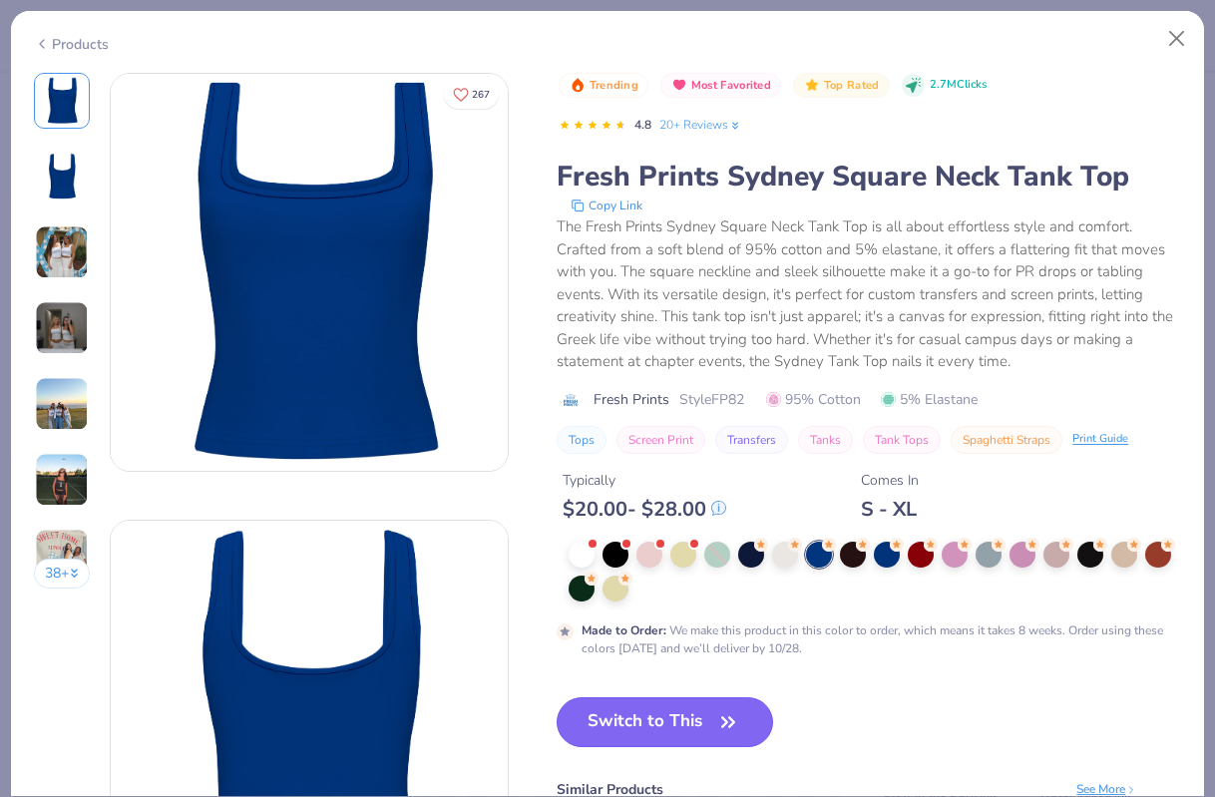
click at [704, 721] on button "Switch to This" at bounding box center [665, 723] width 217 height 50
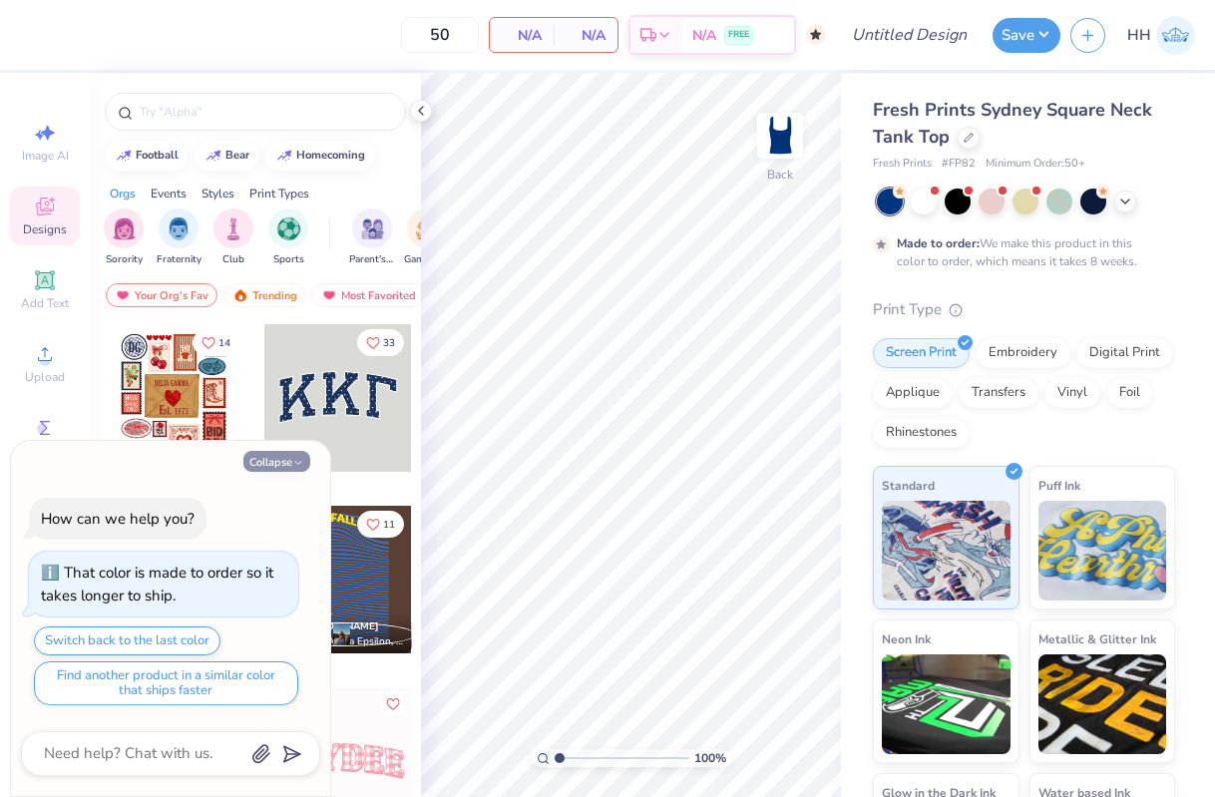
click at [295, 454] on button "Collapse" at bounding box center [276, 461] width 67 height 21
type textarea "x"
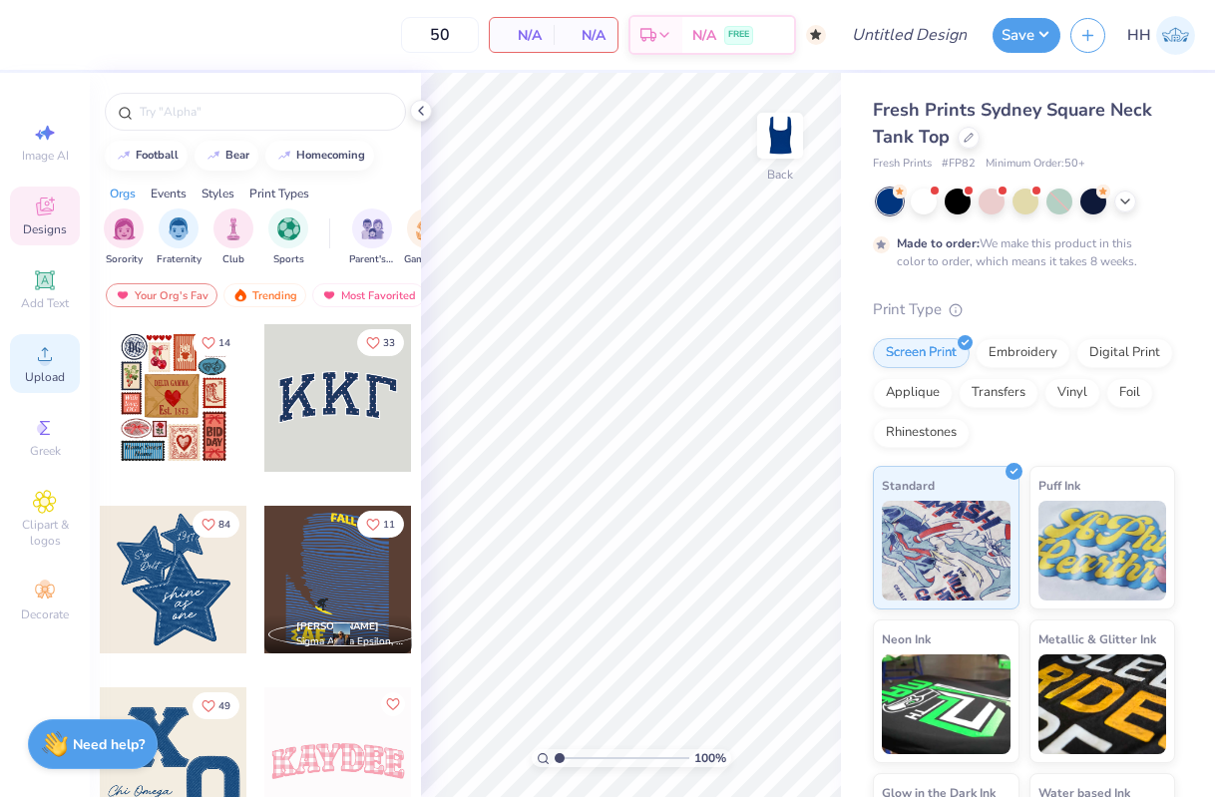
click at [44, 371] on span "Upload" at bounding box center [45, 377] width 40 height 16
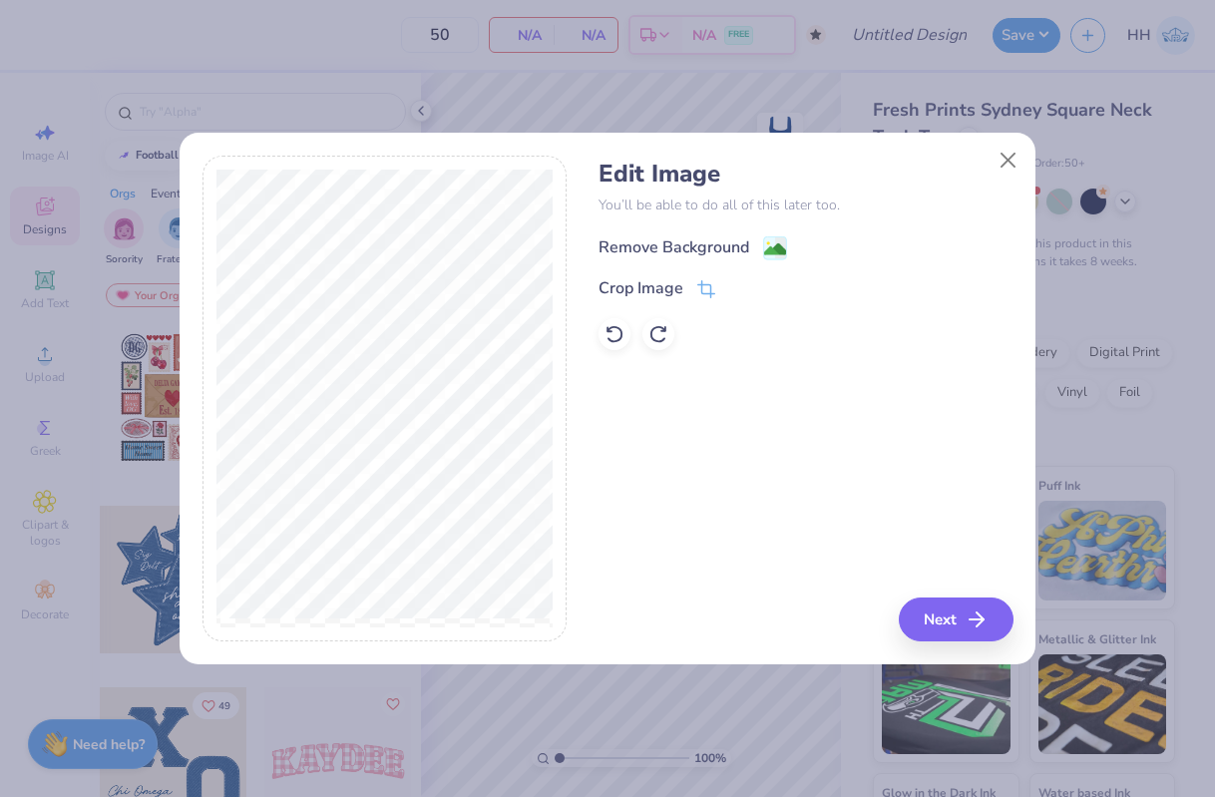
click at [782, 242] on image at bounding box center [775, 250] width 22 height 22
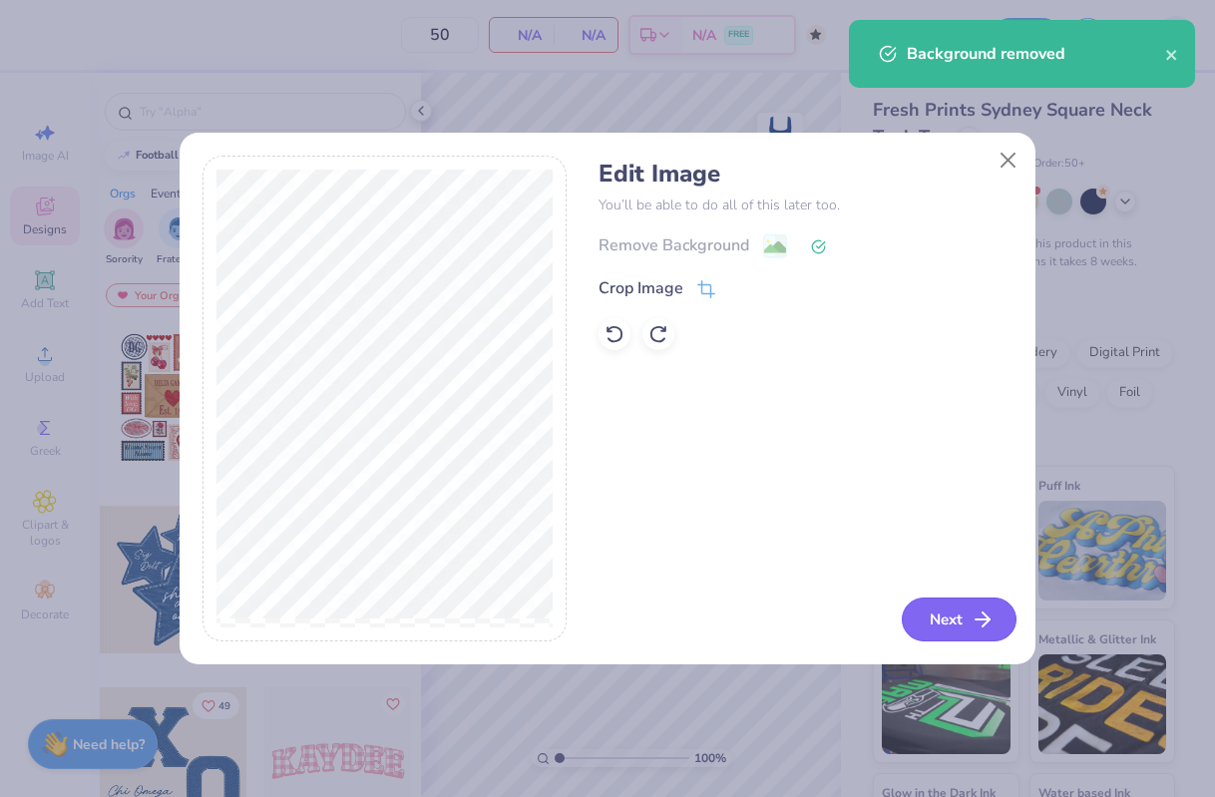
click at [954, 616] on button "Next" at bounding box center [959, 620] width 115 height 44
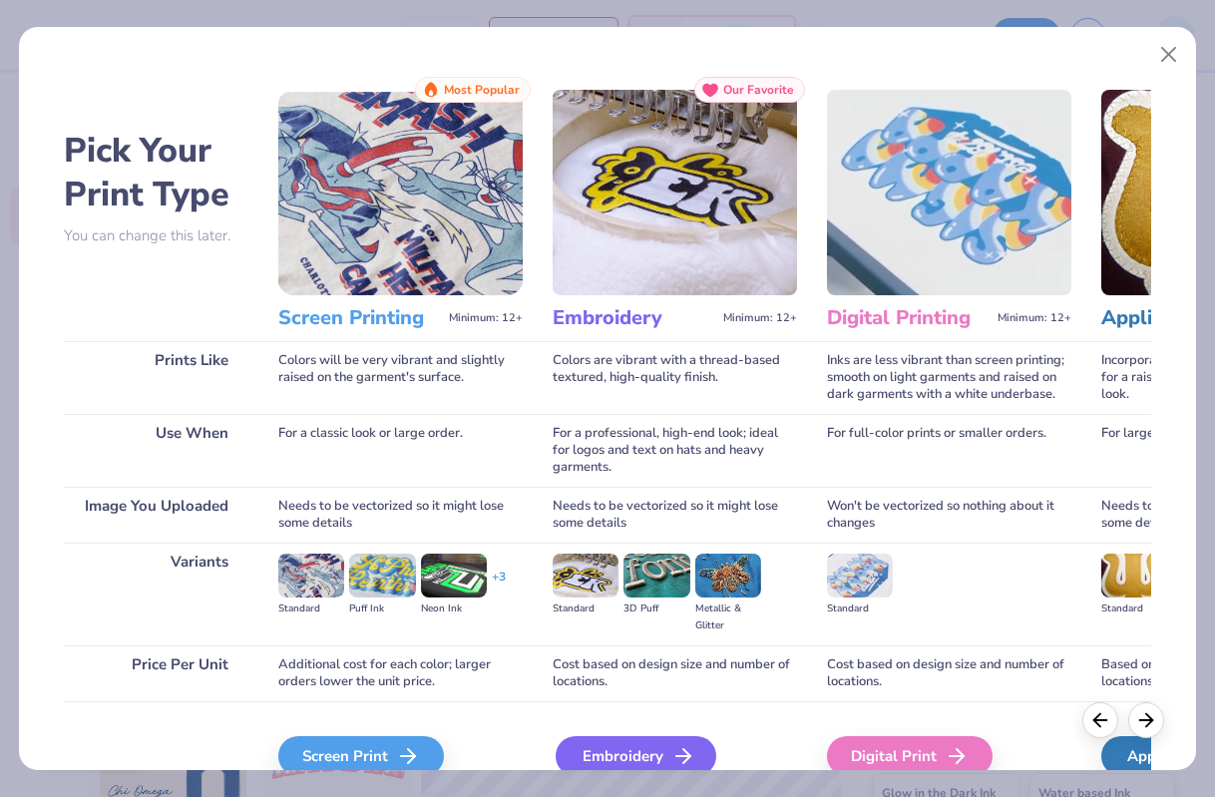
click at [659, 746] on div "Embroidery" at bounding box center [636, 756] width 161 height 40
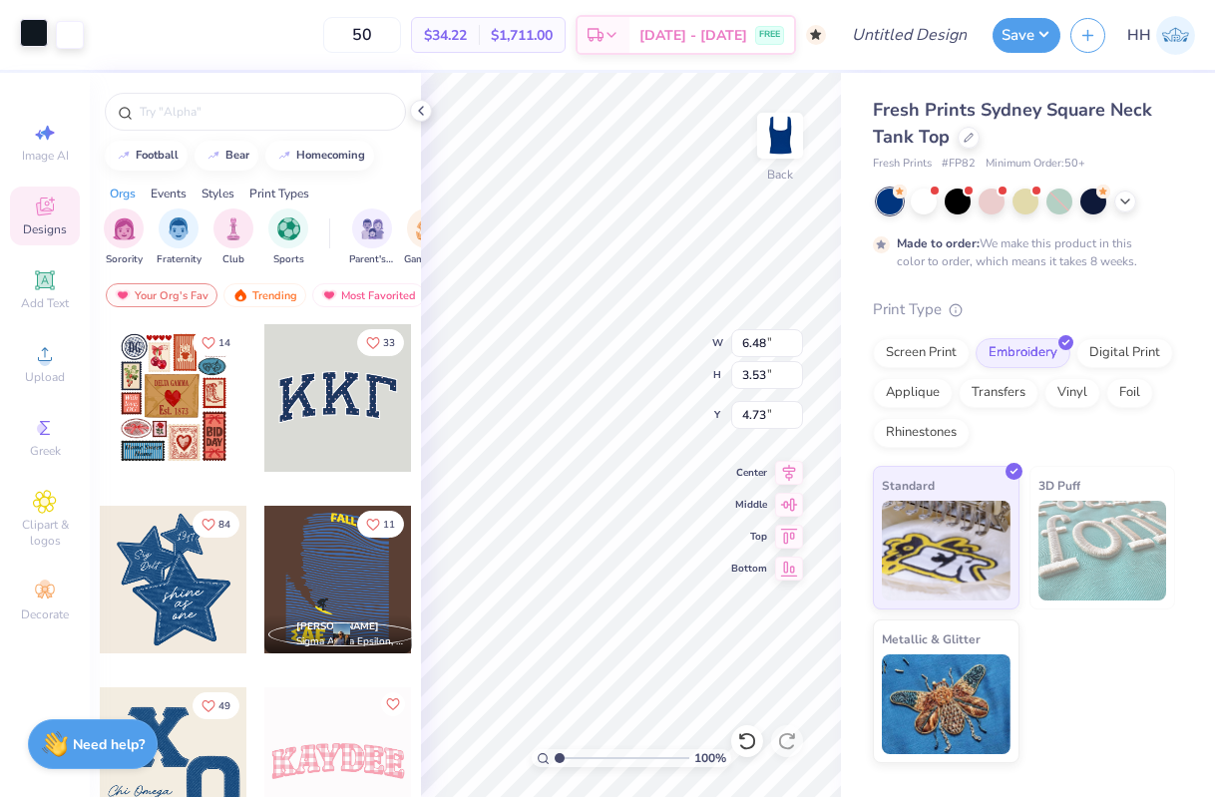
click at [37, 34] on div at bounding box center [34, 33] width 28 height 28
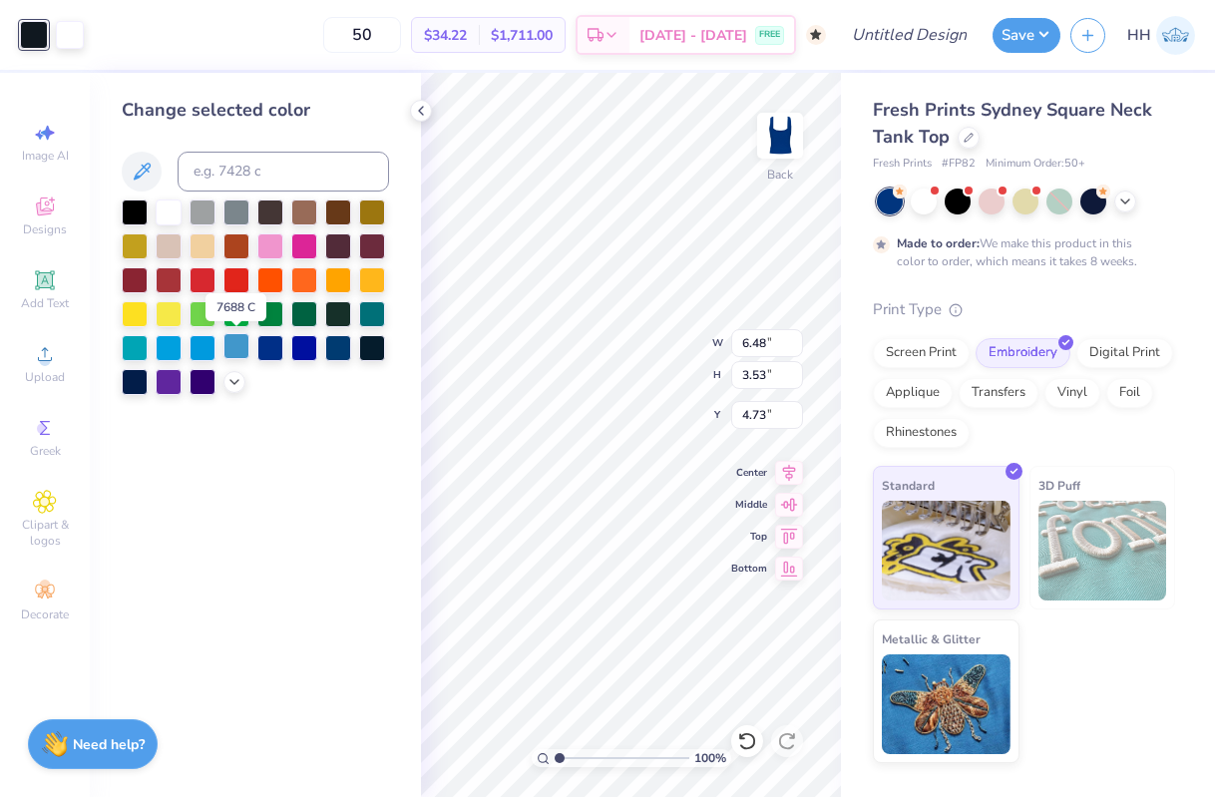
click at [239, 343] on div at bounding box center [237, 346] width 26 height 26
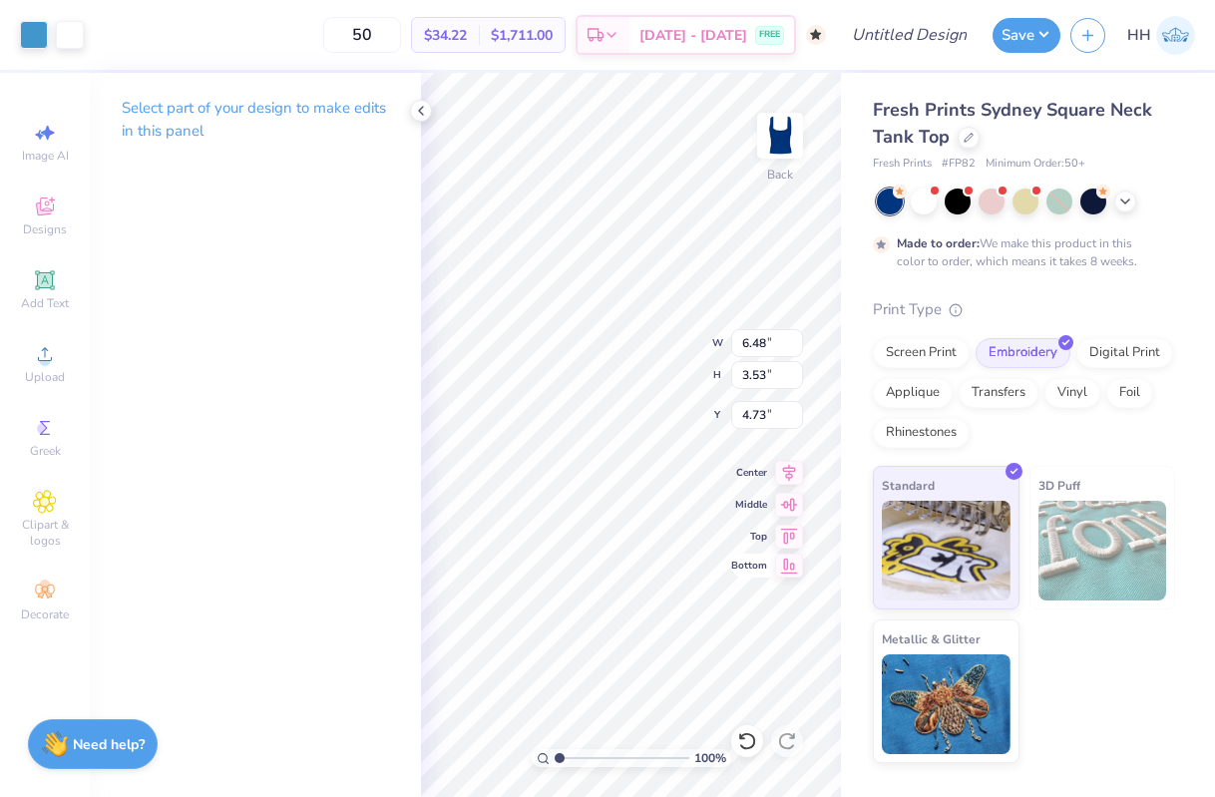
type input "3.99"
type input "2.17"
type input "2.70"
click at [423, 109] on icon at bounding box center [421, 111] width 16 height 16
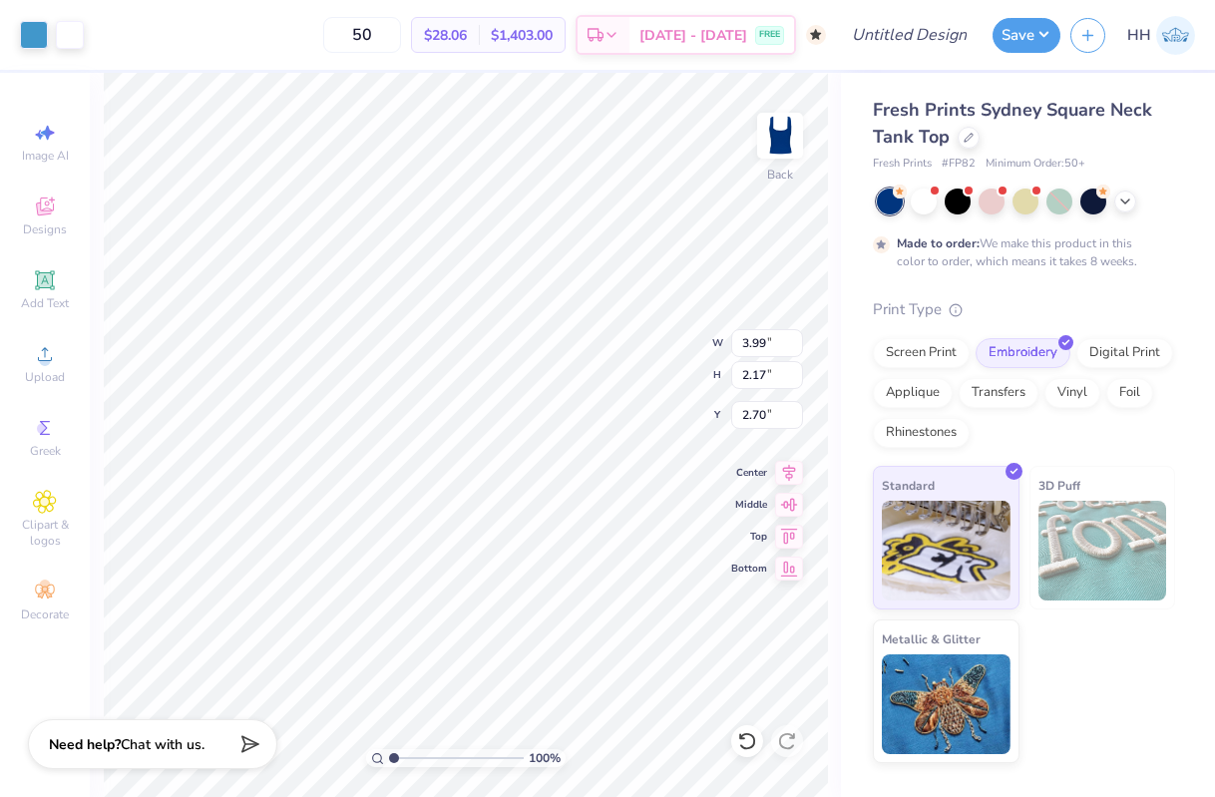
type input "1.70"
type input "1.71"
type input "3.51"
type input "1.91"
type input "1.78"
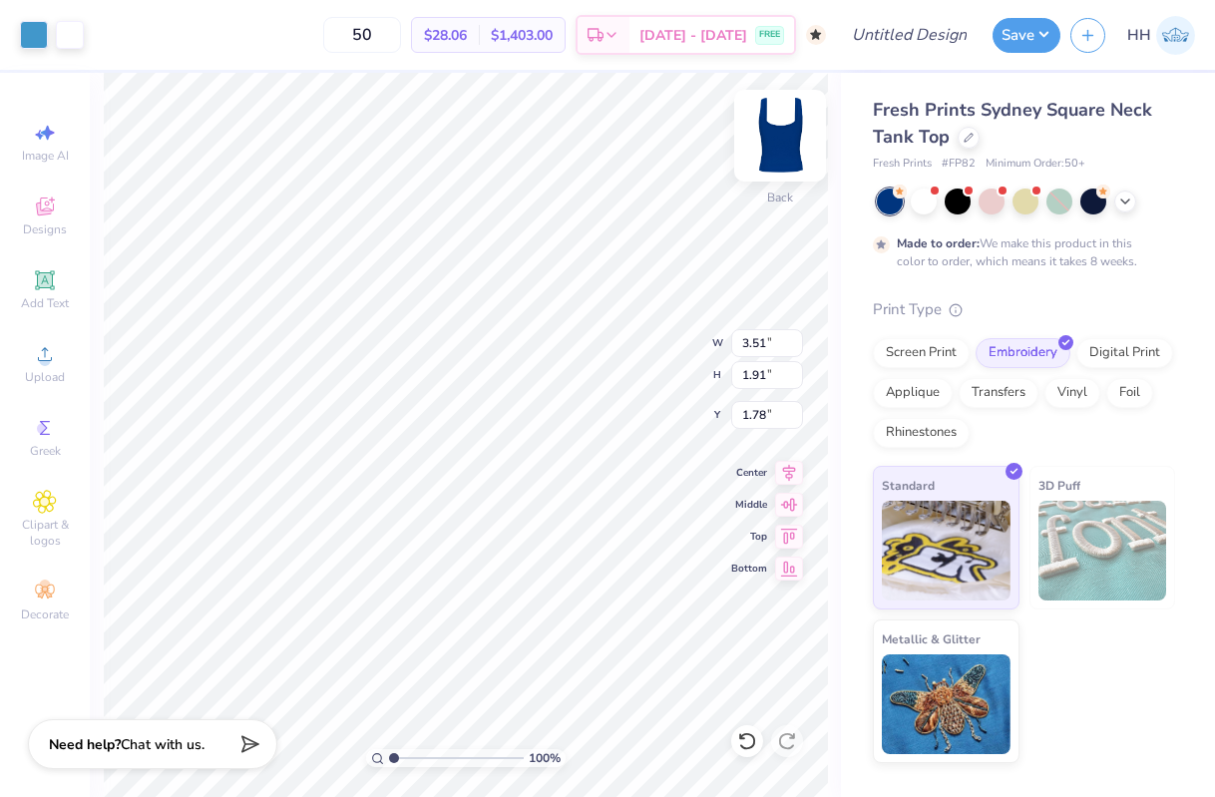
type input "4.00"
type input "2.18"
type input "1.72"
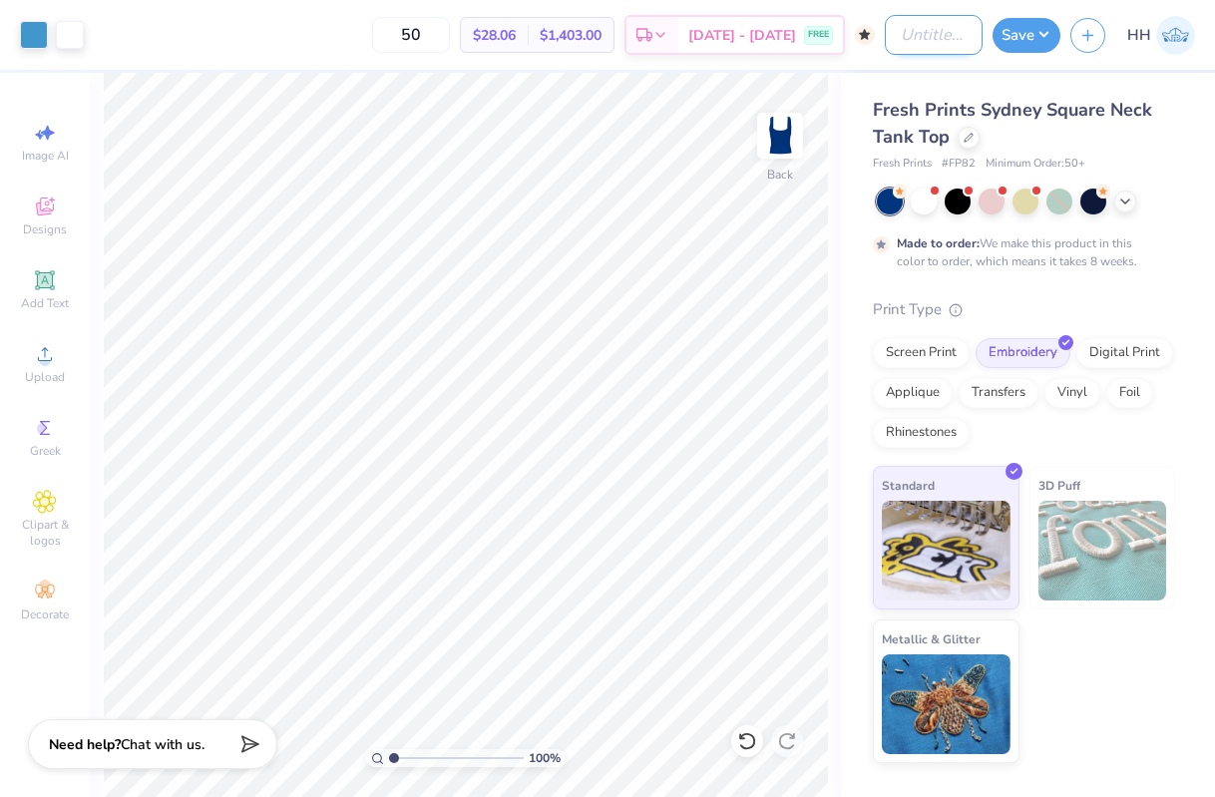
click at [922, 34] on input "Design Title" at bounding box center [934, 35] width 98 height 40
type input "KKG Patch Tank Royal Blue"
click at [1032, 24] on button "Save" at bounding box center [1027, 32] width 68 height 35
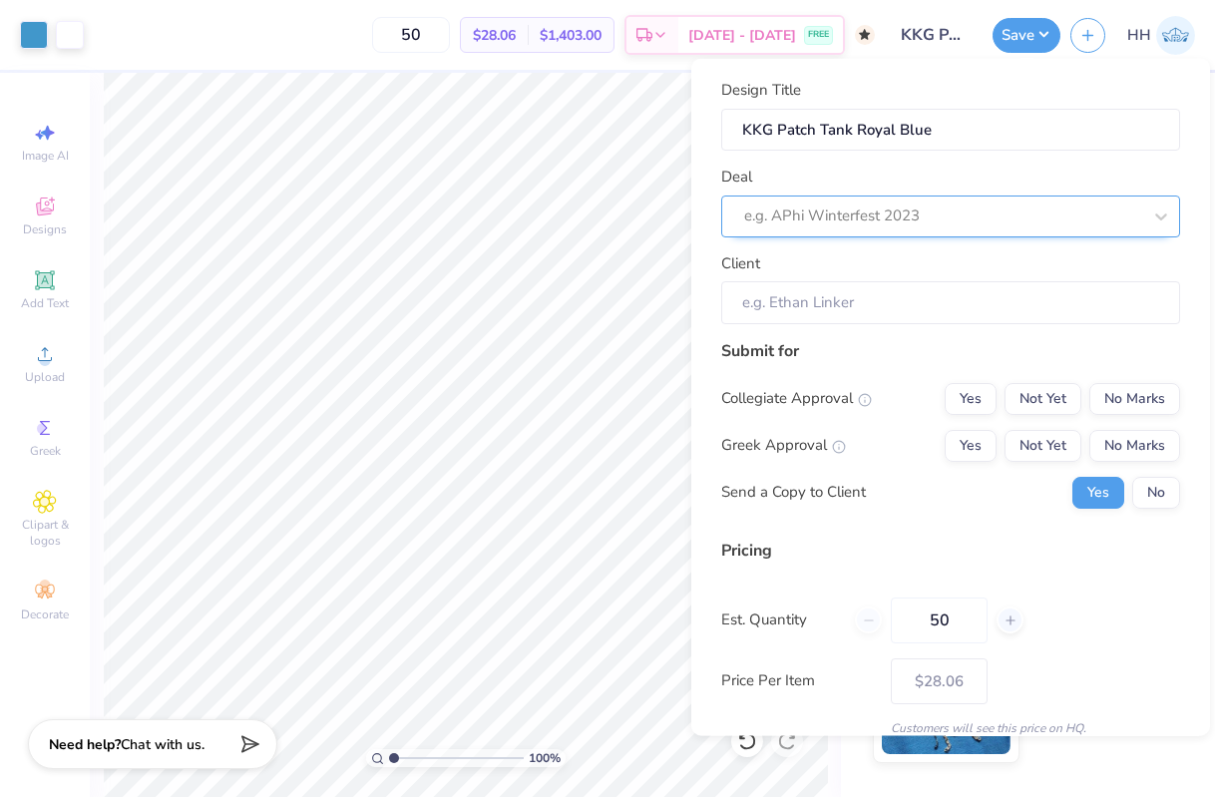
click at [999, 215] on div at bounding box center [942, 216] width 397 height 27
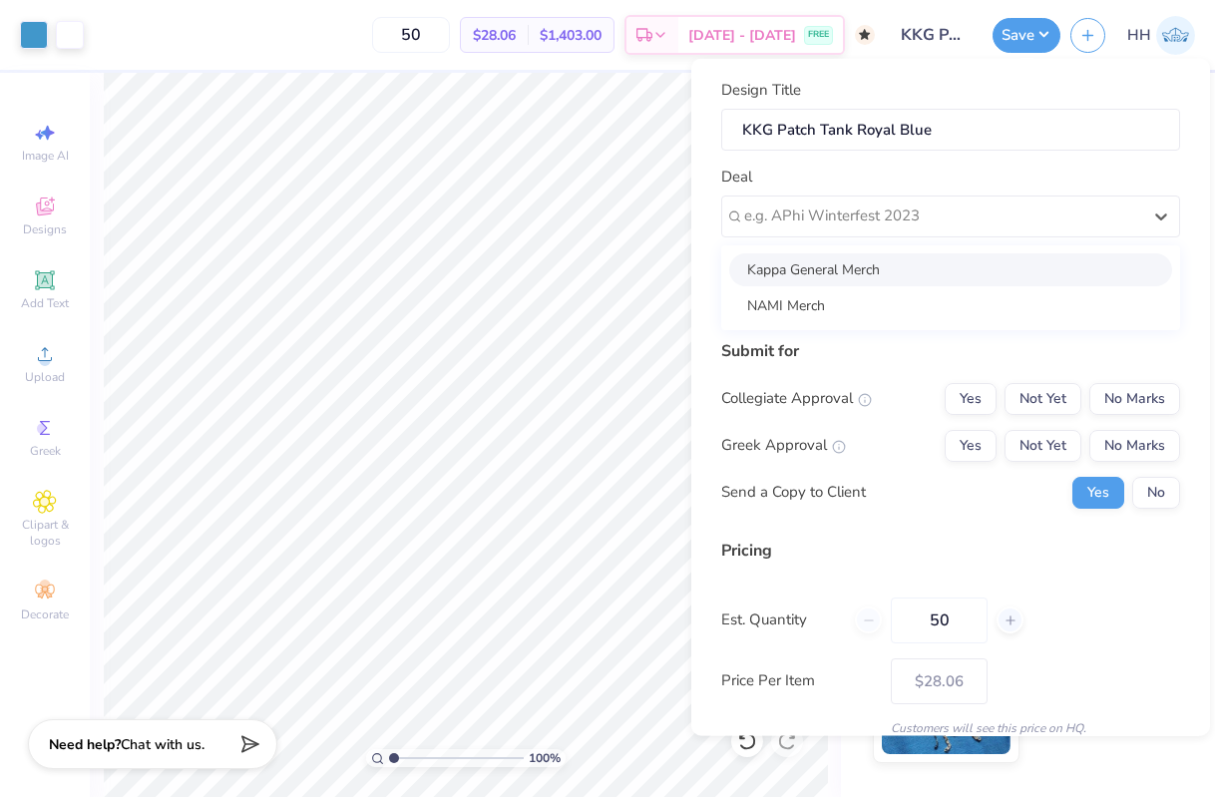
click at [1000, 257] on div "Kappa General Merch" at bounding box center [950, 268] width 443 height 33
type input "Parker Bowers"
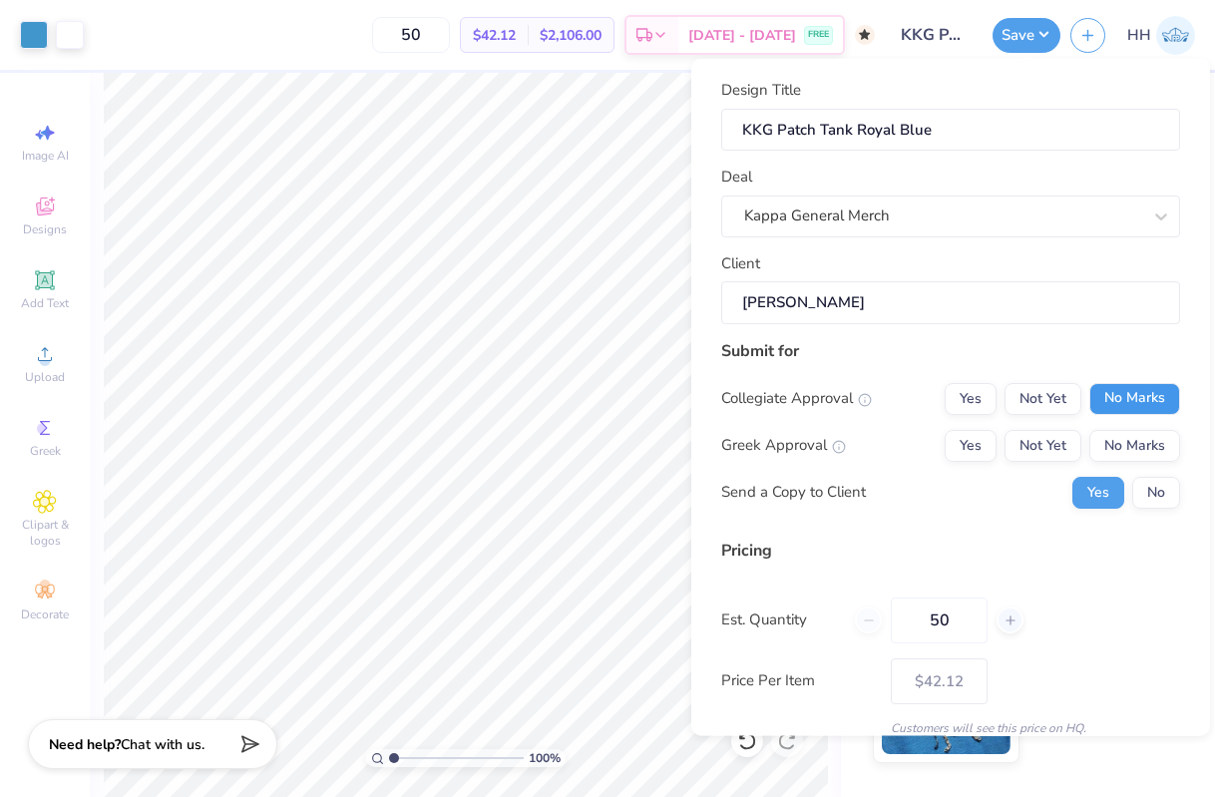
click at [1142, 395] on button "No Marks" at bounding box center [1135, 398] width 91 height 32
click at [976, 444] on button "Yes" at bounding box center [971, 445] width 52 height 32
type input "$33.28"
click at [1154, 494] on button "No" at bounding box center [1157, 492] width 48 height 32
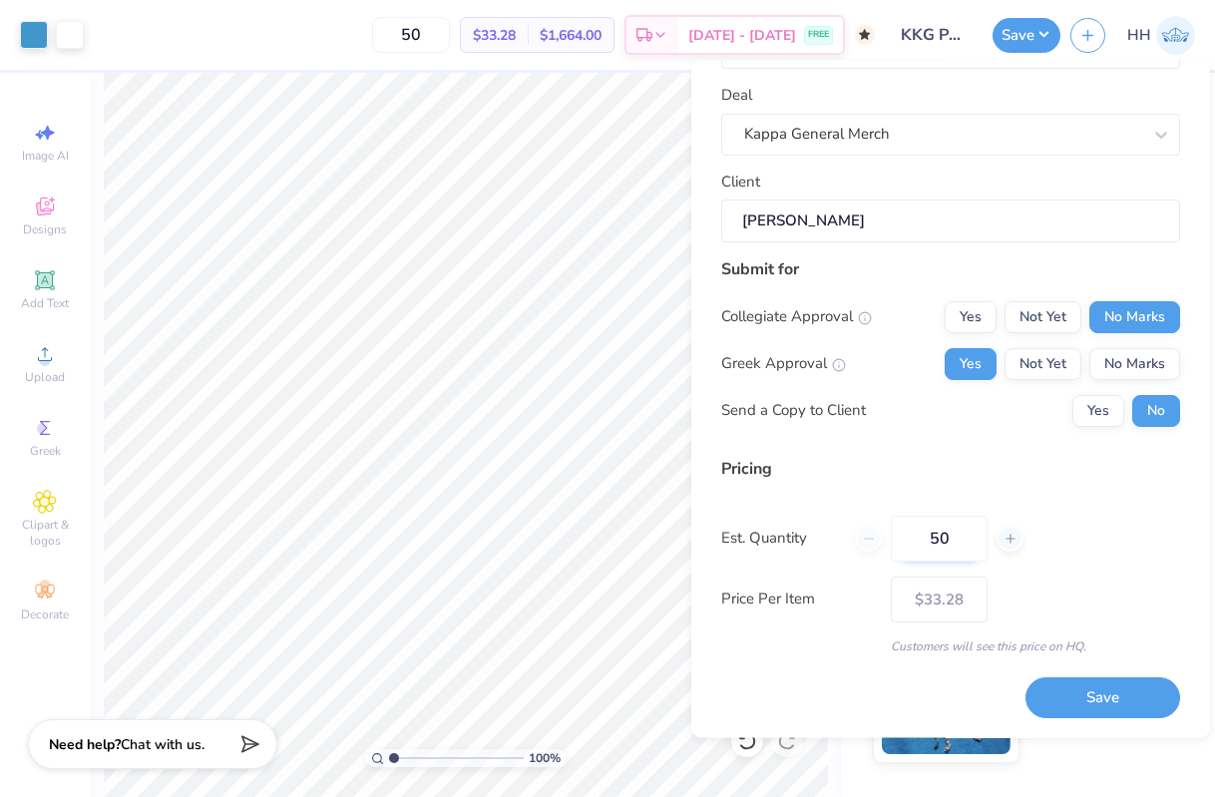
click at [951, 553] on input "50" at bounding box center [939, 539] width 97 height 46
type input "5"
type input "100"
type input "$31.74"
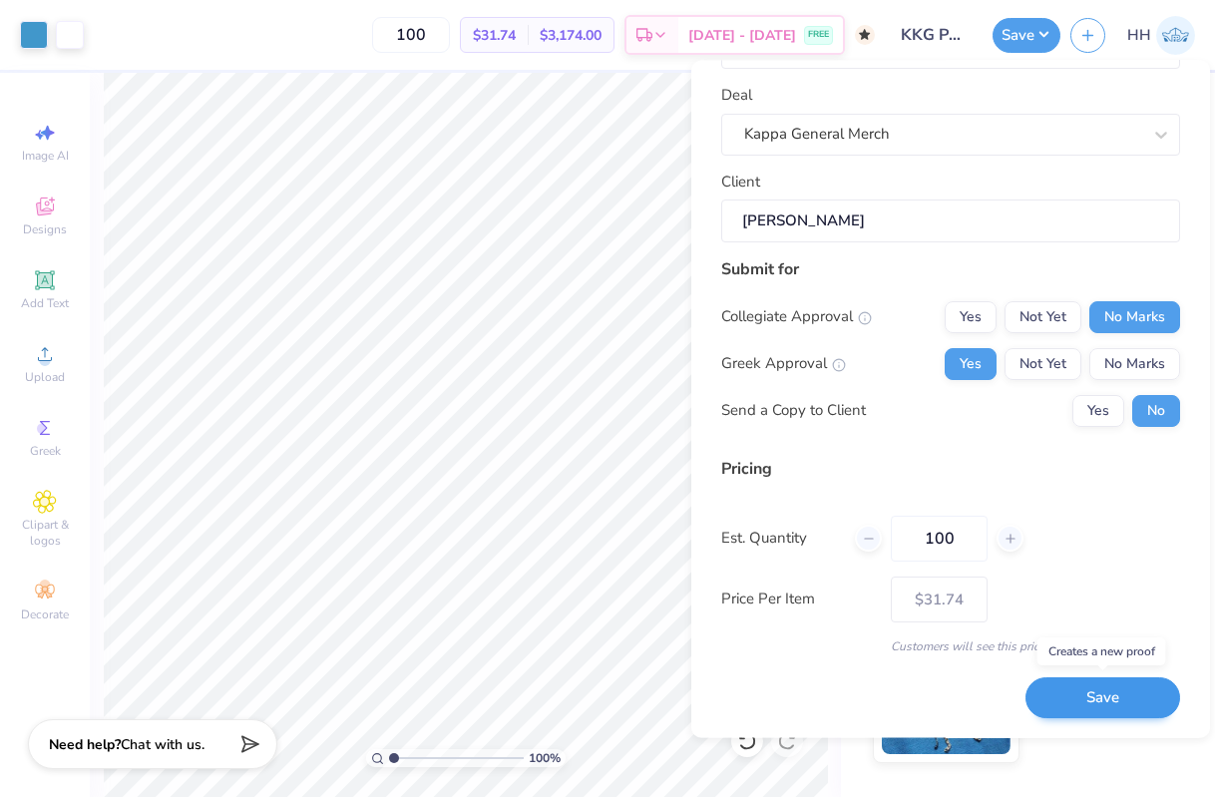
type input "100"
click at [1119, 701] on button "Save" at bounding box center [1103, 699] width 155 height 41
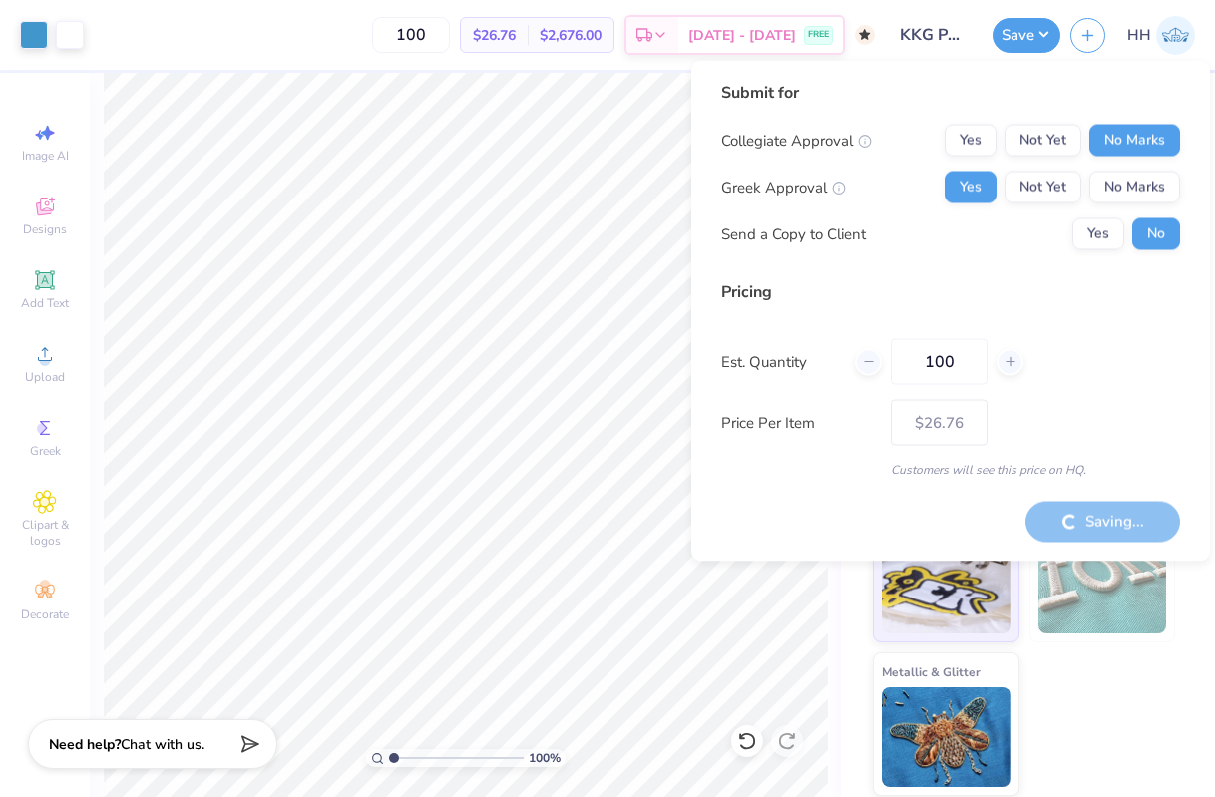
type input "– –"
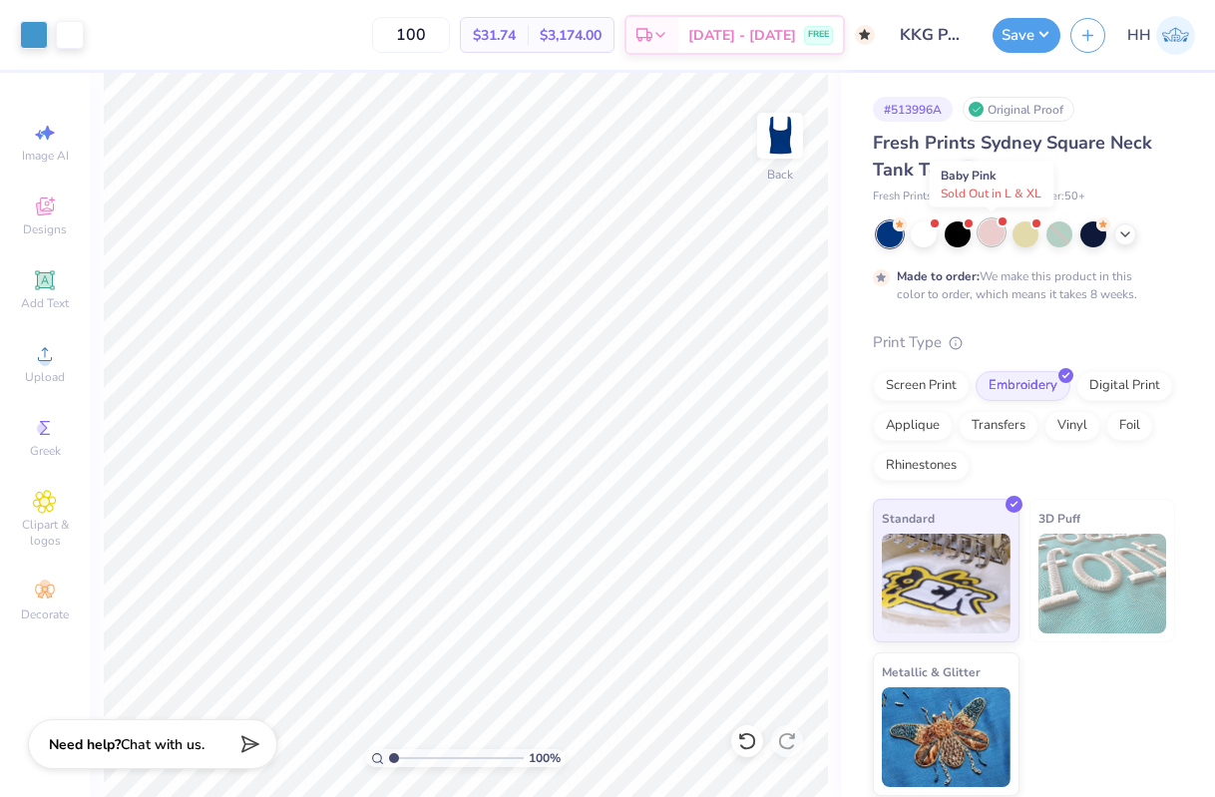
click at [987, 231] on div at bounding box center [992, 233] width 26 height 26
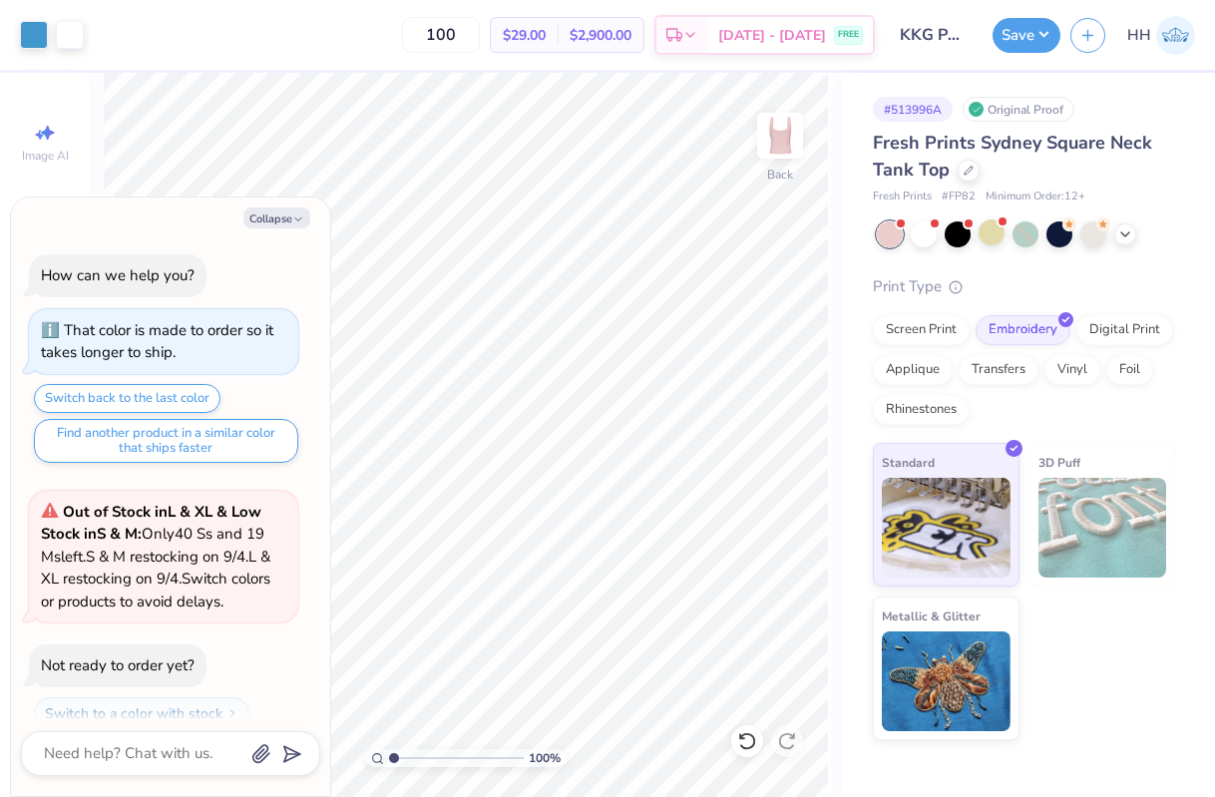
scroll to position [487, 0]
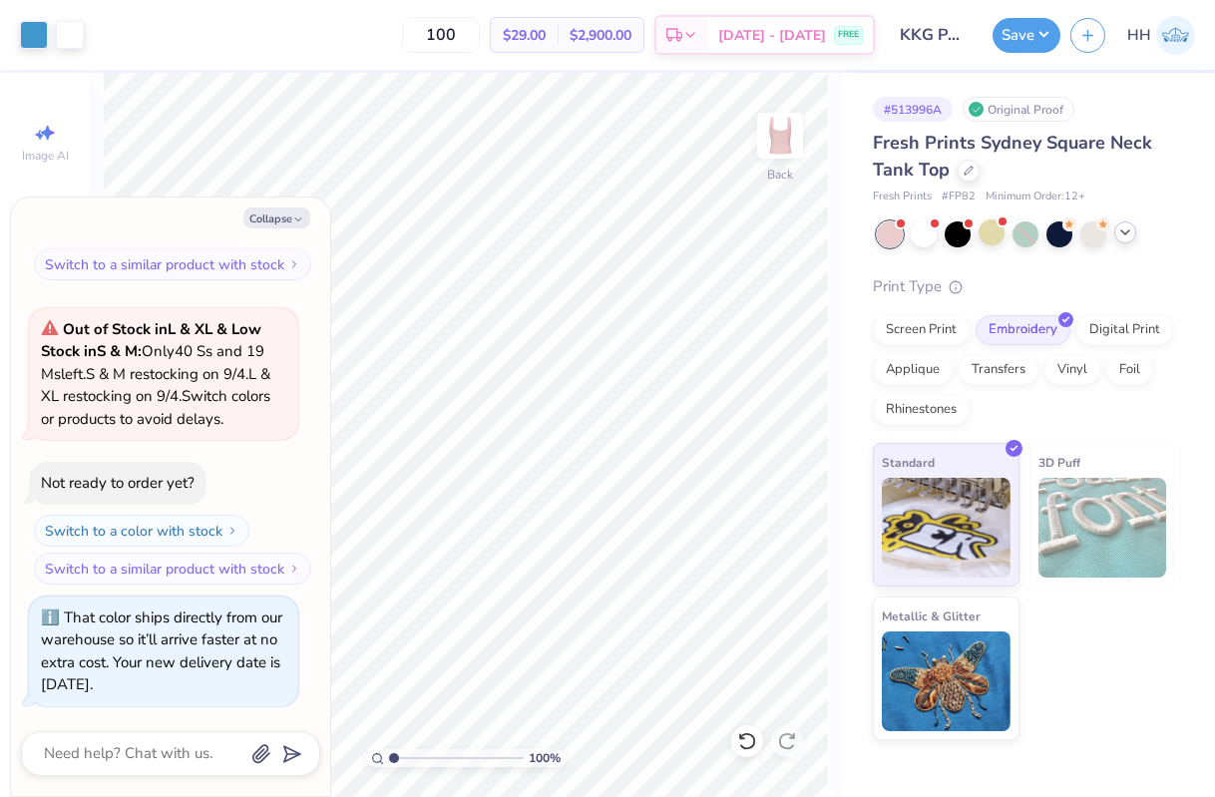
click at [1127, 231] on icon at bounding box center [1126, 233] width 16 height 16
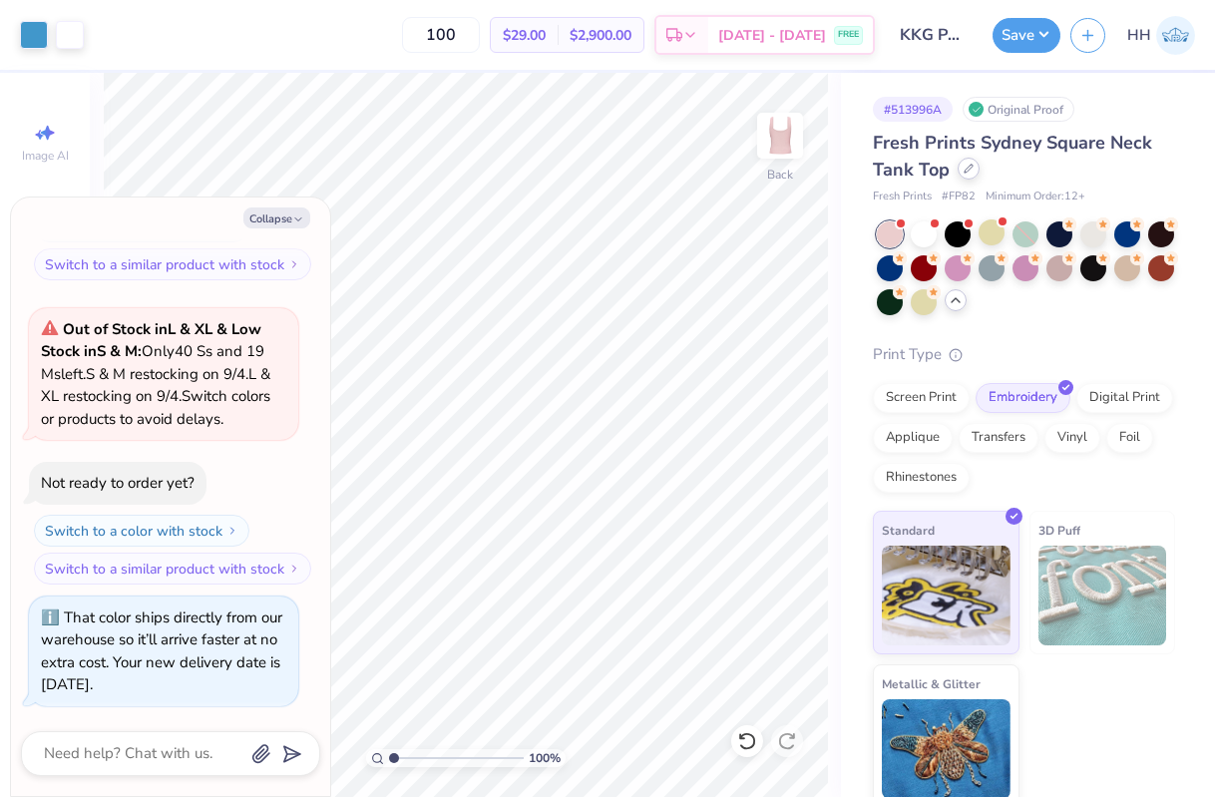
click at [968, 173] on icon at bounding box center [969, 169] width 10 height 10
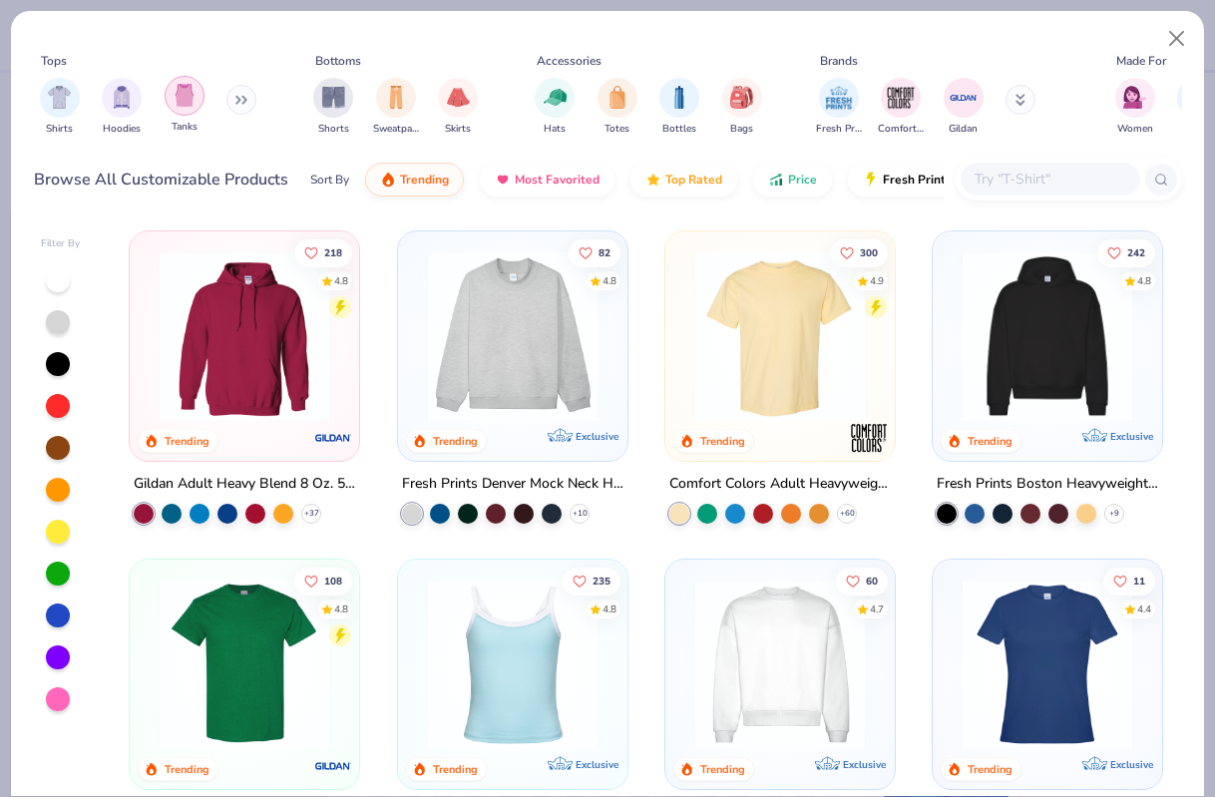
click at [169, 95] on div "filter for Tanks" at bounding box center [185, 96] width 40 height 40
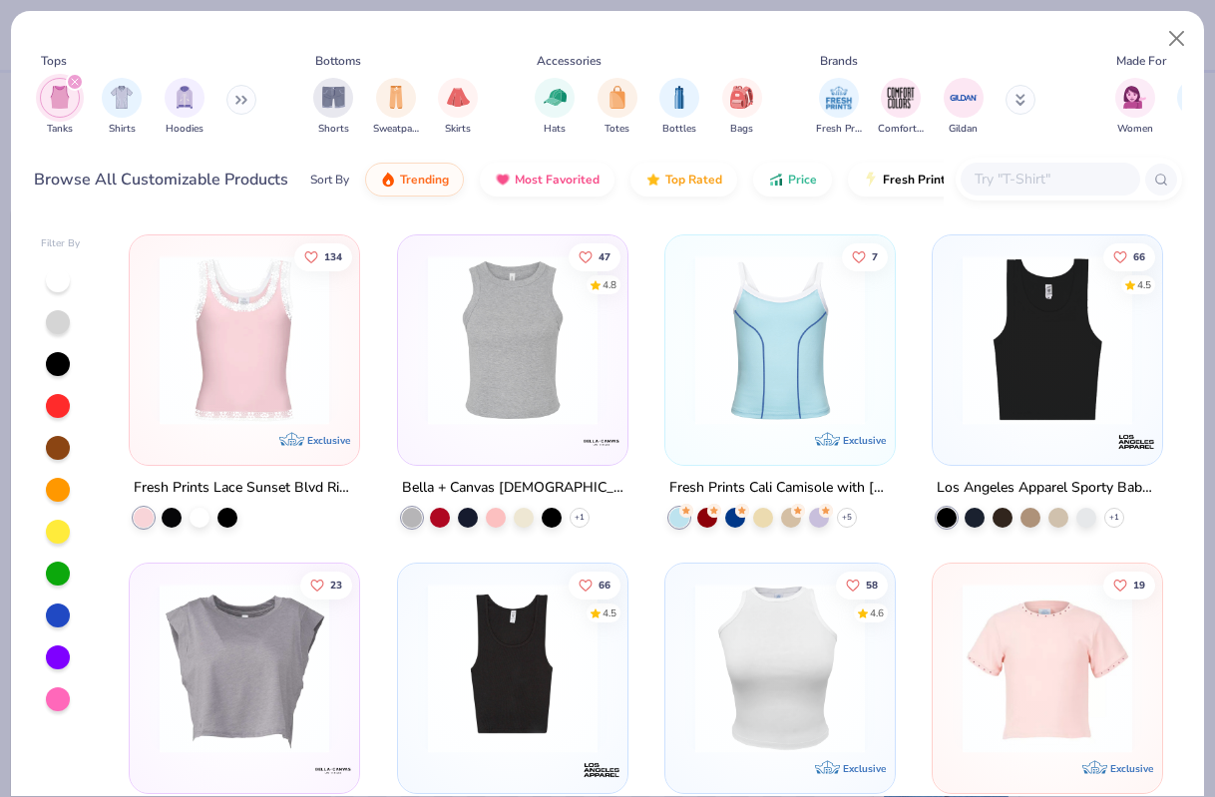
scroll to position [655, 0]
click at [780, 660] on img at bounding box center [781, 668] width 190 height 170
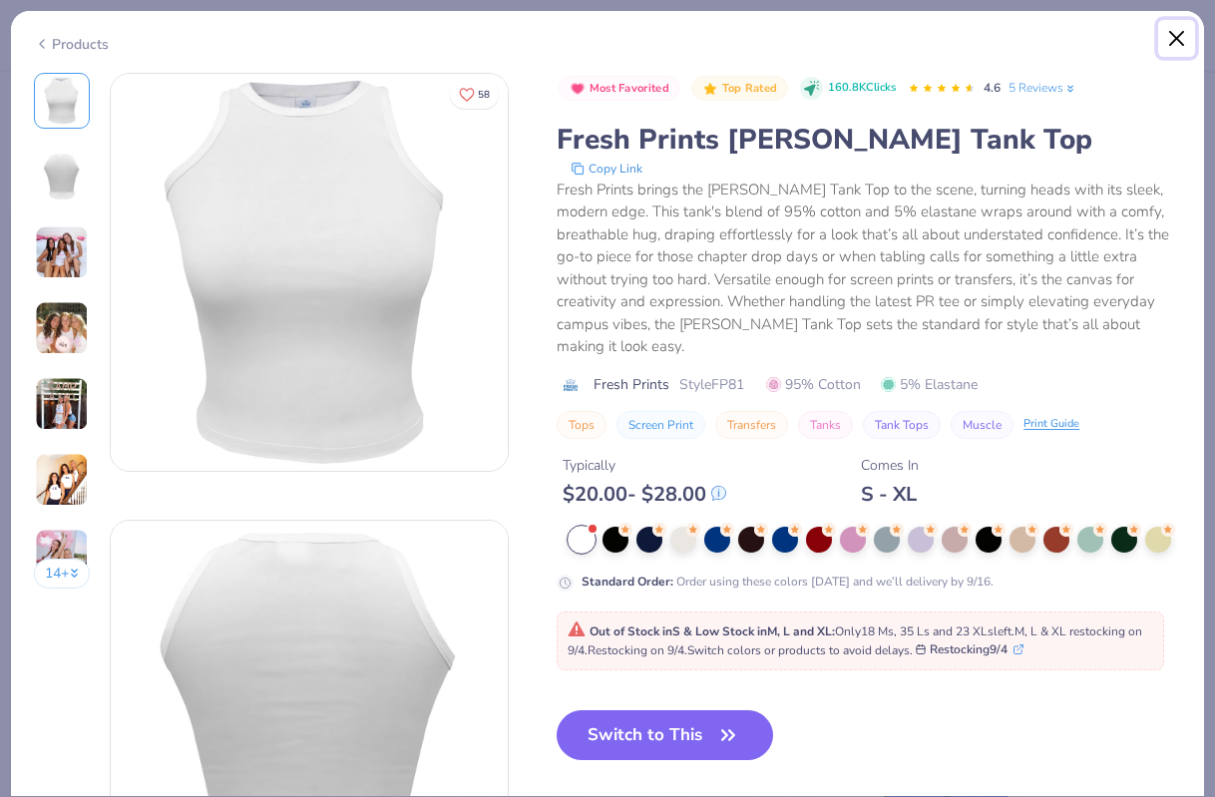
click at [1181, 37] on button "Close" at bounding box center [1178, 39] width 38 height 38
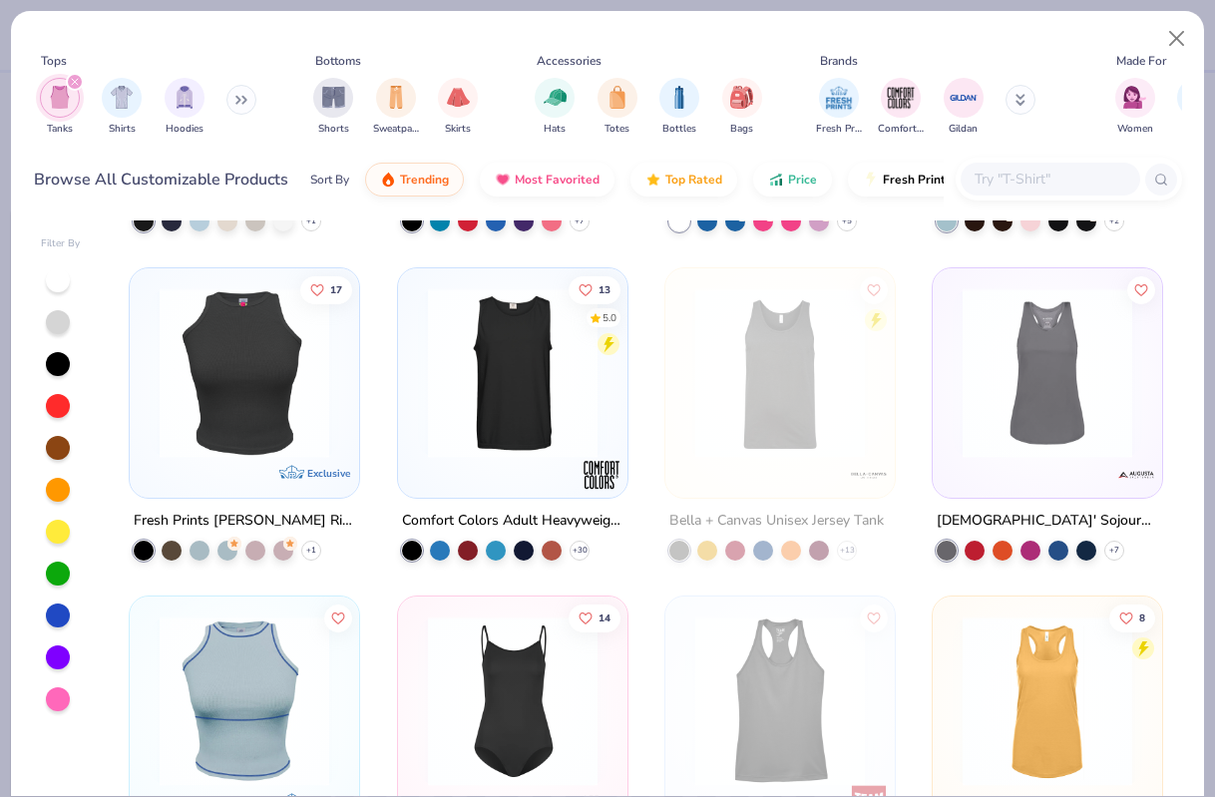
scroll to position [1932, 0]
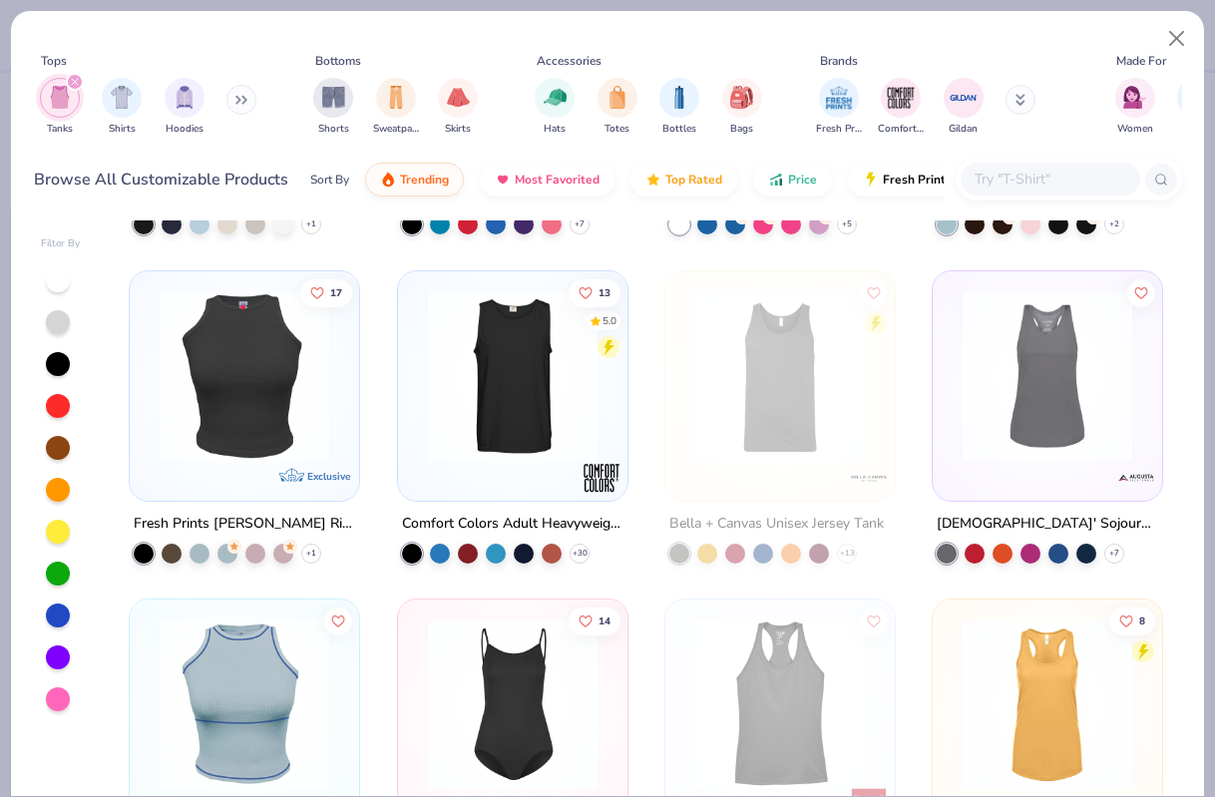
click at [259, 440] on img at bounding box center [245, 375] width 190 height 170
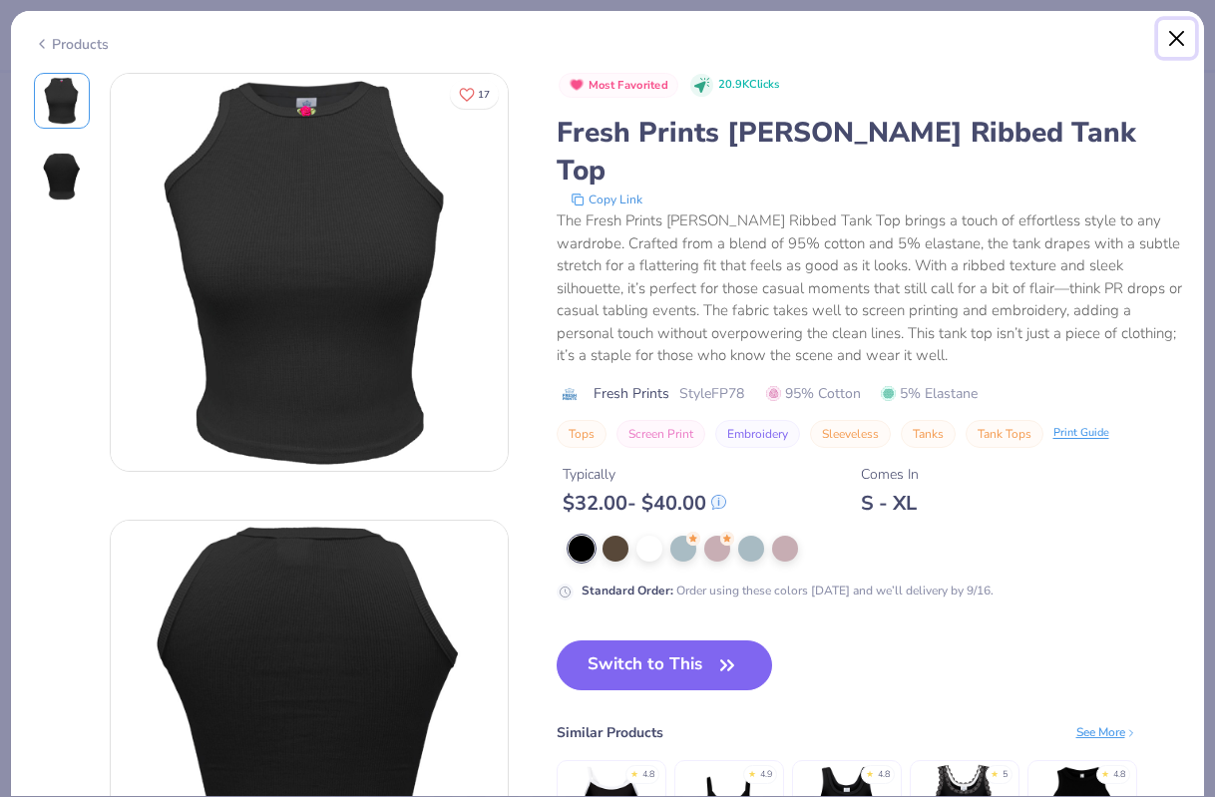
click at [1191, 23] on button "Close" at bounding box center [1178, 39] width 38 height 38
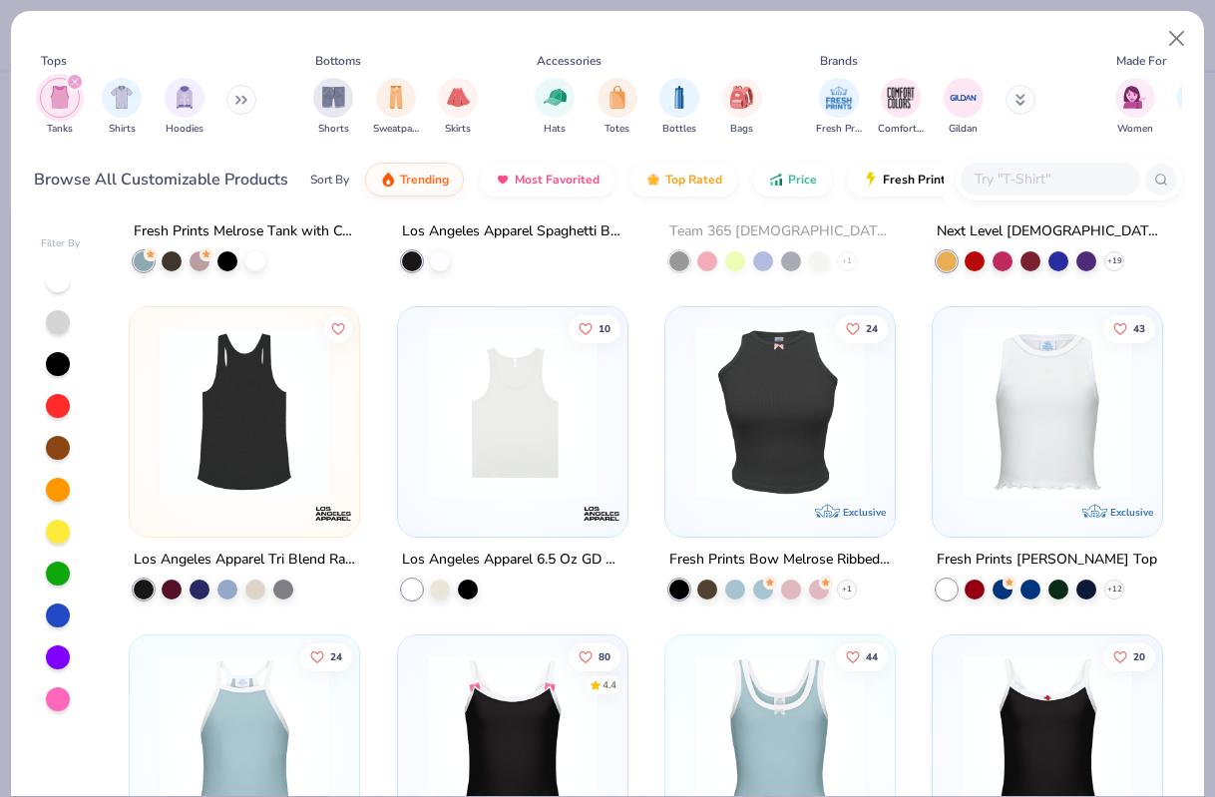
scroll to position [2551, 0]
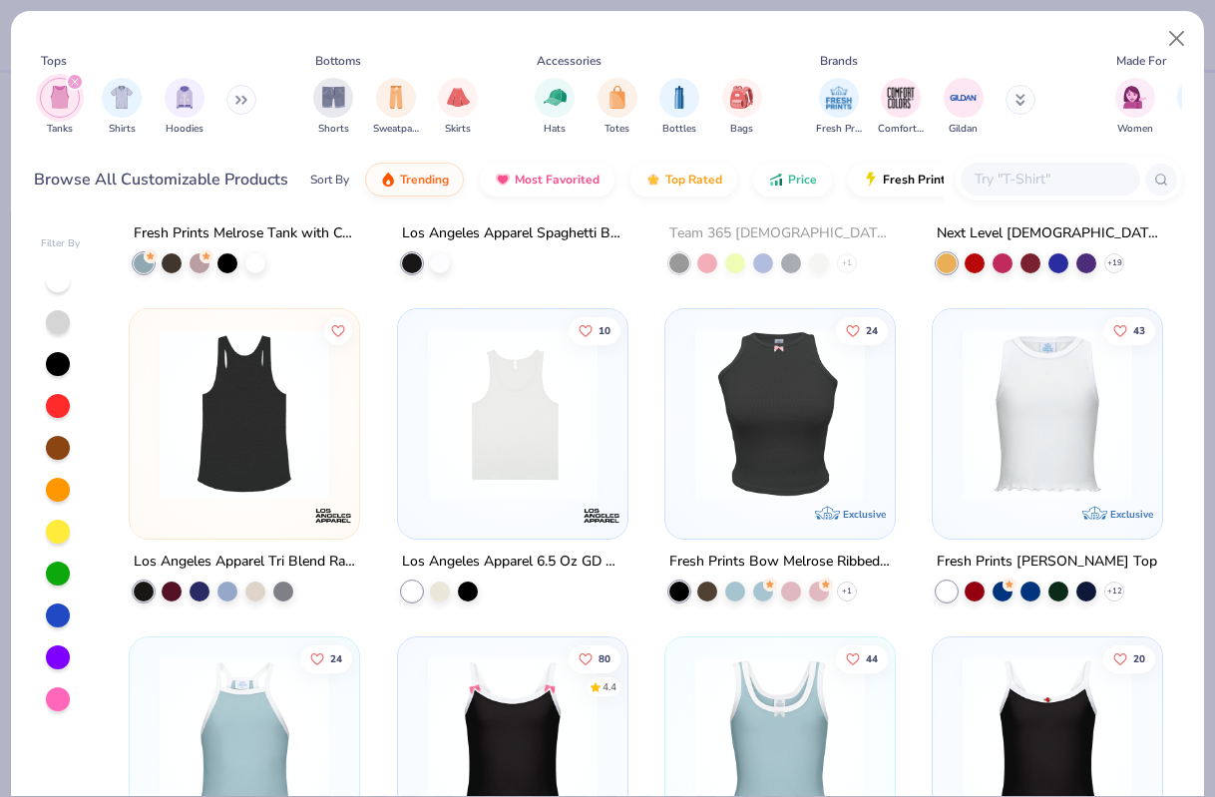
click at [1078, 404] on div "17 Exclusive Fresh Prints Rosette Melrose Ribbed Tank Top + 1 13 5.0 Comfort Co…" at bounding box center [647, 509] width 1072 height 576
click at [1089, 431] on img at bounding box center [1048, 414] width 190 height 170
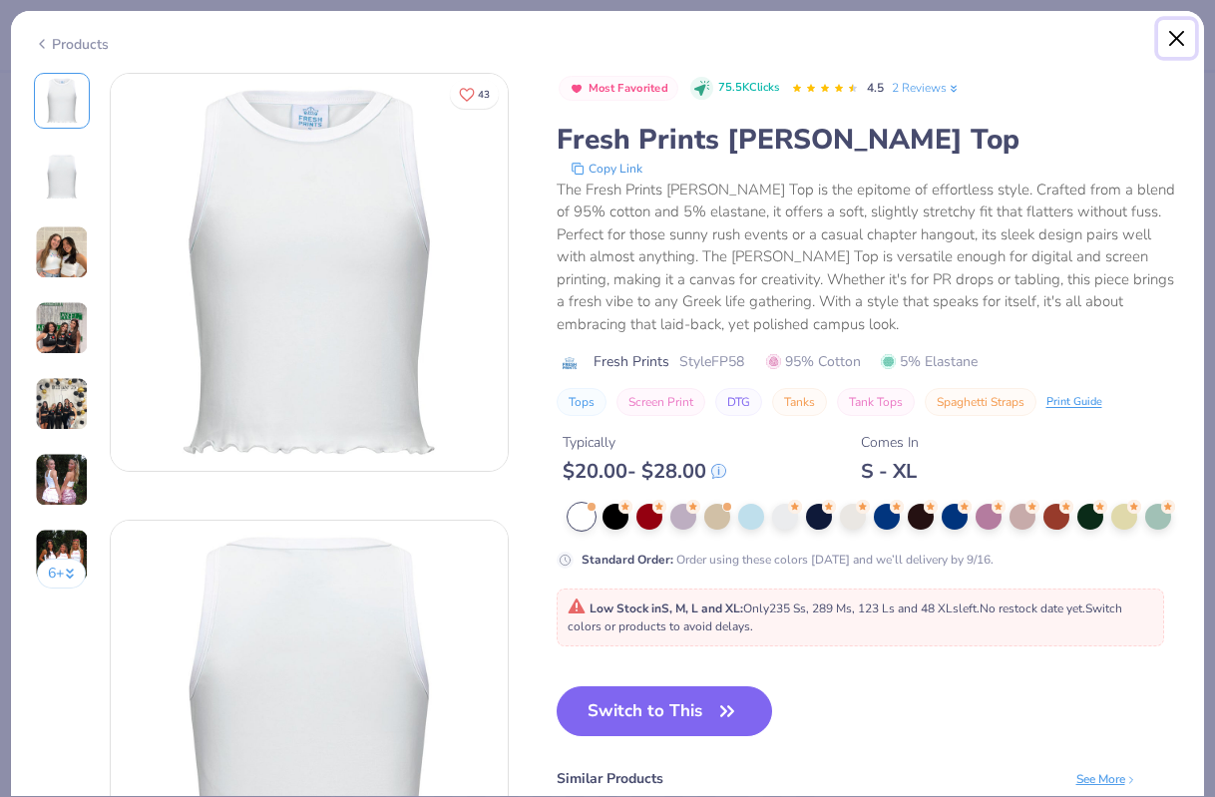
click at [1166, 32] on button "Close" at bounding box center [1178, 39] width 38 height 38
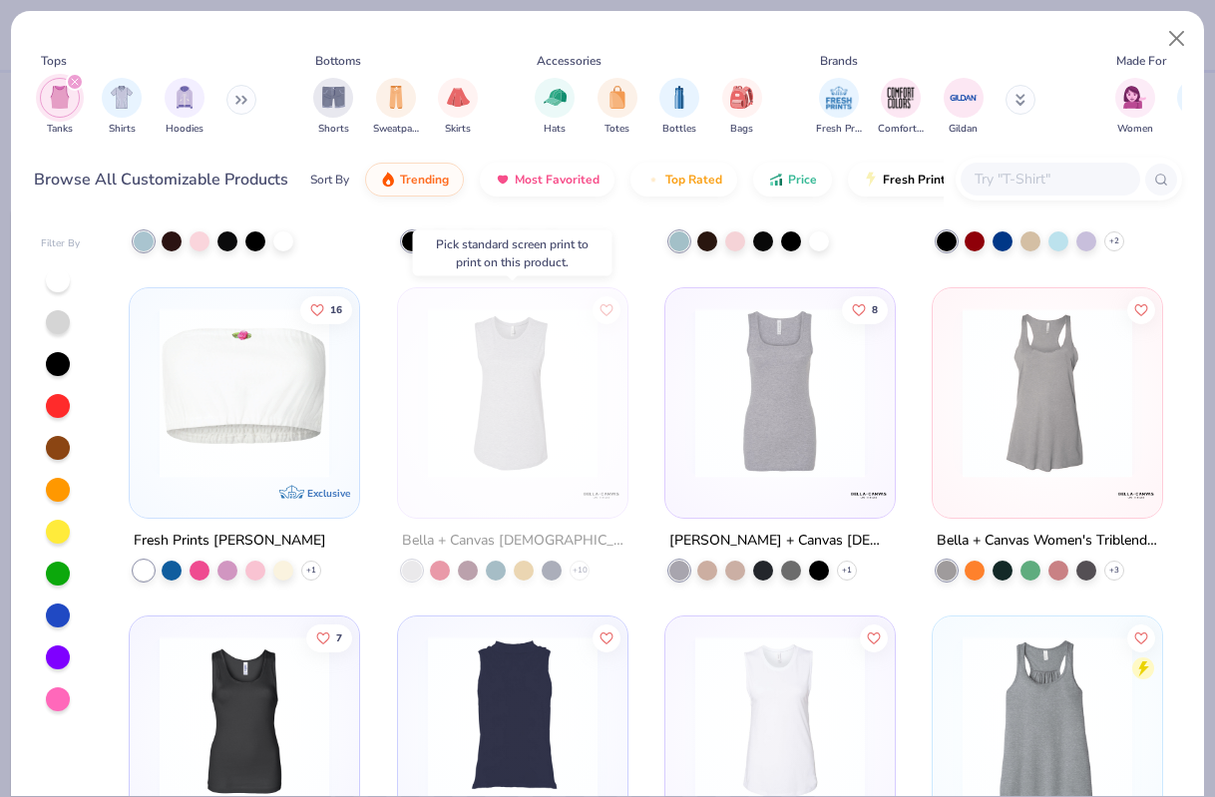
scroll to position [3230, 0]
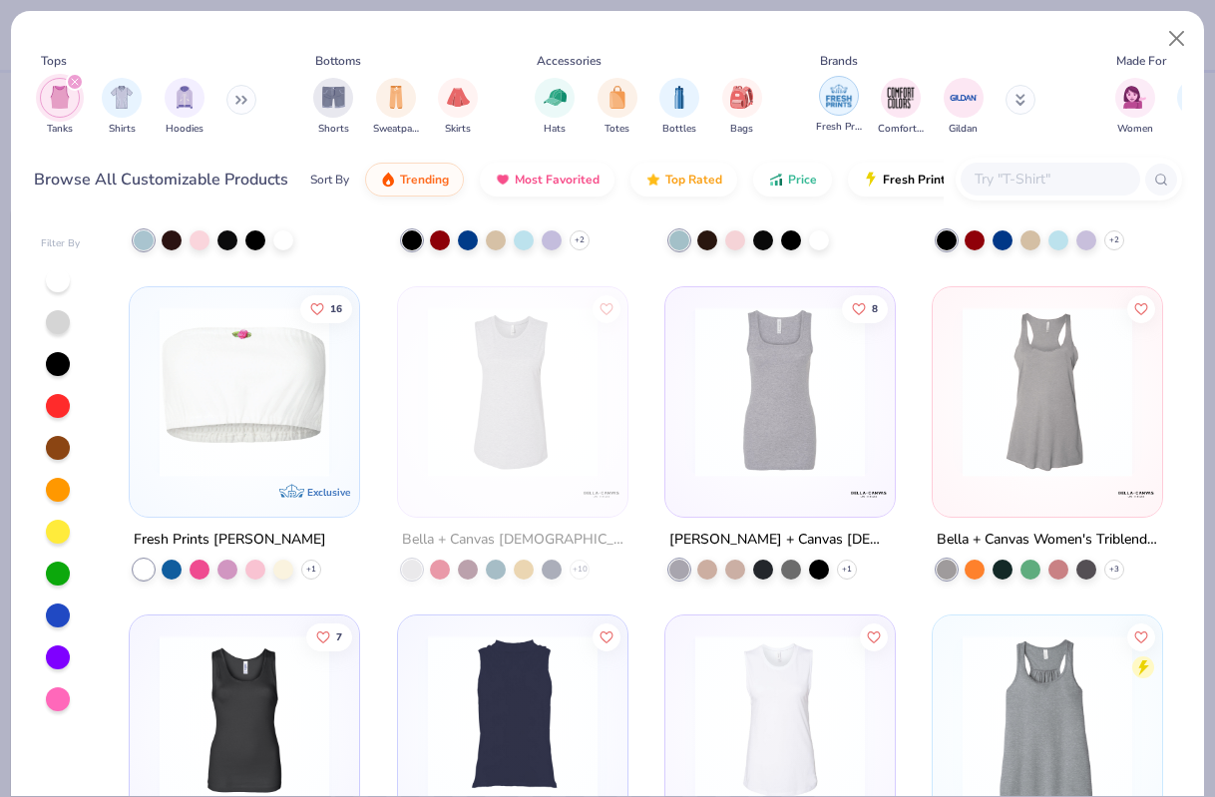
click at [837, 95] on img "filter for Fresh Prints" at bounding box center [839, 96] width 30 height 30
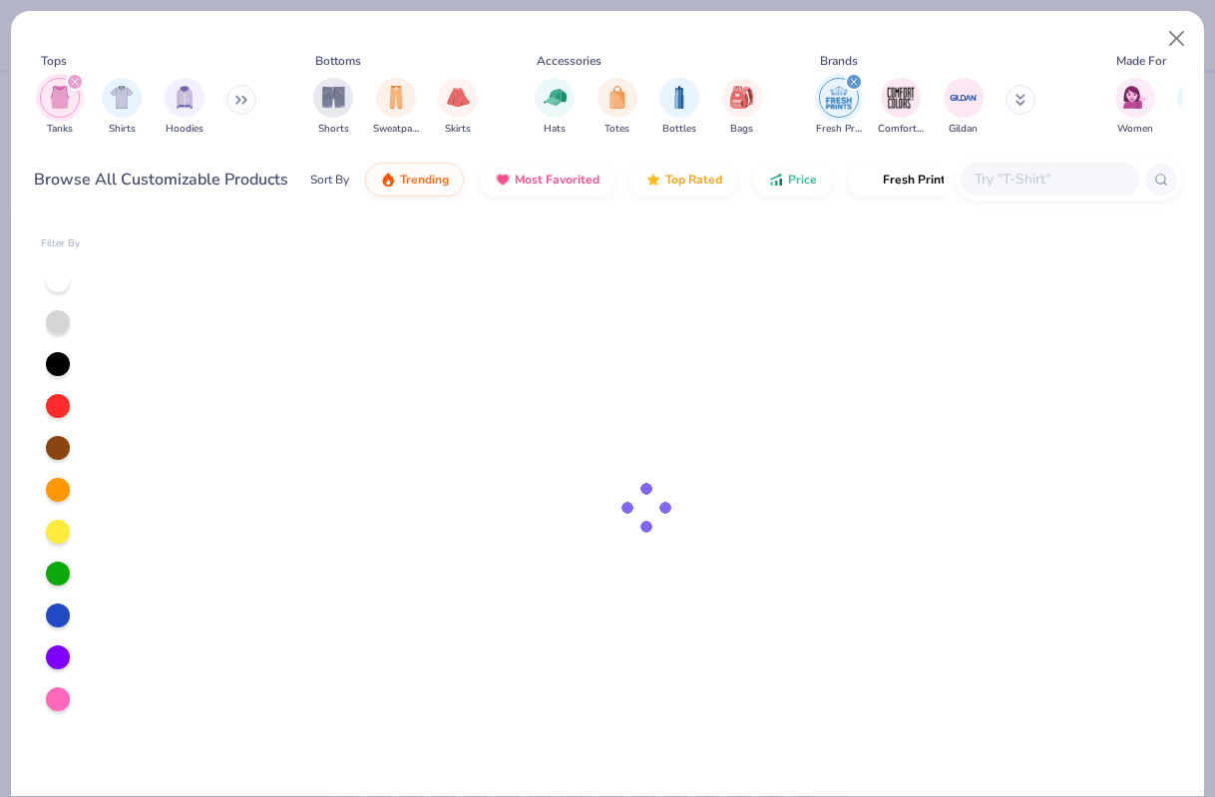
type textarea "x"
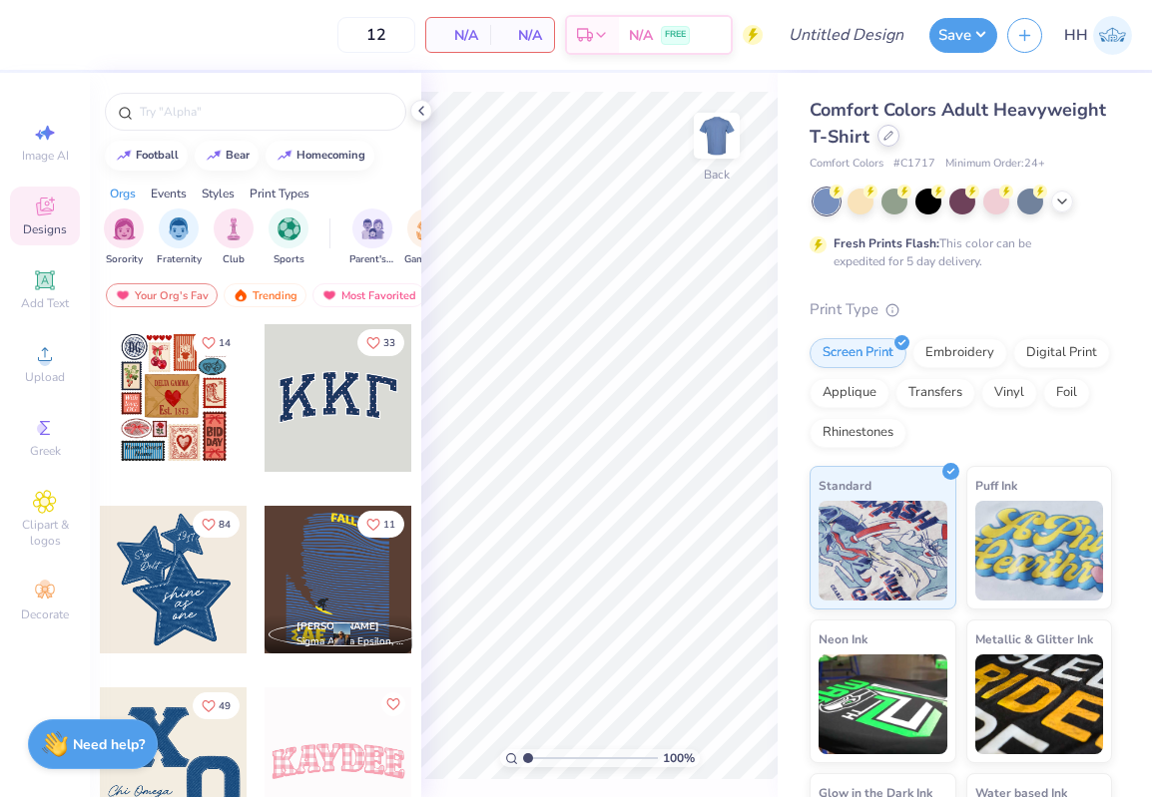
click at [883, 133] on icon at bounding box center [888, 136] width 10 height 10
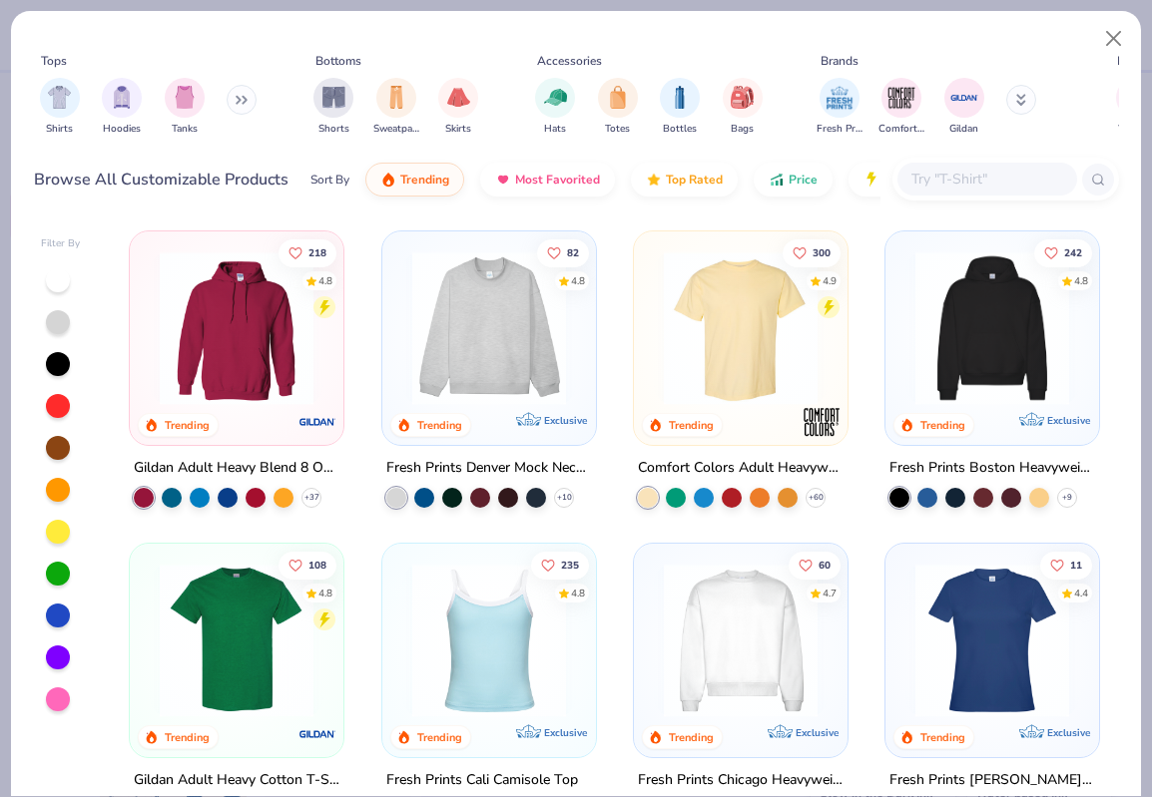
click at [245, 107] on button at bounding box center [242, 100] width 30 height 30
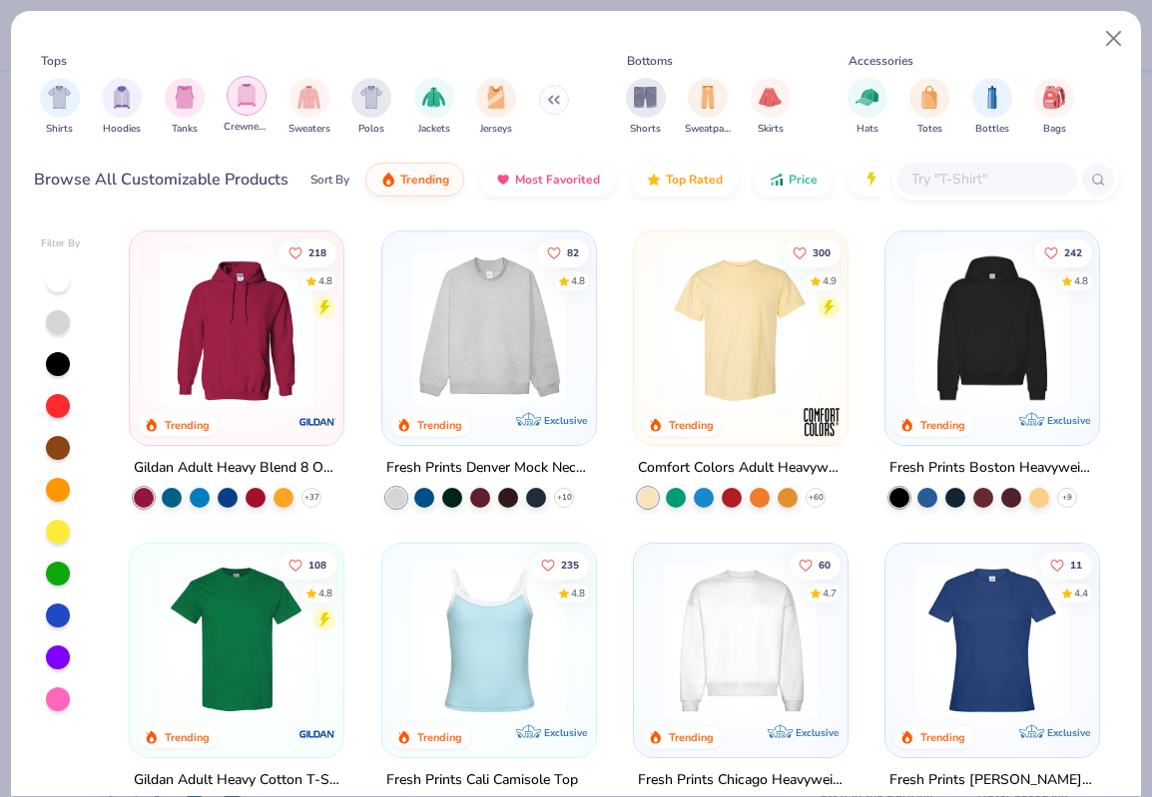
click at [251, 100] on img "filter for Crewnecks" at bounding box center [247, 95] width 22 height 23
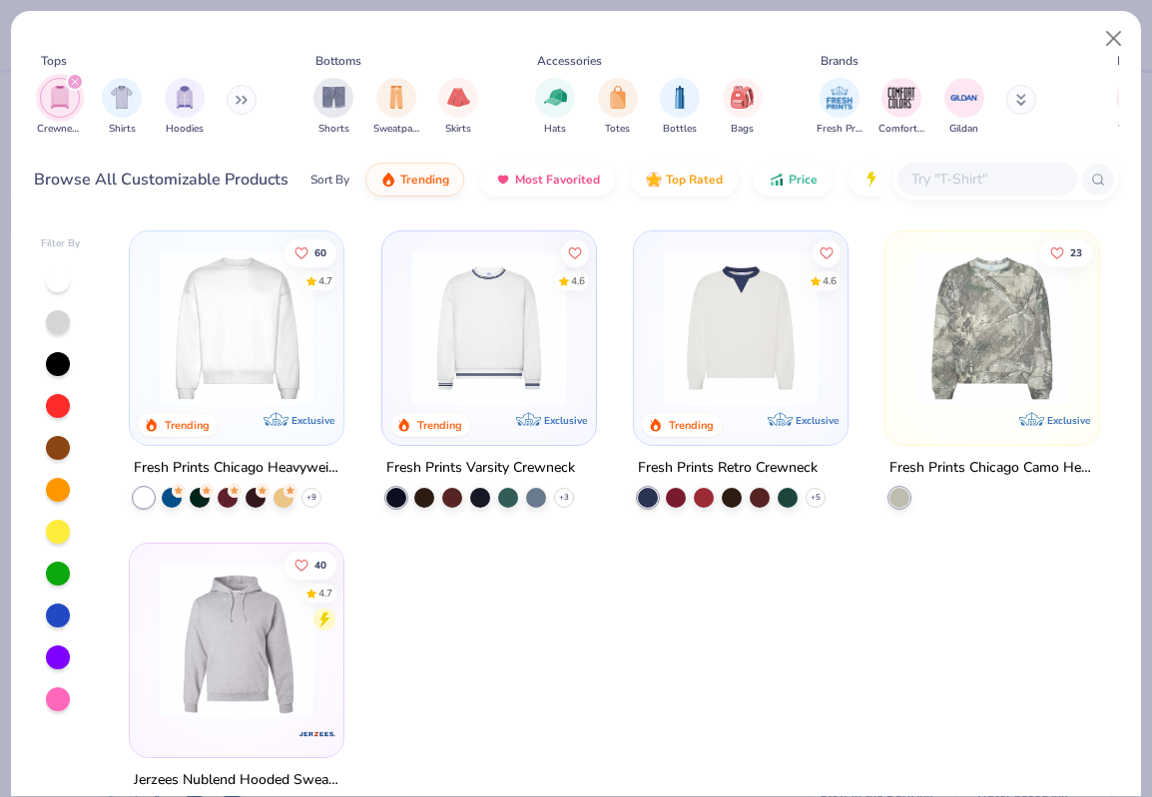
click at [711, 293] on img at bounding box center [741, 328] width 174 height 154
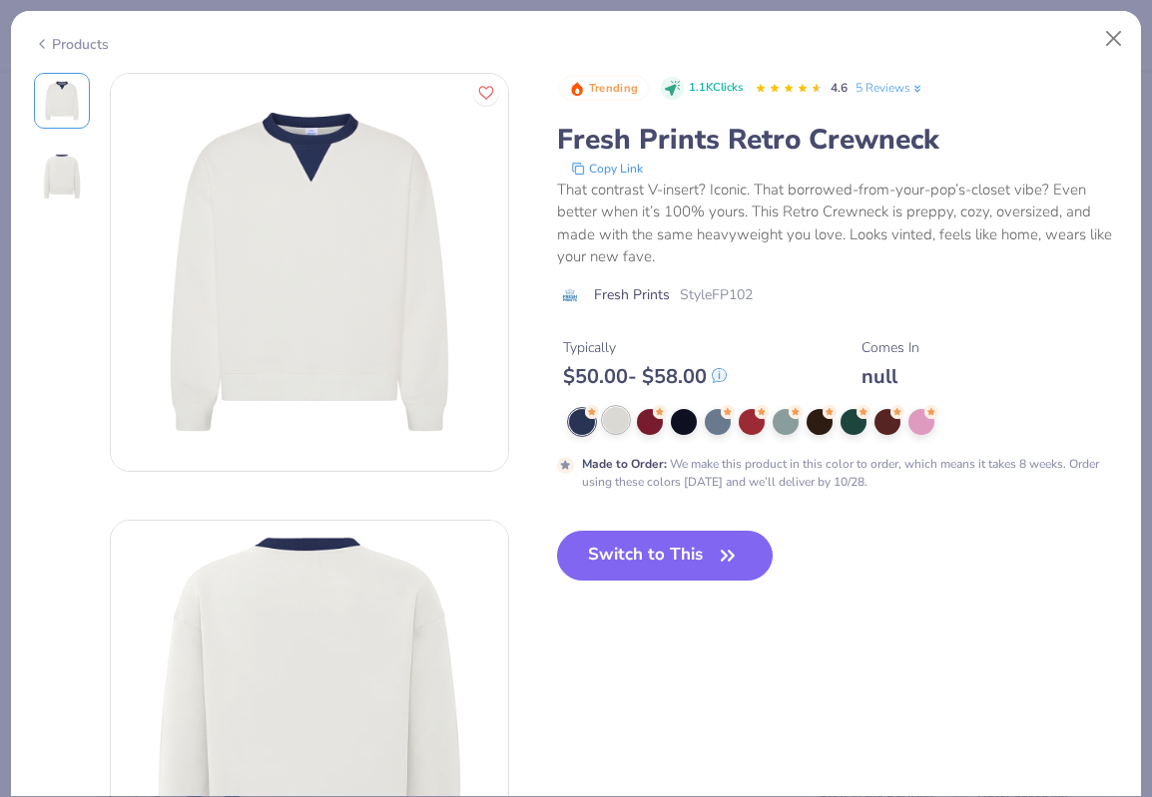
click at [616, 414] on div at bounding box center [616, 420] width 26 height 26
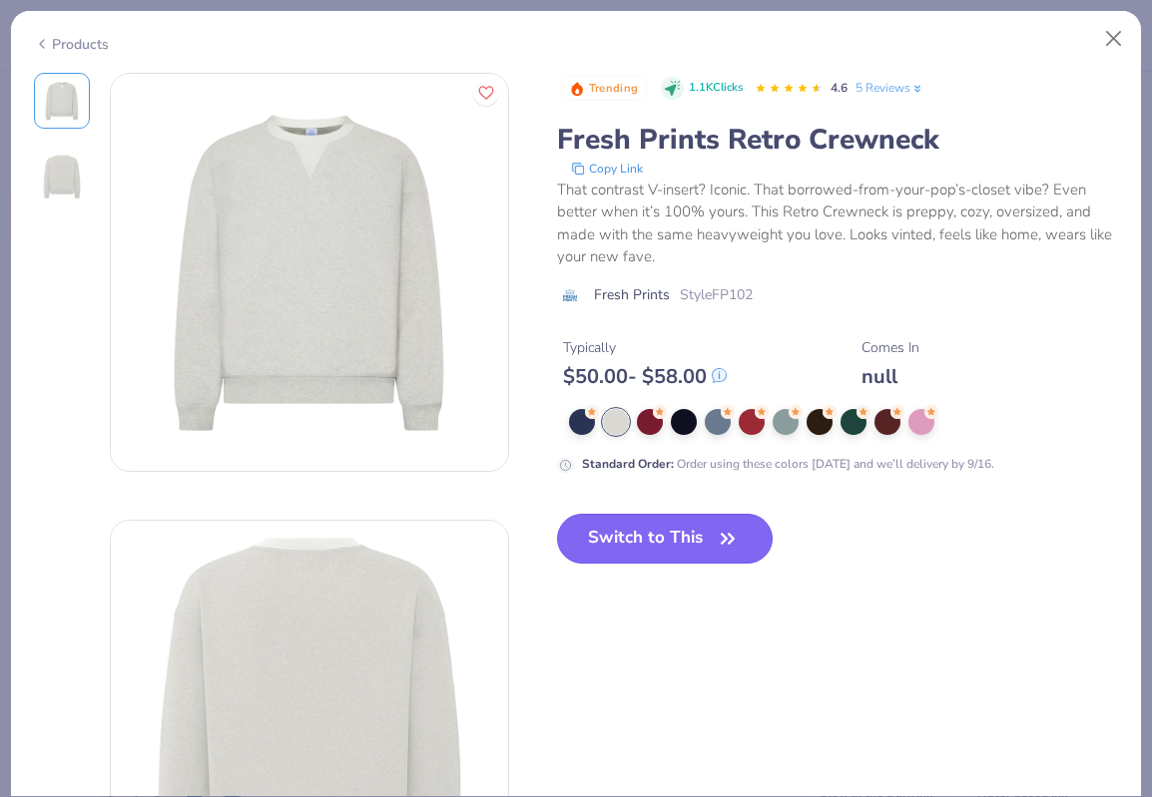
click at [634, 545] on button "Switch to This" at bounding box center [665, 539] width 217 height 50
type input "50"
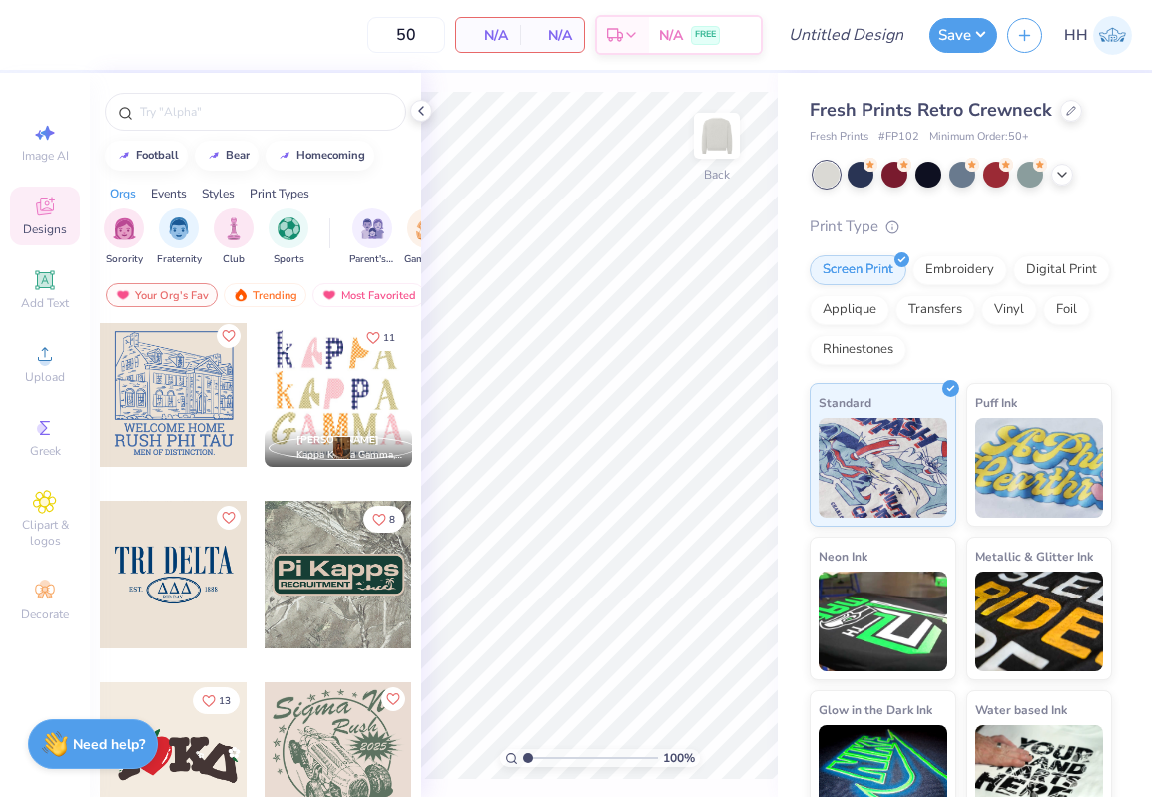
scroll to position [1093, 0]
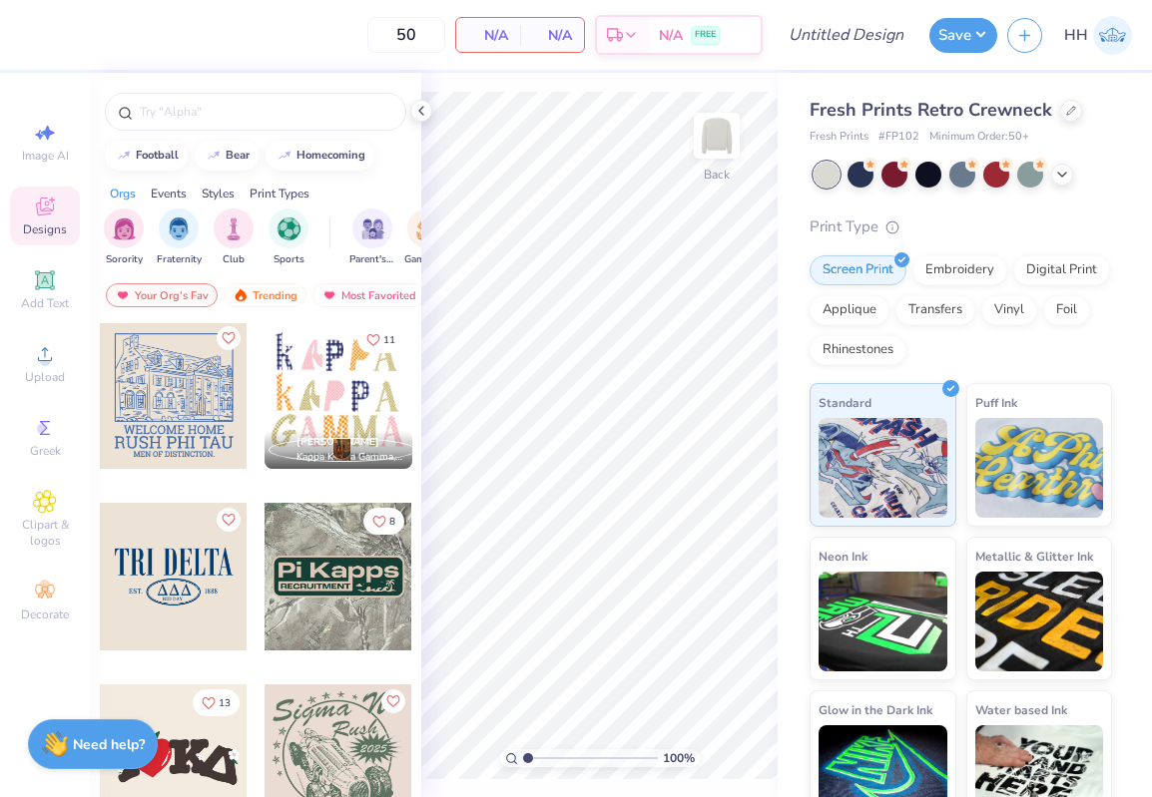
click at [197, 585] on div at bounding box center [174, 577] width 148 height 148
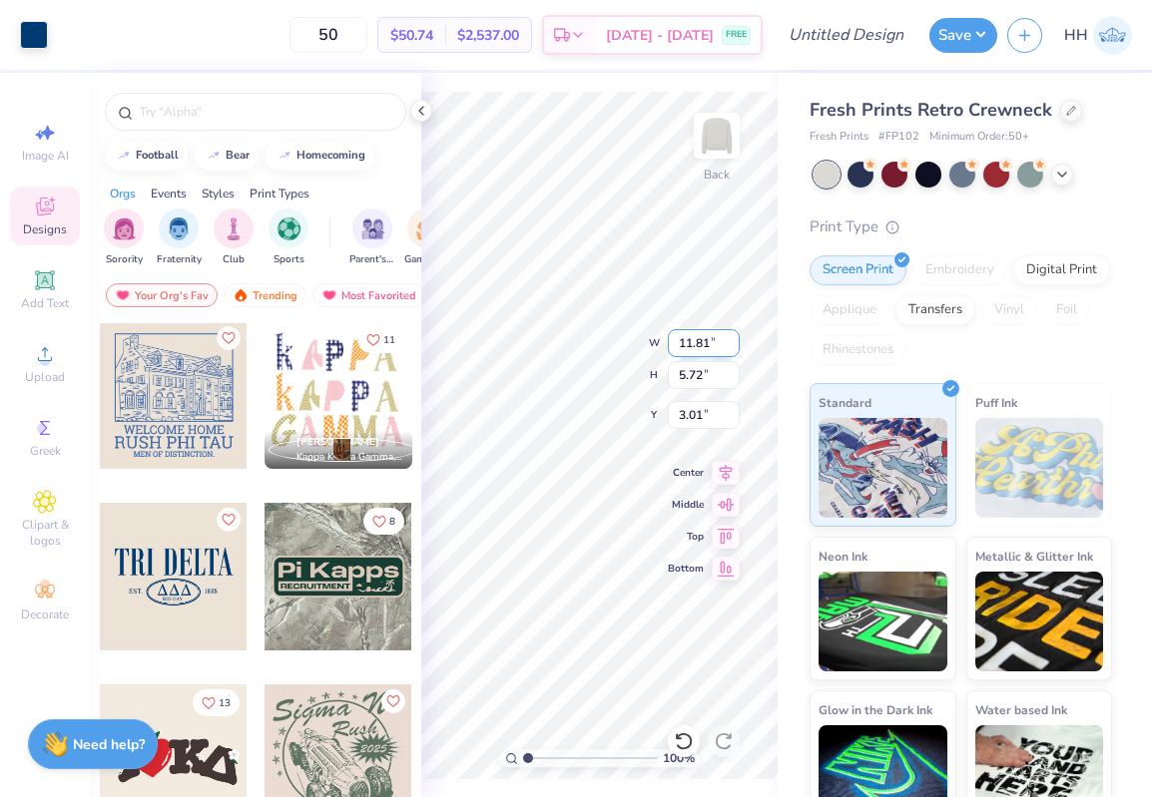
click at [671, 343] on div "100 % Back W 11.81 11.81 " H 5.72 5.72 " Y 3.01 3.01 " Center Middle Top Bottom" at bounding box center [599, 435] width 356 height 725
type input "2.01"
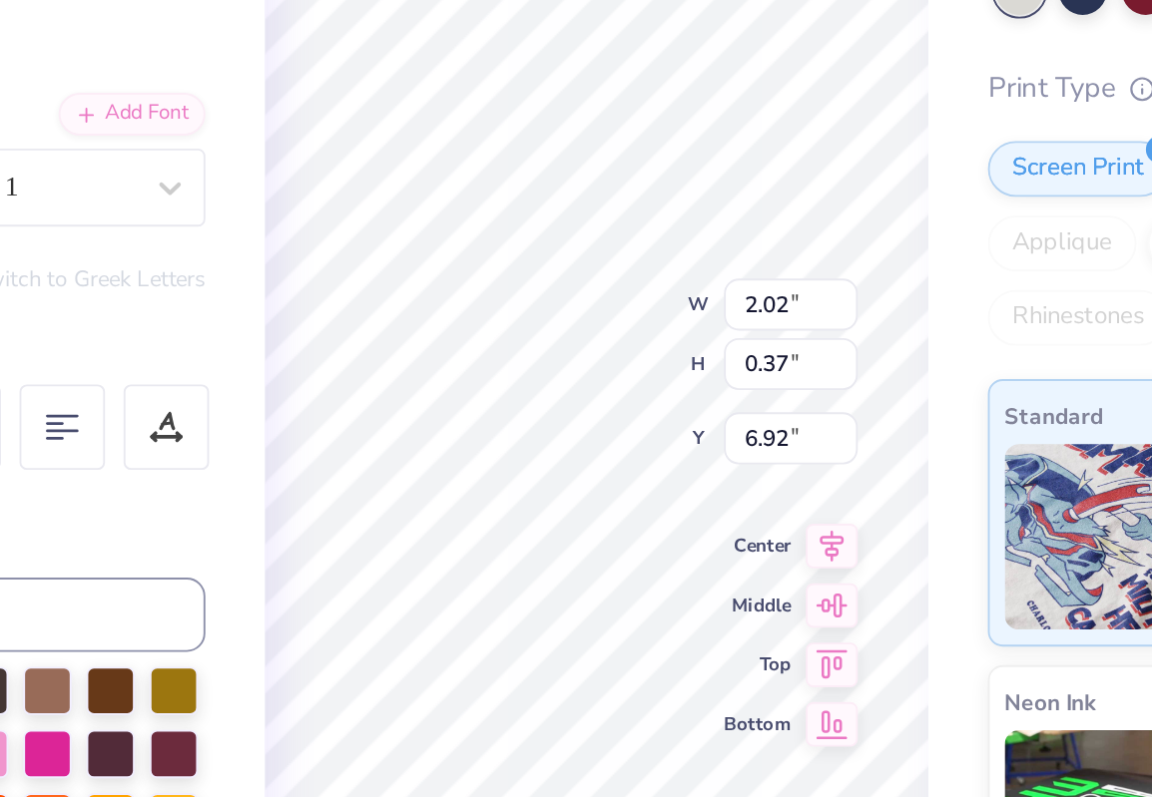
scroll to position [0, 1]
type input "3.35"
type input "1.18"
type input "5.56"
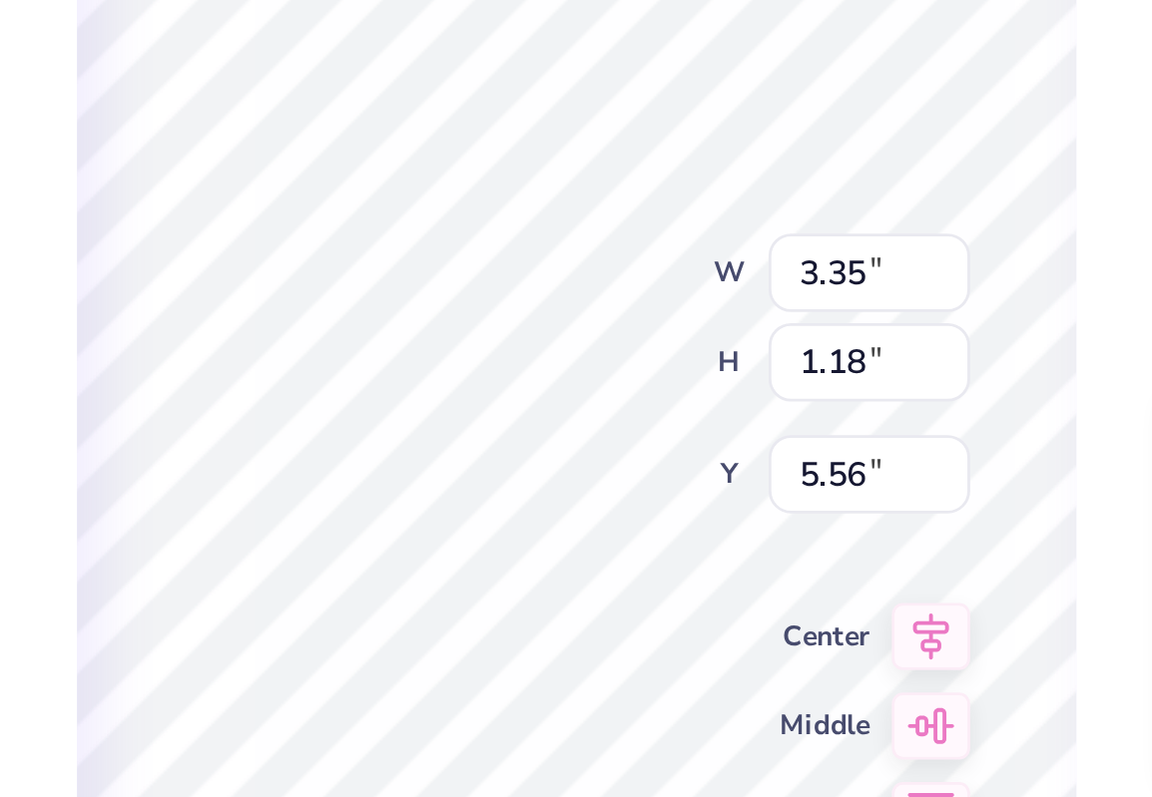
type input "5.72"
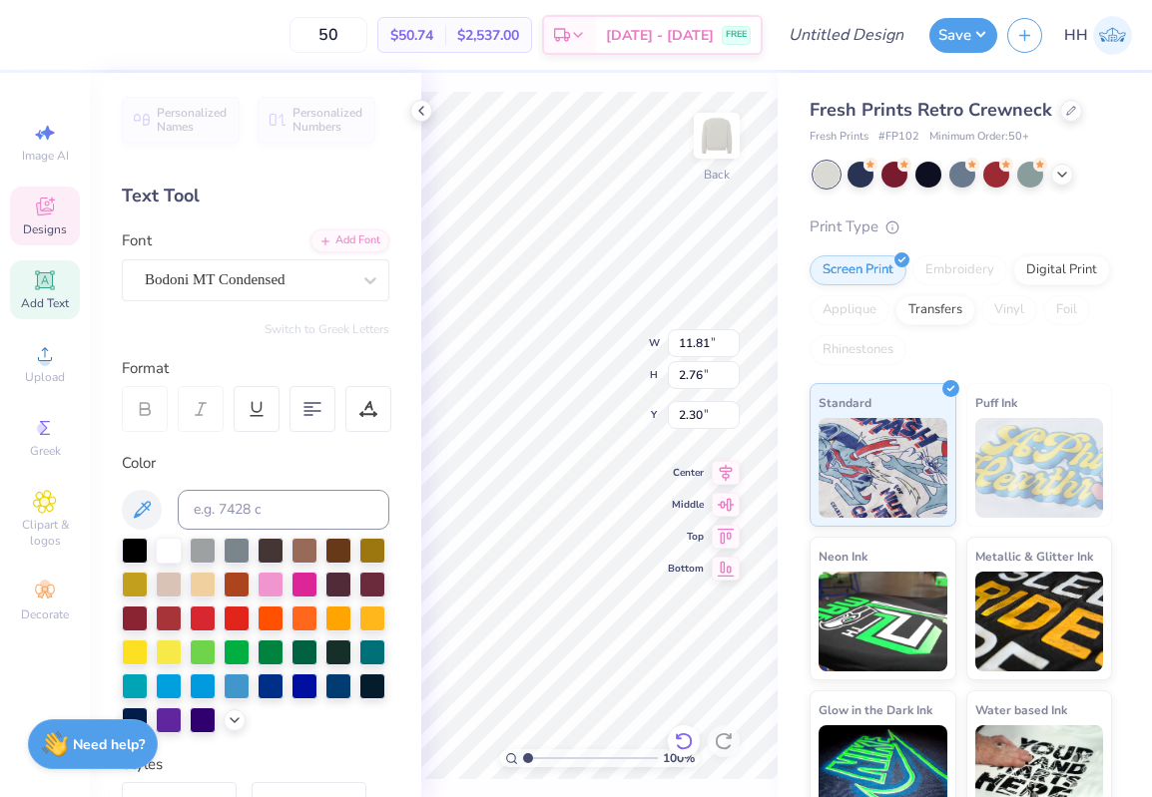
click at [679, 737] on icon at bounding box center [679, 736] width 4 height 4
type input "2.01"
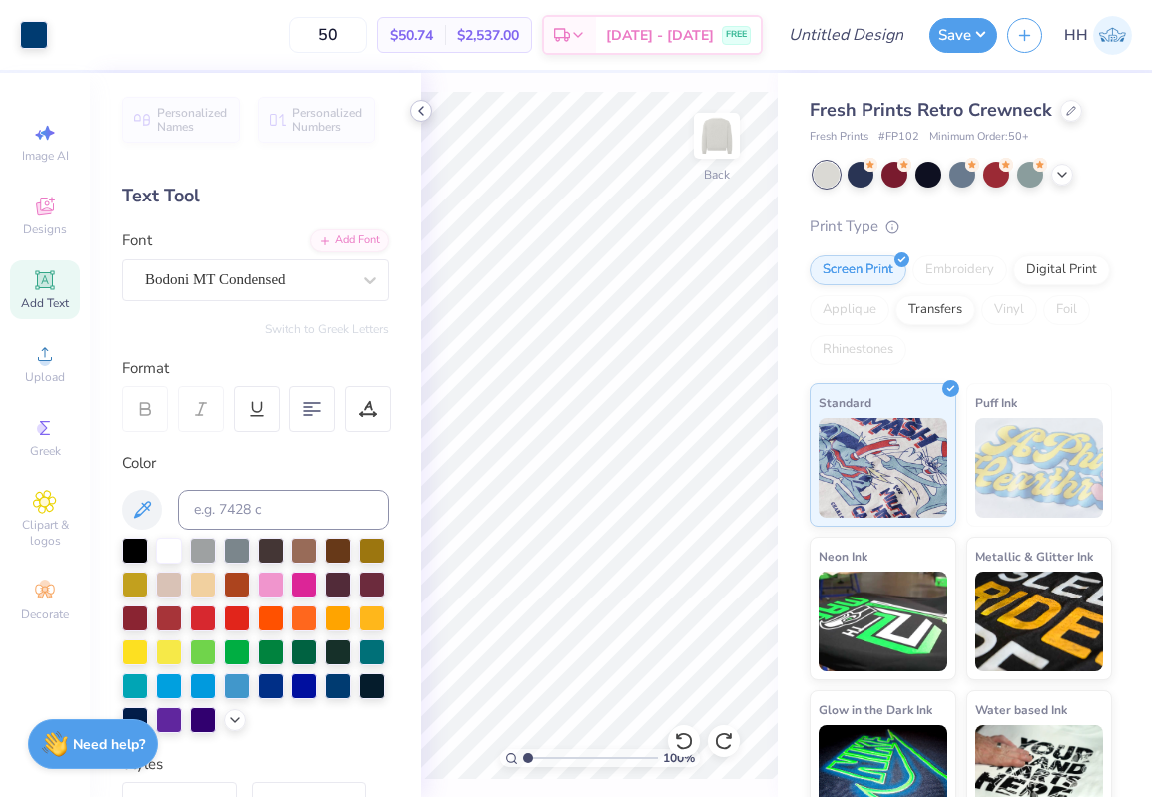
click at [420, 110] on icon at bounding box center [421, 111] width 16 height 16
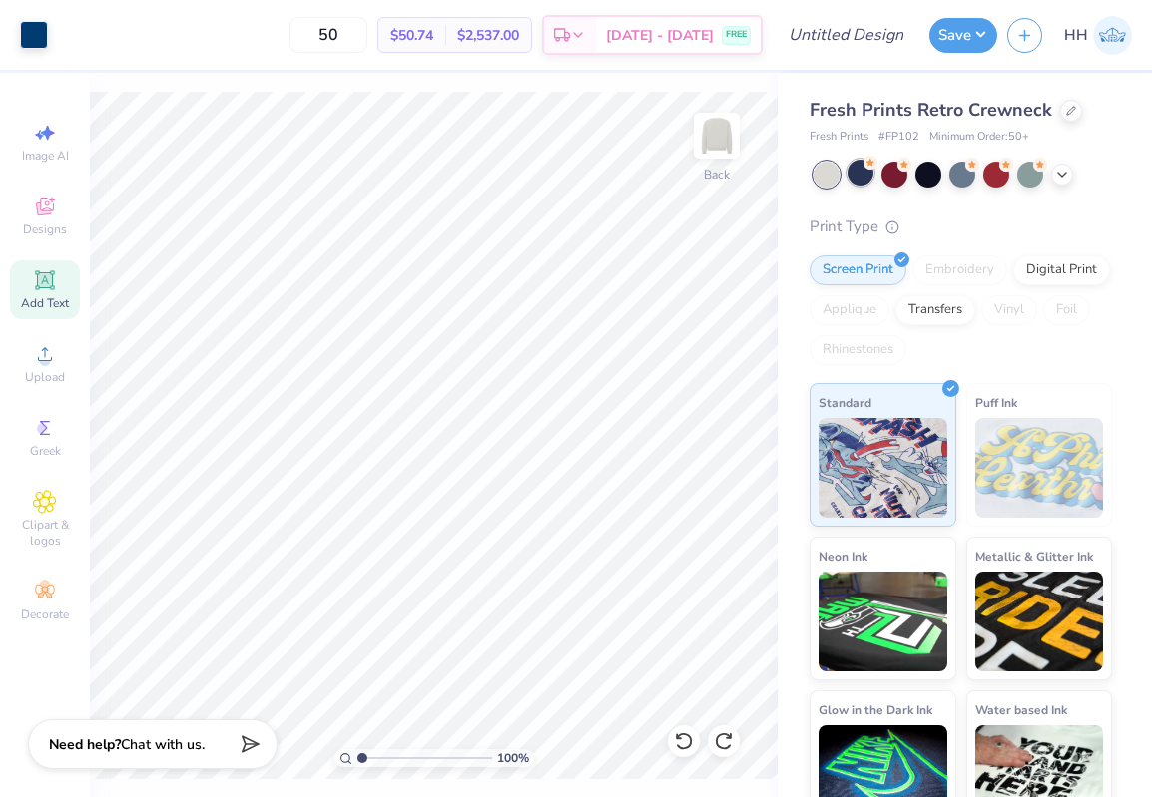
click at [871, 171] on div at bounding box center [860, 173] width 26 height 26
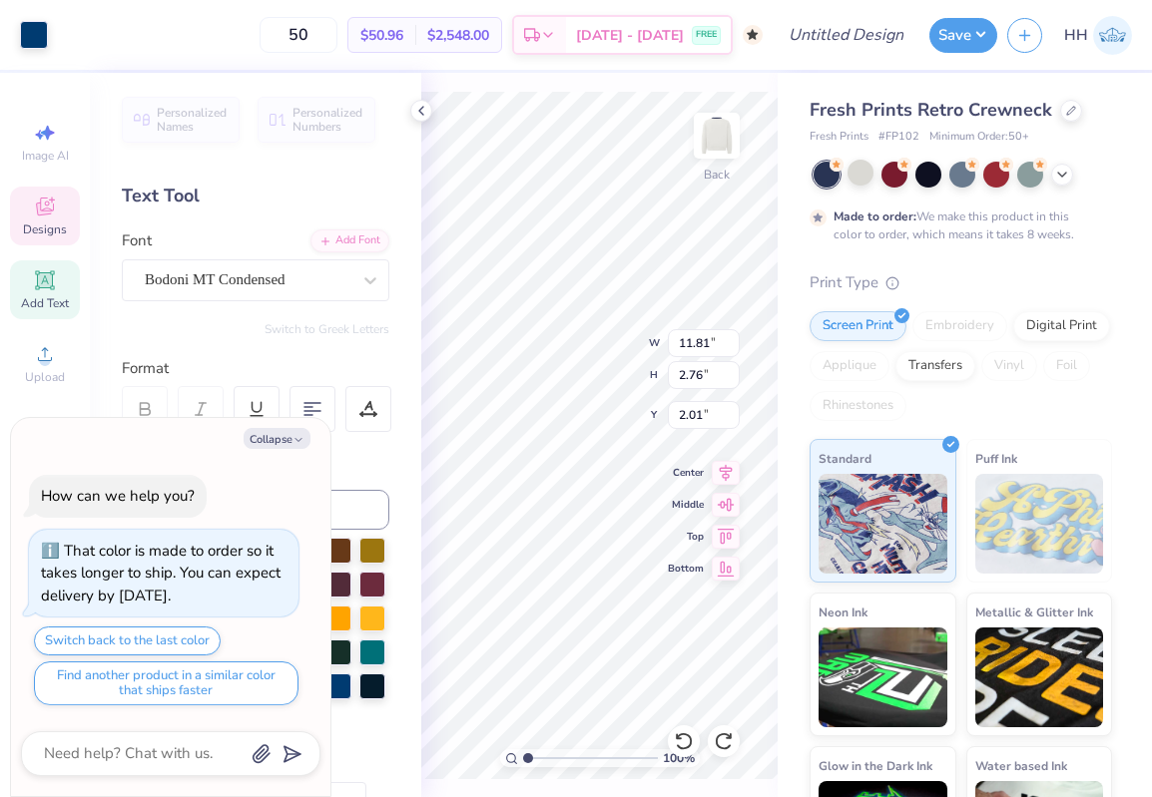
type textarea "x"
type input "2.30"
click at [422, 108] on icon at bounding box center [421, 111] width 16 height 16
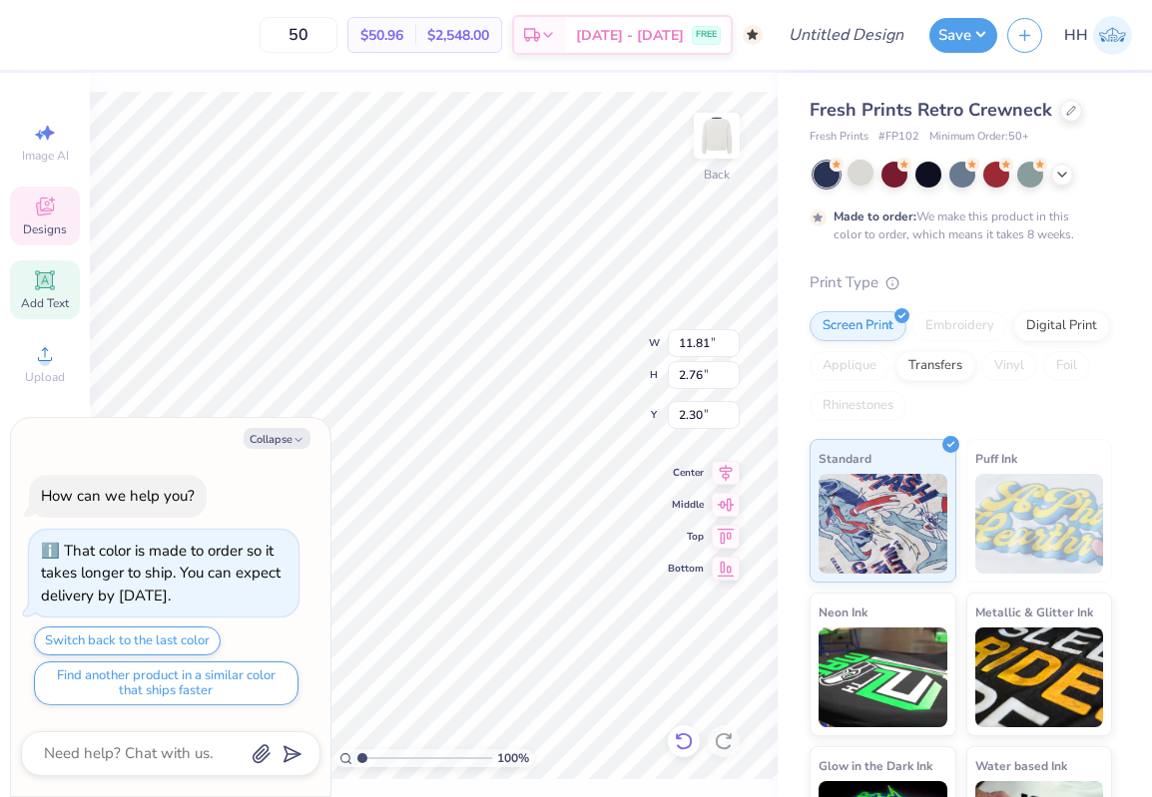
click at [683, 738] on icon at bounding box center [684, 741] width 20 height 20
type textarea "x"
type input "2.01"
click at [1059, 173] on icon at bounding box center [1062, 173] width 16 height 16
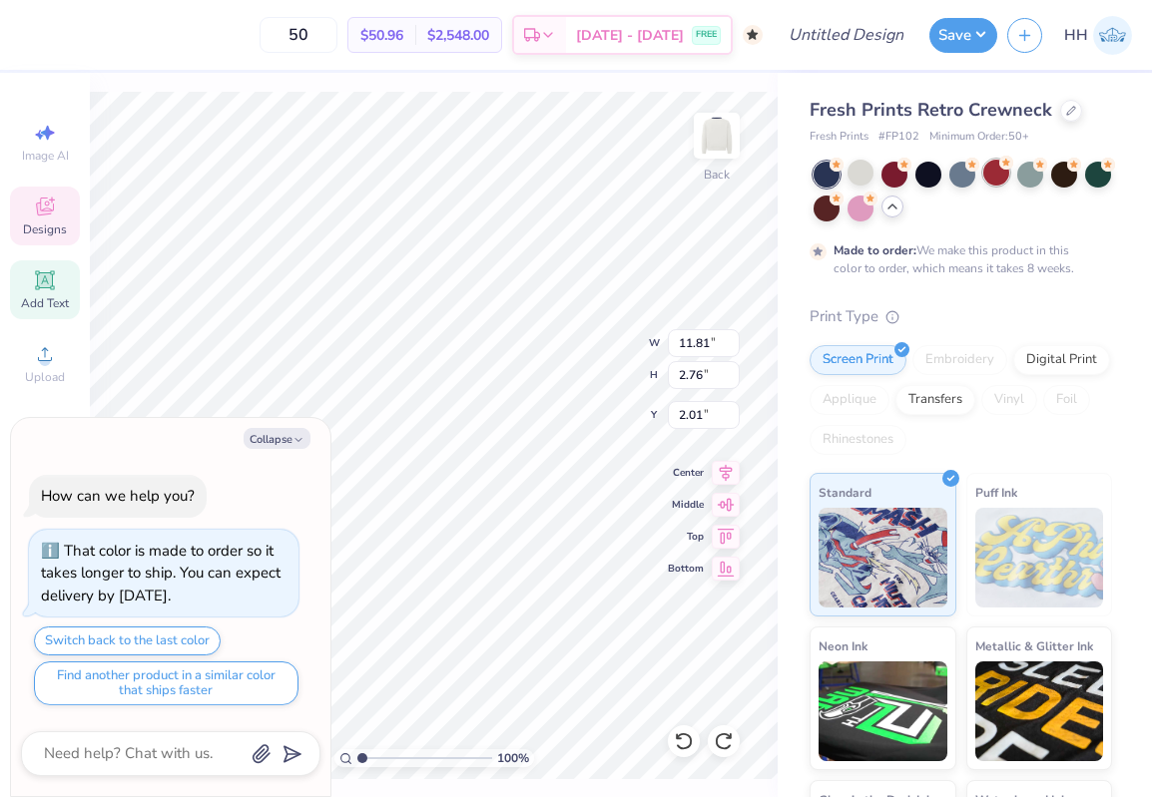
click at [997, 173] on div at bounding box center [996, 173] width 26 height 26
click at [863, 167] on icon at bounding box center [870, 163] width 14 height 14
click at [895, 166] on div at bounding box center [894, 173] width 26 height 26
click at [37, 37] on div at bounding box center [34, 33] width 28 height 28
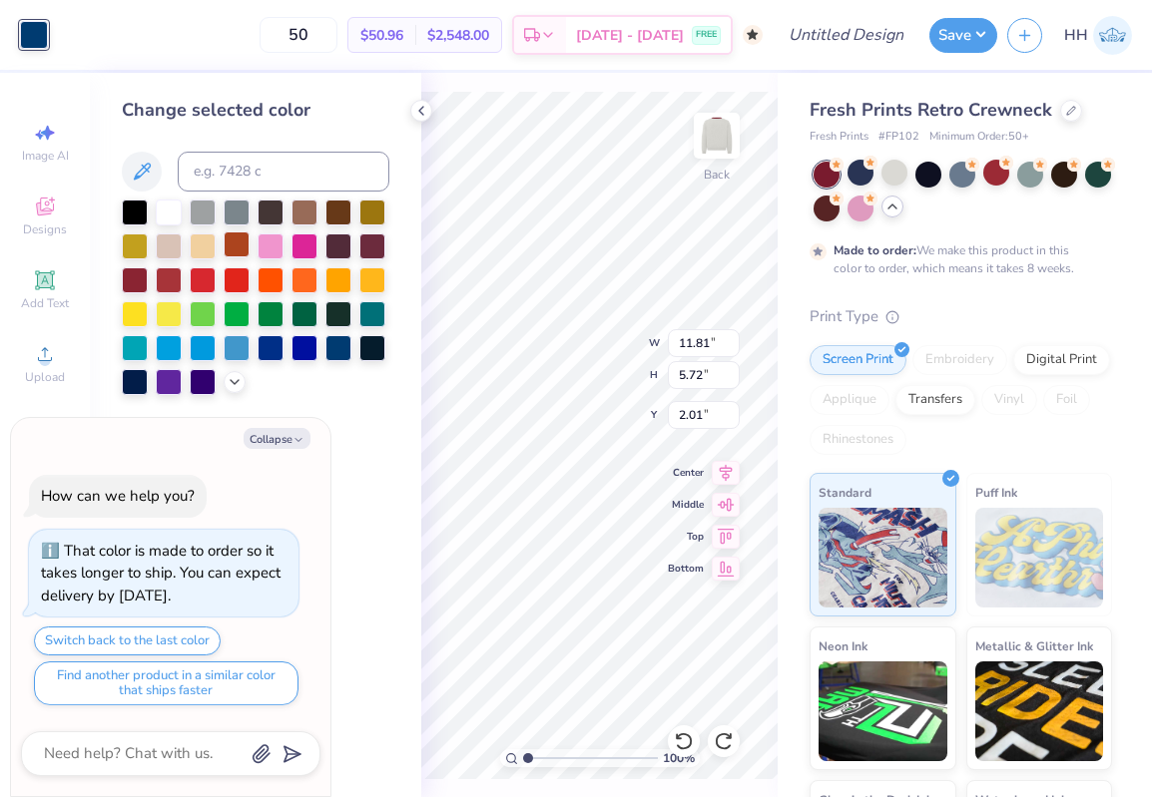
click at [231, 244] on div at bounding box center [237, 245] width 26 height 26
click at [173, 275] on div at bounding box center [169, 278] width 26 height 26
click at [341, 341] on div at bounding box center [338, 346] width 26 height 26
click at [859, 174] on div at bounding box center [860, 173] width 26 height 26
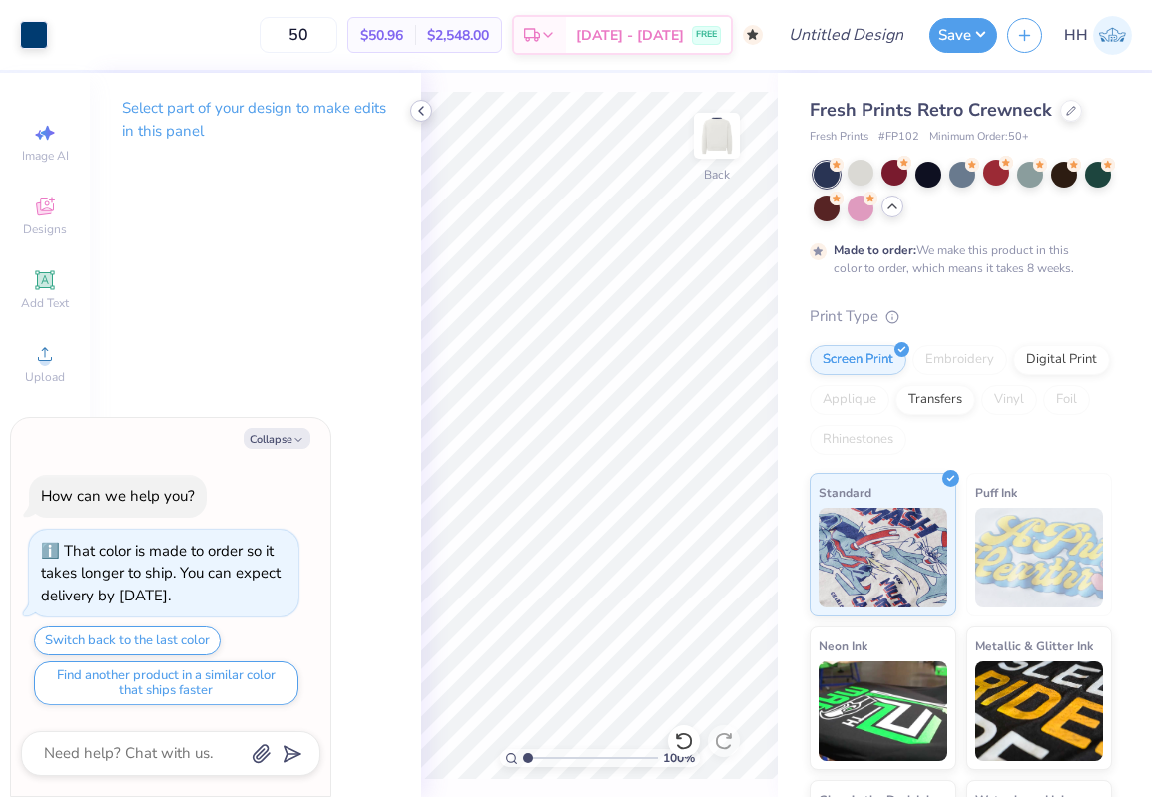
click at [420, 107] on icon at bounding box center [421, 111] width 16 height 16
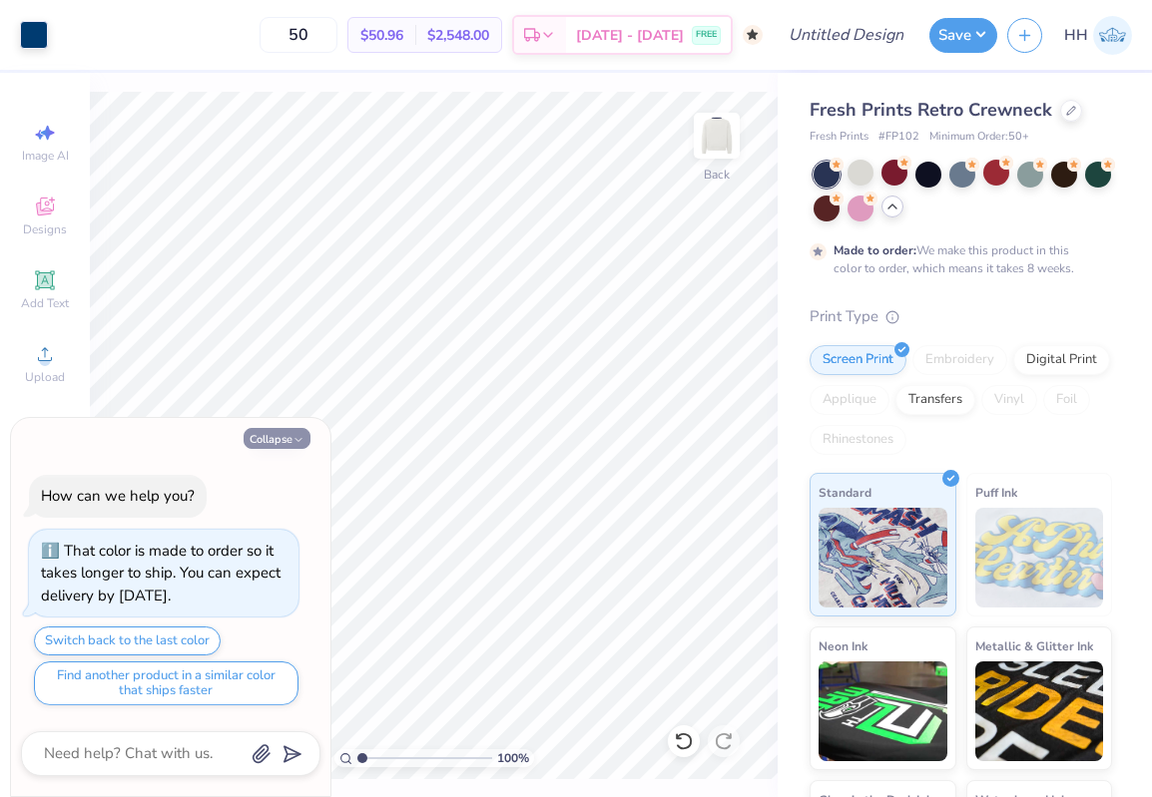
click at [291, 432] on button "Collapse" at bounding box center [276, 438] width 67 height 21
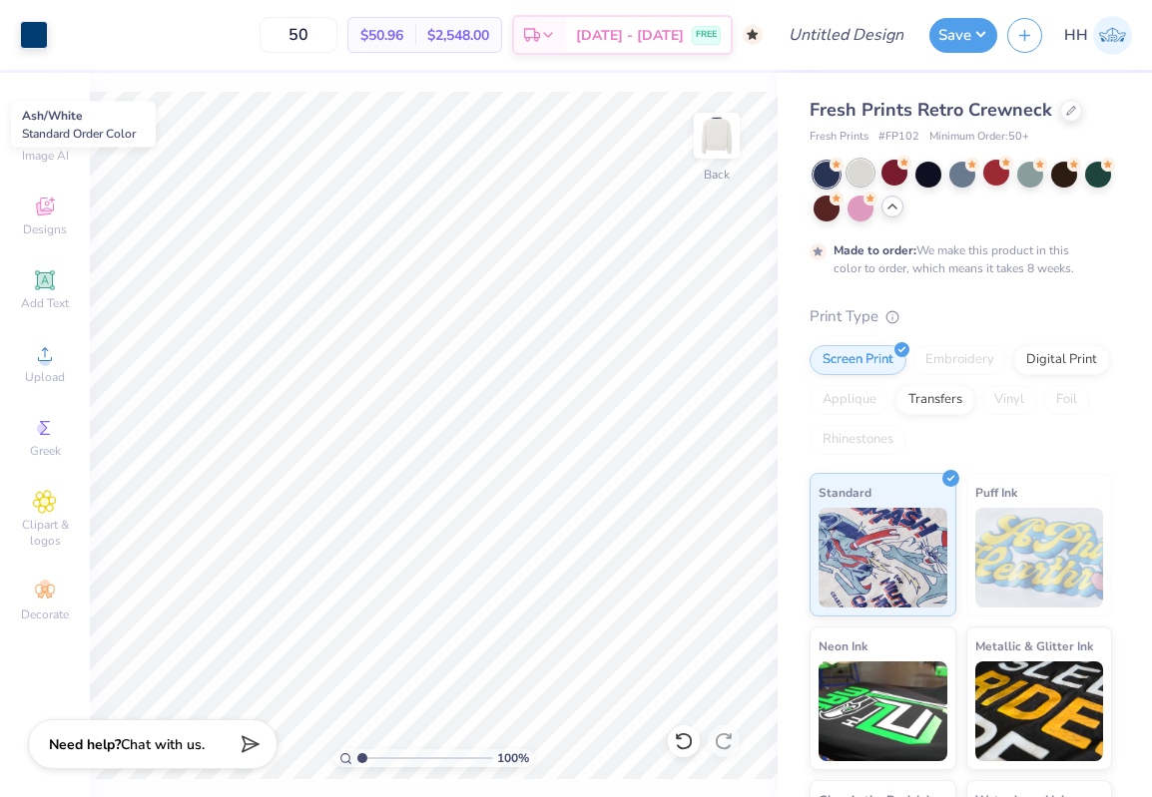
click at [865, 178] on div at bounding box center [860, 173] width 26 height 26
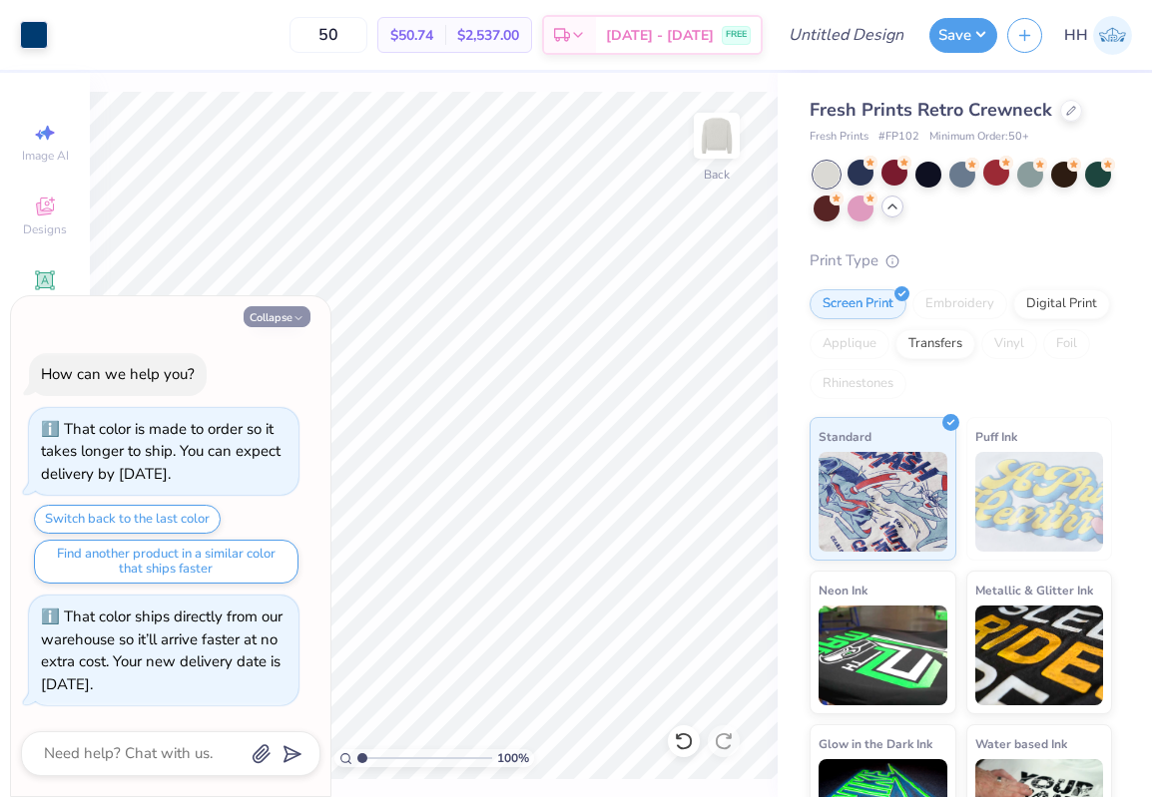
click at [301, 315] on icon "button" at bounding box center [298, 318] width 12 height 12
type textarea "x"
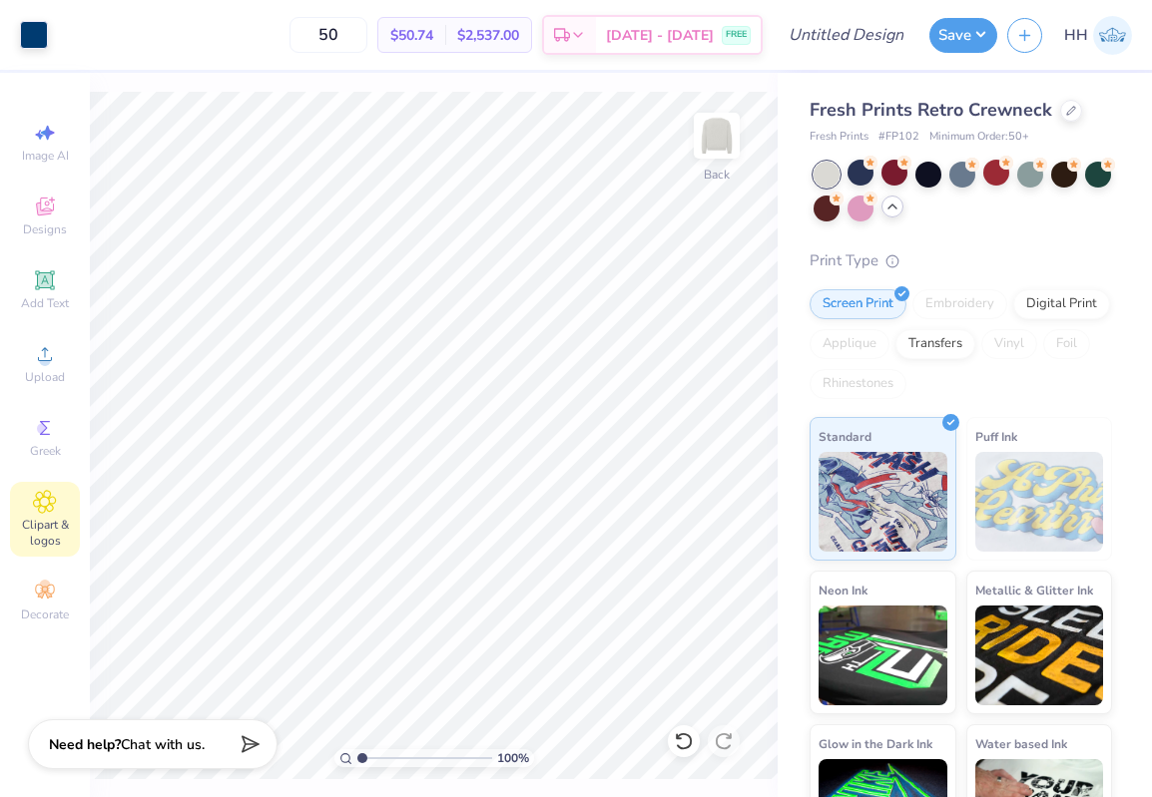
click at [45, 512] on icon at bounding box center [45, 502] width 22 height 22
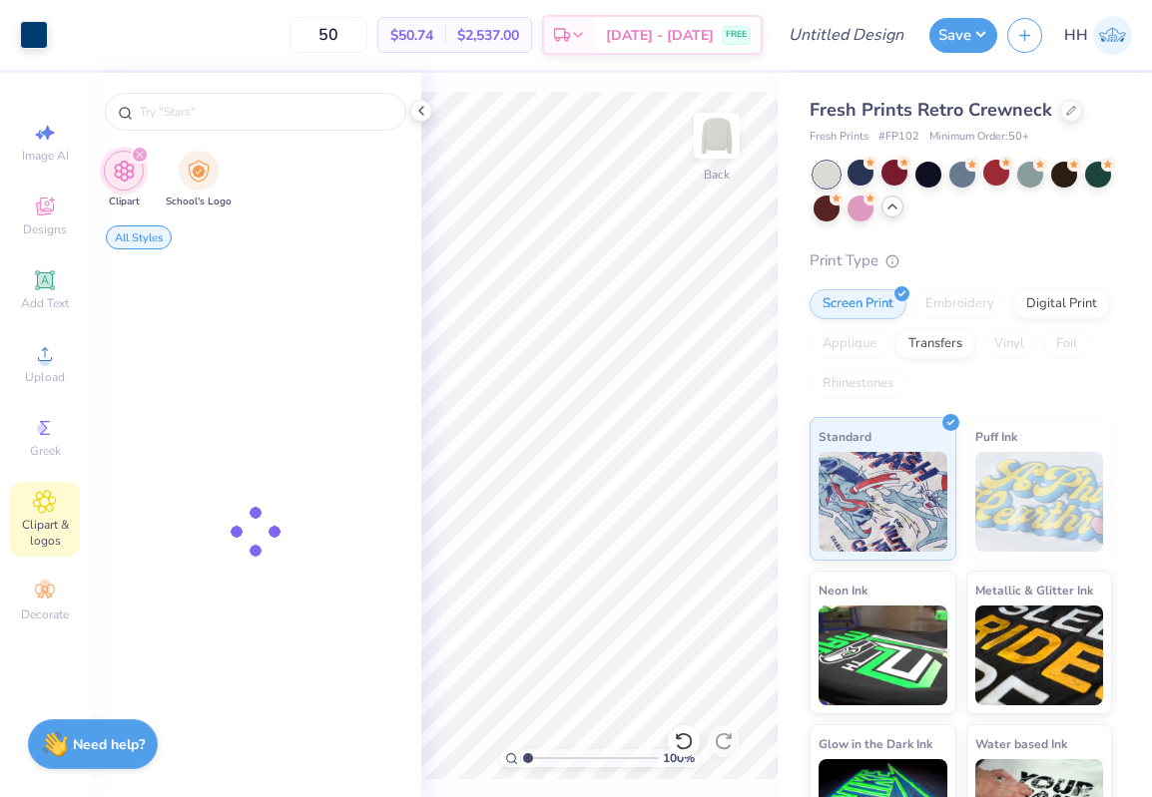
scroll to position [0, 0]
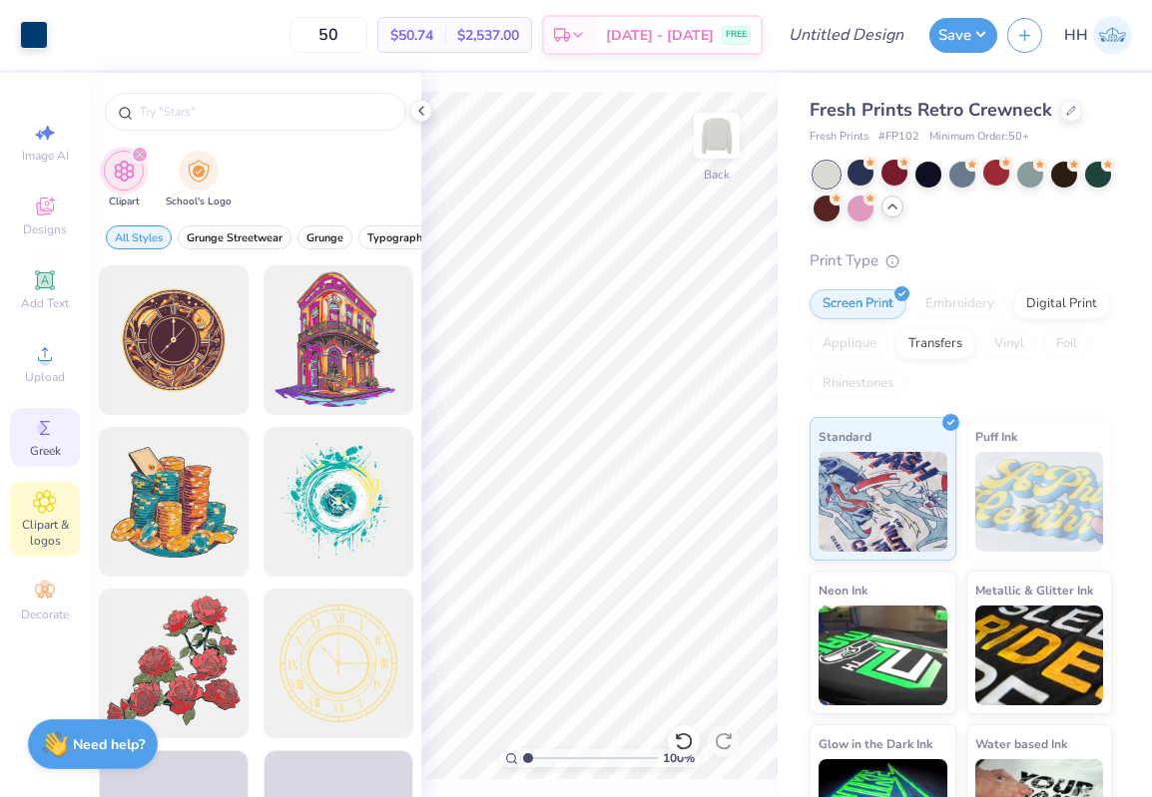
click at [51, 419] on icon at bounding box center [45, 428] width 24 height 24
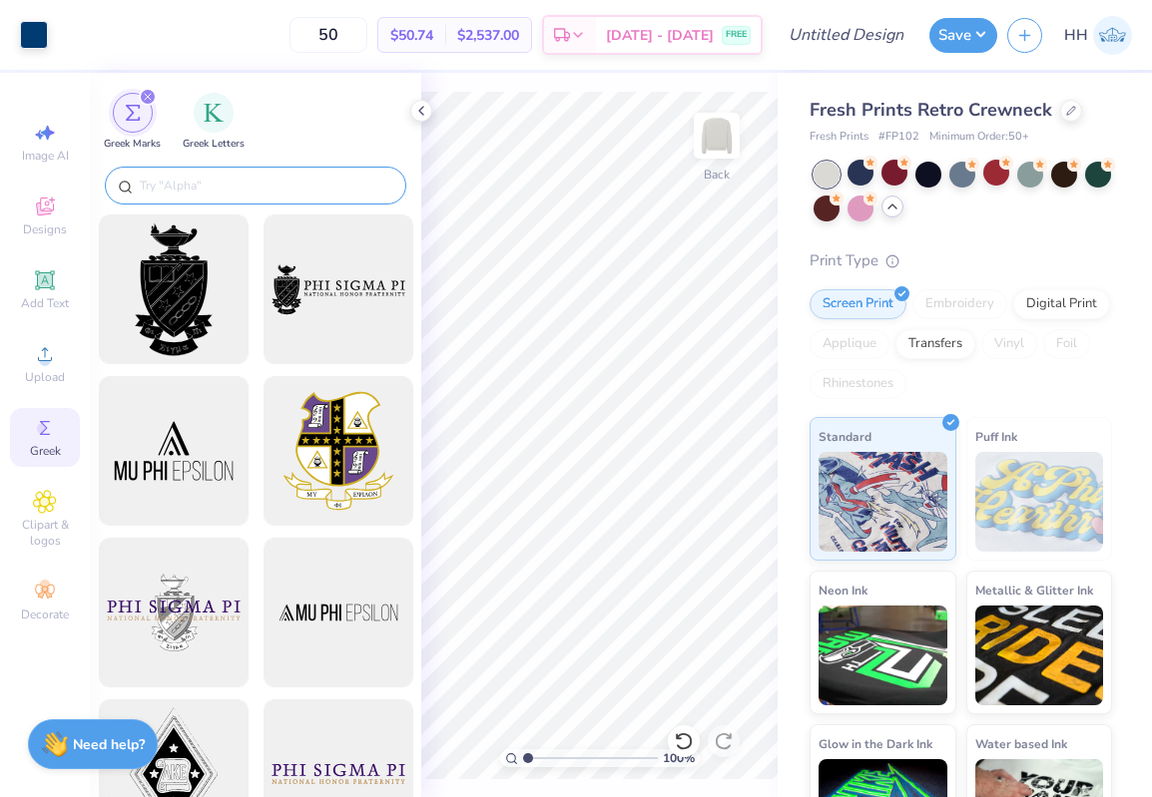
click at [189, 180] on input "text" at bounding box center [265, 186] width 255 height 20
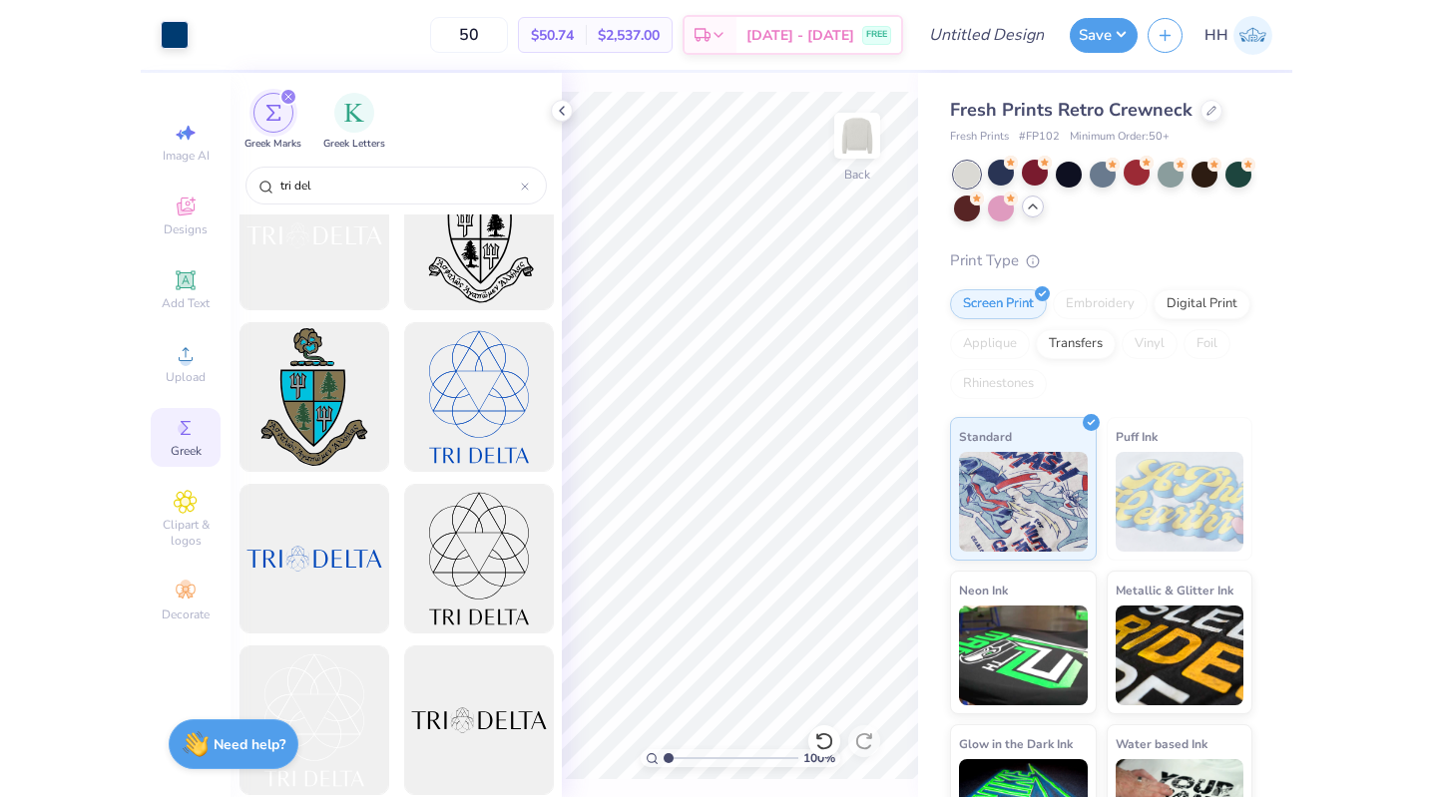
scroll to position [225, 0]
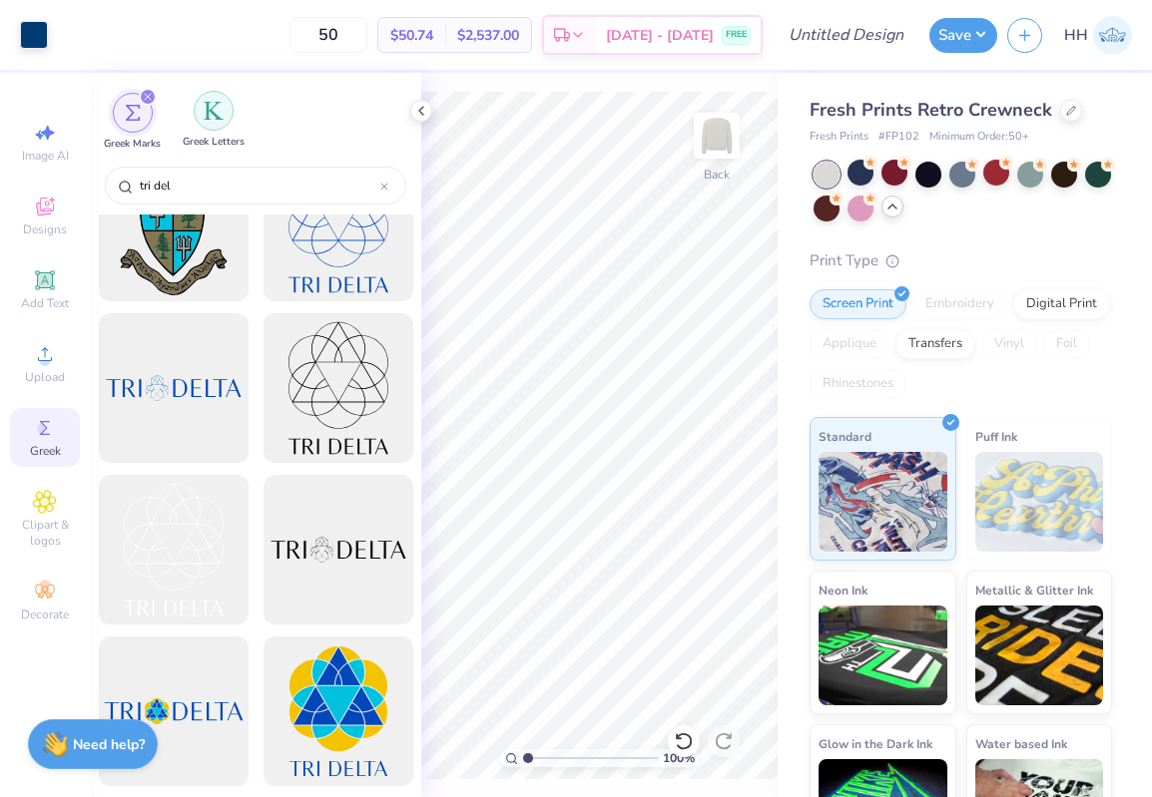
type input "tri del"
click at [205, 120] on img "filter for Greek Letters" at bounding box center [214, 111] width 20 height 20
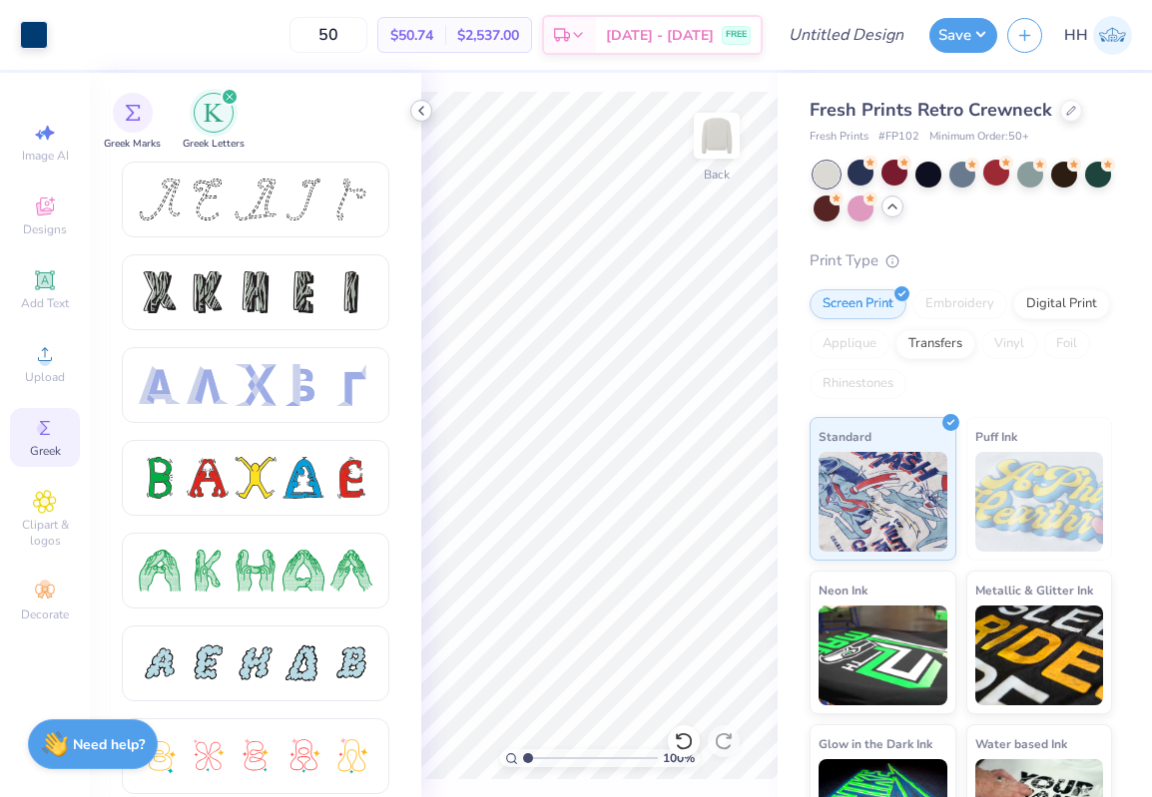
click at [424, 109] on icon at bounding box center [421, 111] width 16 height 16
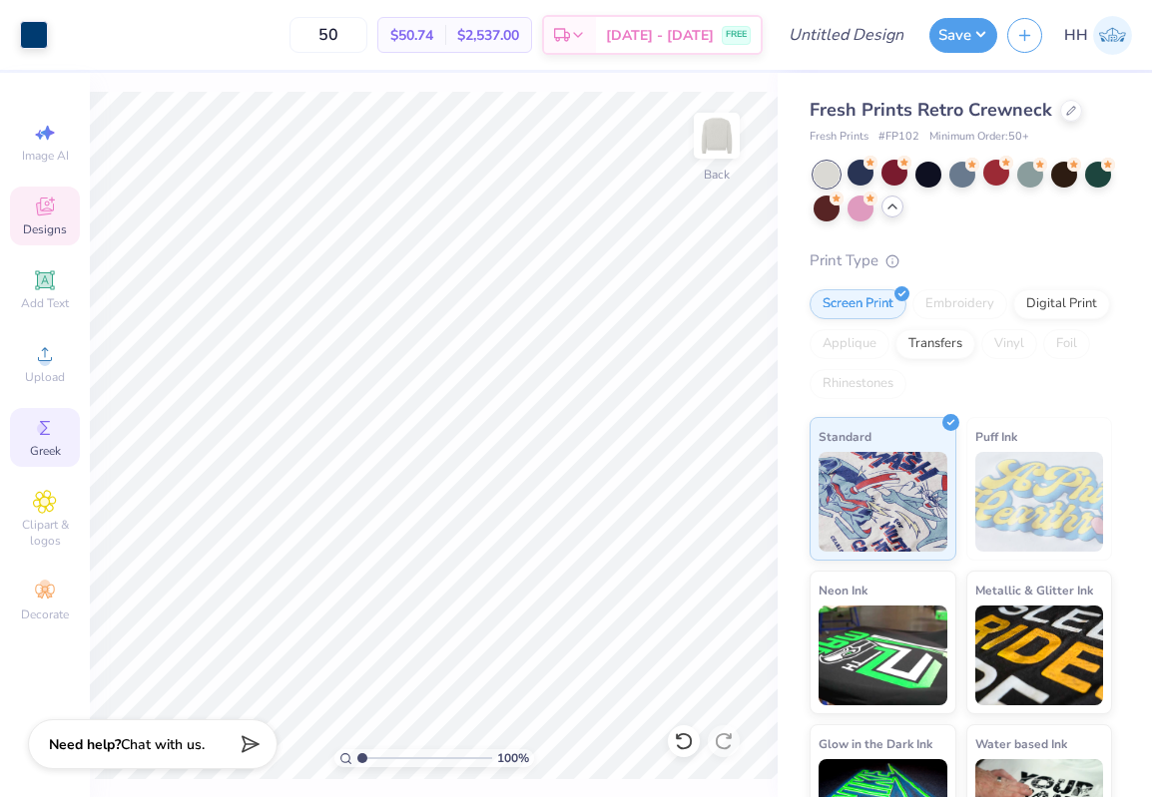
click at [50, 222] on span "Designs" at bounding box center [45, 230] width 44 height 16
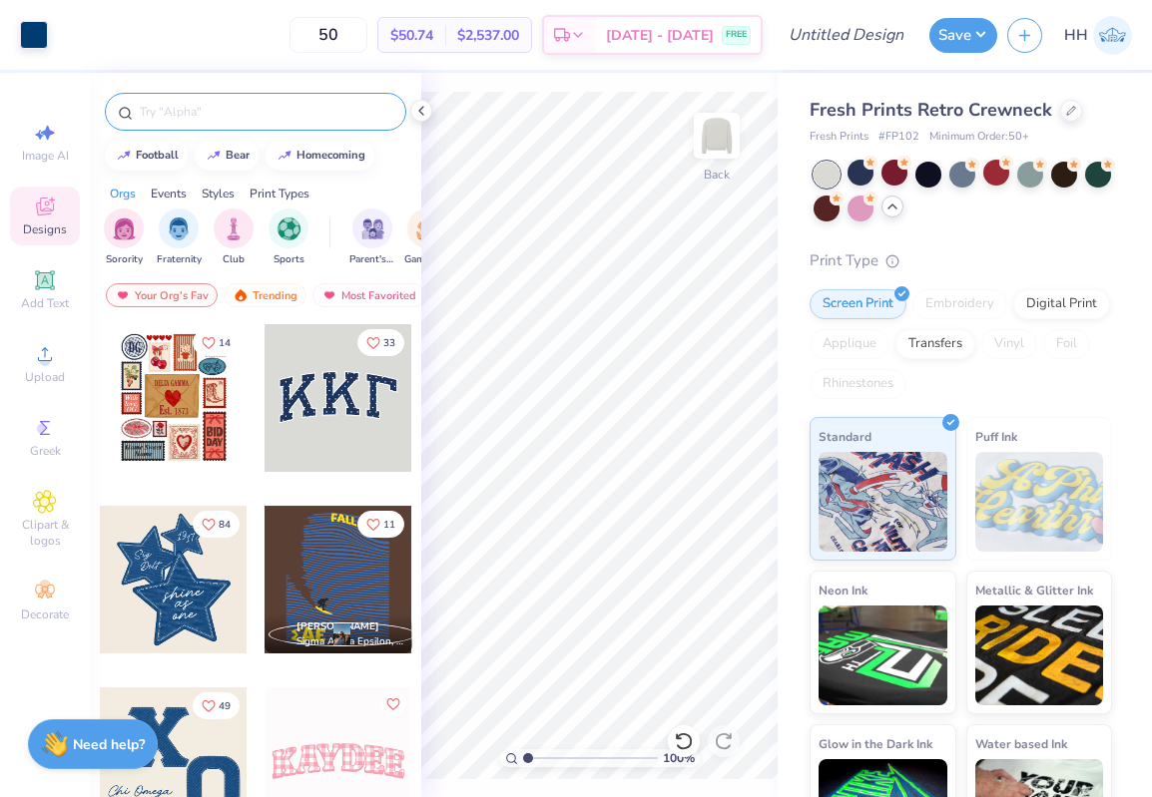
click at [212, 115] on input "text" at bounding box center [265, 112] width 255 height 20
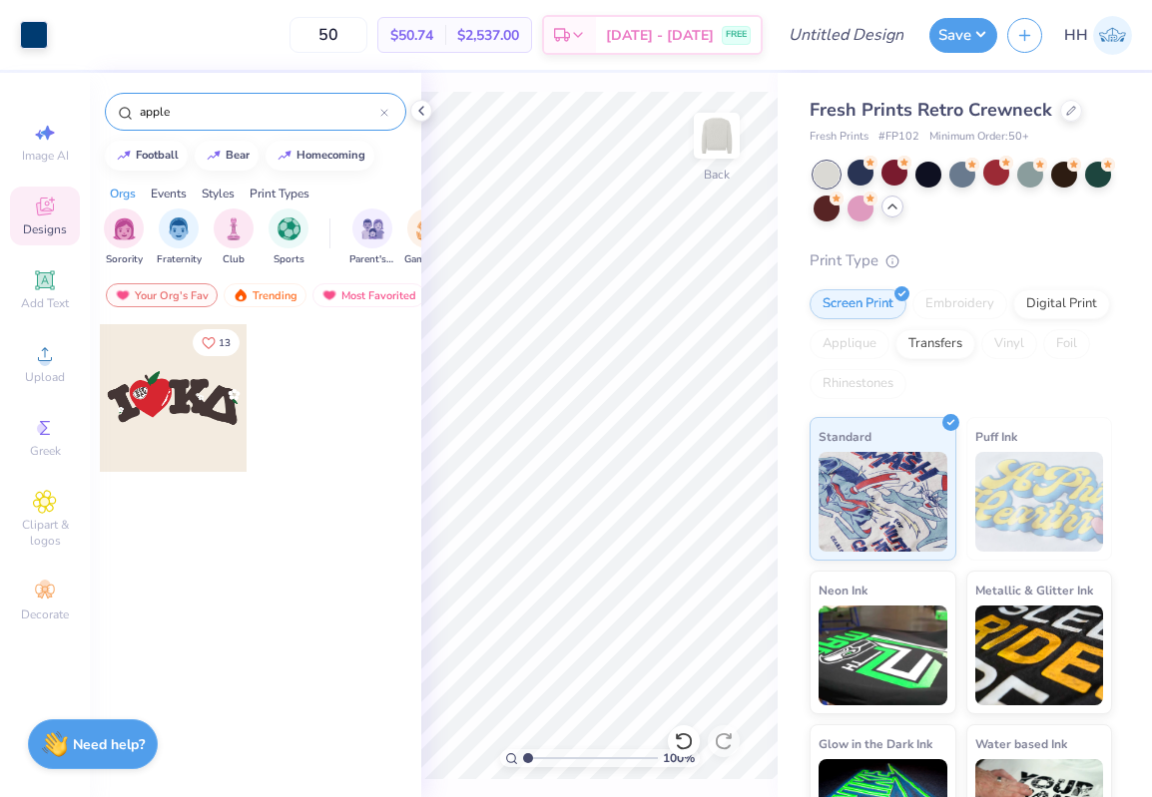
type input "apple"
click at [189, 394] on div at bounding box center [174, 398] width 148 height 148
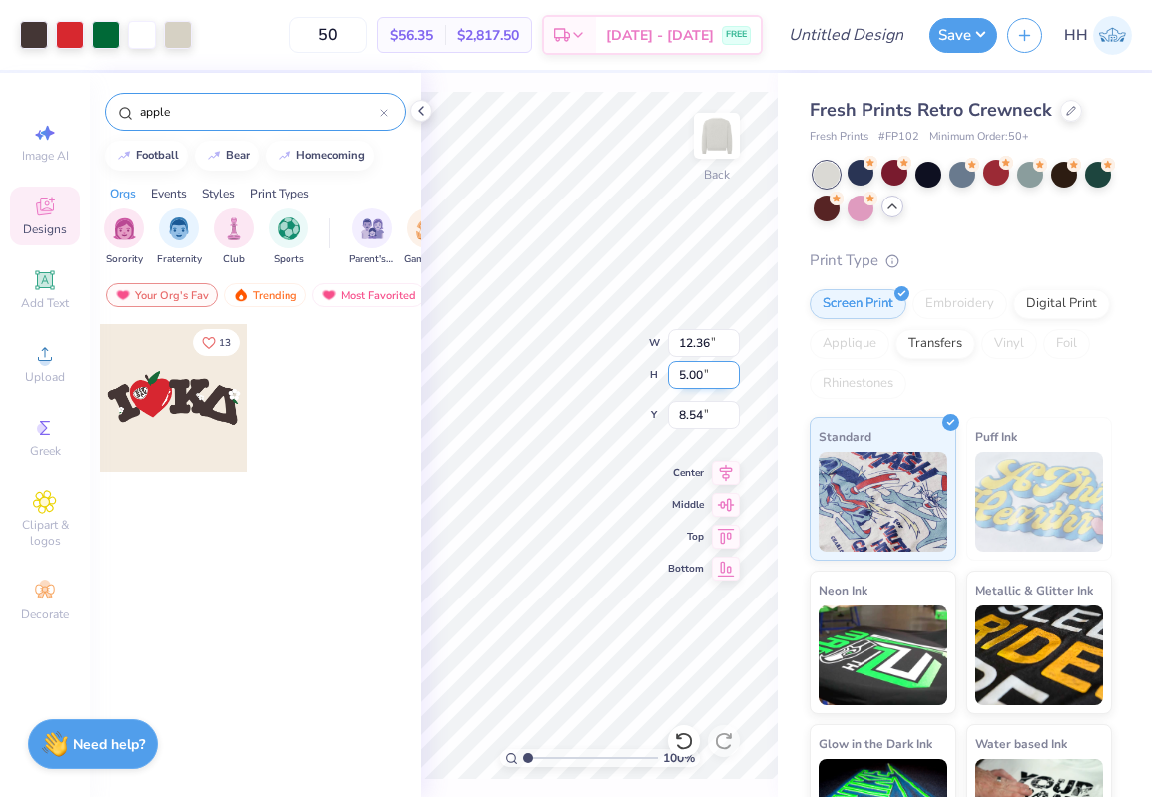
type input "8.54"
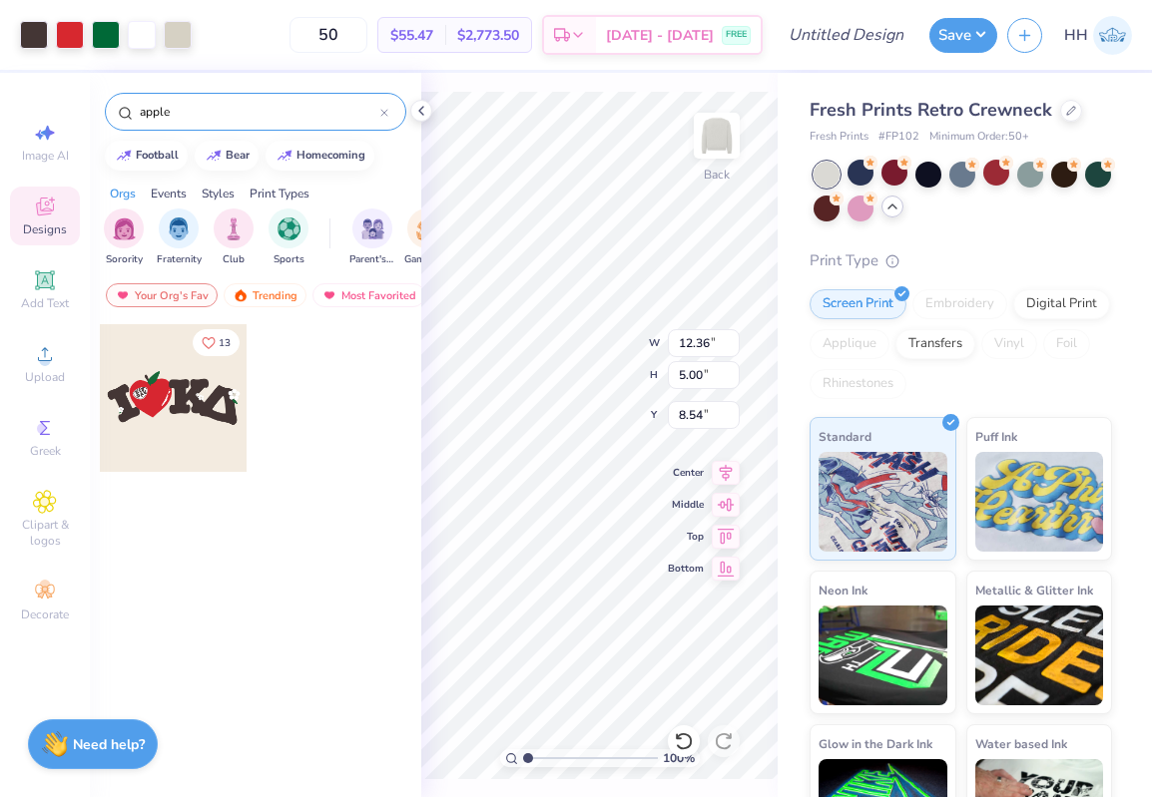
type input "1.06"
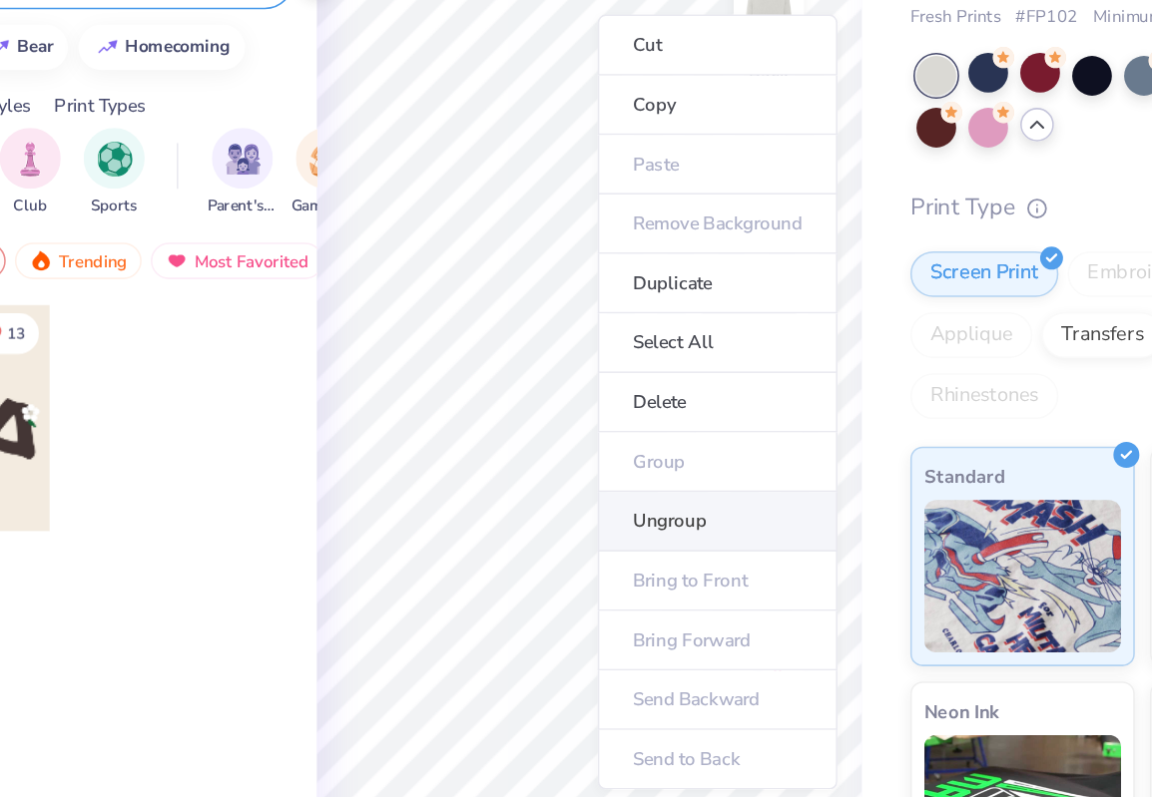
click at [668, 469] on li "Ungroup" at bounding box center [683, 466] width 157 height 39
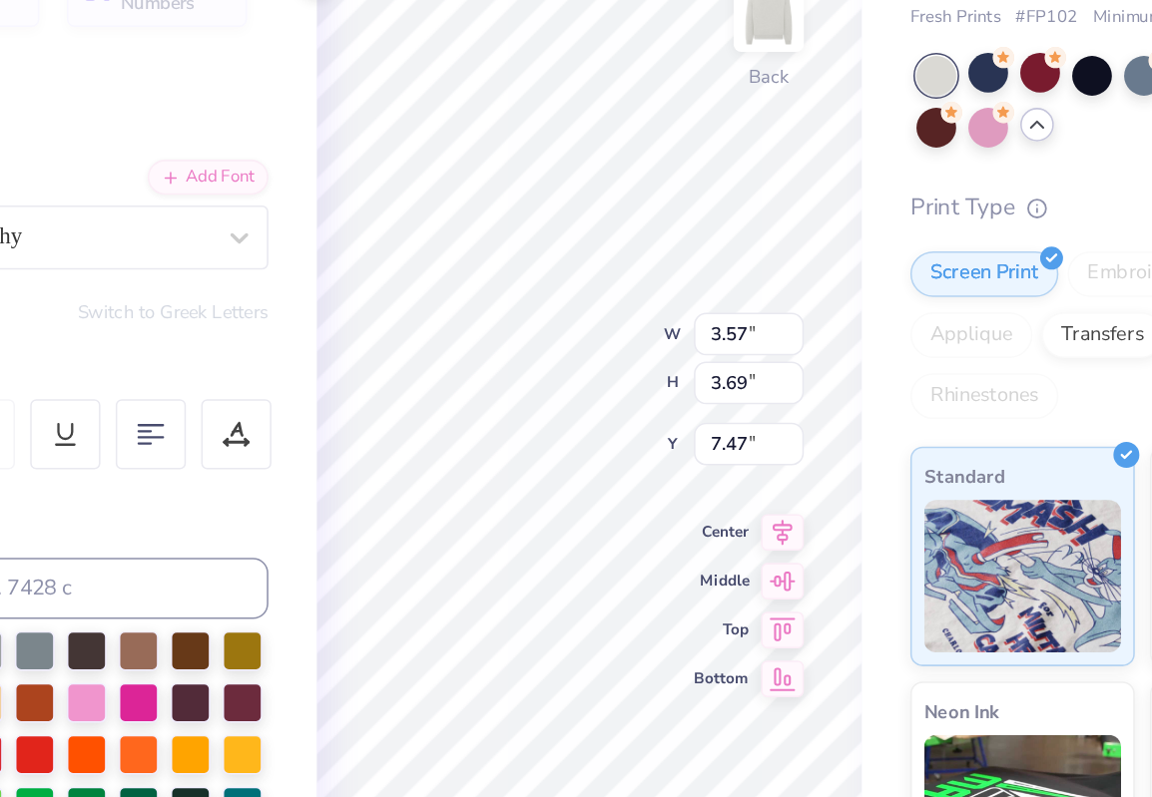
type input "7.47"
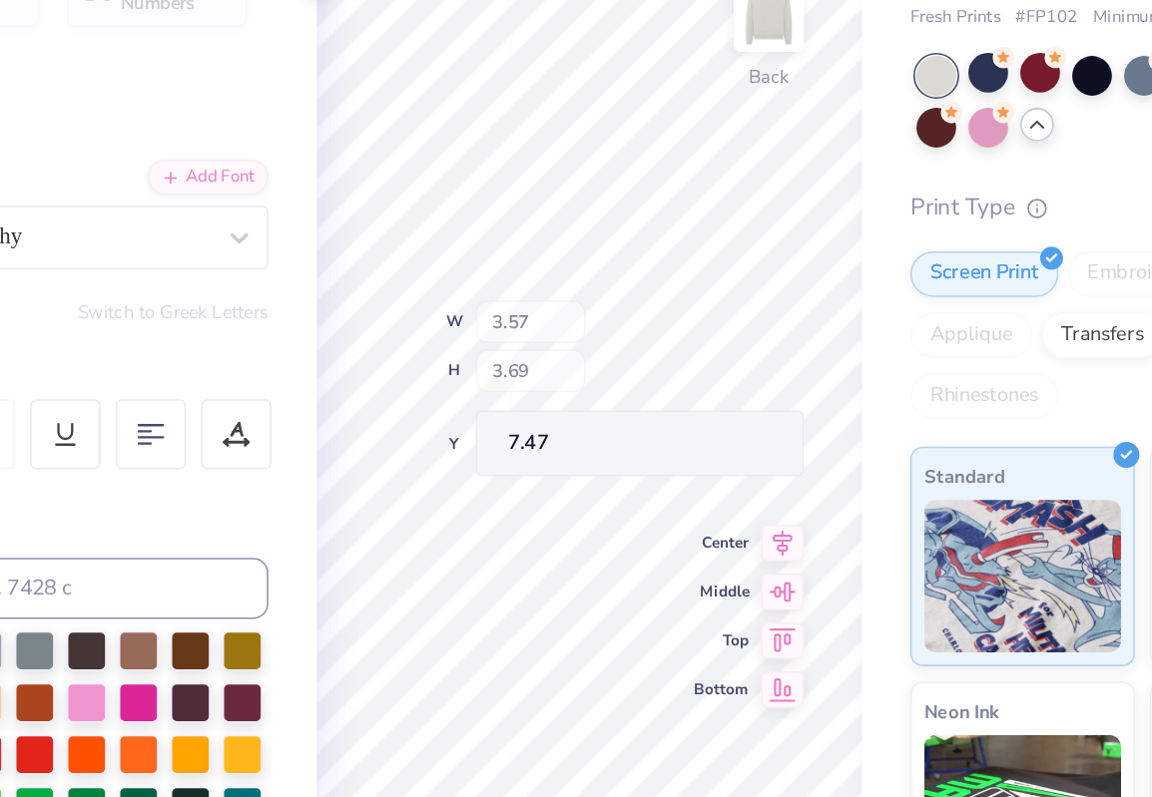
click at [594, 378] on div "100 % Back W 3.57 H 3.69 Y 7.47 Center Middle Top Bottom" at bounding box center [599, 435] width 356 height 725
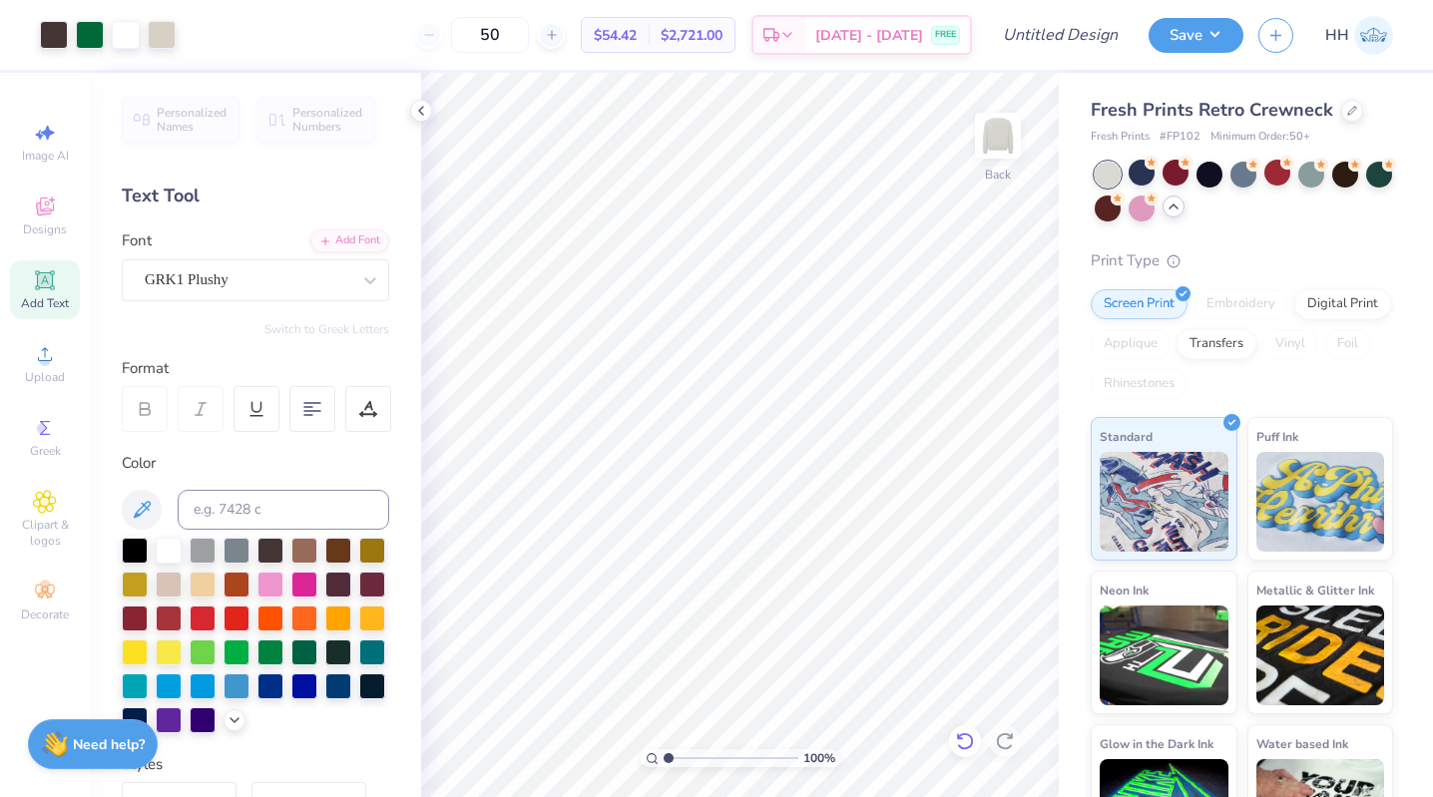
click at [962, 742] on icon at bounding box center [965, 741] width 20 height 20
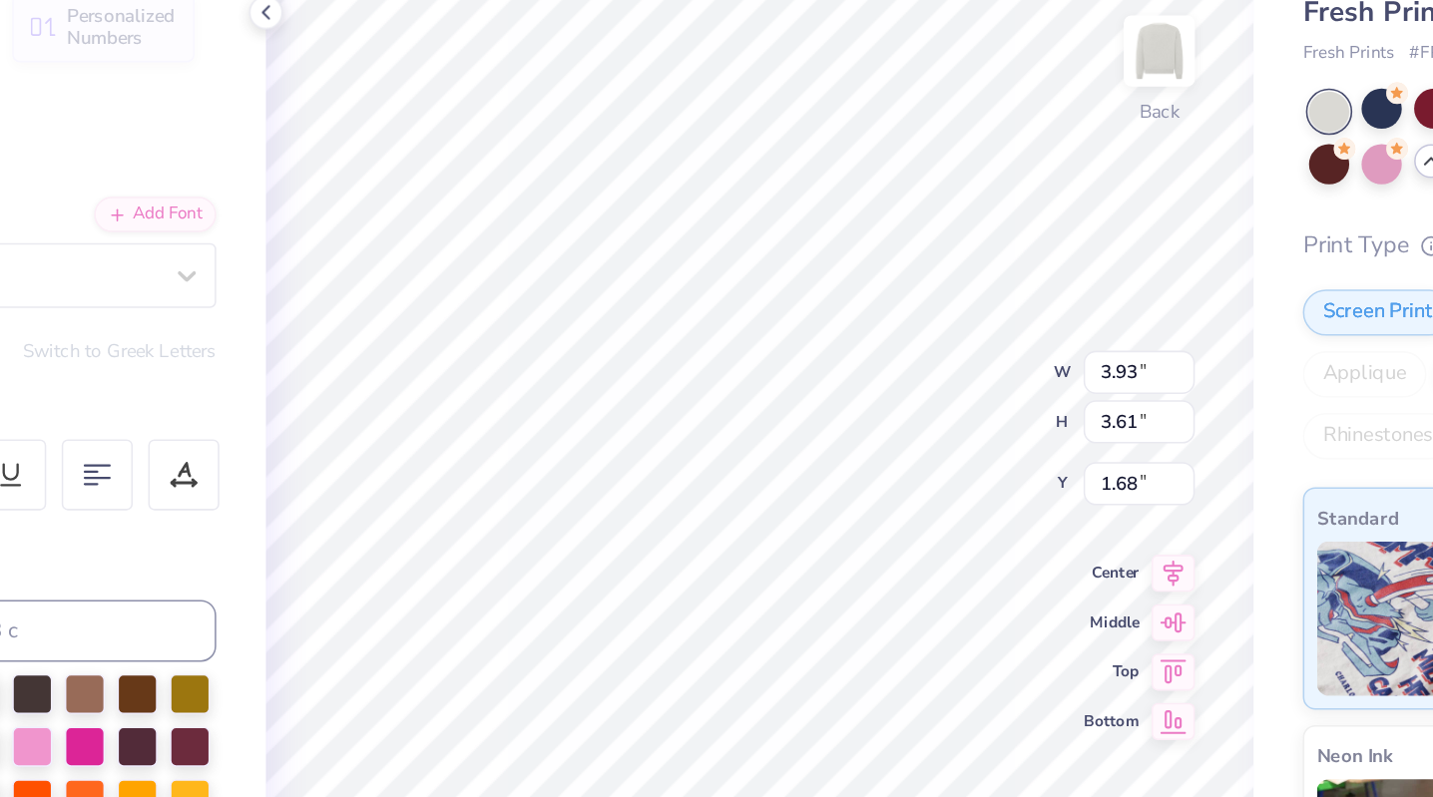
type input "1.68"
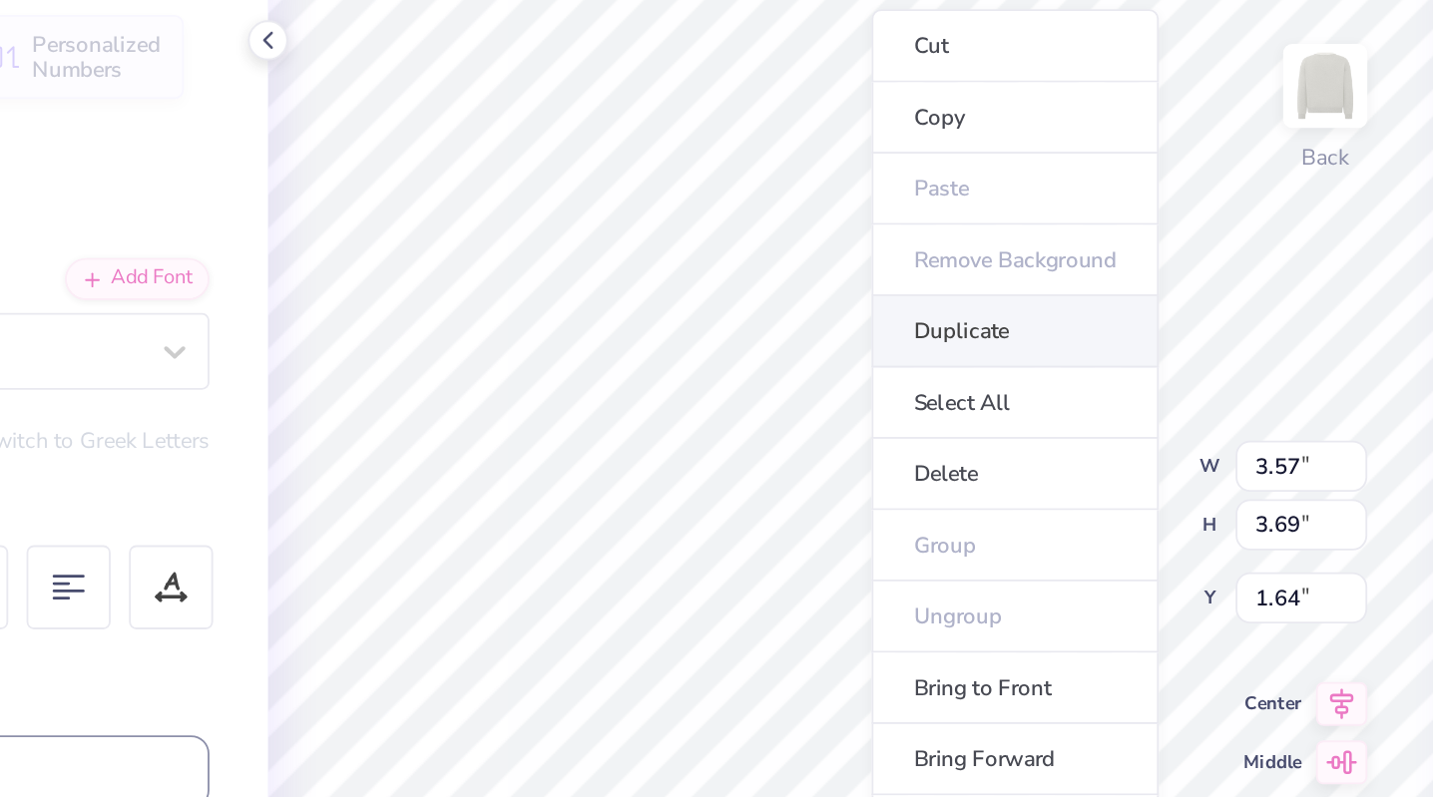
click at [804, 283] on li "Duplicate" at bounding box center [828, 269] width 157 height 39
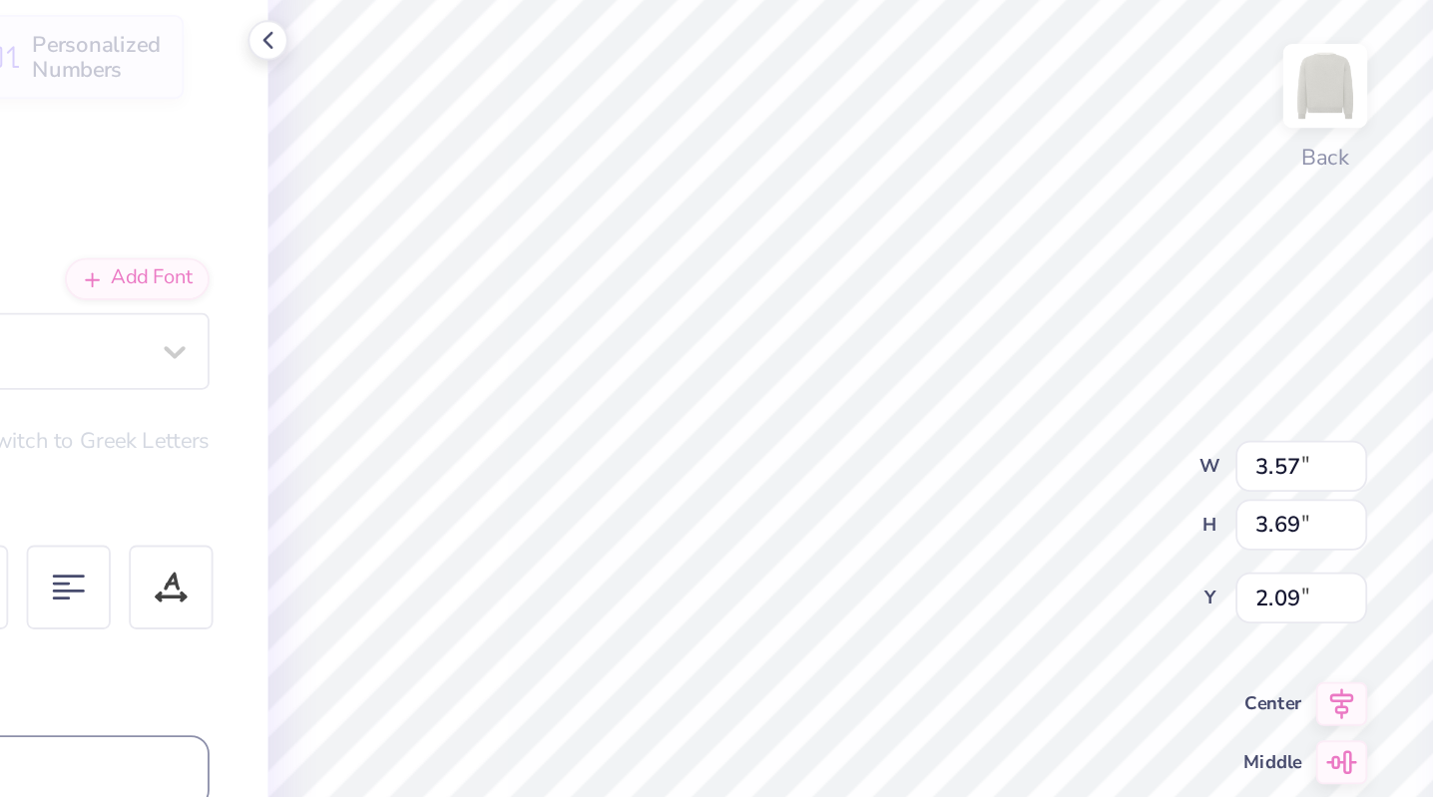
type input "1.64"
type input "3.70"
type input "3.22"
type input "1.75"
type input "1.39"
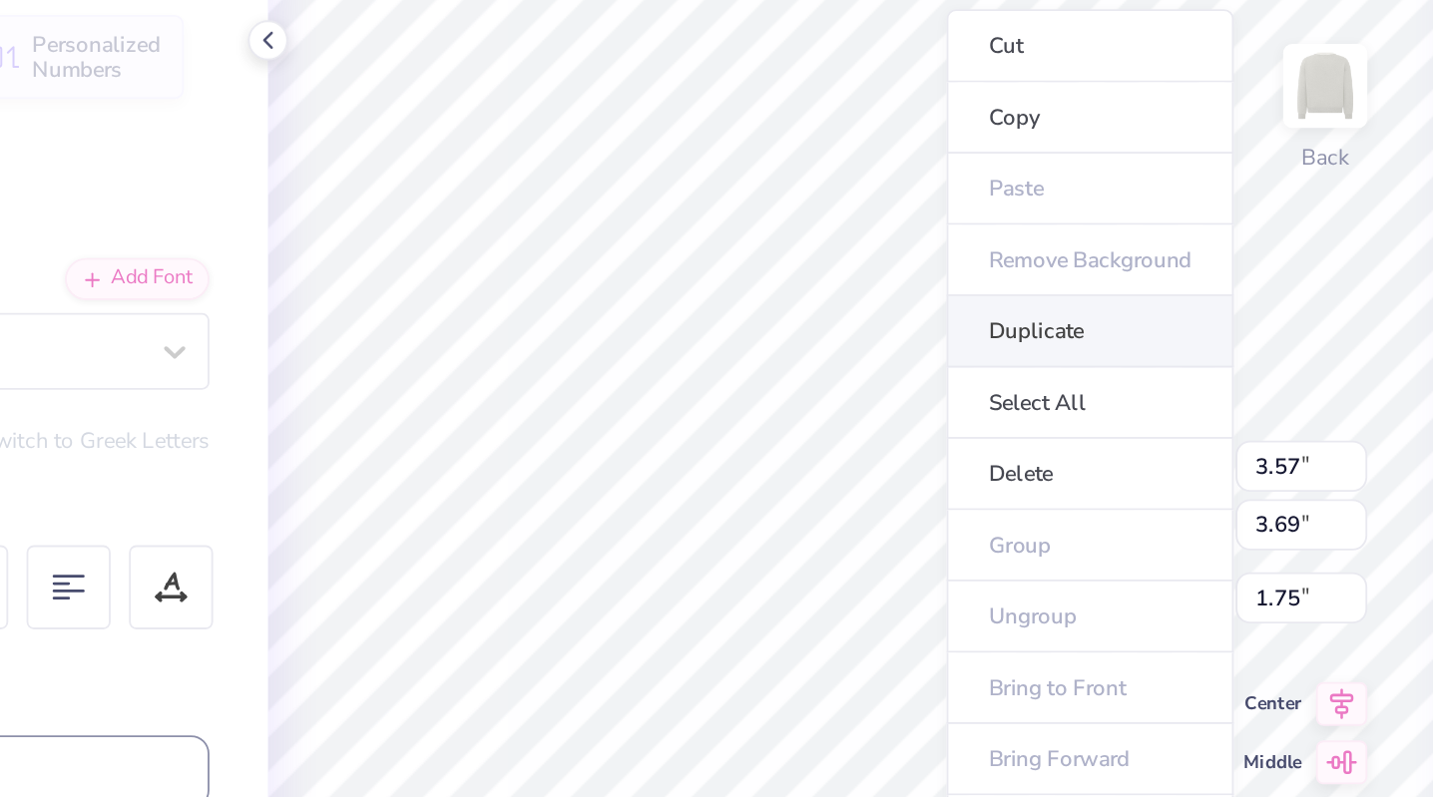
click at [850, 264] on li "Duplicate" at bounding box center [869, 269] width 157 height 39
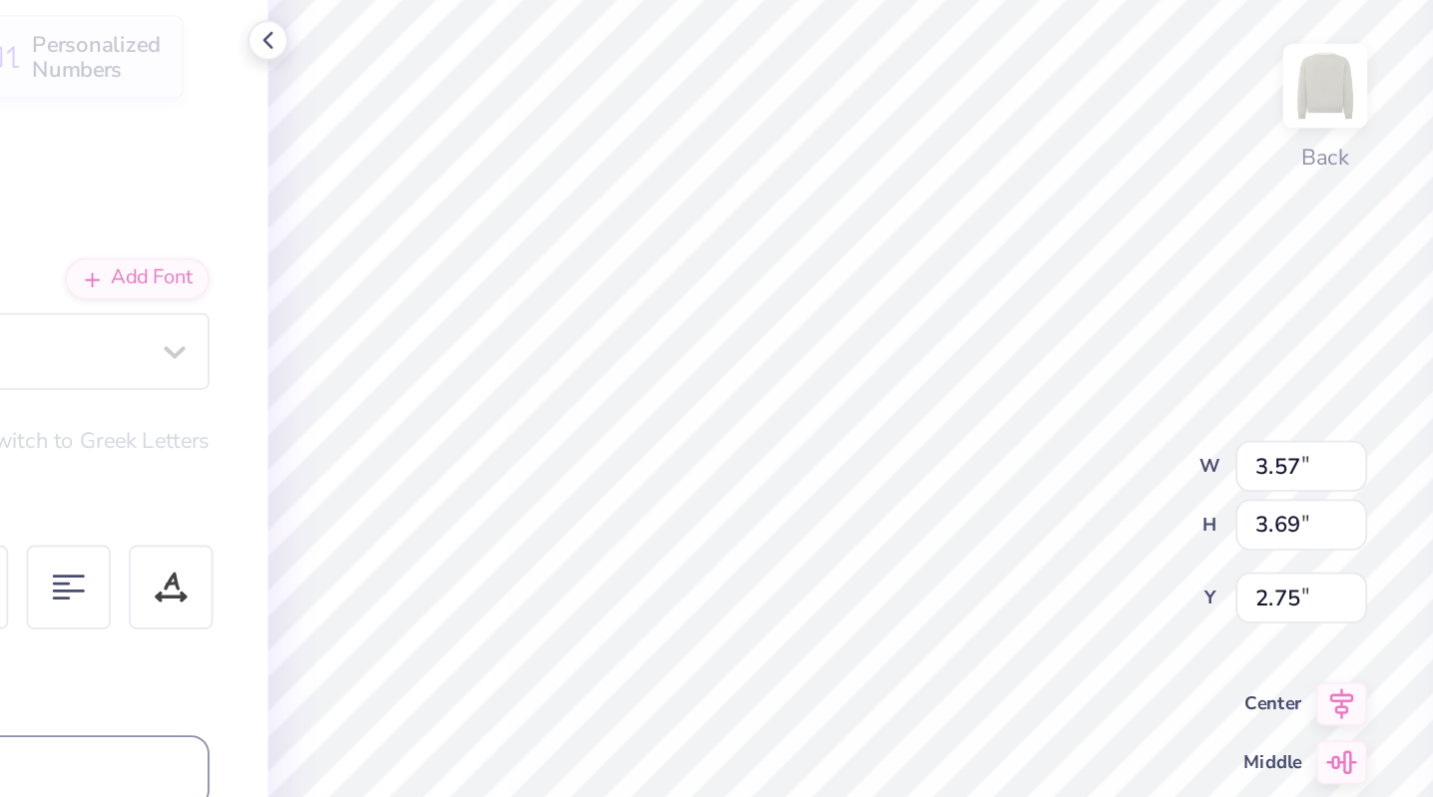
type input "2.52"
type input "3.47"
type input "3.80"
type input "2.51"
type input "2.64"
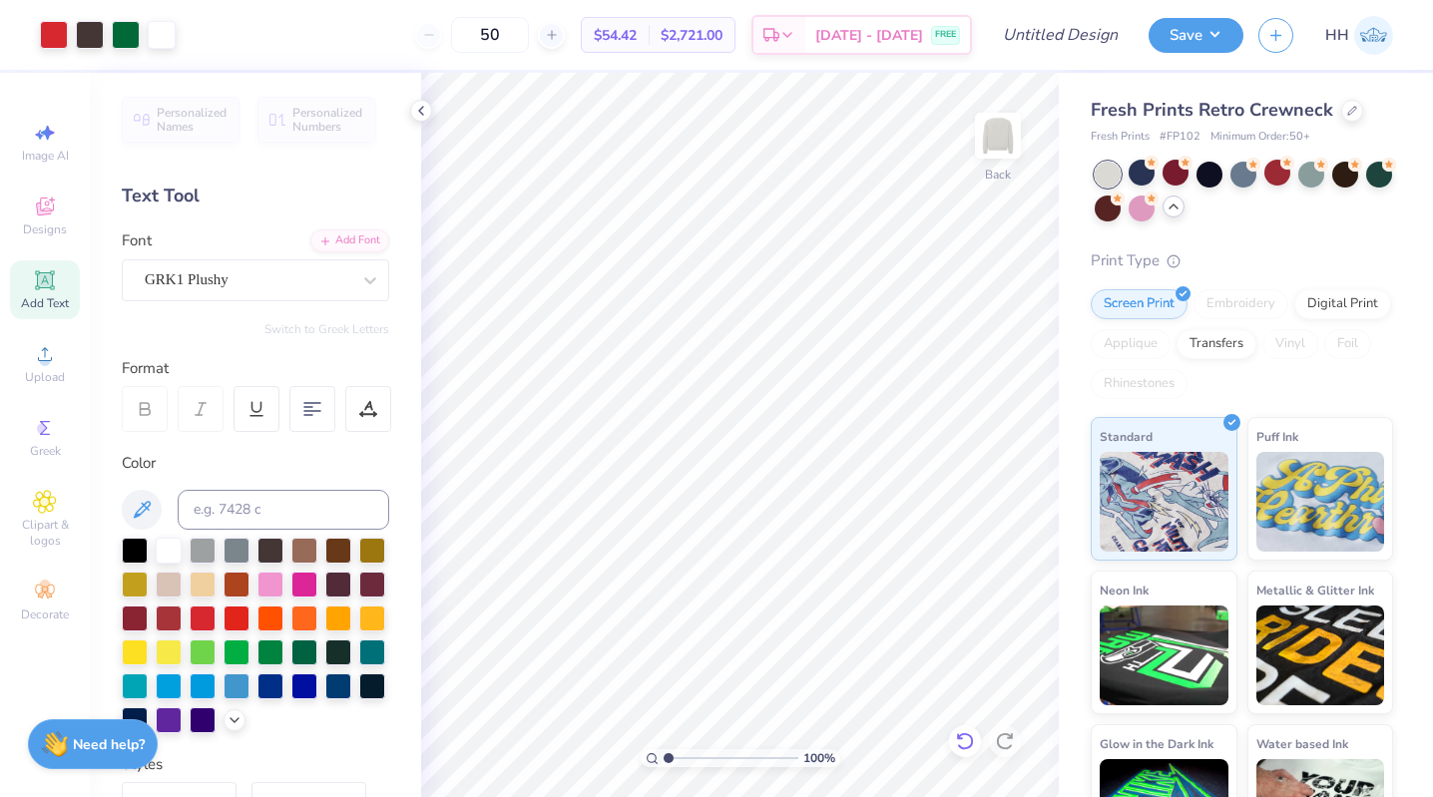
click at [964, 731] on icon at bounding box center [965, 741] width 20 height 20
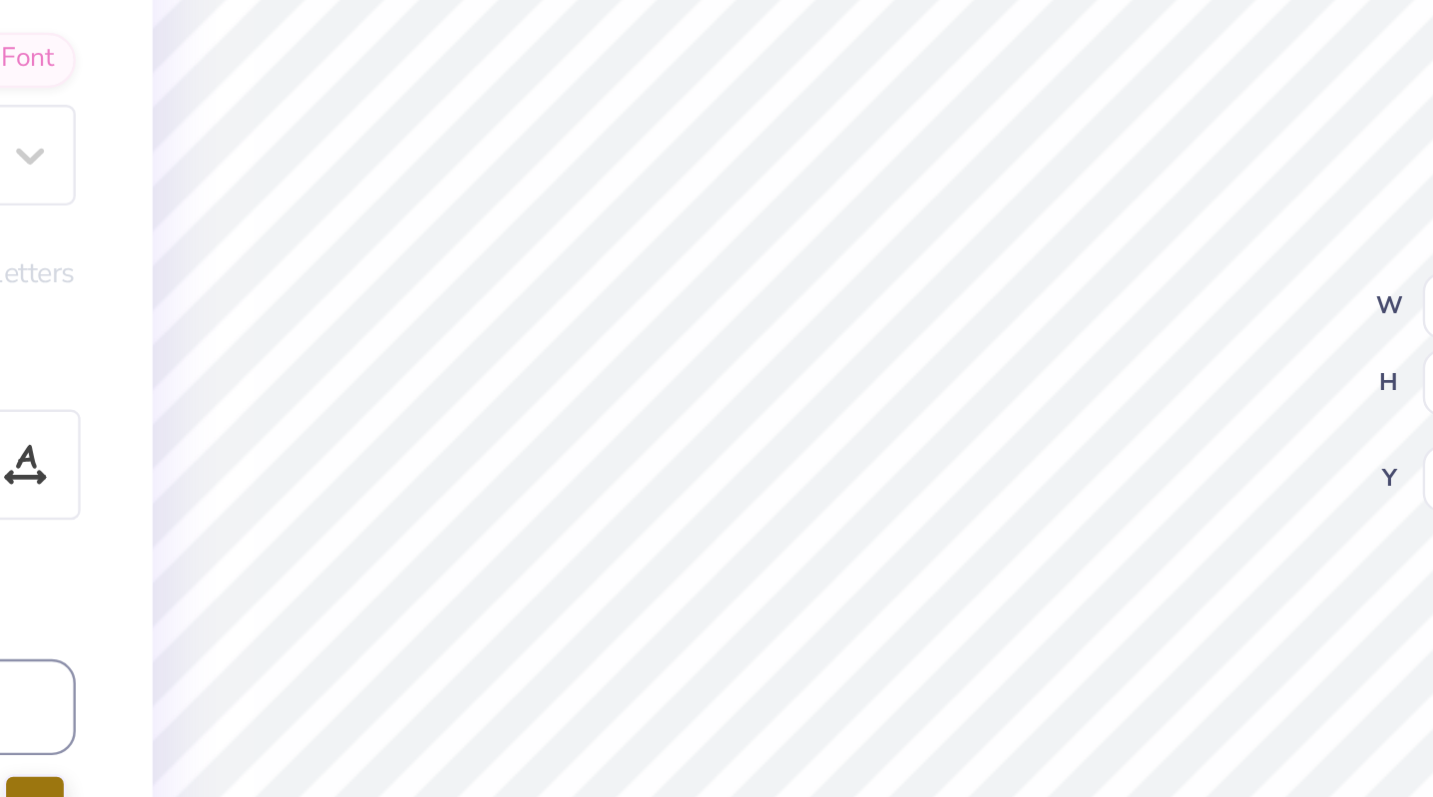
type input "1.88"
type input "0.22"
type input "0.13"
type input "4.84"
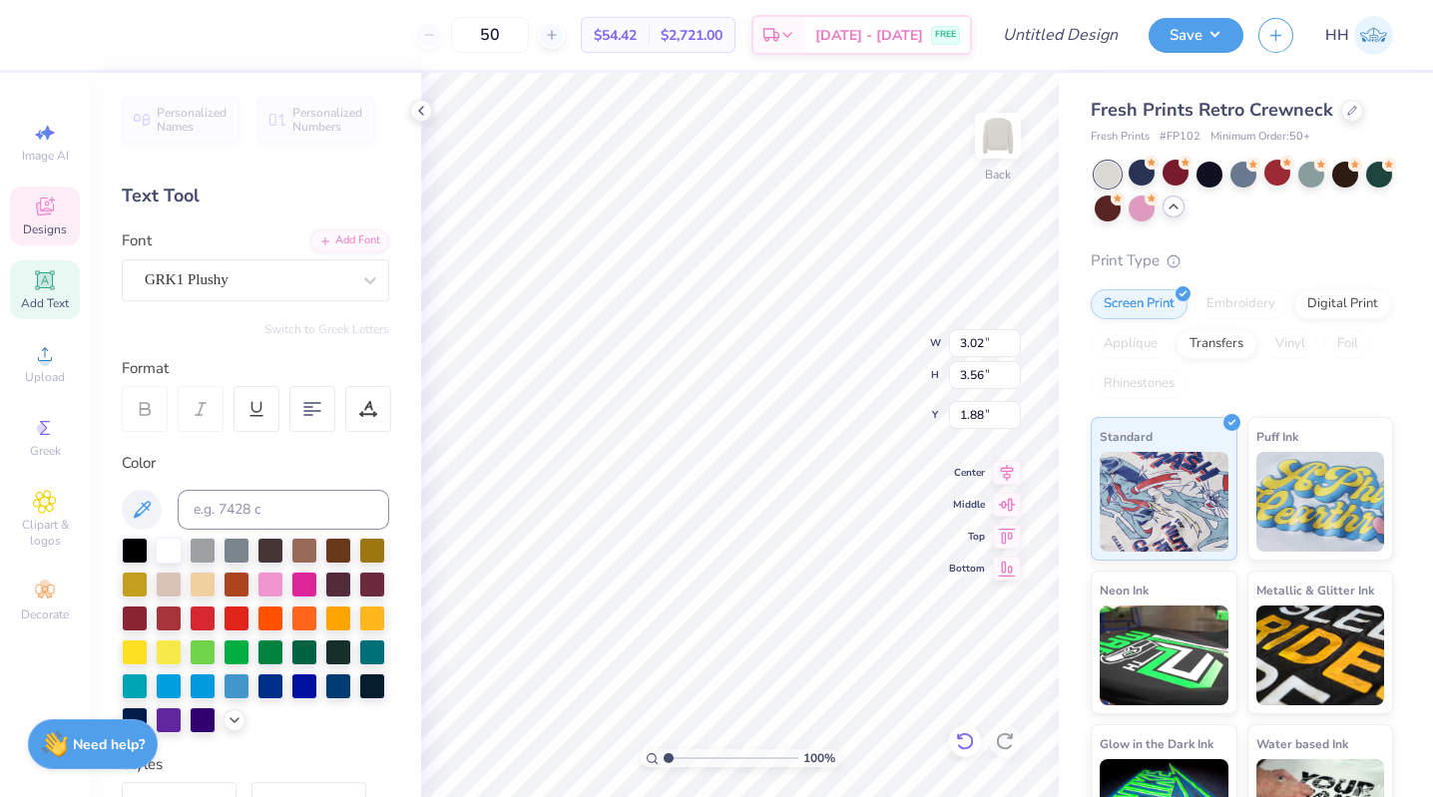
type input "2.45"
type input "3.93"
type input "3.61"
type input "1.75"
type input "0.49"
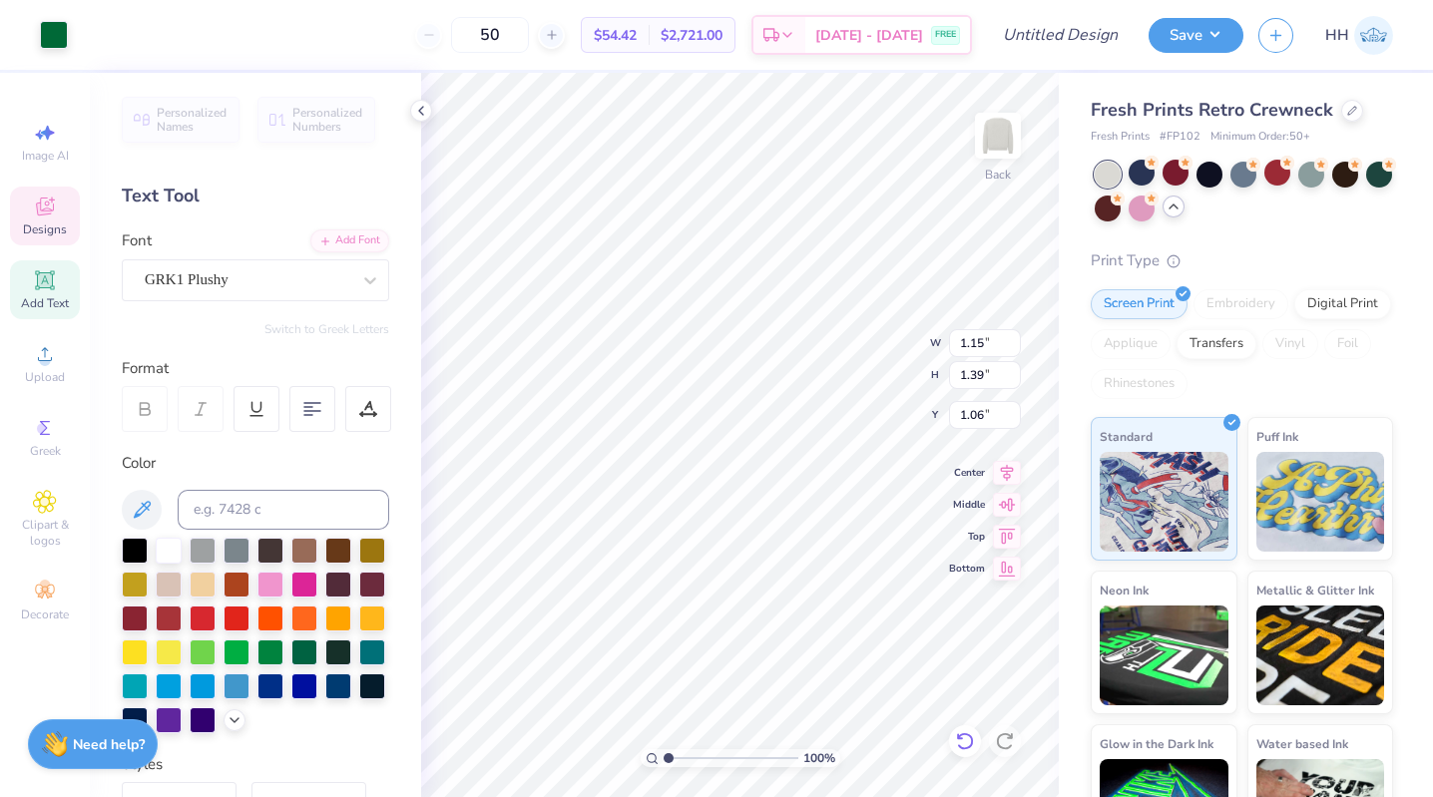
type input "0.72"
type input "1.39"
type input "2.51"
type input "3.47"
type input "3.80"
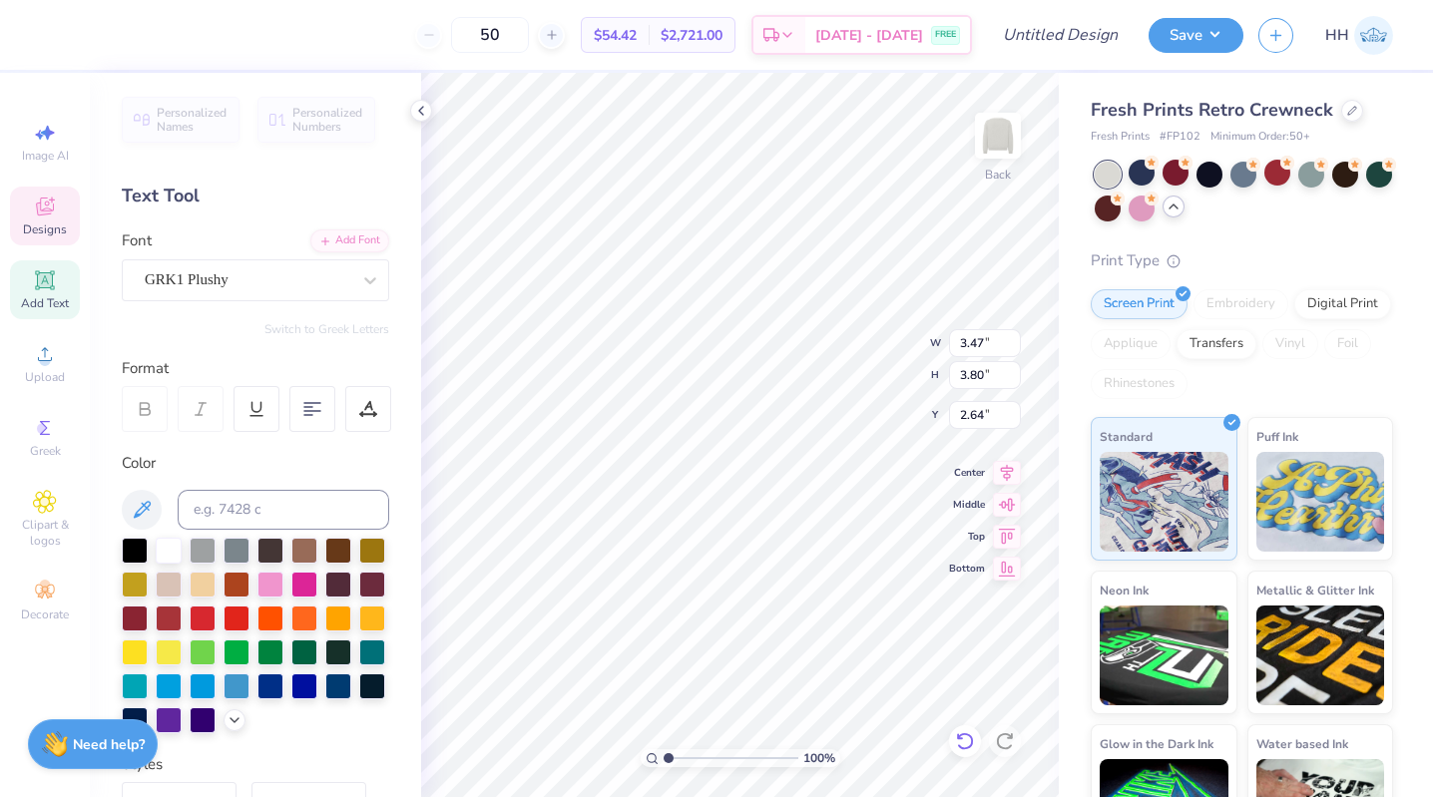
type input "2.71"
type input "1.64"
type input "3.50"
type input "3.77"
type input "1.63"
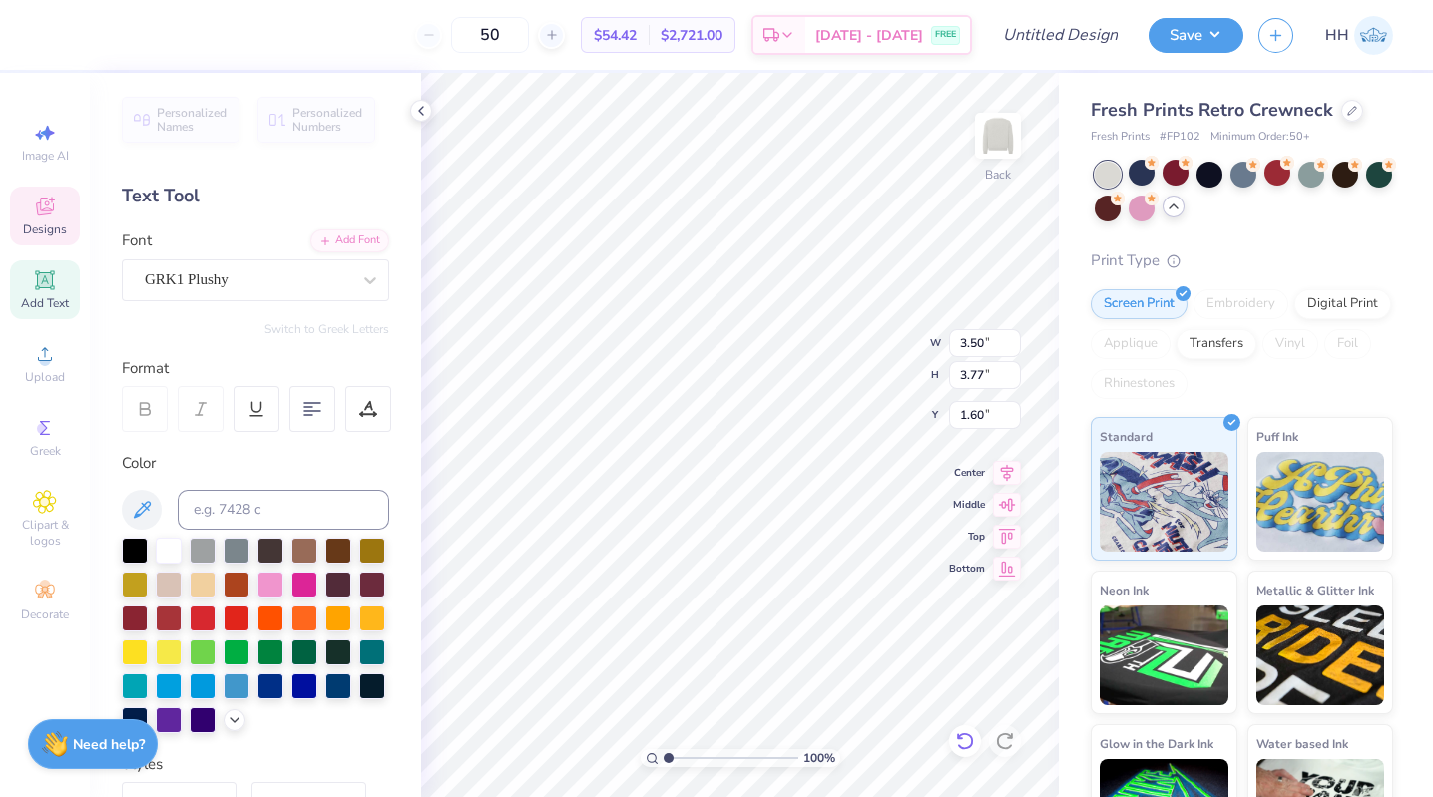
type input "1.60"
type input "3.47"
type input "3.80"
type input "2.39"
type input "3.49"
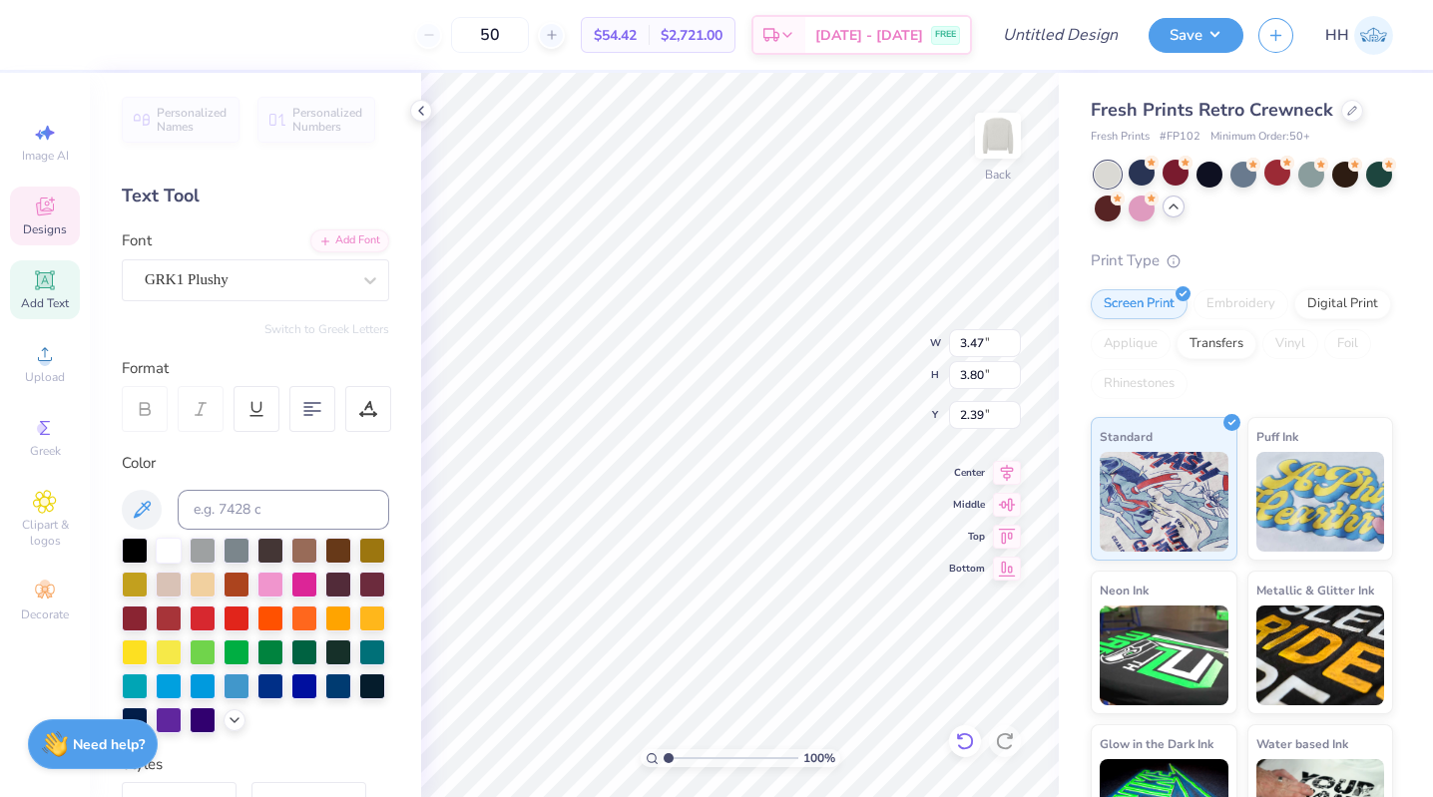
type input "3.87"
type input "2.67"
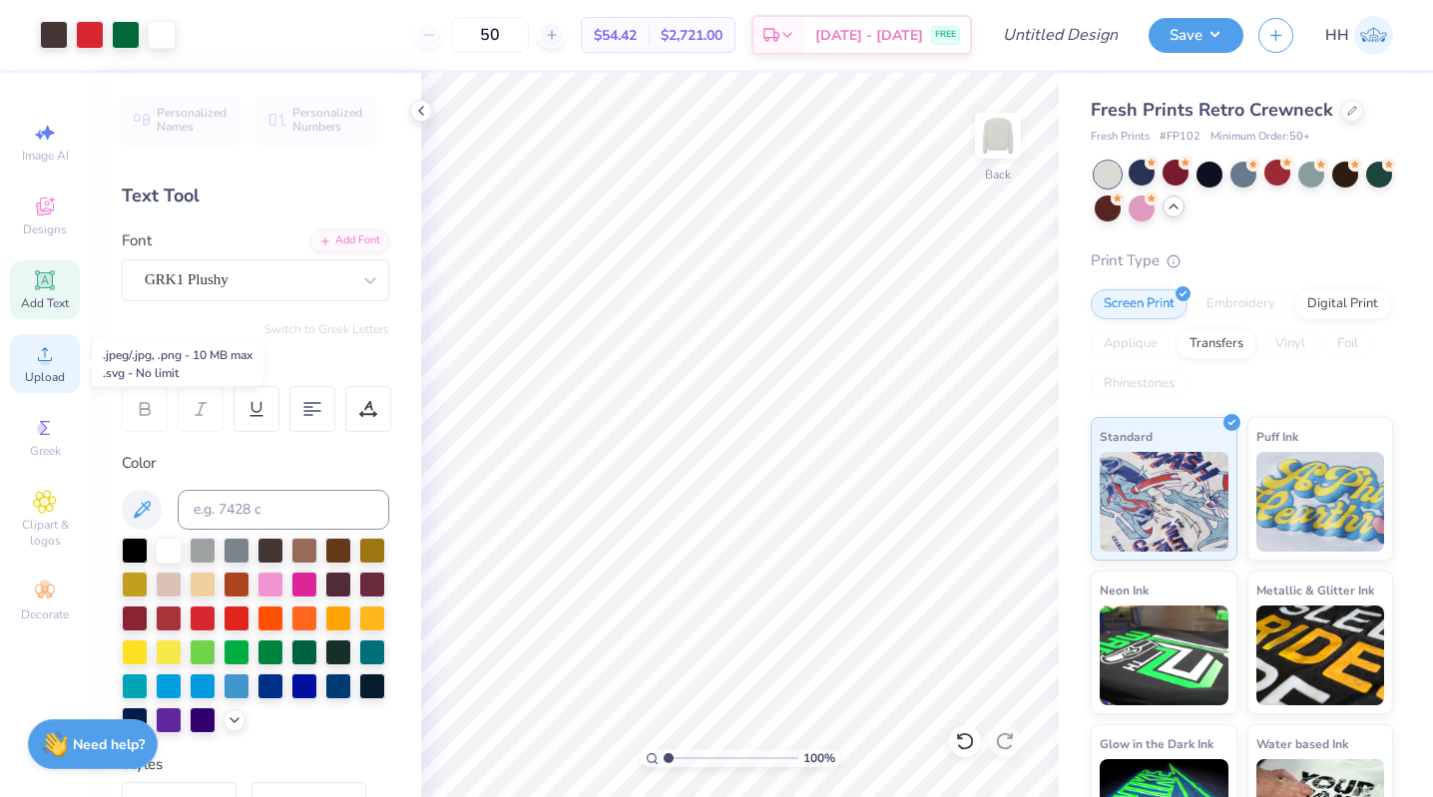
click at [47, 366] on div "Upload" at bounding box center [45, 363] width 70 height 59
click at [36, 508] on icon at bounding box center [44, 502] width 23 height 24
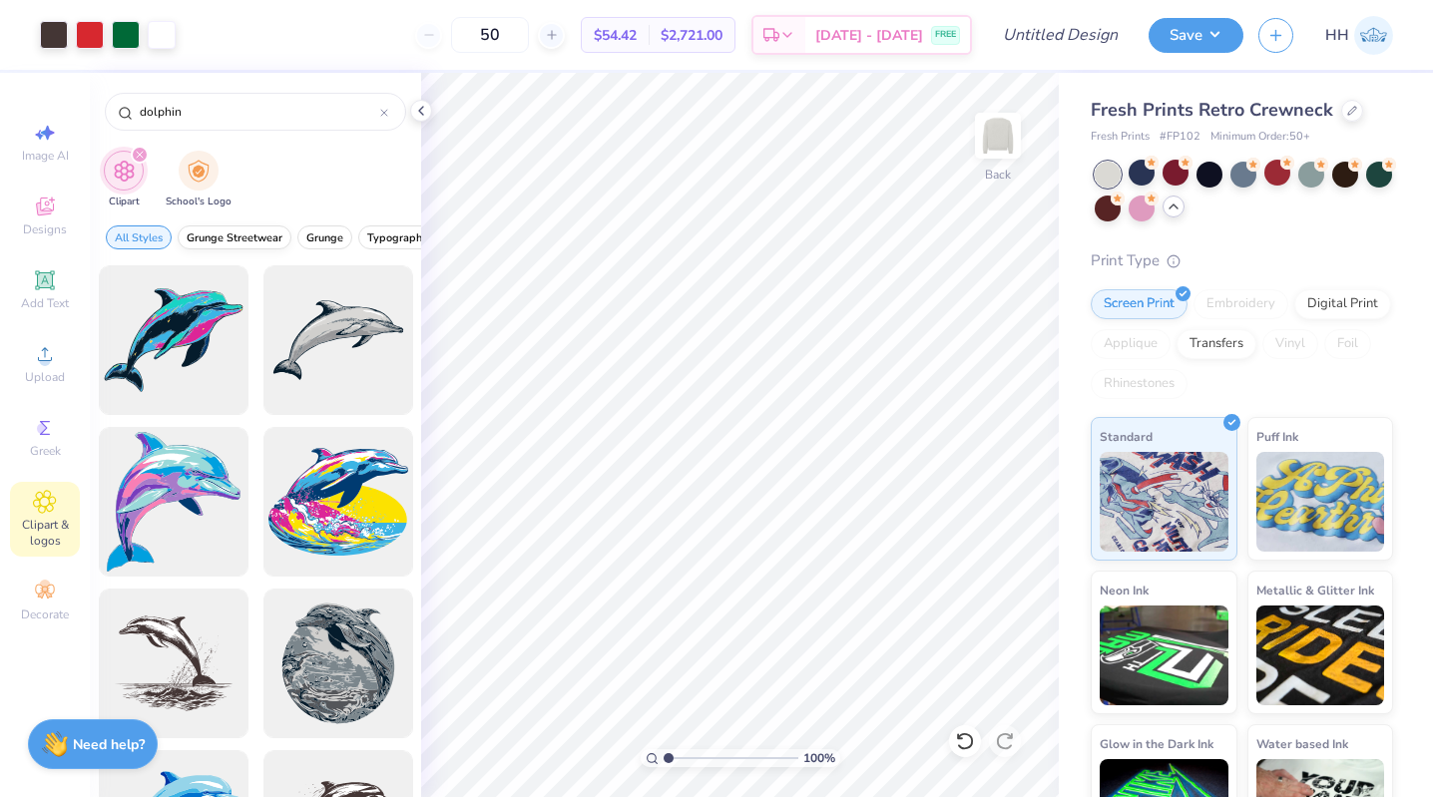
type input "dolphin"
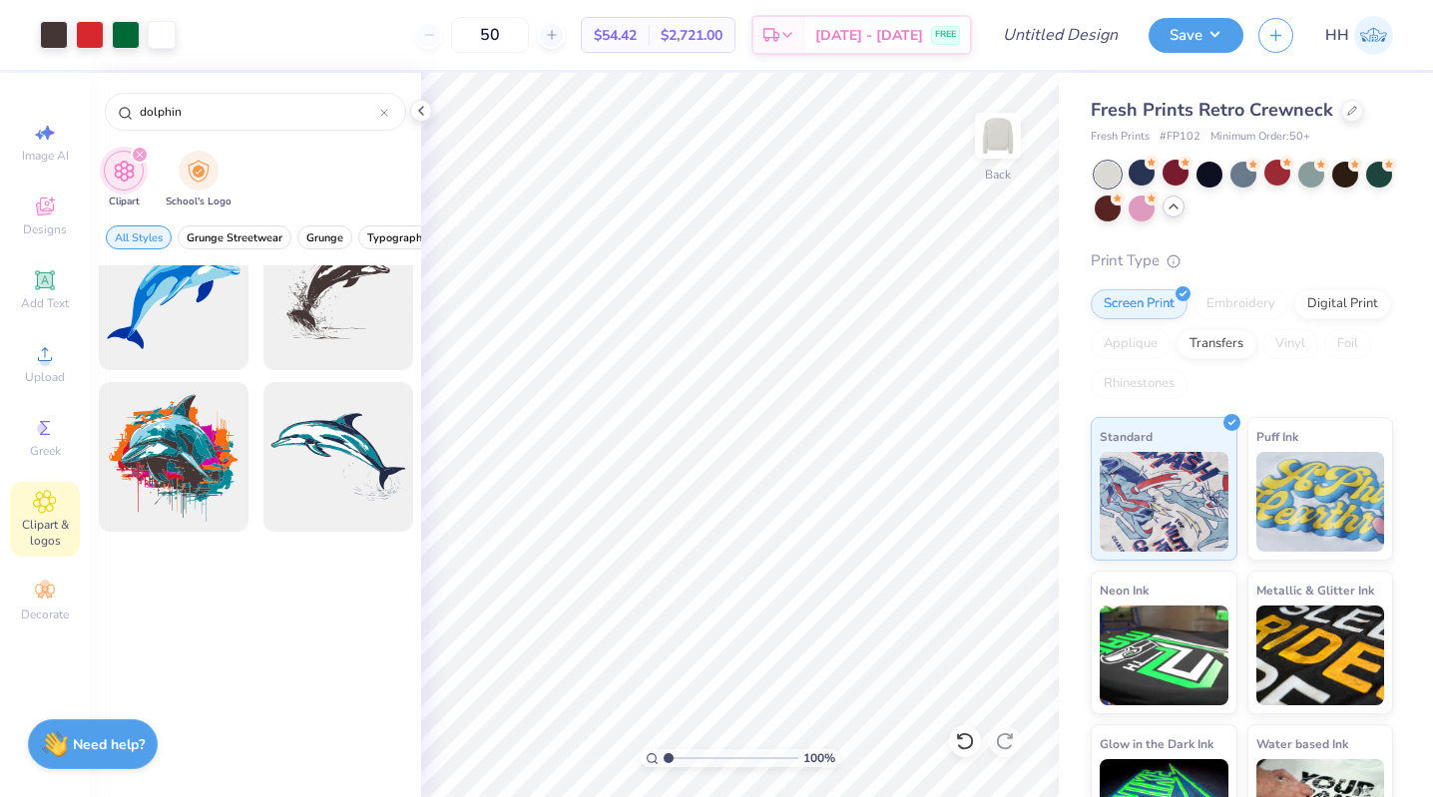
scroll to position [0, 0]
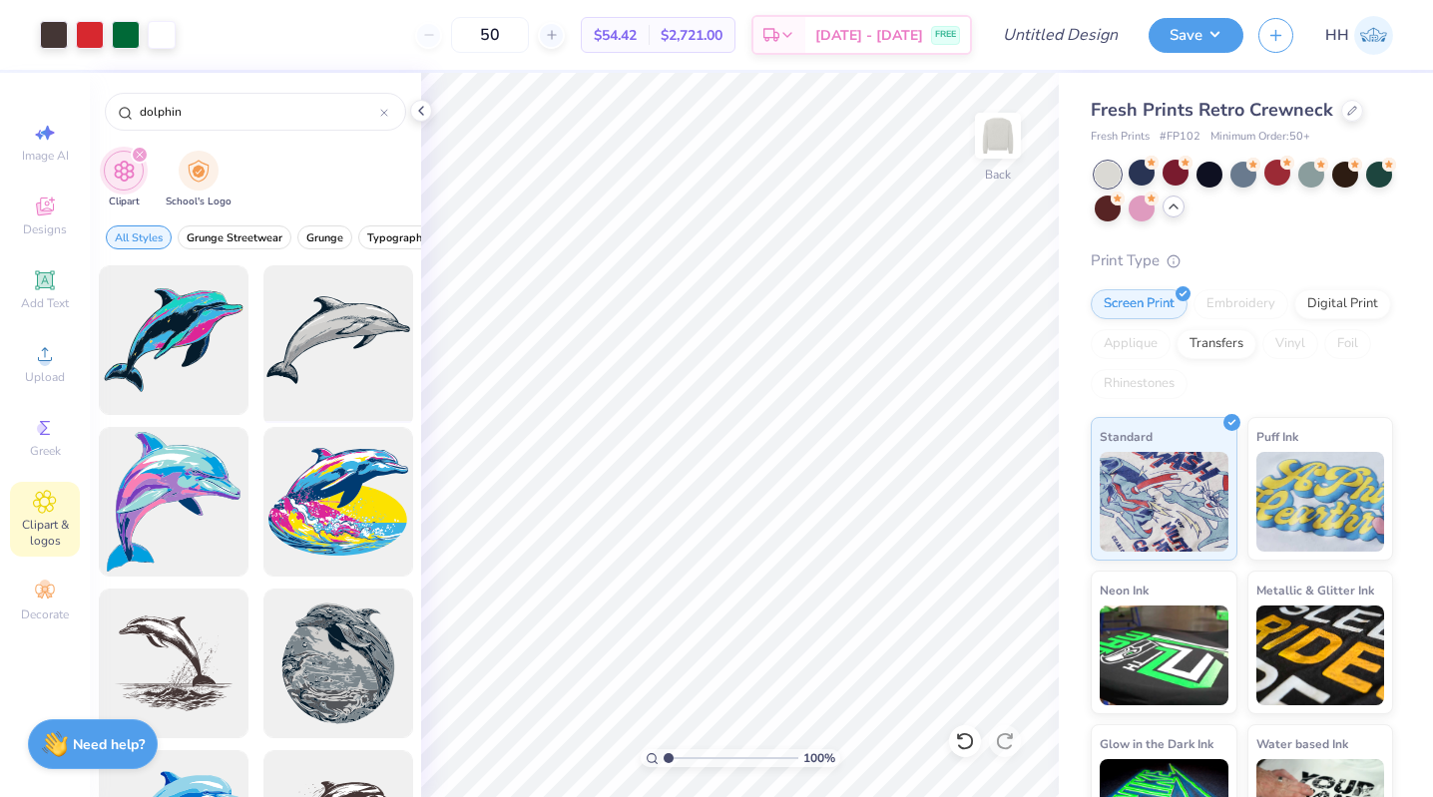
click at [360, 327] on div at bounding box center [337, 340] width 165 height 165
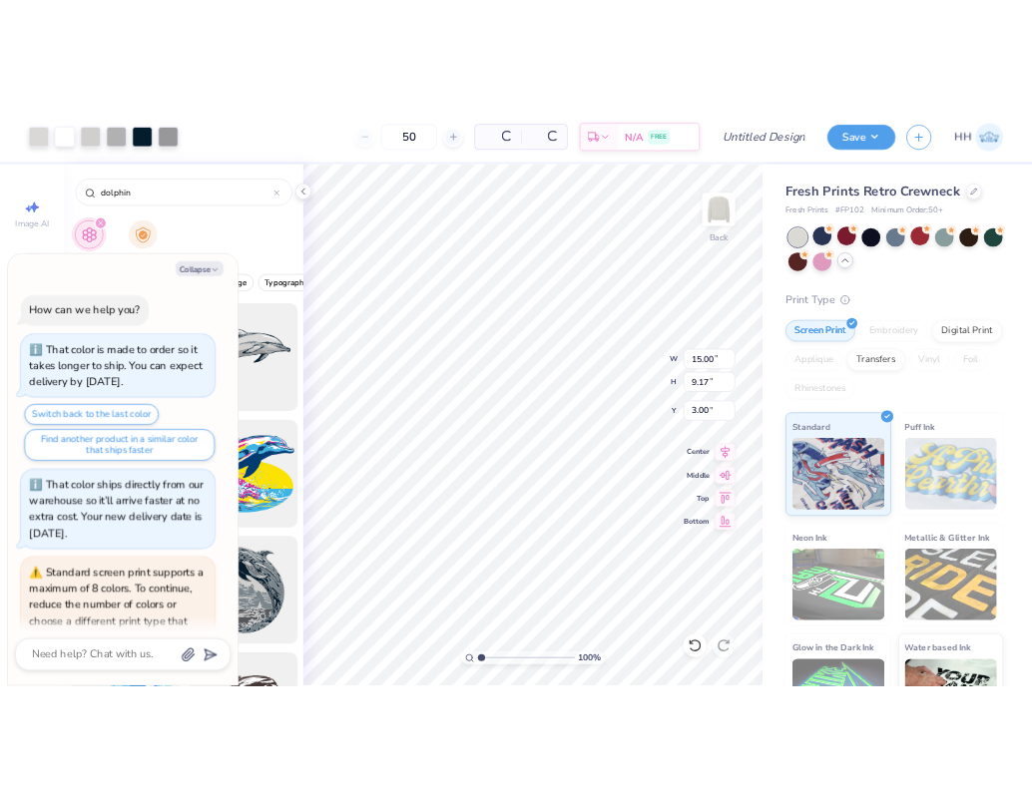
scroll to position [99, 0]
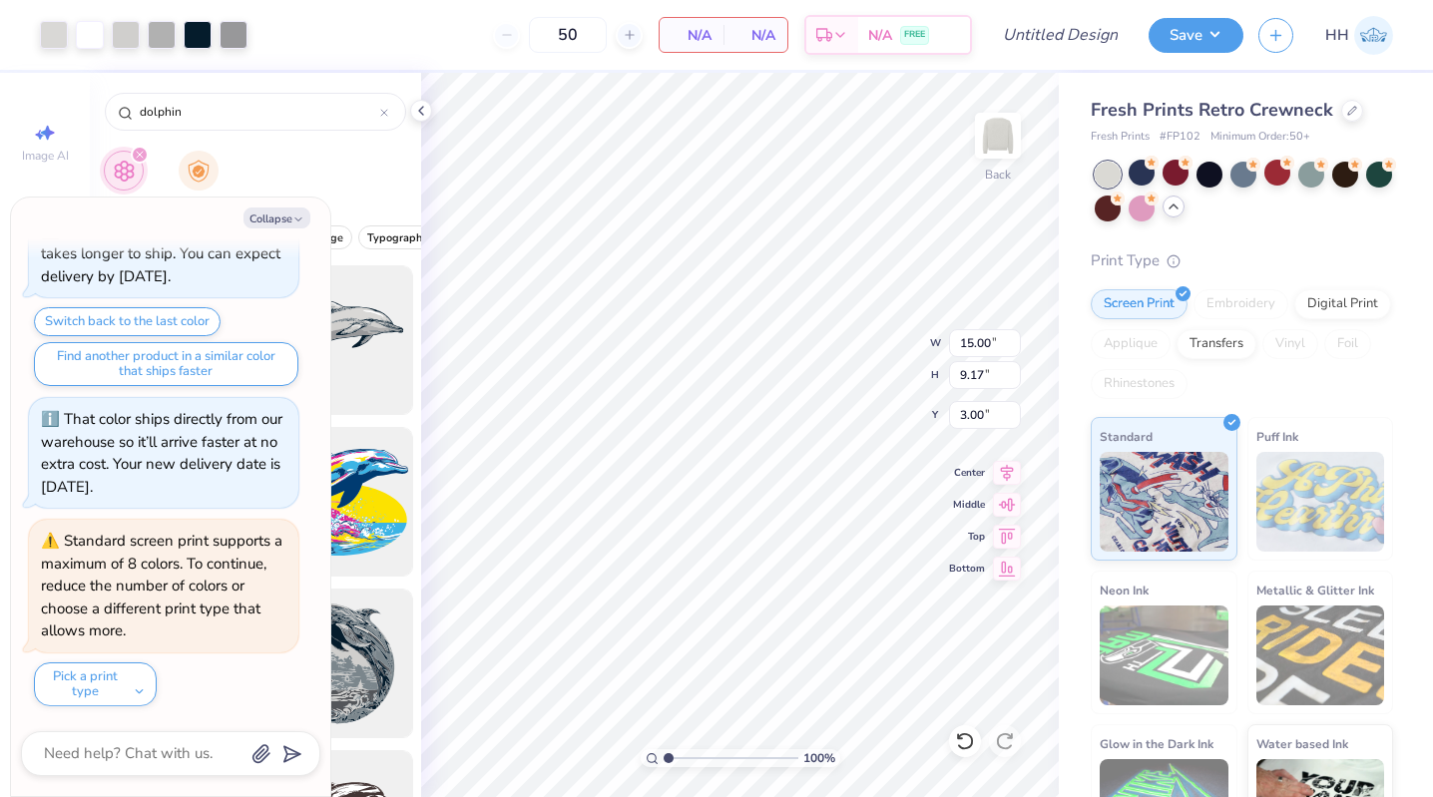
type textarea "x"
type input "7.29"
type textarea "x"
type input "7.85"
type textarea "x"
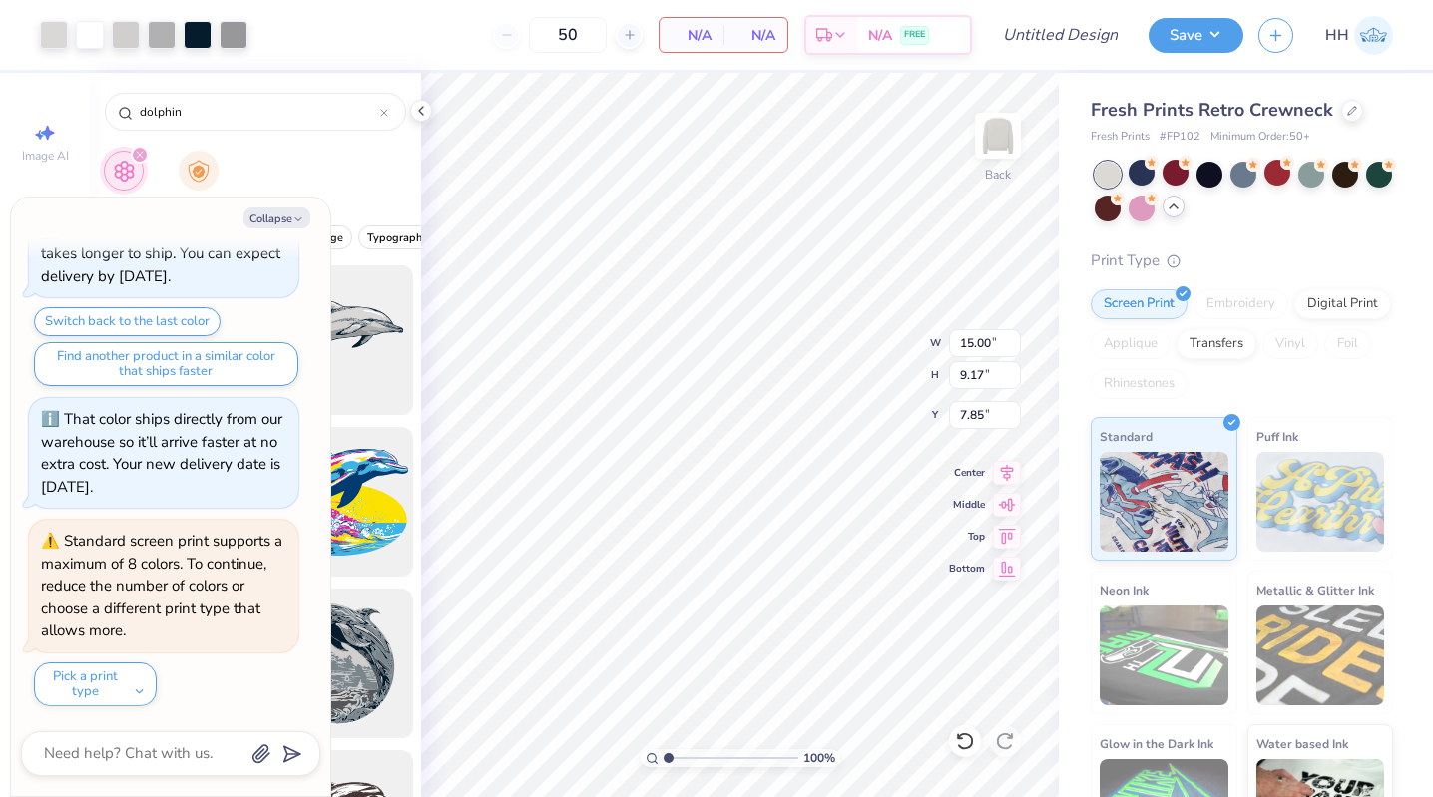
type input "4.16"
type input "2.54"
type input "14.48"
click at [40, 31] on div at bounding box center [54, 33] width 28 height 28
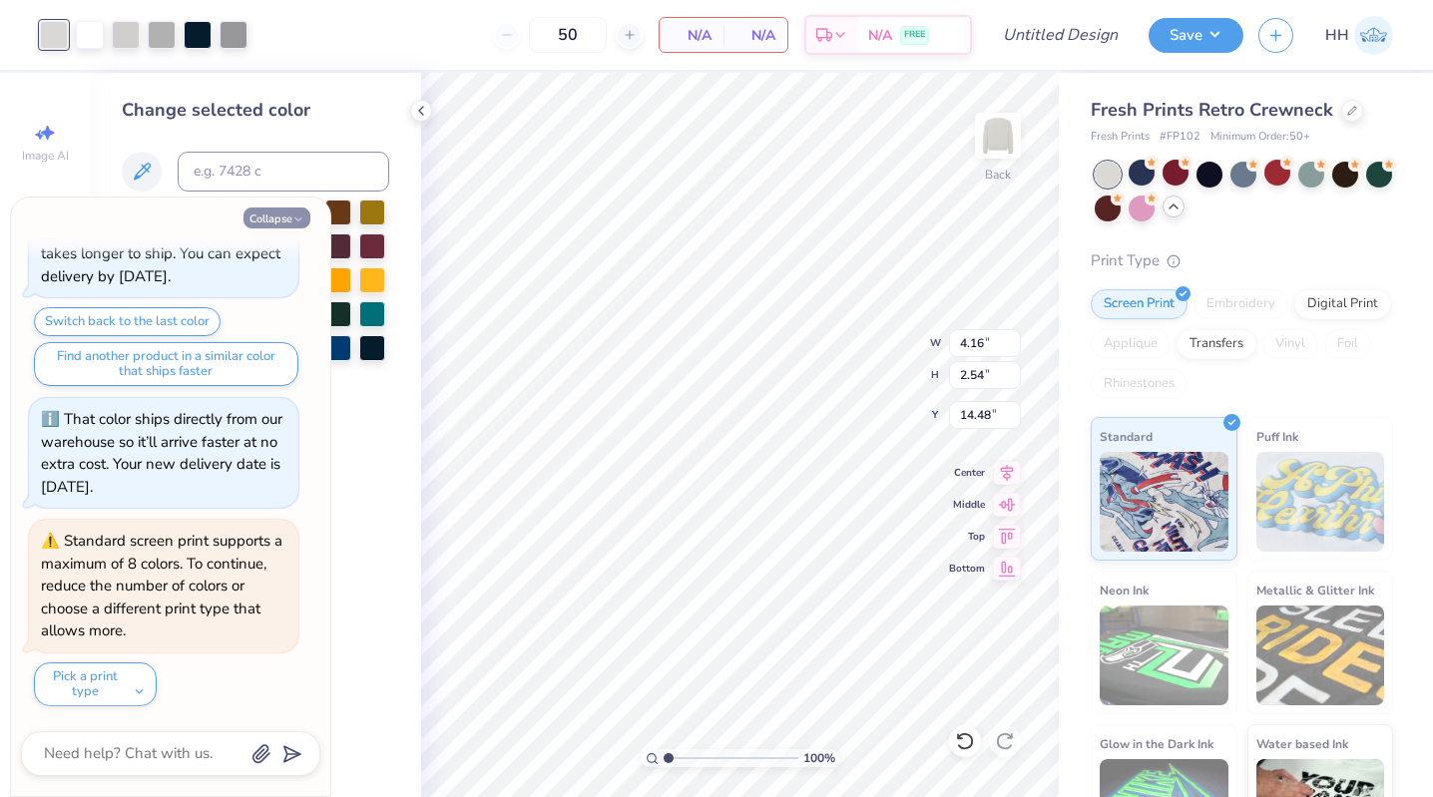
click at [302, 218] on icon "button" at bounding box center [298, 220] width 12 height 12
type textarea "x"
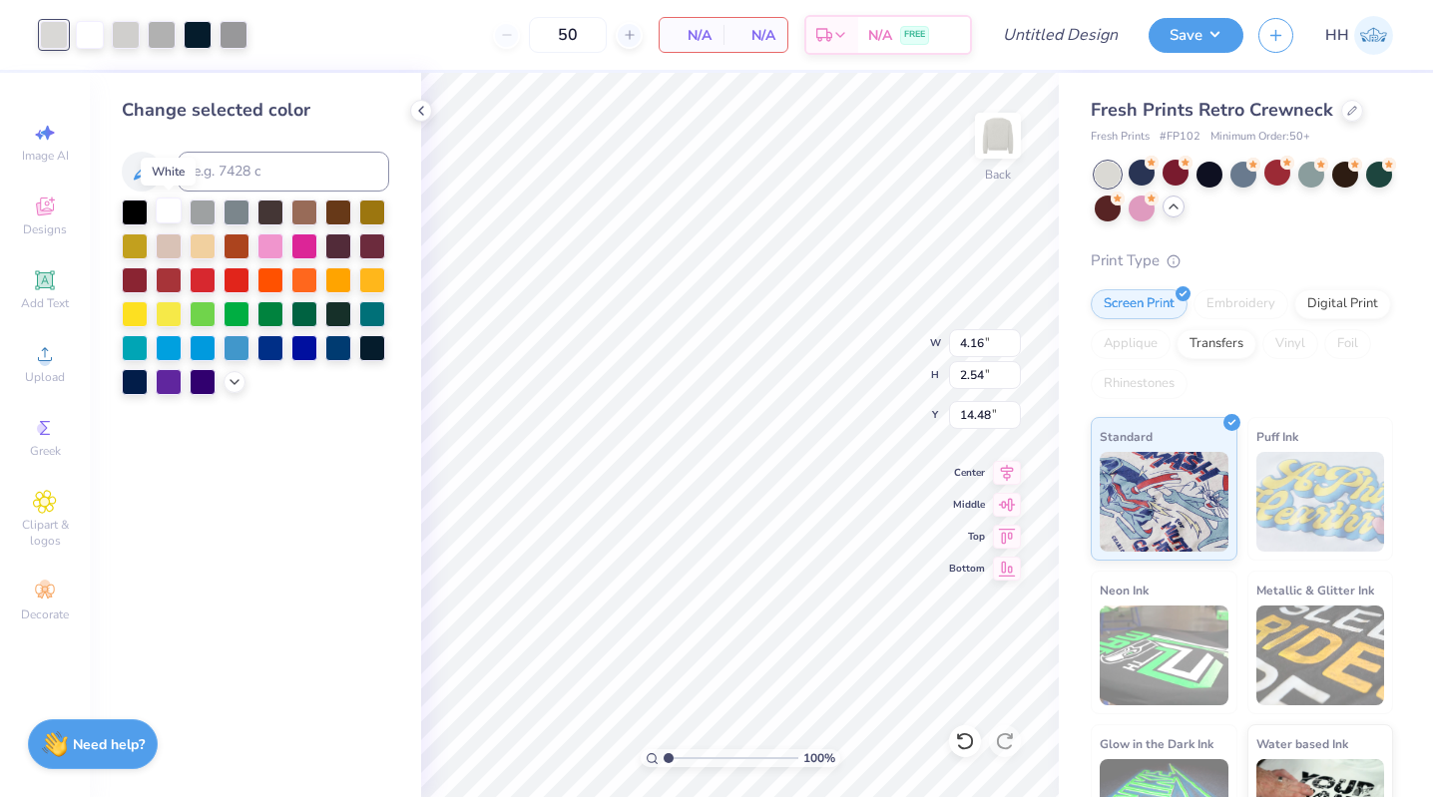
click at [169, 216] on div at bounding box center [169, 211] width 26 height 26
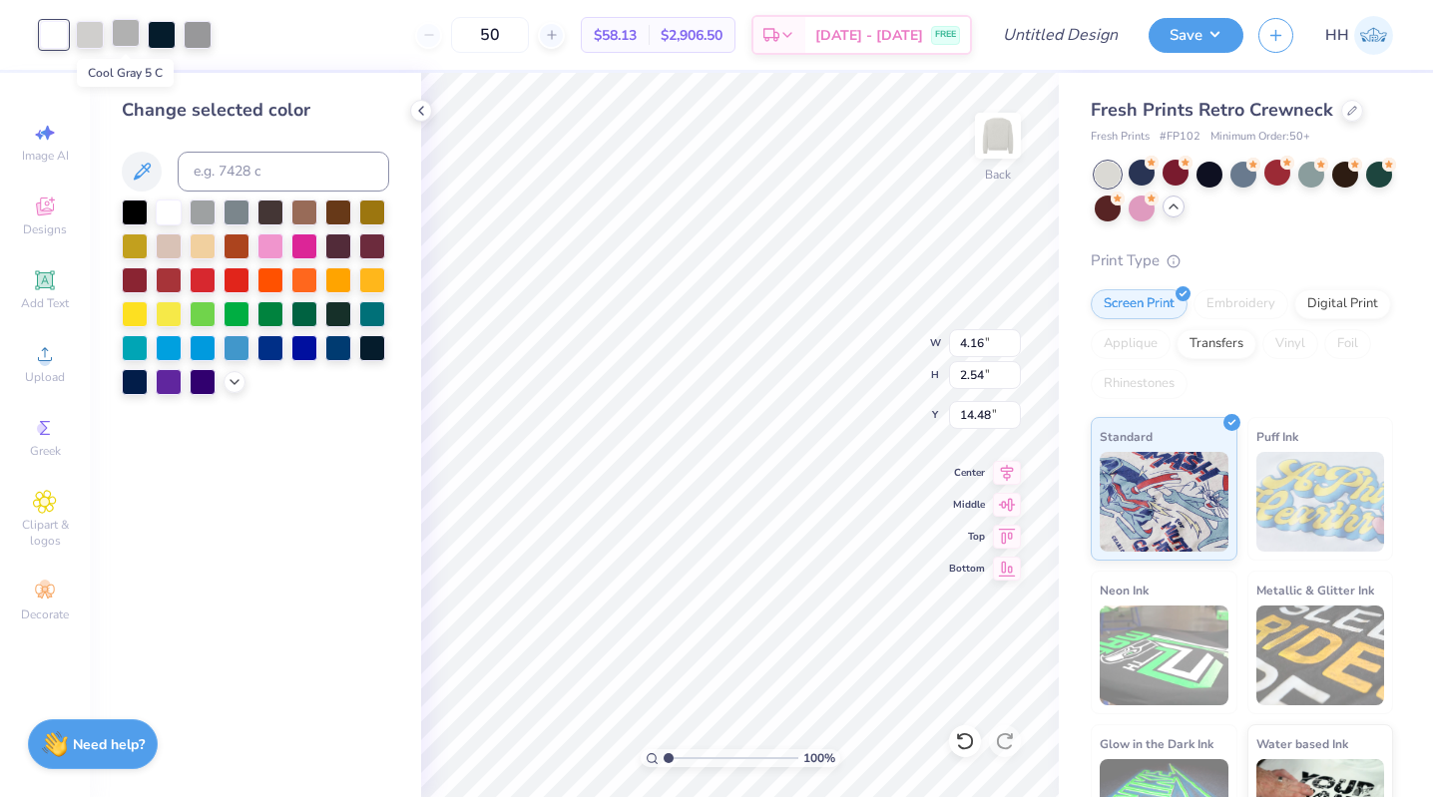
click at [124, 32] on div at bounding box center [126, 33] width 28 height 28
click at [161, 209] on div at bounding box center [169, 211] width 26 height 26
click at [129, 42] on div at bounding box center [126, 33] width 28 height 28
click at [169, 215] on div at bounding box center [169, 211] width 26 height 26
click at [88, 35] on div at bounding box center [90, 33] width 28 height 28
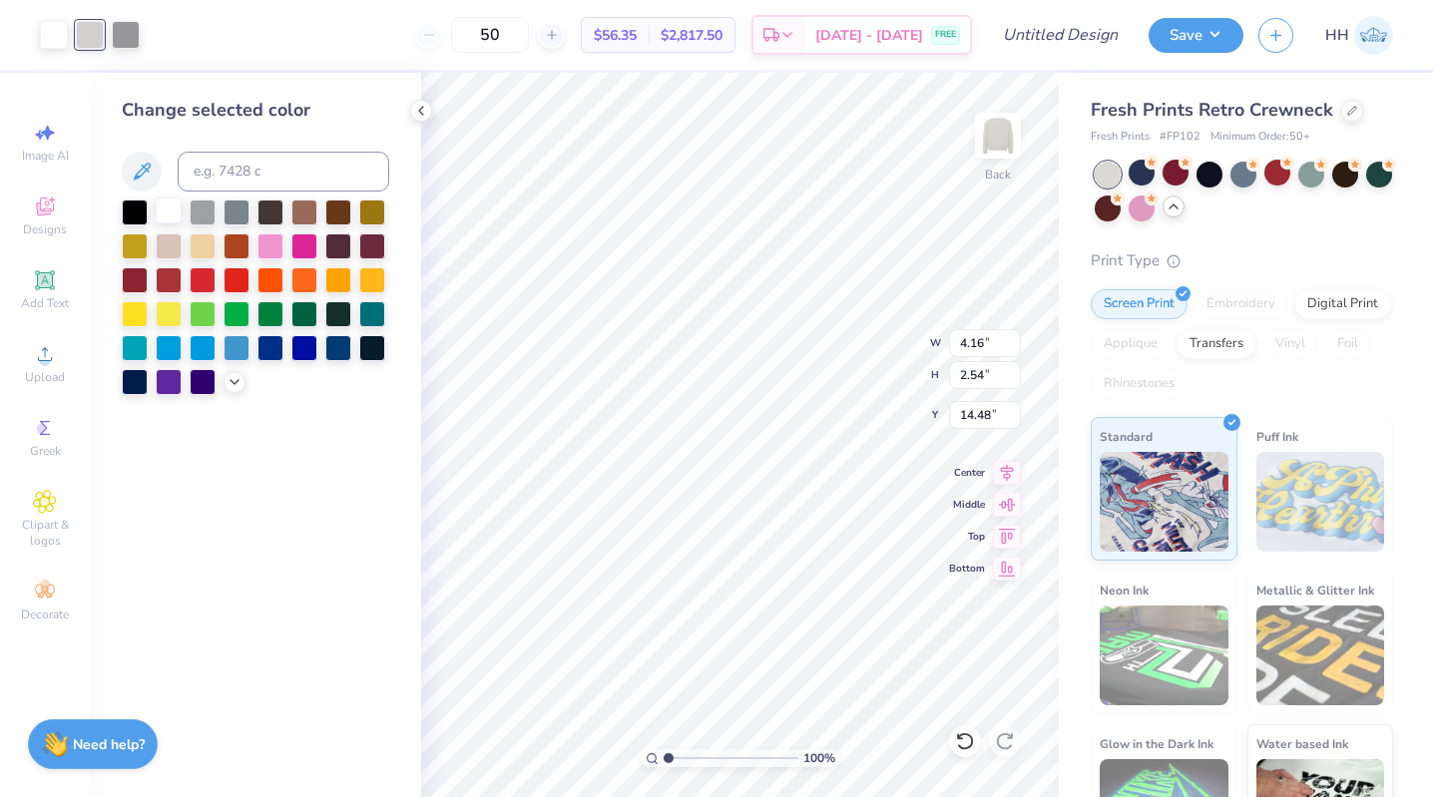
click at [177, 223] on div at bounding box center [169, 211] width 26 height 26
click at [174, 219] on div at bounding box center [169, 211] width 26 height 26
click at [97, 33] on div at bounding box center [90, 33] width 28 height 28
click at [166, 210] on div at bounding box center [169, 211] width 26 height 26
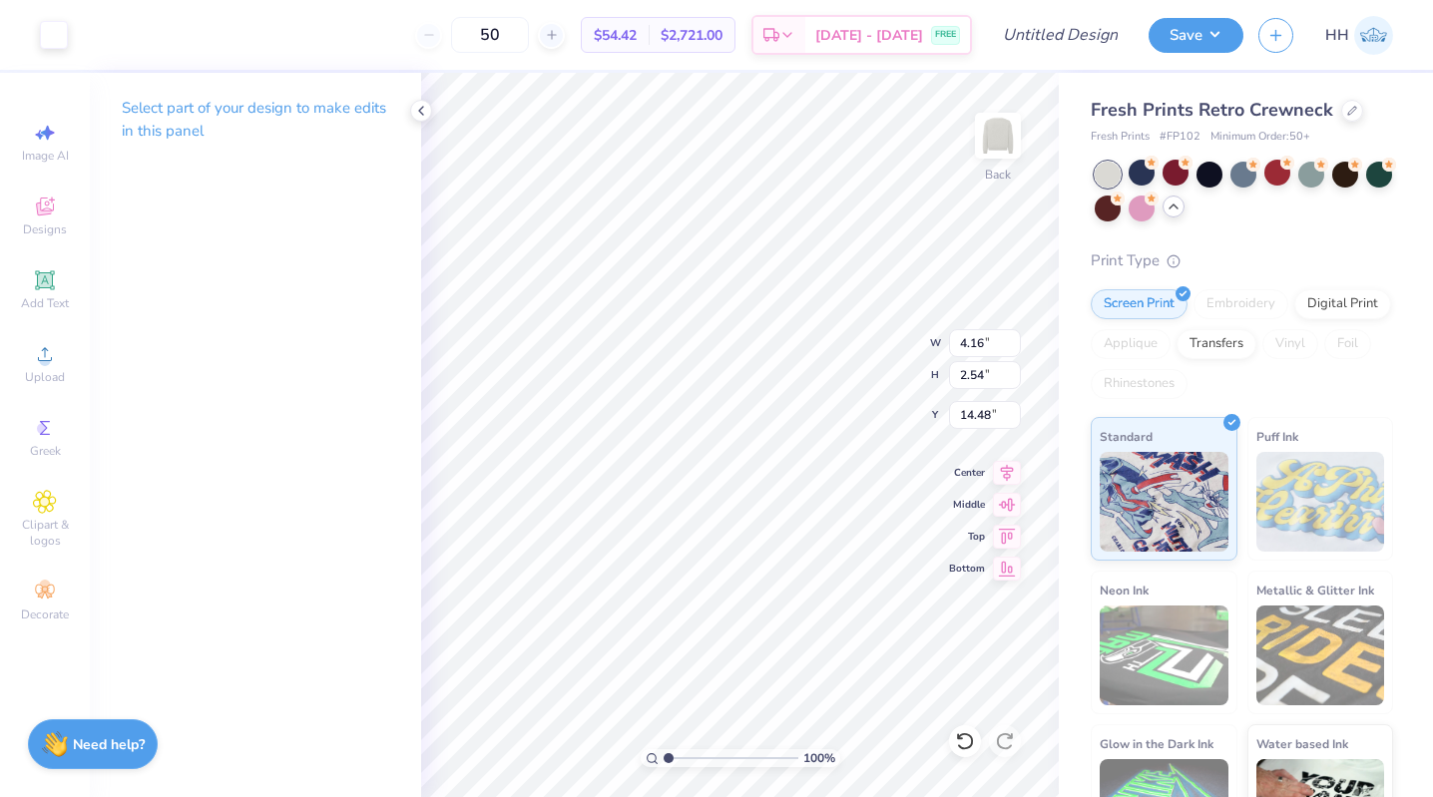
type input "6.07"
type input "1.78"
type input "1.09"
type input "7.52"
type input "1.61"
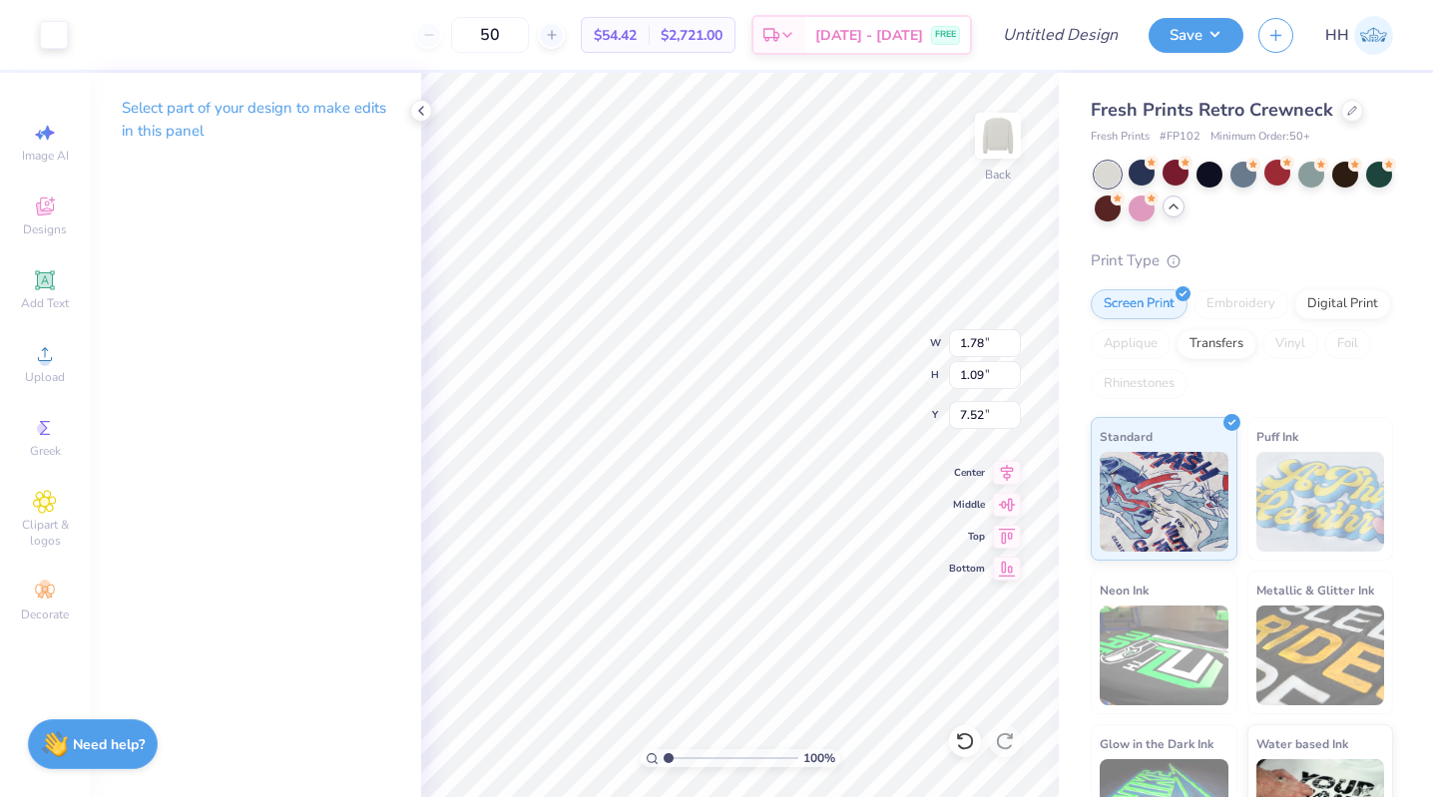
type input "1.17"
type input "2.41"
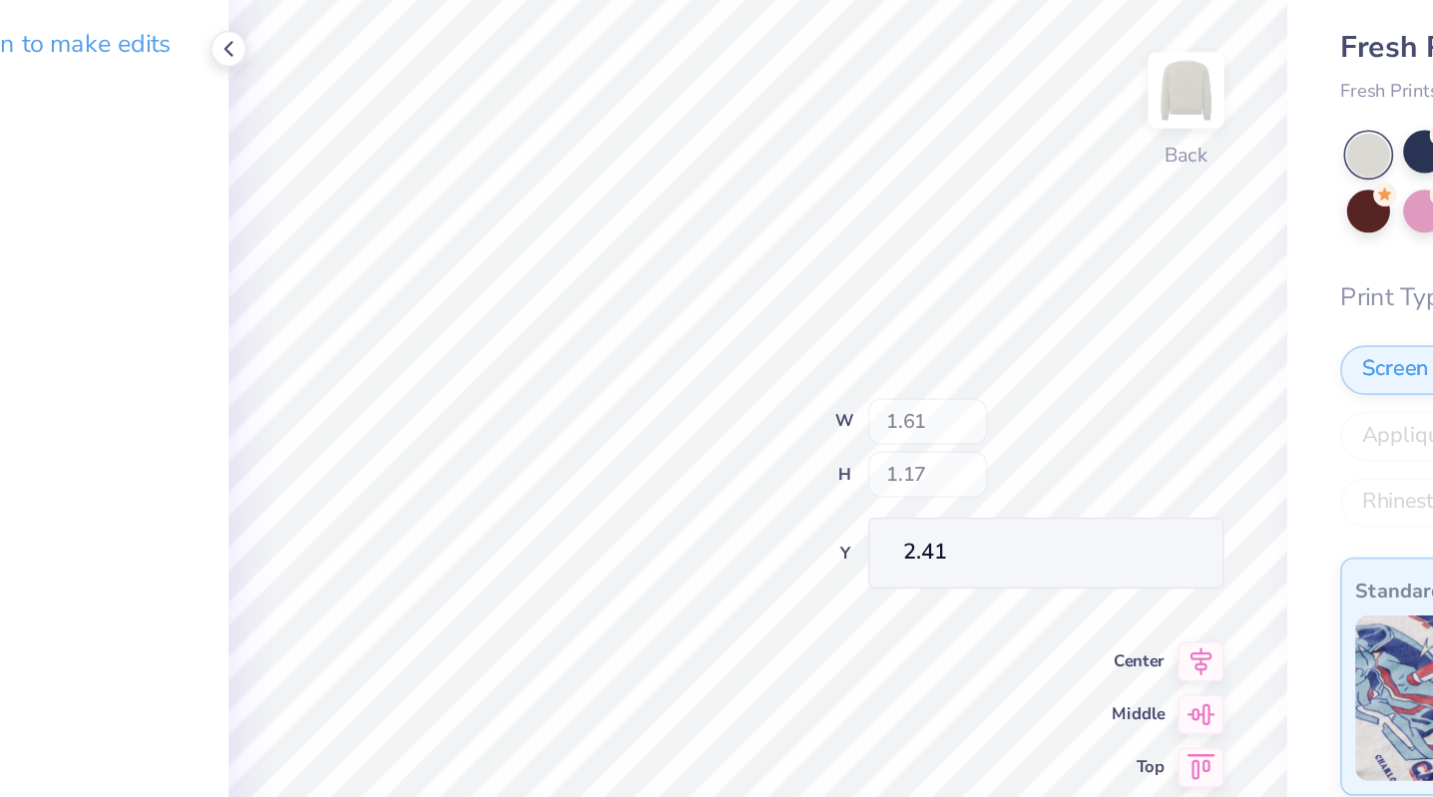
type input "1.17"
type input "0.85"
type input "2.76"
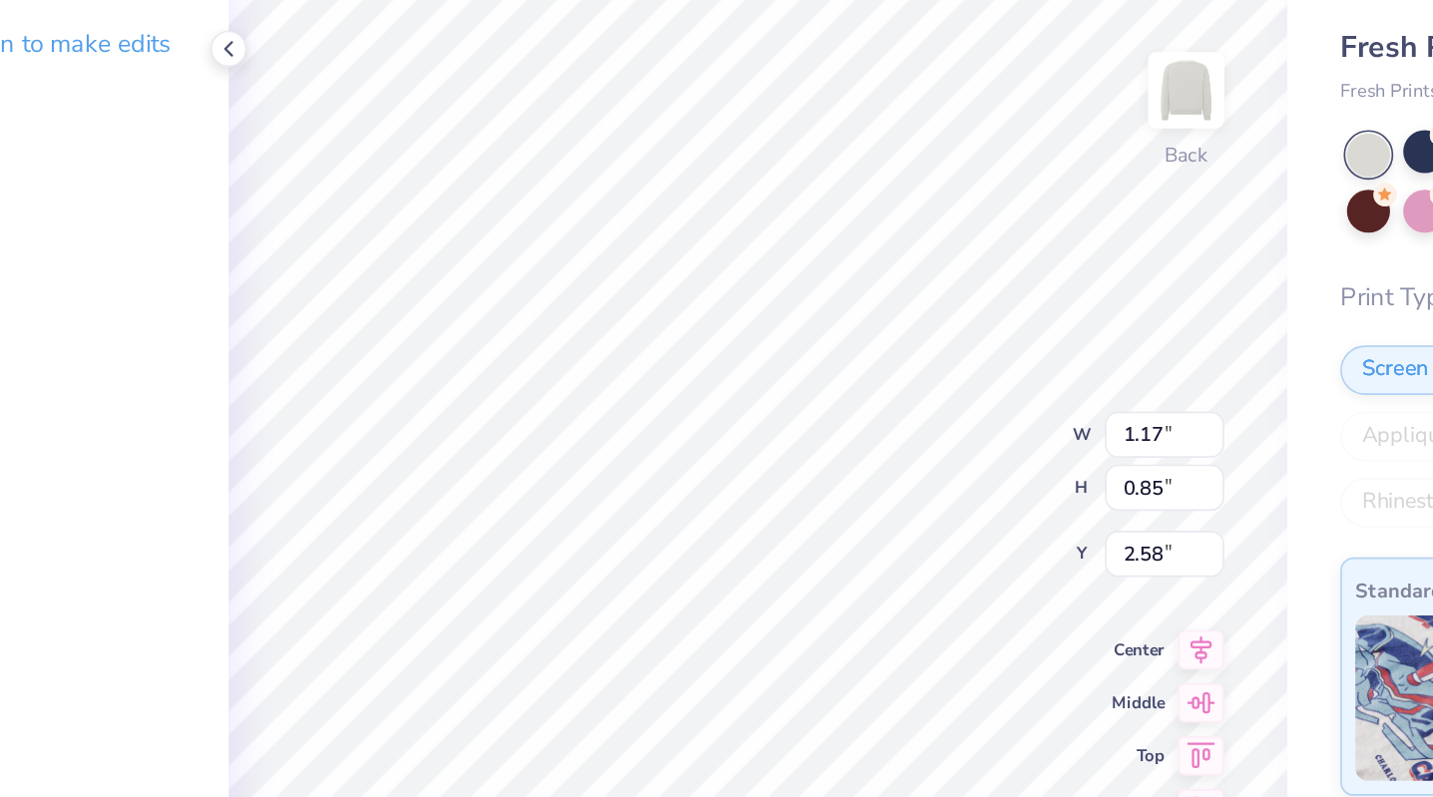
type input "2.58"
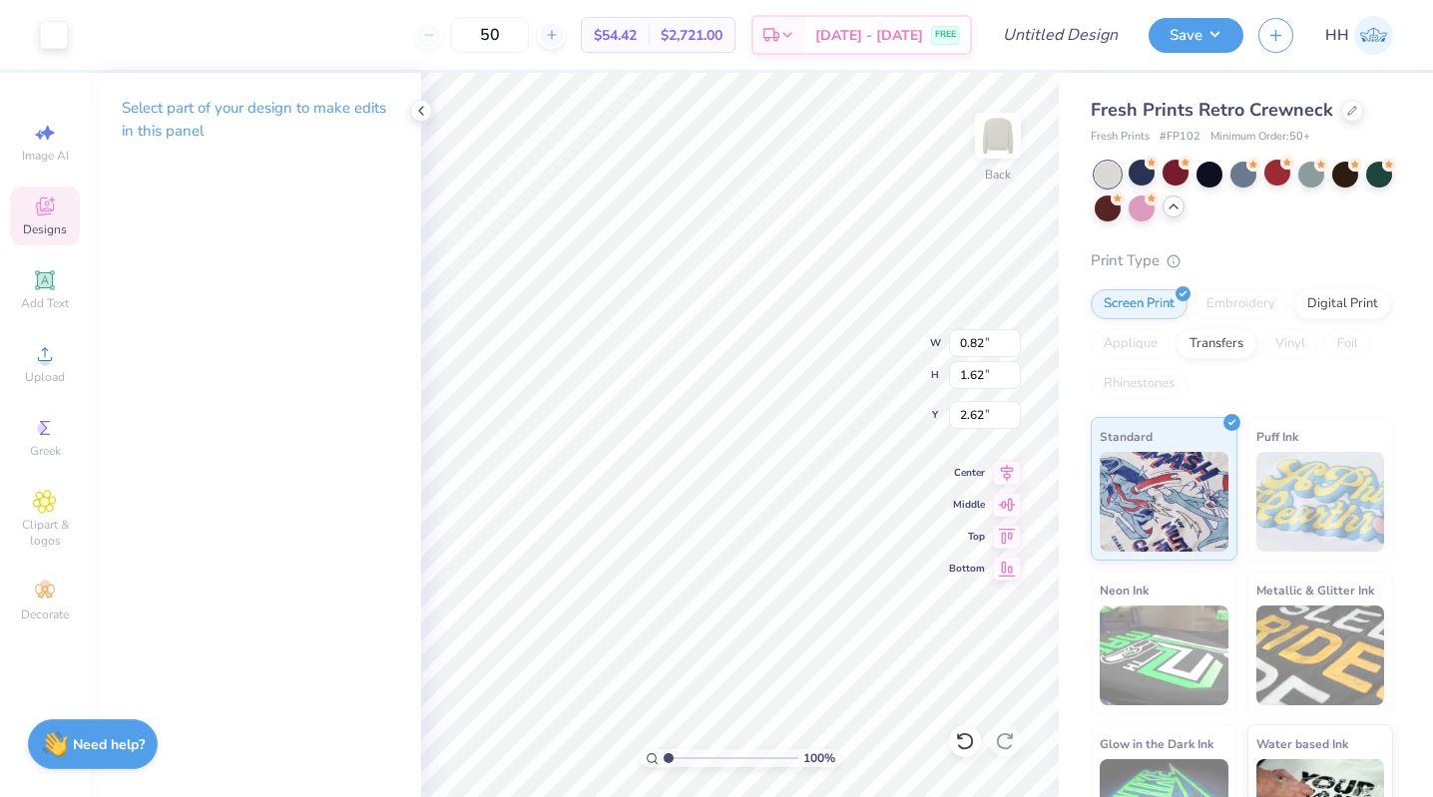
type input "3.00"
type input "0.96"
type input "1.03"
type input "2.51"
type input "2.48"
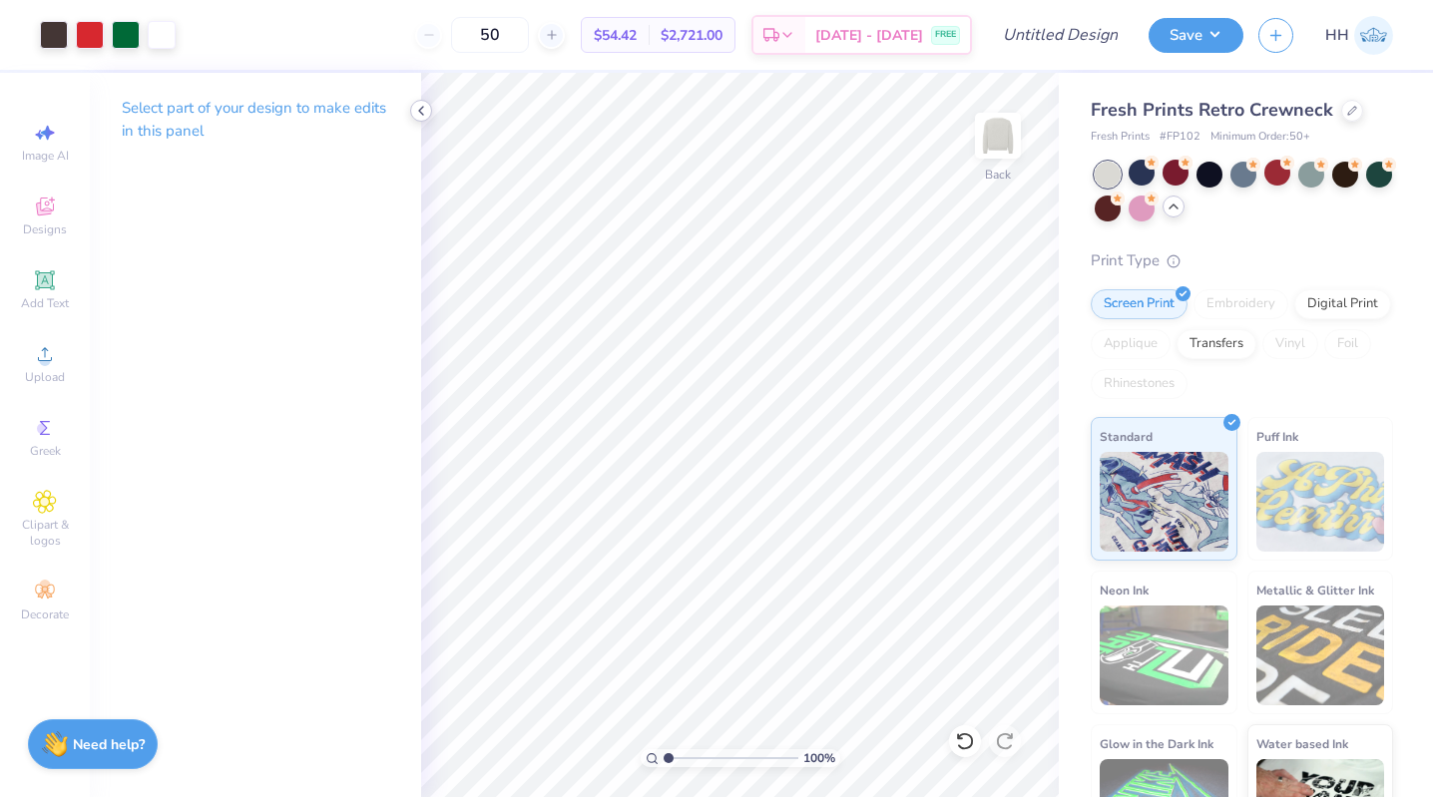
click at [418, 116] on icon at bounding box center [421, 111] width 16 height 16
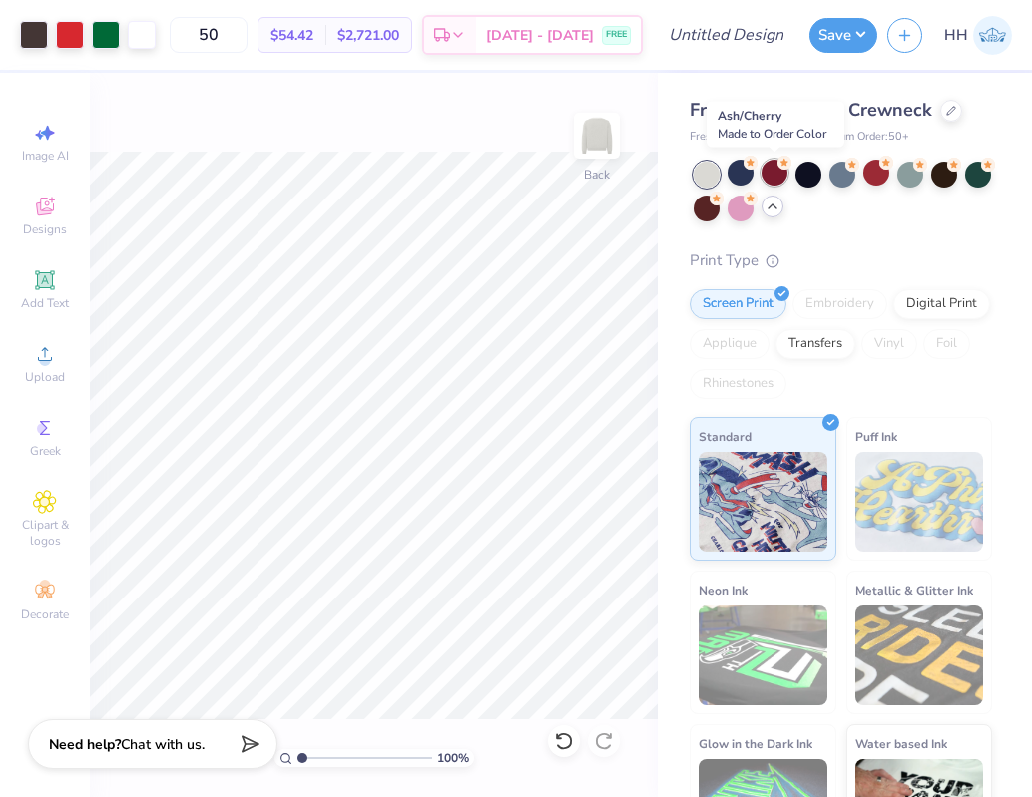
click at [769, 175] on div at bounding box center [774, 173] width 26 height 26
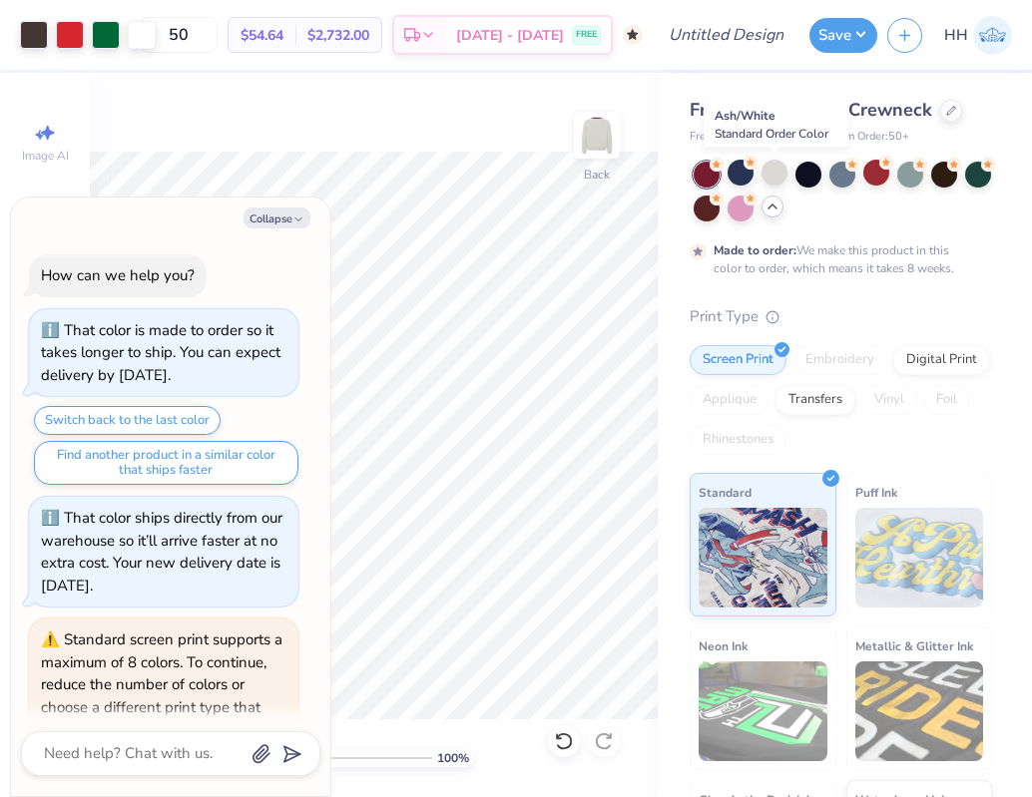
scroll to position [287, 0]
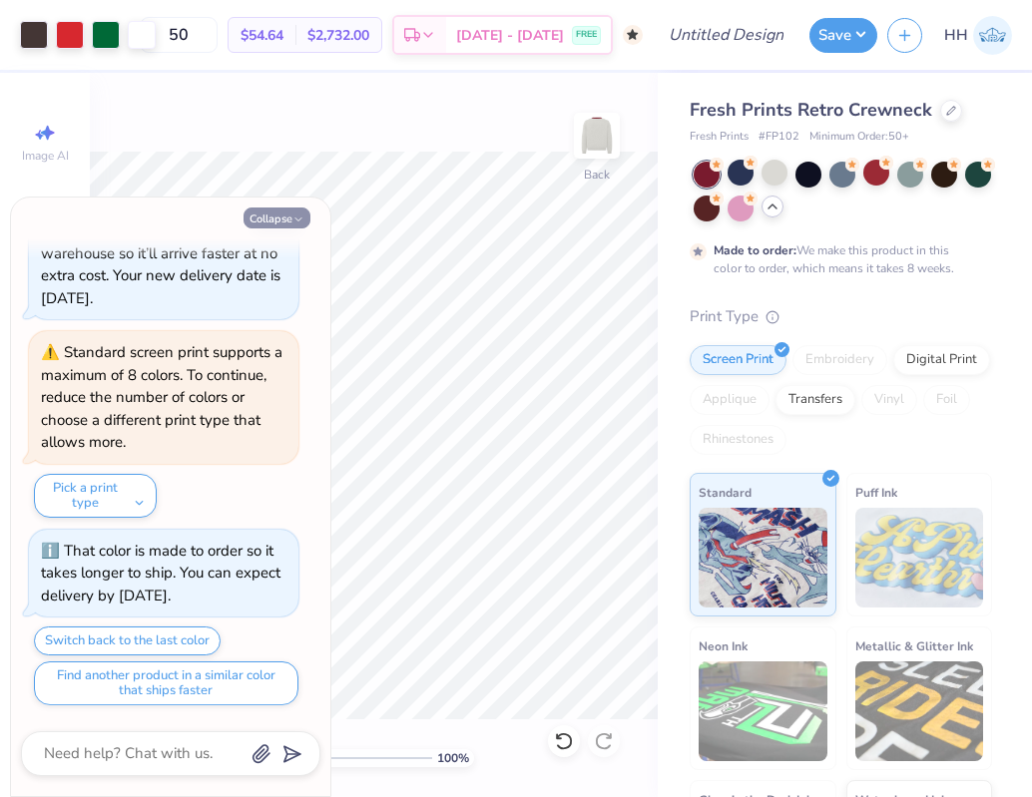
click at [301, 221] on icon "button" at bounding box center [298, 220] width 12 height 12
type textarea "x"
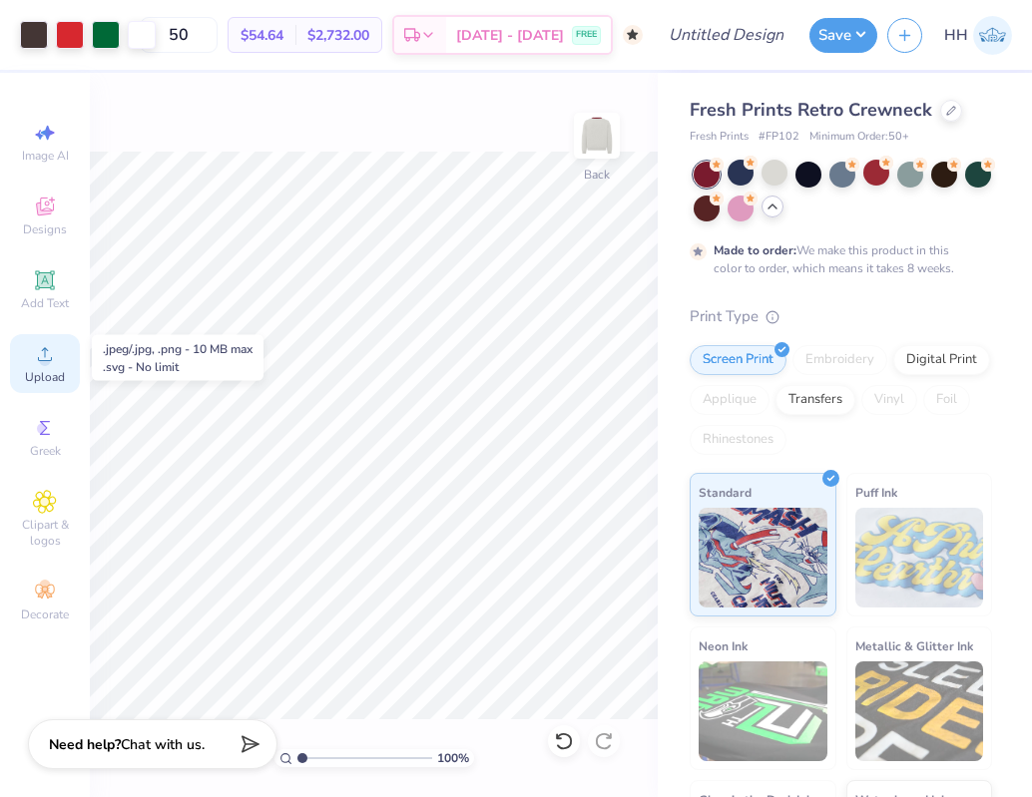
click at [48, 347] on icon at bounding box center [45, 354] width 24 height 24
click at [39, 440] on div "Greek" at bounding box center [45, 437] width 70 height 59
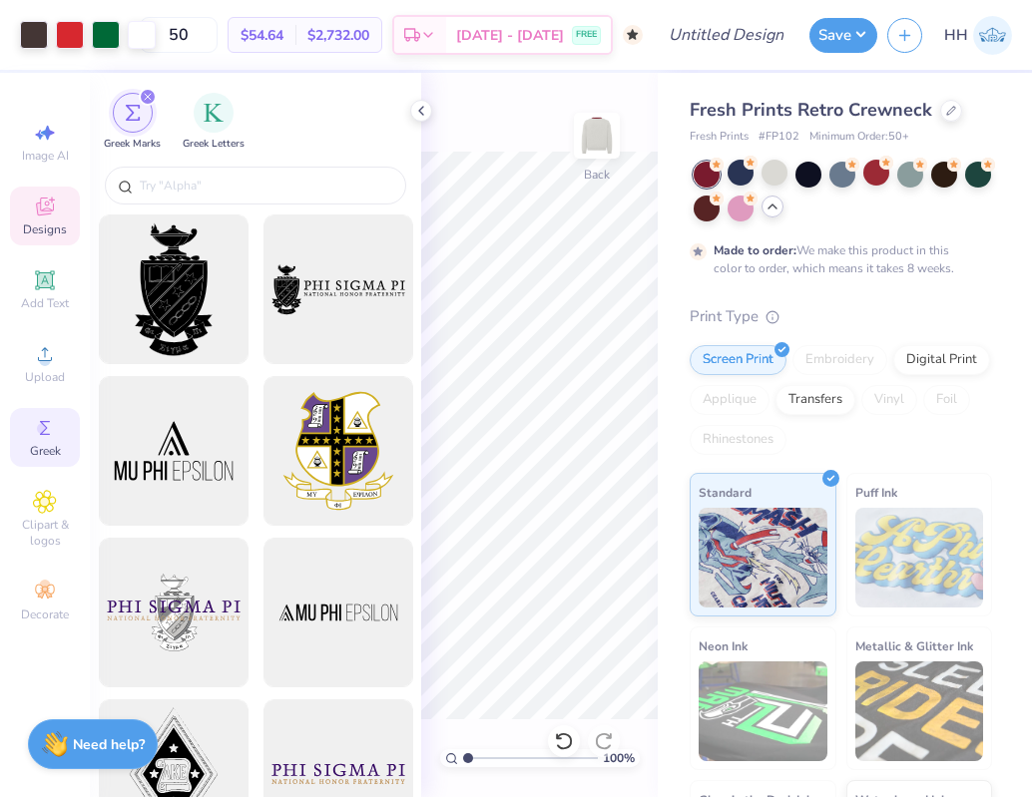
click at [46, 219] on div "Designs" at bounding box center [45, 216] width 70 height 59
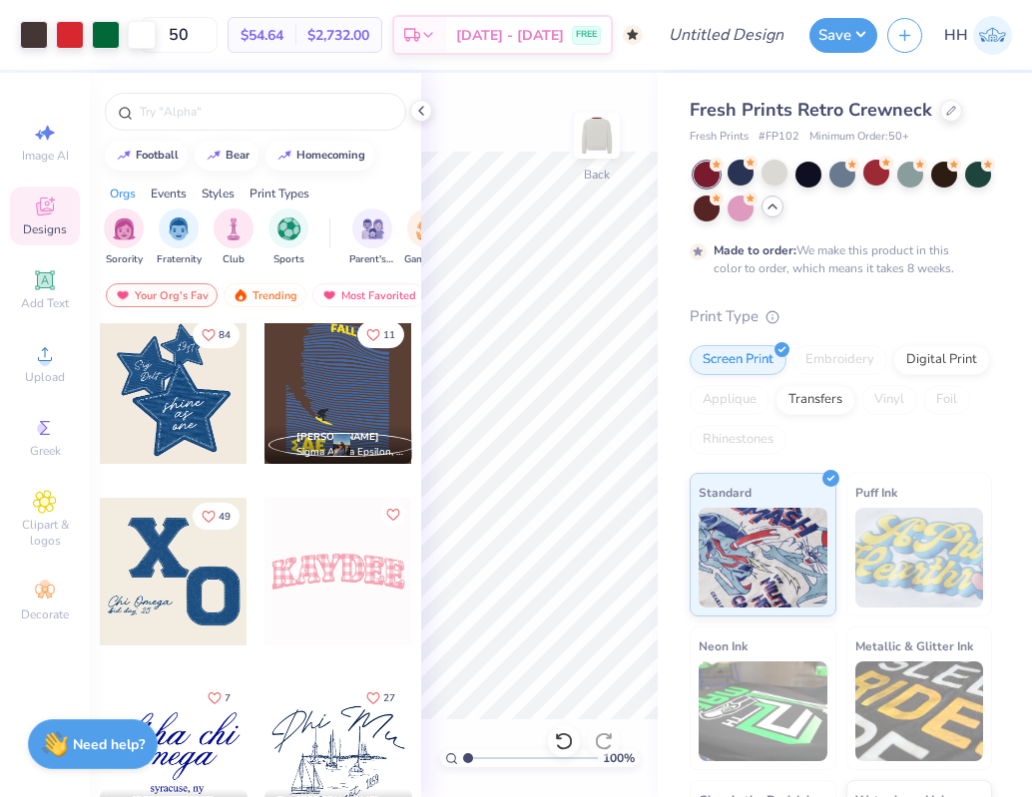
scroll to position [195, 0]
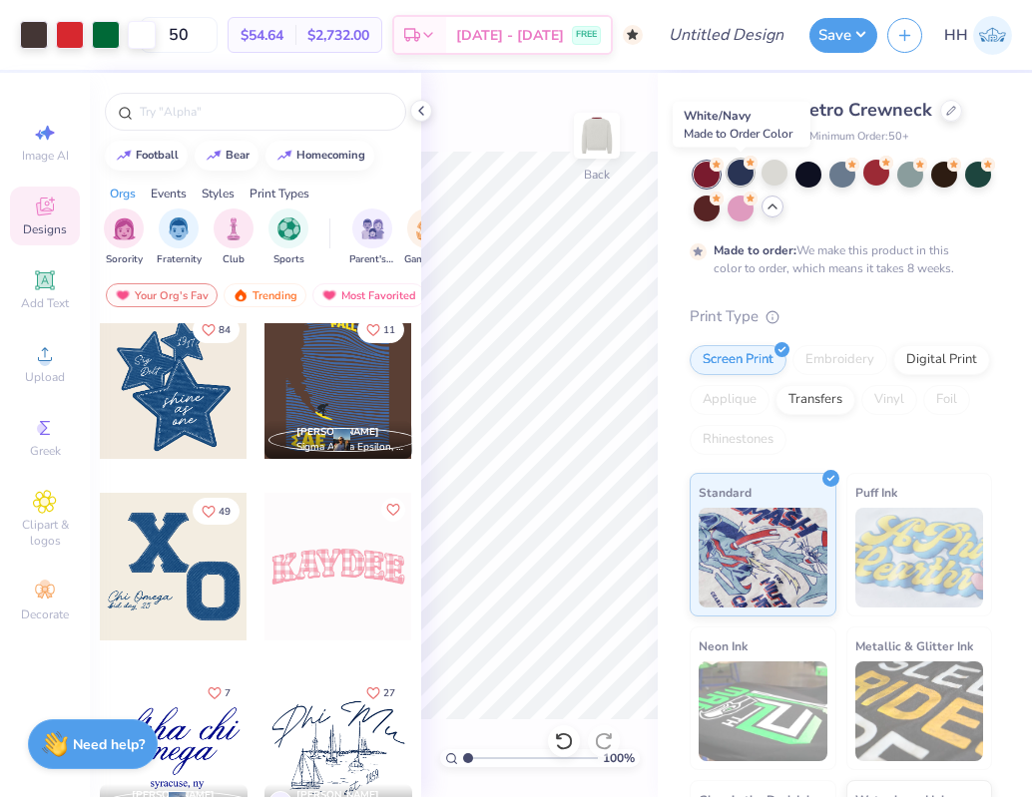
click at [739, 178] on div at bounding box center [741, 173] width 26 height 26
click at [839, 174] on div at bounding box center [842, 173] width 26 height 26
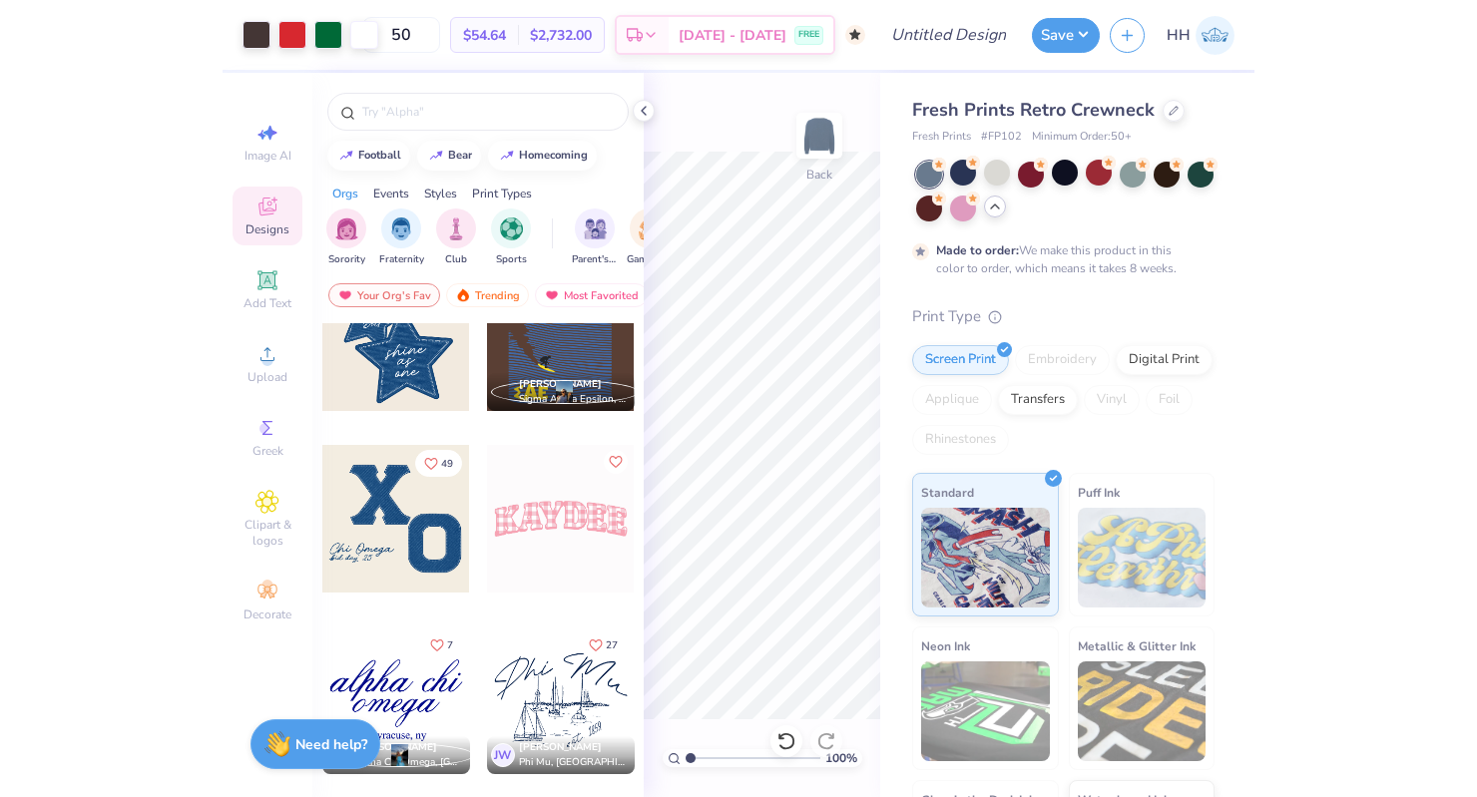
scroll to position [238, 0]
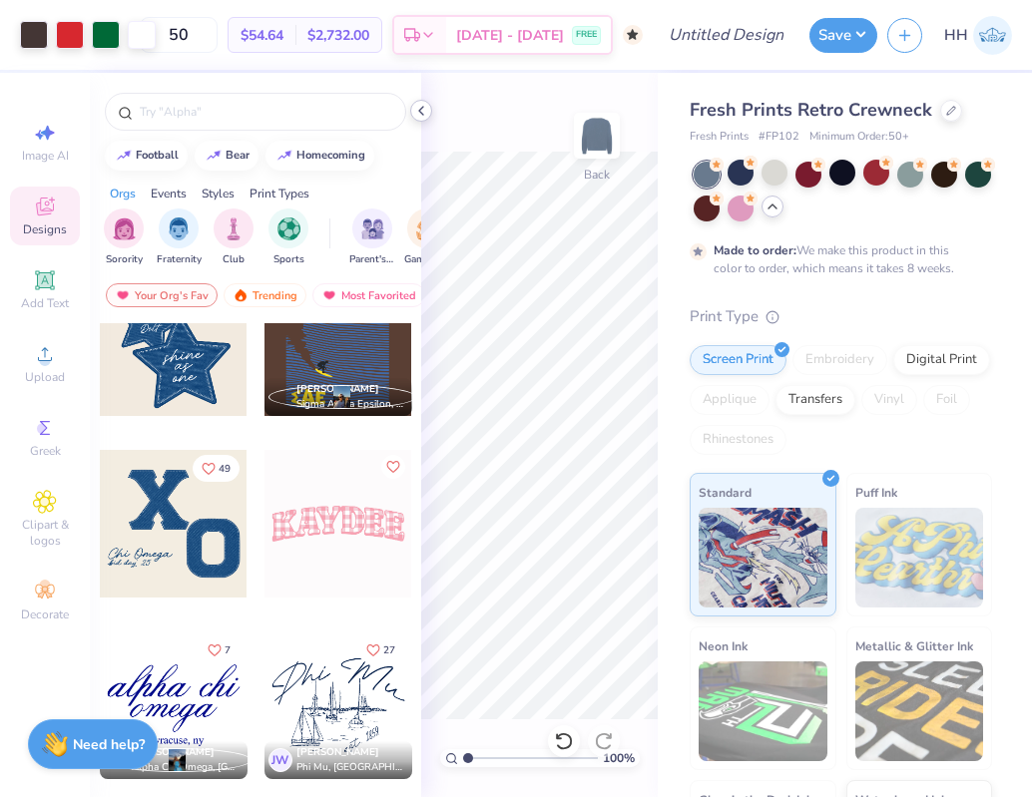
click at [415, 111] on icon at bounding box center [421, 111] width 16 height 16
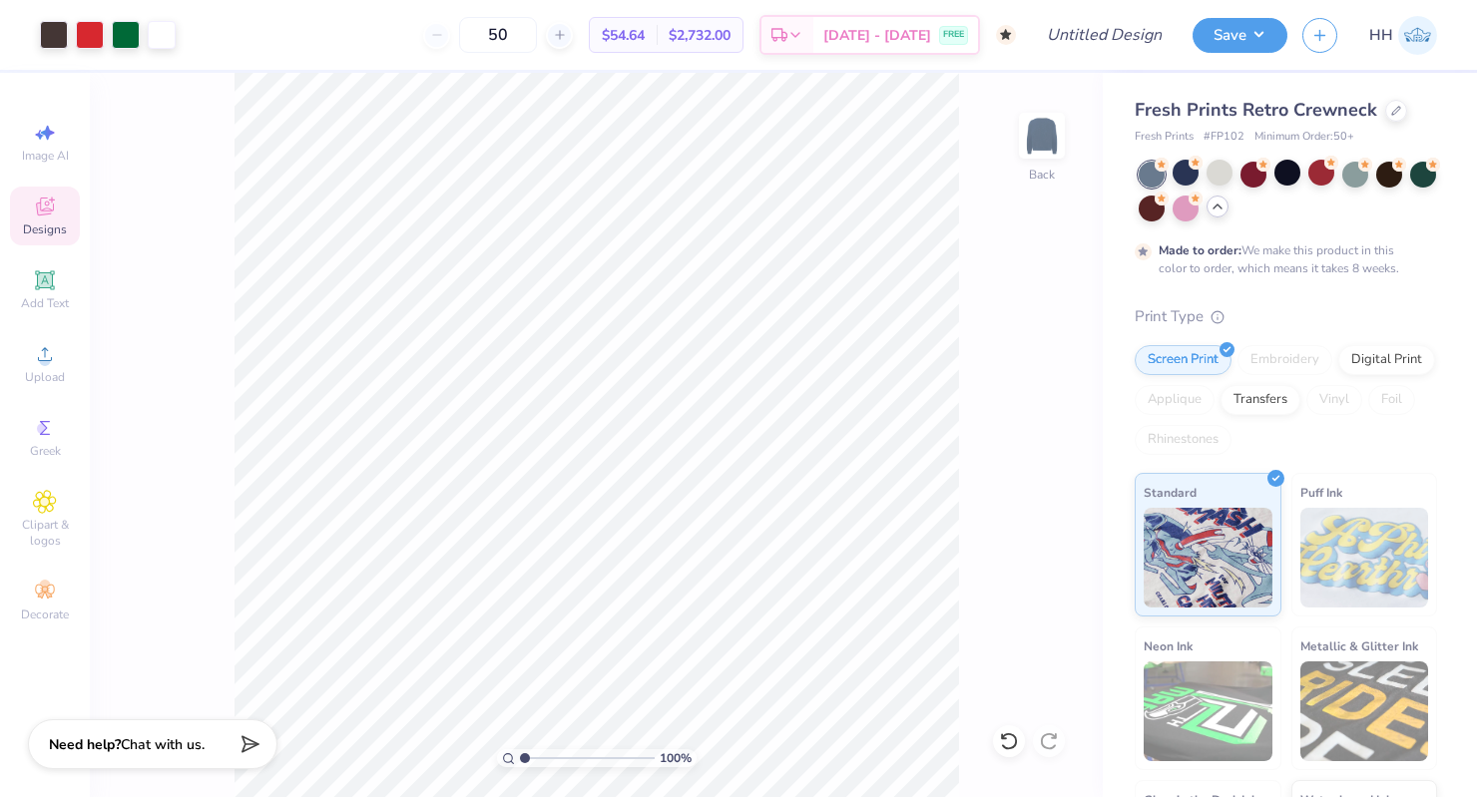
click at [50, 239] on div "Designs" at bounding box center [45, 216] width 70 height 59
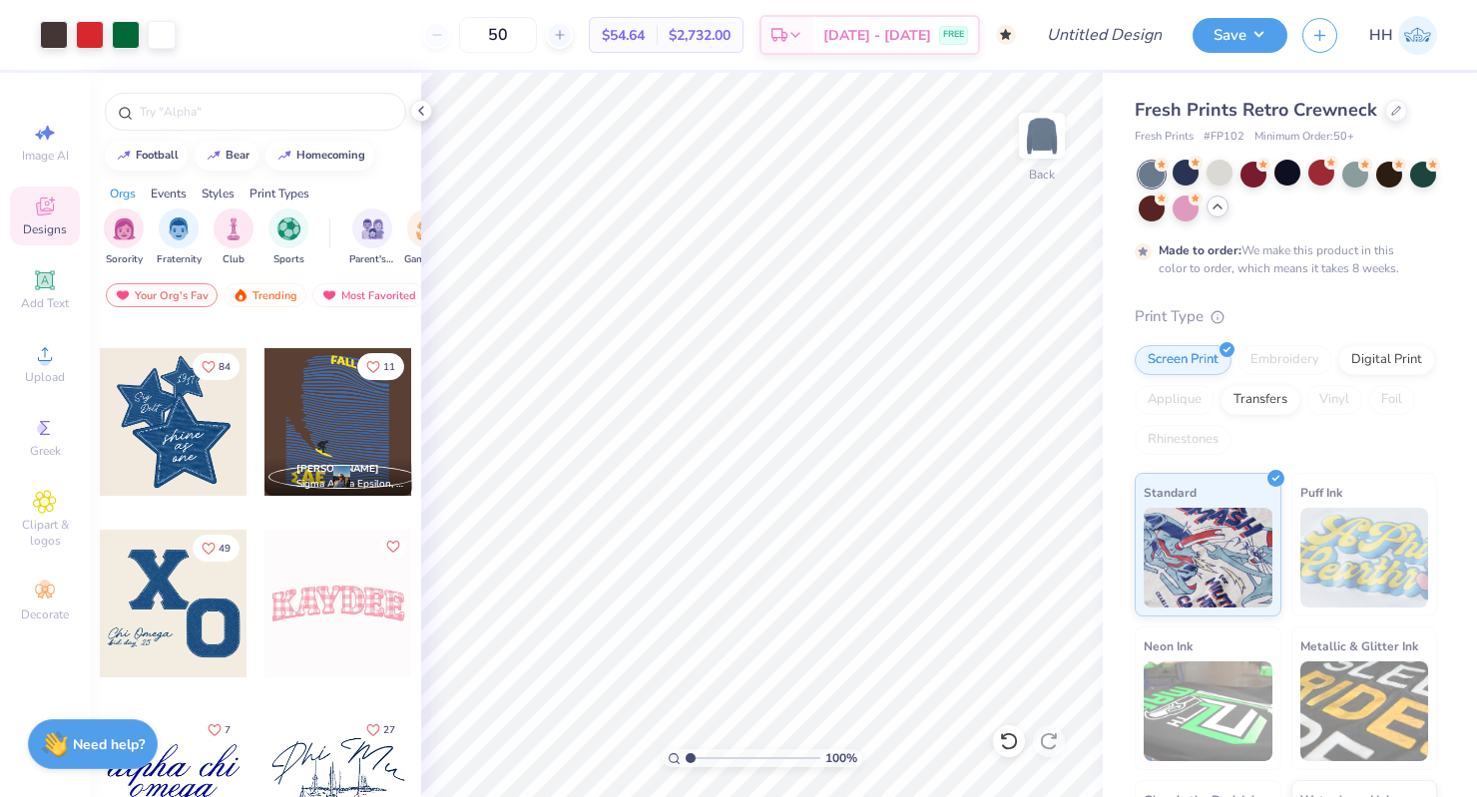
scroll to position [173, 0]
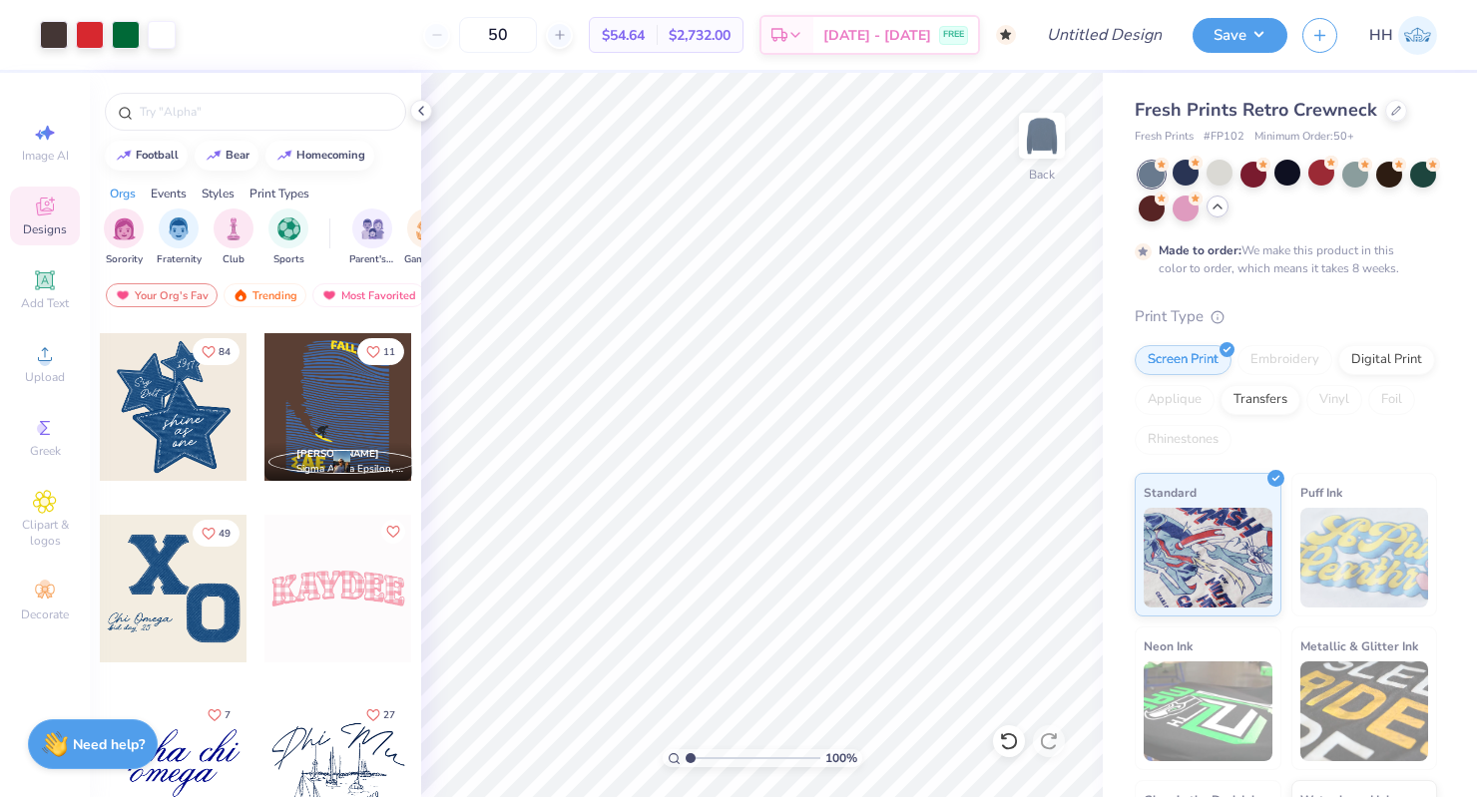
click at [182, 585] on div at bounding box center [174, 589] width 148 height 148
type input "8.49"
type input "4.64"
click at [50, 30] on div at bounding box center [54, 33] width 28 height 28
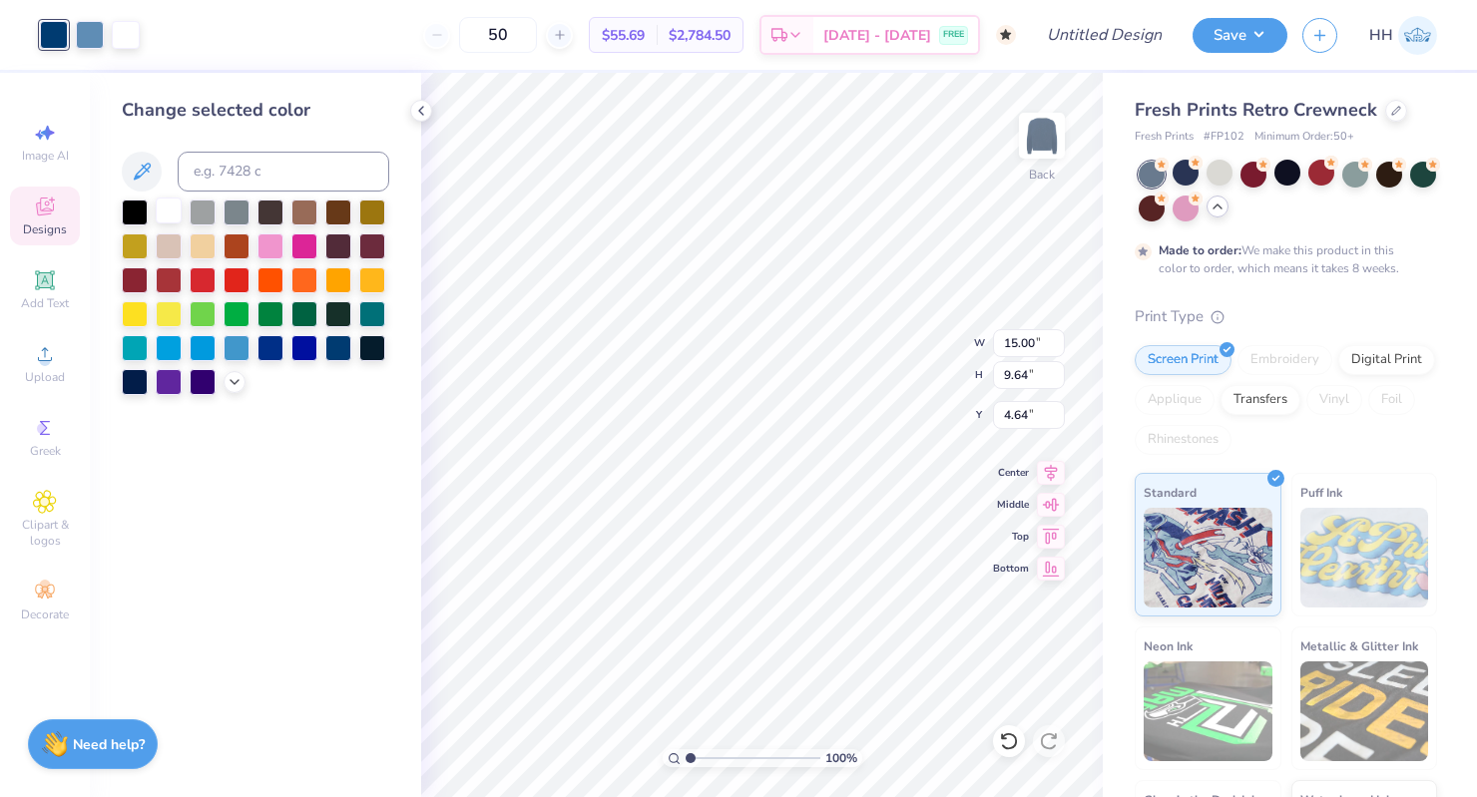
click at [176, 210] on div at bounding box center [169, 211] width 26 height 26
click at [1000, 728] on div at bounding box center [1009, 742] width 32 height 32
click at [1151, 180] on div at bounding box center [1321, 173] width 26 height 26
click at [1151, 173] on div at bounding box center [1253, 173] width 26 height 26
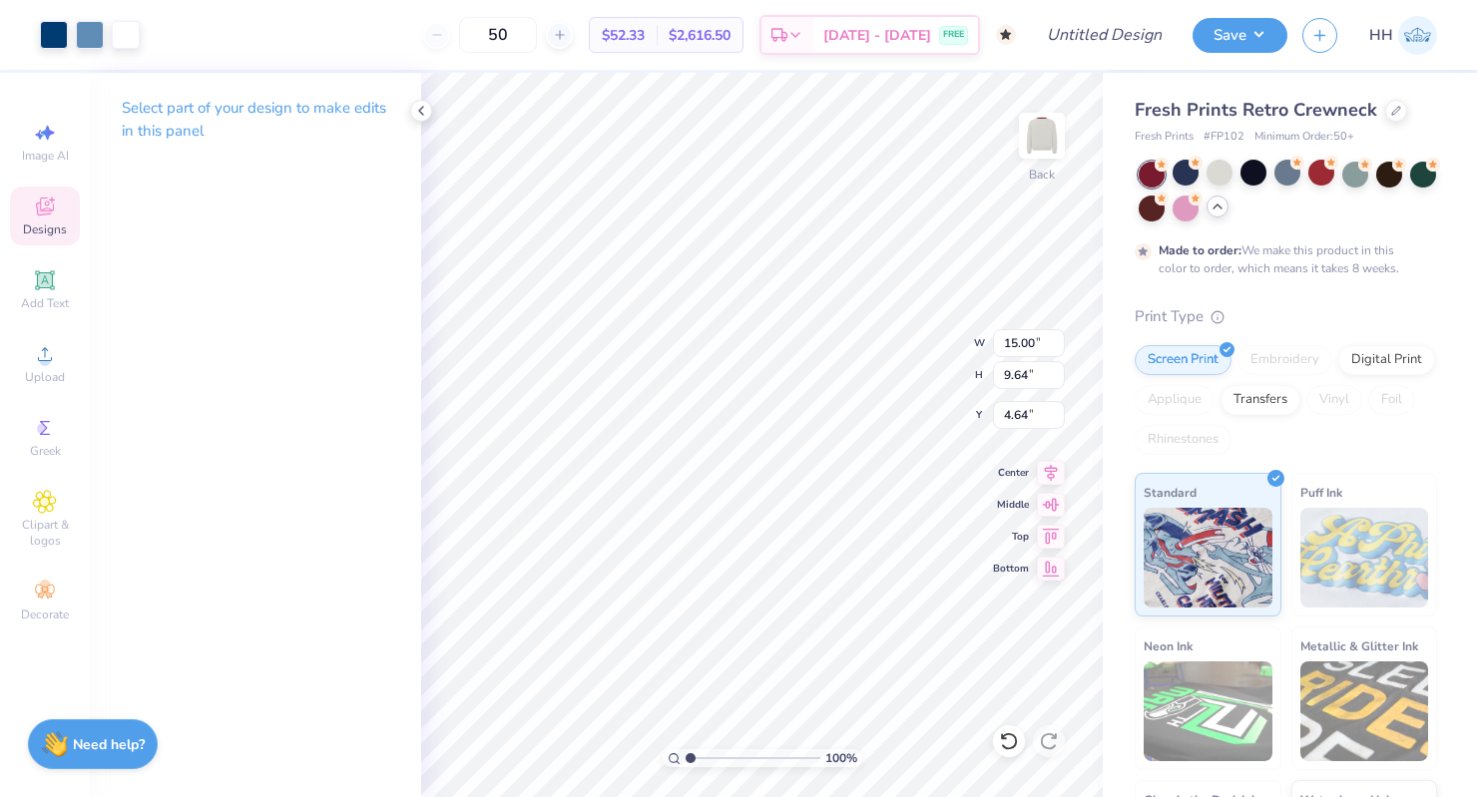
type input "1.75"
type input "14.44"
type input "9.28"
type input "8.17"
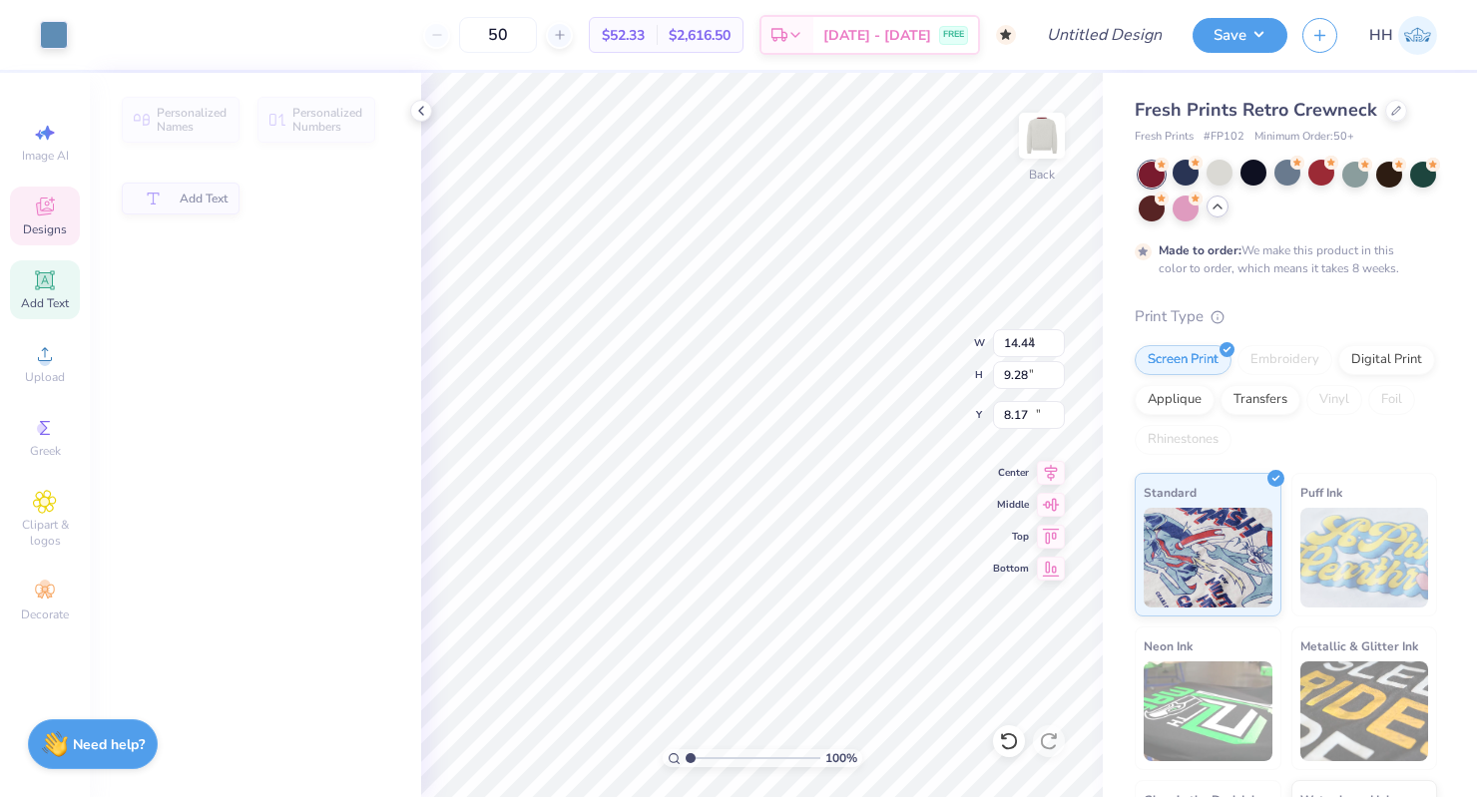
type input "7.12"
type input "1.53"
type input "15.14"
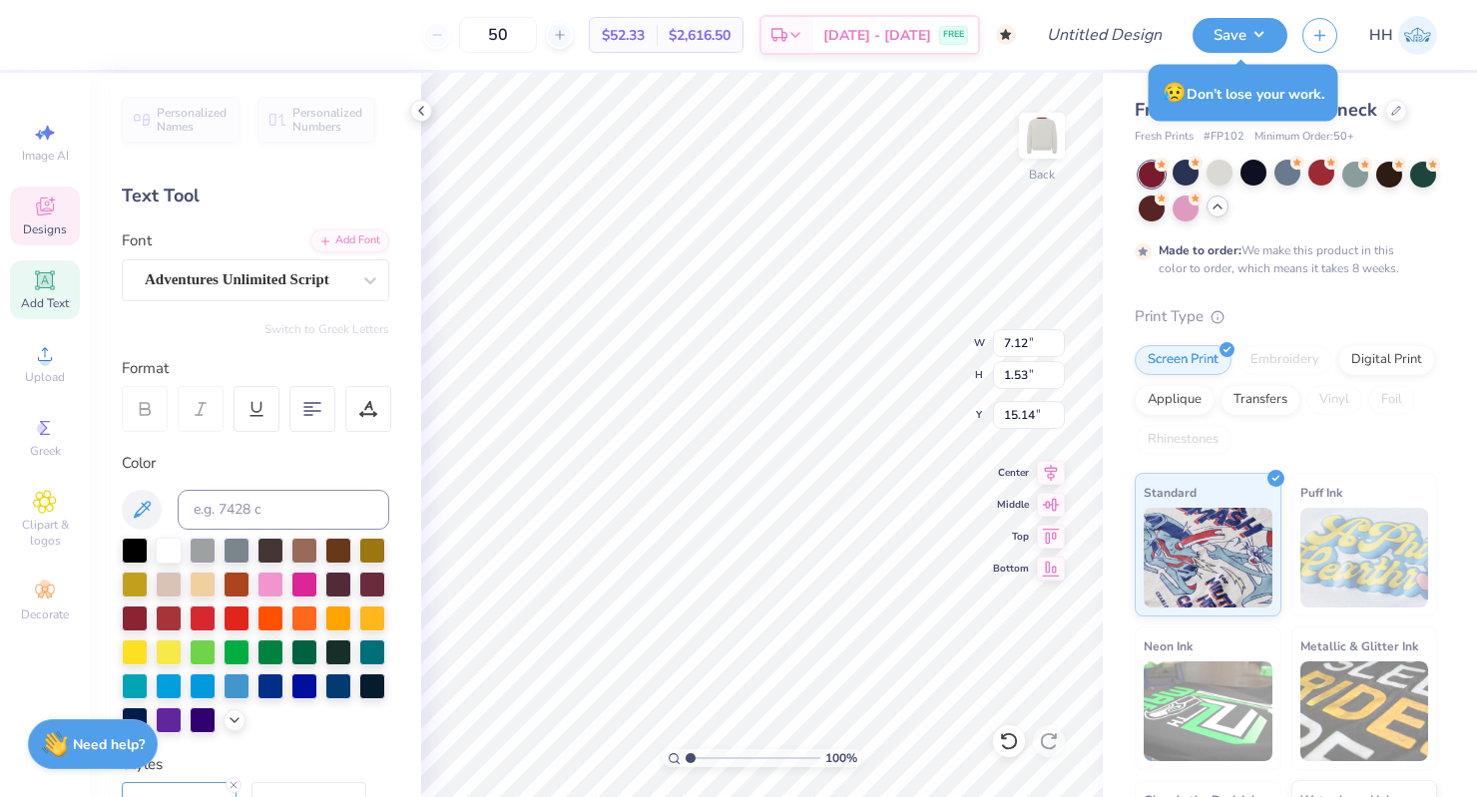
scroll to position [0, 1]
type textarea "Tri Delta"
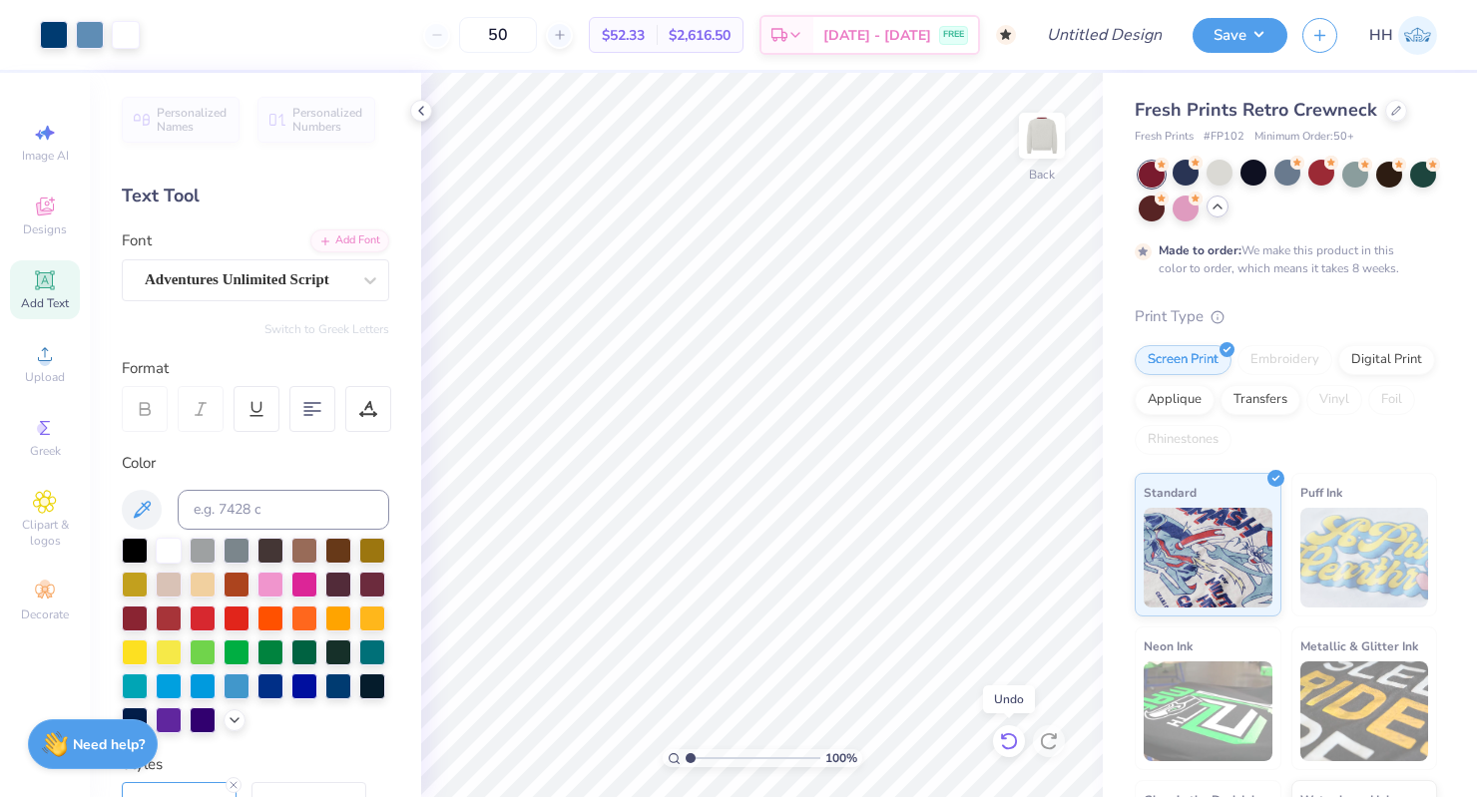
click at [1004, 738] on icon at bounding box center [1004, 736] width 4 height 4
type input "4.92"
type input "0.98"
type input "16.55"
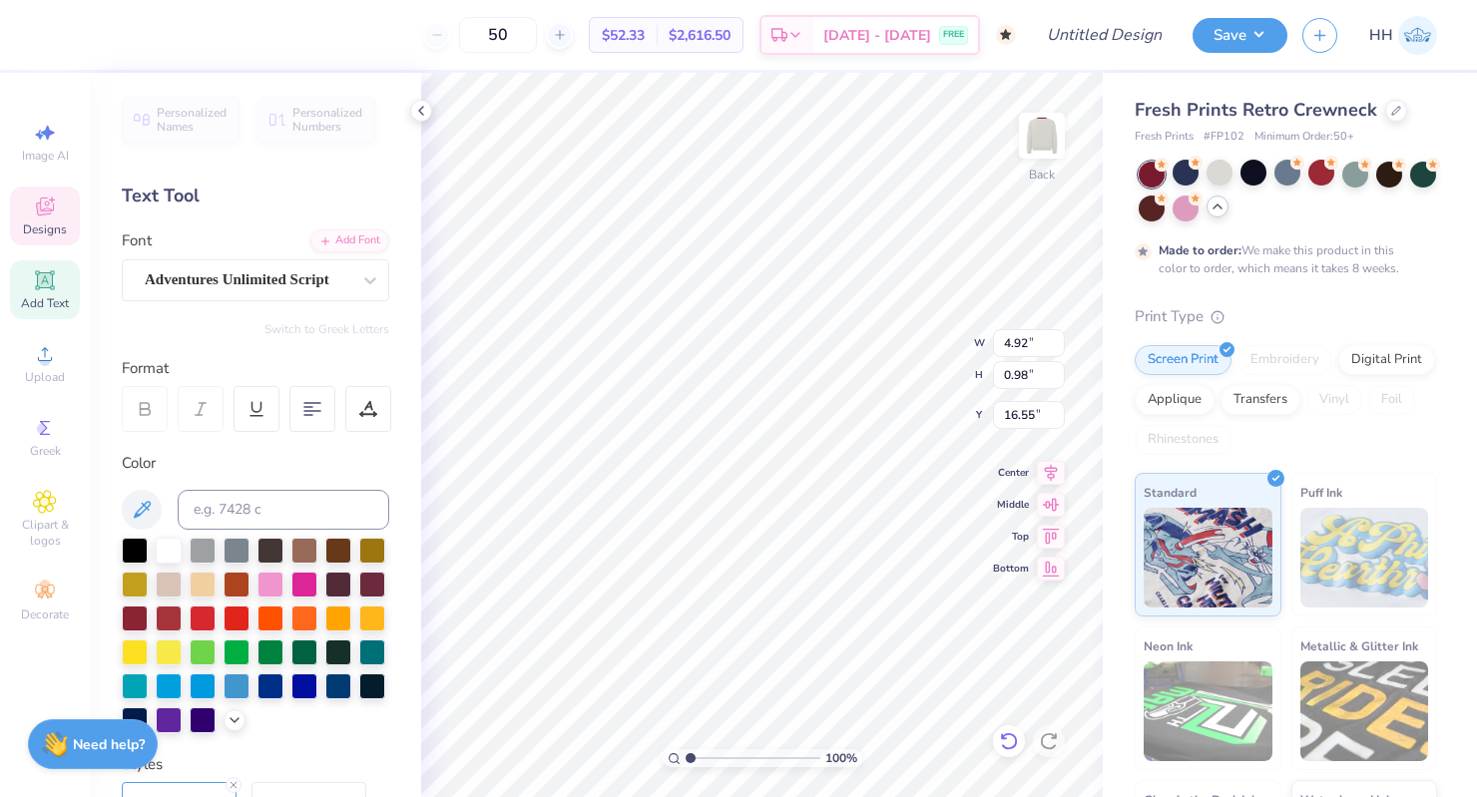
type textarea "b"
type textarea "[GEOGRAPHIC_DATA][US_STATE]"
type input "15.26"
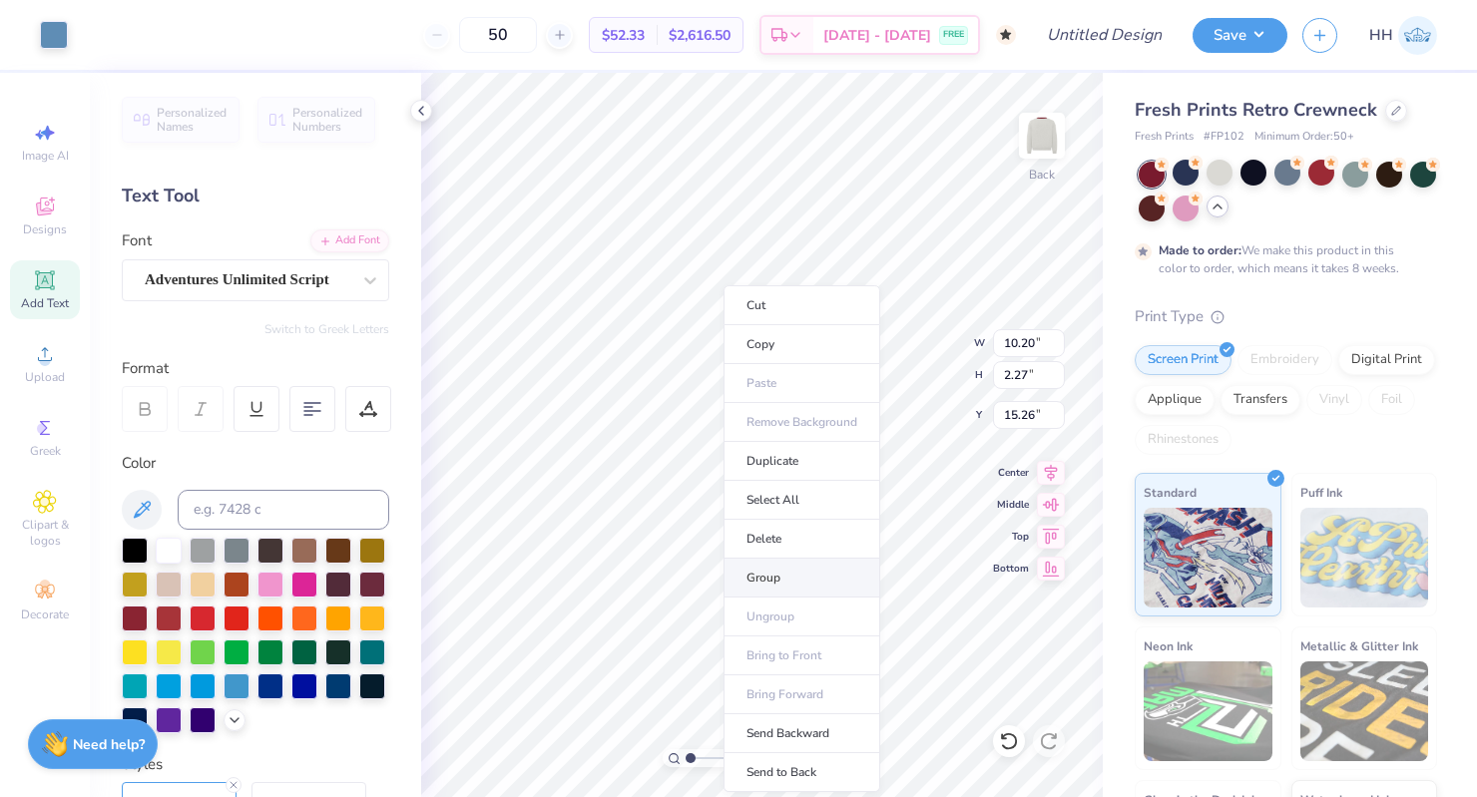
click at [789, 572] on li "Group" at bounding box center [802, 578] width 157 height 39
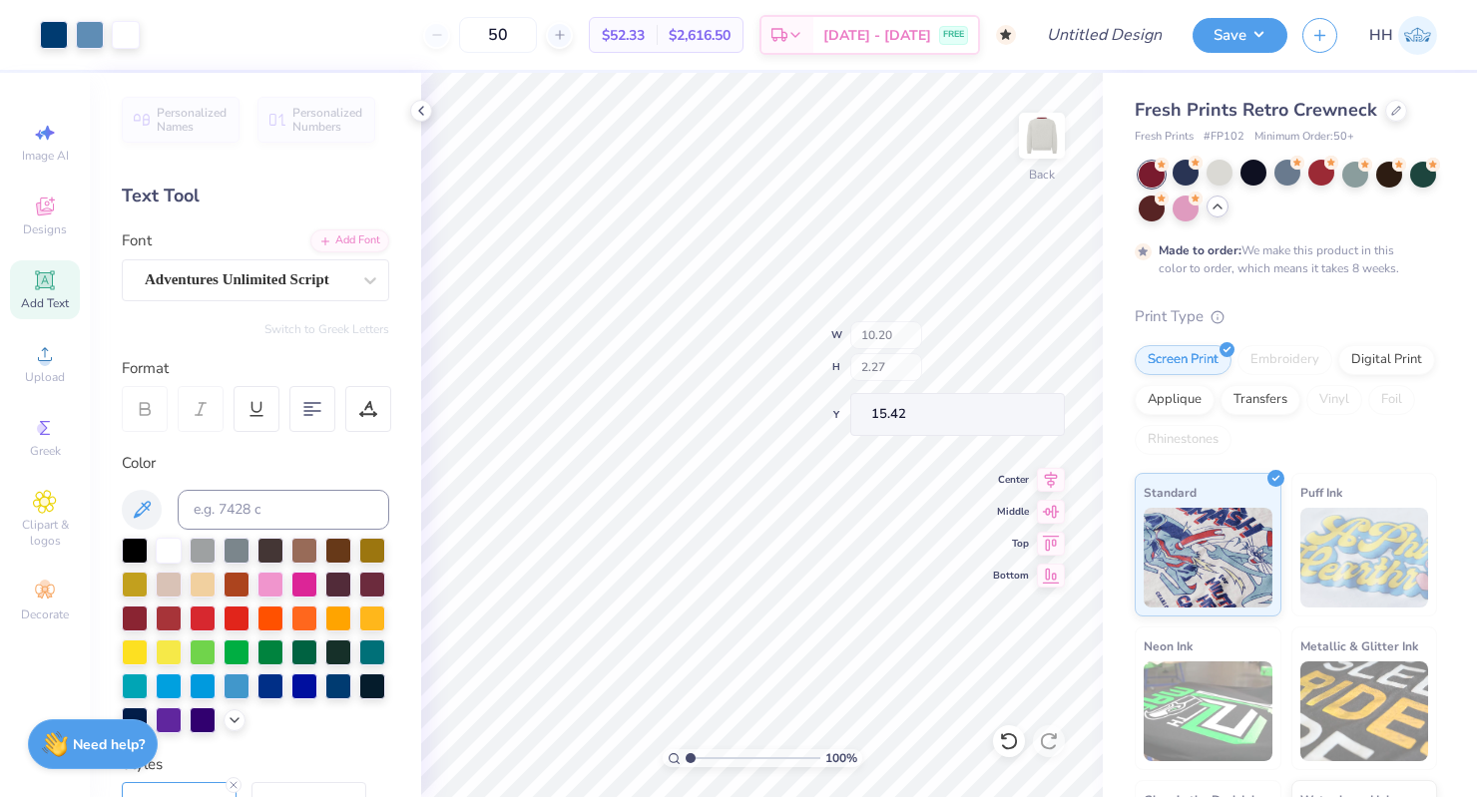
type input "15.42"
type input "3.18"
type input "3.17"
type input "7.29"
click at [1009, 738] on icon at bounding box center [1009, 741] width 20 height 20
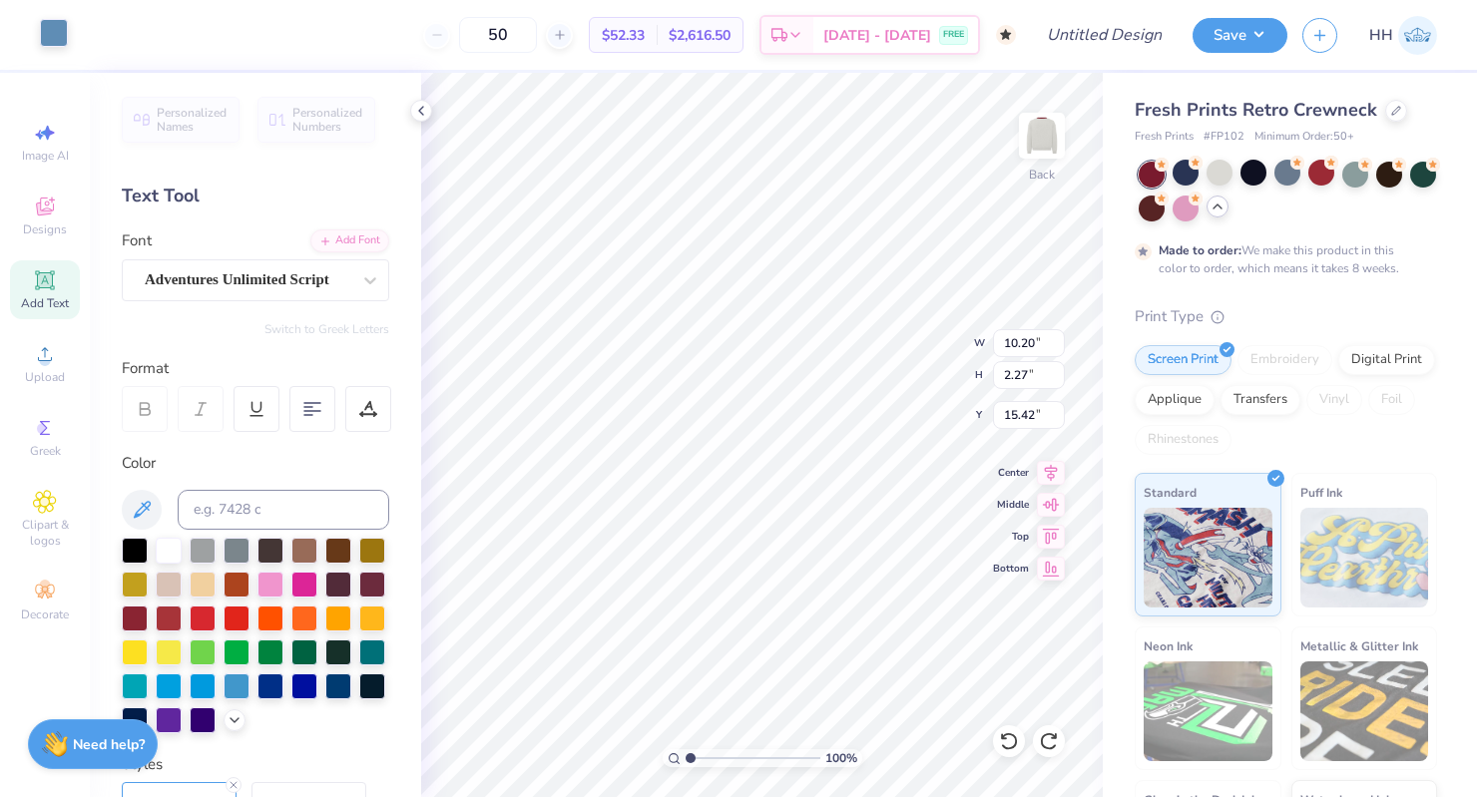
click at [50, 31] on div at bounding box center [54, 33] width 28 height 28
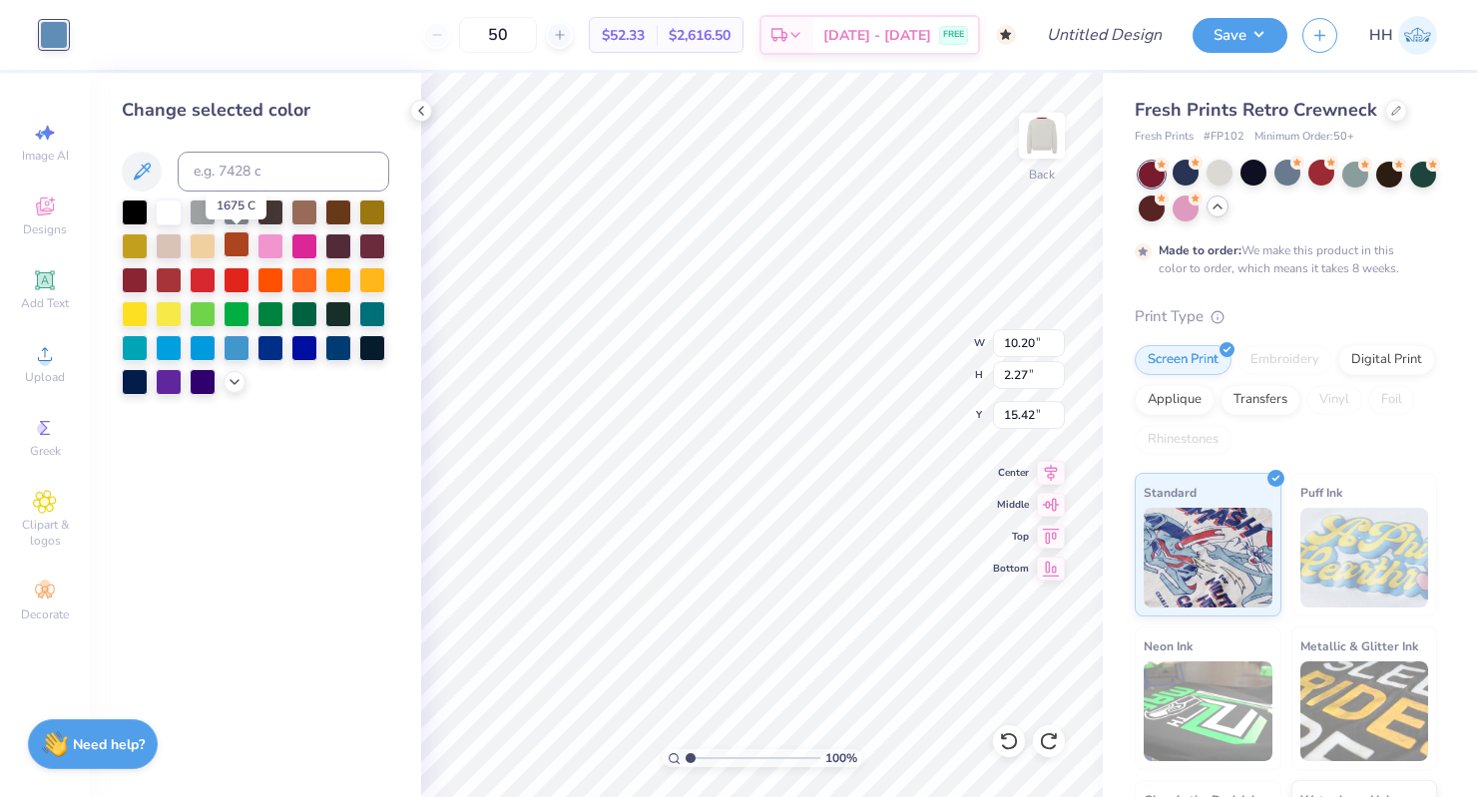
click at [234, 248] on div at bounding box center [237, 245] width 26 height 26
click at [132, 278] on div at bounding box center [135, 278] width 26 height 26
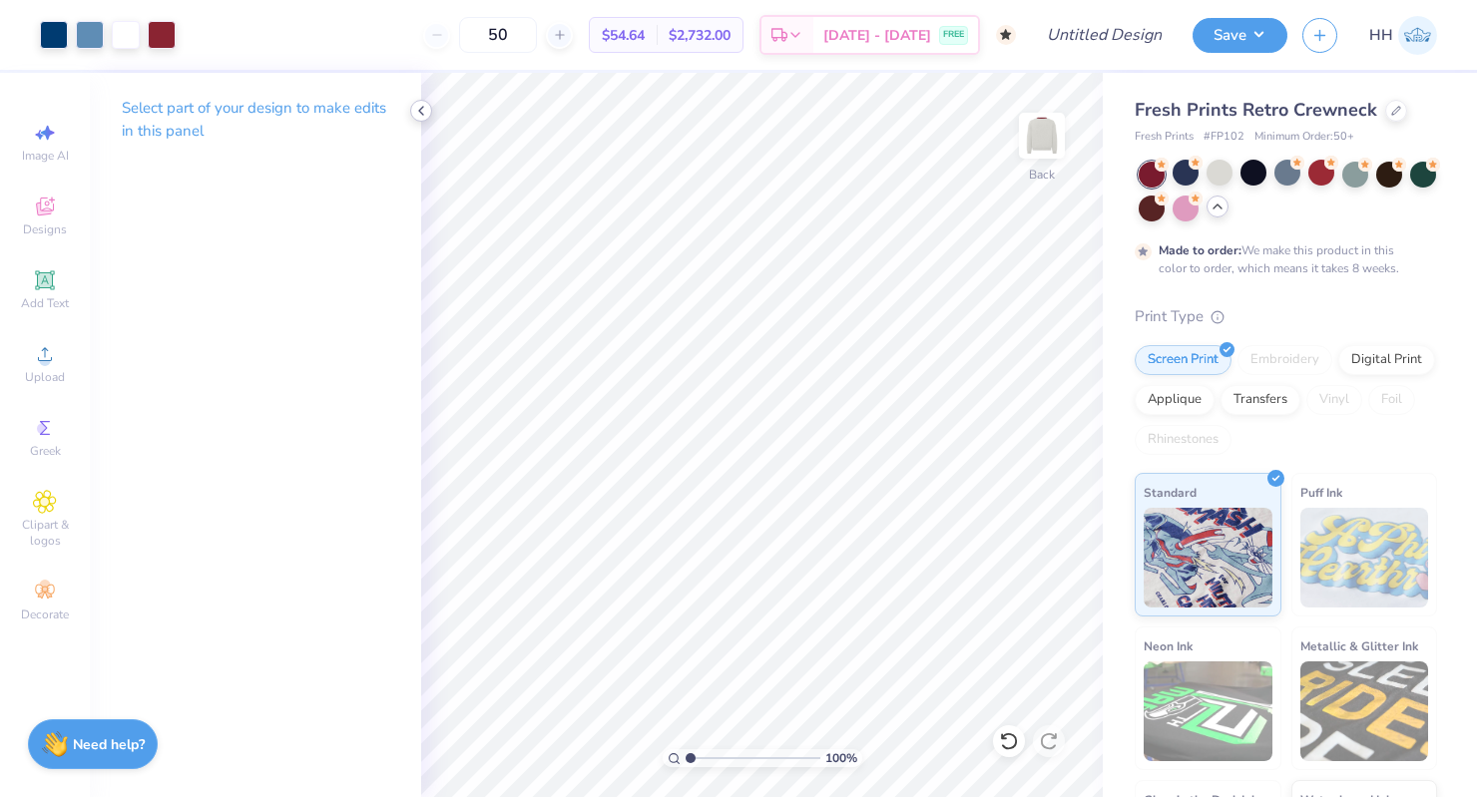
click at [54, 272] on icon at bounding box center [45, 280] width 24 height 24
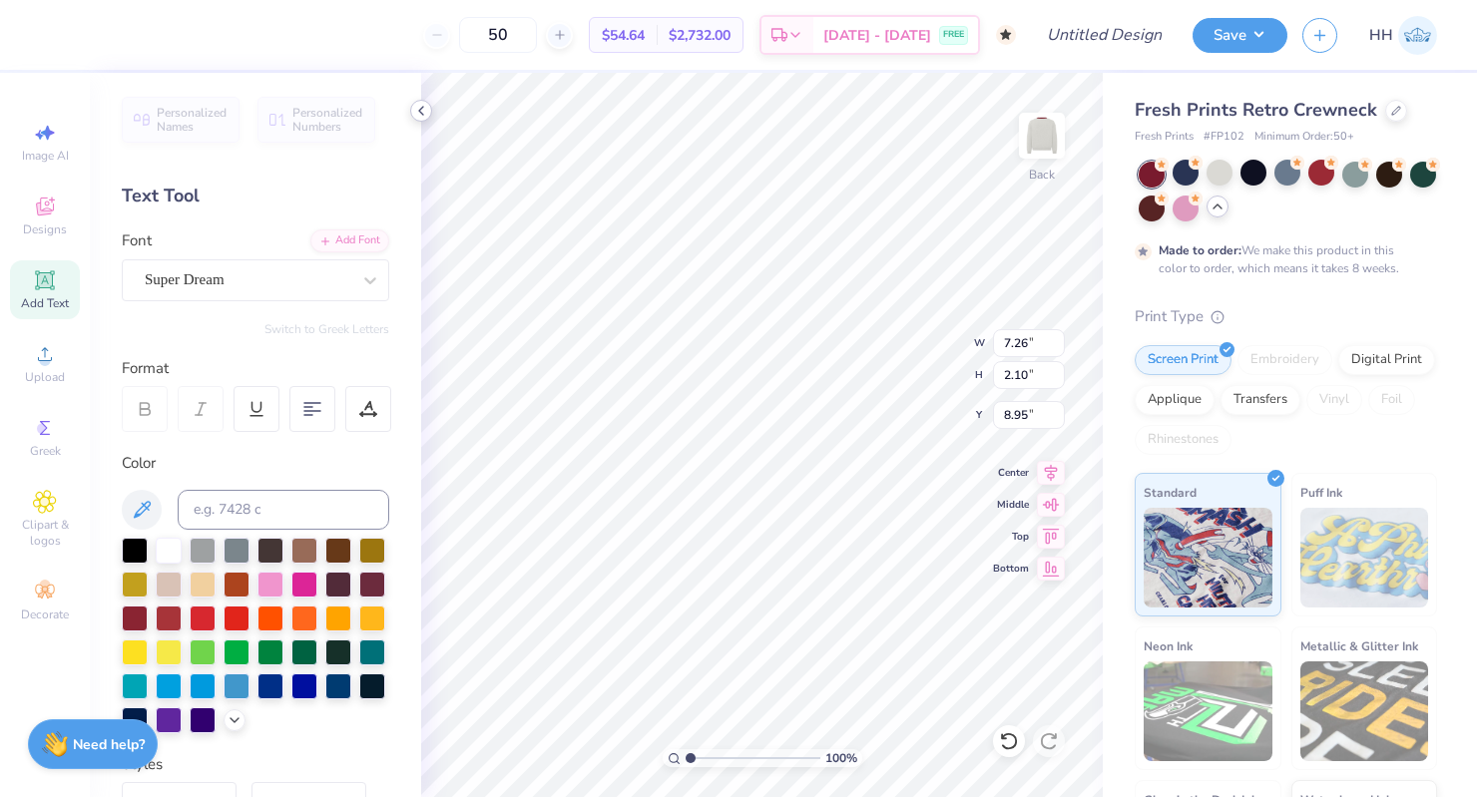
click at [418, 106] on icon at bounding box center [421, 111] width 16 height 16
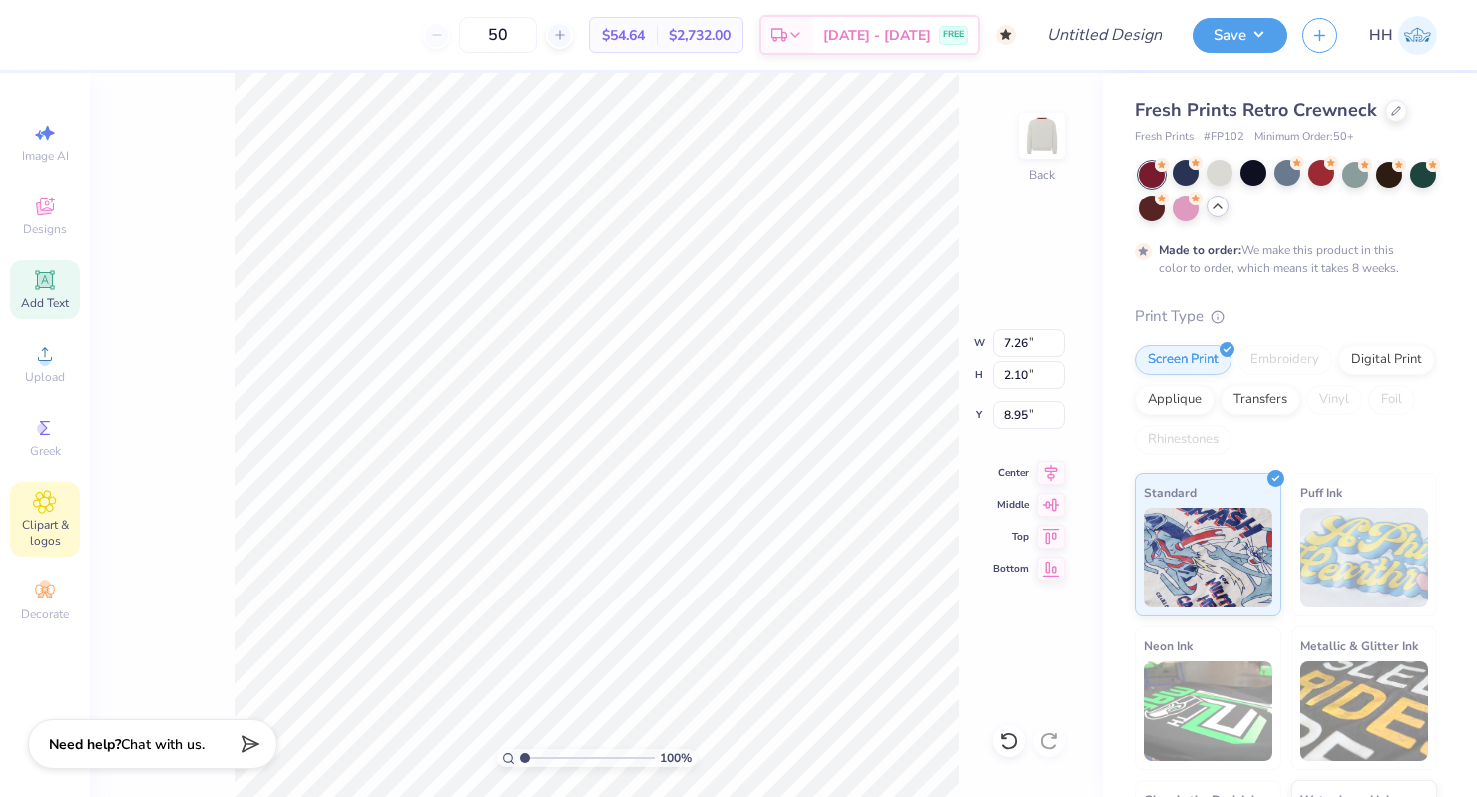
click at [38, 534] on span "Clipart & logos" at bounding box center [45, 533] width 70 height 32
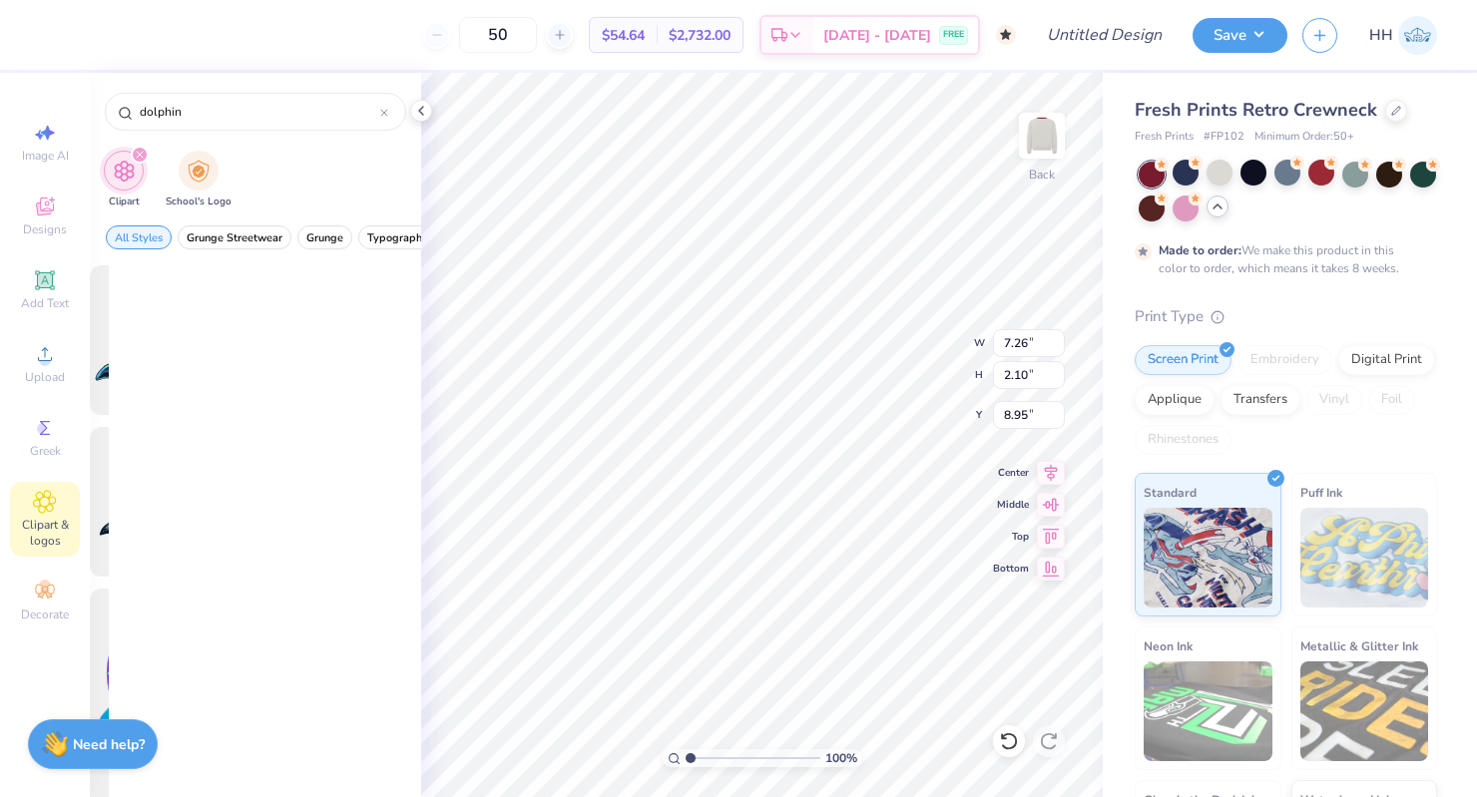
scroll to position [0, 0]
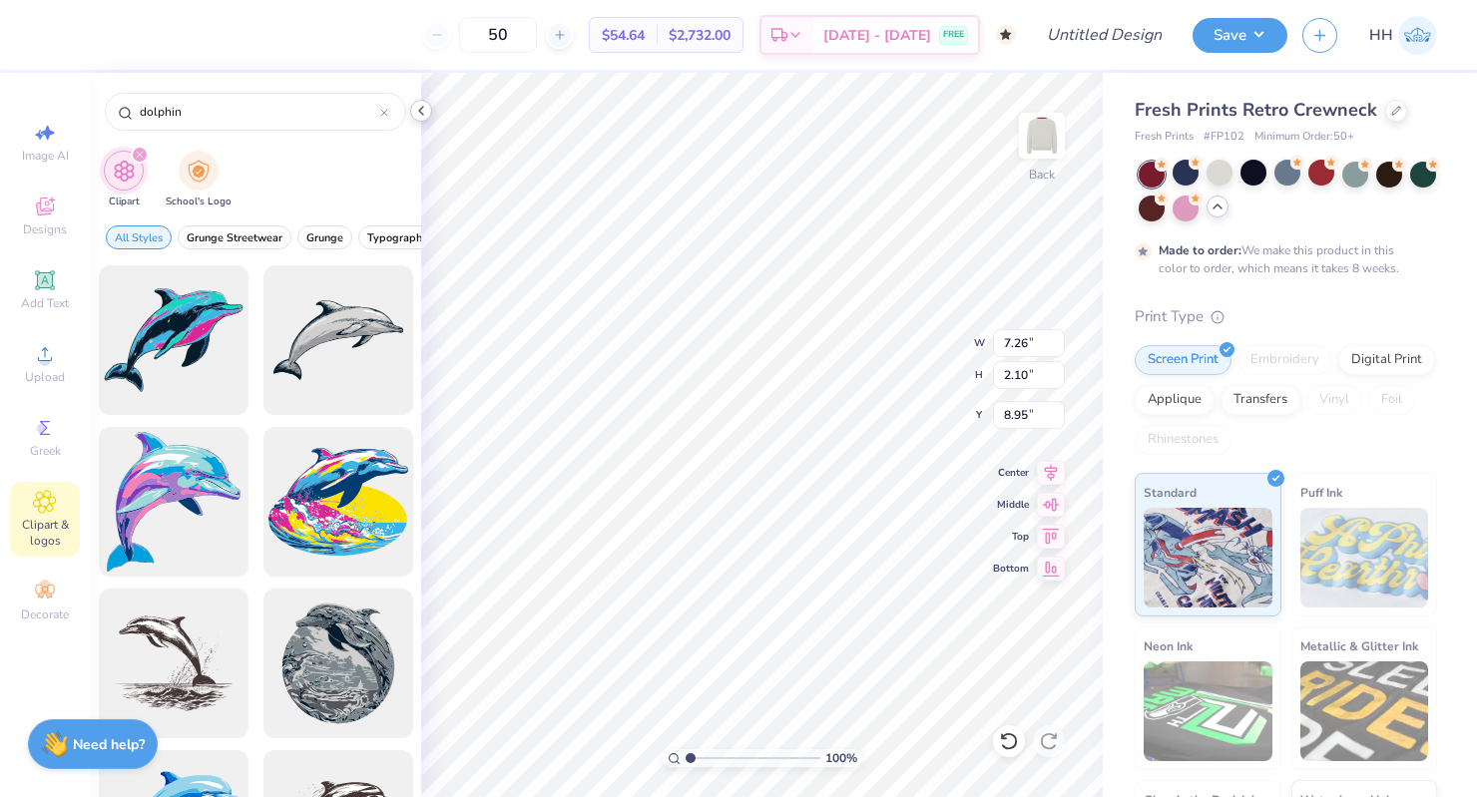
click at [422, 111] on icon at bounding box center [421, 111] width 16 height 16
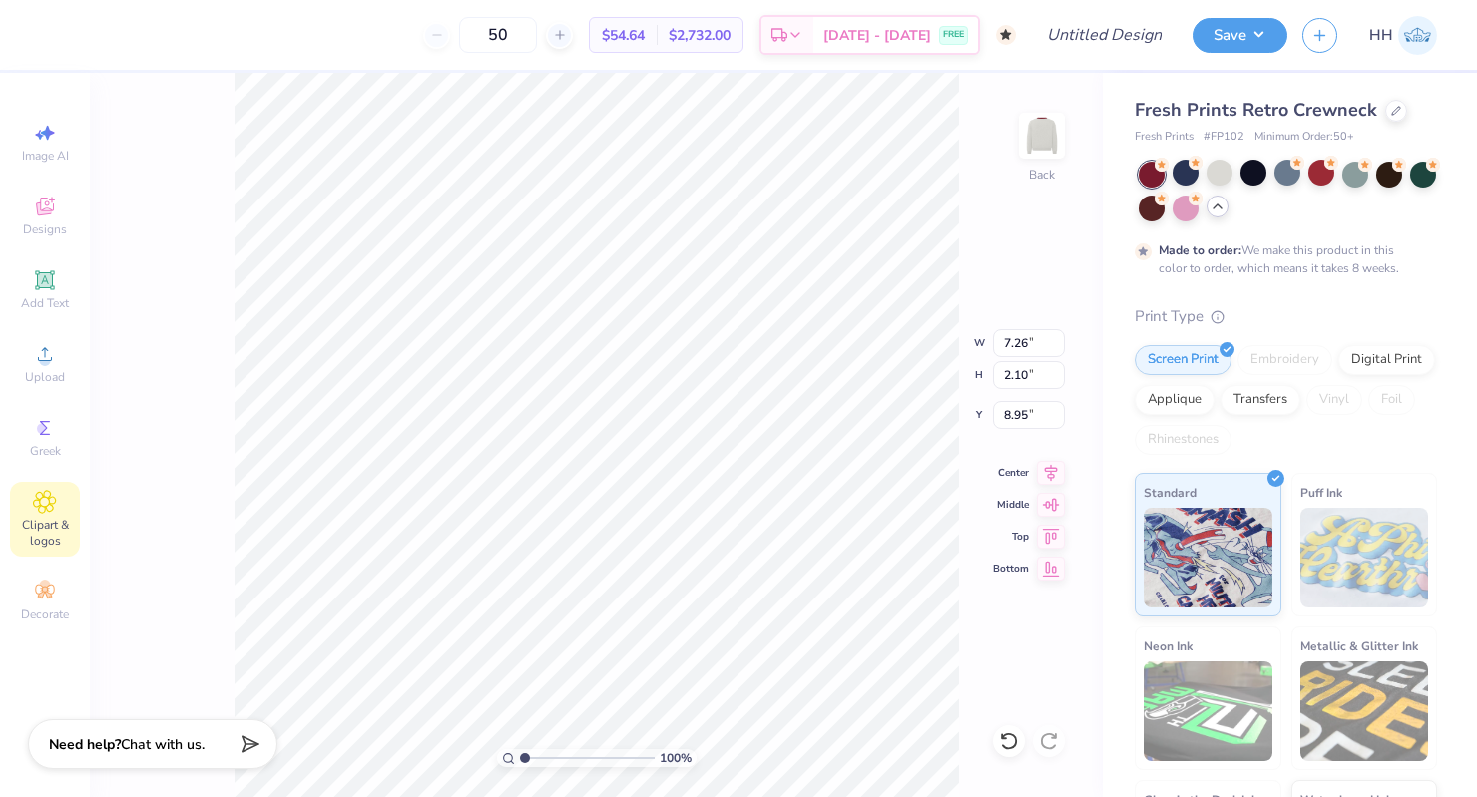
click at [46, 526] on span "Clipart & logos" at bounding box center [45, 533] width 70 height 32
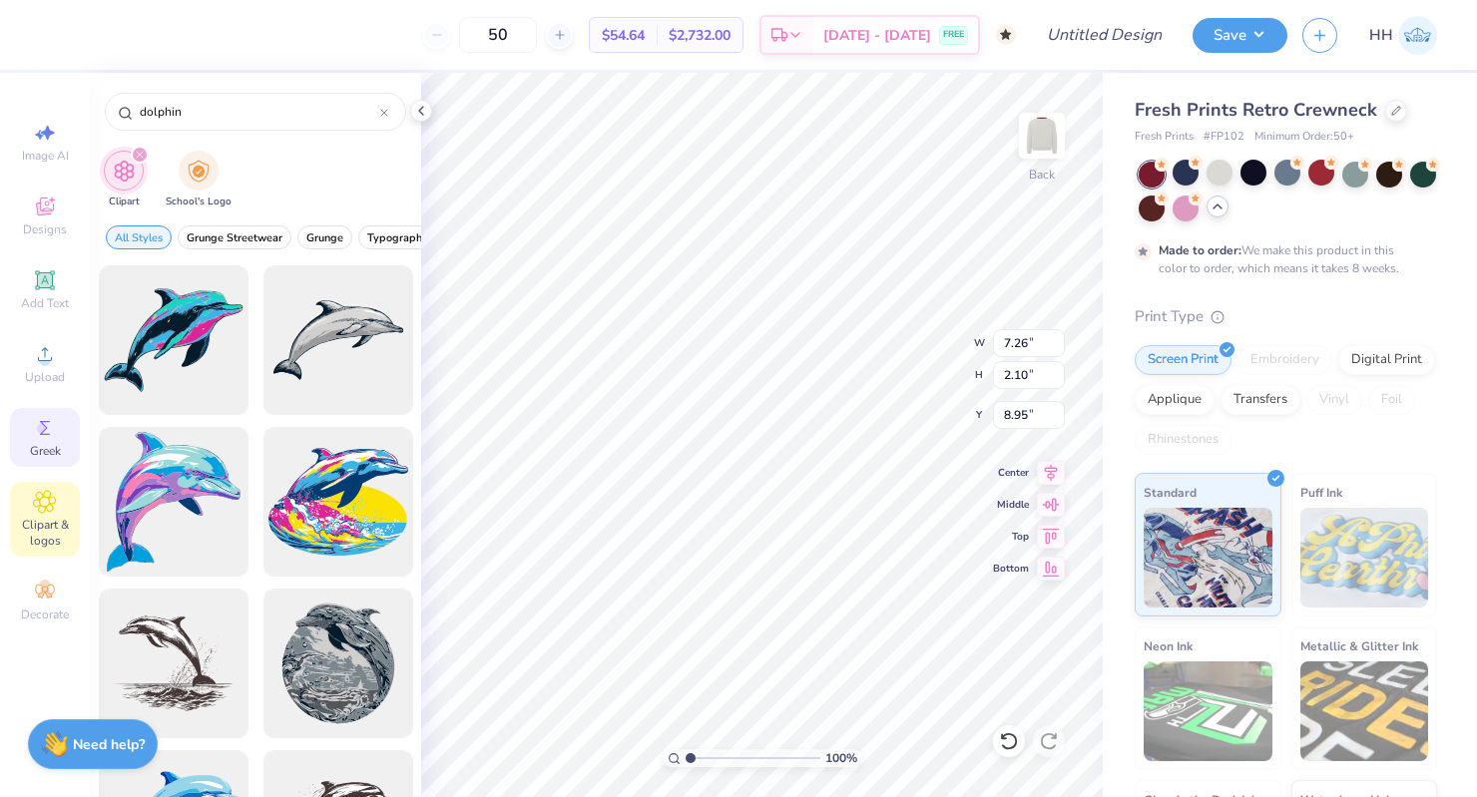
click at [36, 441] on div "Greek" at bounding box center [45, 437] width 70 height 59
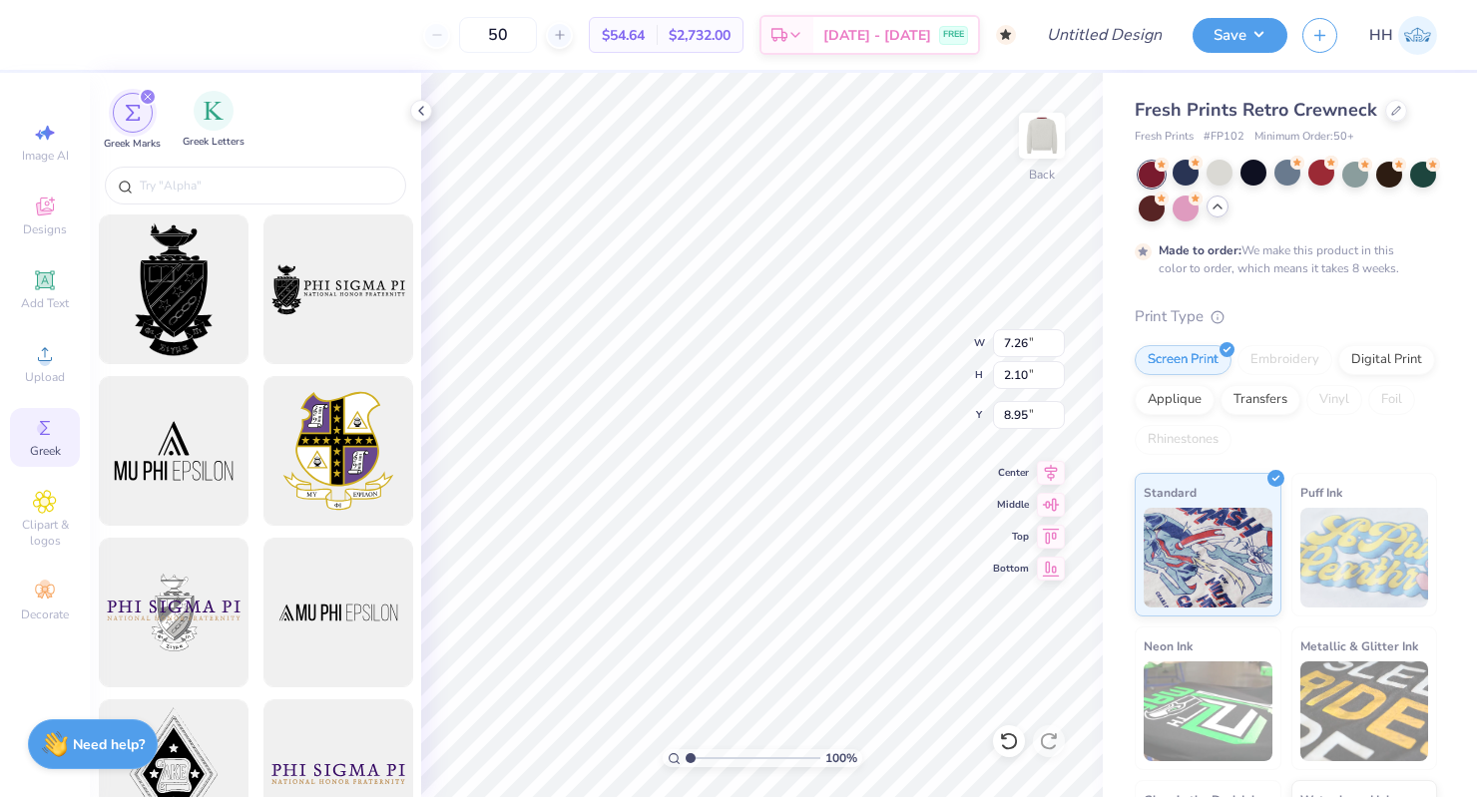
click at [202, 129] on div "Greek Letters" at bounding box center [214, 120] width 62 height 59
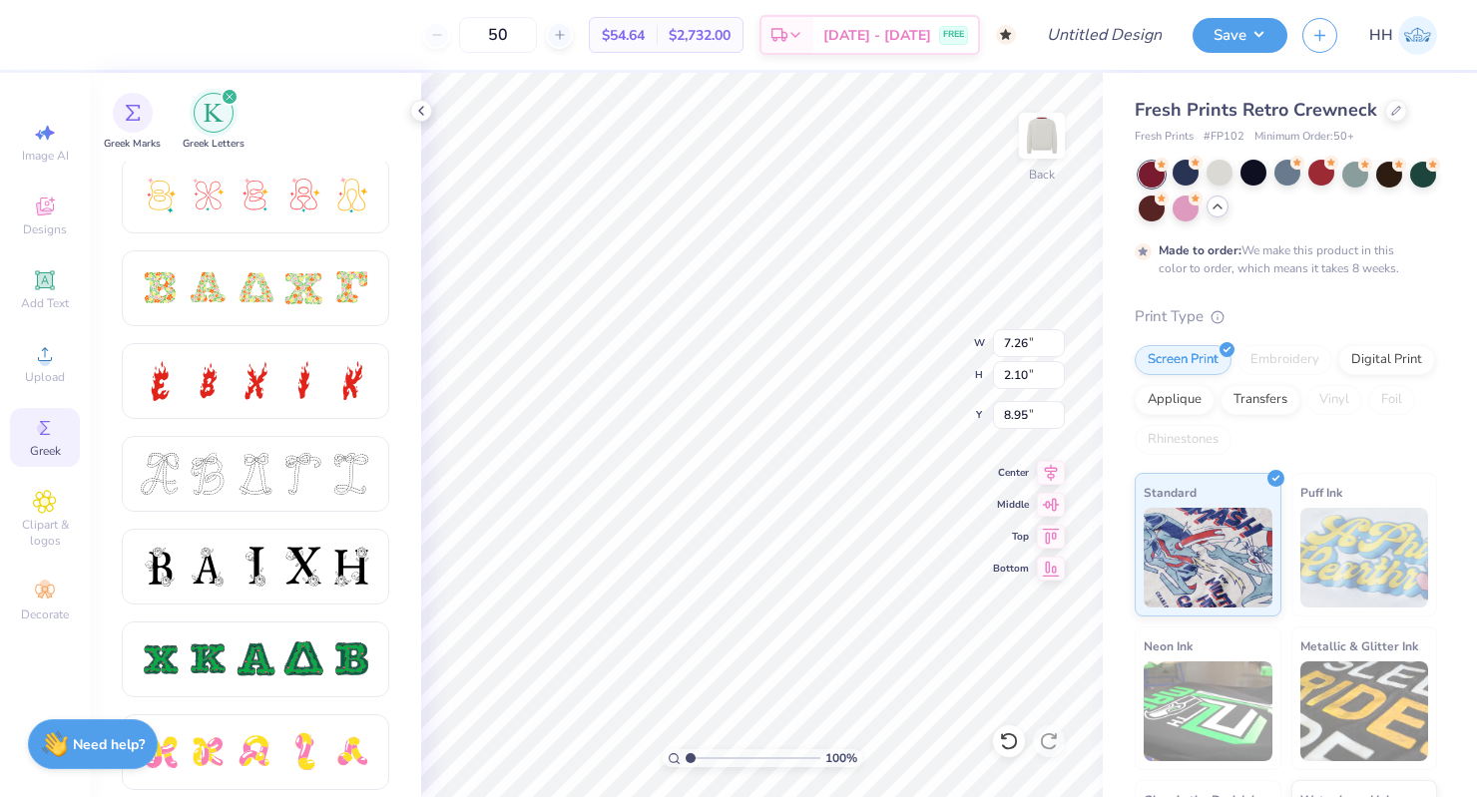
scroll to position [563, 0]
click at [264, 285] on div at bounding box center [256, 286] width 42 height 42
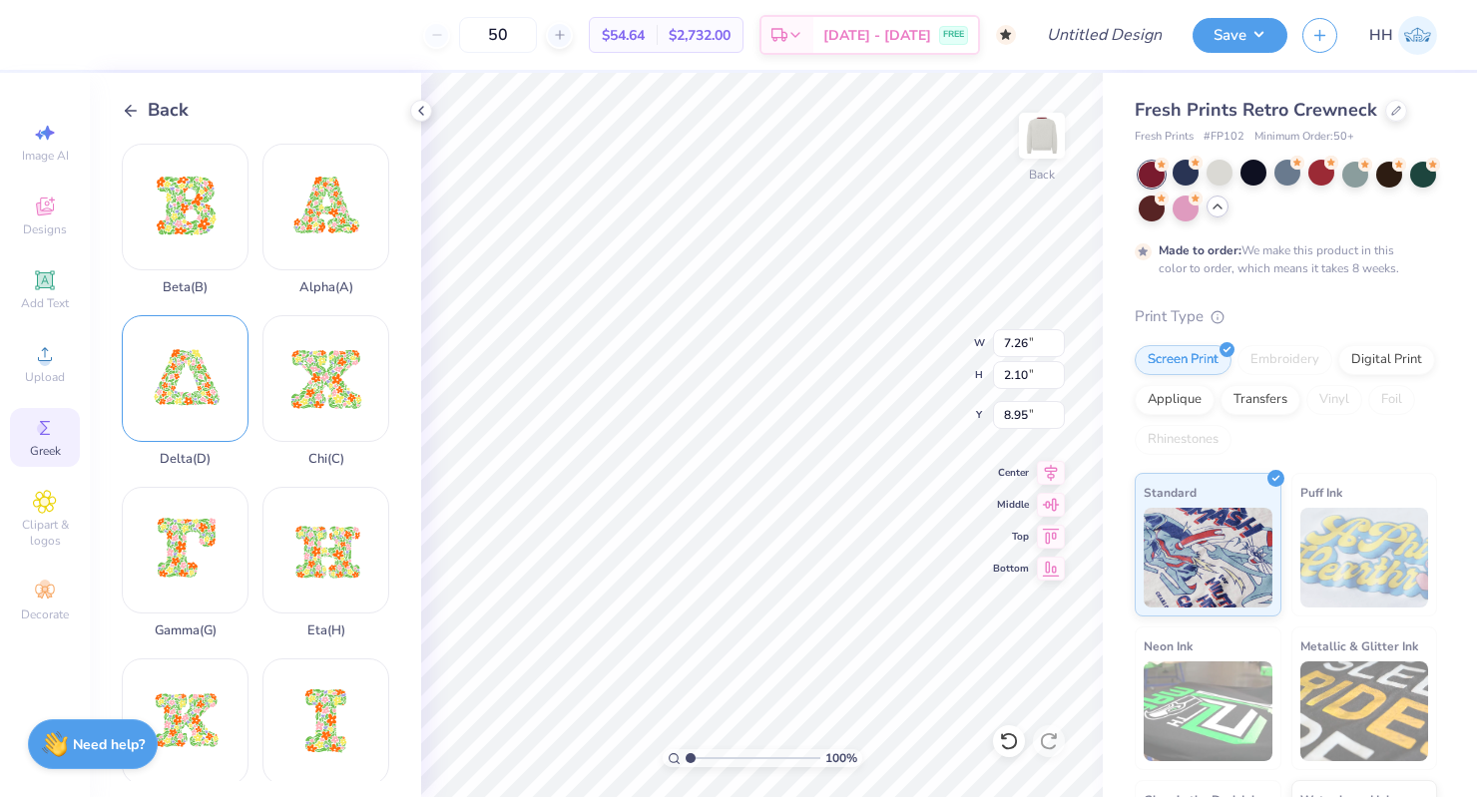
click at [217, 382] on div "Delta ( D )" at bounding box center [185, 391] width 127 height 152
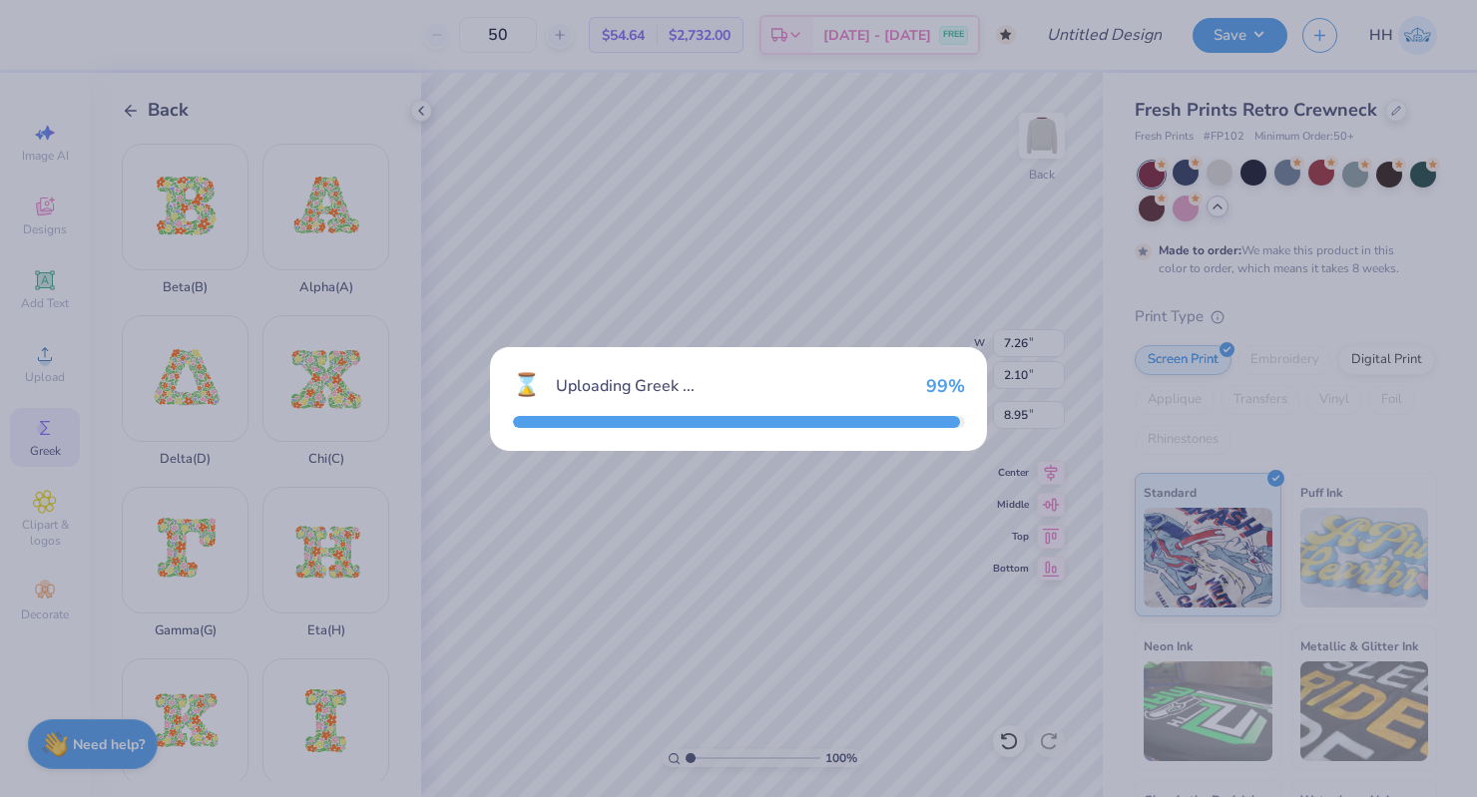
type input "15.00"
type input "12.80"
type input "3.60"
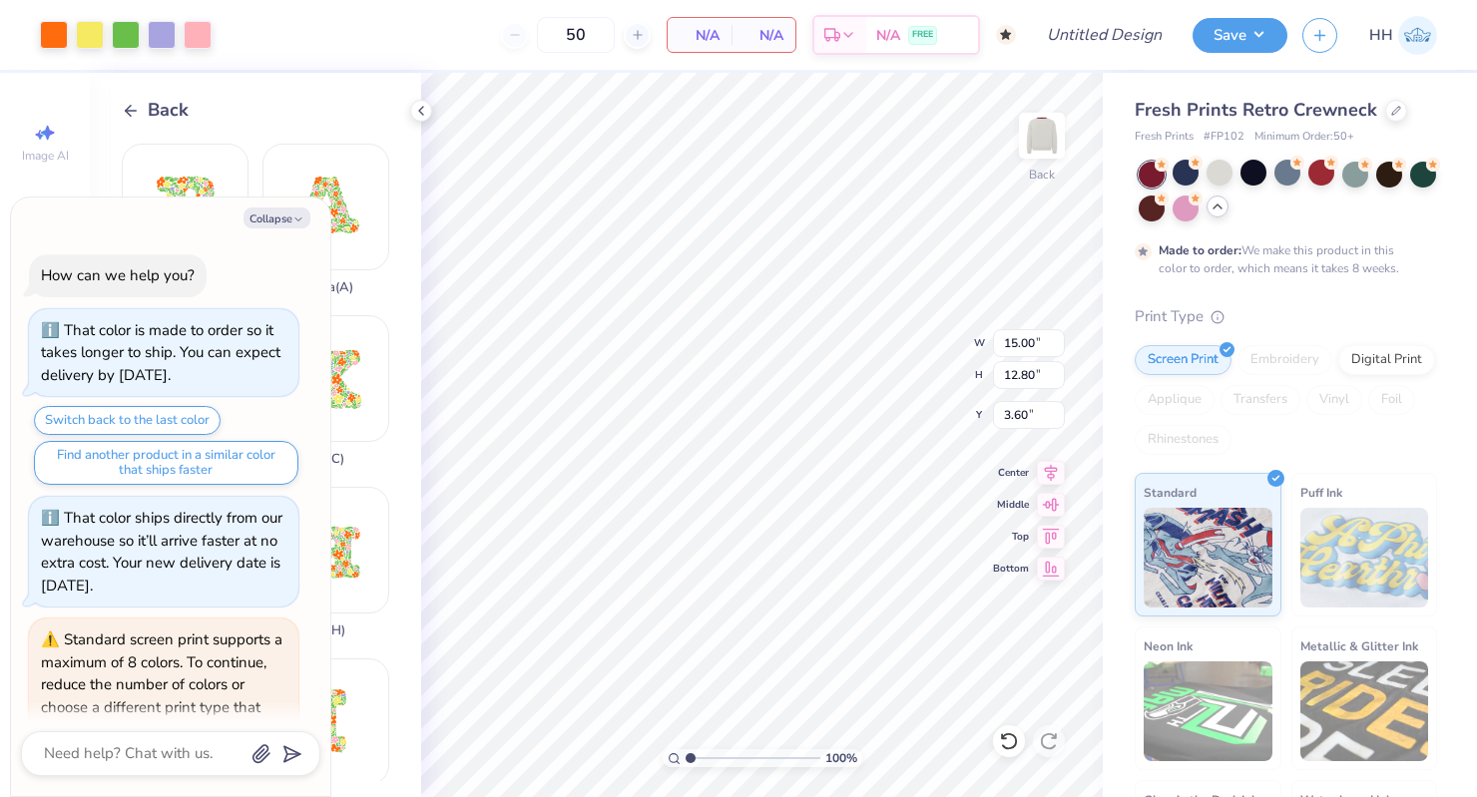
scroll to position [485, 0]
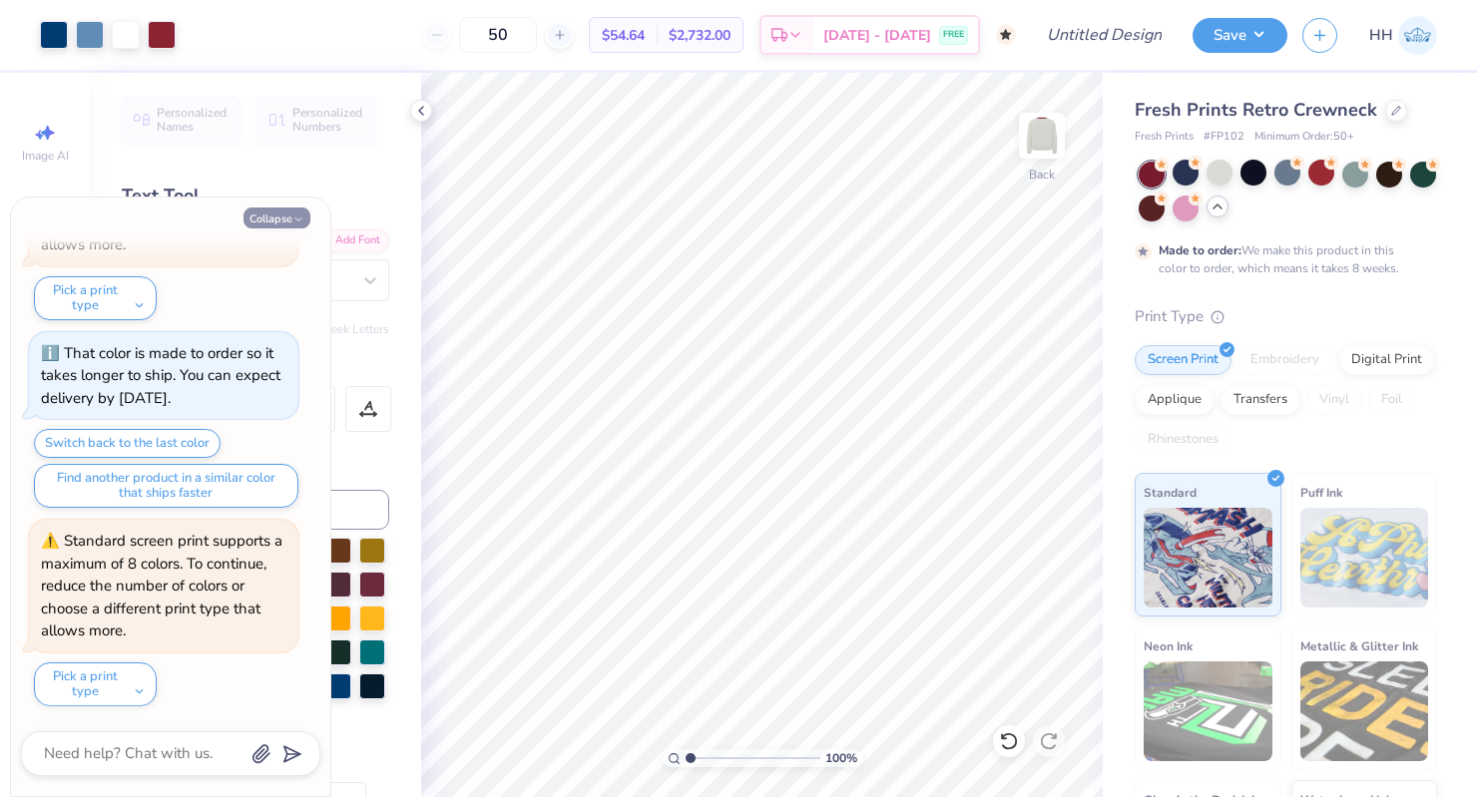
click at [299, 209] on button "Collapse" at bounding box center [276, 218] width 67 height 21
type textarea "x"
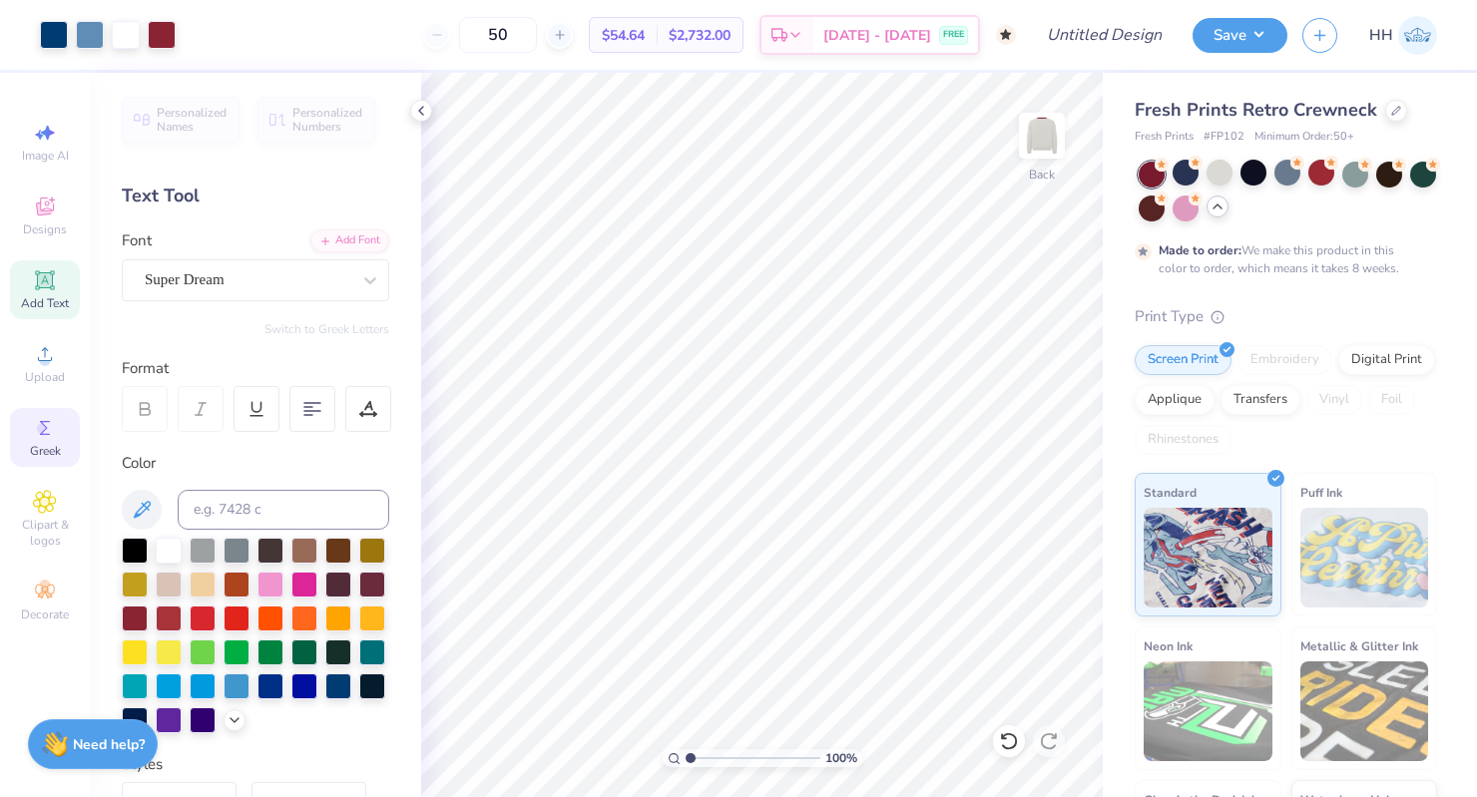
click at [42, 415] on div "Greek" at bounding box center [45, 437] width 70 height 59
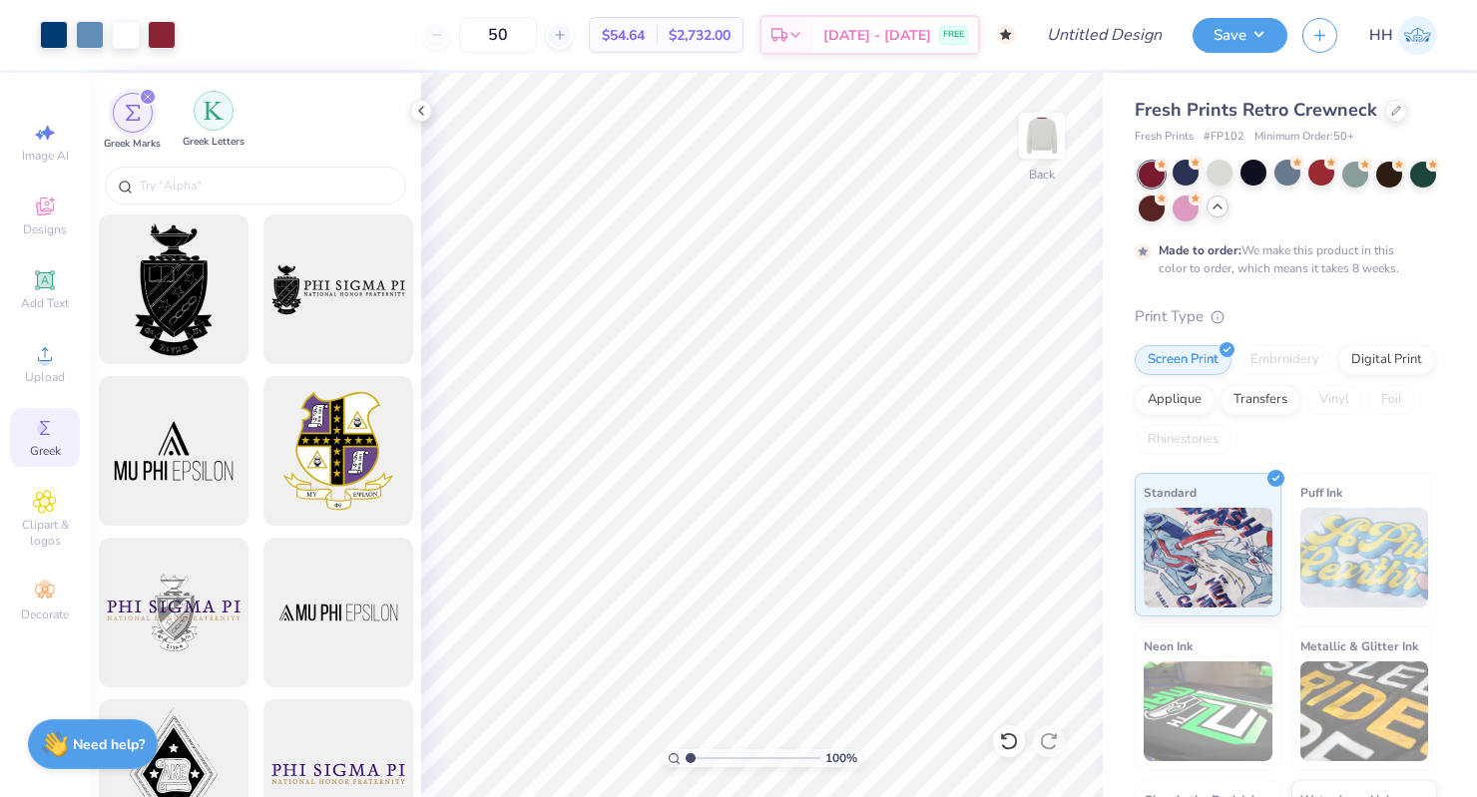
click at [210, 114] on img "filter for Greek Letters" at bounding box center [214, 111] width 20 height 20
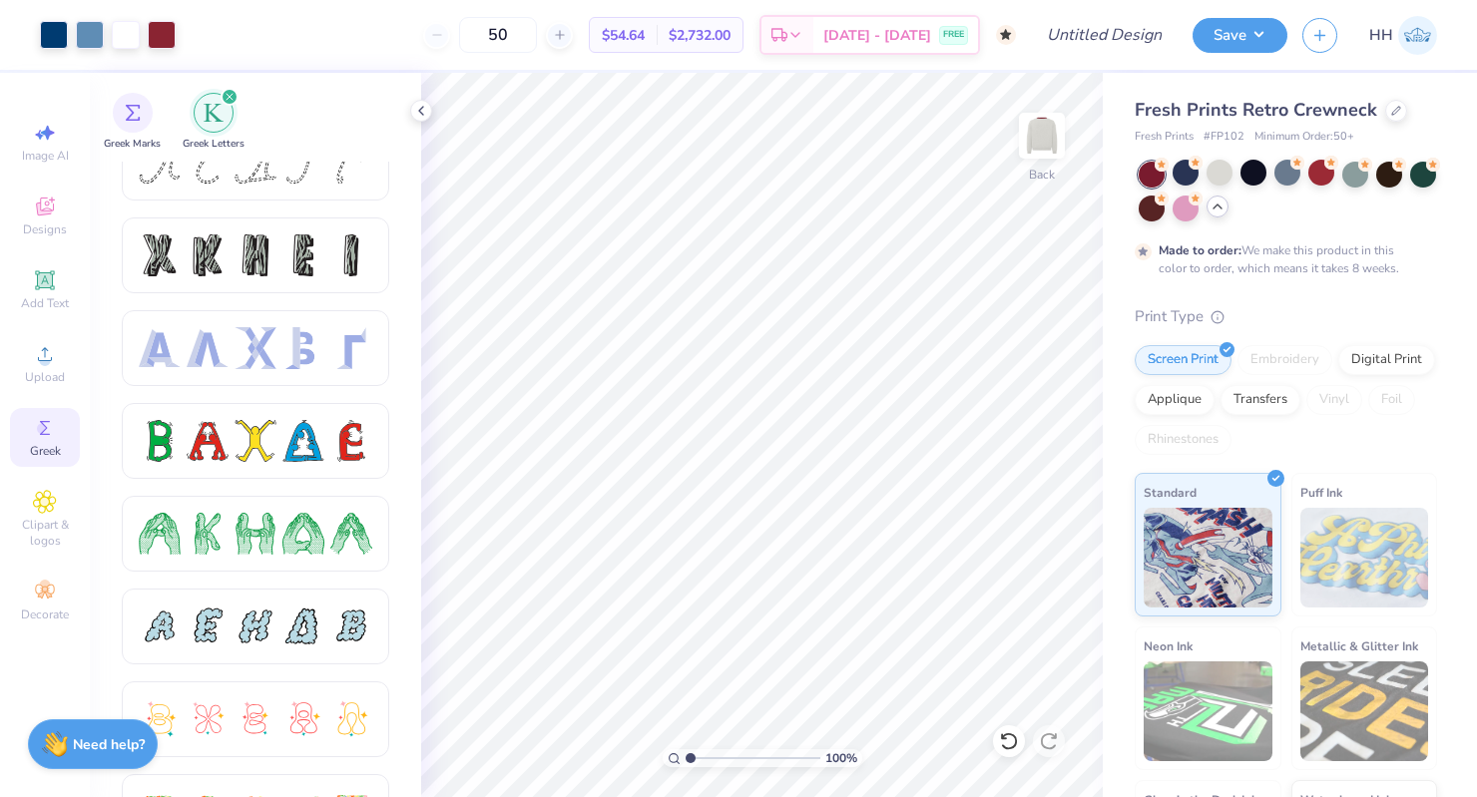
scroll to position [0, 0]
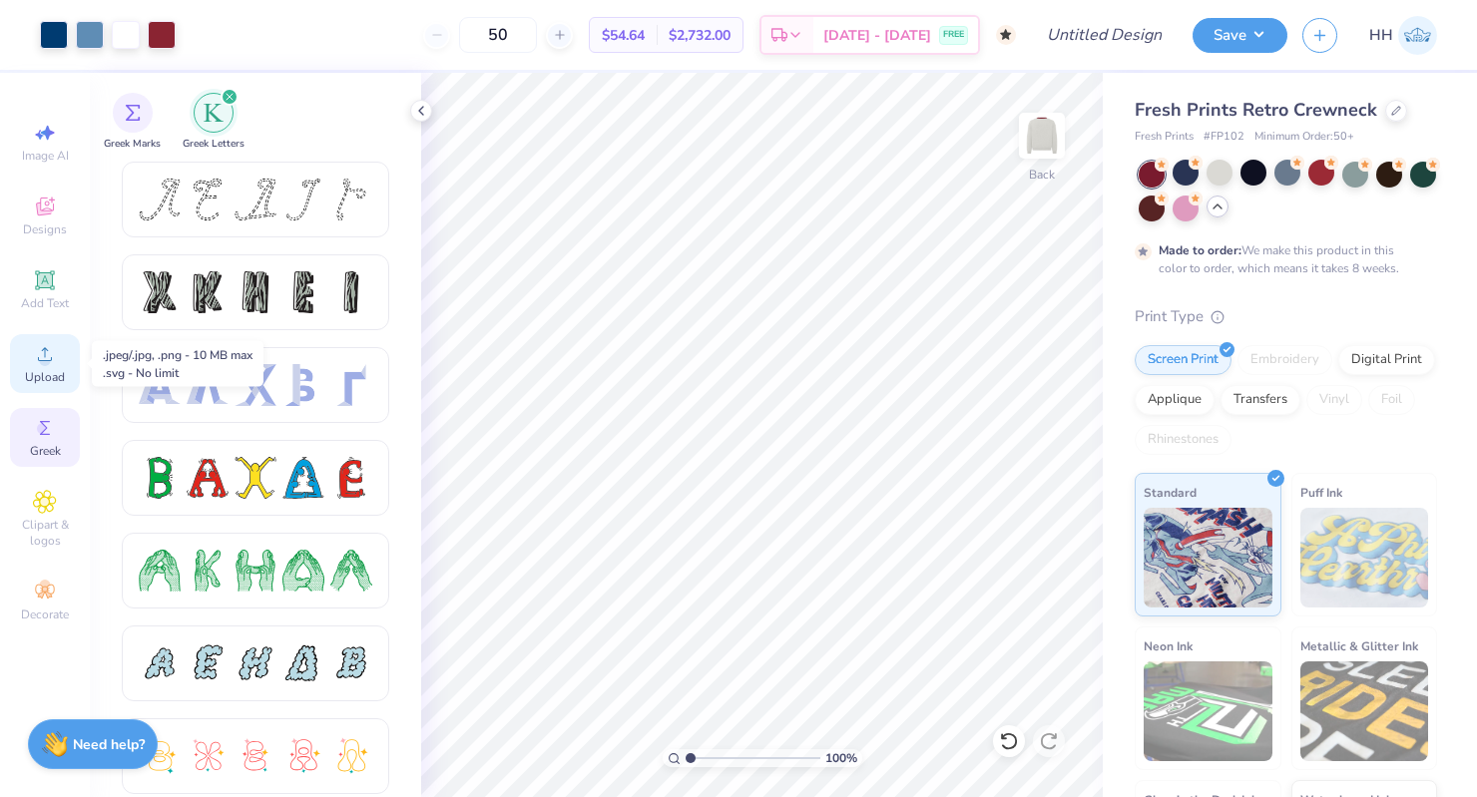
click at [48, 378] on span "Upload" at bounding box center [45, 377] width 40 height 16
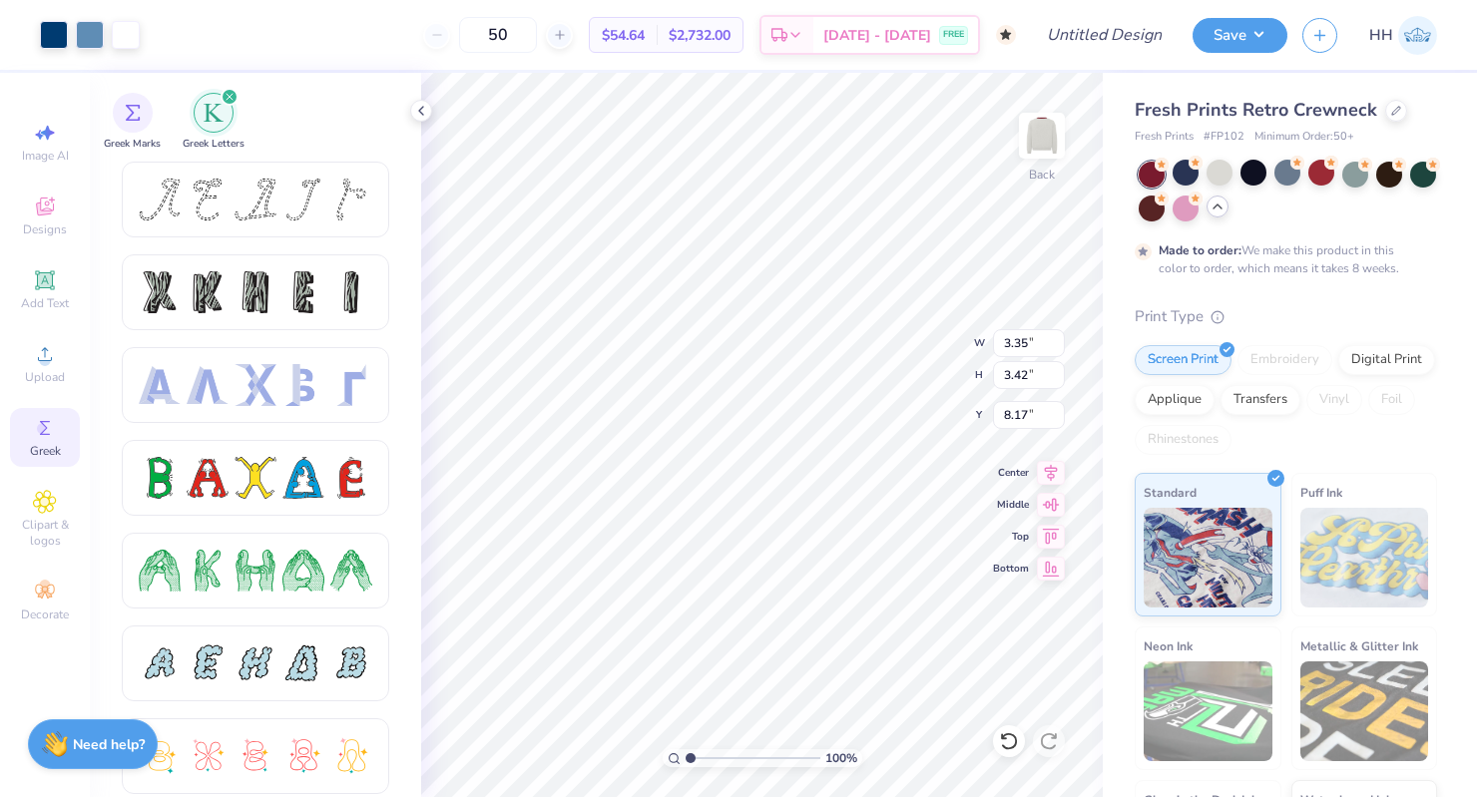
type input "3.35"
type input "3.42"
type input "8.29"
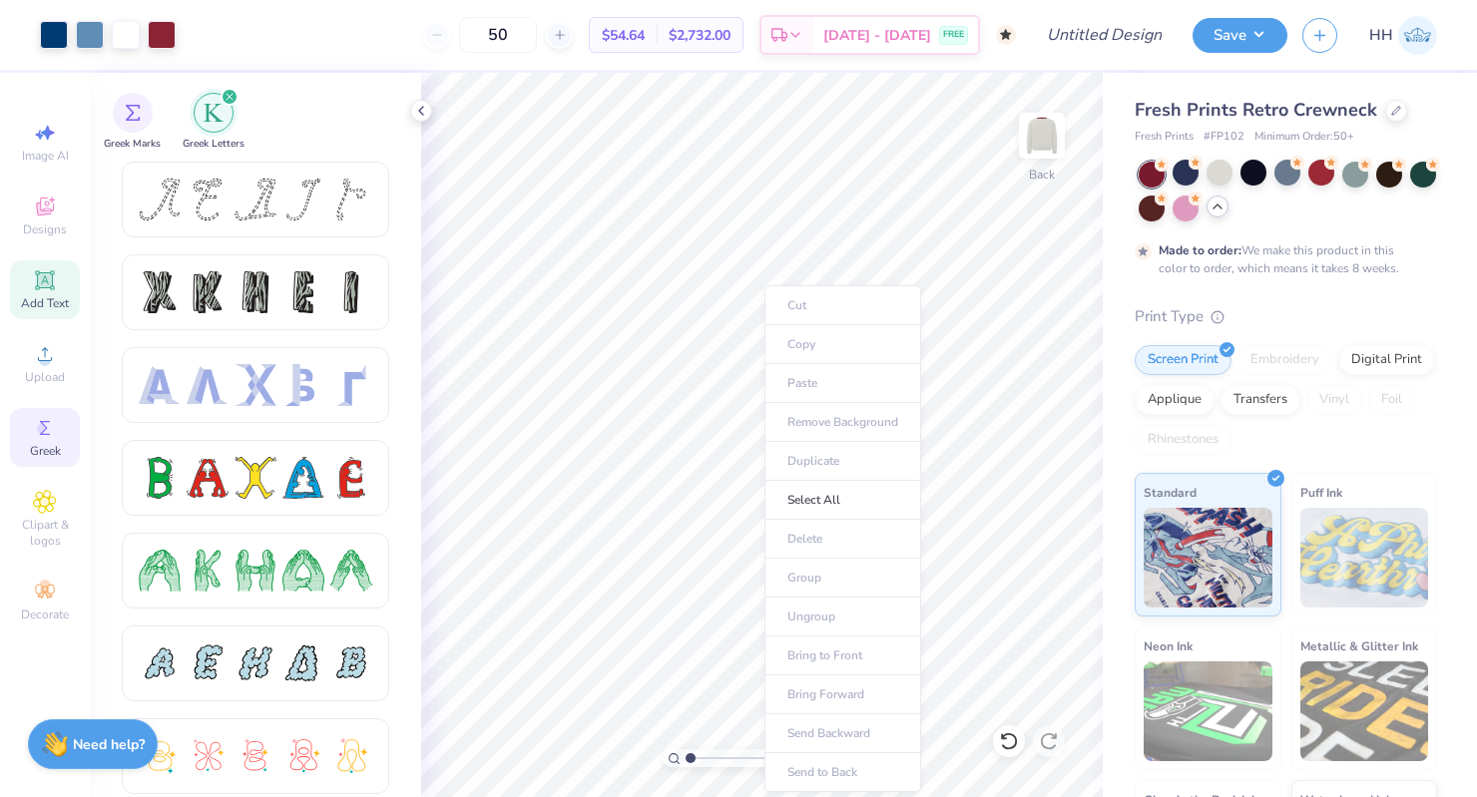
click at [49, 278] on icon at bounding box center [44, 279] width 15 height 15
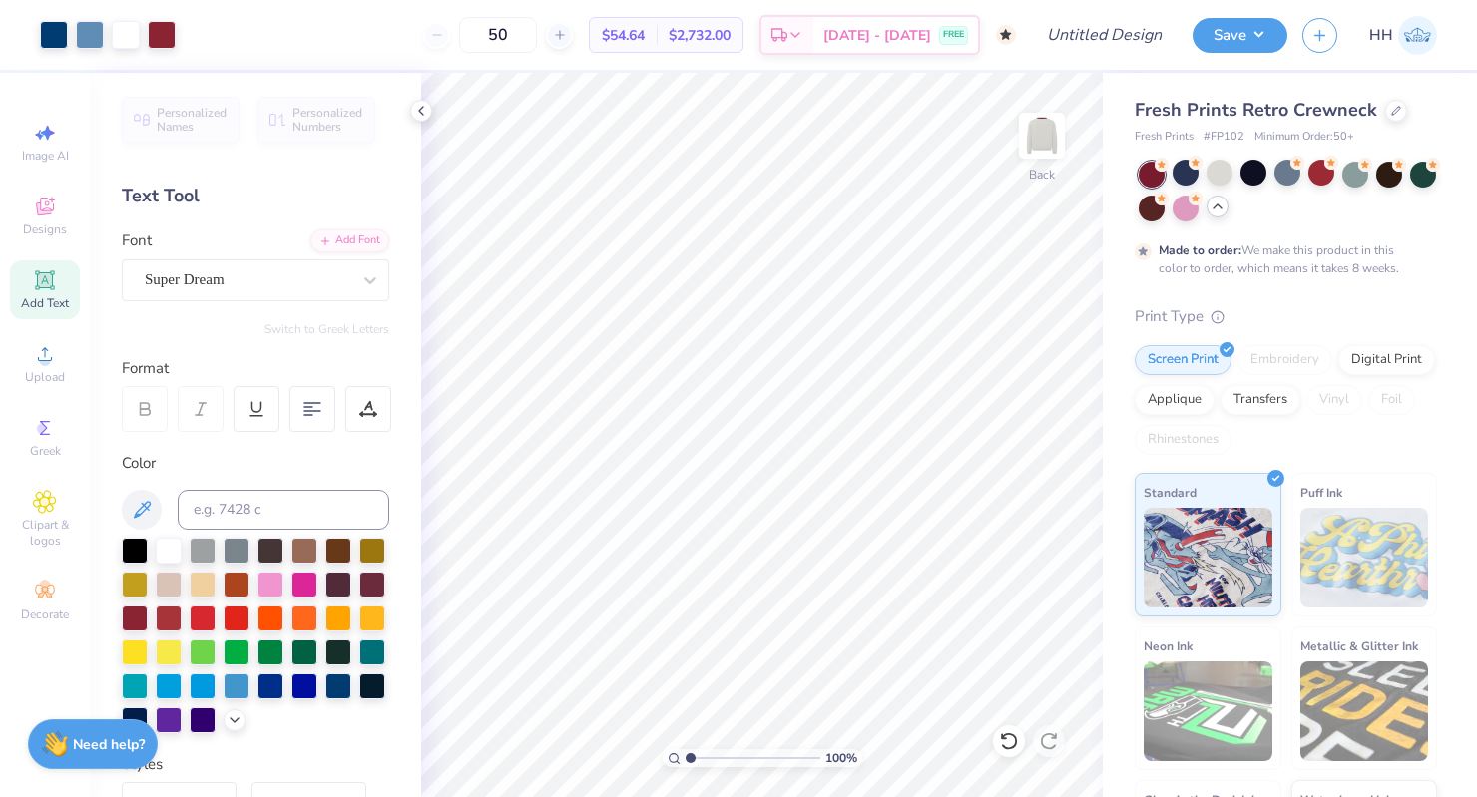
click at [46, 296] on span "Add Text" at bounding box center [45, 303] width 48 height 16
paste textarea
type textarea "d"
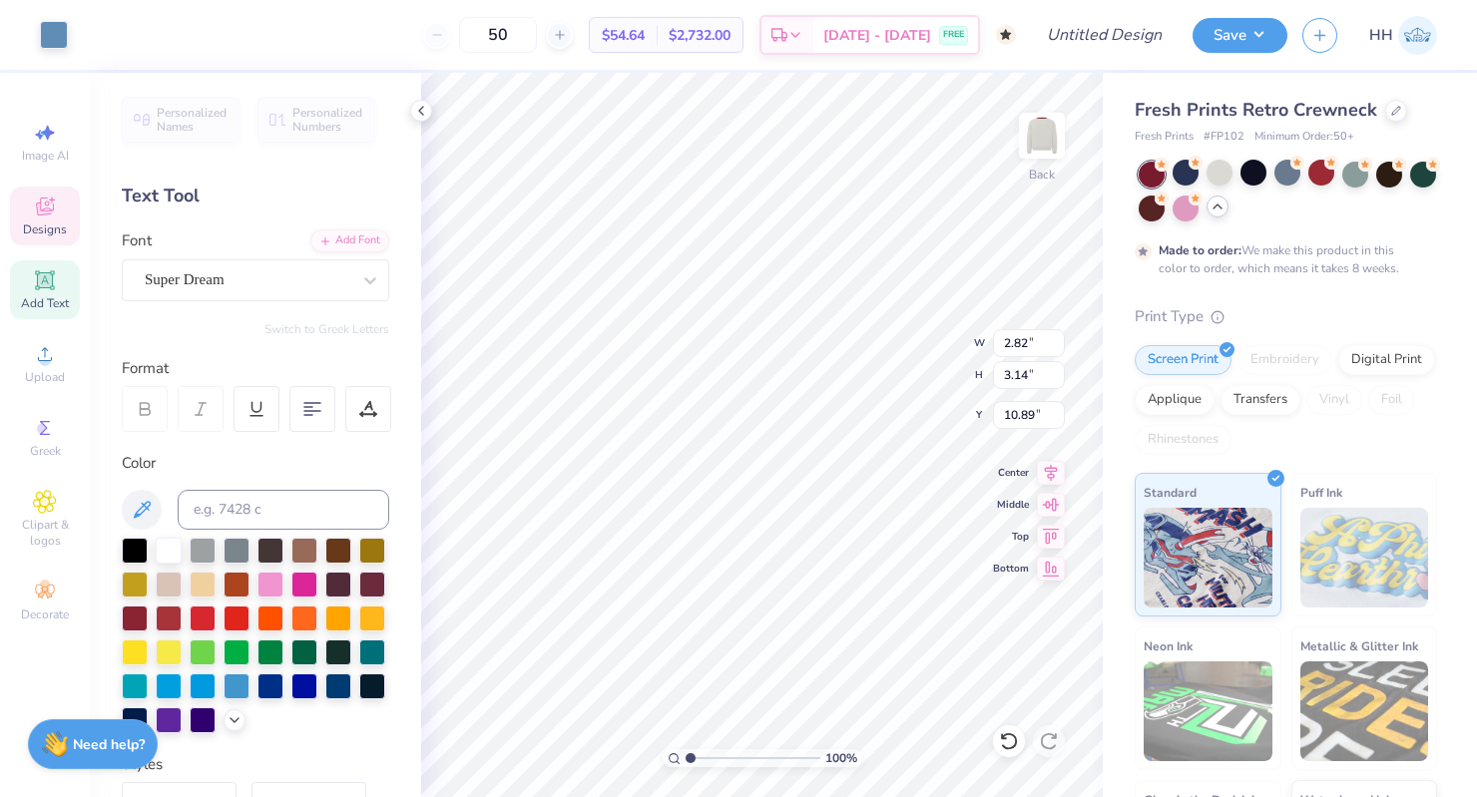
type input "2.82"
type input "3.14"
type input "10.89"
click at [51, 227] on span "Designs" at bounding box center [45, 230] width 44 height 16
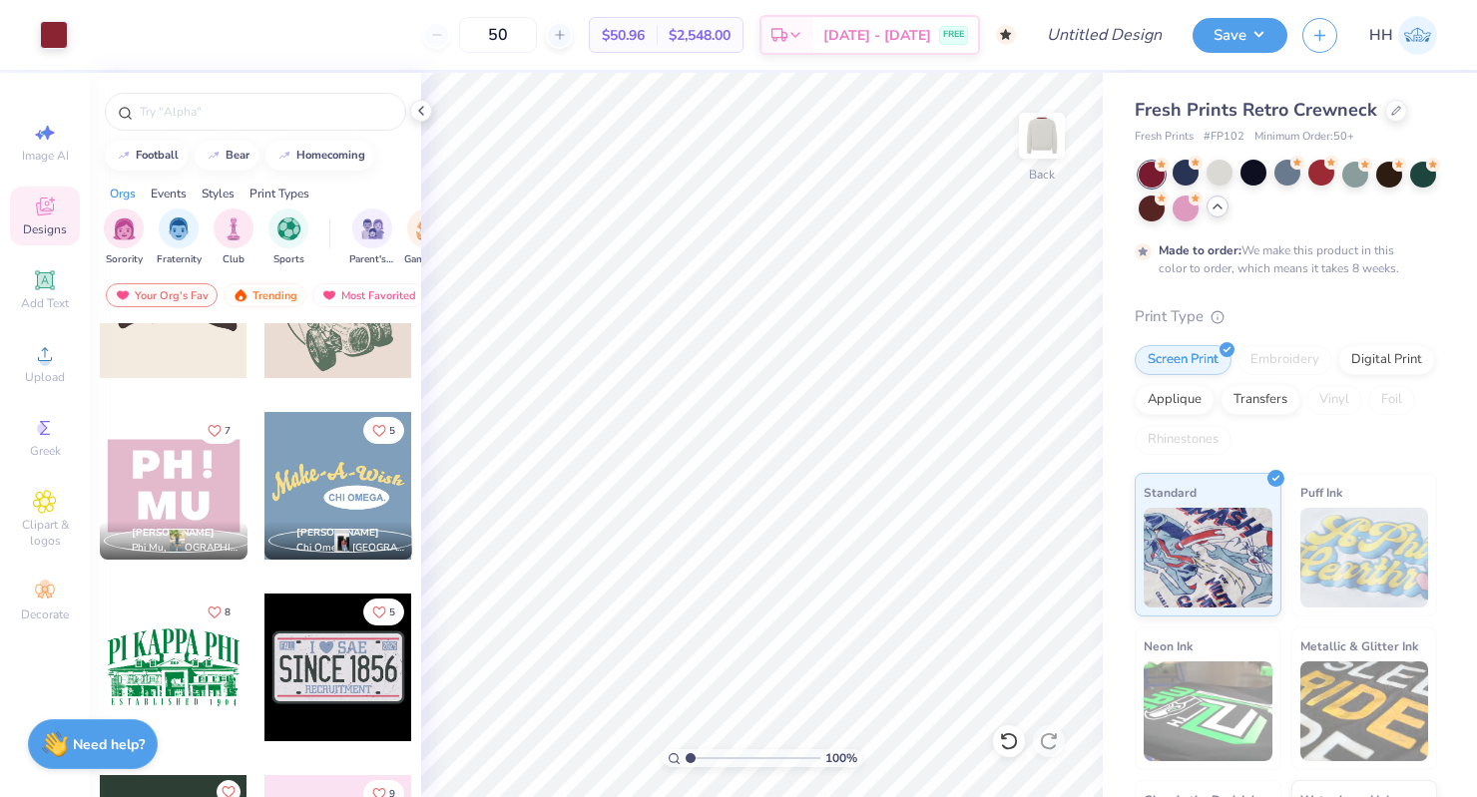
scroll to position [1560, 0]
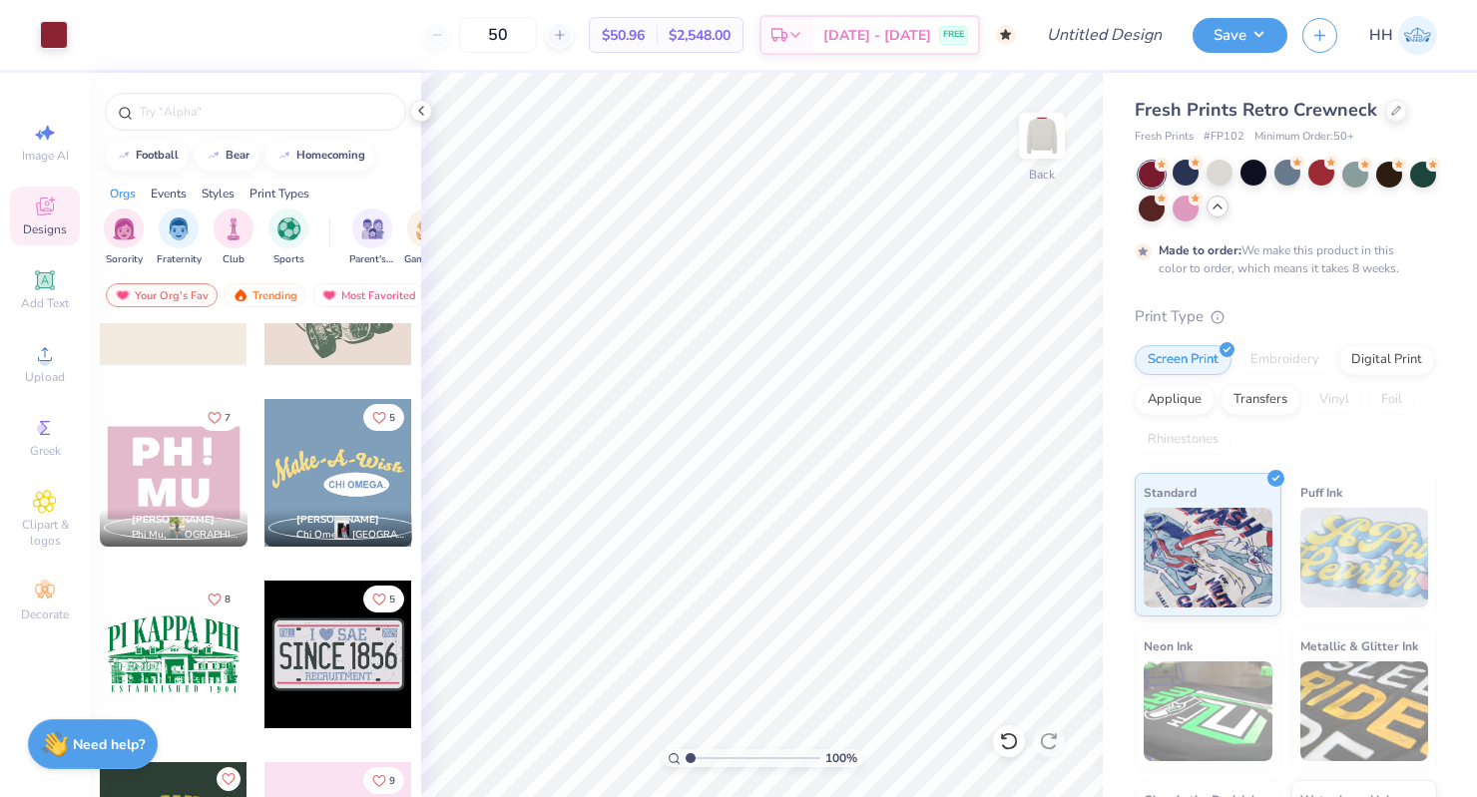
click at [193, 460] on div at bounding box center [174, 473] width 148 height 148
click at [1151, 208] on div at bounding box center [1186, 207] width 26 height 26
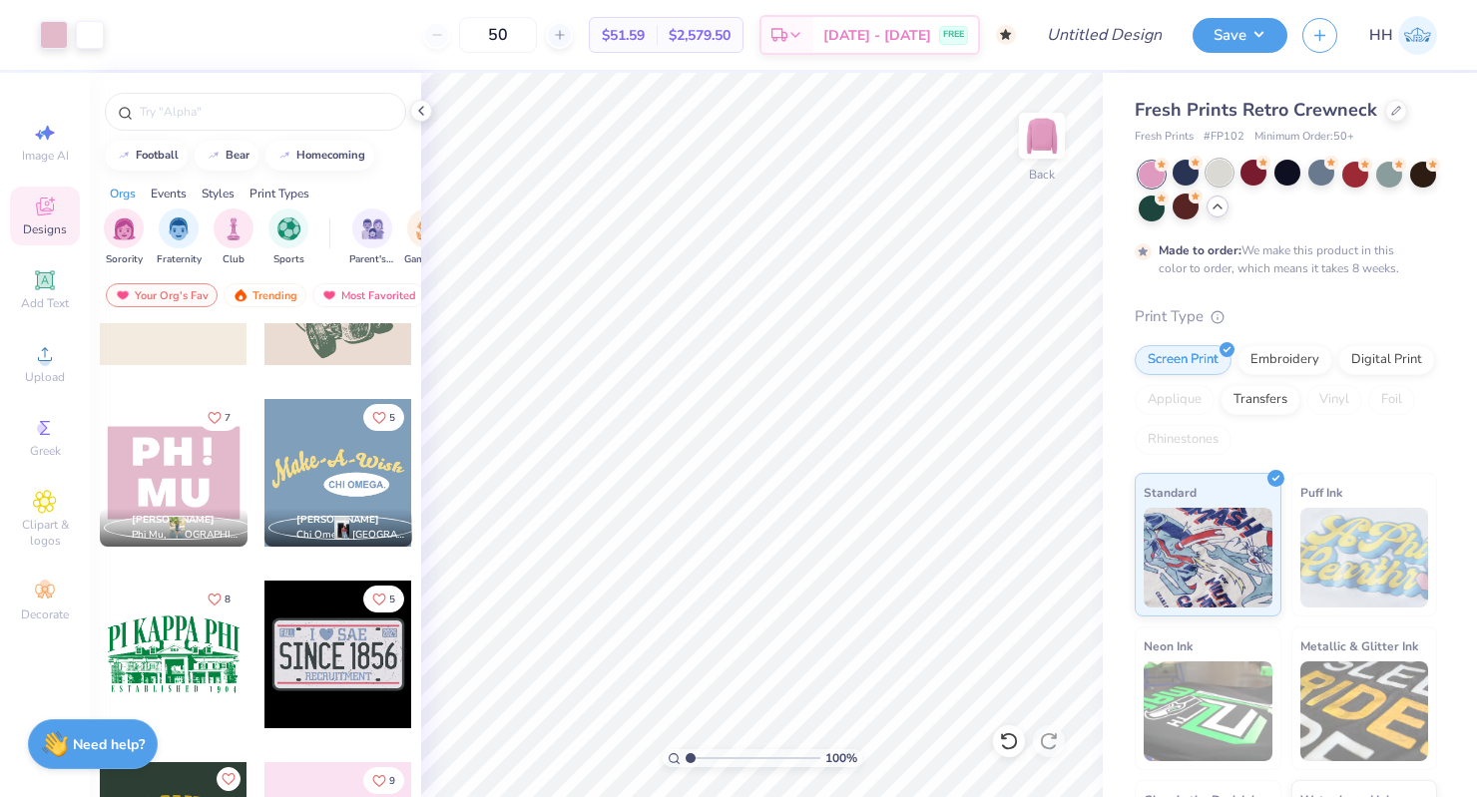
click at [1151, 169] on div at bounding box center [1220, 173] width 26 height 26
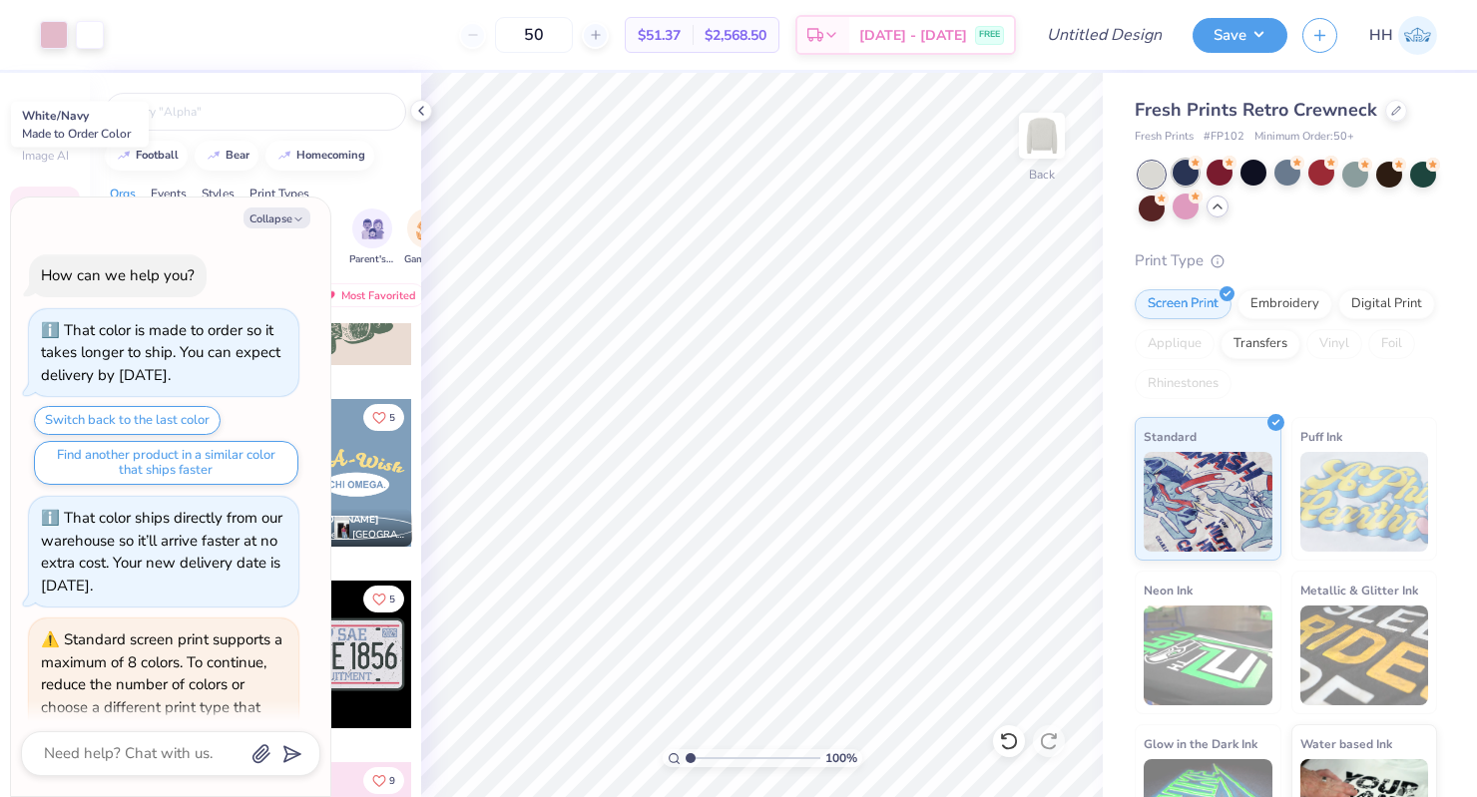
scroll to position [607, 0]
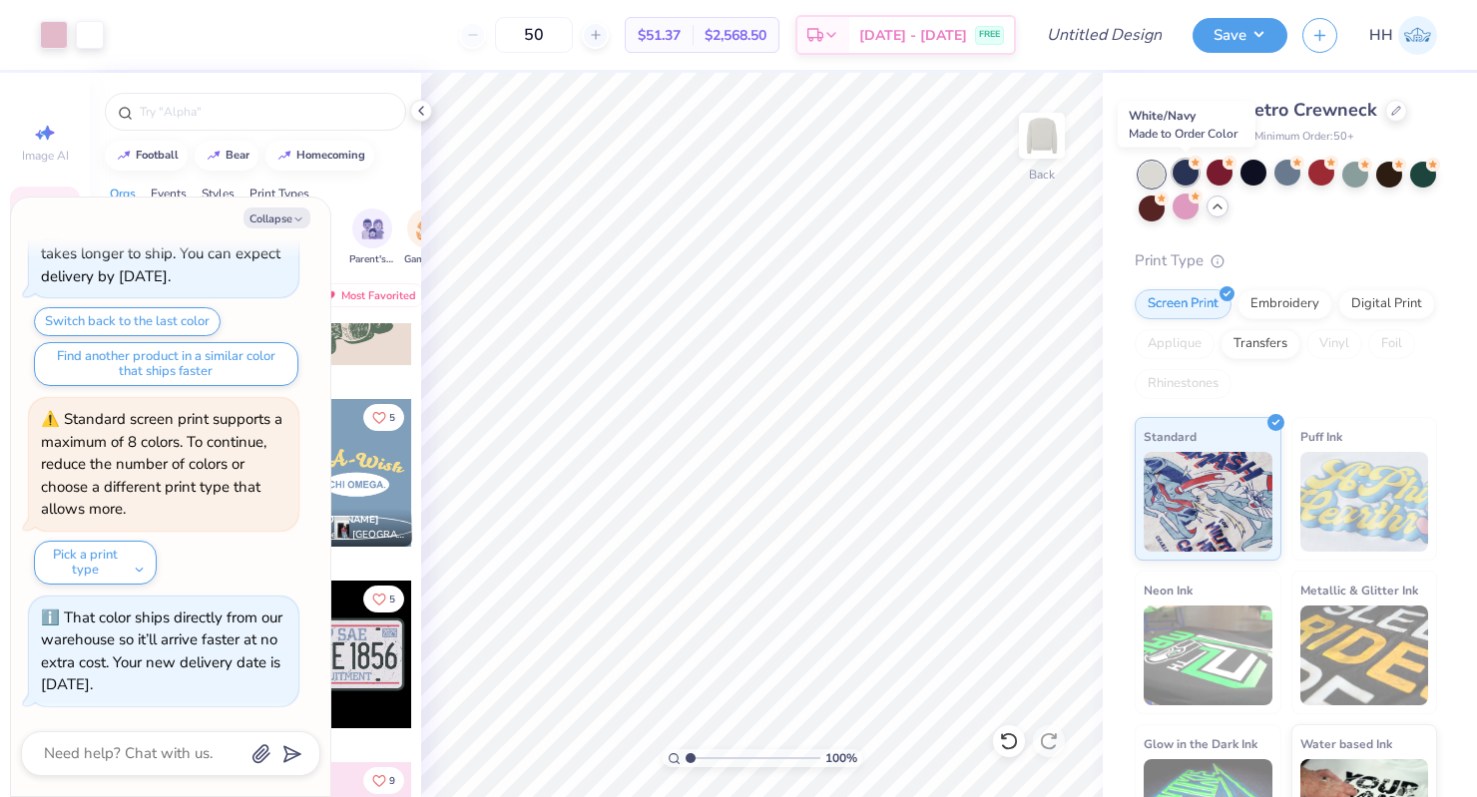
click at [1151, 173] on div at bounding box center [1186, 173] width 26 height 26
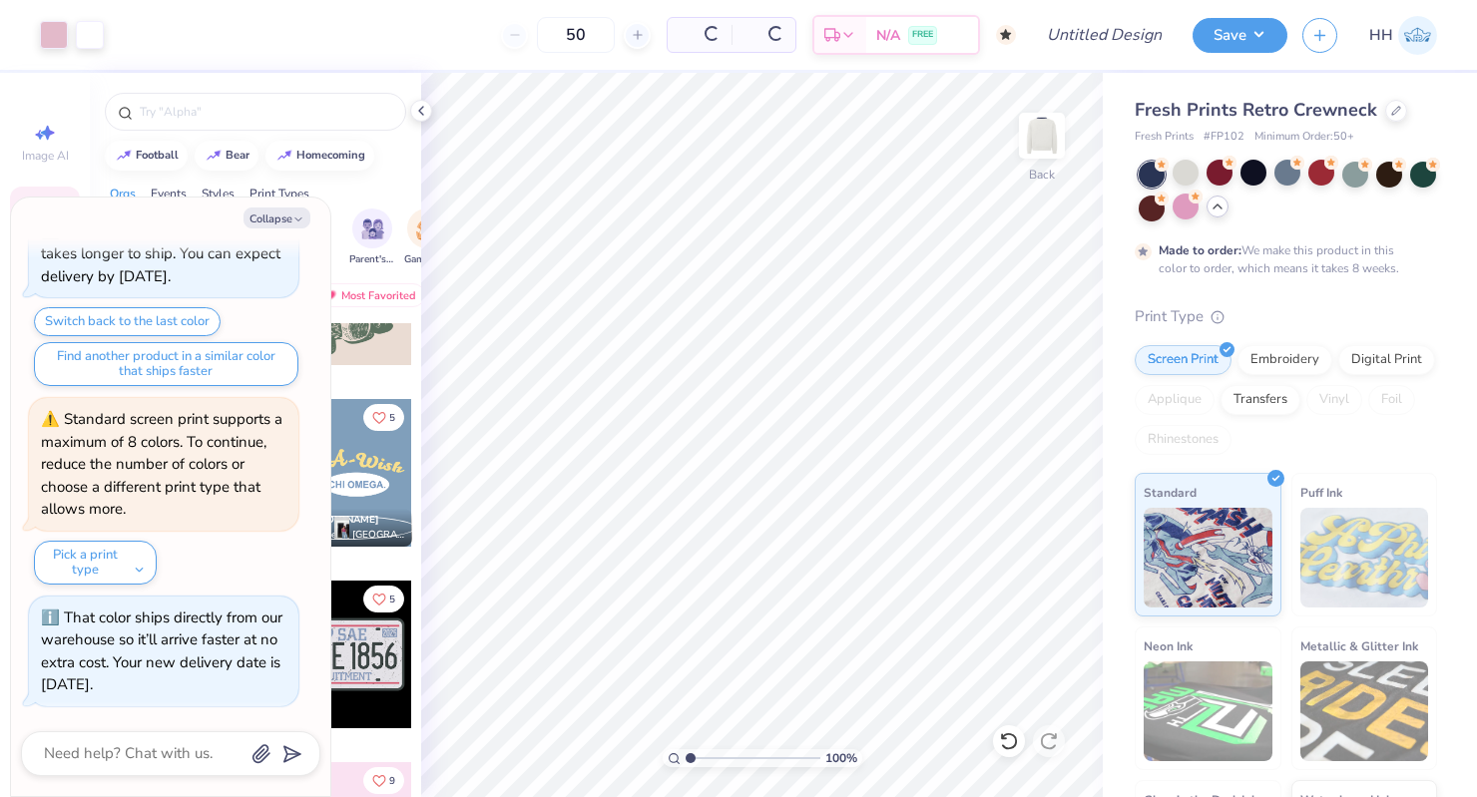
scroll to position [795, 0]
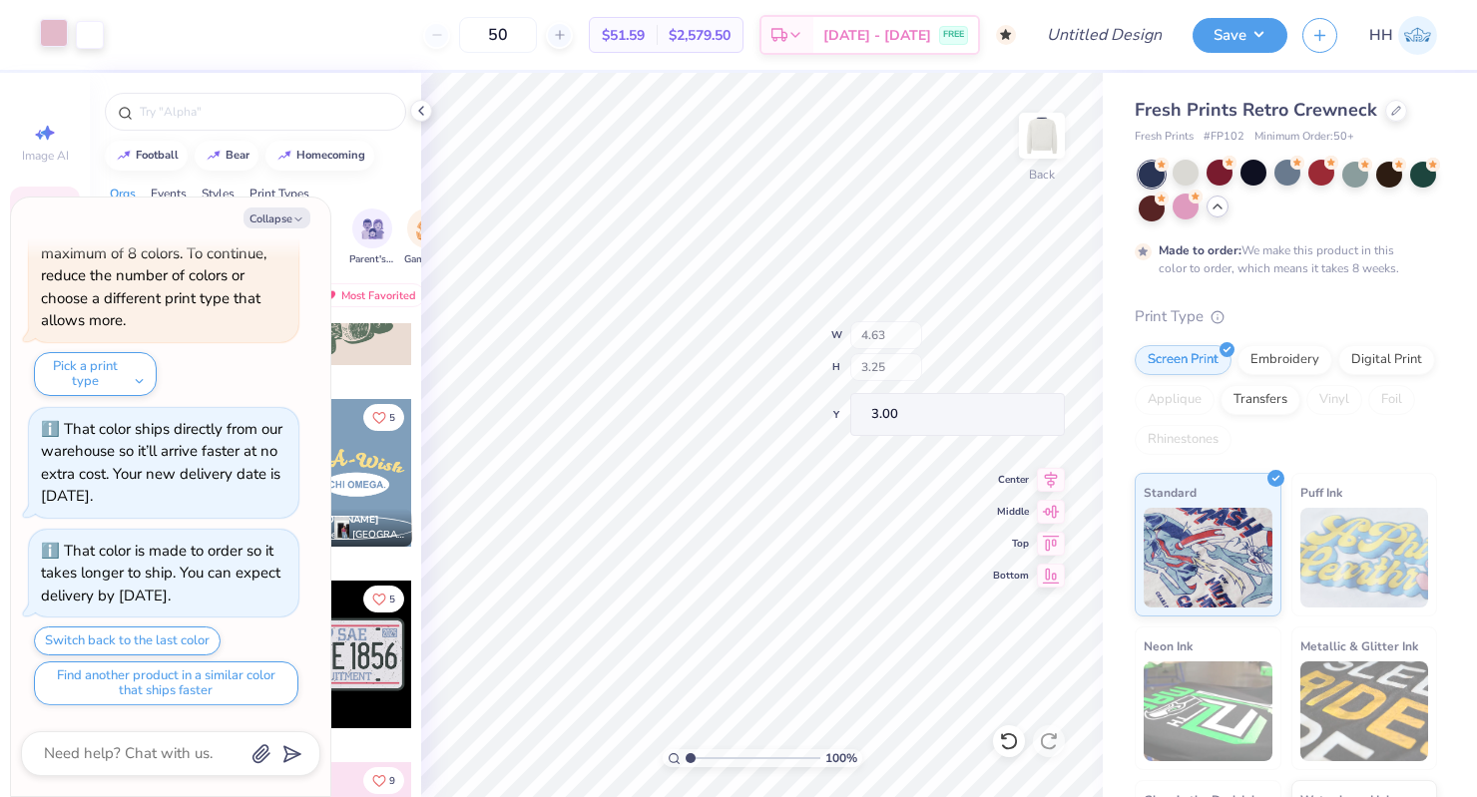
click at [59, 45] on div at bounding box center [54, 33] width 28 height 28
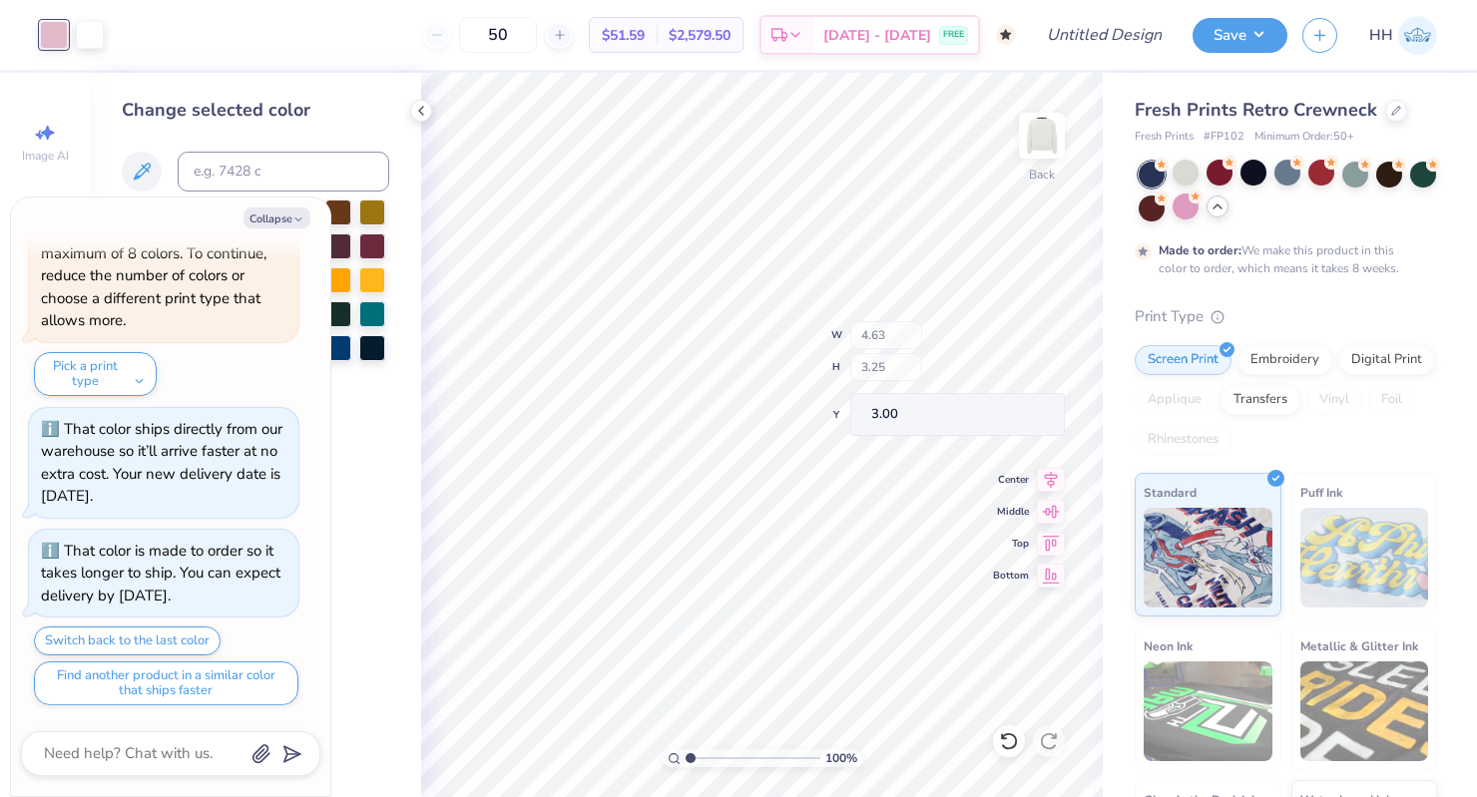
click at [53, 21] on div at bounding box center [54, 35] width 28 height 28
click at [276, 224] on button "Collapse" at bounding box center [276, 218] width 67 height 21
type textarea "x"
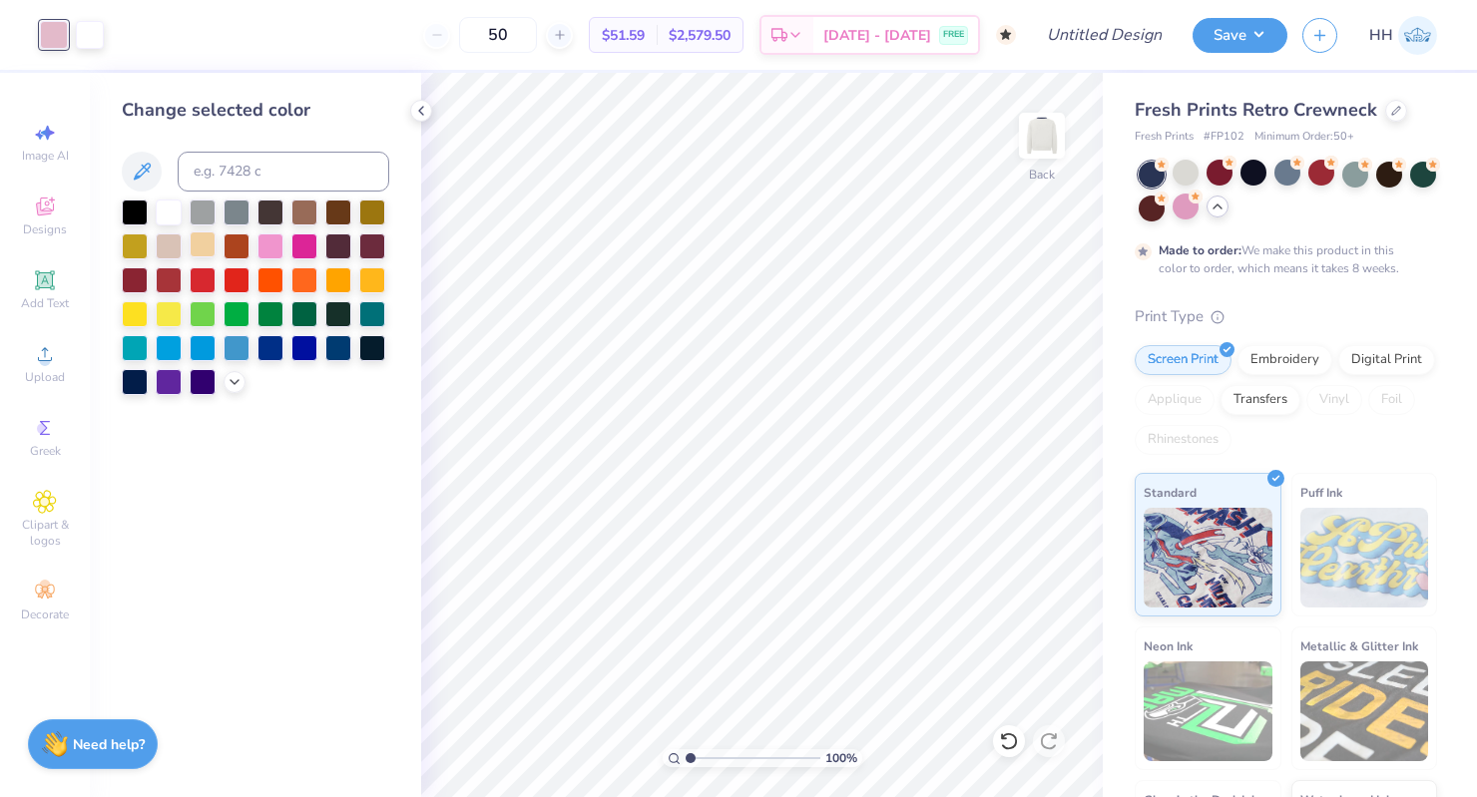
click at [202, 238] on div at bounding box center [203, 245] width 26 height 26
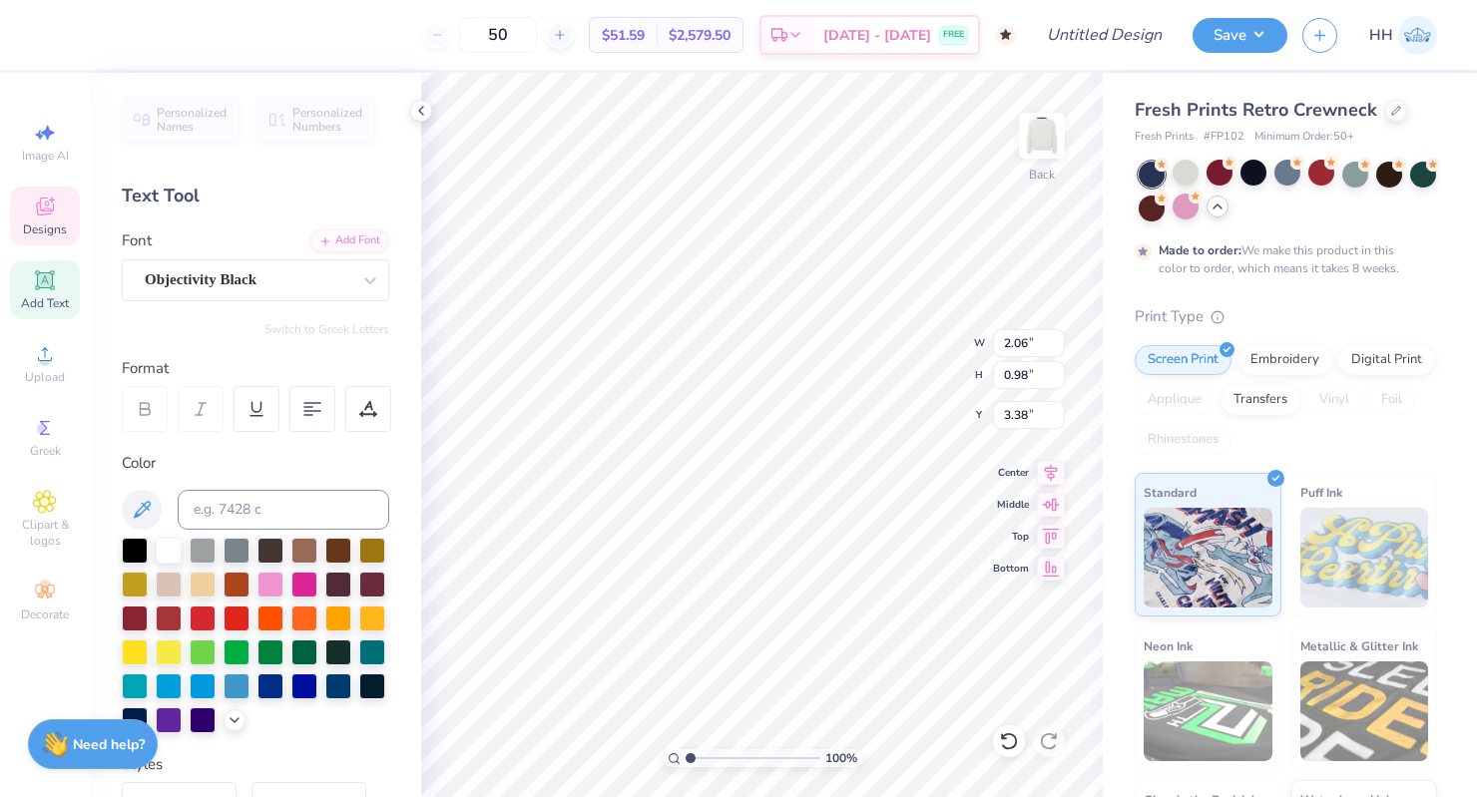
type input "2.06"
type textarea "P"
type textarea "t"
type textarea "TR"
type textarea "d"
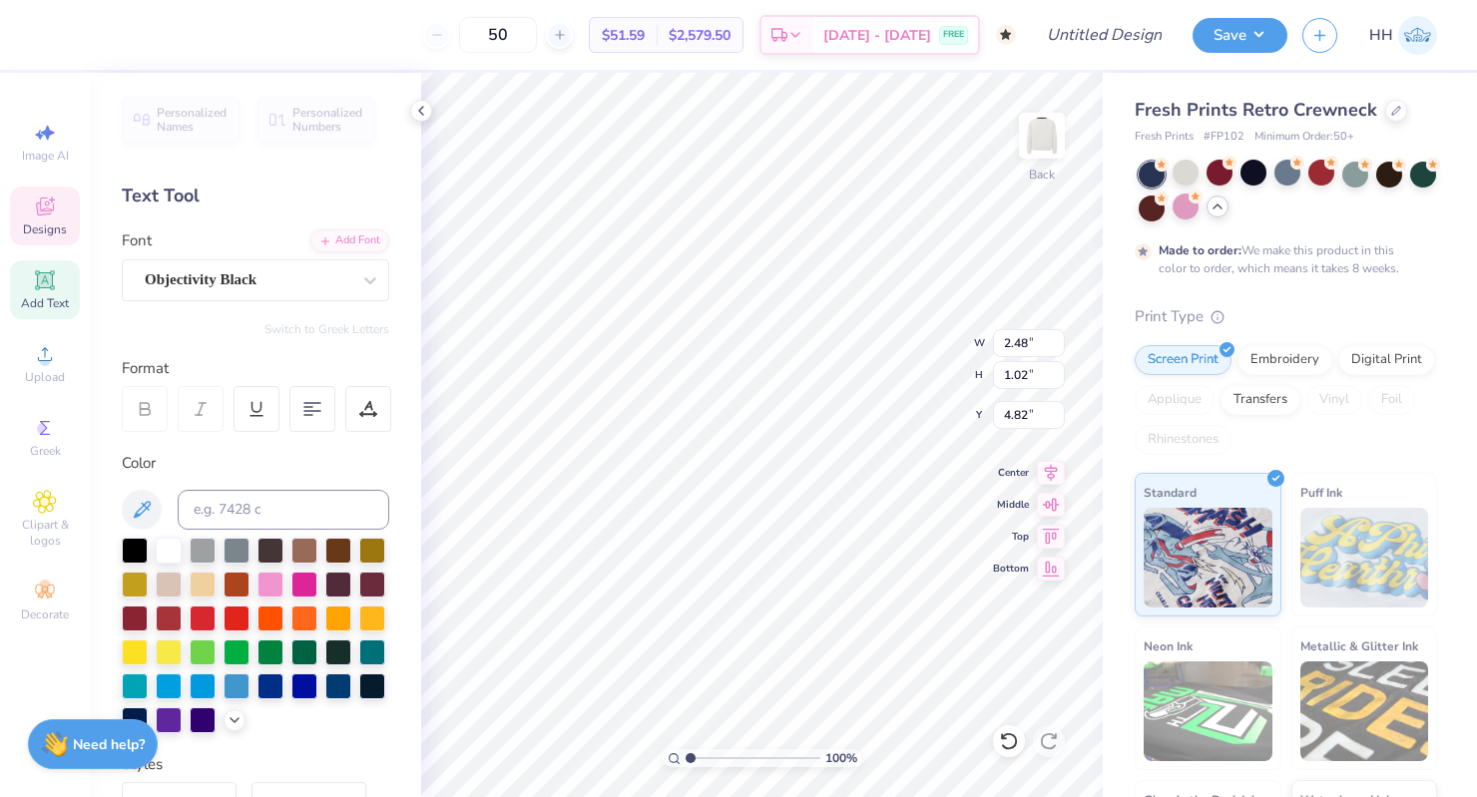
type textarea "d"
type textarea "DELTA"
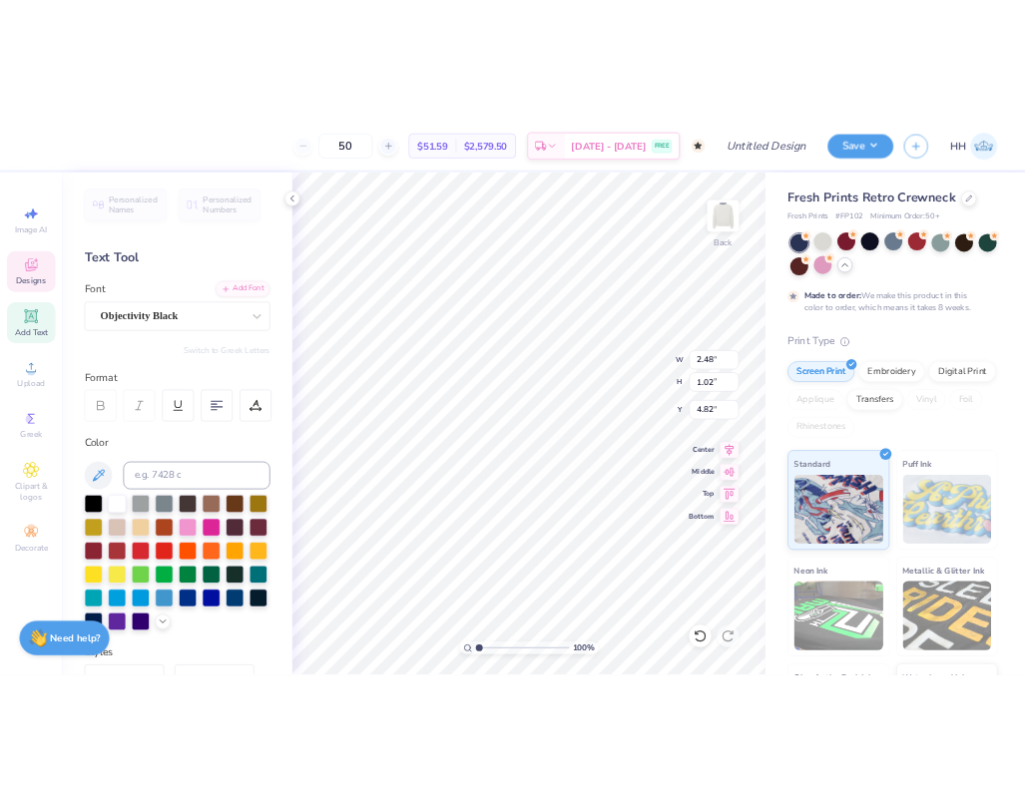
scroll to position [0, 1]
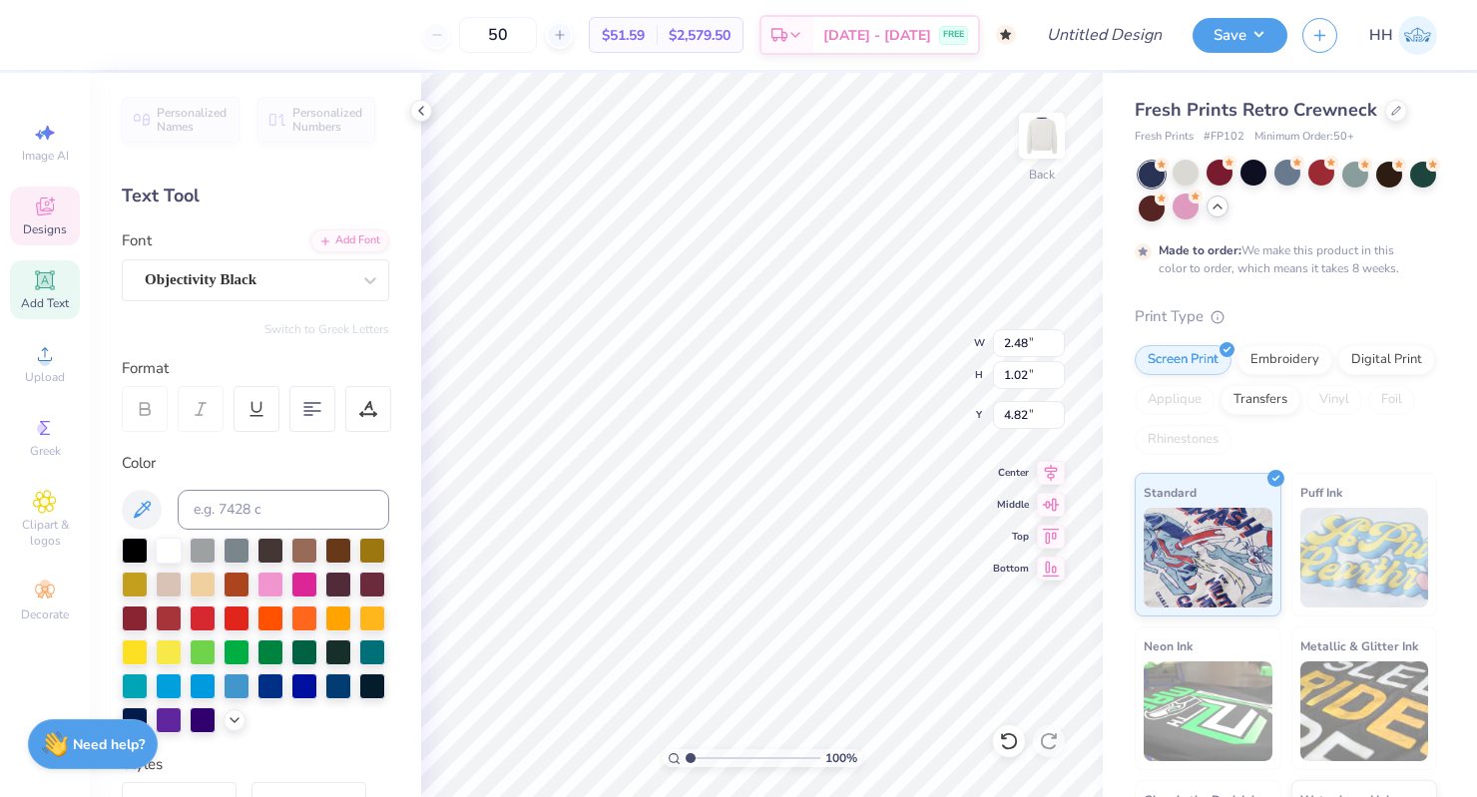
click at [876, 374] on div "100 % Back W 2.48 2.48 " H 1.02 1.02 " Y 4.82 4.82 " Center Middle Top Bottom" at bounding box center [762, 435] width 682 height 725
type input "4.35"
type input "0.92"
type input "5.04"
type input "2.00"
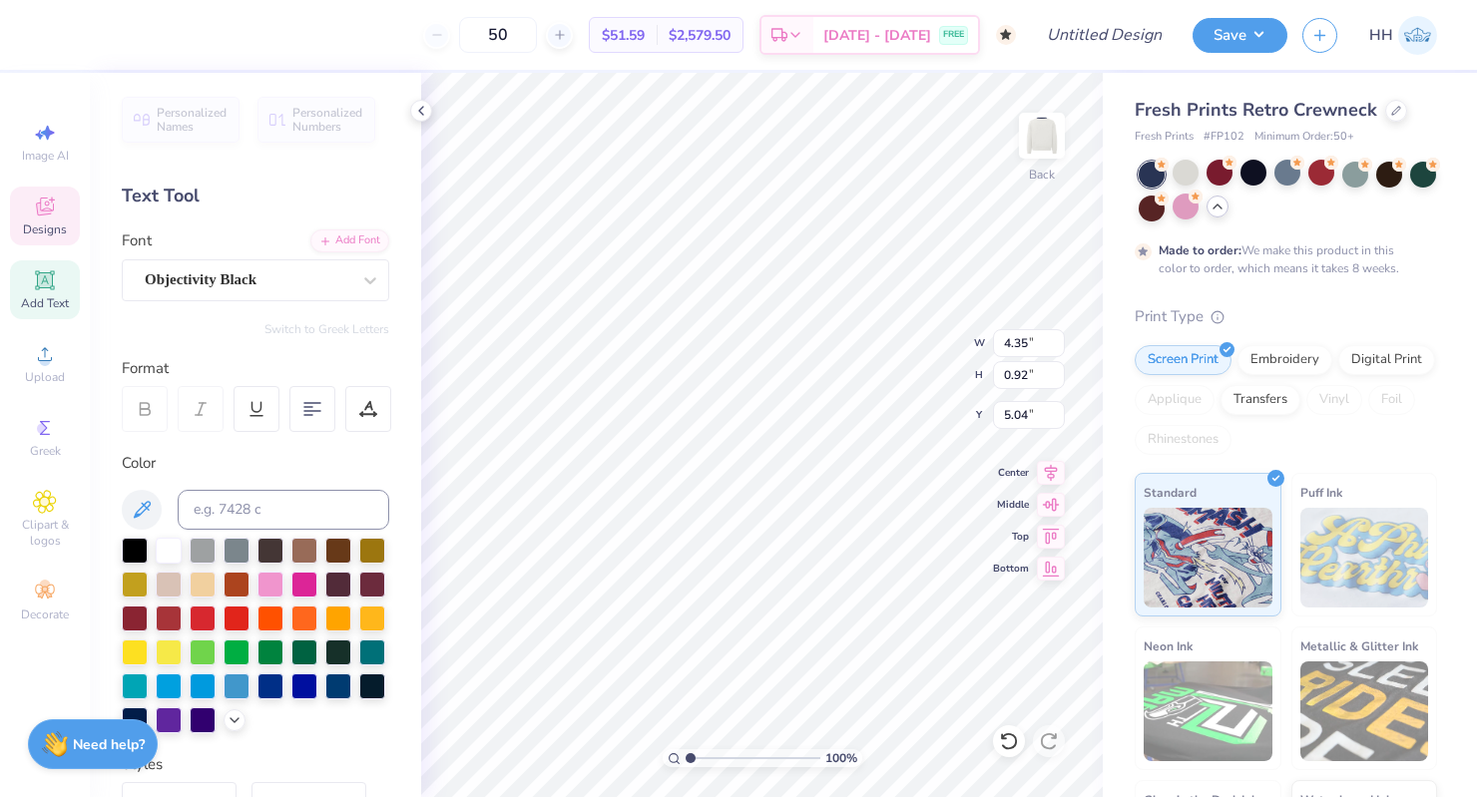
type input "0.98"
type input "3.38"
type input "5.00"
type input "4.63"
type input "3.25"
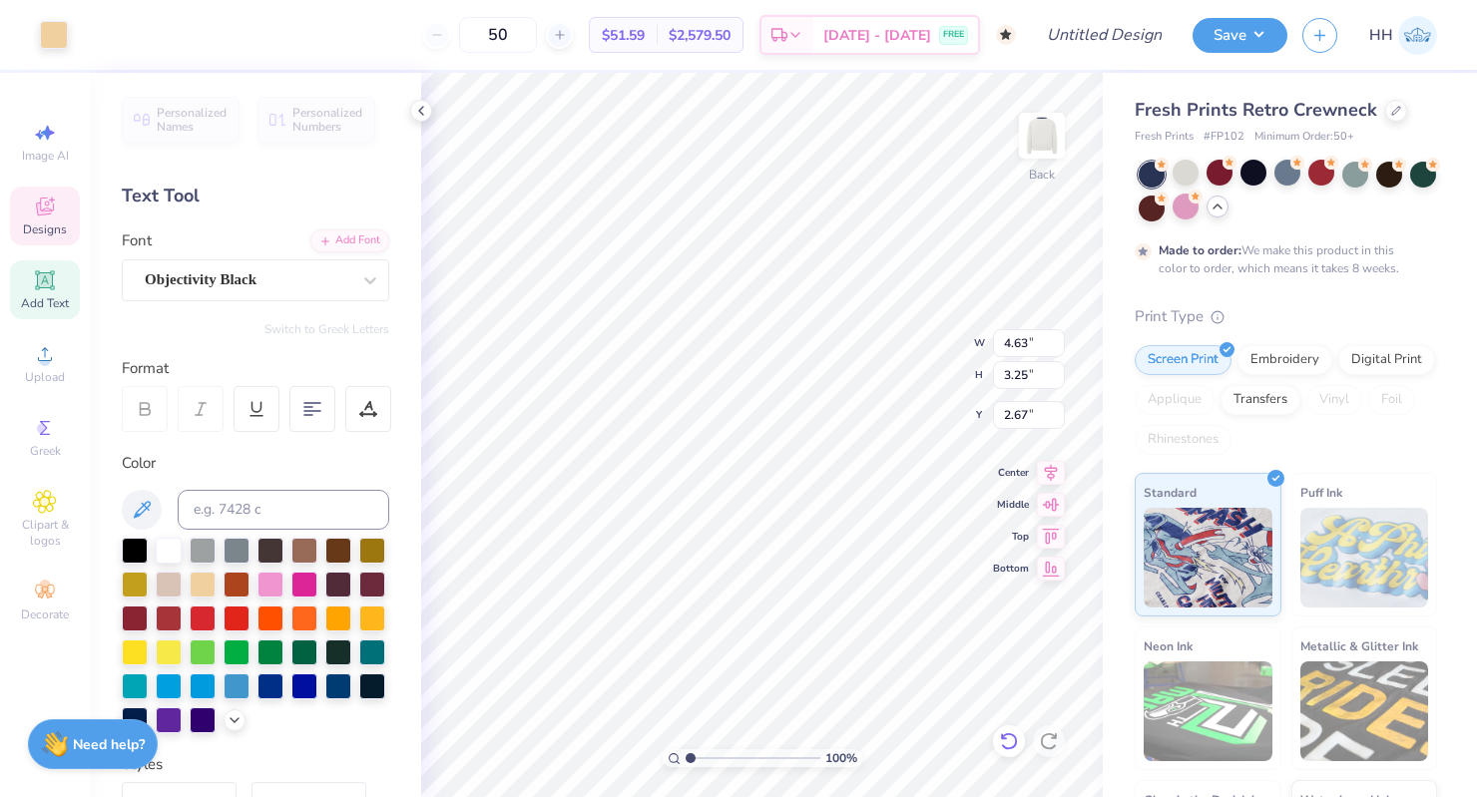
click at [1014, 740] on icon at bounding box center [1009, 741] width 20 height 20
type input "3.00"
click at [137, 579] on div at bounding box center [135, 583] width 26 height 26
click at [1009, 738] on icon at bounding box center [1009, 741] width 20 height 20
type input "4.35"
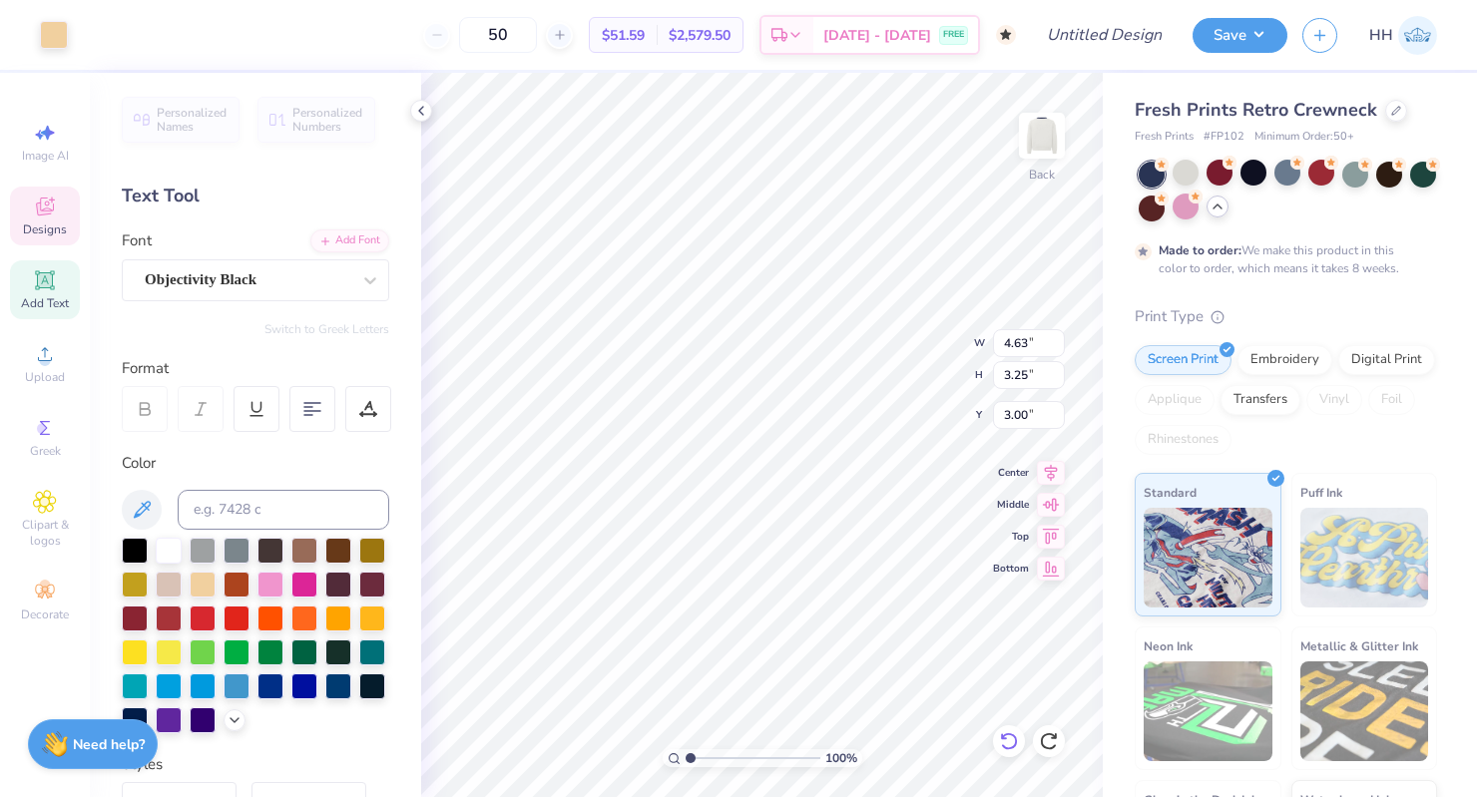
type input "0.92"
type input "5.00"
type input "2.00"
type input "0.98"
type input "3.38"
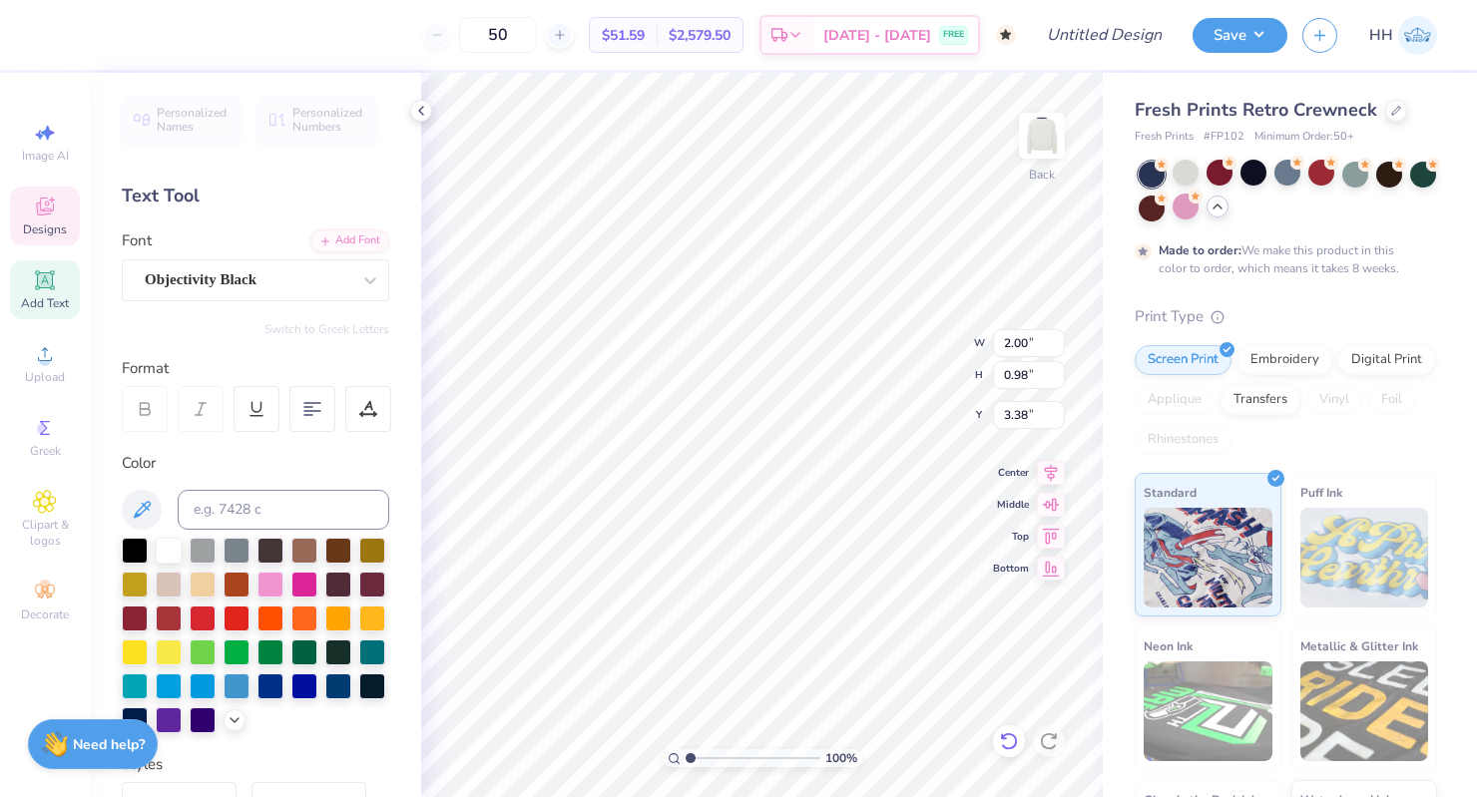
type input "0.31"
click at [893, 327] on div "100 % Back W 2.00 2.00 " H 0.98 0.98 " Y 3.38 3.38 " Center Middle Top Bottom" at bounding box center [762, 435] width 682 height 725
type textarea "TR!"
click at [882, 329] on div "100 % Back W 2.00 2.00 " H 0.98 0.98 " Y 3.38 3.38 " Center Middle Top Bottom" at bounding box center [762, 435] width 682 height 725
type input "3.61"
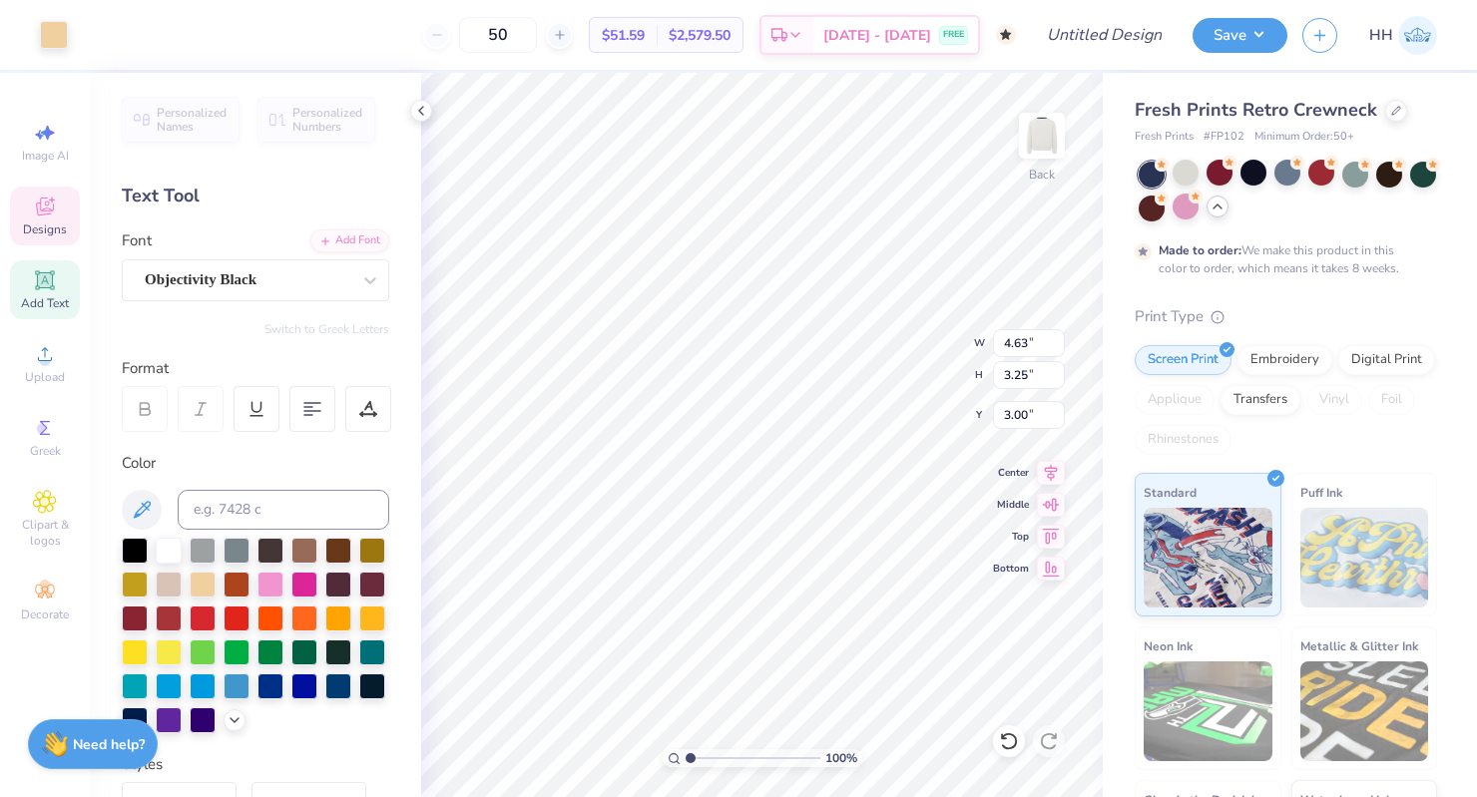
type input "4.35"
type input "2.31"
type input "3.61"
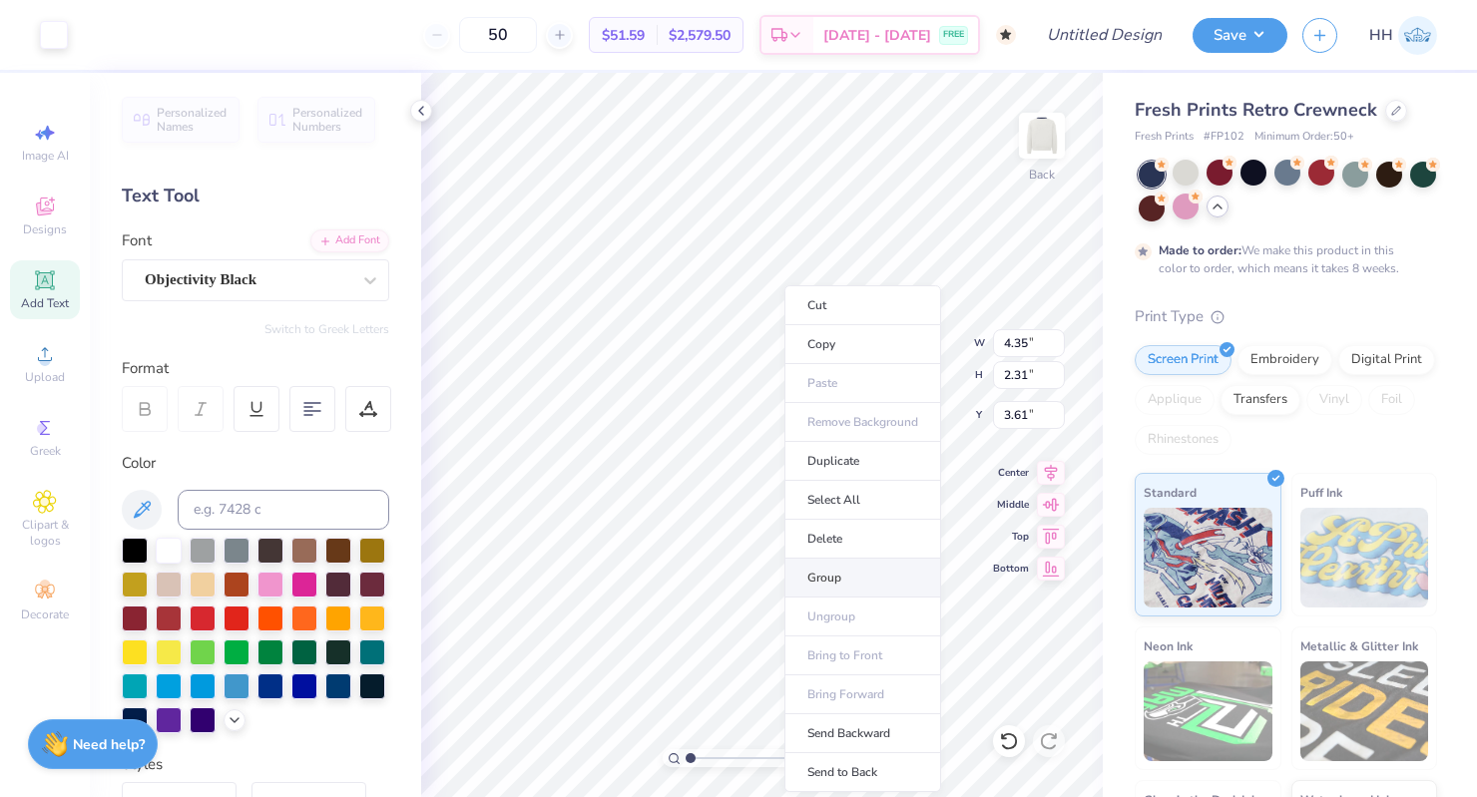
click at [838, 571] on li "Group" at bounding box center [862, 578] width 157 height 39
drag, startPoint x: 307, startPoint y: 399, endPoint x: 364, endPoint y: 404, distance: 57.1
click at [307, 399] on div at bounding box center [312, 409] width 46 height 46
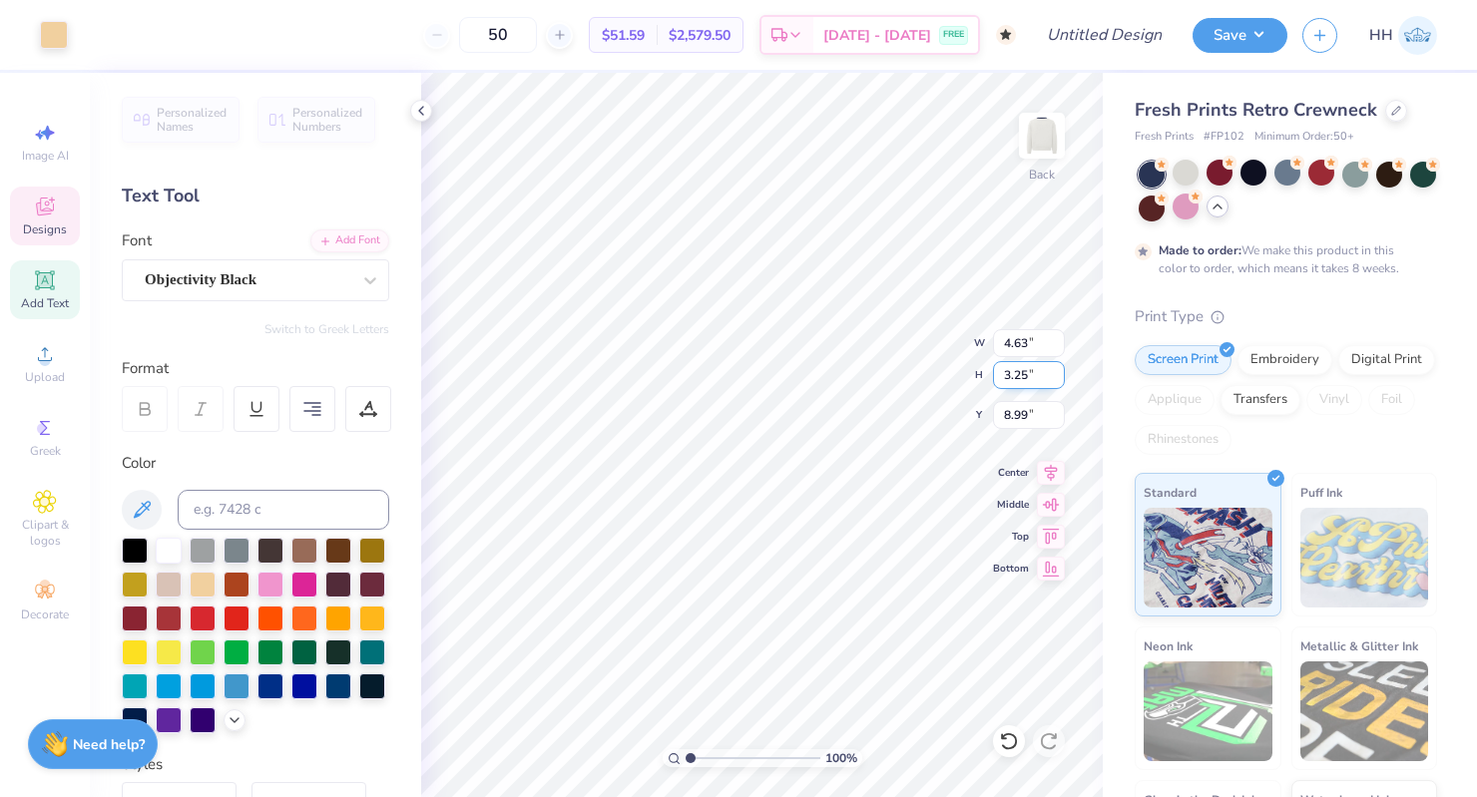
click at [895, 361] on div "100 % Back W 4.63 4.63 " H 3.25 3.25 " Y 8.99 8.99 " Center Middle Top Bottom" at bounding box center [762, 435] width 682 height 725
type input "3.00"
type input "4.03"
type input "2.14"
type input "3.79"
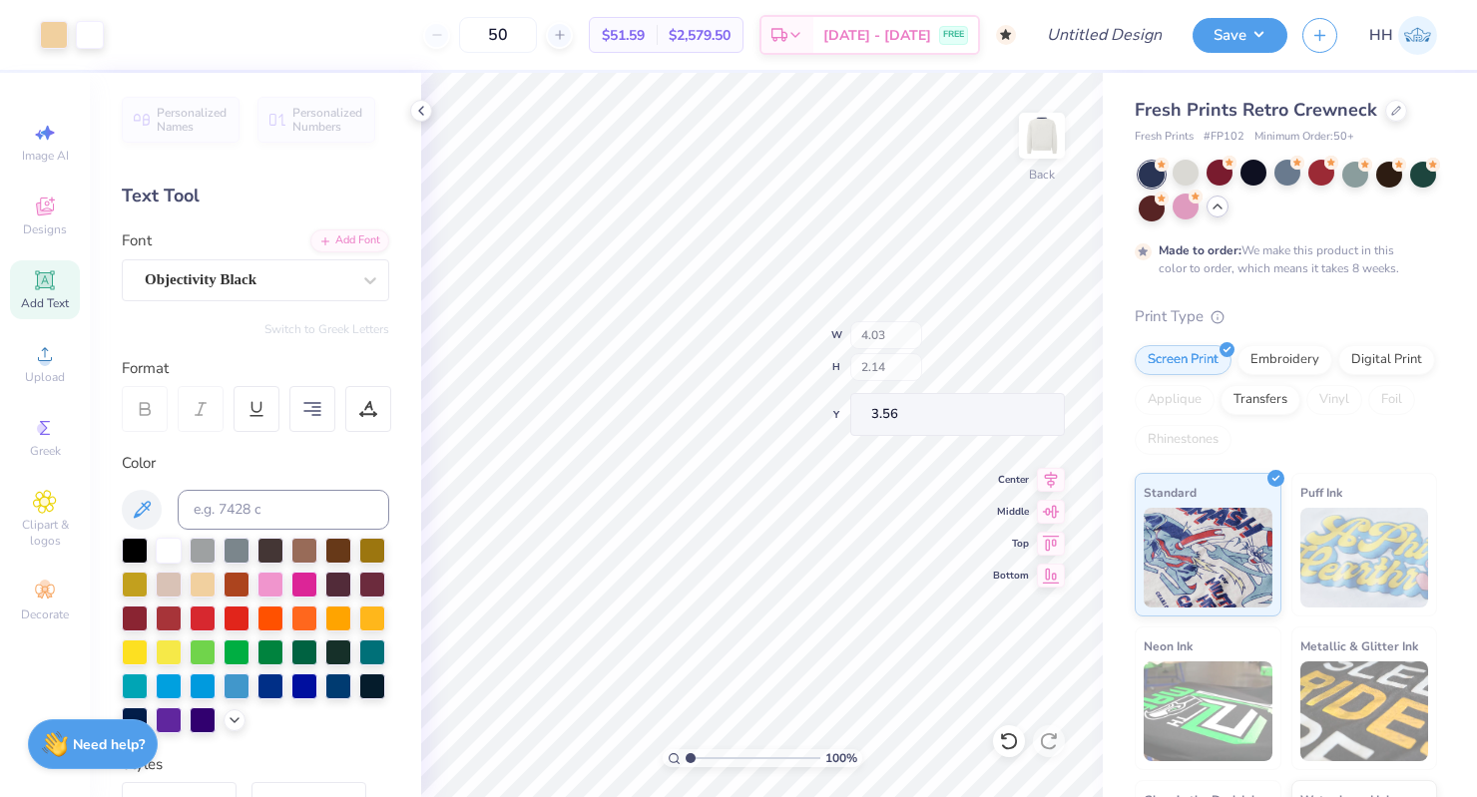
type input "3.56"
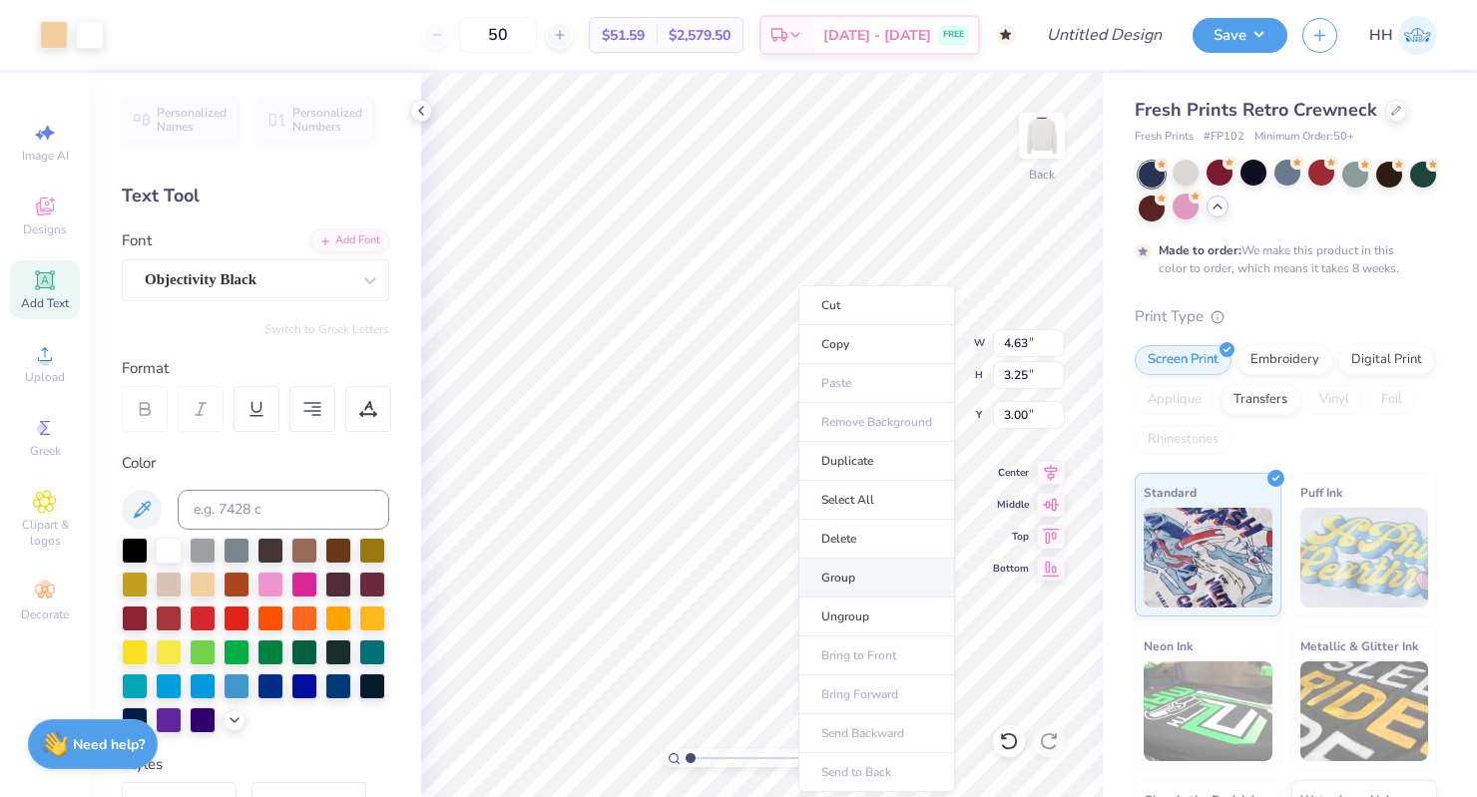
click at [849, 579] on li "Group" at bounding box center [876, 578] width 157 height 39
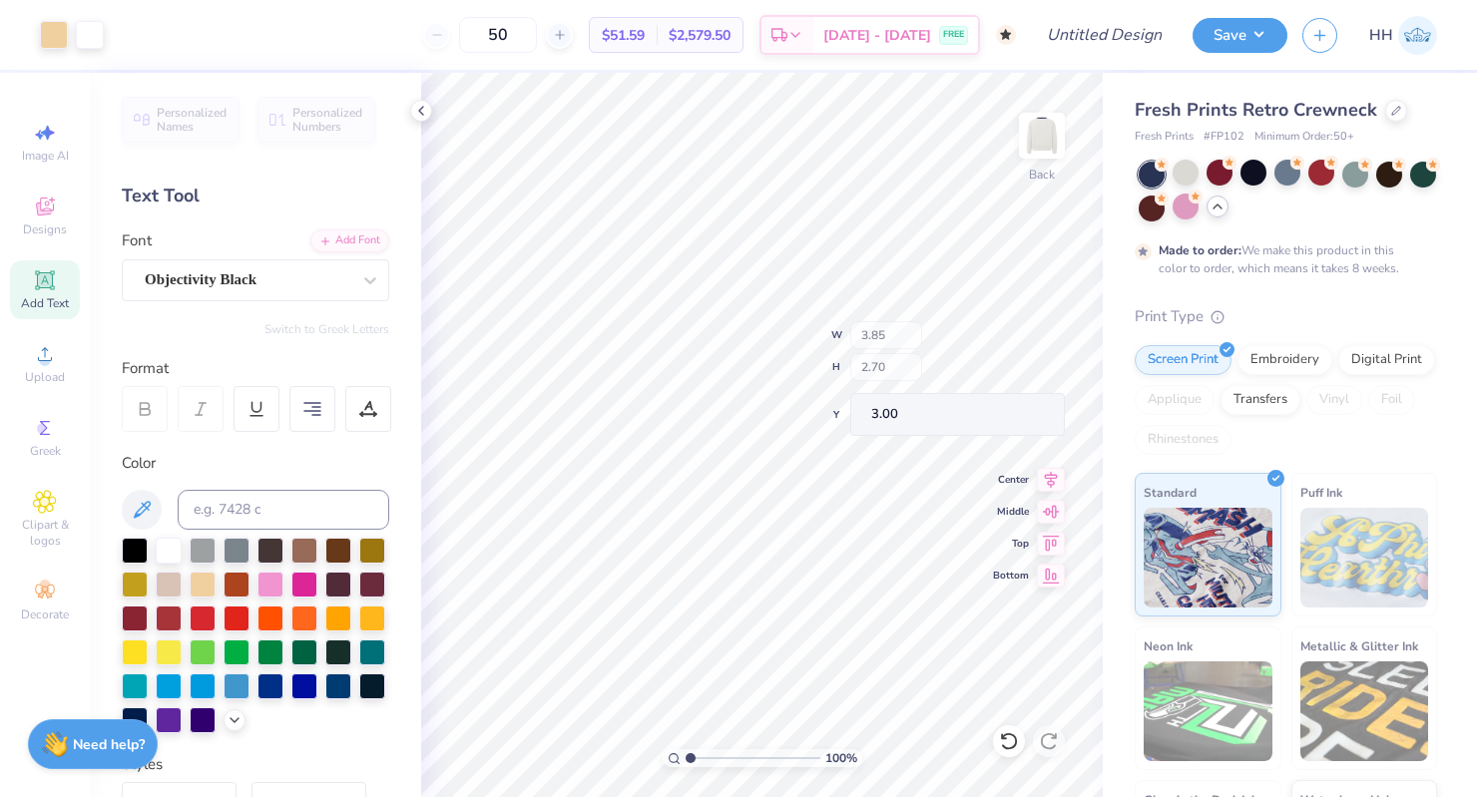
type input "3.85"
type input "2.70"
click at [1151, 114] on div at bounding box center [1396, 109] width 22 height 22
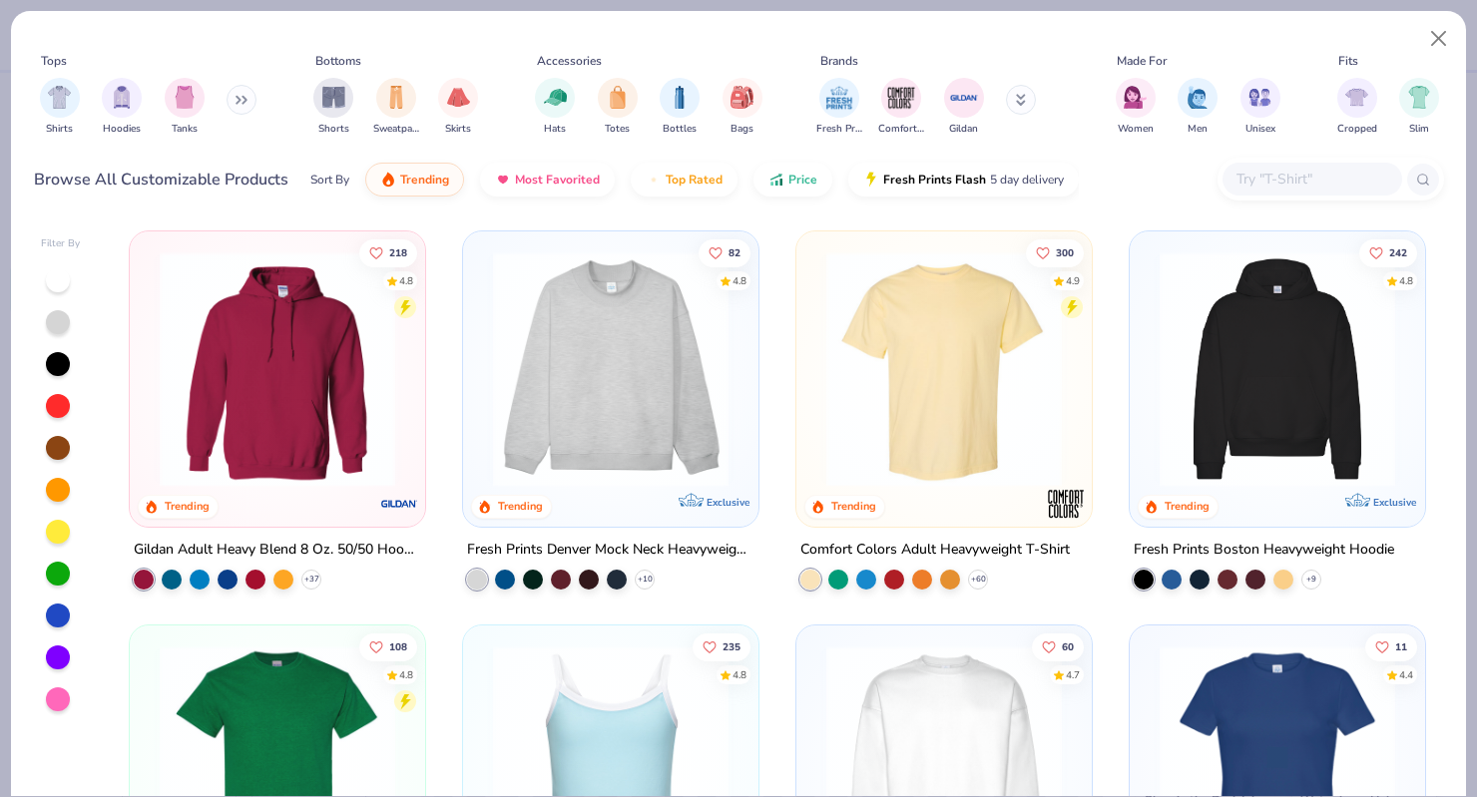
click at [671, 377] on img at bounding box center [610, 369] width 255 height 236
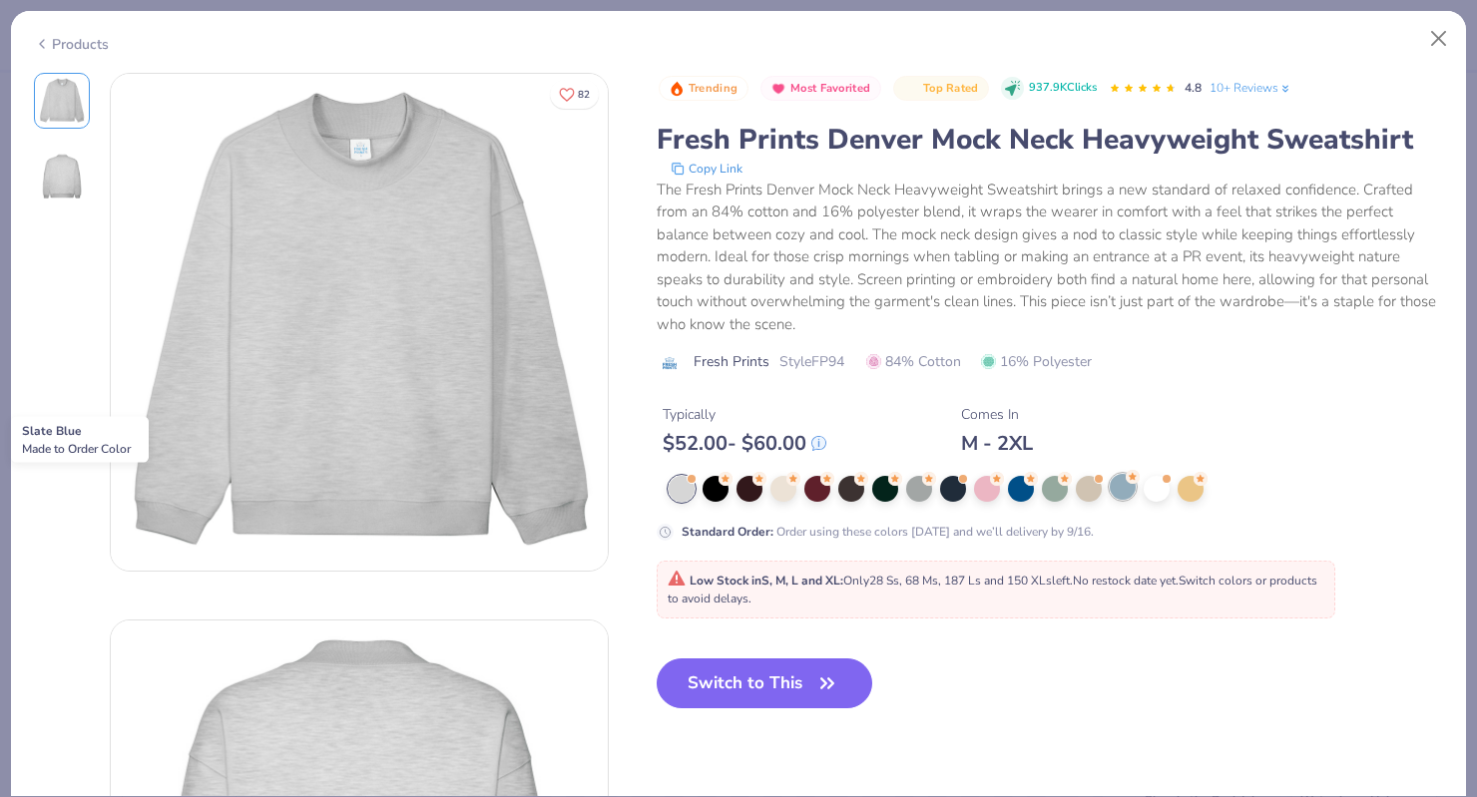
click at [1117, 486] on div at bounding box center [1123, 487] width 26 height 26
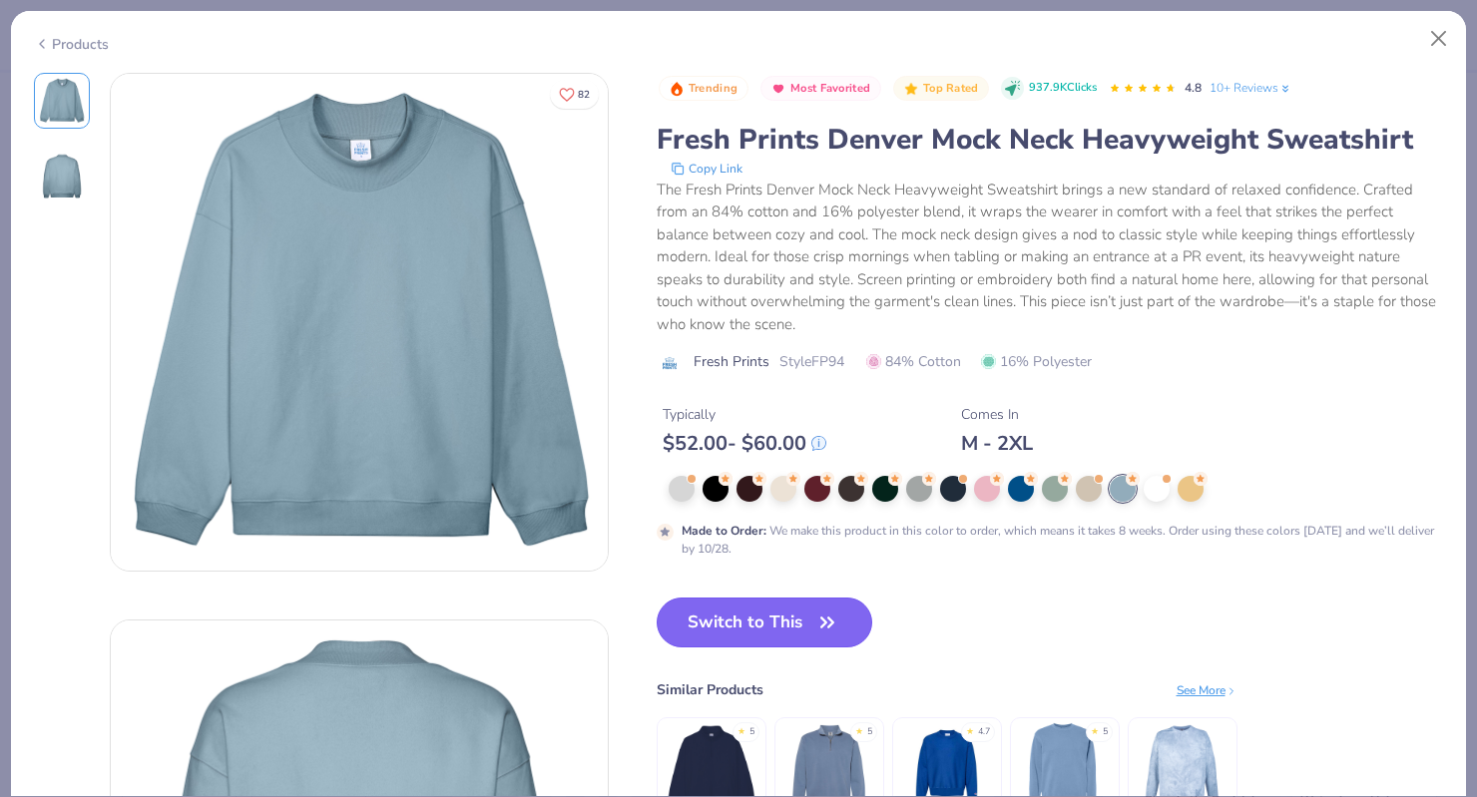
click at [812, 613] on button "Switch to This" at bounding box center [765, 623] width 217 height 50
click at [813, 622] on icon "button" at bounding box center [827, 623] width 28 height 28
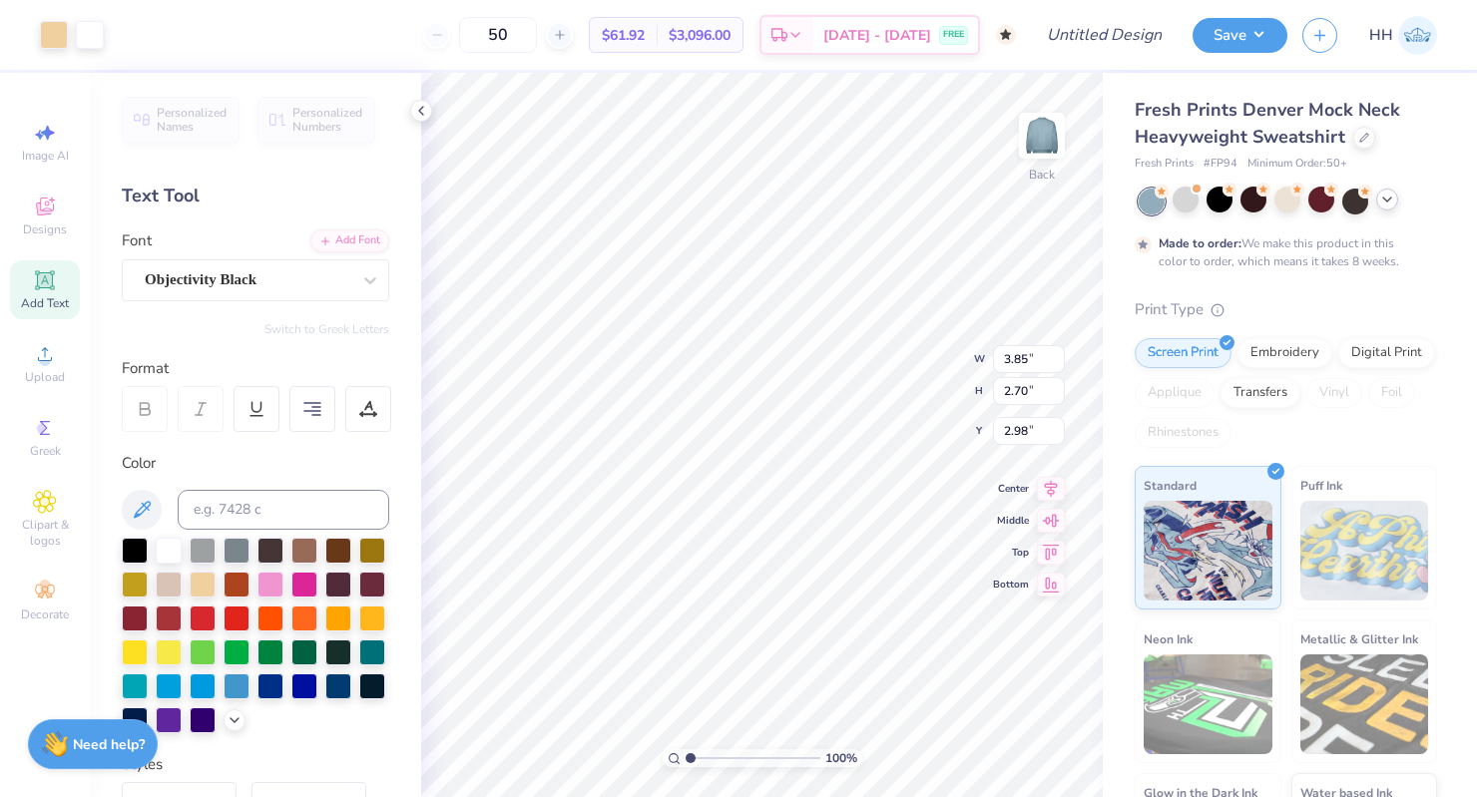
type input "2.15"
click at [419, 110] on polyline at bounding box center [421, 111] width 4 height 8
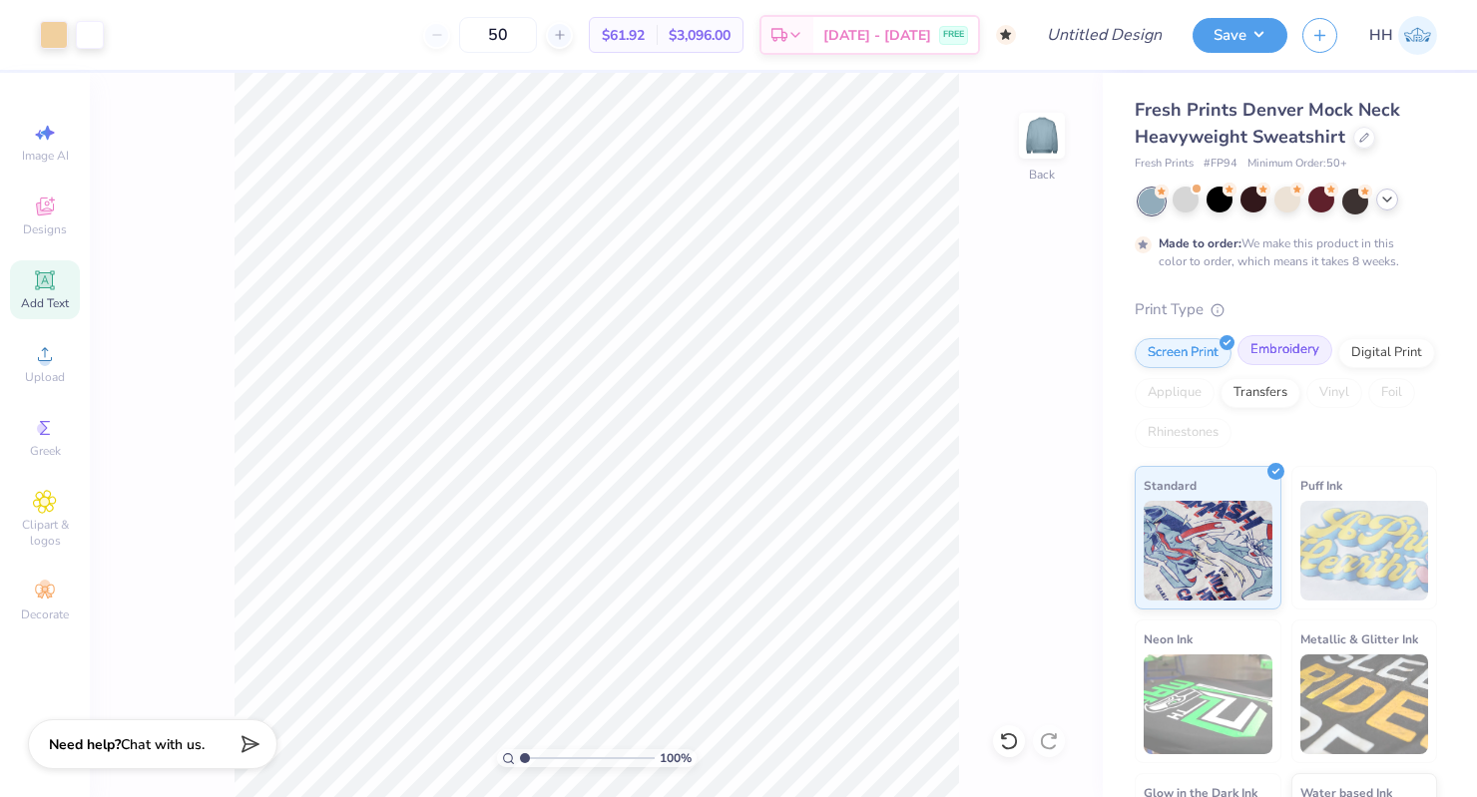
click at [1151, 362] on div "Embroidery" at bounding box center [1284, 350] width 95 height 30
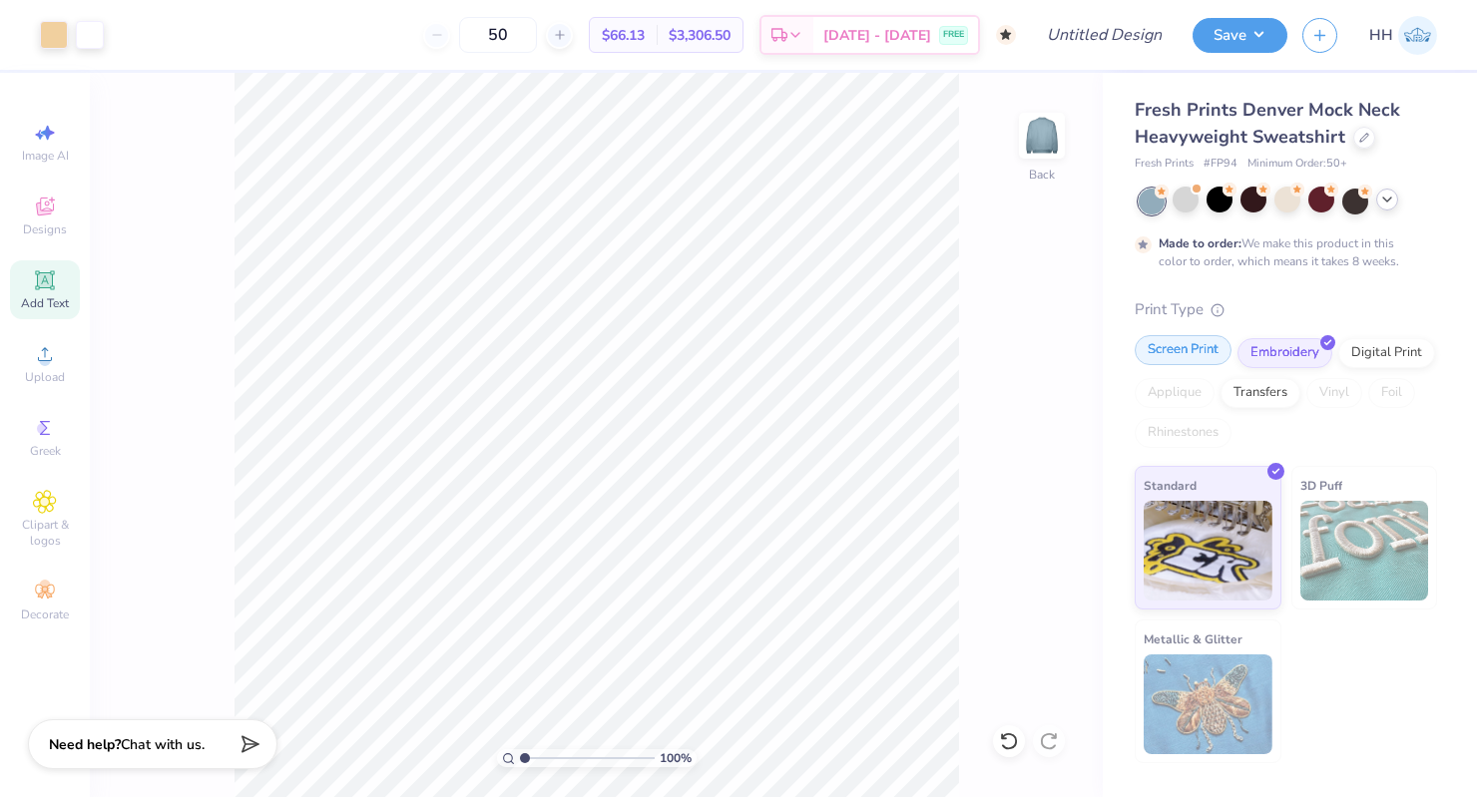
click at [1151, 354] on div "Screen Print" at bounding box center [1183, 350] width 97 height 30
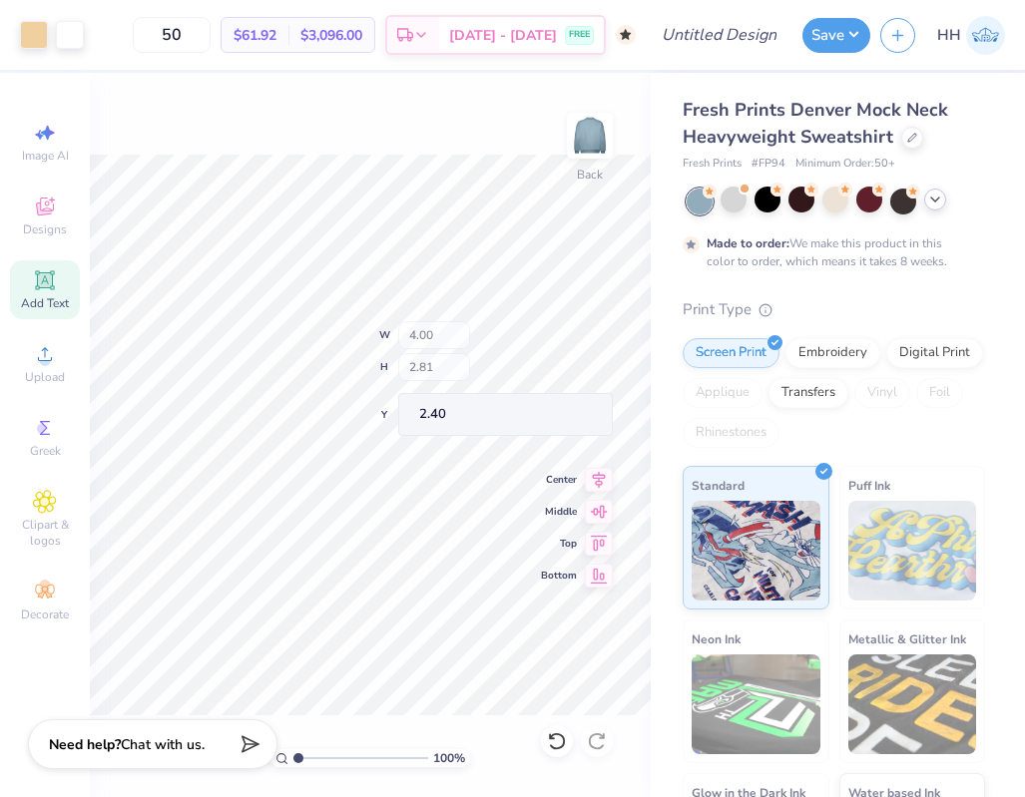
type input "4.00"
type input "2.81"
type input "2.40"
click at [443, 364] on div "100 % Back W 4.00 4.00 " H 2.81 2.81 " Y 2.40 2.40 " Center Middle Top Bottom" at bounding box center [370, 435] width 561 height 725
type input "3.50"
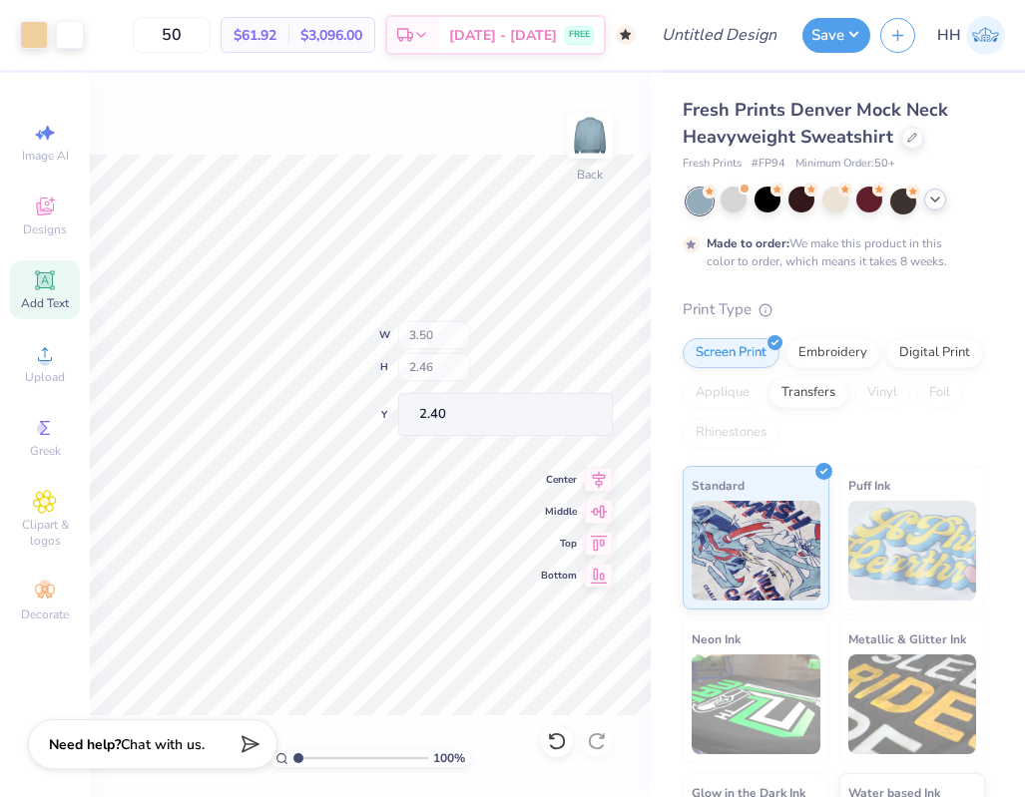
type input "2.46"
type input "2.27"
click at [909, 139] on icon at bounding box center [912, 136] width 10 height 10
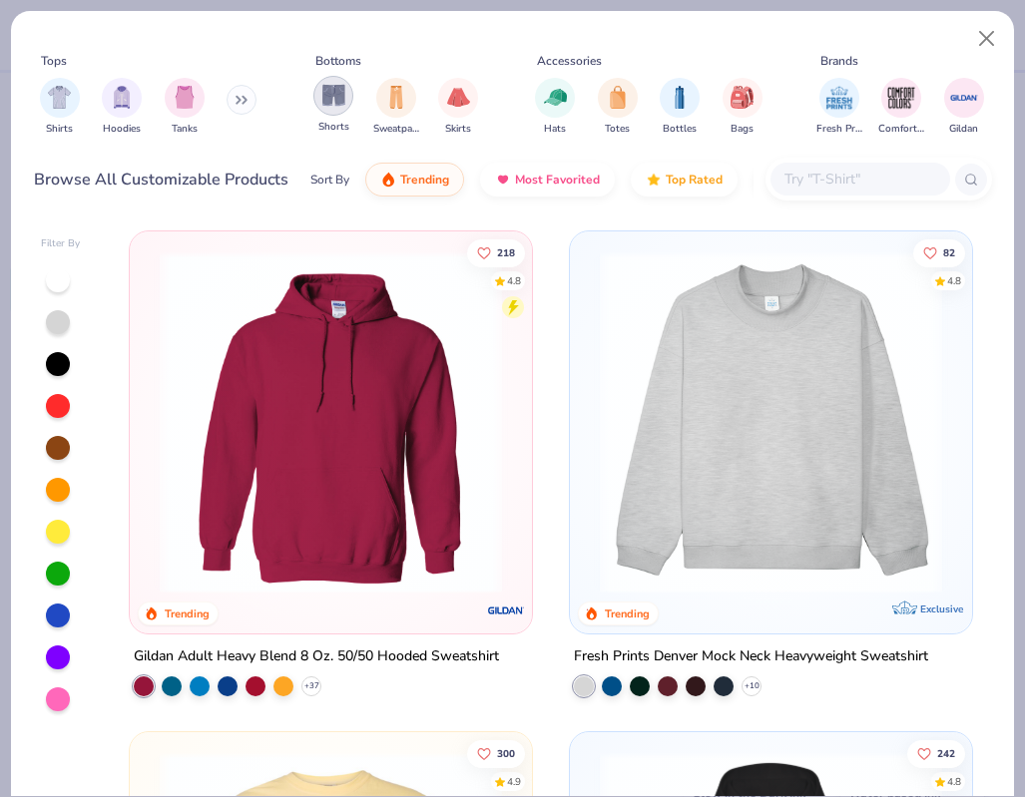
click at [338, 94] on img "filter for Shorts" at bounding box center [333, 95] width 23 height 23
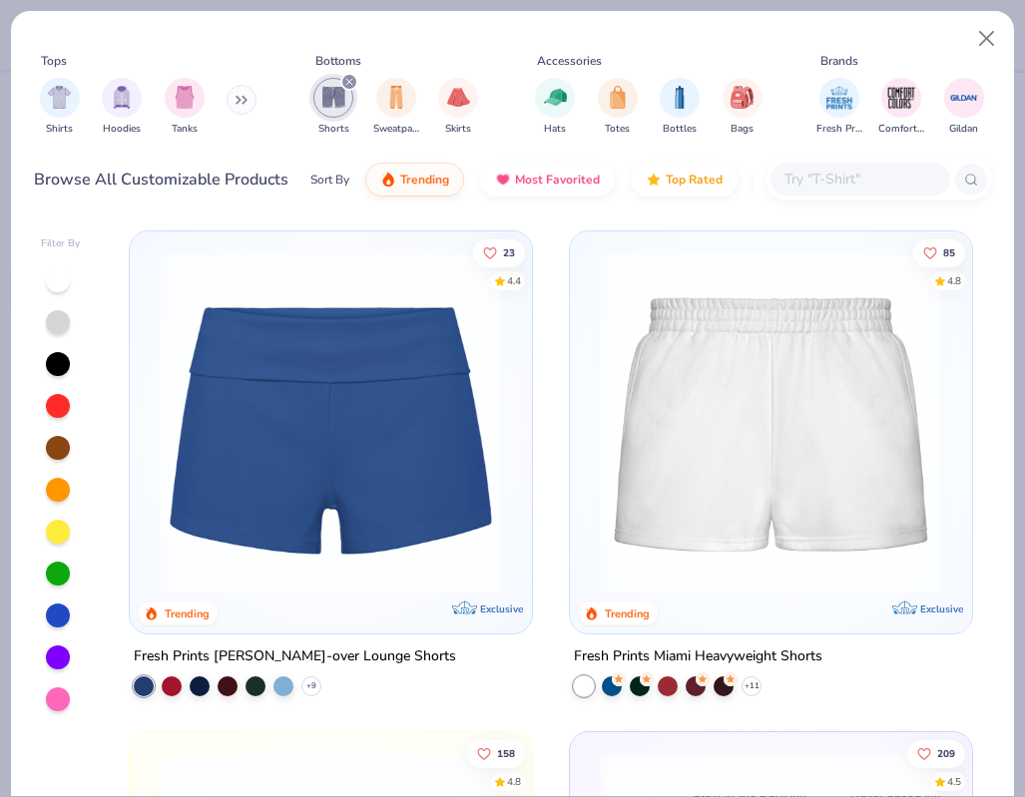
click at [831, 413] on img at bounding box center [771, 422] width 362 height 342
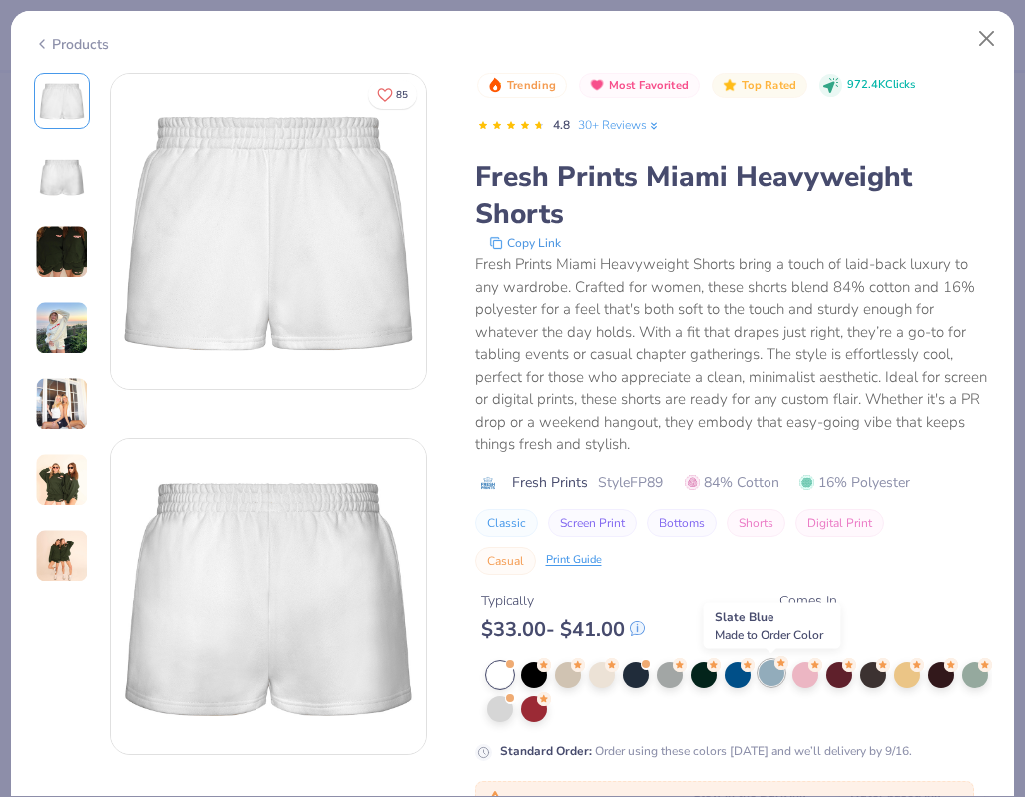
click at [772, 680] on div at bounding box center [771, 674] width 26 height 26
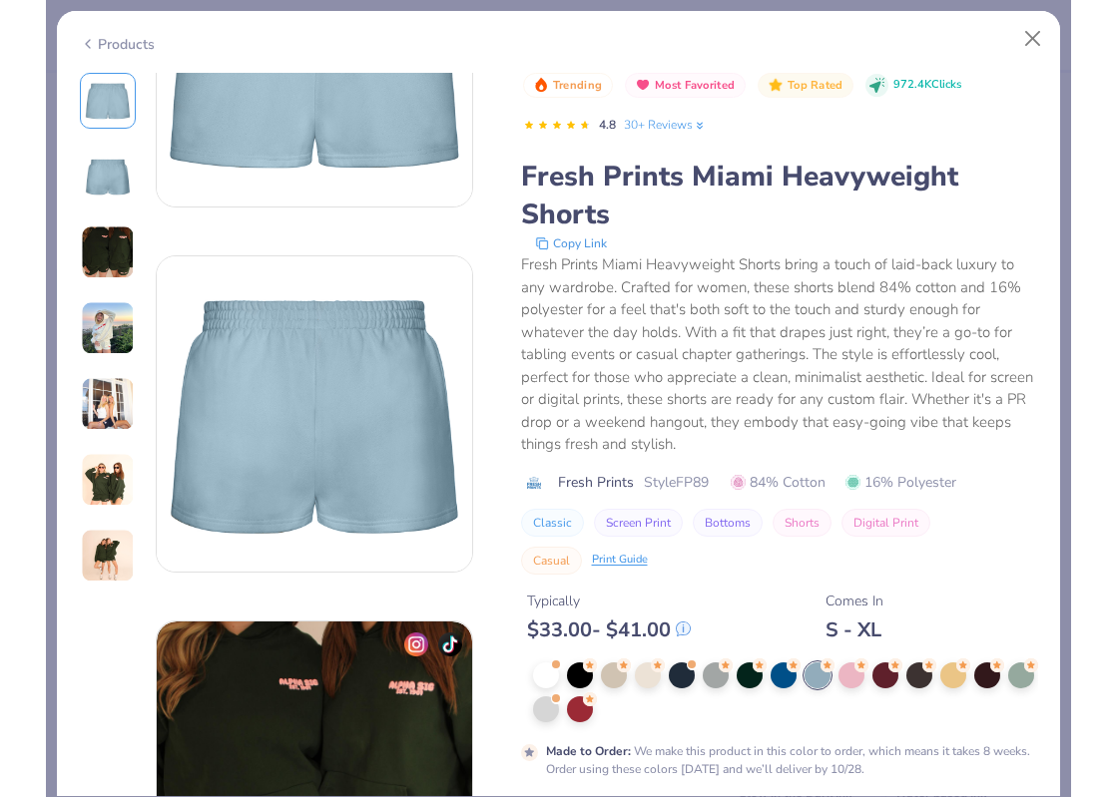
scroll to position [180, 0]
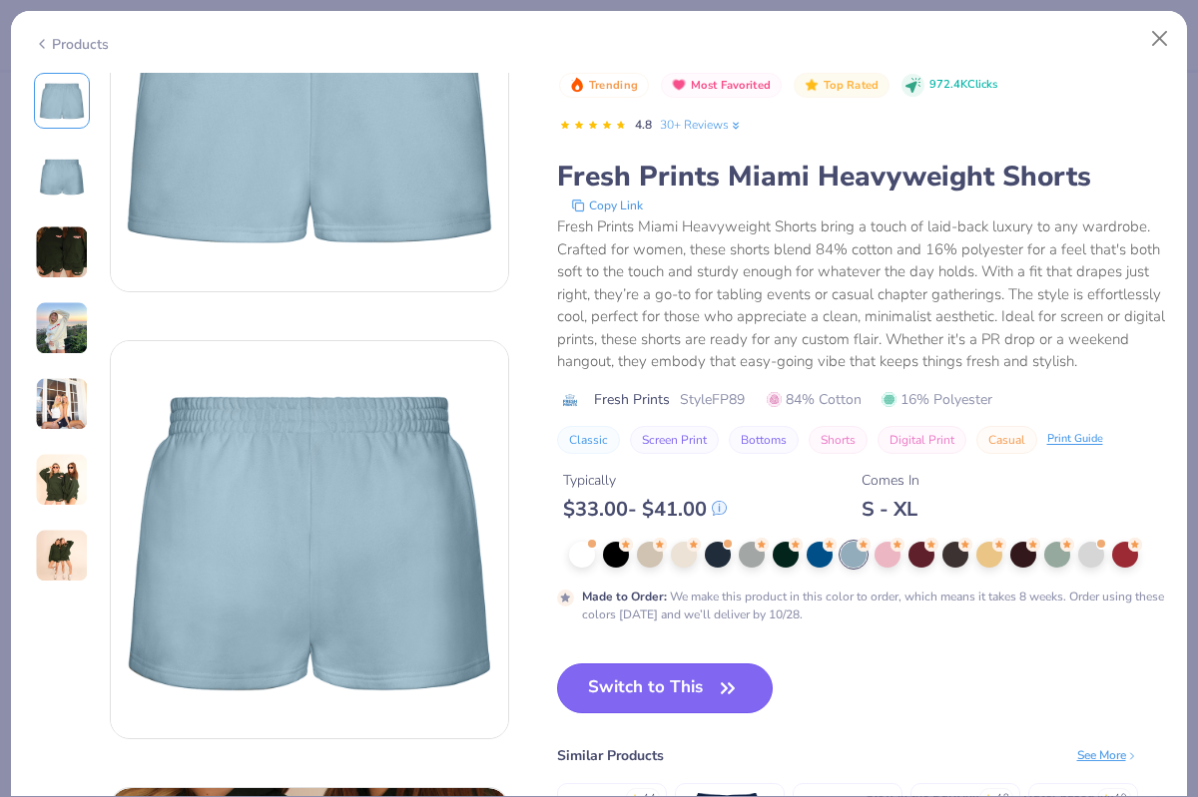
click at [702, 682] on button "Switch to This" at bounding box center [665, 689] width 217 height 50
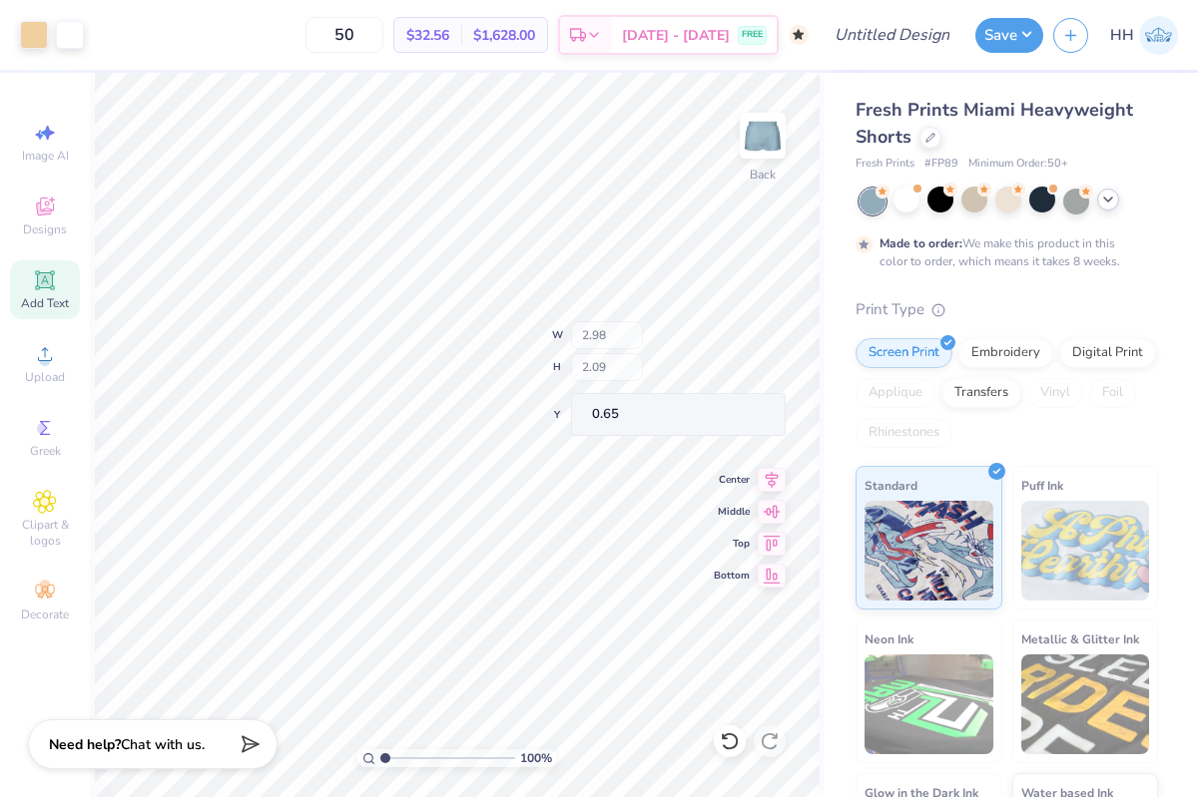
type input "2.98"
type input "2.09"
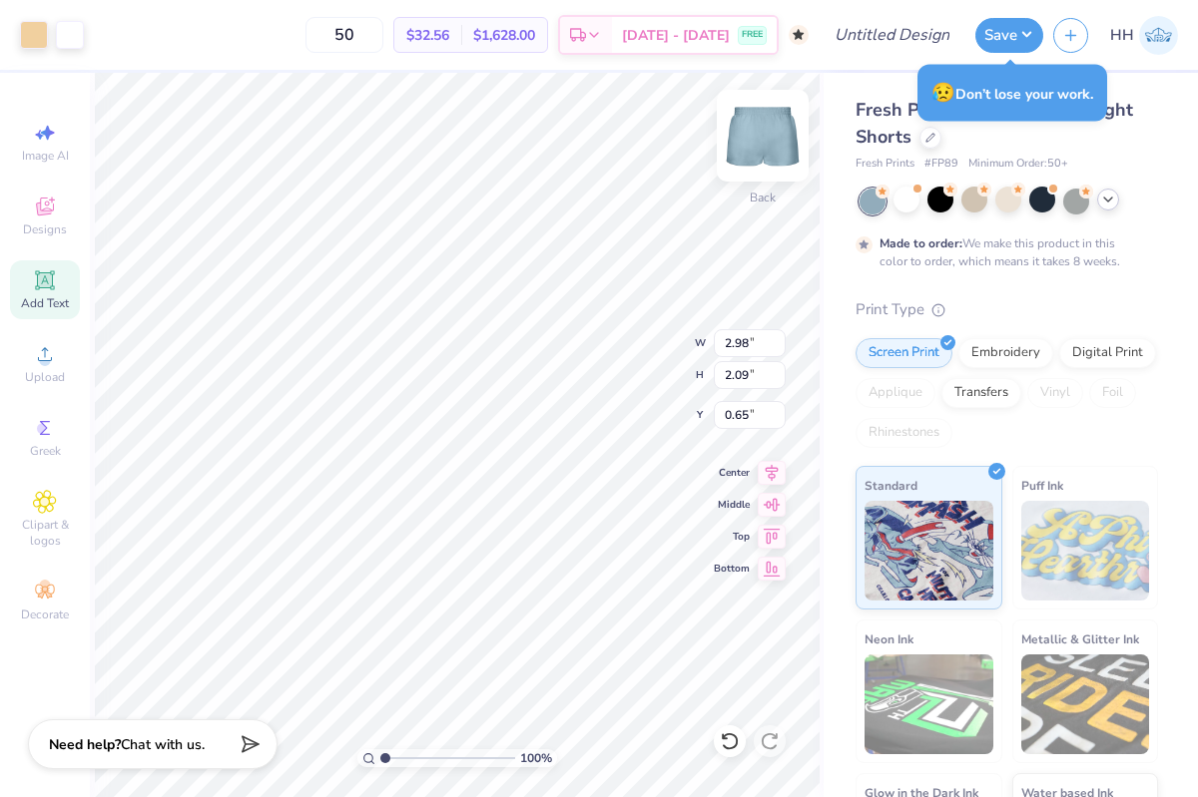
type input "2.27"
type input "1.59"
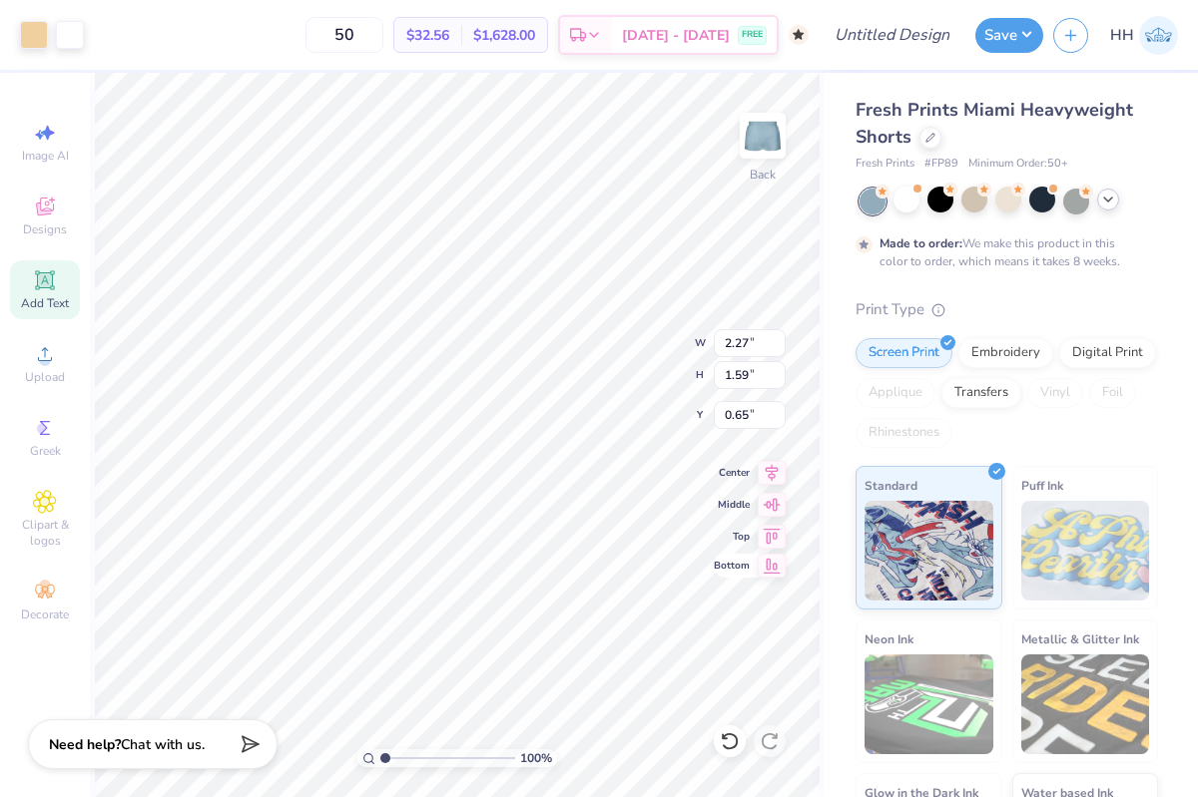
type input "8.14"
type input "8.01"
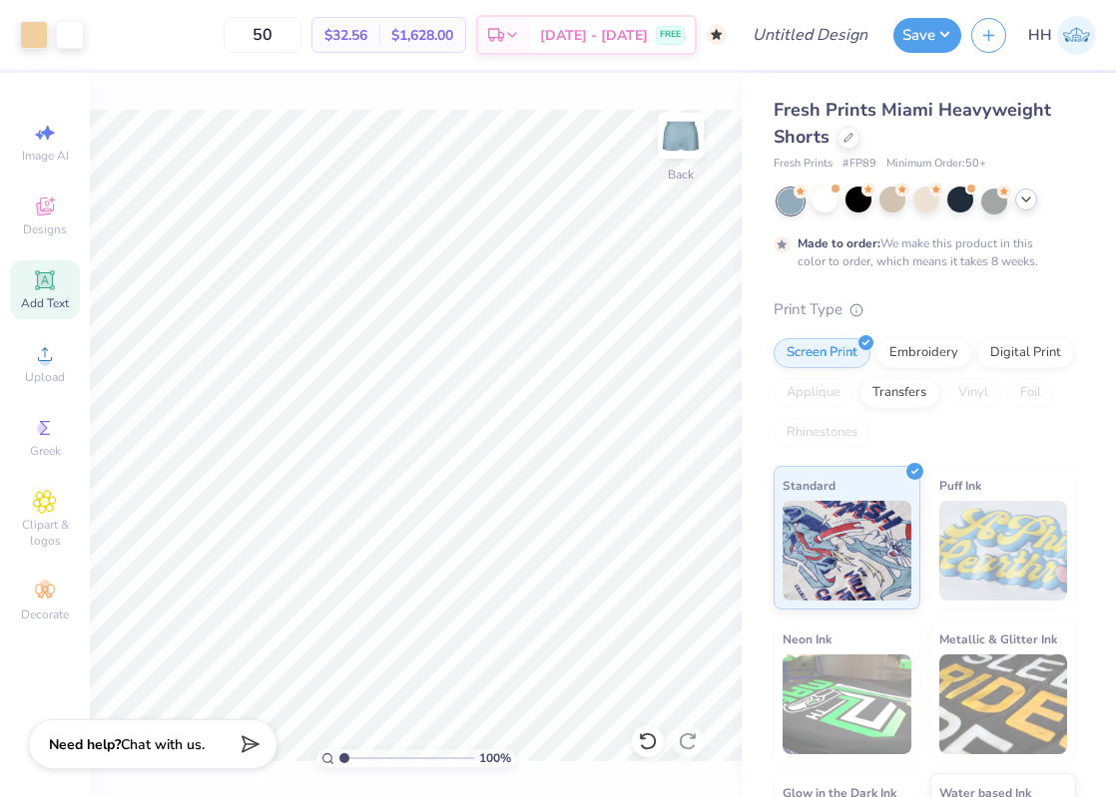
click at [1016, 207] on div at bounding box center [926, 202] width 298 height 26
click at [1021, 203] on icon at bounding box center [1026, 200] width 16 height 16
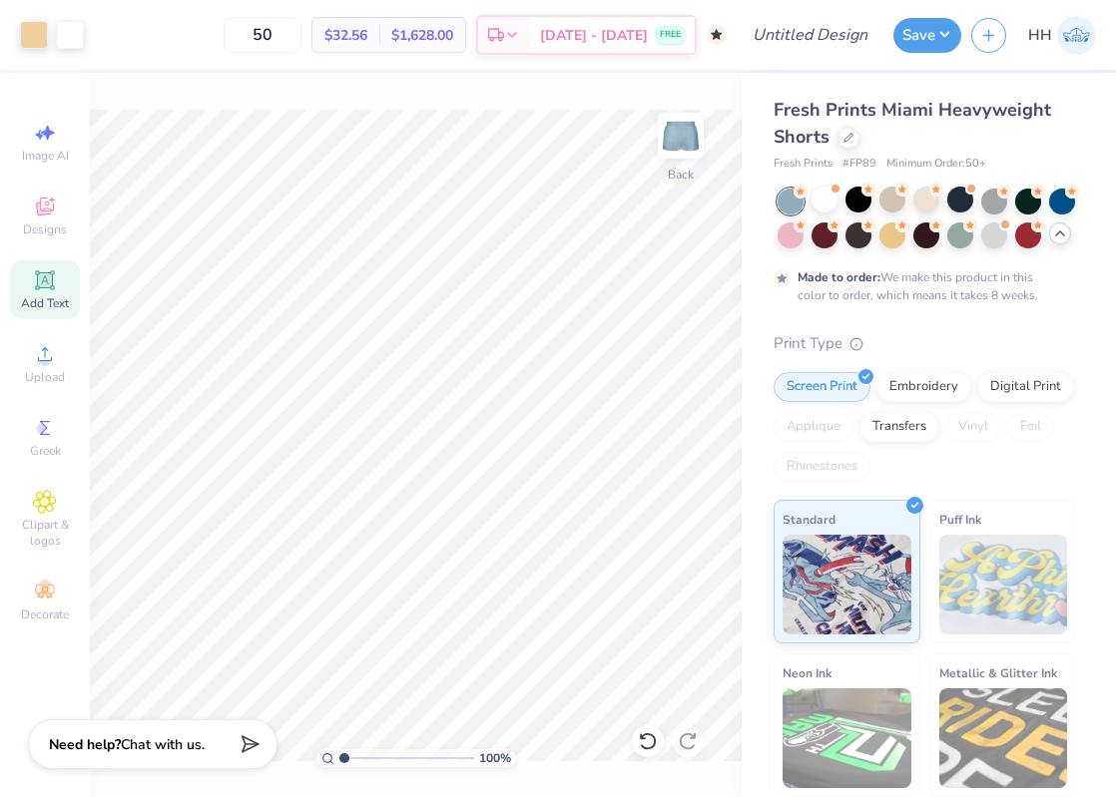
click at [1057, 150] on div "Fresh Prints Miami Heavyweight Shorts" at bounding box center [924, 124] width 302 height 54
click at [837, 137] on div at bounding box center [848, 136] width 22 height 22
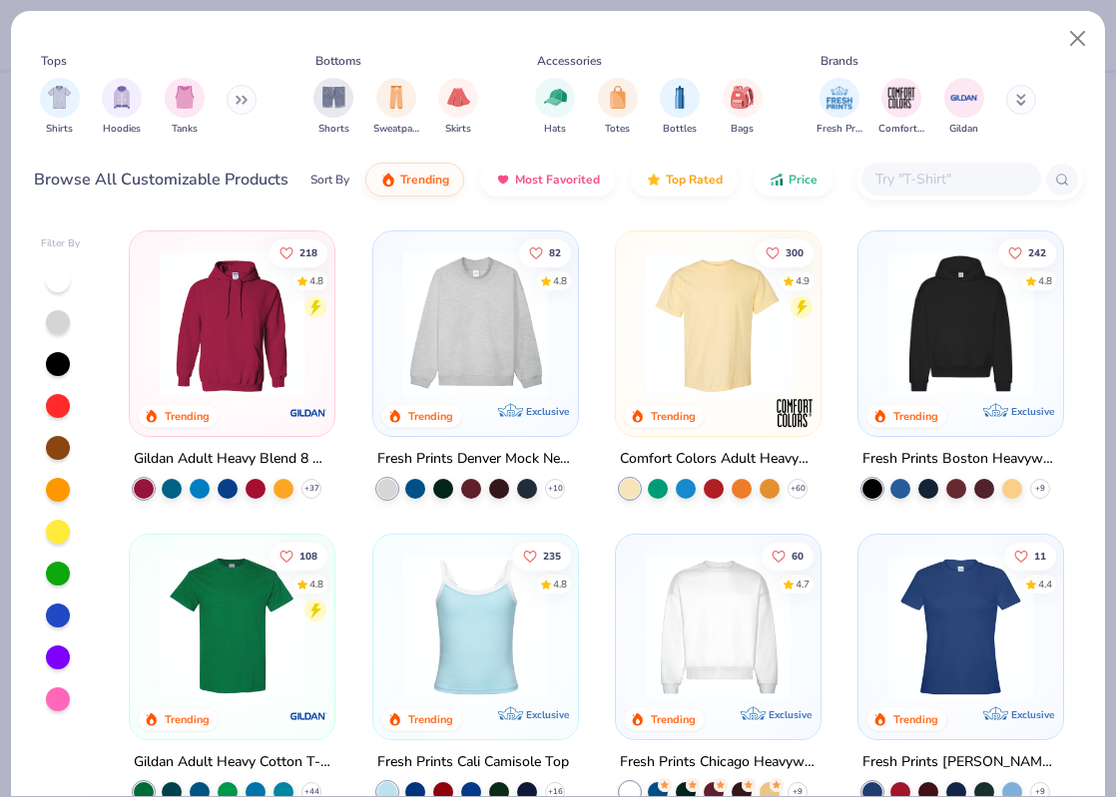
click at [245, 103] on icon at bounding box center [244, 100] width 3 height 7
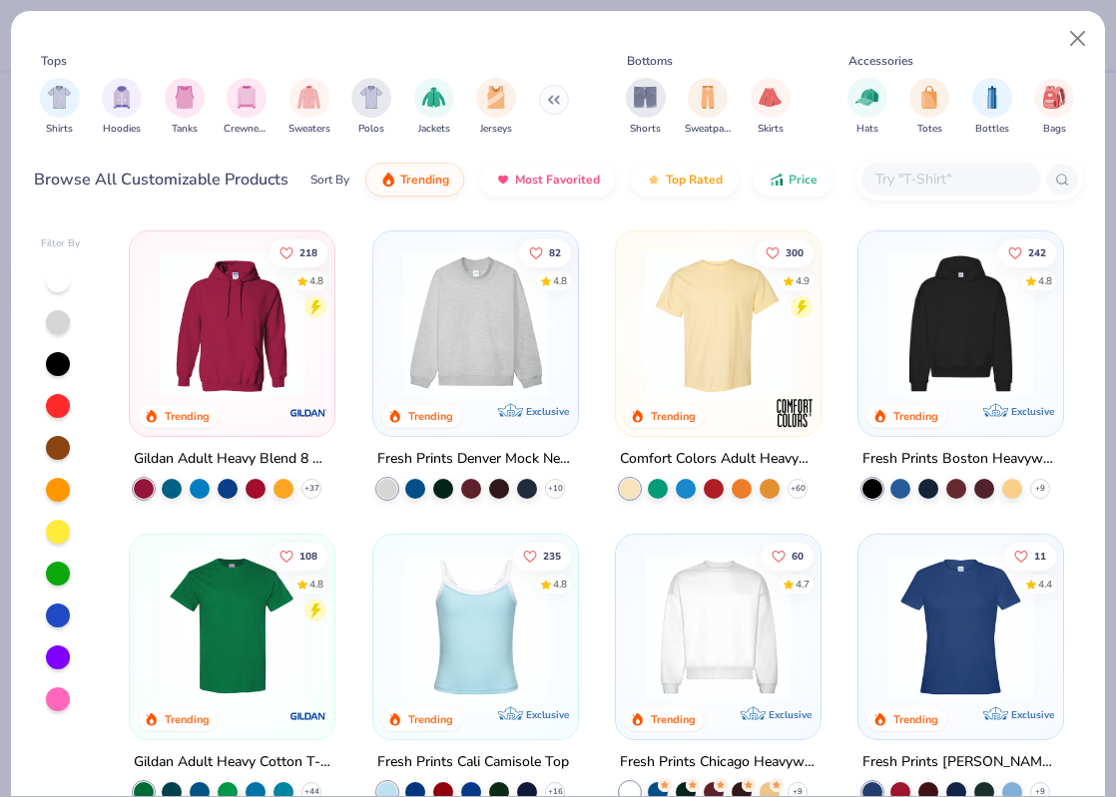
click at [258, 105] on div "filter for Crewnecks" at bounding box center [247, 98] width 40 height 40
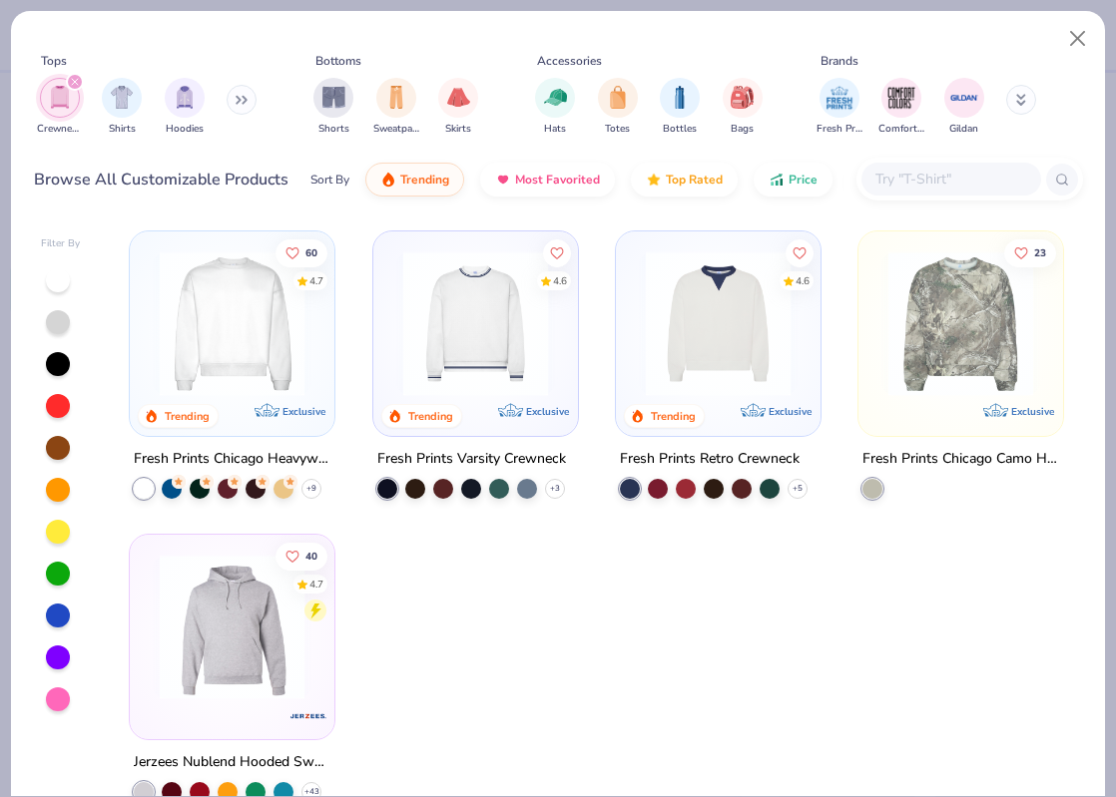
click at [547, 360] on img at bounding box center [475, 323] width 165 height 145
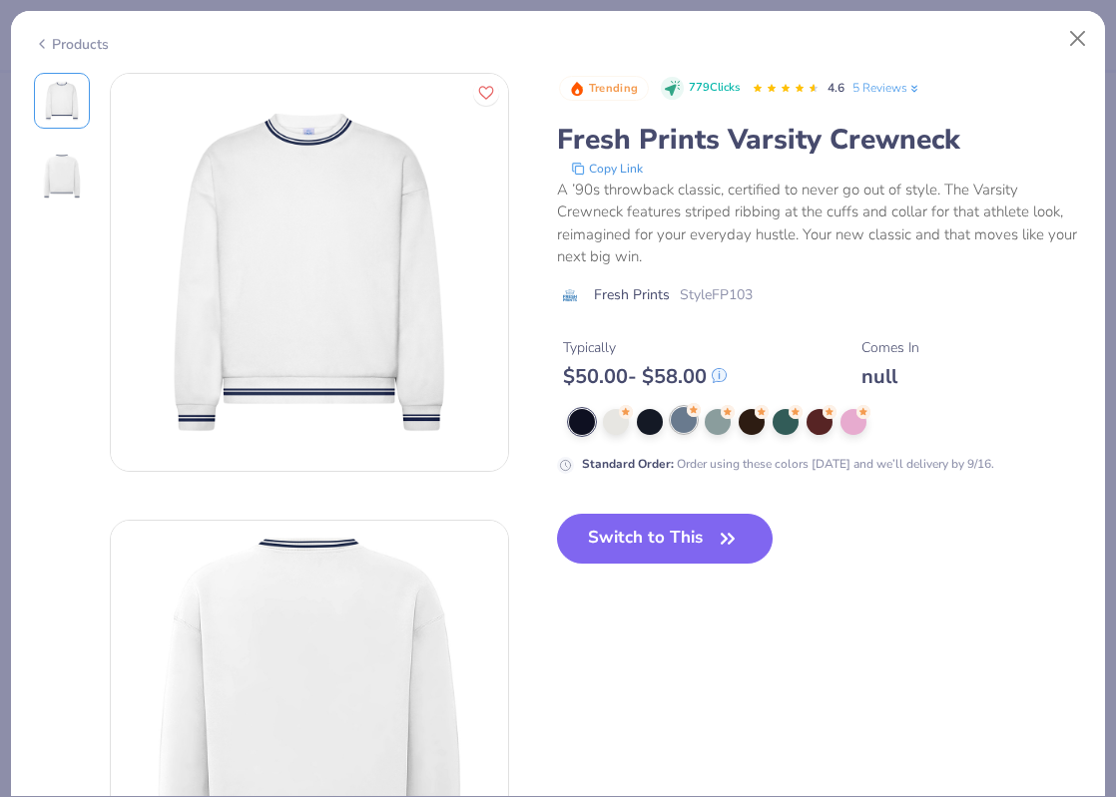
click at [685, 425] on div at bounding box center [684, 420] width 26 height 26
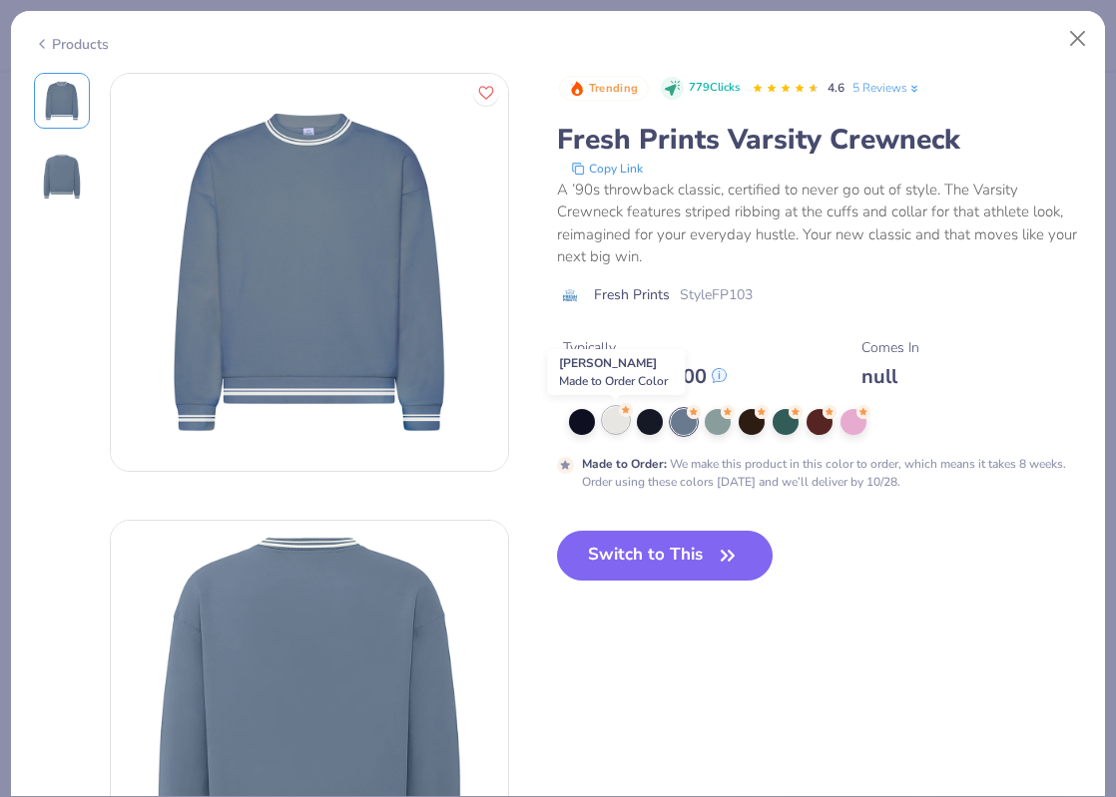
click at [612, 416] on div at bounding box center [616, 420] width 26 height 26
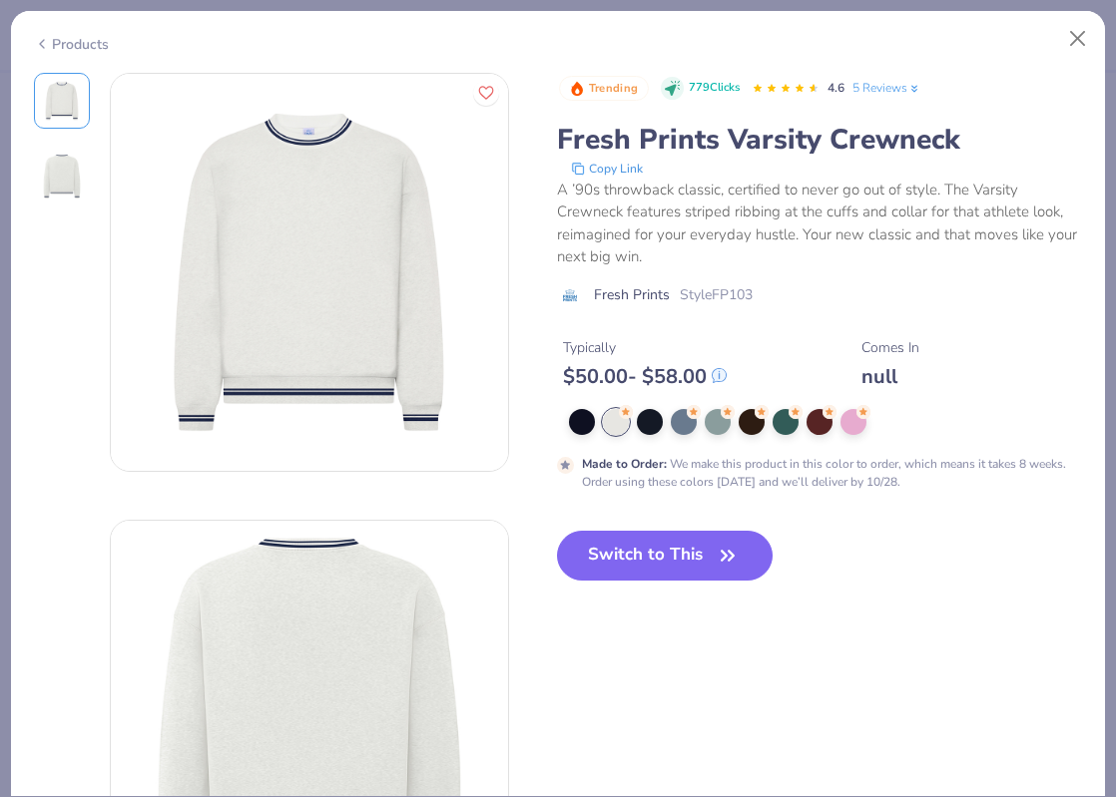
click at [870, 425] on div at bounding box center [826, 422] width 514 height 26
click at [849, 425] on div at bounding box center [853, 420] width 26 height 26
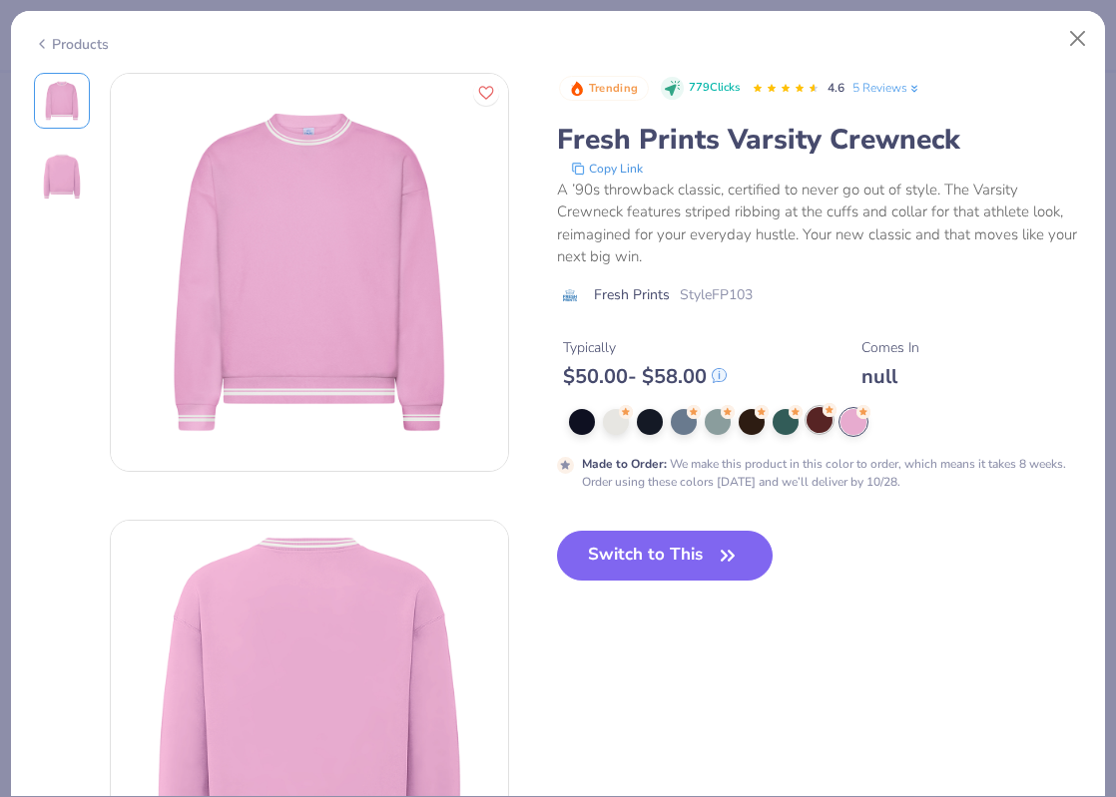
click at [823, 416] on icon at bounding box center [829, 410] width 14 height 14
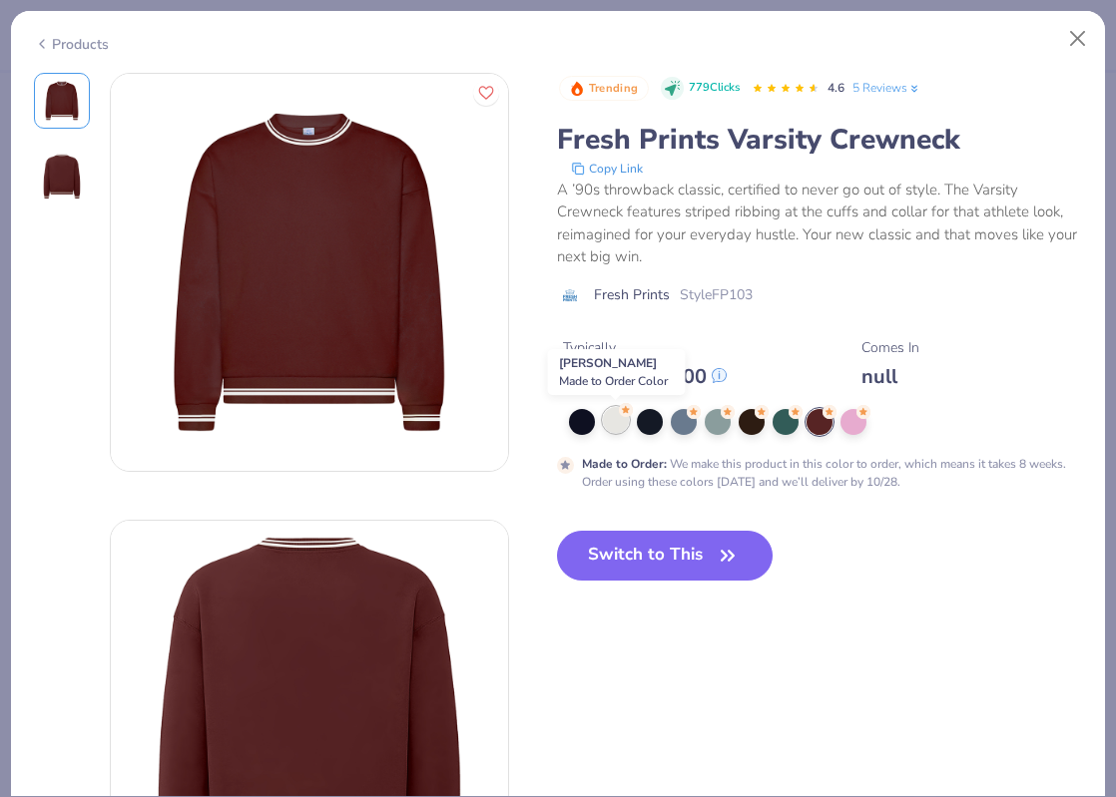
click at [617, 421] on div at bounding box center [616, 420] width 26 height 26
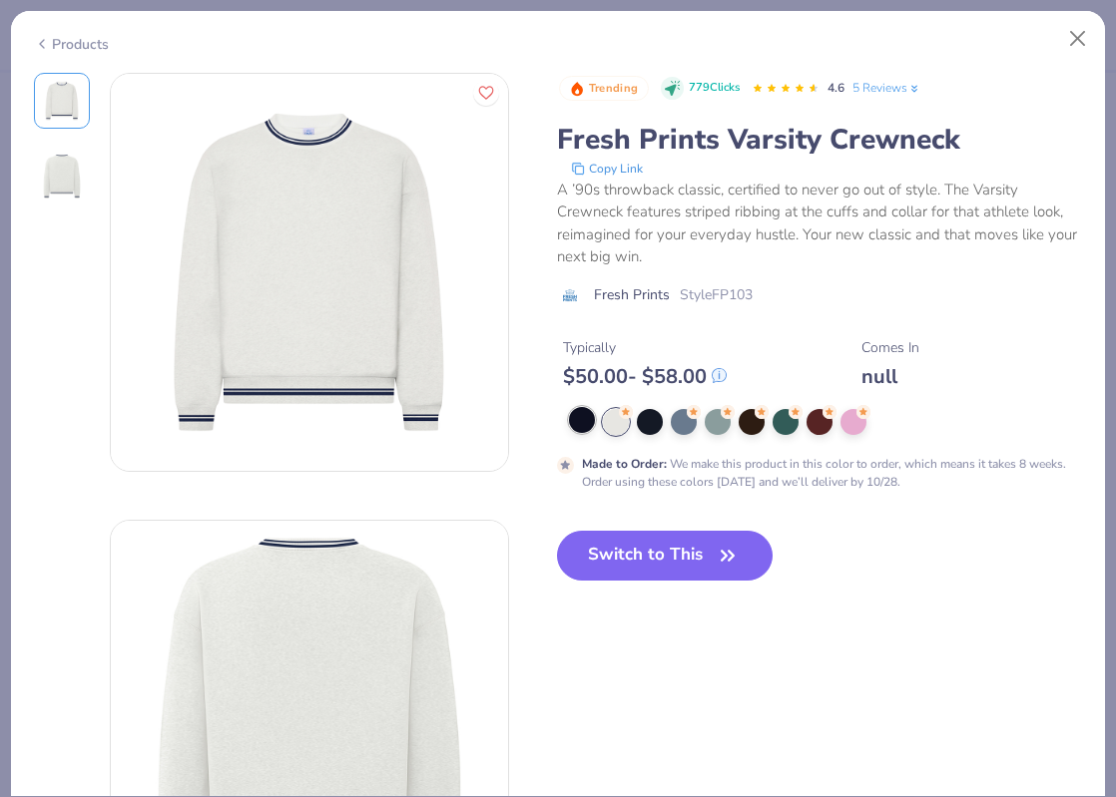
click at [583, 419] on div at bounding box center [582, 420] width 26 height 26
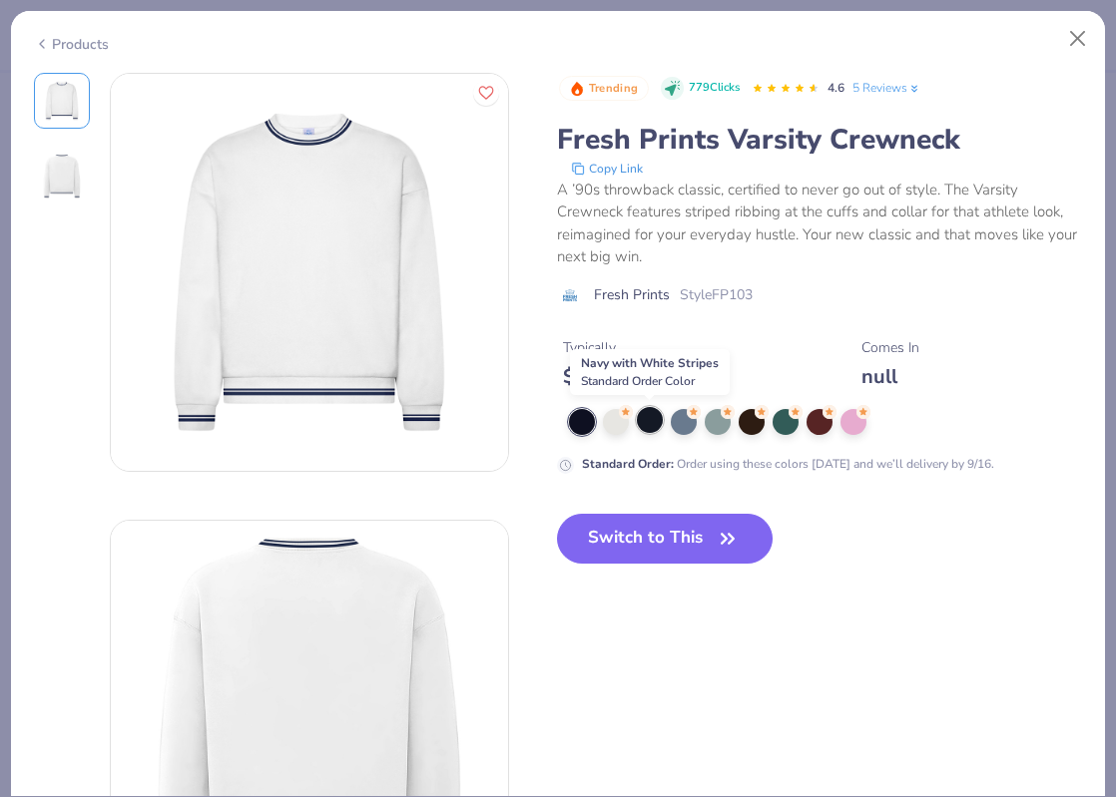
click at [644, 417] on div at bounding box center [650, 420] width 26 height 26
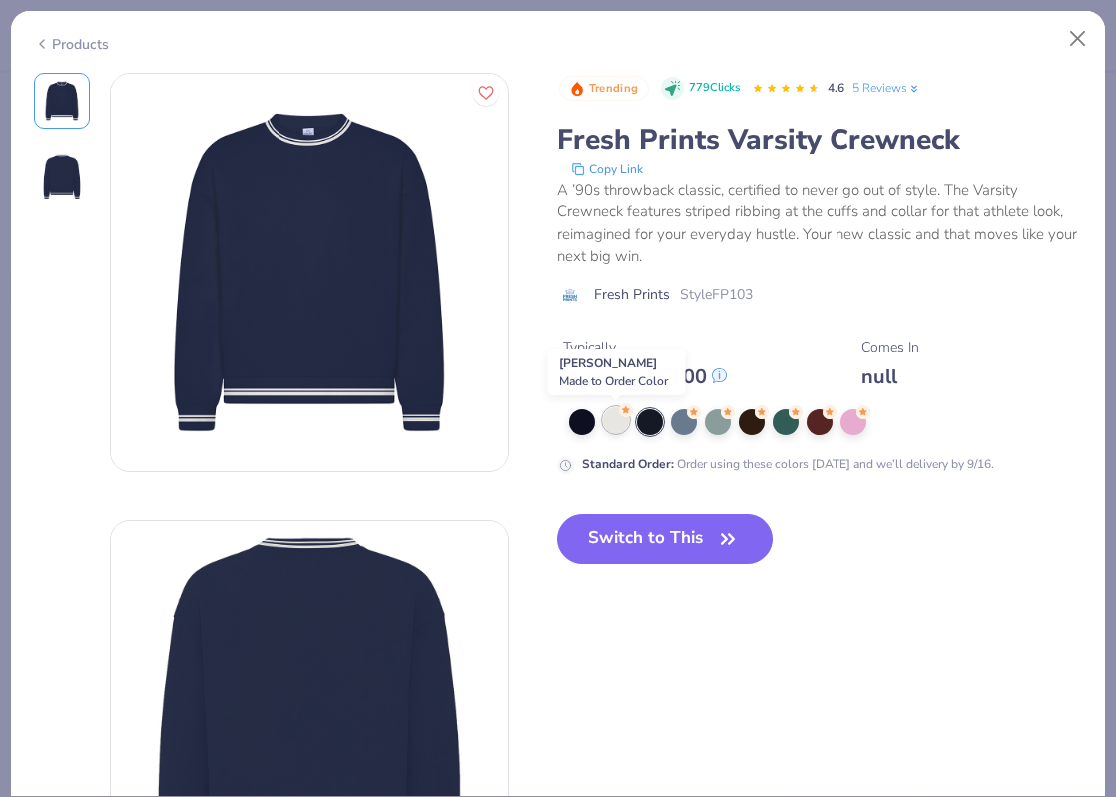
click at [621, 417] on div at bounding box center [616, 420] width 26 height 26
